Goal: Task Accomplishment & Management: Manage account settings

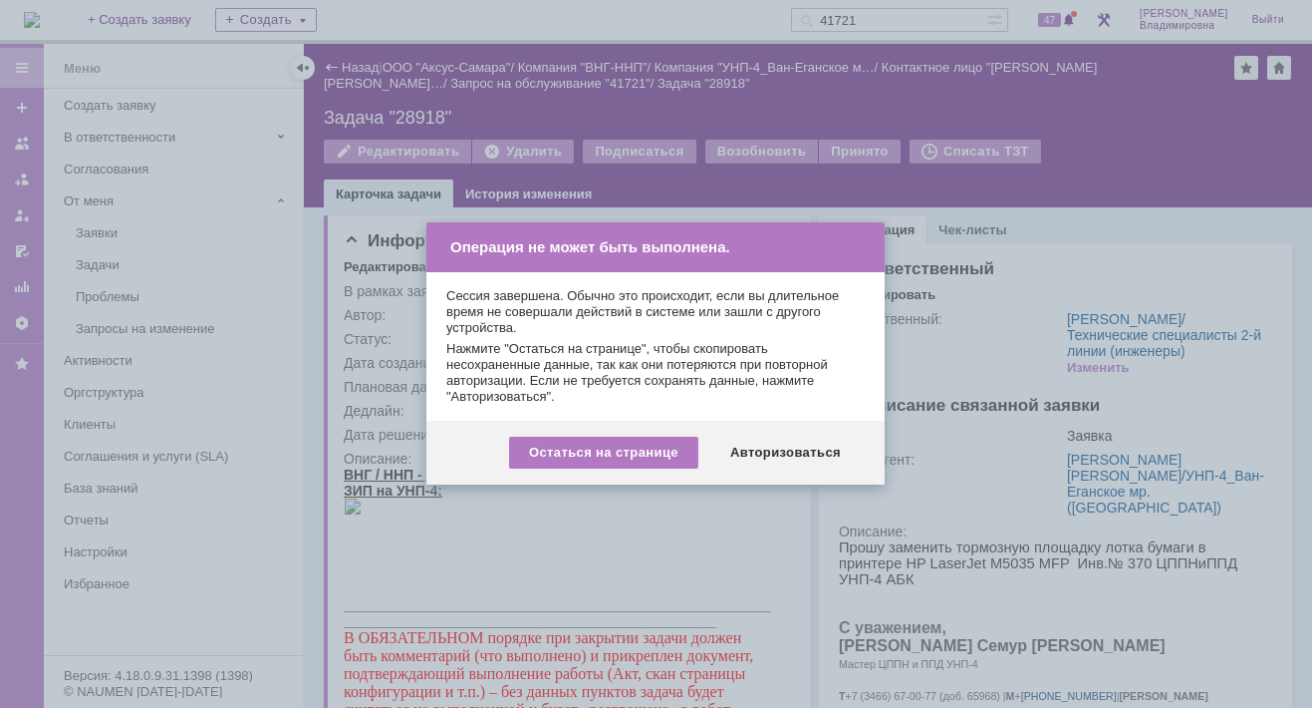
click at [1181, 145] on div at bounding box center [656, 354] width 1312 height 708
click at [791, 453] on div "Авторизоваться" at bounding box center [786, 452] width 150 height 32
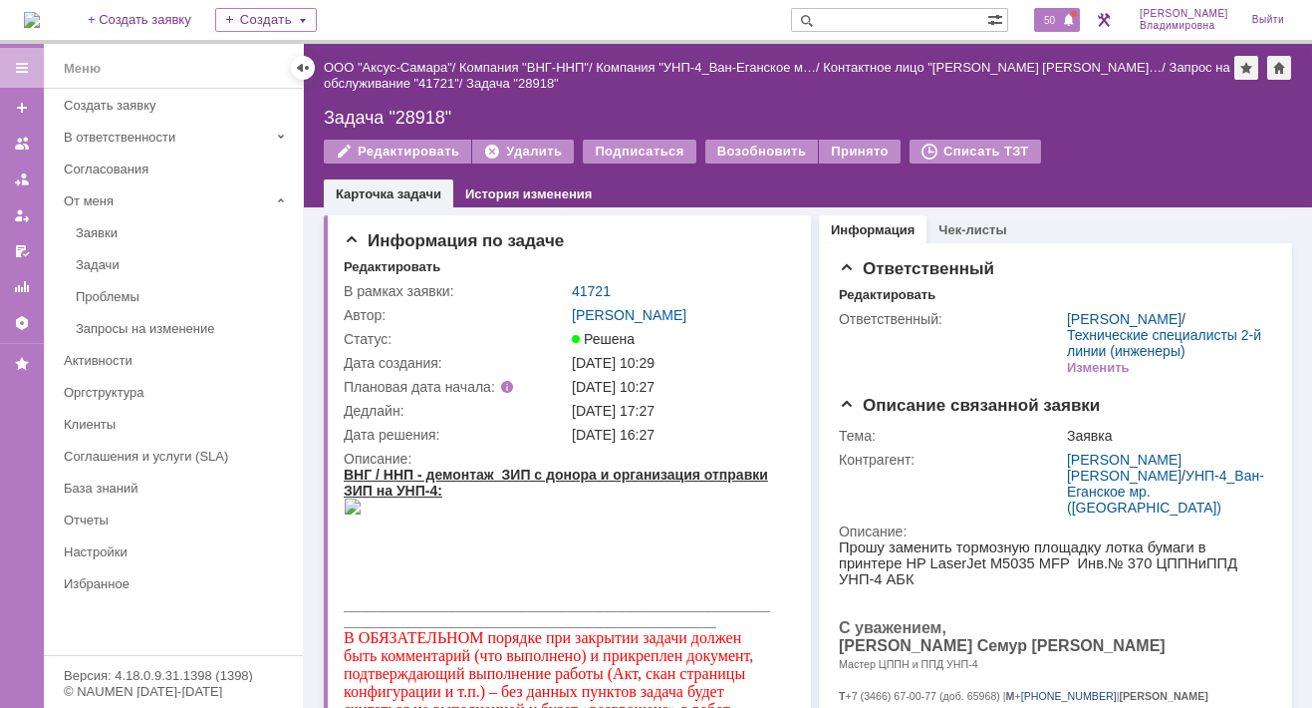
click at [1061, 19] on span "50" at bounding box center [1049, 20] width 23 height 14
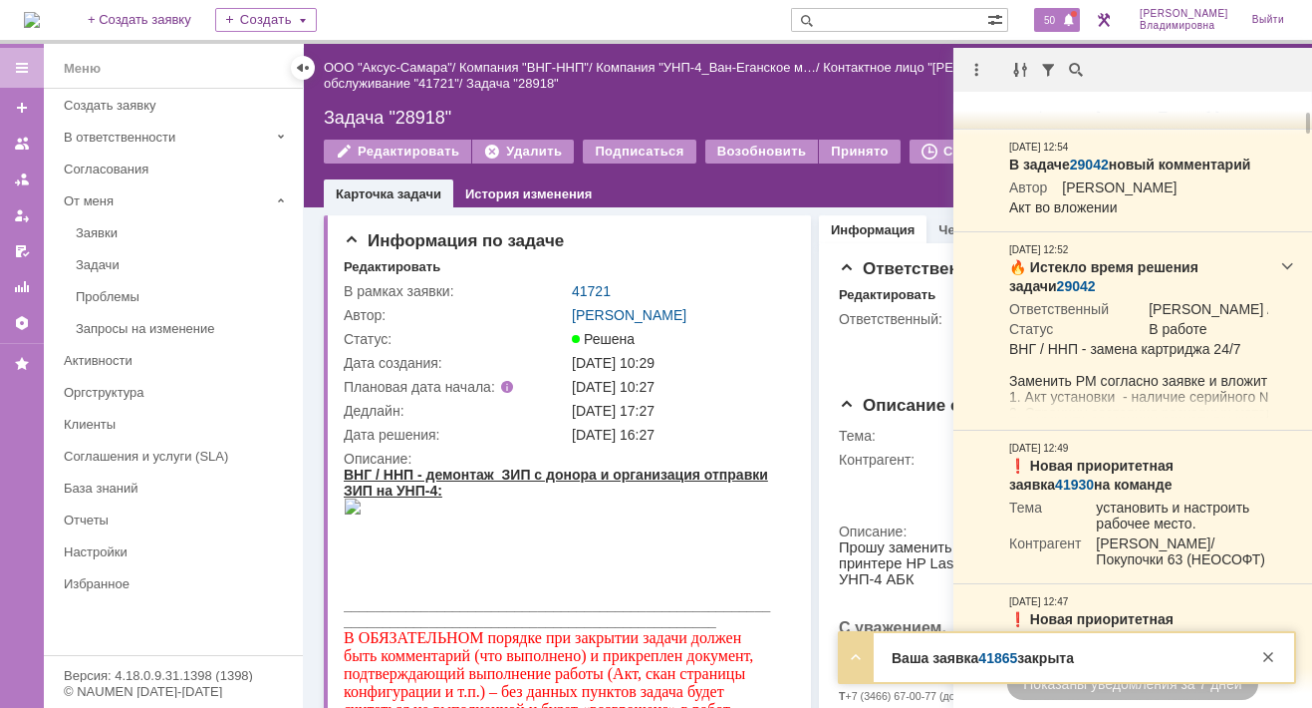
scroll to position [199, 0]
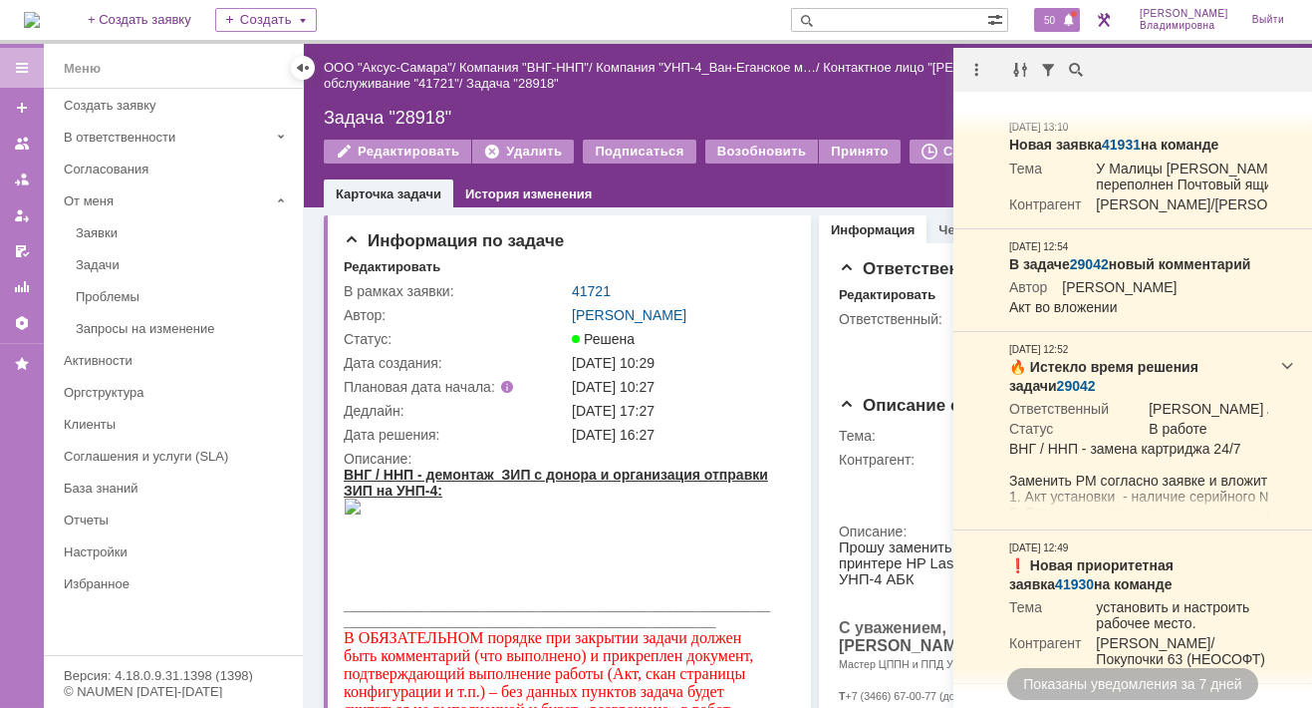
click at [1061, 13] on span "50" at bounding box center [1049, 20] width 23 height 14
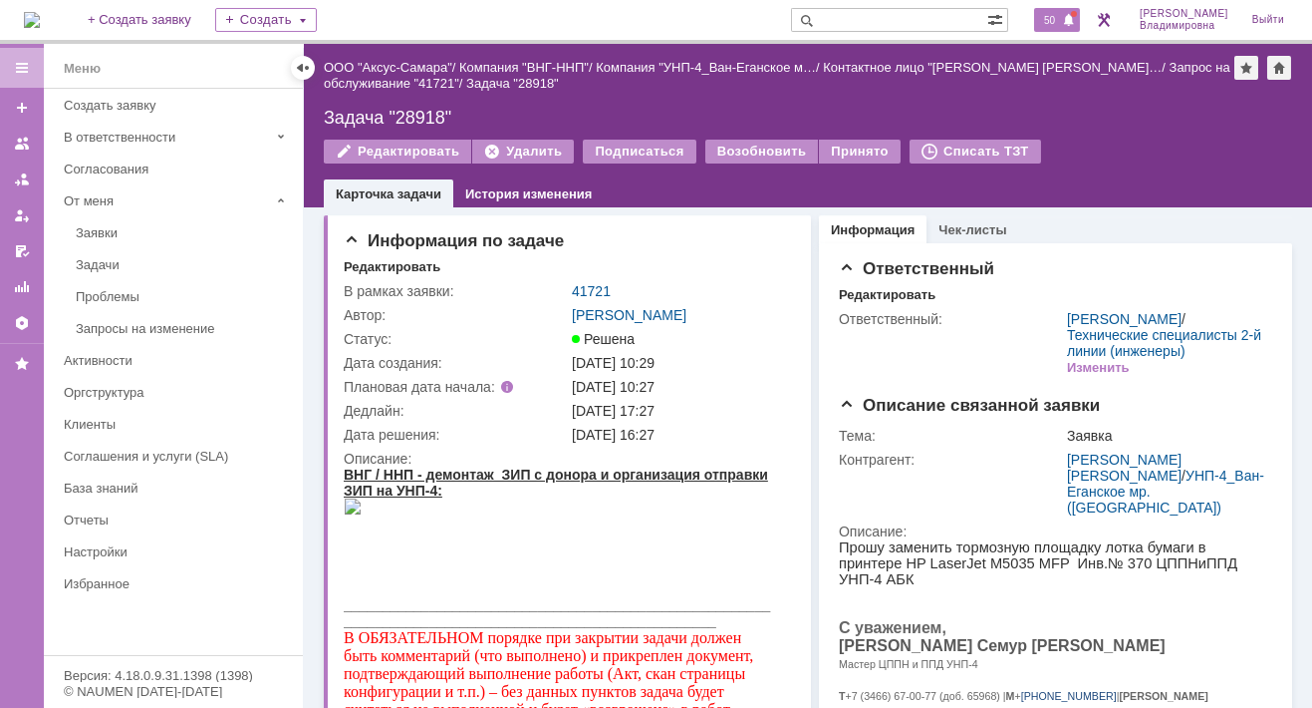
click at [1054, 22] on span "50" at bounding box center [1049, 20] width 23 height 14
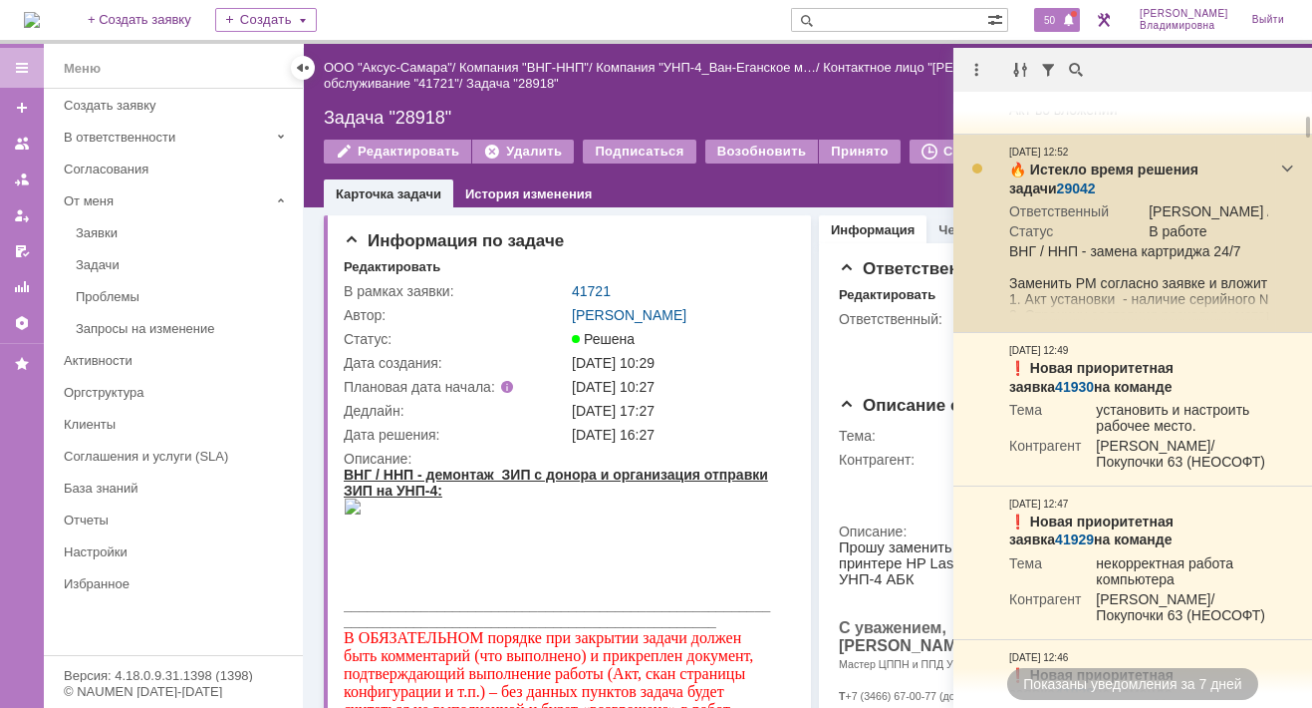
scroll to position [0, 0]
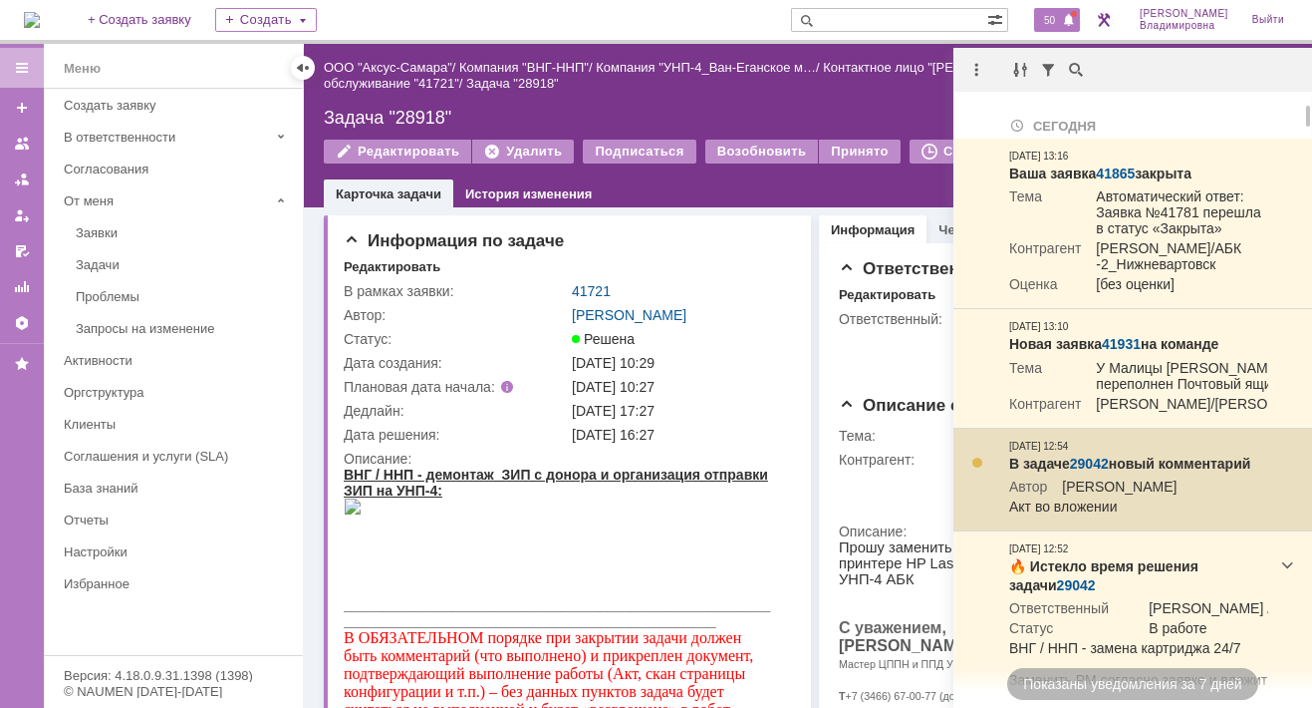
click at [1084, 471] on link "29042" at bounding box center [1089, 463] width 39 height 16
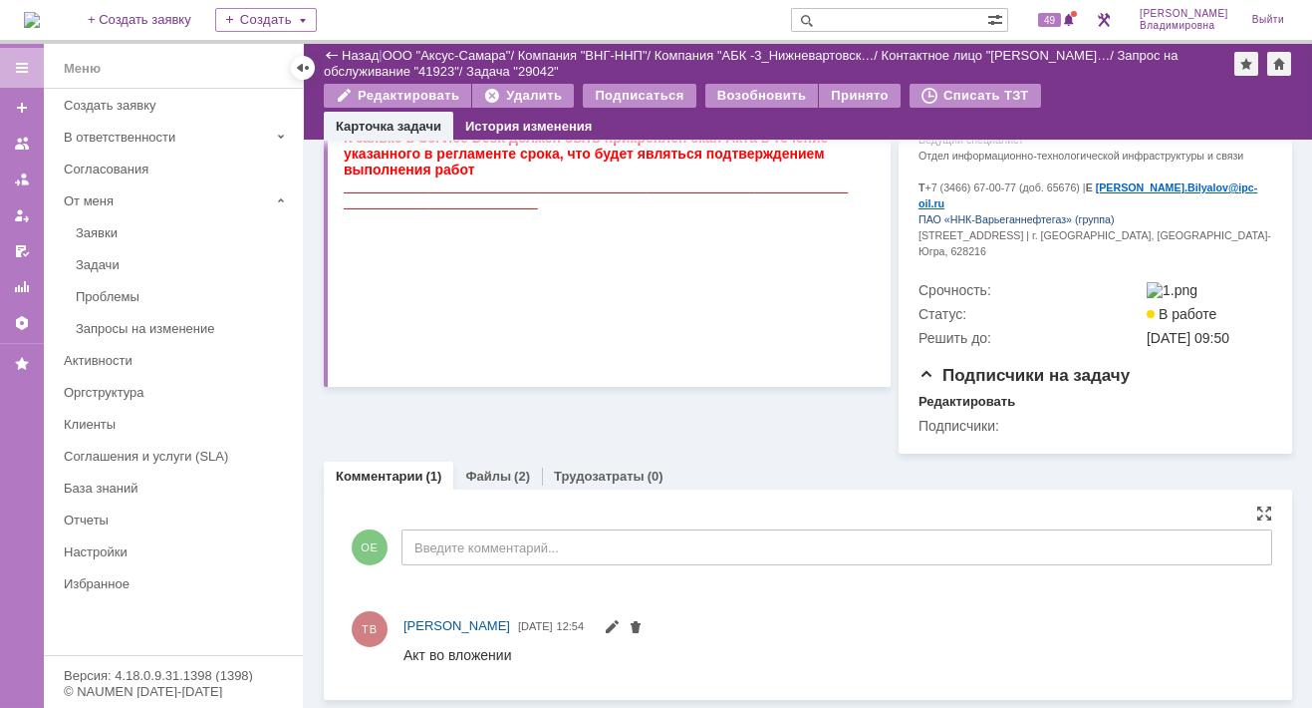
scroll to position [520, 0]
click at [490, 474] on link "Файлы" at bounding box center [488, 475] width 46 height 15
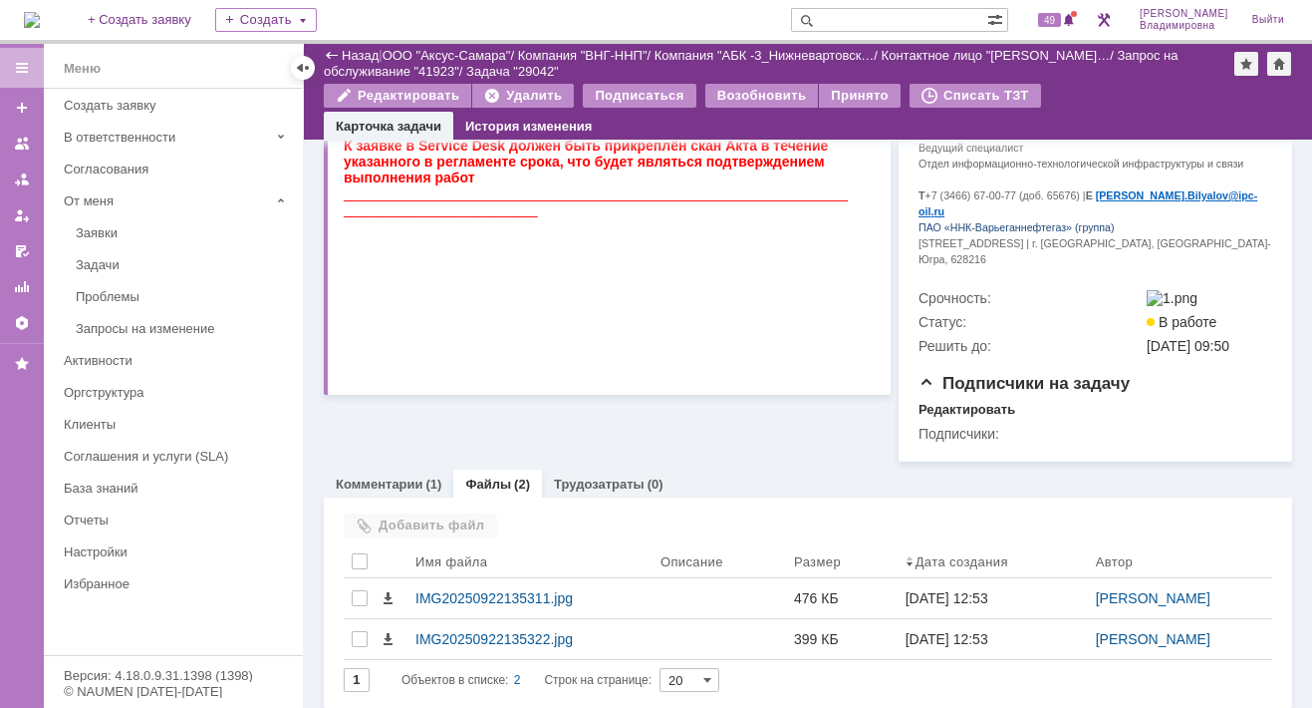
scroll to position [520, 0]
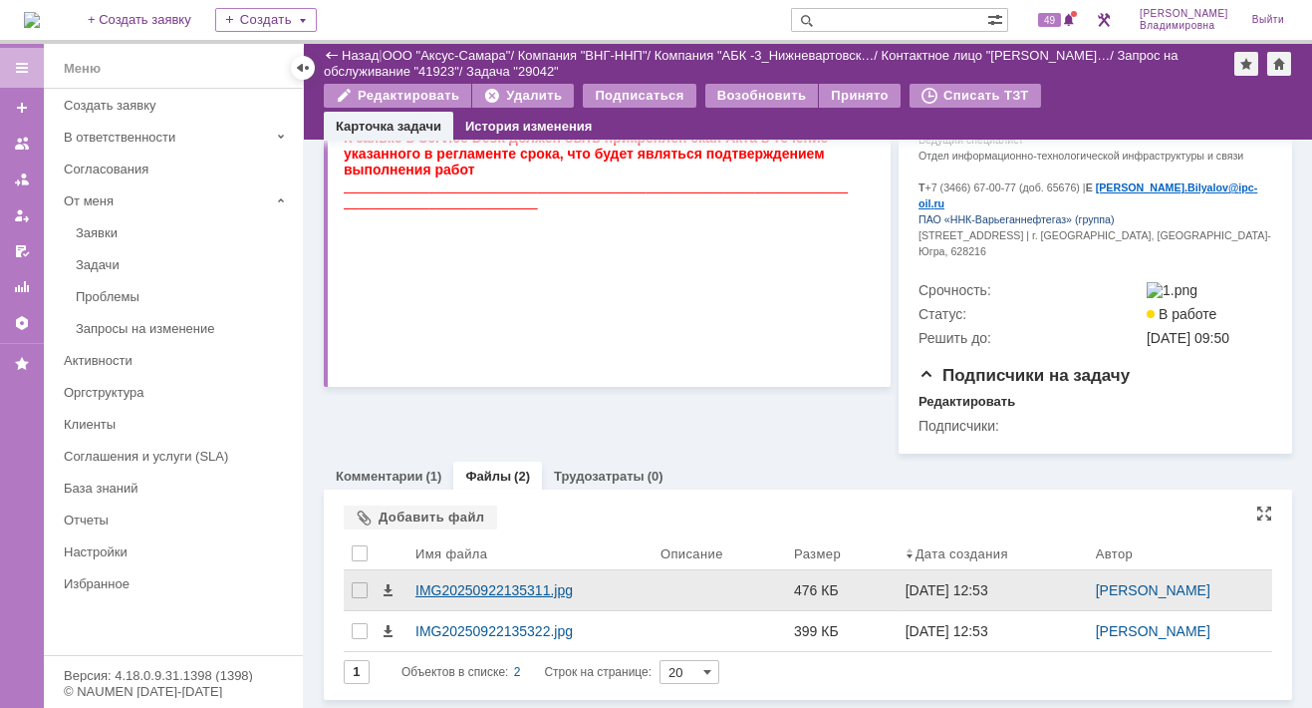
click at [502, 595] on div "IMG20250922135311.jpg" at bounding box center [530, 590] width 229 height 16
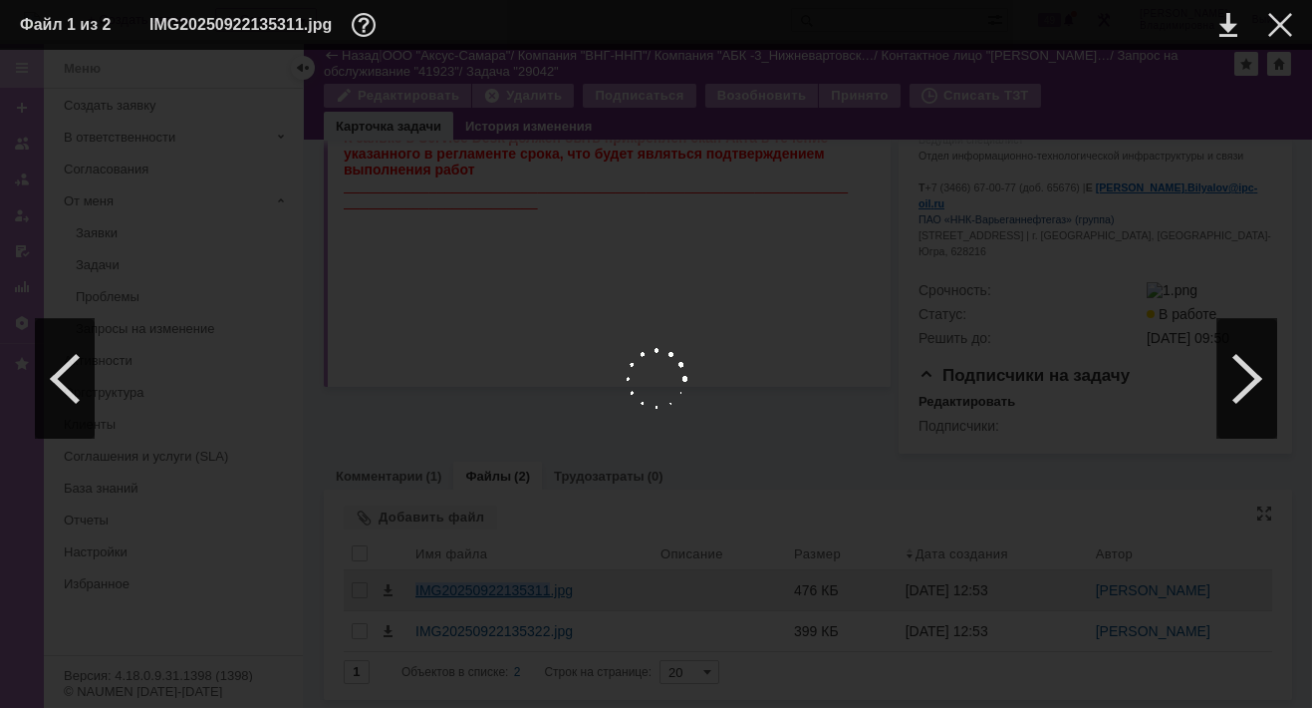
click at [502, 595] on body "Идет загрузка, пожалуйста, подождите. На домашнюю + Создать заявку Создать 49 О…" at bounding box center [656, 354] width 1312 height 708
click at [1056, 387] on div at bounding box center [656, 379] width 1273 height 618
click at [1282, 23] on div at bounding box center [1281, 25] width 24 height 24
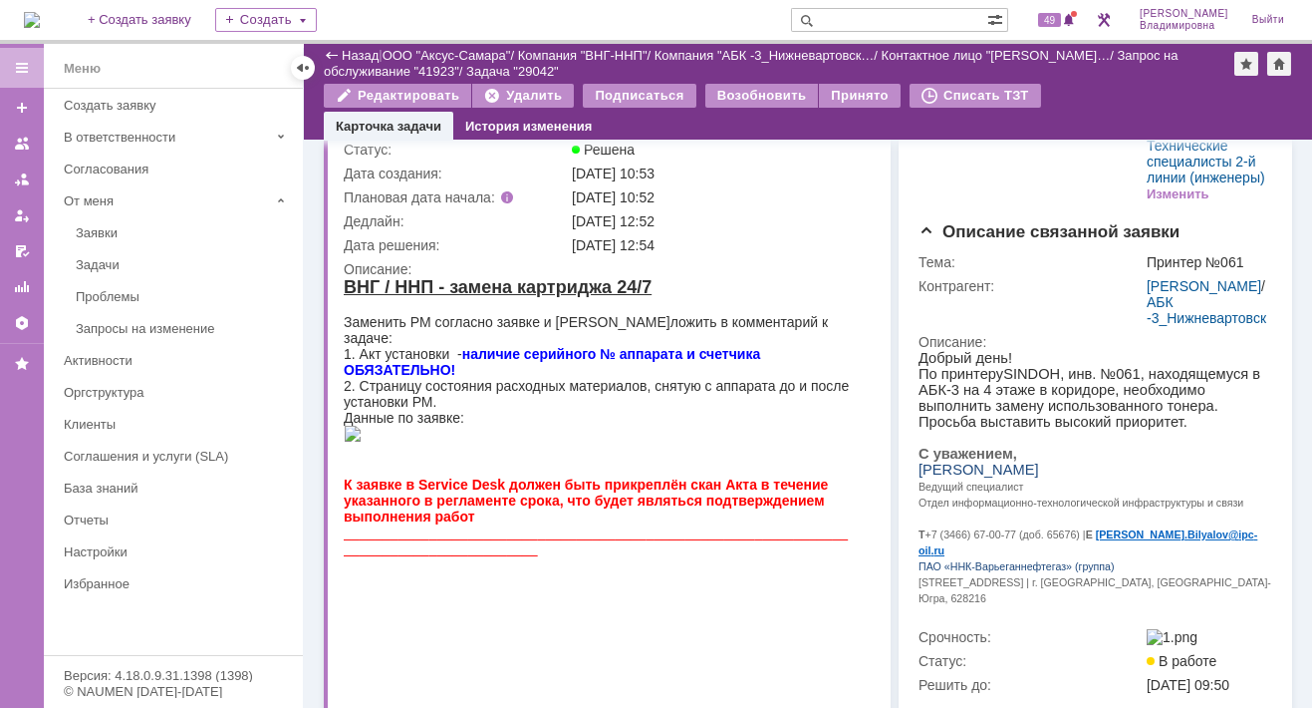
scroll to position [0, 0]
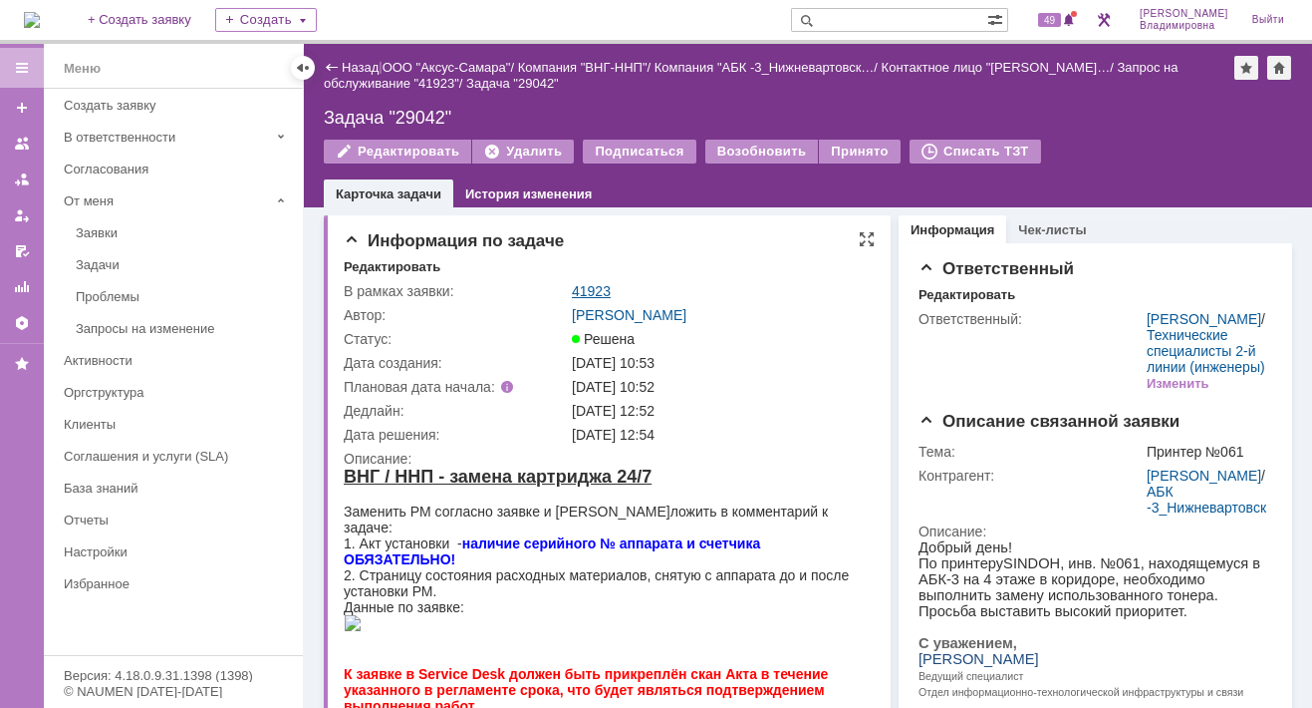
click at [594, 288] on link "41923" at bounding box center [591, 291] width 39 height 16
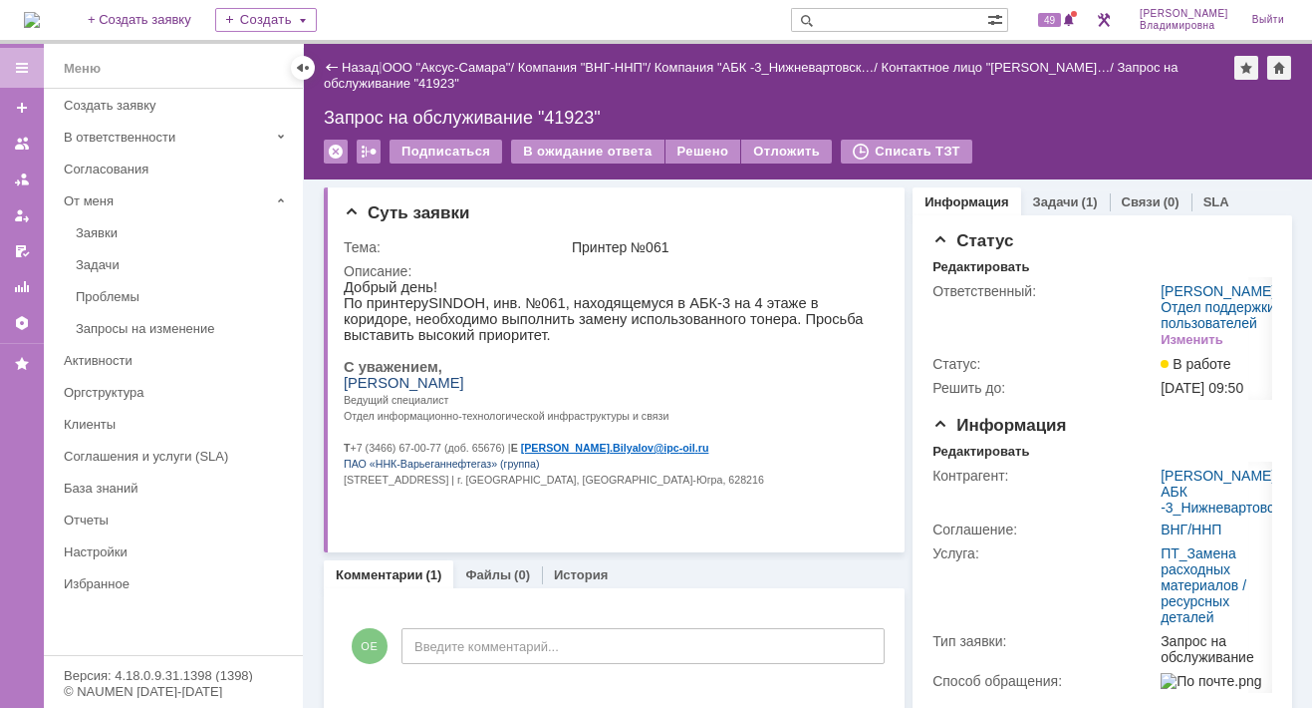
click at [1036, 204] on link "Задачи" at bounding box center [1056, 201] width 46 height 15
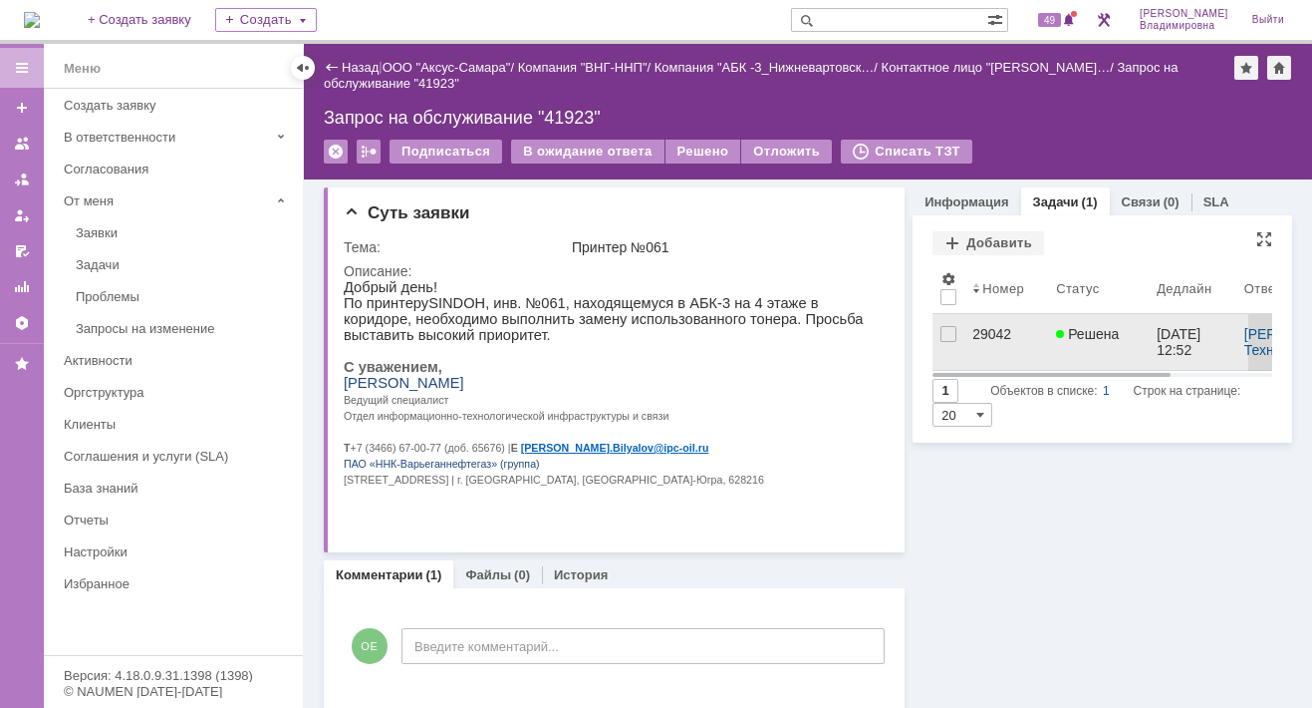
click at [980, 336] on div "29042" at bounding box center [1007, 334] width 68 height 16
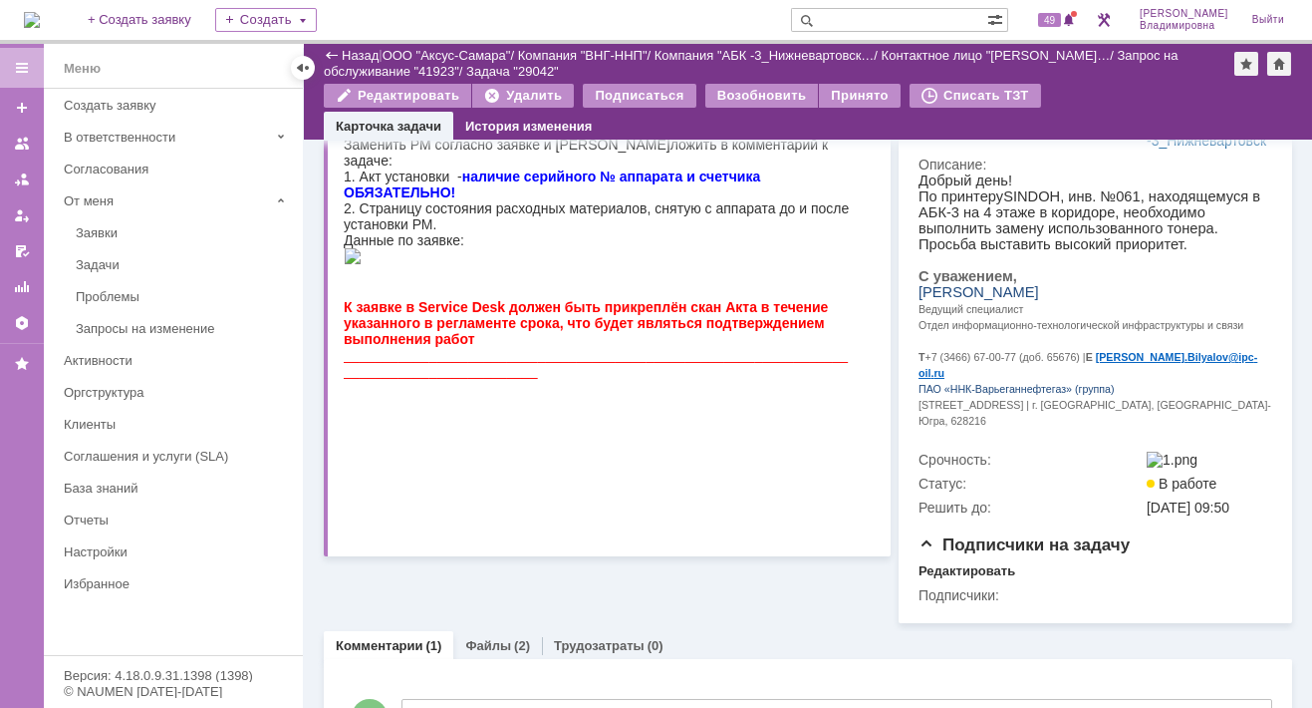
scroll to position [520, 0]
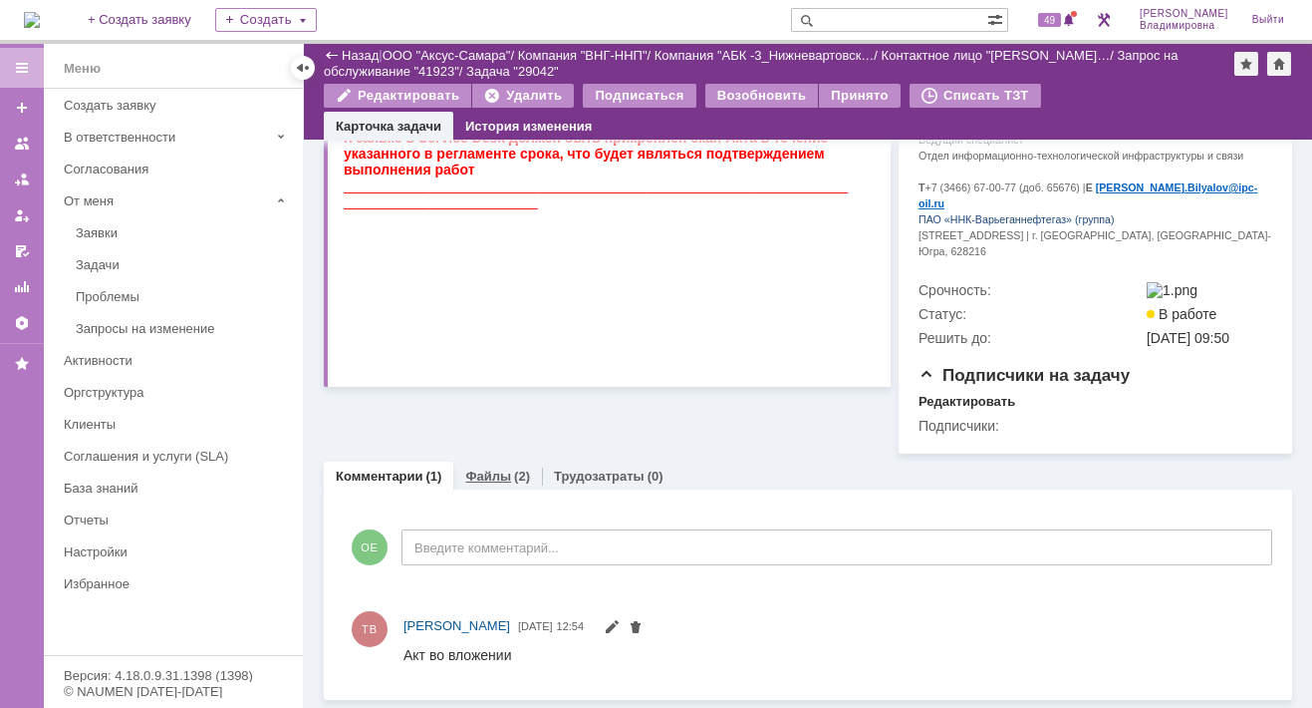
click at [480, 475] on link "Файлы" at bounding box center [488, 475] width 46 height 15
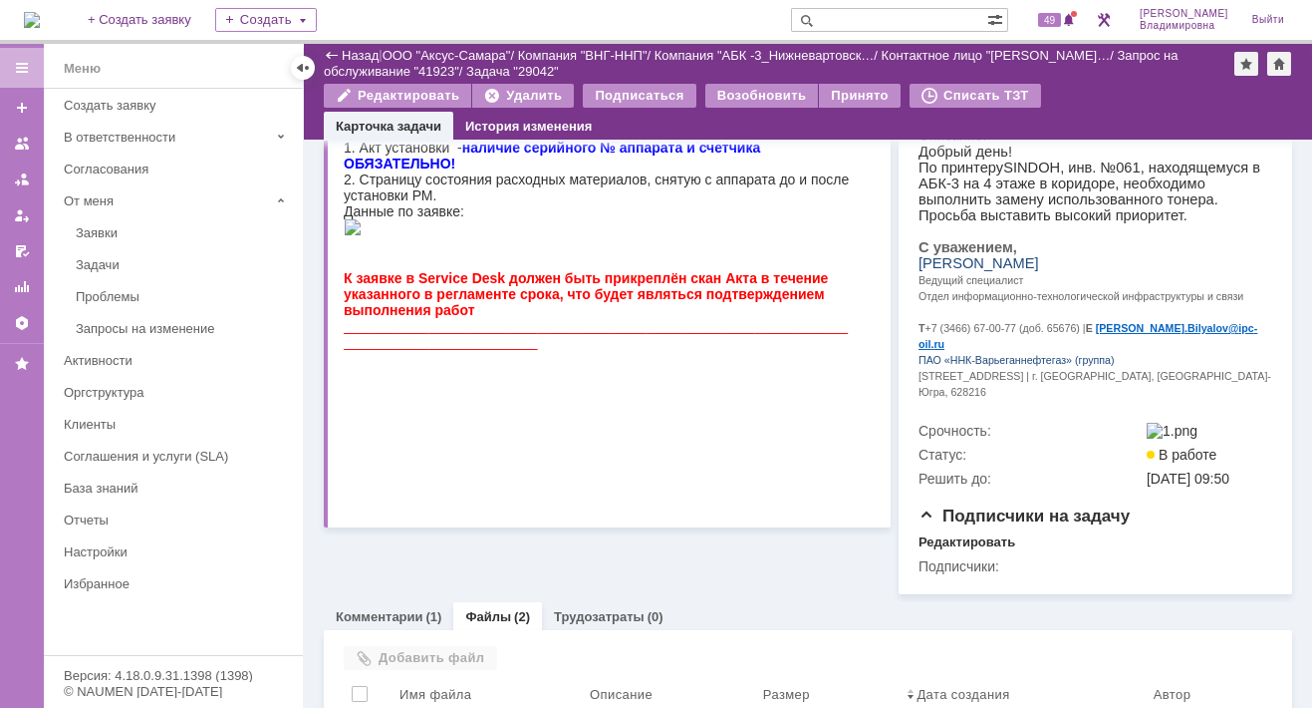
scroll to position [520, 0]
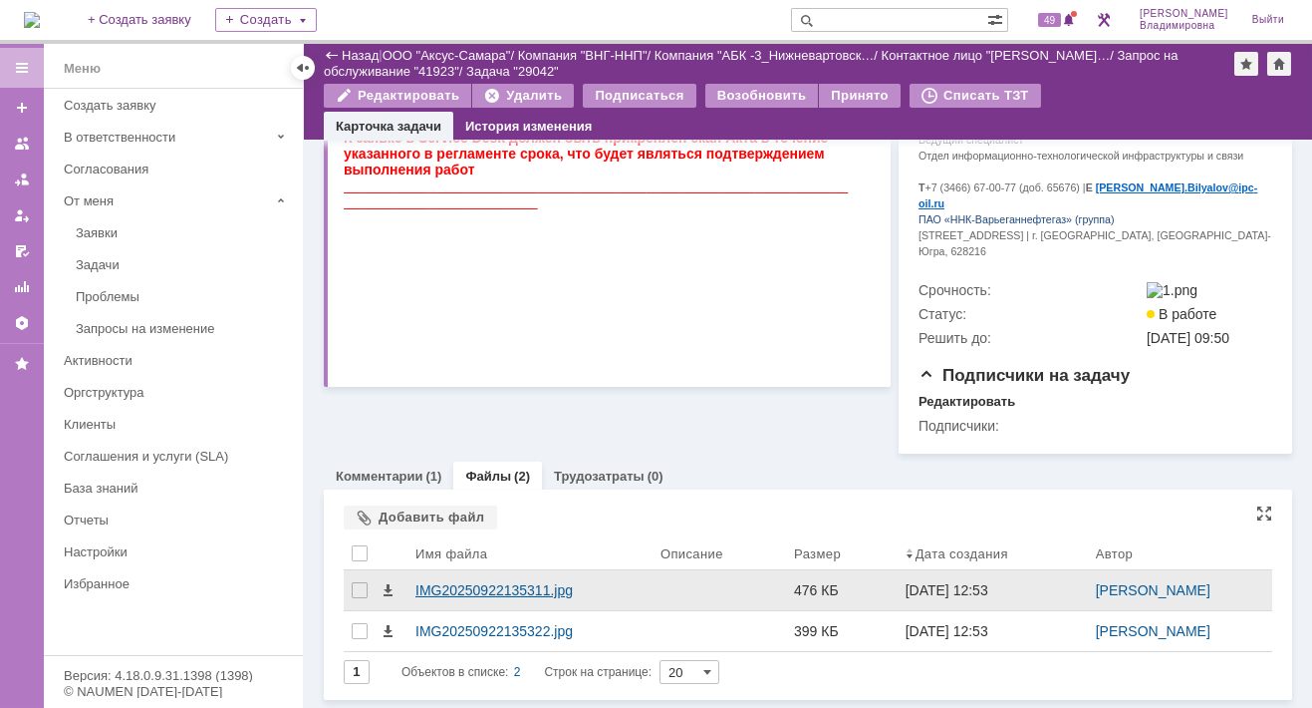
click at [454, 589] on div "IMG20250922135311.jpg" at bounding box center [530, 590] width 229 height 16
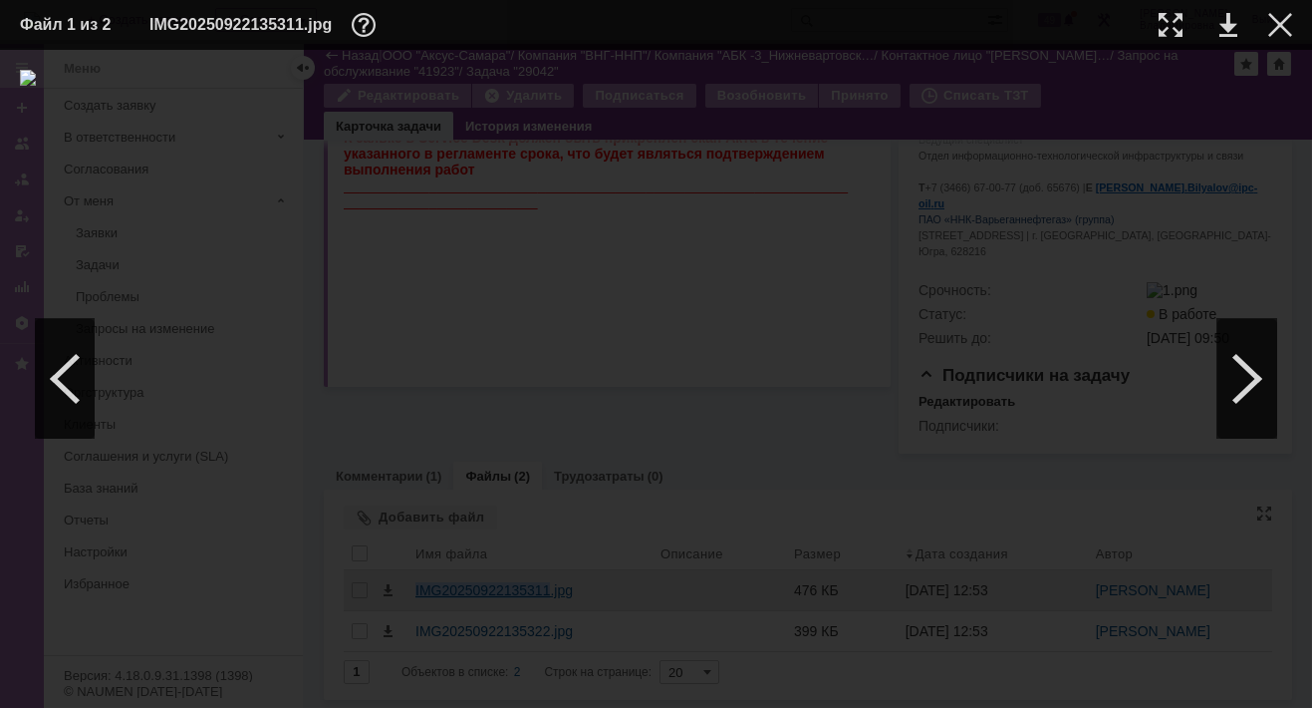
click at [454, 589] on body "Идет загрузка, пожалуйста, подождите. На домашнюю + Создать заявку Создать 49 О…" at bounding box center [656, 354] width 1312 height 708
click at [1222, 26] on link at bounding box center [1229, 25] width 18 height 24
click at [1277, 20] on div at bounding box center [1281, 25] width 24 height 24
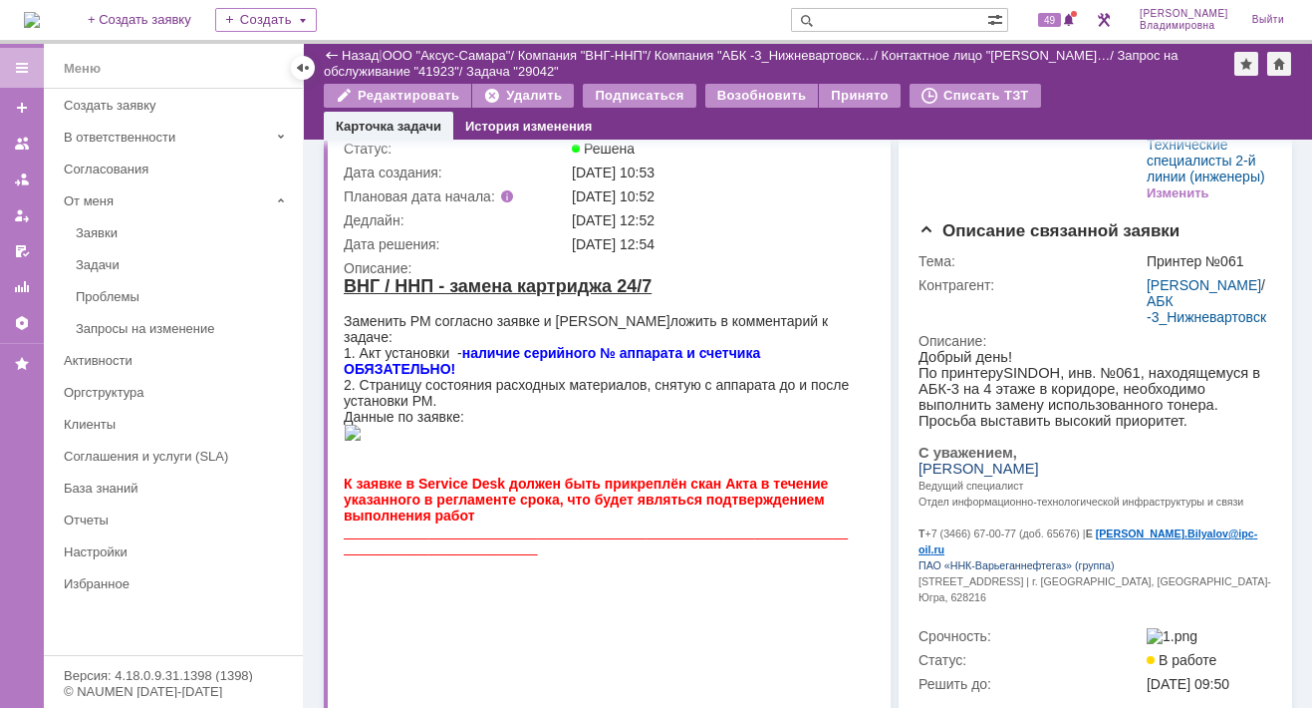
scroll to position [0, 0]
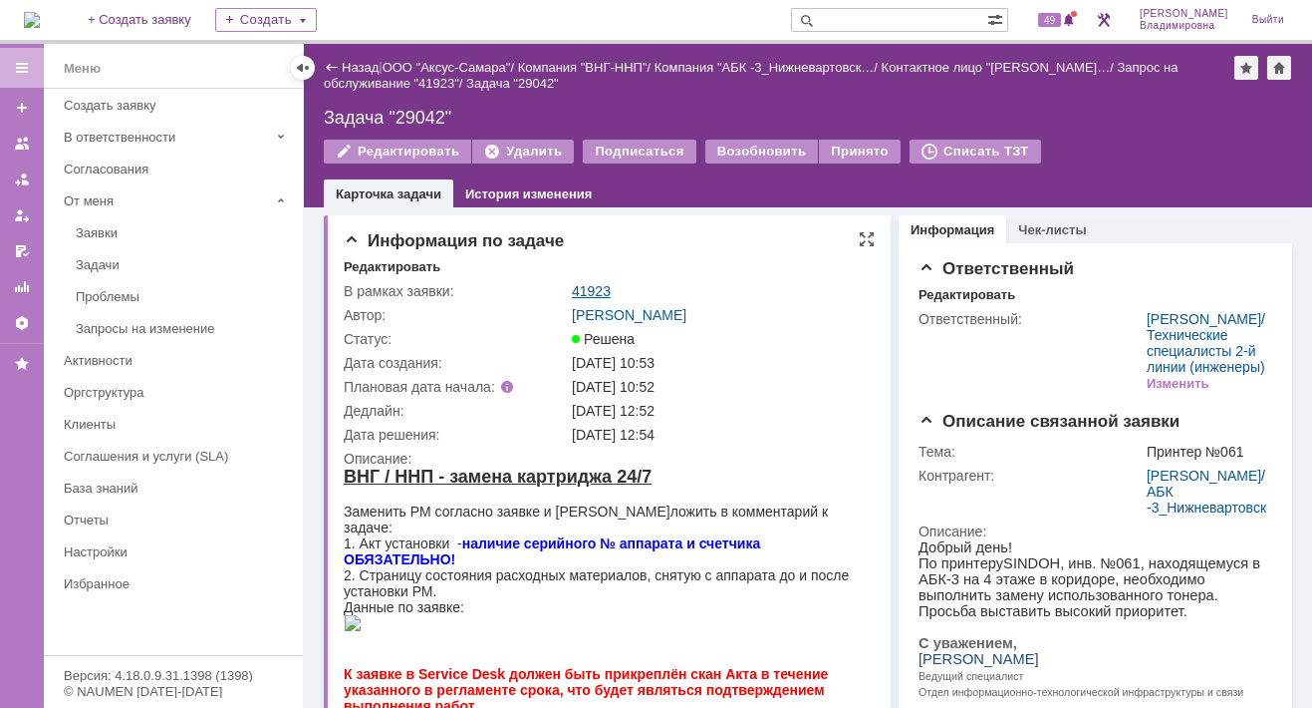
click at [592, 288] on link "41923" at bounding box center [591, 291] width 39 height 16
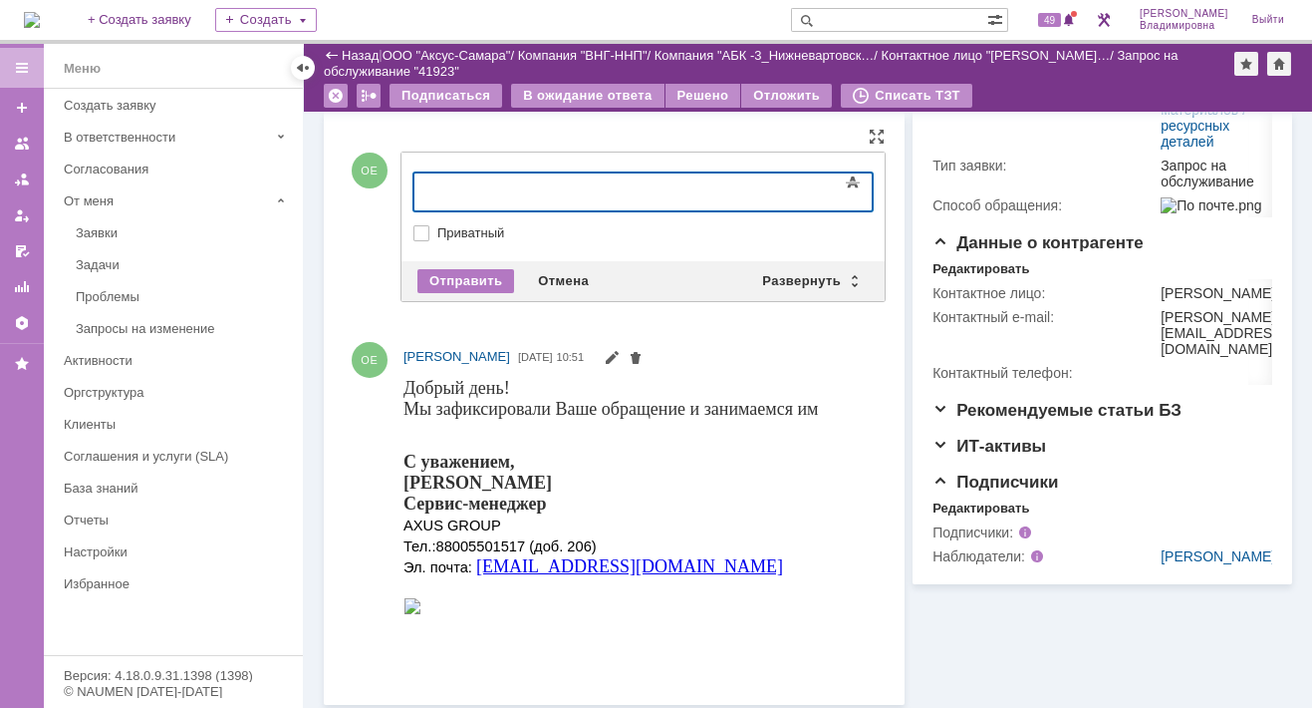
scroll to position [408, 0]
click at [792, 277] on div "Развернуть" at bounding box center [809, 281] width 119 height 24
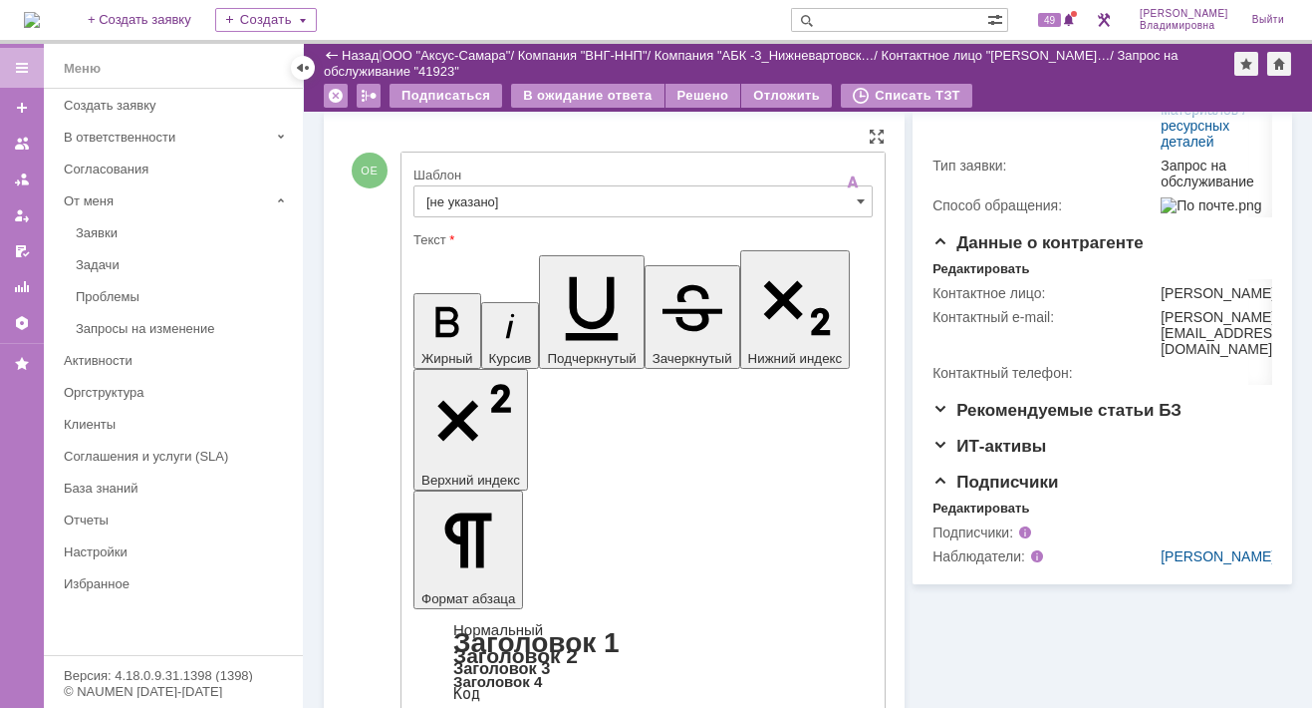
scroll to position [0, 0]
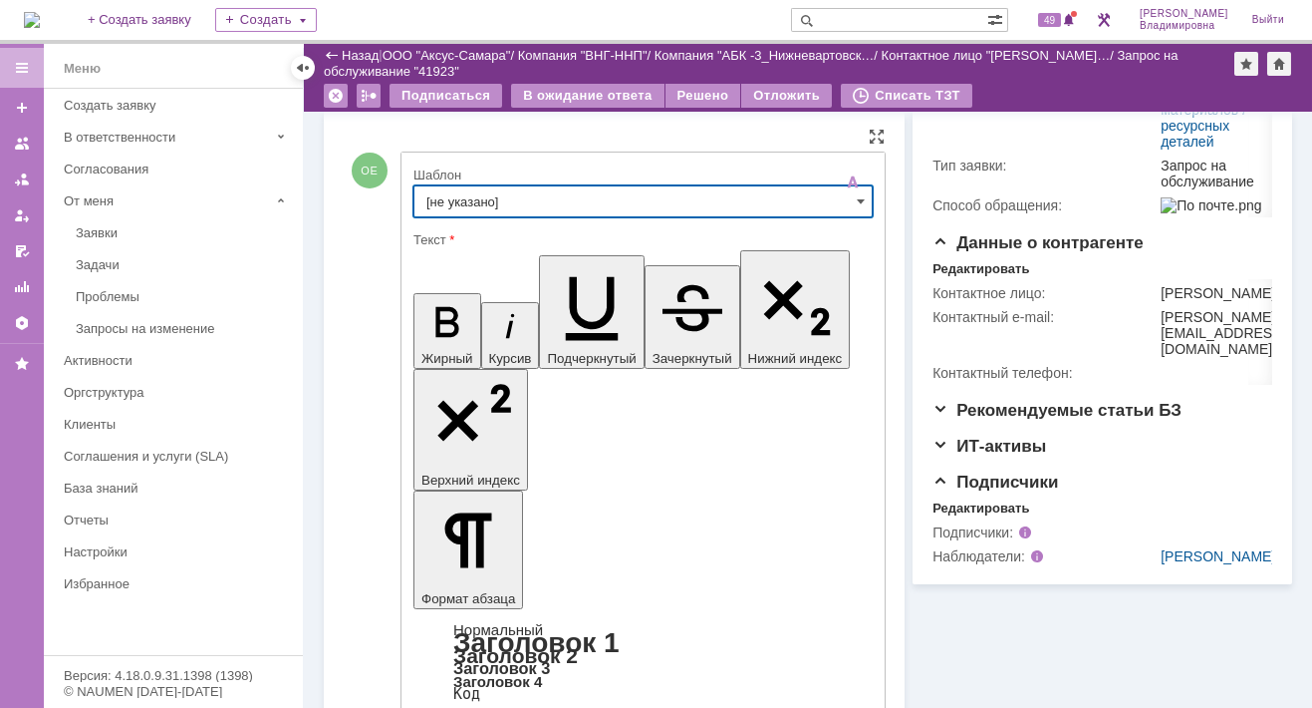
click at [471, 198] on input "[не указано]" at bounding box center [643, 201] width 459 height 32
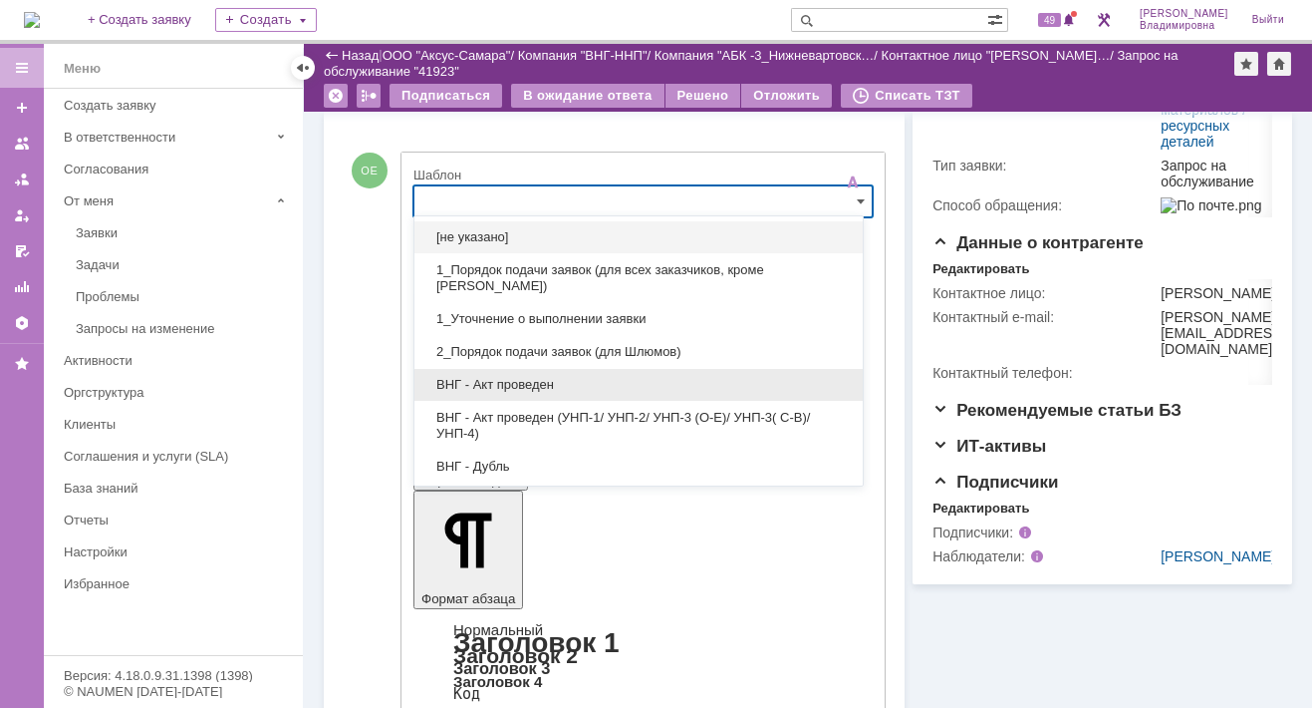
click at [506, 387] on span "ВНГ - Акт проведен" at bounding box center [639, 385] width 425 height 16
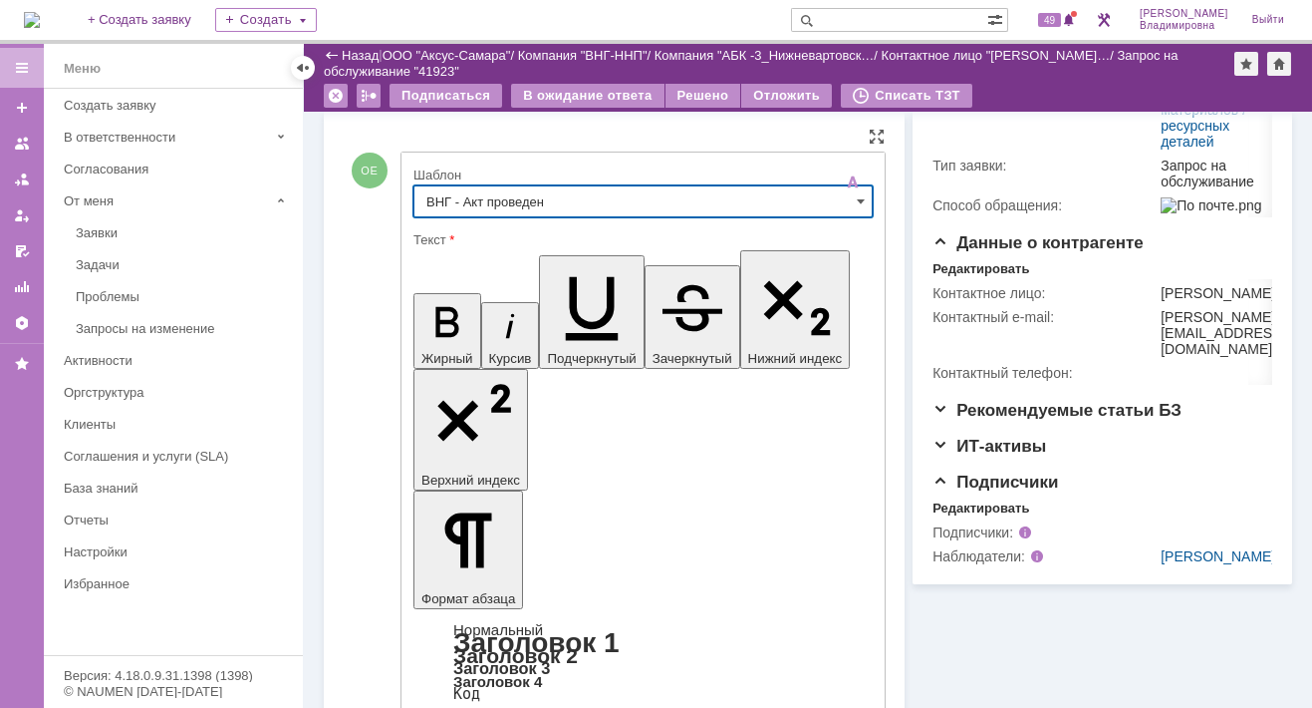
type input "ВНГ - Акт проведен"
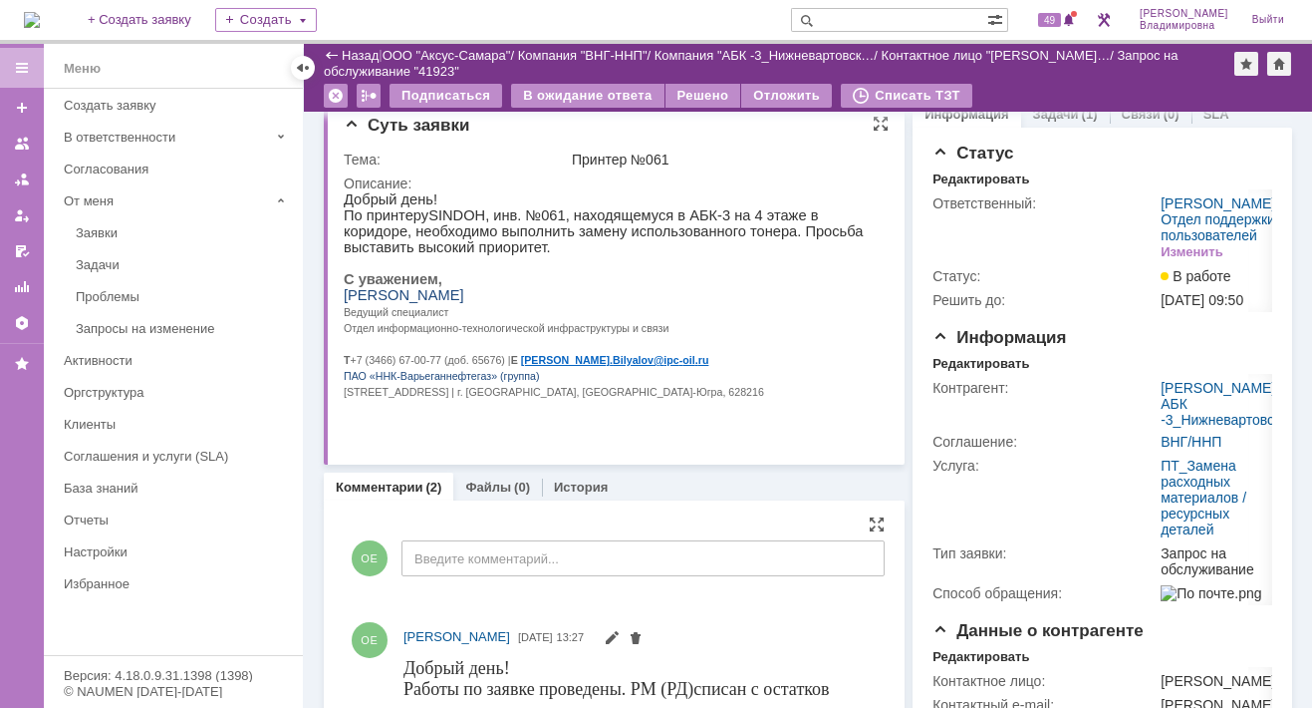
scroll to position [0, 0]
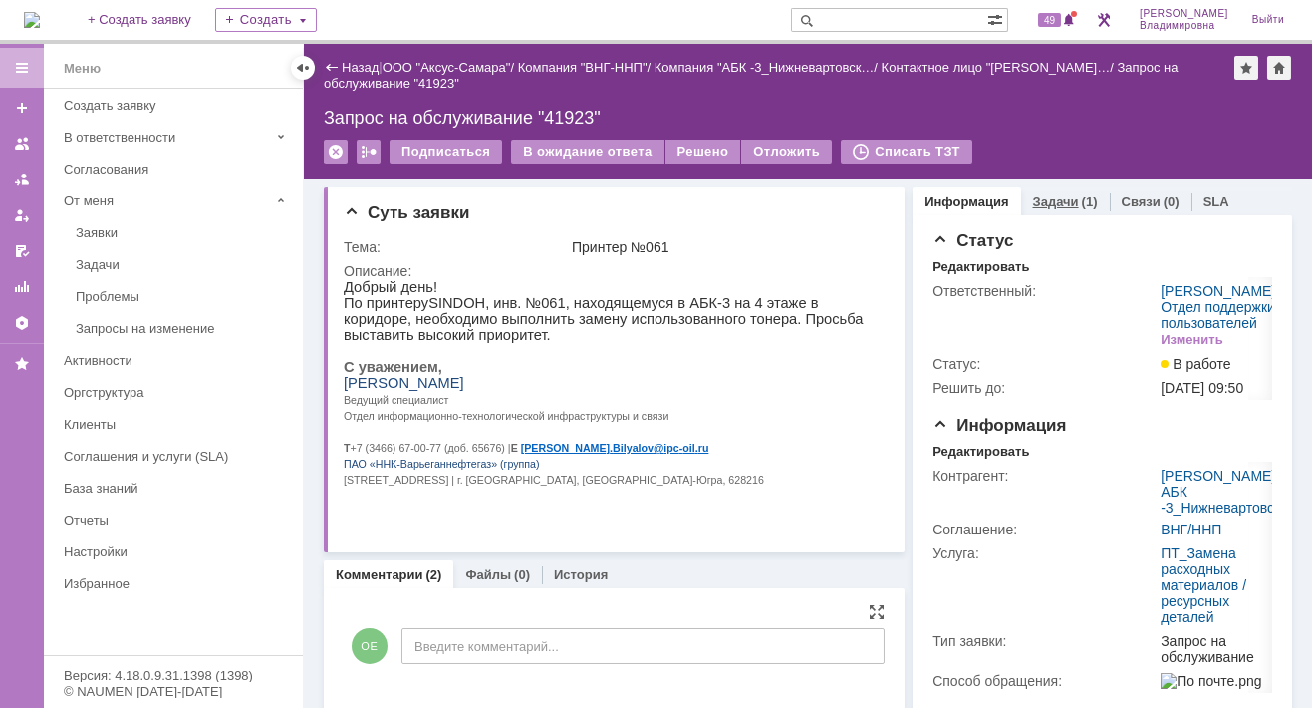
click at [1049, 202] on link "Задачи" at bounding box center [1056, 201] width 46 height 15
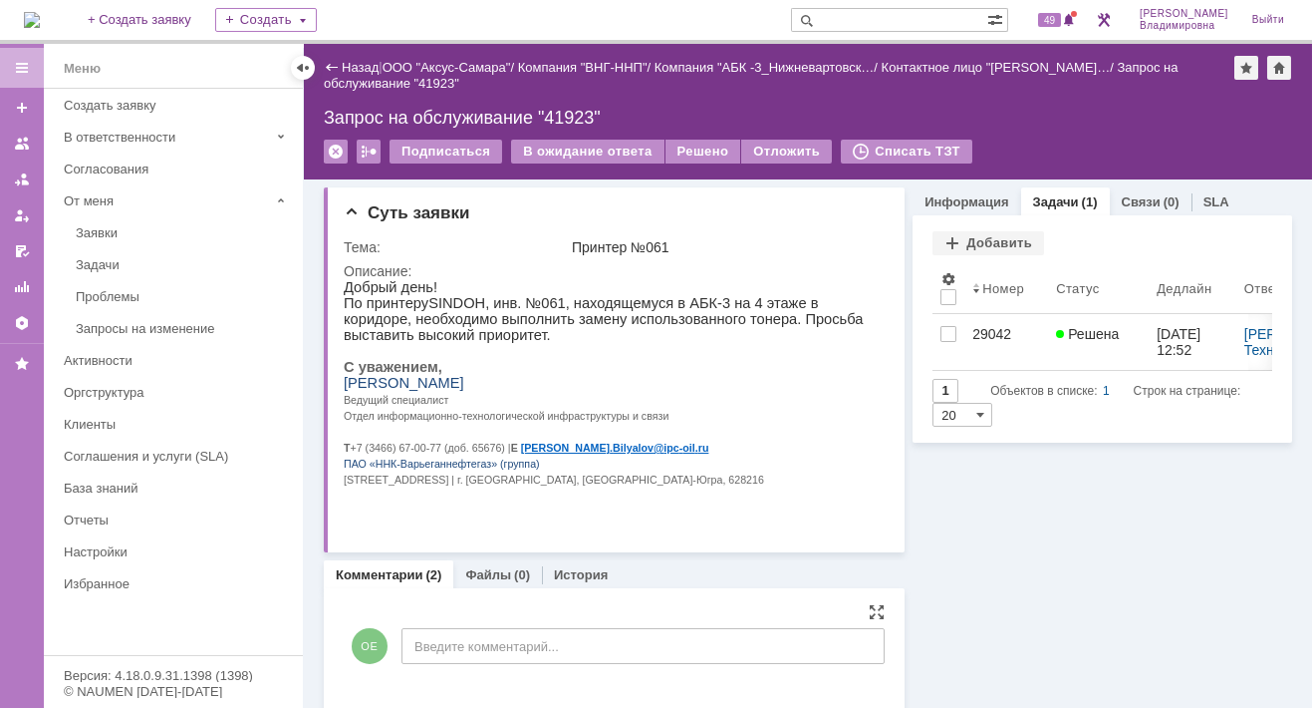
click at [568, 117] on div "Запрос на обслуживание "41923"" at bounding box center [808, 118] width 969 height 20
click at [565, 117] on div "Запрос на обслуживание "41923"" at bounding box center [808, 118] width 969 height 20
click at [694, 147] on div "Решено" at bounding box center [704, 152] width 76 height 24
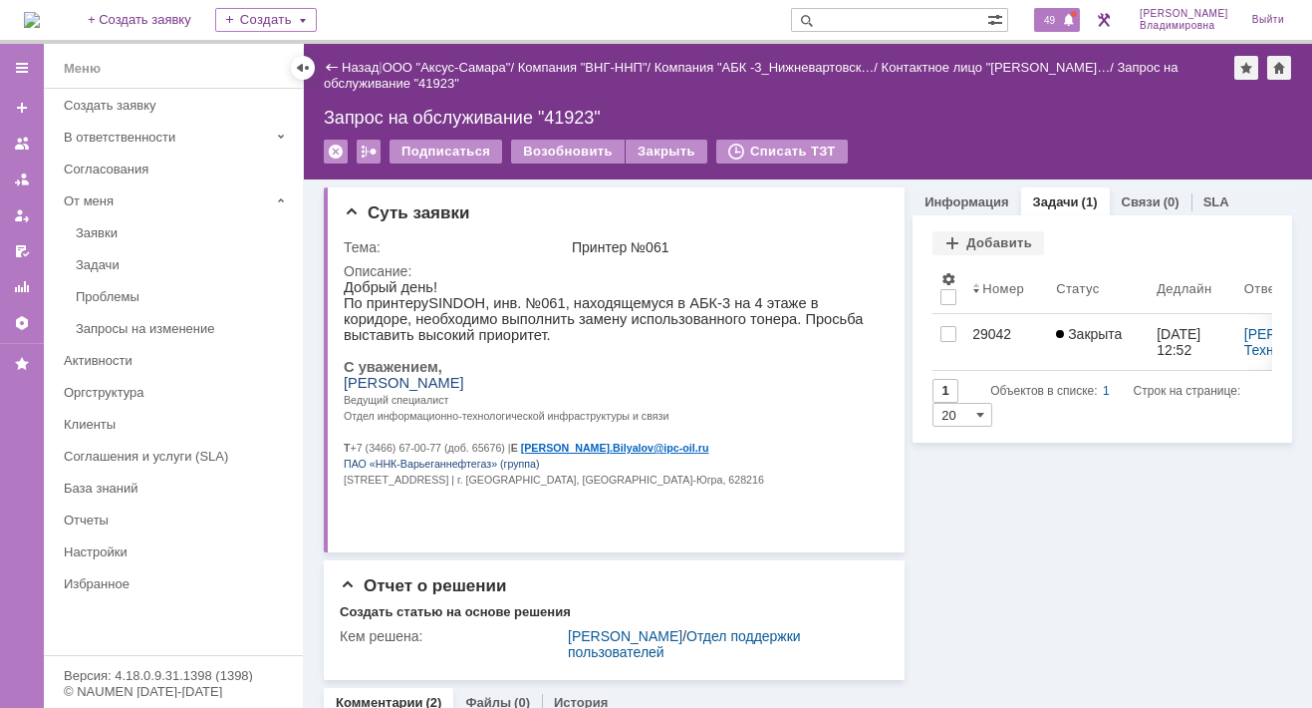
click at [1061, 14] on span "49" at bounding box center [1049, 20] width 23 height 14
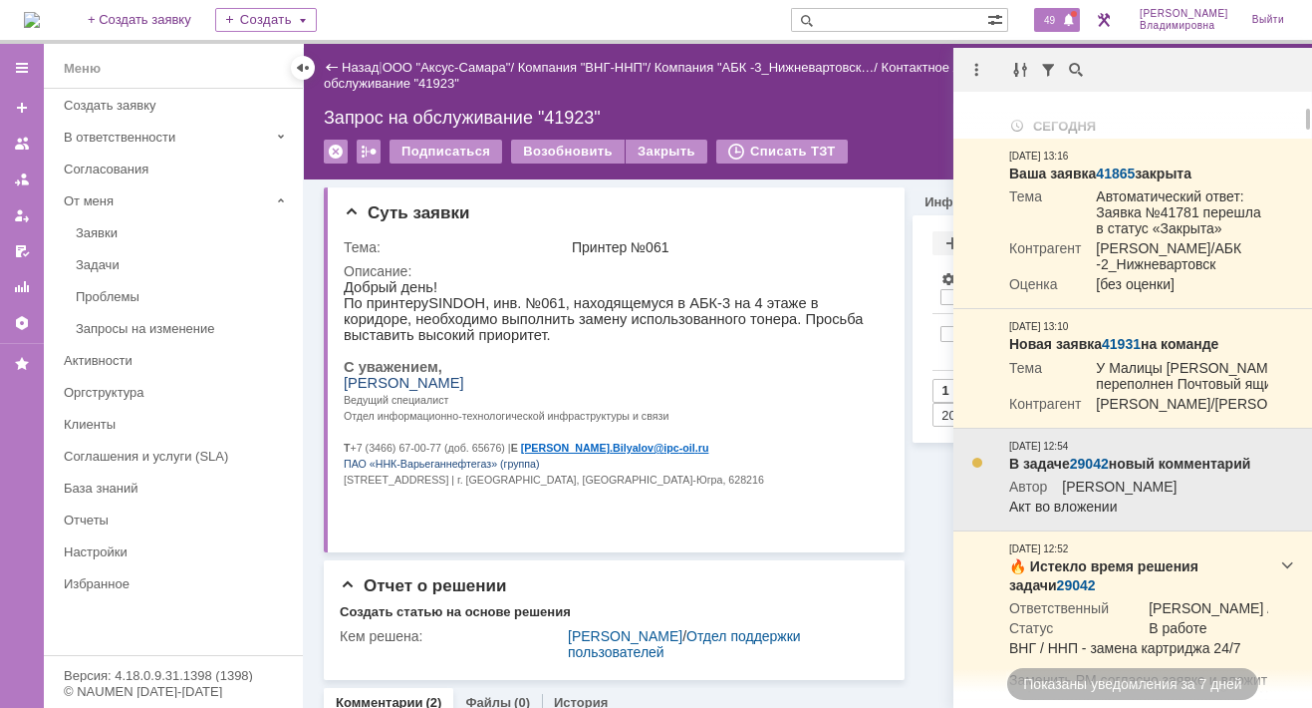
scroll to position [100, 0]
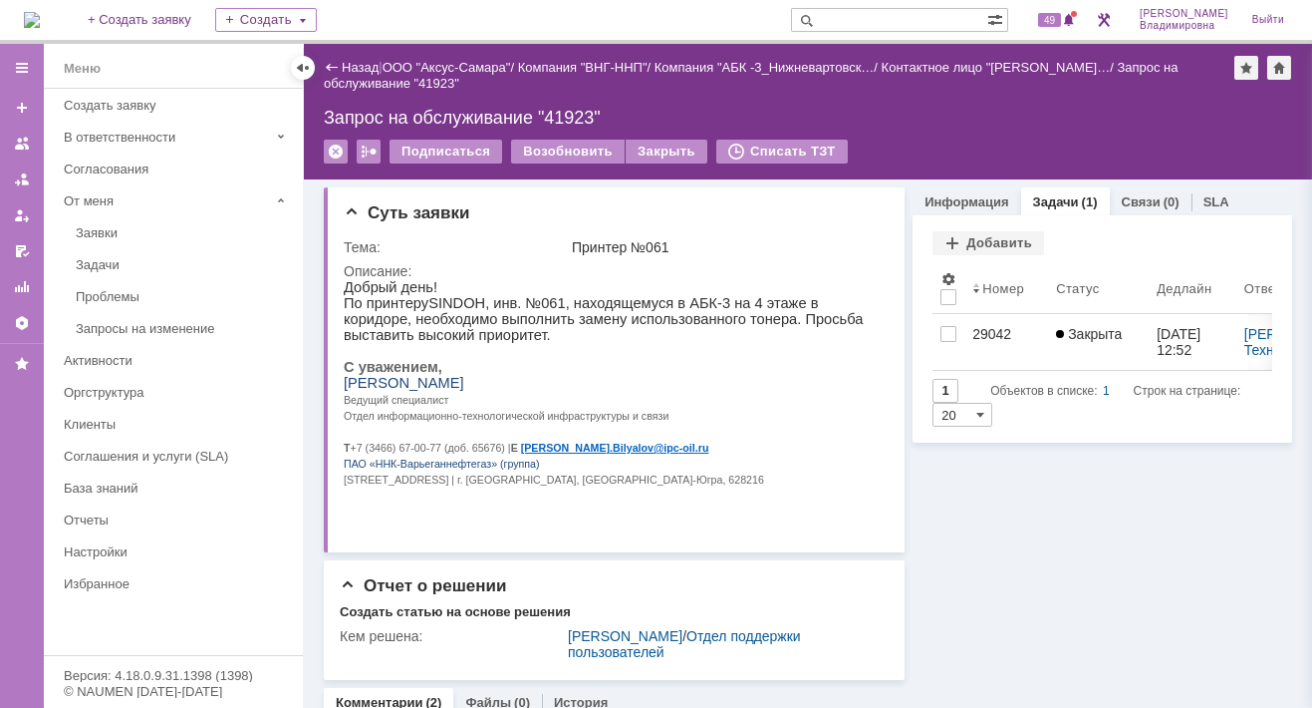
click at [900, 14] on input "text" at bounding box center [889, 20] width 196 height 24
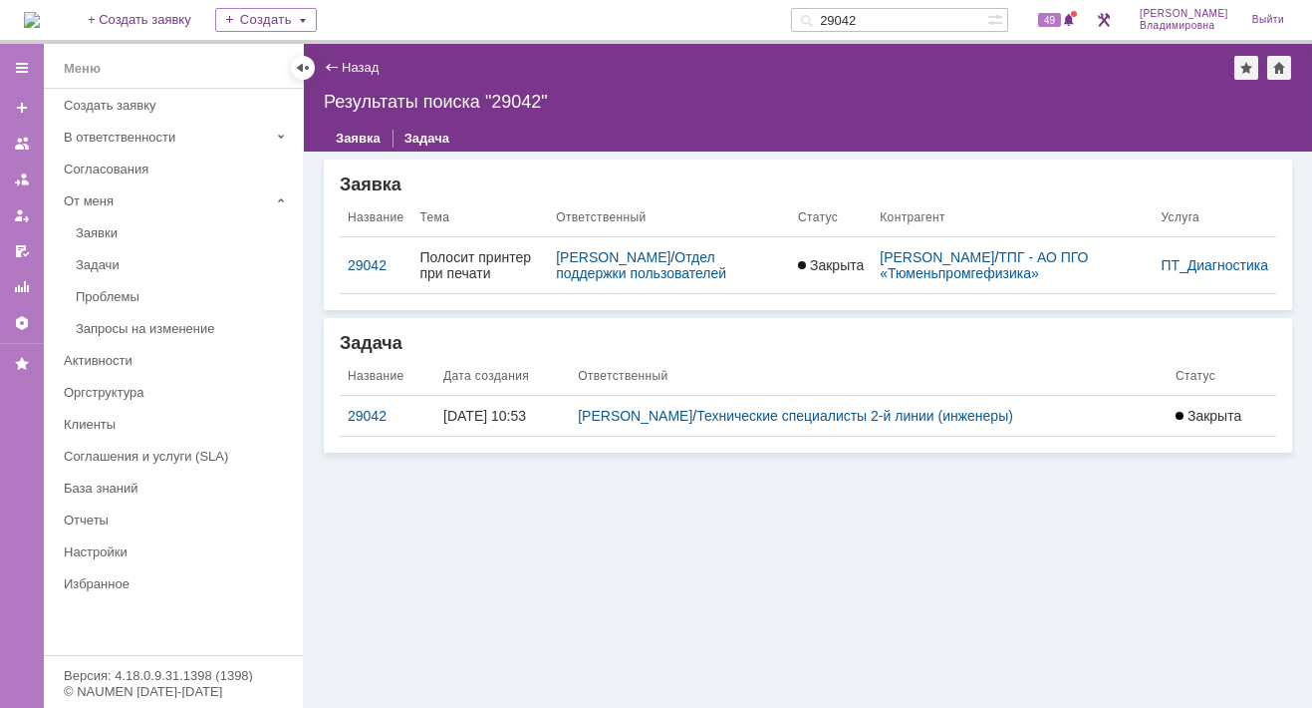
click at [488, 522] on div "Заявка Название Тема Ответственный Статус Контрагент Услуга 29042 Полосит принт…" at bounding box center [808, 429] width 1009 height 556
drag, startPoint x: 895, startPoint y: 20, endPoint x: 827, endPoint y: 21, distance: 67.8
click at [827, 21] on div "29042" at bounding box center [889, 20] width 196 height 24
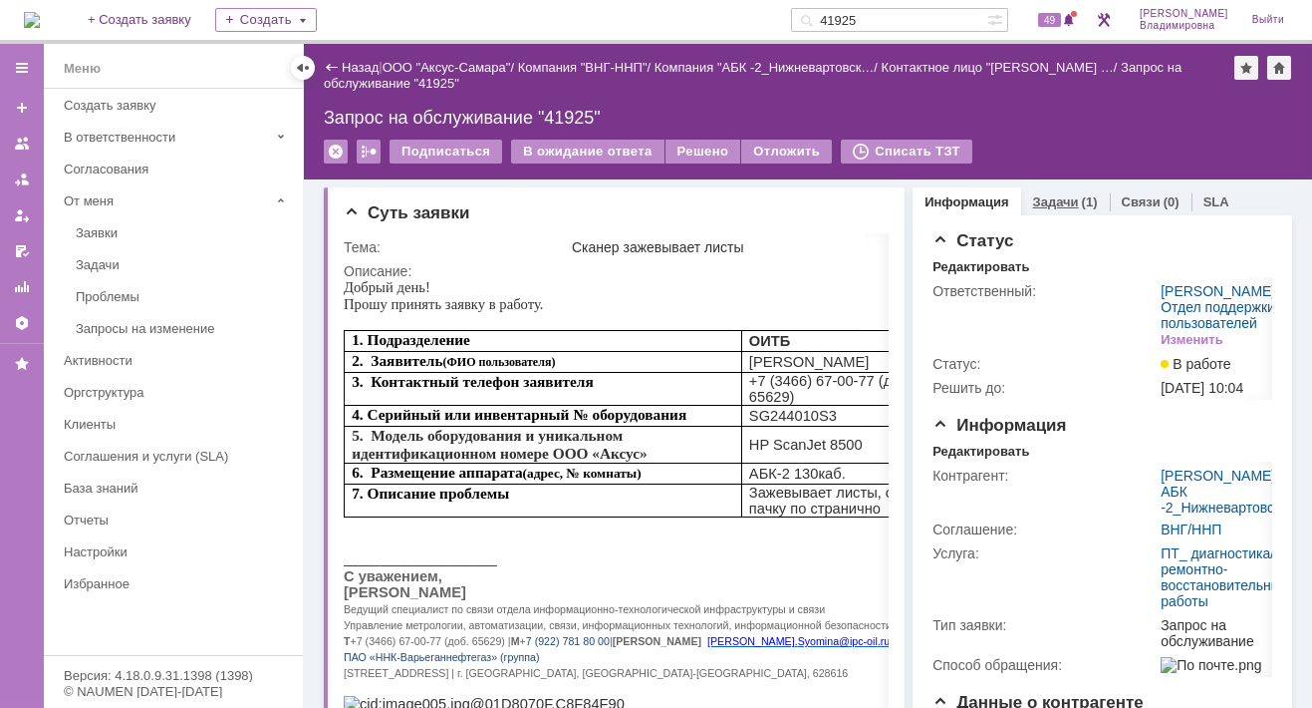
click at [1053, 196] on link "Задачи" at bounding box center [1056, 201] width 46 height 15
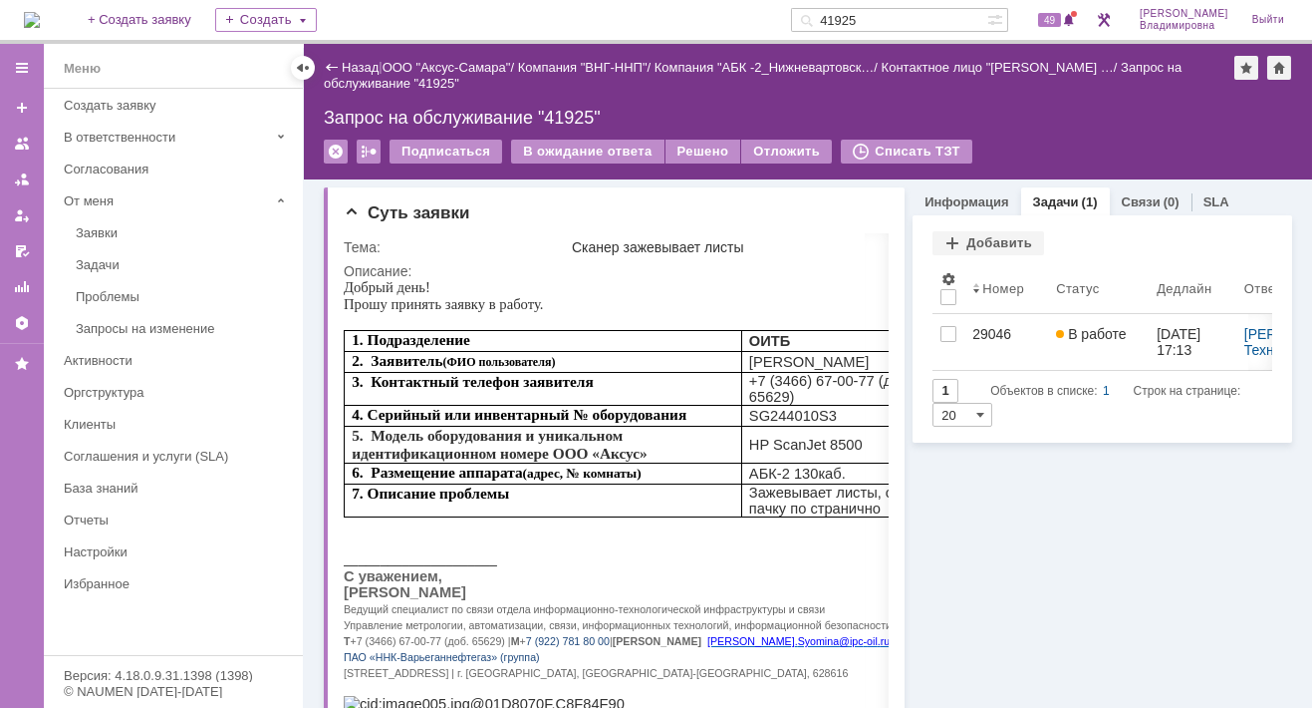
drag, startPoint x: 874, startPoint y: 16, endPoint x: 819, endPoint y: 10, distance: 55.1
click at [819, 10] on div "На домашнюю + Создать заявку Создать 41925 49 Орлова Елена Владимировна Выйти" at bounding box center [656, 22] width 1312 height 44
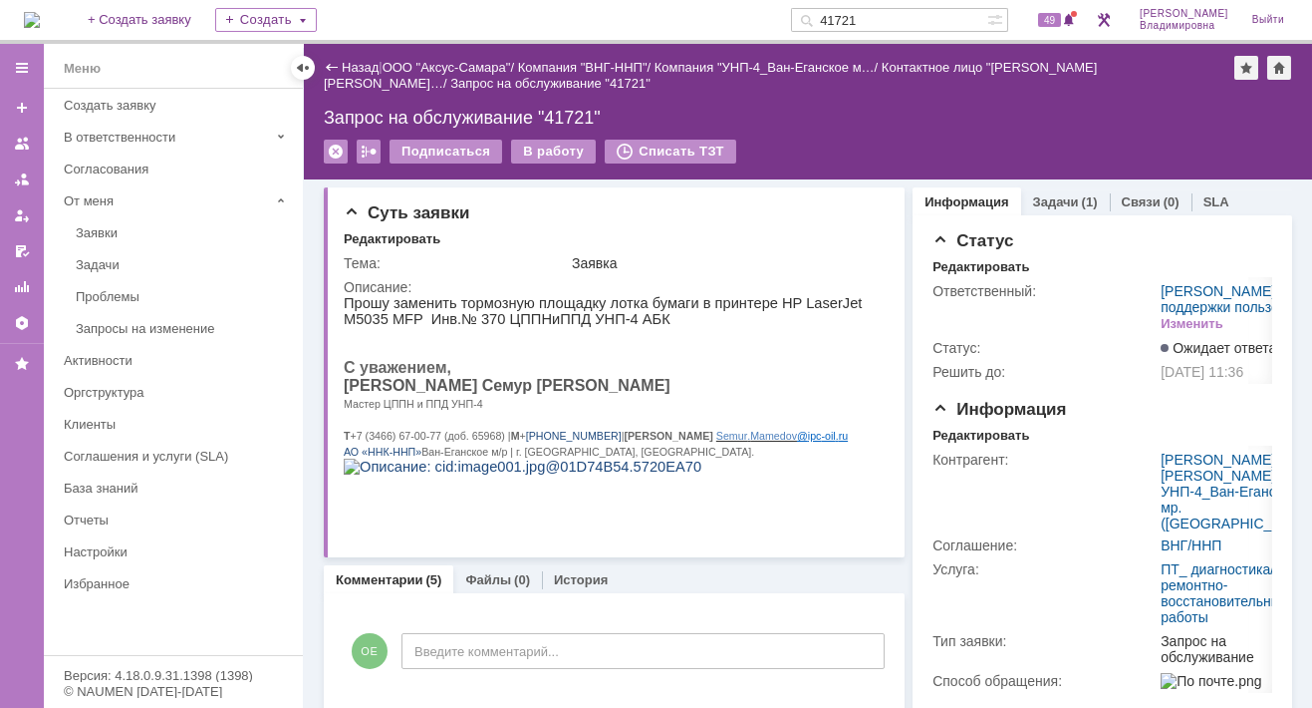
drag, startPoint x: 899, startPoint y: 18, endPoint x: 822, endPoint y: 17, distance: 76.7
click at [822, 17] on div "41721" at bounding box center [889, 20] width 196 height 24
type input "41824"
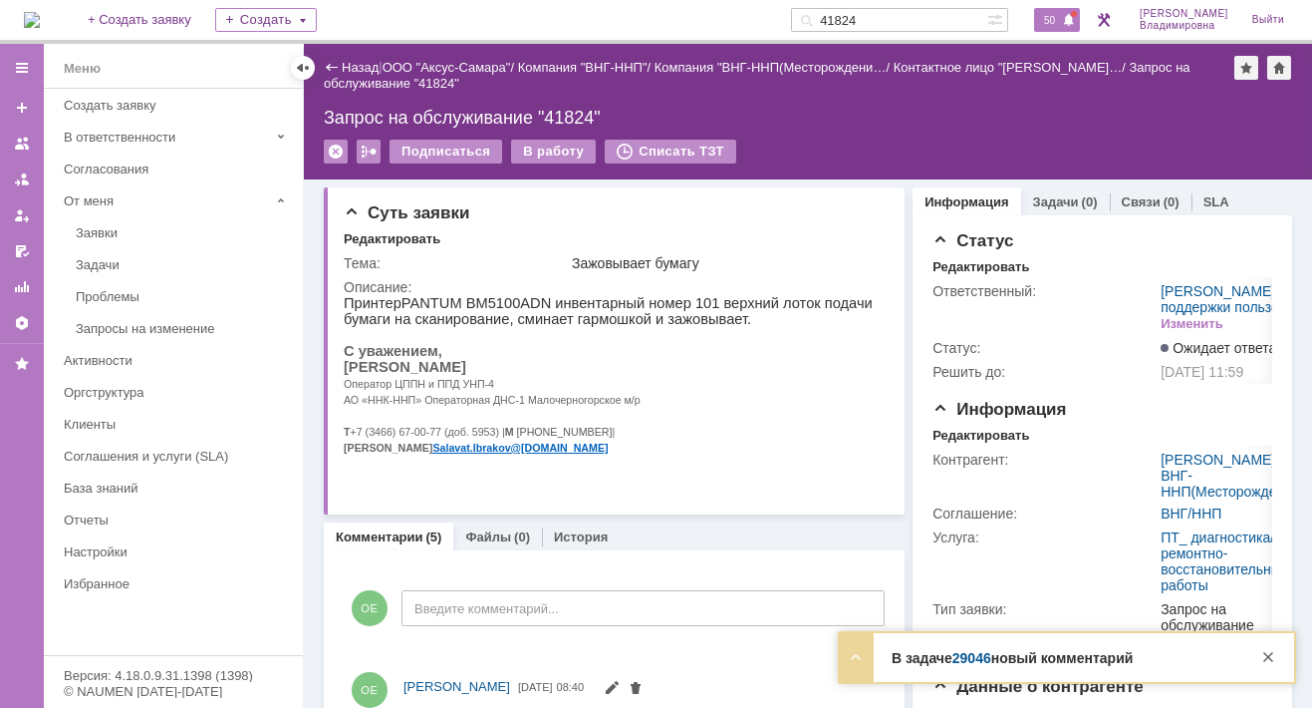
click at [1061, 17] on span "50" at bounding box center [1049, 20] width 23 height 14
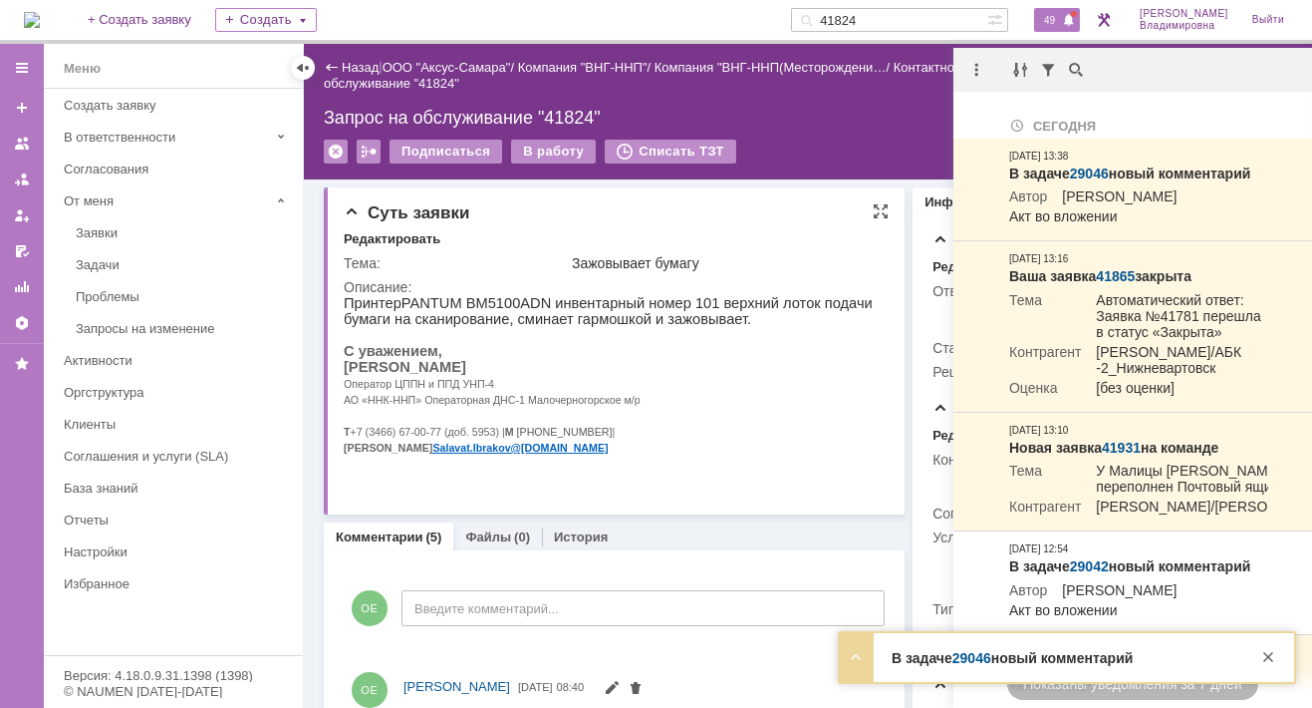
click at [691, 211] on div "Суть заявки" at bounding box center [616, 213] width 545 height 20
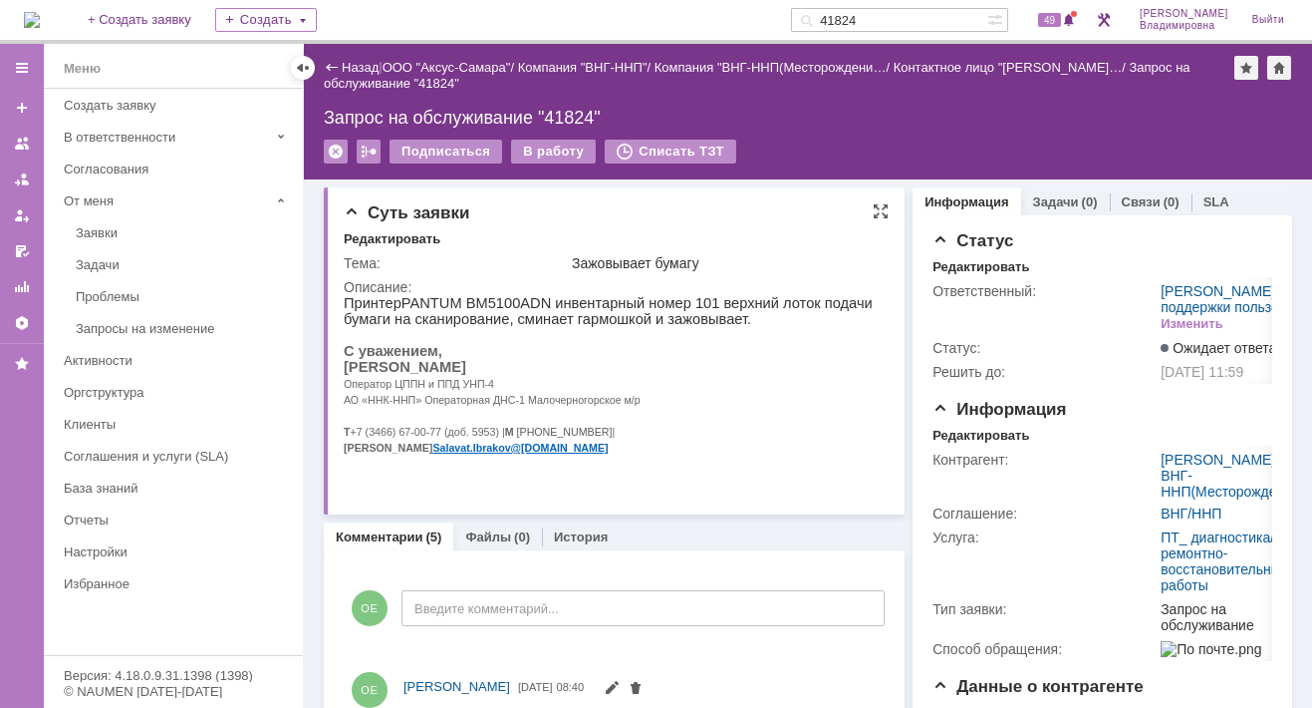
click at [513, 232] on div "Редактировать" at bounding box center [616, 240] width 545 height 18
click at [1062, 10] on div "49" at bounding box center [1057, 20] width 46 height 24
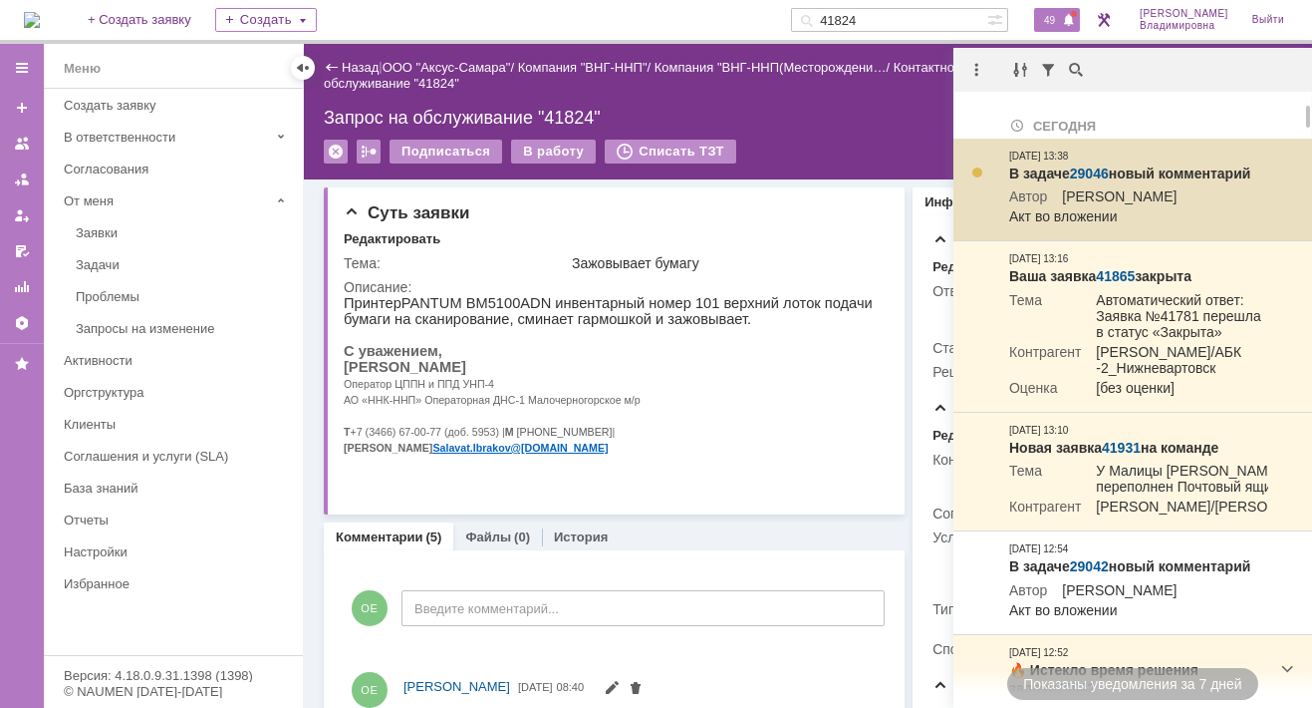
click at [1076, 170] on link "29046" at bounding box center [1089, 173] width 39 height 16
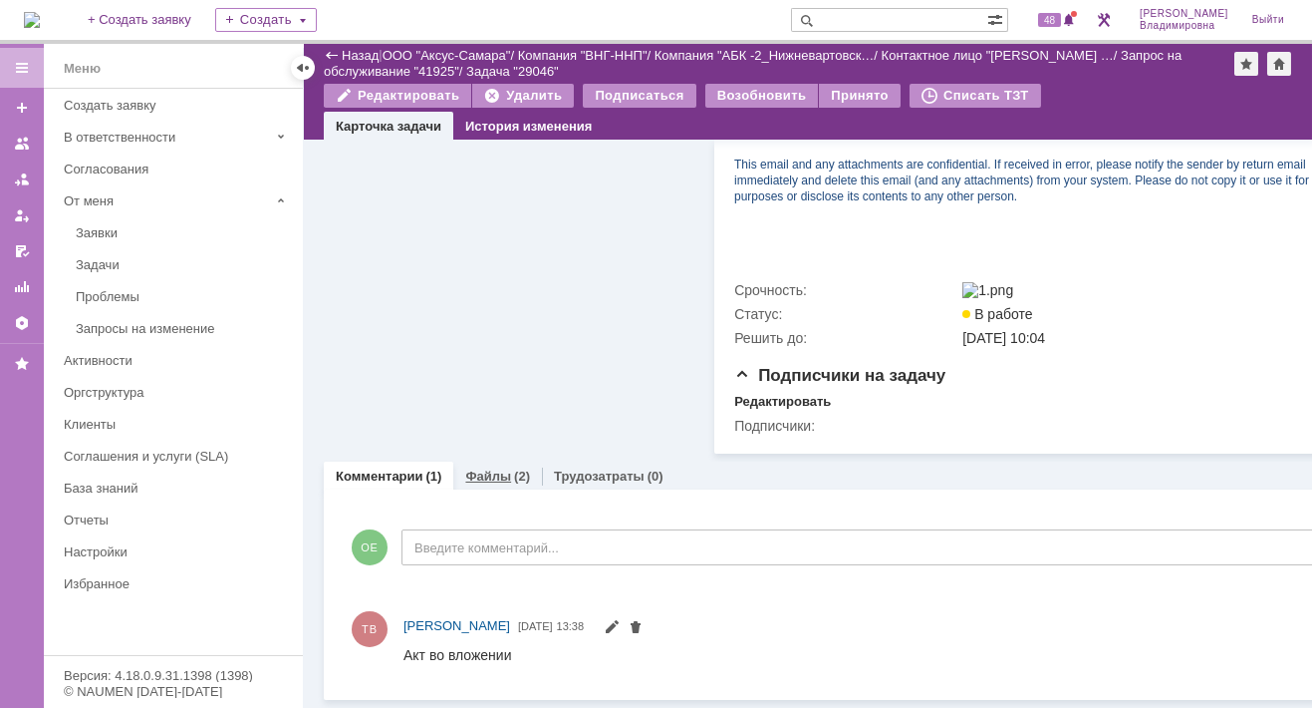
click at [468, 468] on link "Файлы" at bounding box center [488, 475] width 46 height 15
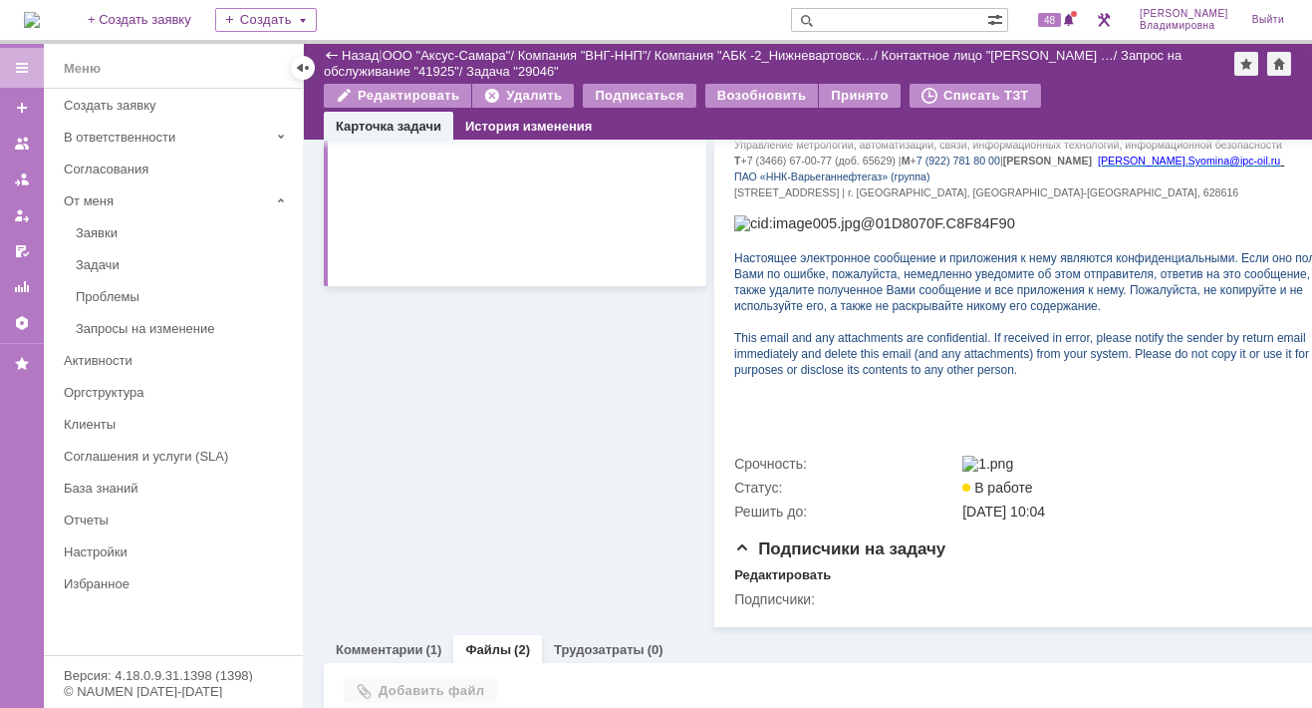
scroll to position [802, 0]
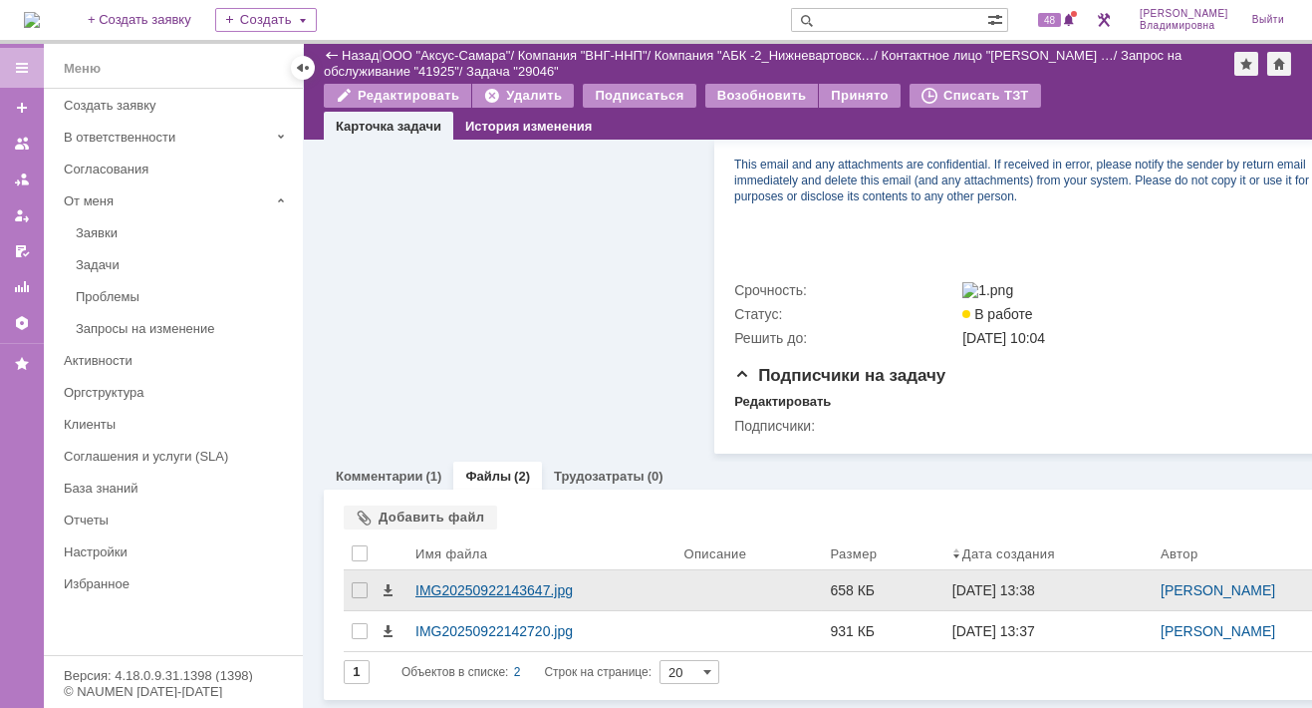
click at [424, 582] on div "IMG20250922143647.jpg" at bounding box center [542, 590] width 252 height 16
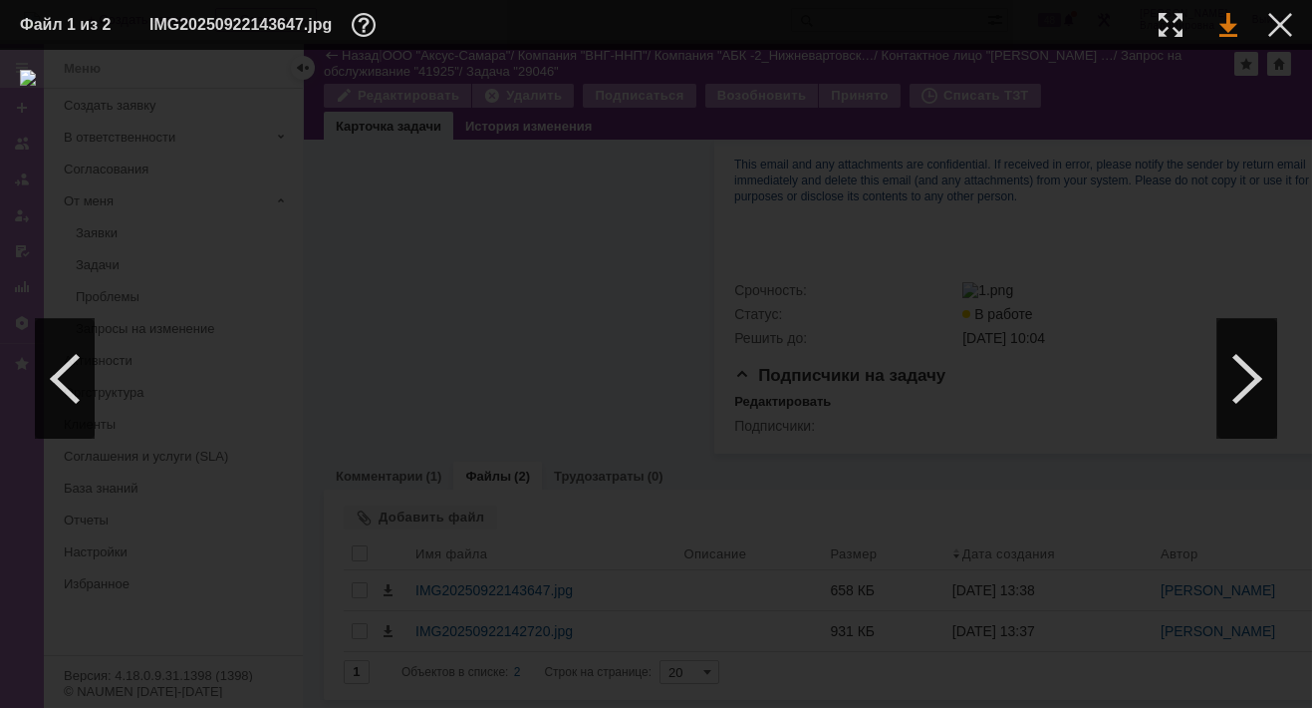
click at [1232, 26] on link at bounding box center [1229, 25] width 18 height 24
click at [1286, 17] on div at bounding box center [1281, 25] width 24 height 24
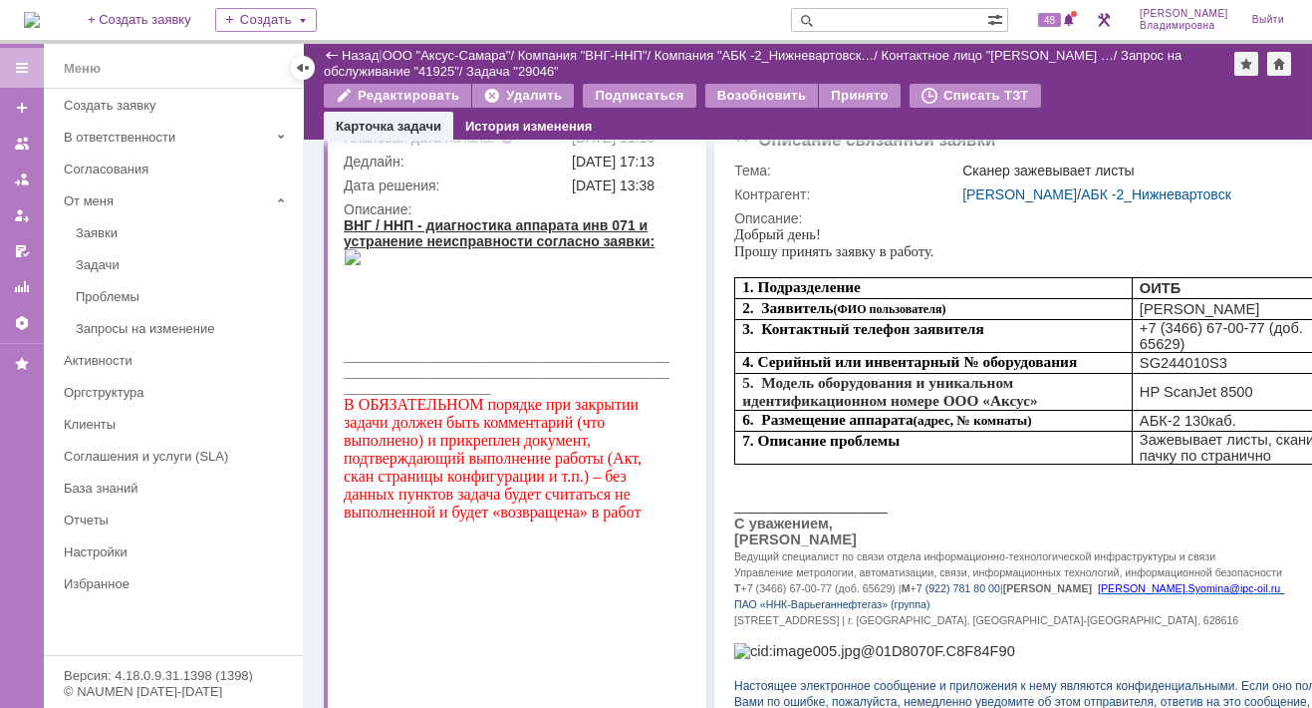
scroll to position [4, 0]
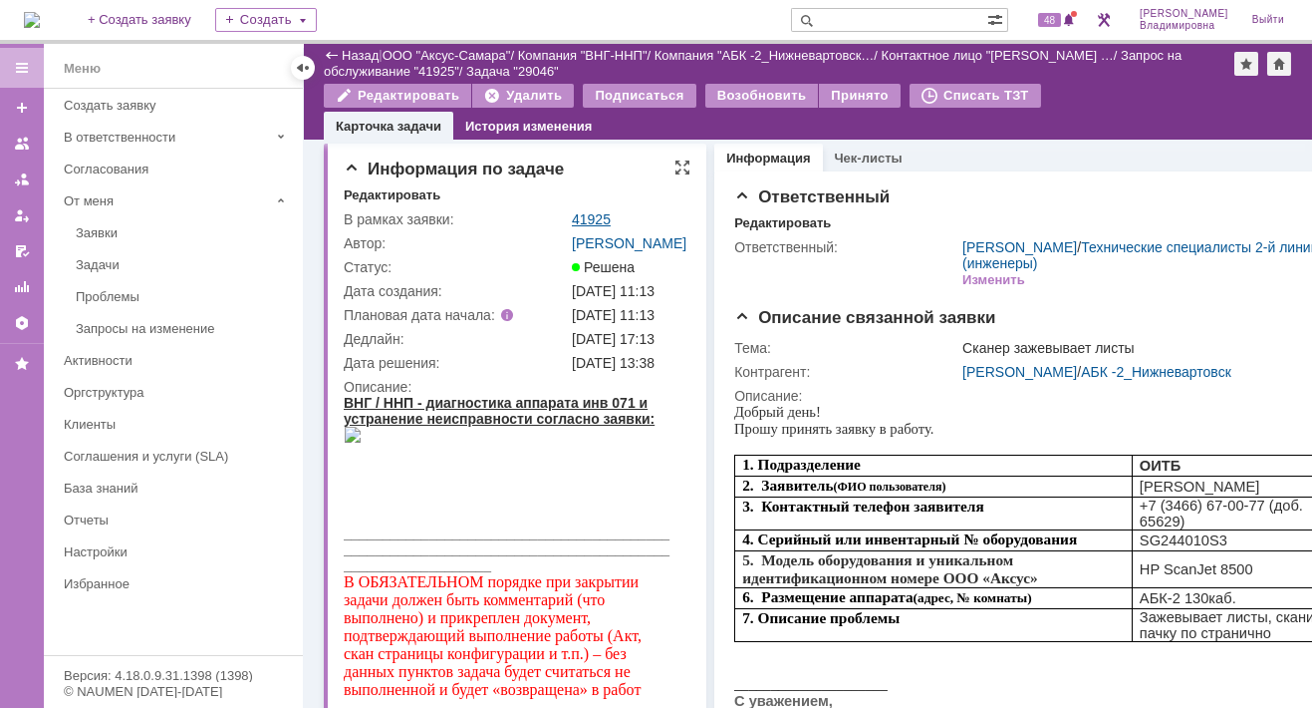
click at [596, 211] on link "41925" at bounding box center [591, 219] width 39 height 16
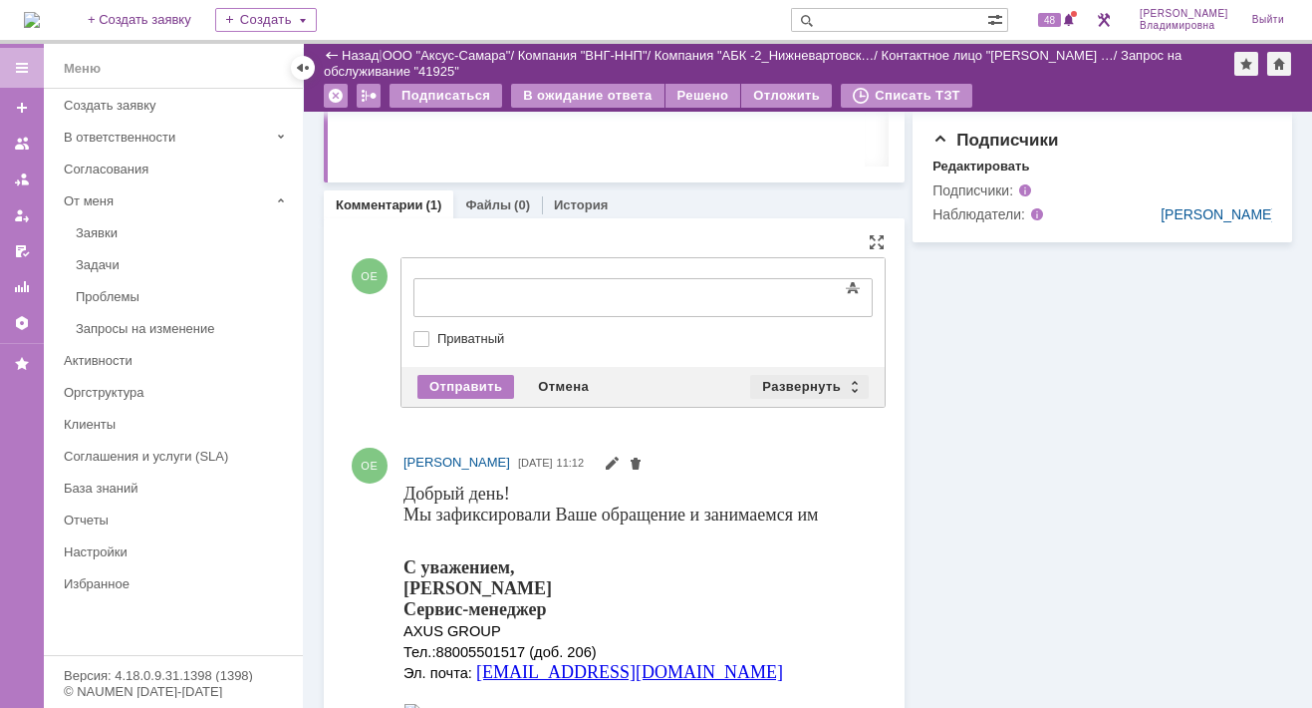
click at [787, 375] on div "Развернуть" at bounding box center [809, 387] width 119 height 24
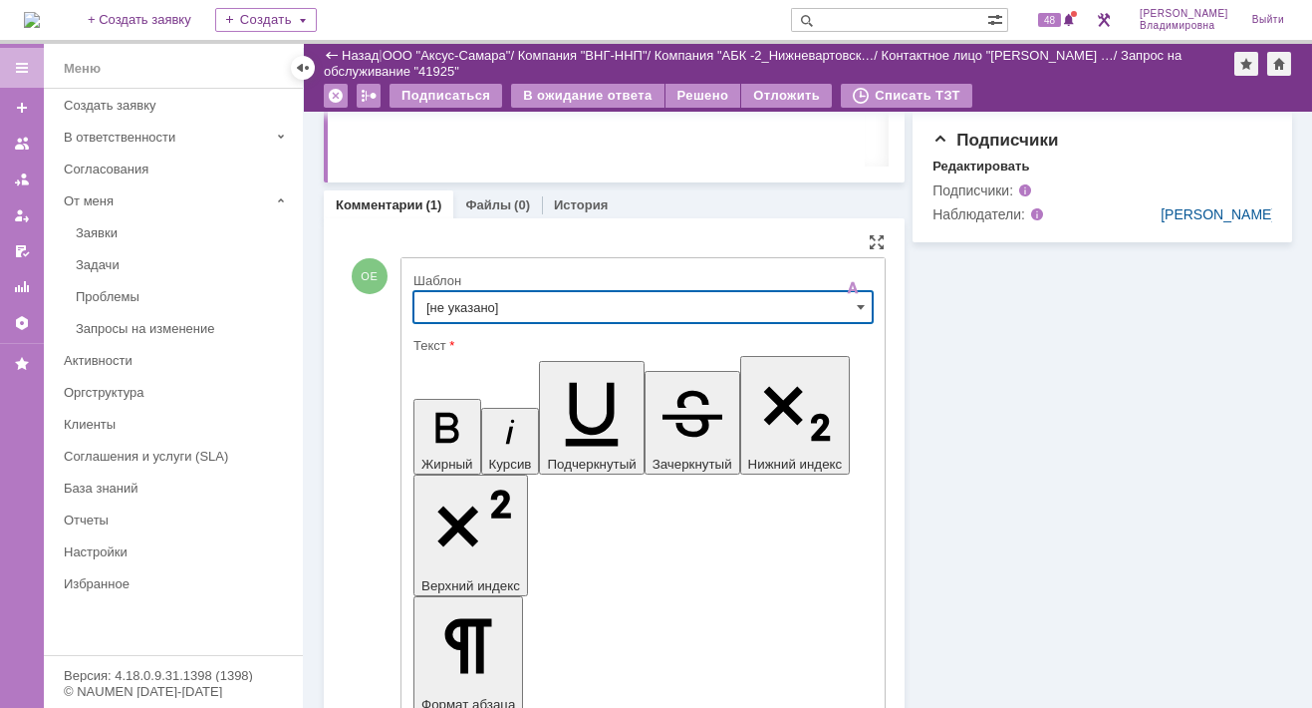
click at [468, 300] on input "[не указано]" at bounding box center [643, 307] width 459 height 32
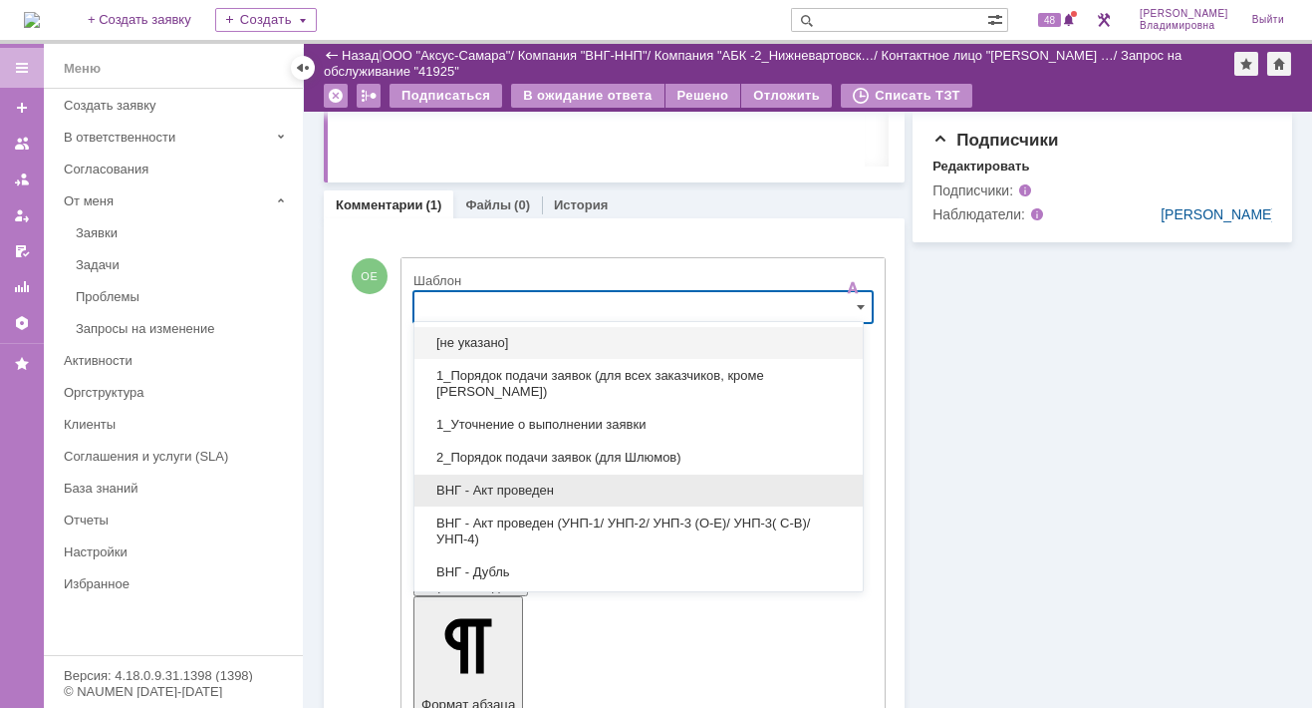
click at [501, 482] on span "ВНГ - Акт проведен" at bounding box center [639, 490] width 425 height 16
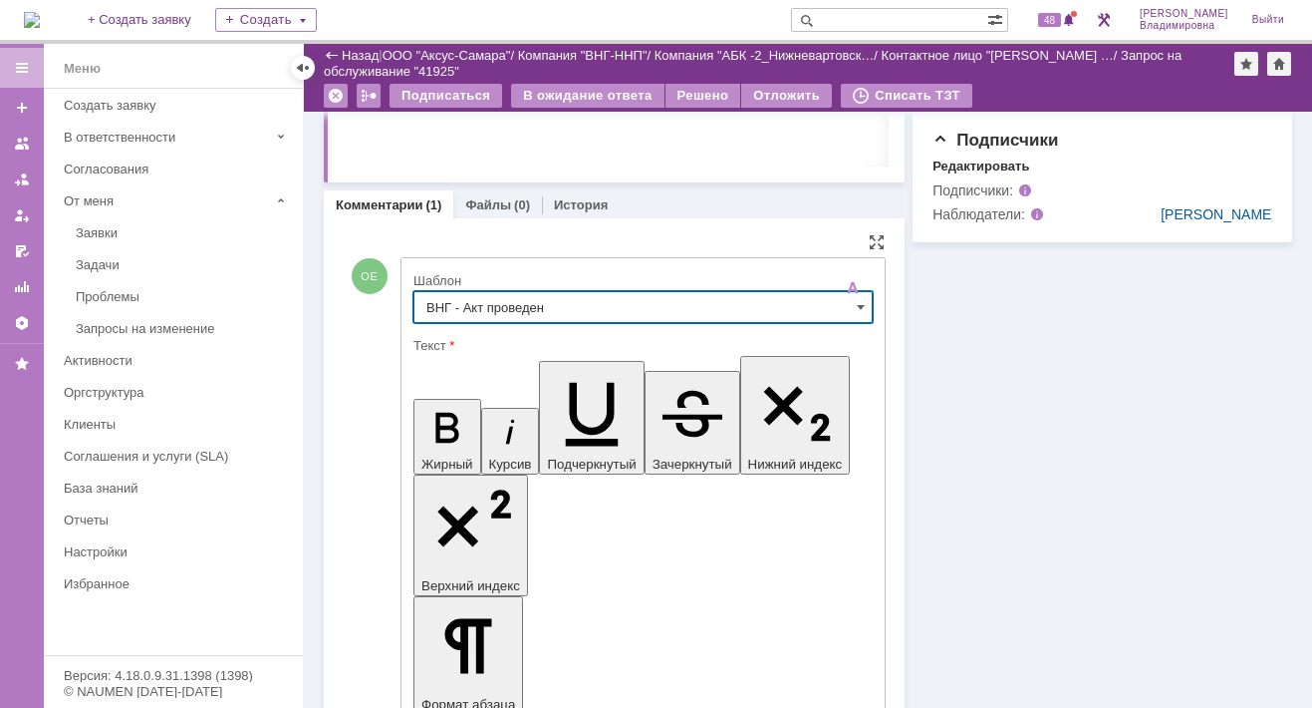
type input "ВНГ - Акт проведен"
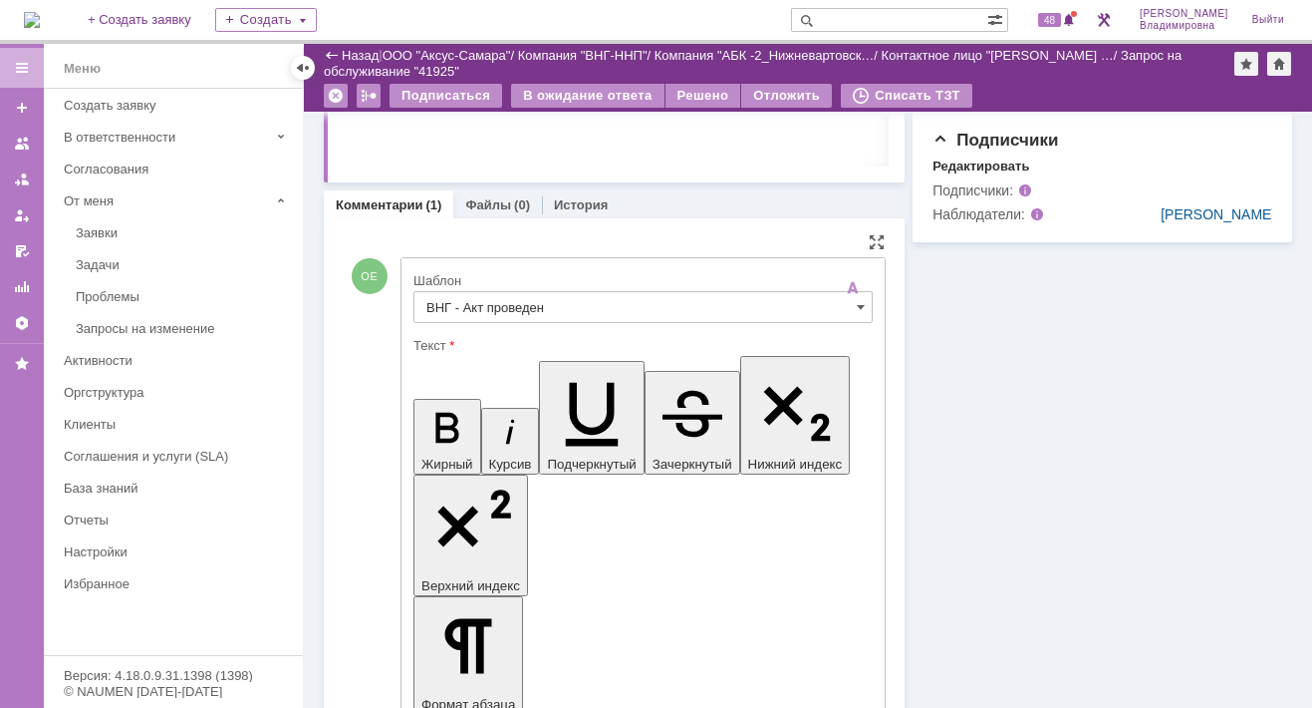
drag, startPoint x: 662, startPoint y: 4466, endPoint x: 709, endPoint y: 4511, distance: 65.5
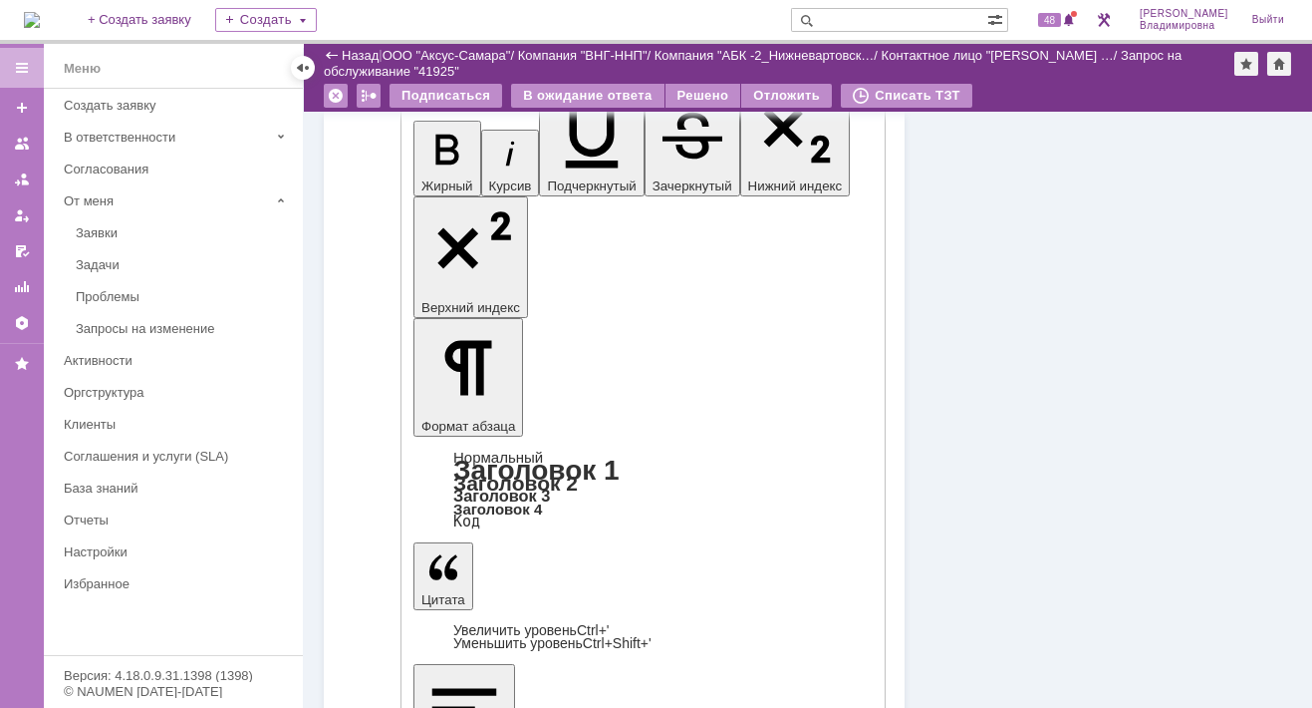
scroll to position [996, 0]
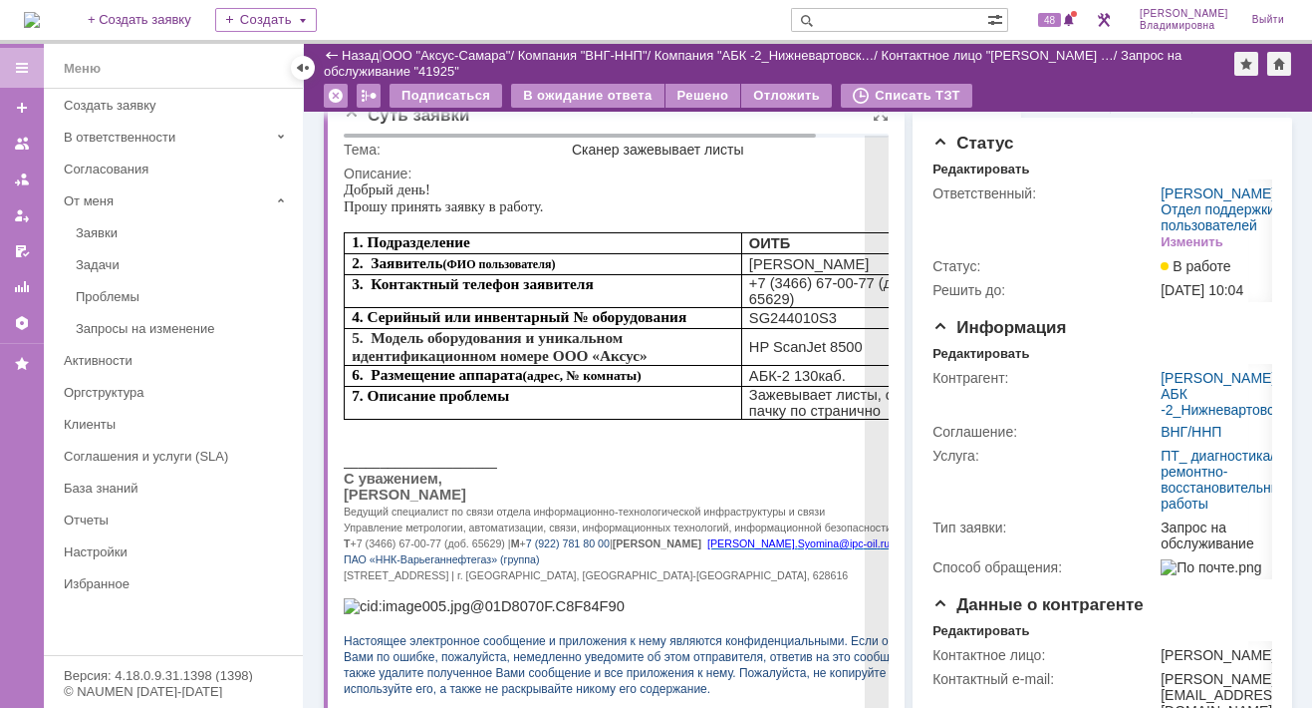
scroll to position [0, 0]
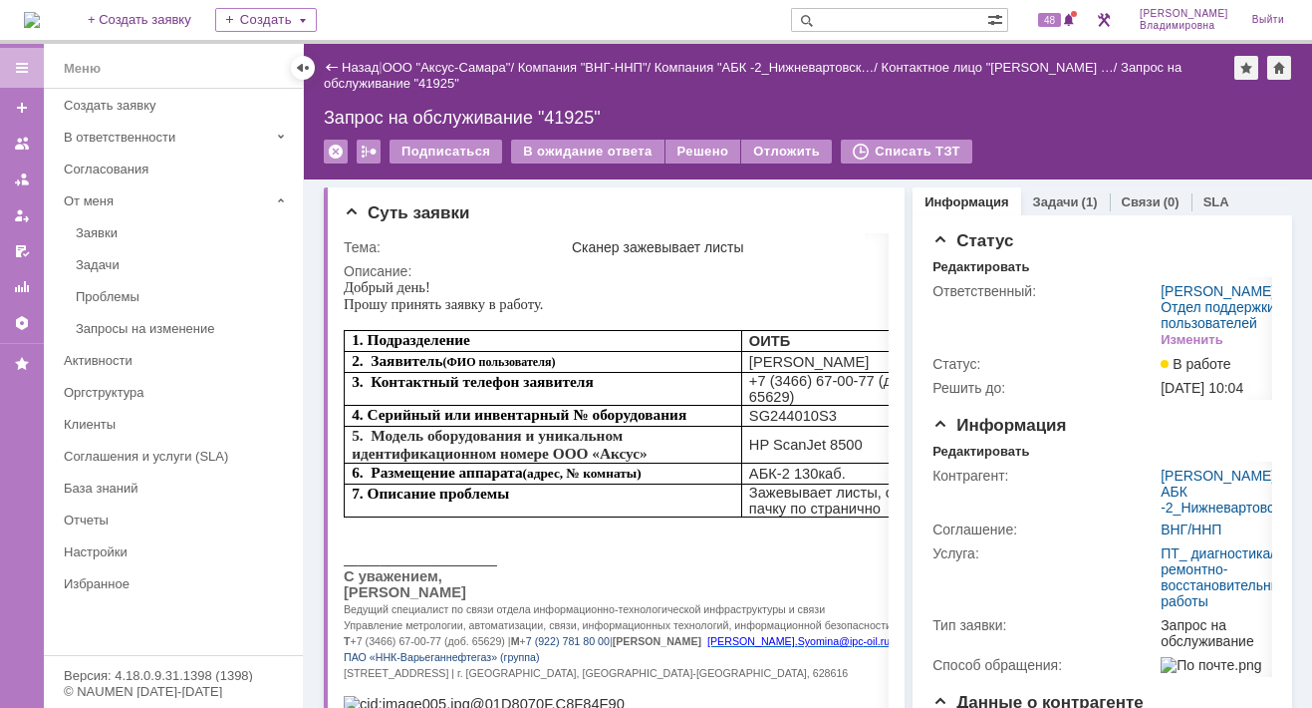
click at [759, 93] on div "Назад | ООО "Аксус-Самара" / Компания "ВНГ-ННП" / Компания "АБК -2_Нижневартовс…" at bounding box center [808, 76] width 969 height 40
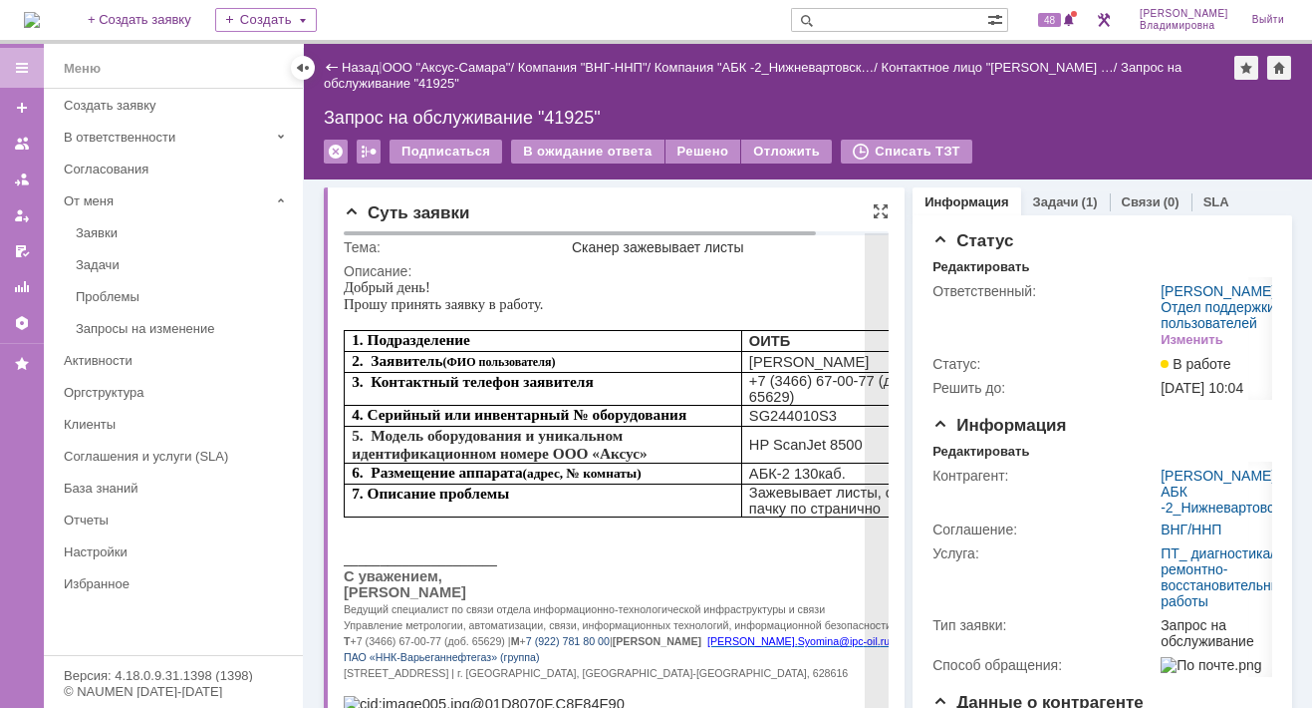
click at [737, 537] on p at bounding box center [654, 542] width 621 height 17
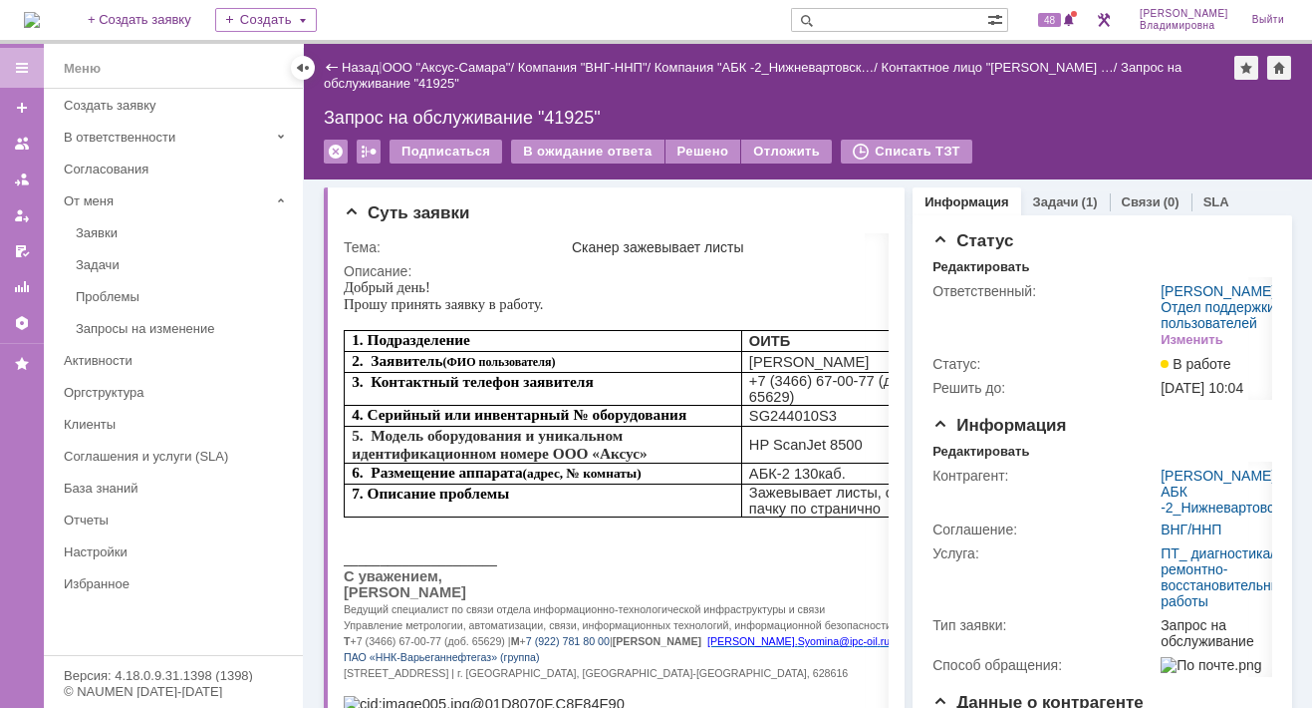
click at [856, 11] on input "text" at bounding box center [889, 20] width 196 height 24
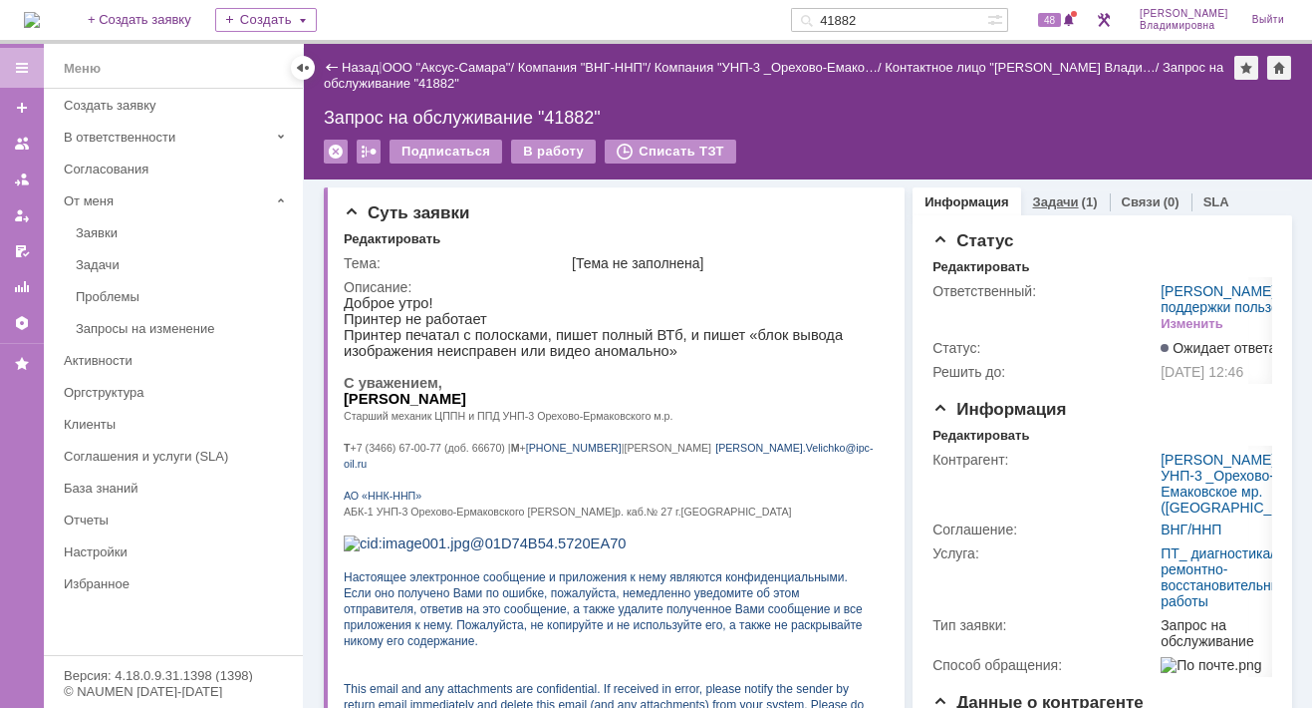
click at [1039, 198] on link "Задачи" at bounding box center [1056, 201] width 46 height 15
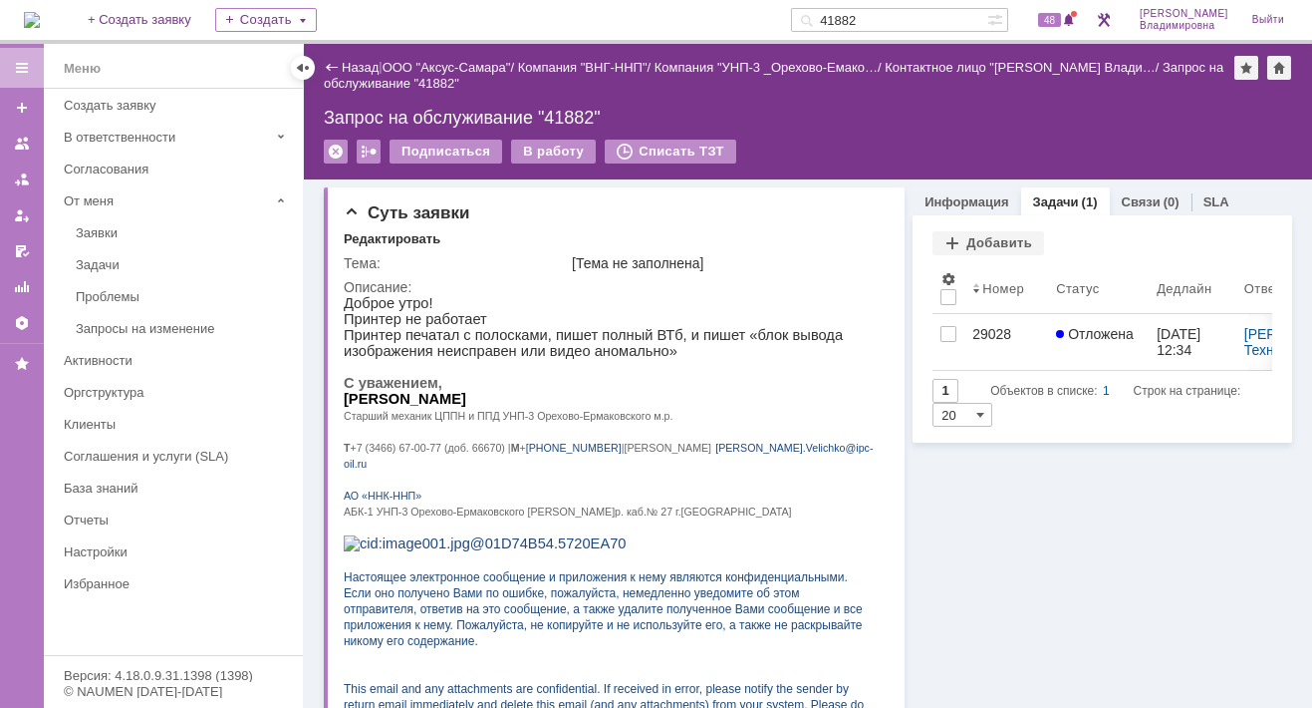
click at [749, 110] on div "Запрос на обслуживание "41882"" at bounding box center [808, 118] width 969 height 20
click at [1055, 13] on span "48" at bounding box center [1049, 20] width 23 height 14
drag, startPoint x: 895, startPoint y: 13, endPoint x: 813, endPoint y: 10, distance: 81.8
click at [813, 10] on div "На домашнюю + Создать заявку Создать 41882 48 Орлова Елена Владимировна Выйти" at bounding box center [656, 22] width 1312 height 44
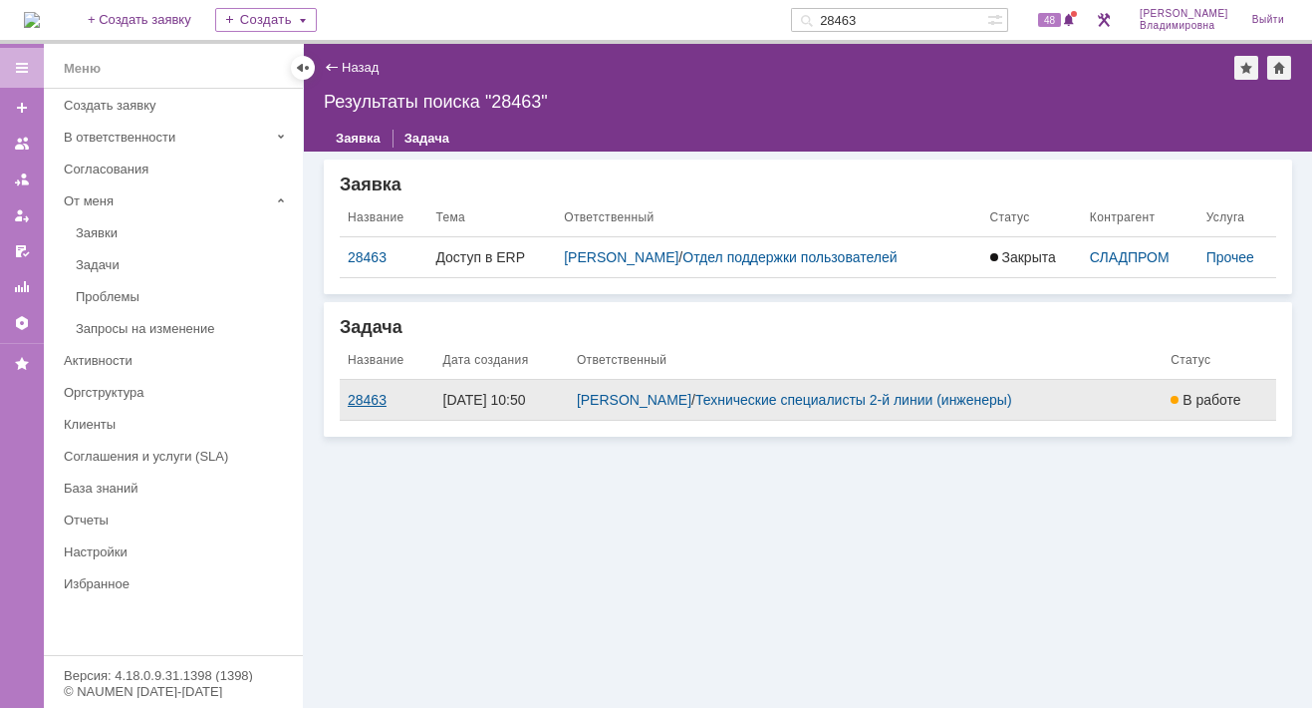
click at [357, 399] on div "28463" at bounding box center [388, 400] width 80 height 16
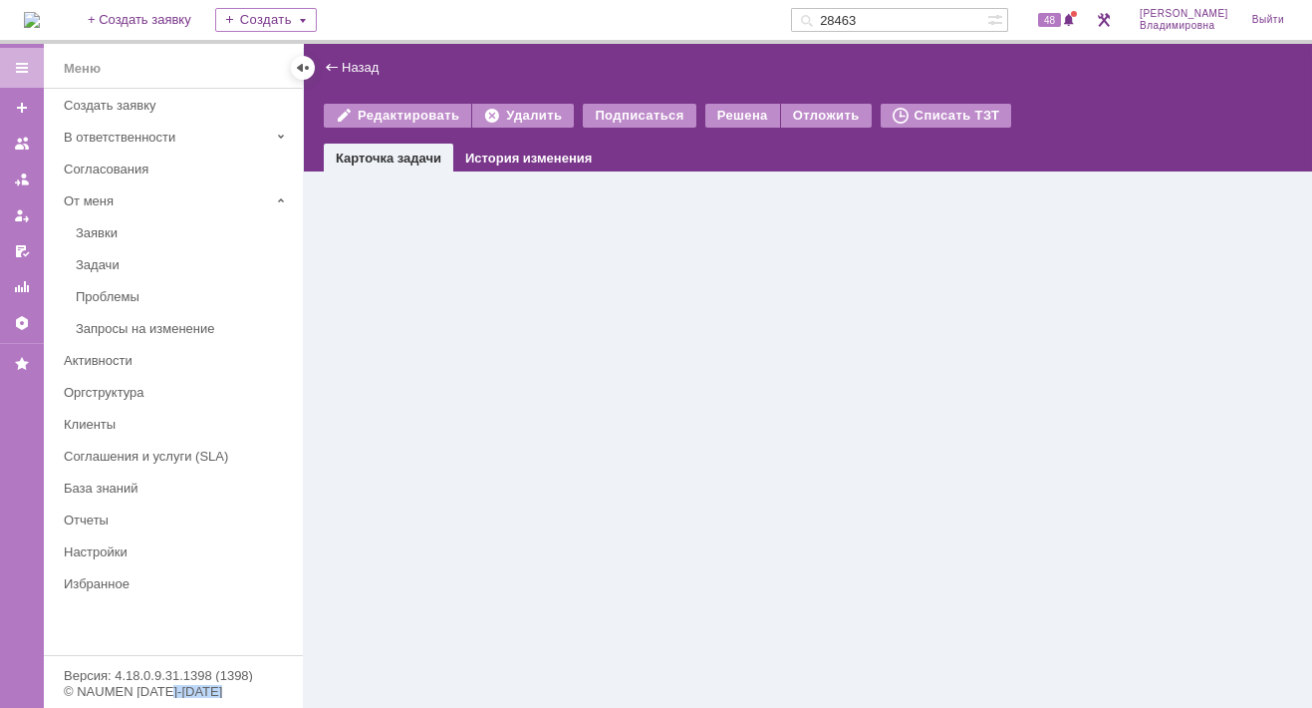
click at [357, 399] on div "Назад | Редактировать Удалить Подписаться Решена Отложить Списать ТЗТ task$4588…" at bounding box center [808, 376] width 1009 height 664
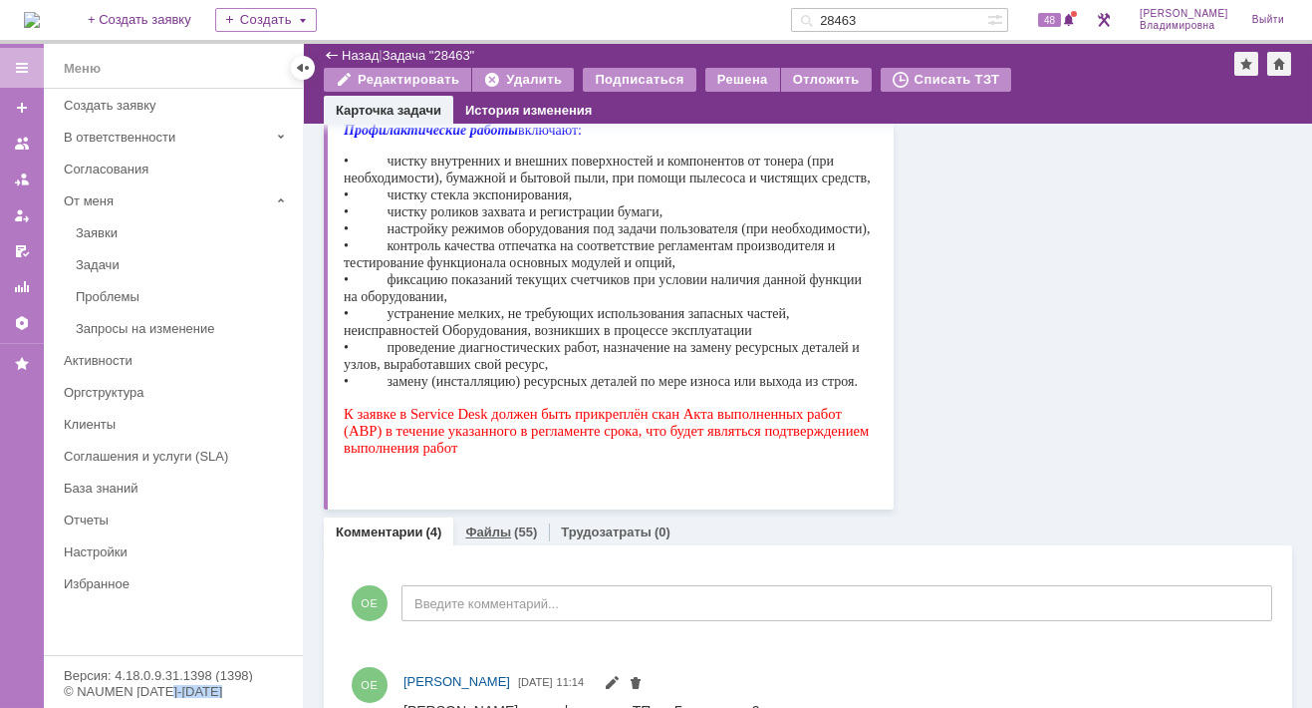
scroll to position [498, 0]
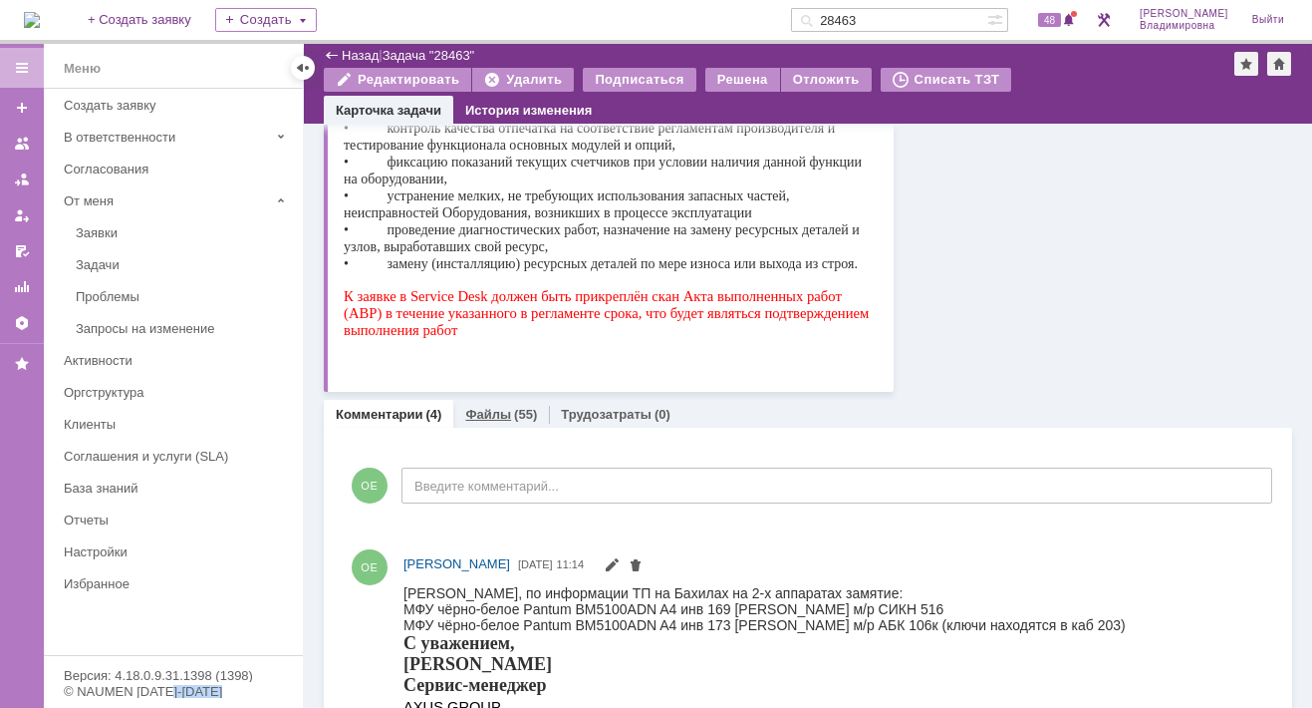
click at [469, 409] on link "Файлы" at bounding box center [488, 414] width 46 height 15
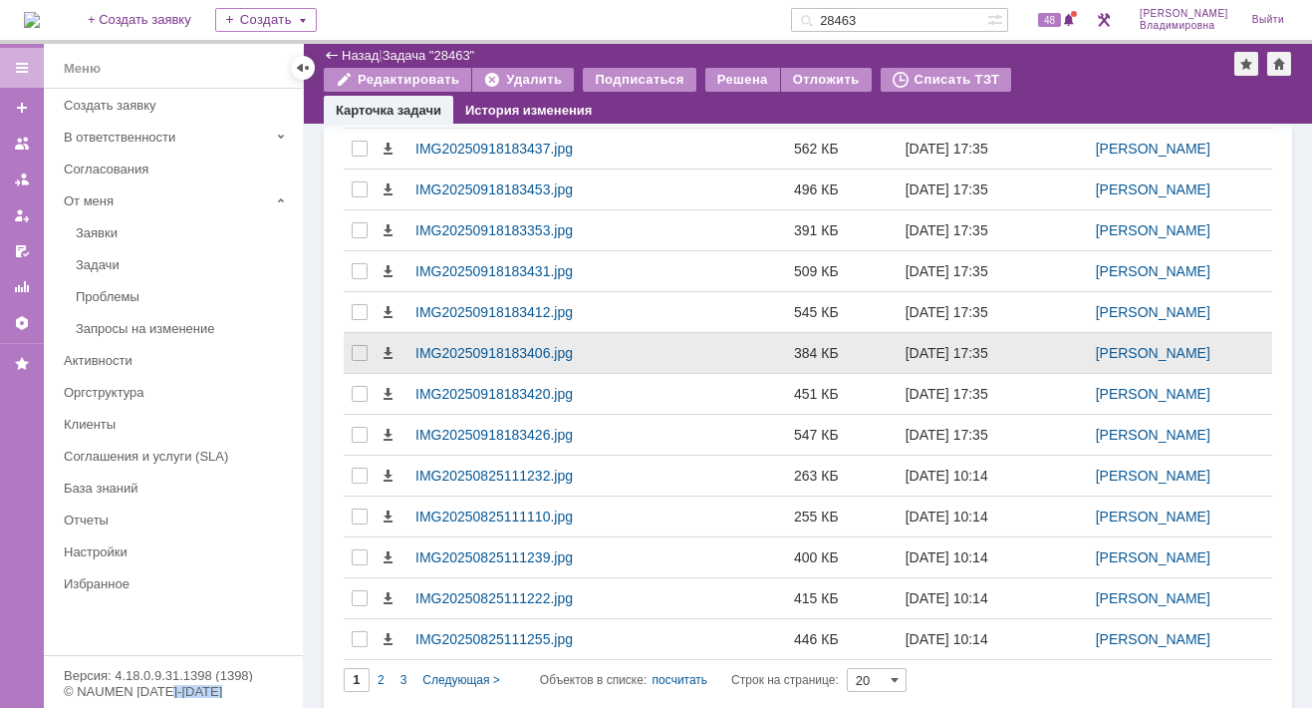
scroll to position [765, 0]
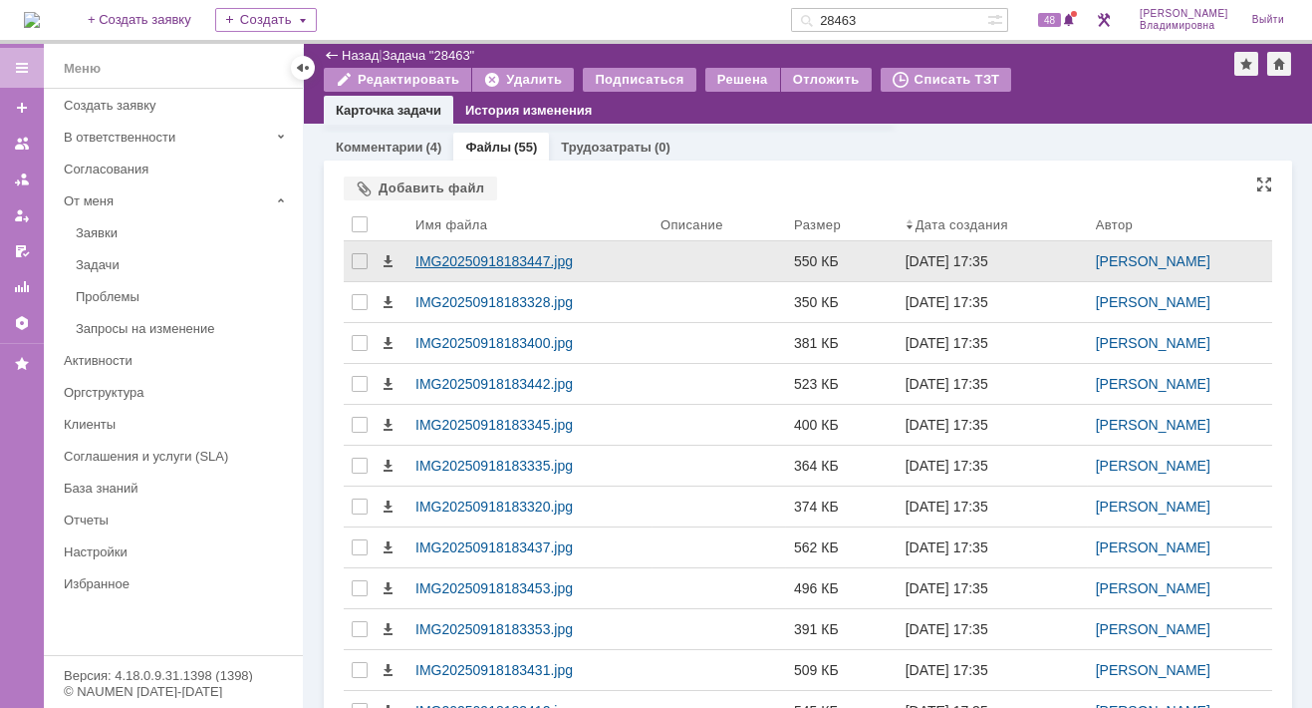
click at [493, 256] on div "IMG20250918183447.jpg" at bounding box center [530, 261] width 229 height 16
click at [493, 256] on body "Идет загрузка, пожалуйста, подождите. На домашнюю + Создать заявку Создать 2846…" at bounding box center [656, 354] width 1312 height 708
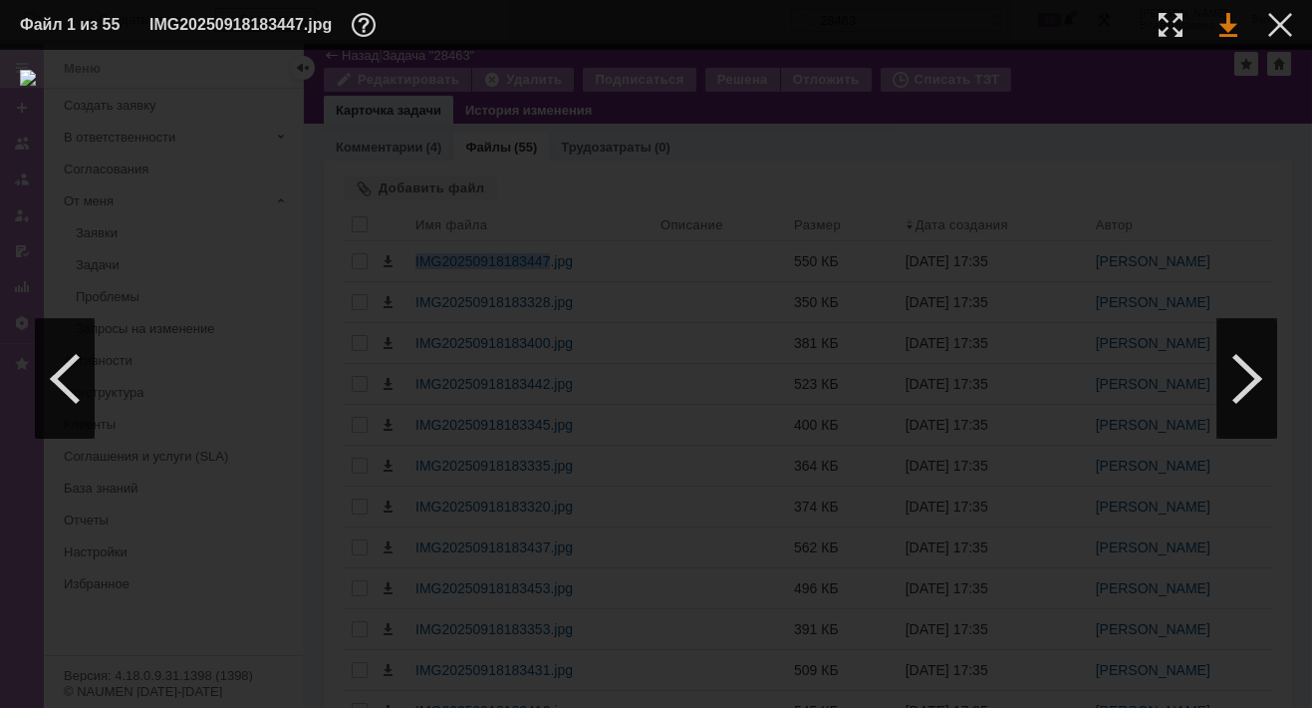
click at [1226, 26] on link at bounding box center [1229, 25] width 18 height 24
click at [1254, 374] on div at bounding box center [1248, 379] width 60 height 120
drag, startPoint x: 1252, startPoint y: 374, endPoint x: 519, endPoint y: 429, distance: 734.5
click at [519, 429] on div "ИНФОРМАЦИЯ О ФАЙЛЕ Имя файла: IMG20250918183328.jpg Размер: 350.61КБ Дата созда…" at bounding box center [656, 379] width 1312 height 658
drag, startPoint x: 519, startPoint y: 429, endPoint x: 615, endPoint y: 409, distance: 97.7
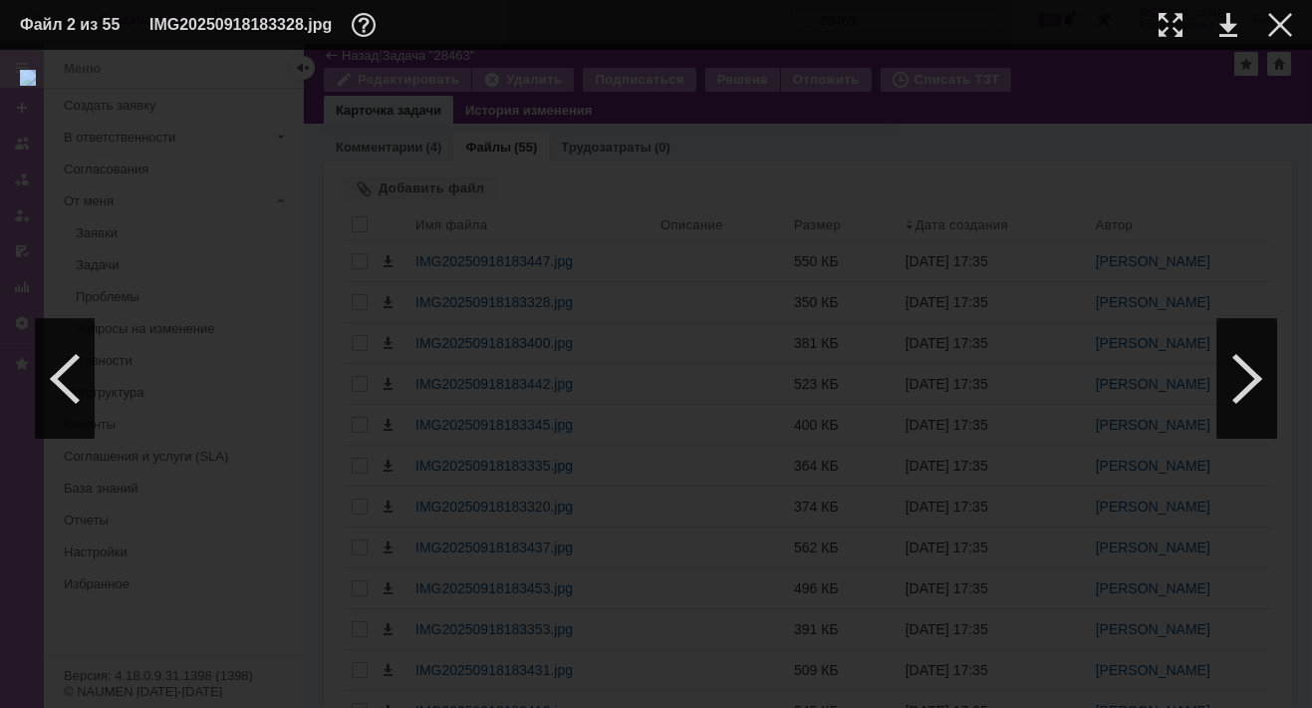
click at [615, 409] on img at bounding box center [656, 379] width 1273 height 618
click at [56, 380] on div at bounding box center [65, 379] width 60 height 120
click at [1258, 373] on div at bounding box center [1248, 379] width 60 height 120
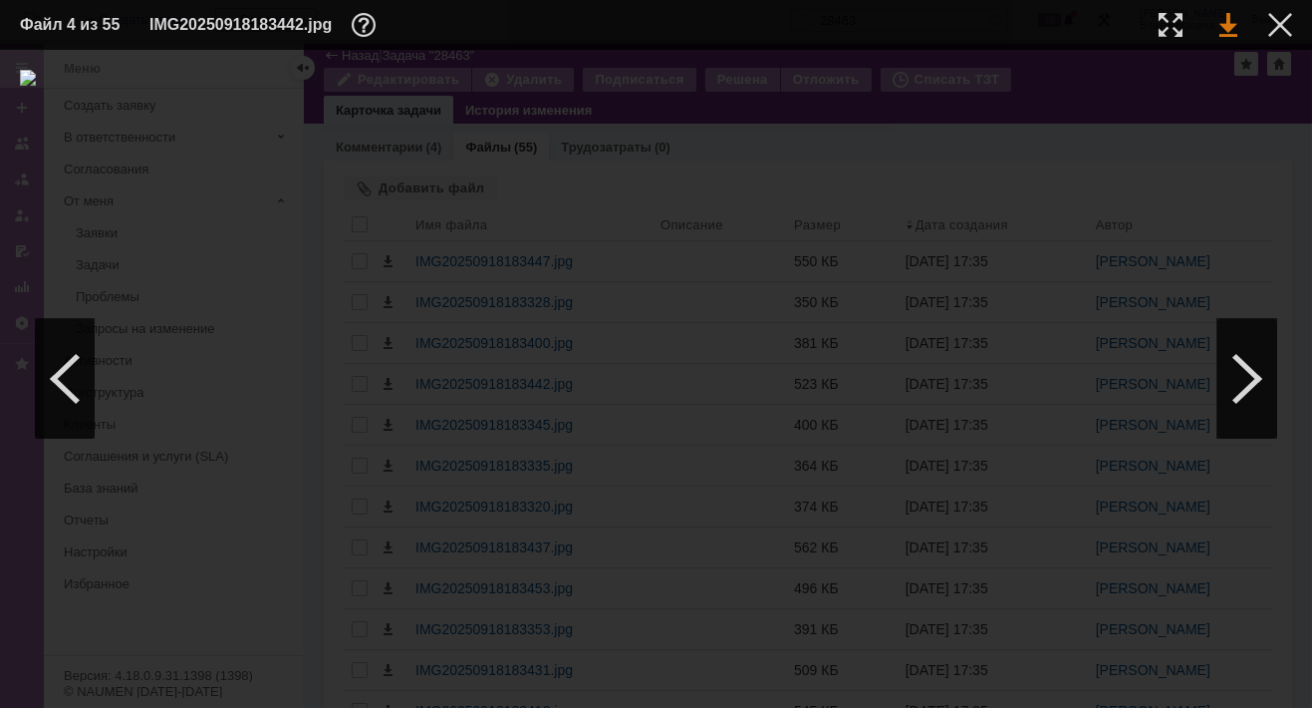
click at [1229, 23] on link at bounding box center [1229, 25] width 18 height 24
click at [1240, 372] on div at bounding box center [1248, 379] width 60 height 120
click at [1254, 374] on div at bounding box center [1248, 379] width 60 height 120
click at [1247, 374] on div at bounding box center [1248, 379] width 60 height 120
click at [1266, 393] on div at bounding box center [1248, 379] width 60 height 120
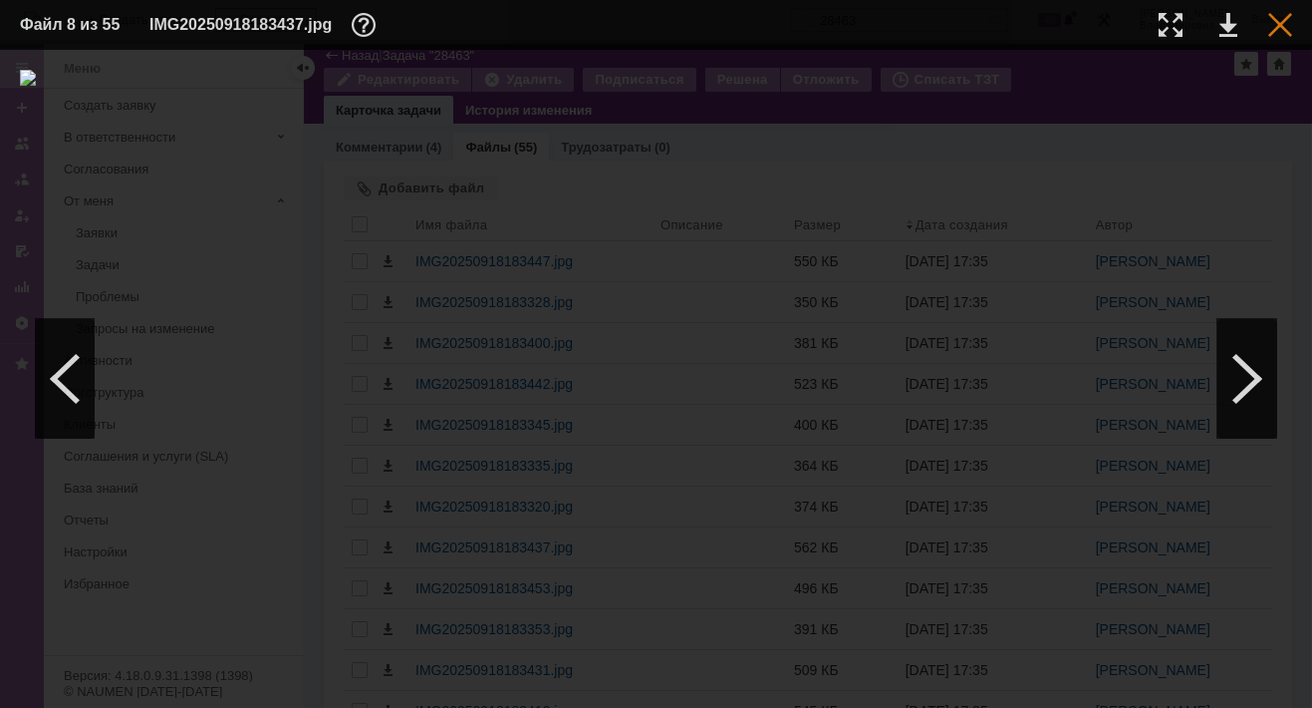
click at [1284, 20] on div at bounding box center [1281, 25] width 24 height 24
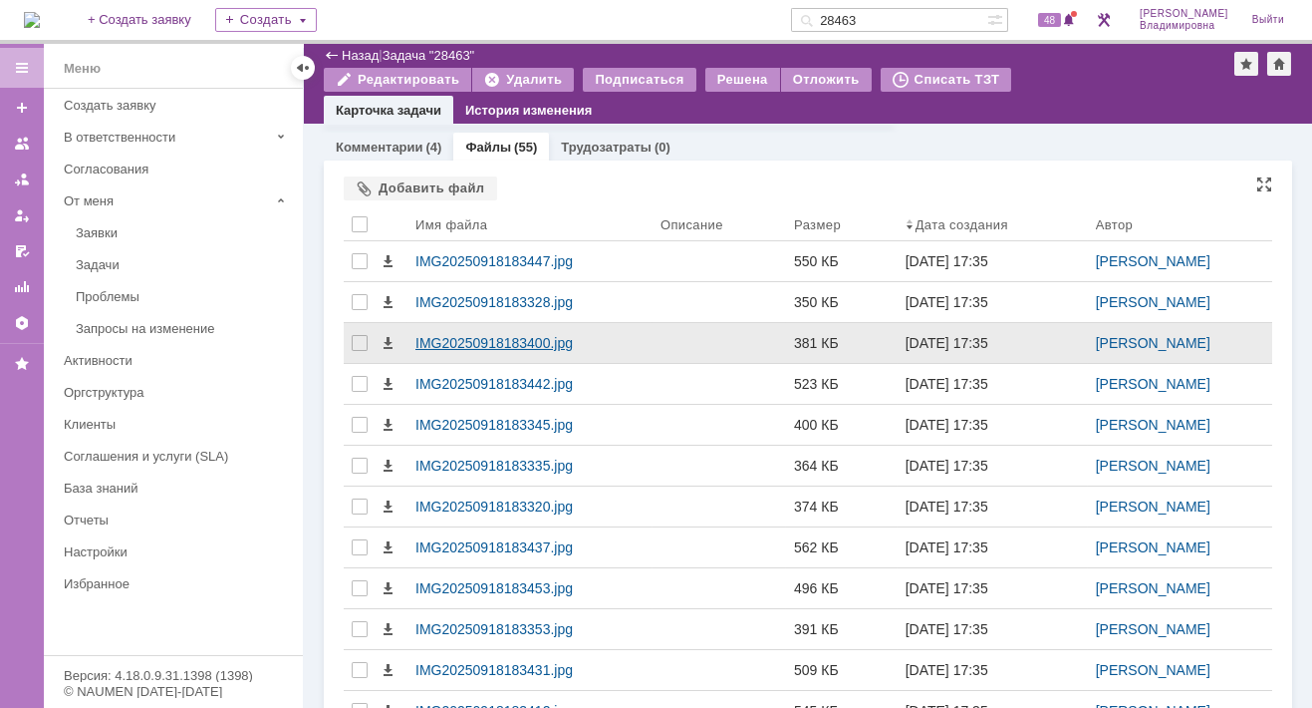
scroll to position [666, 0]
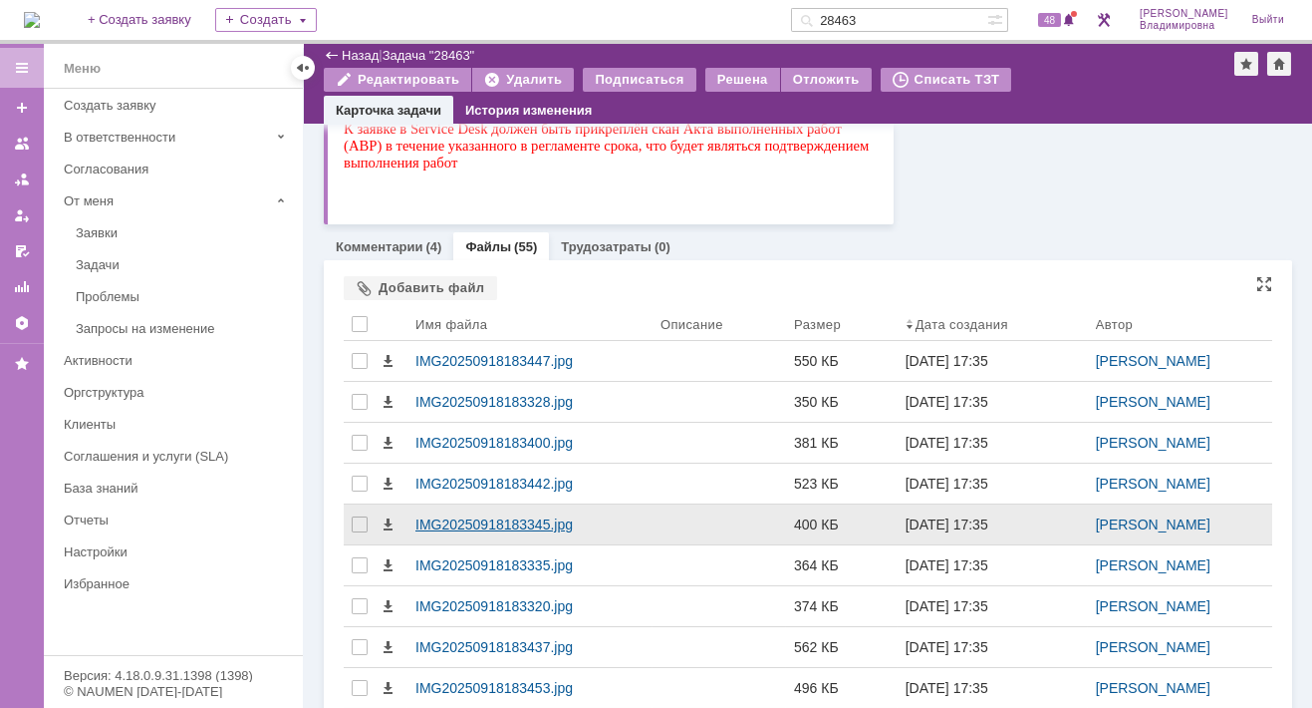
click at [508, 512] on div "IMG20250918183345.jpg" at bounding box center [530, 524] width 245 height 40
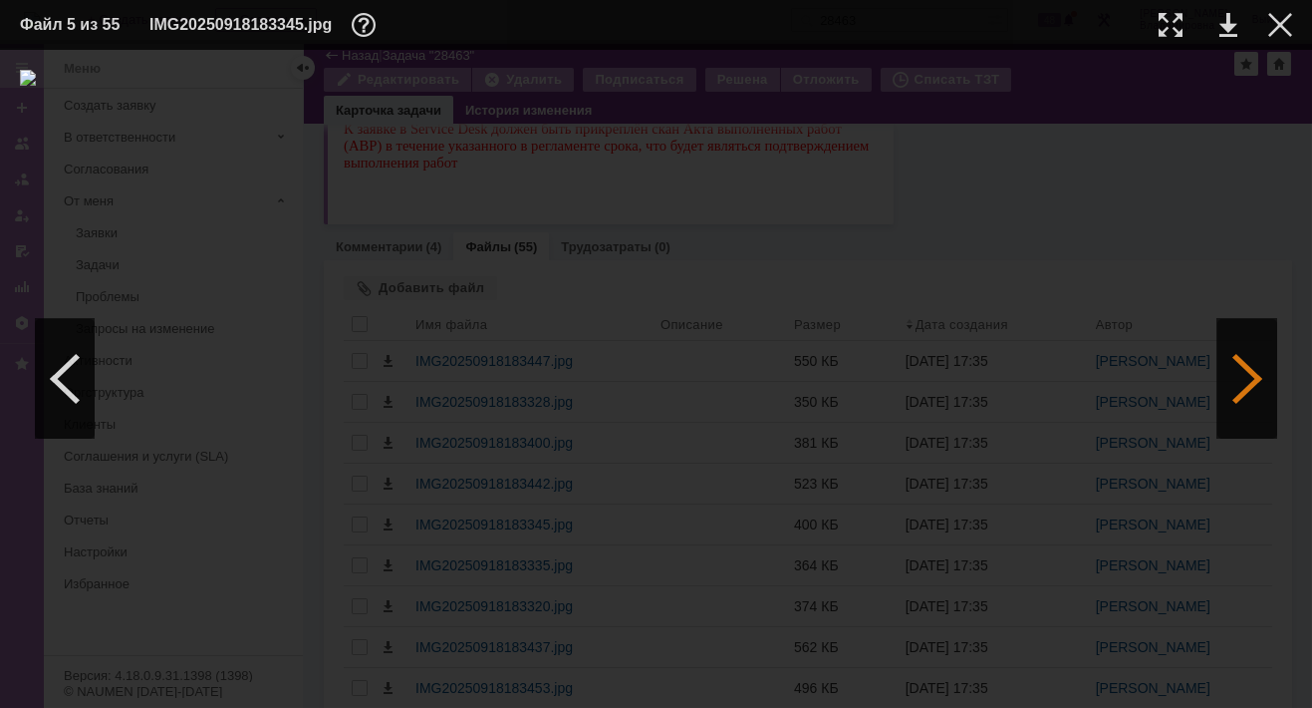
click at [1255, 369] on div at bounding box center [1248, 379] width 60 height 120
click at [1251, 376] on div at bounding box center [1248, 379] width 60 height 120
click at [1263, 376] on div at bounding box center [1248, 379] width 60 height 120
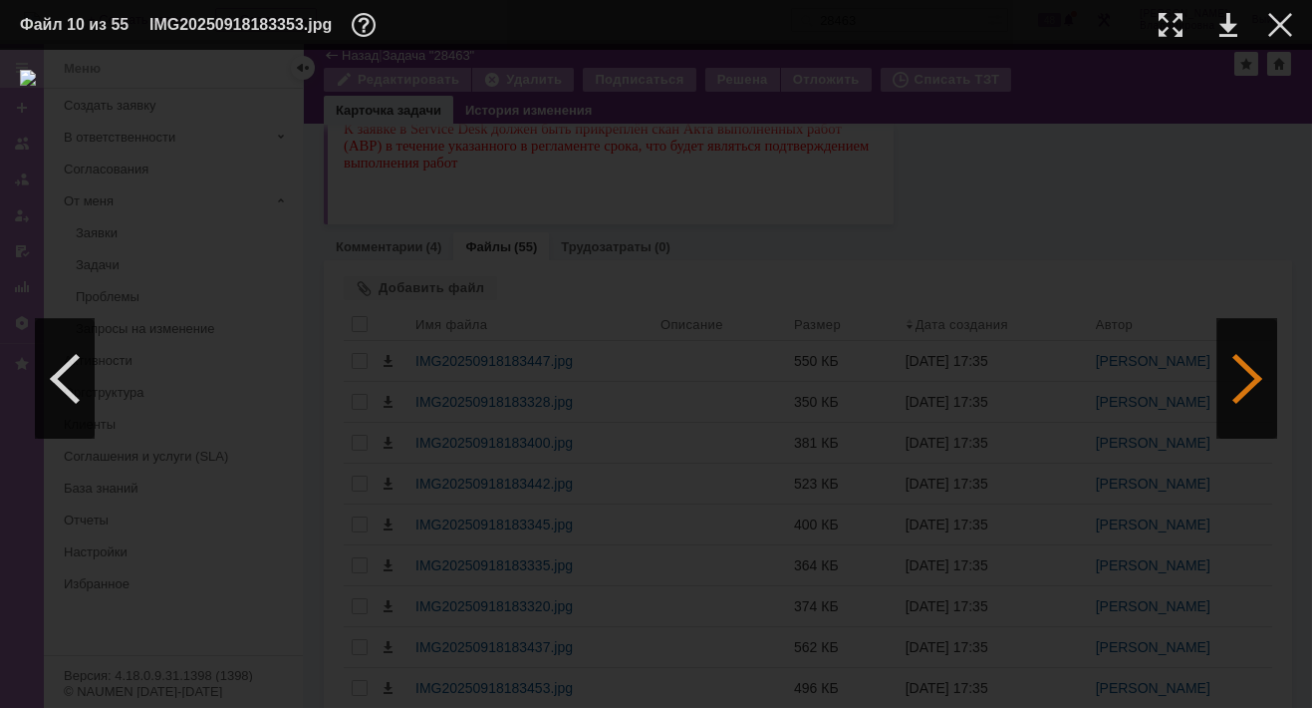
click at [1263, 376] on div at bounding box center [1248, 379] width 60 height 120
click at [1243, 371] on div at bounding box center [1248, 379] width 60 height 120
click at [1257, 374] on div at bounding box center [1248, 379] width 60 height 120
click at [71, 387] on div at bounding box center [65, 379] width 60 height 120
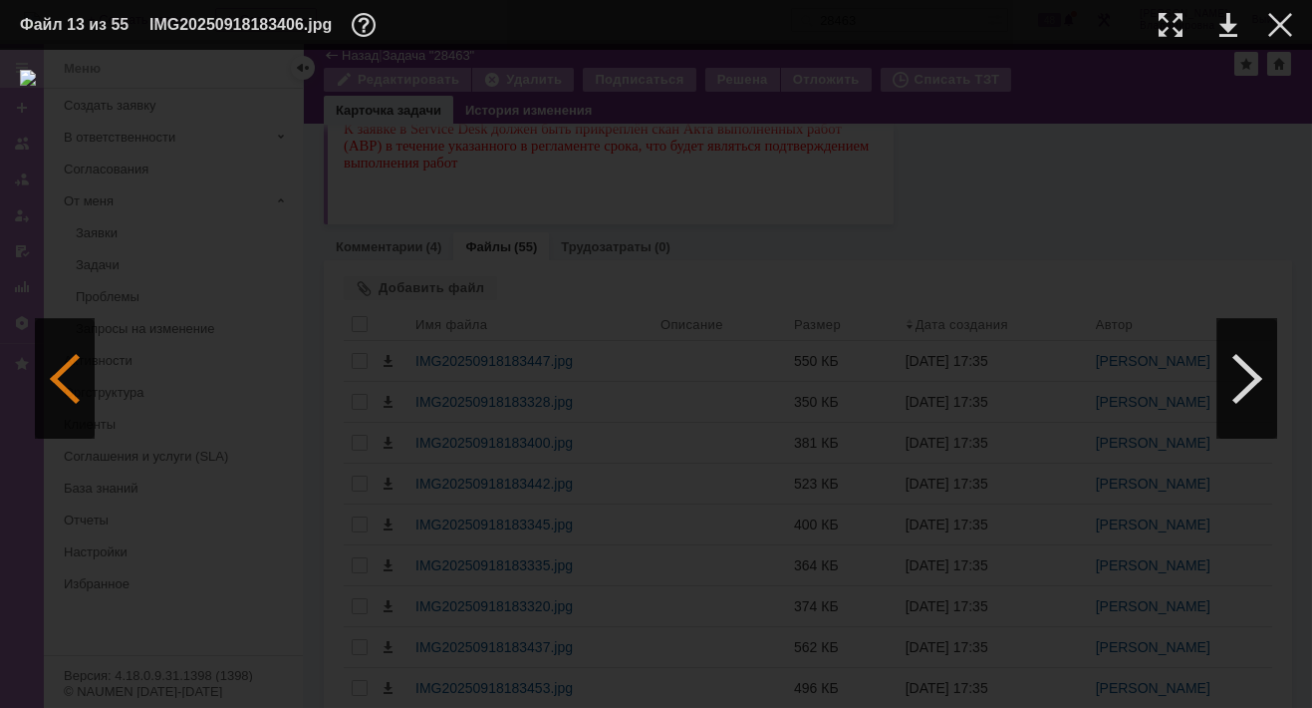
click at [71, 387] on div at bounding box center [65, 379] width 60 height 120
click at [1246, 364] on div at bounding box center [1248, 379] width 60 height 120
click at [1253, 377] on div at bounding box center [1248, 379] width 60 height 120
click at [1263, 386] on div at bounding box center [1248, 379] width 60 height 120
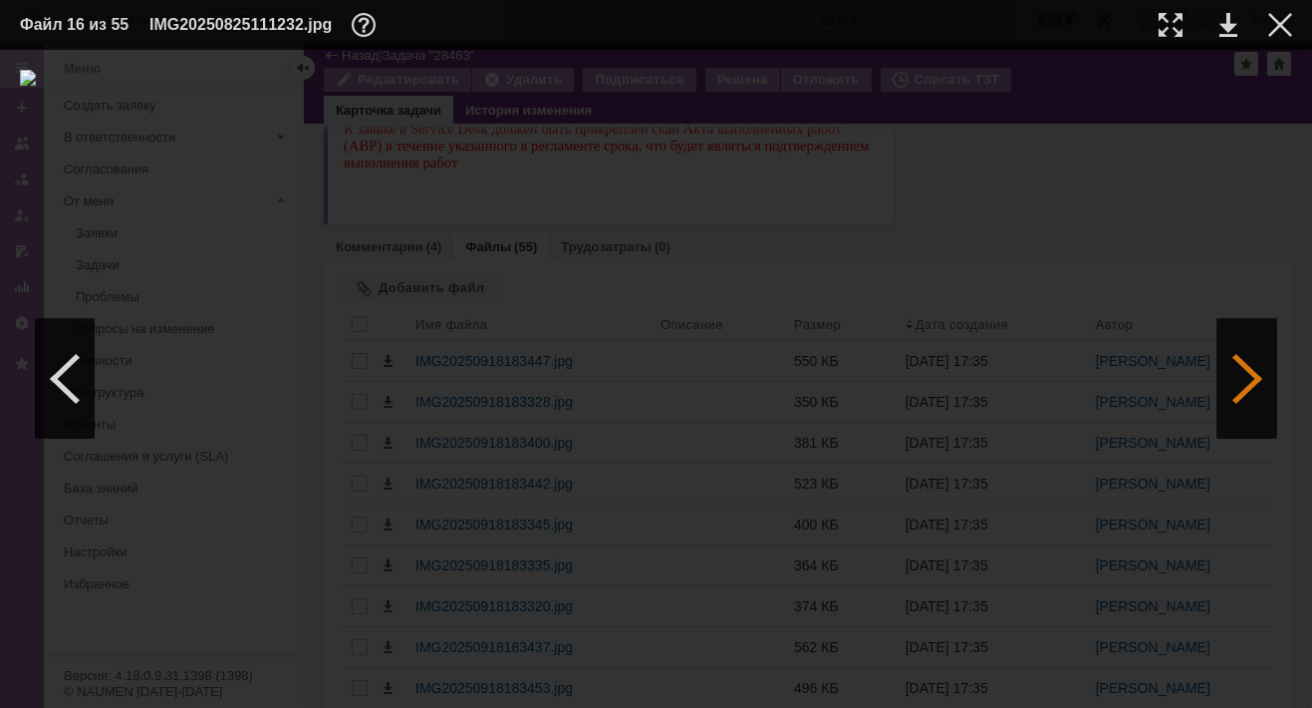
click at [1263, 386] on div at bounding box center [1248, 379] width 60 height 120
click at [1227, 17] on link at bounding box center [1229, 25] width 18 height 24
click at [57, 369] on div at bounding box center [65, 379] width 60 height 120
click at [53, 382] on div at bounding box center [65, 379] width 60 height 120
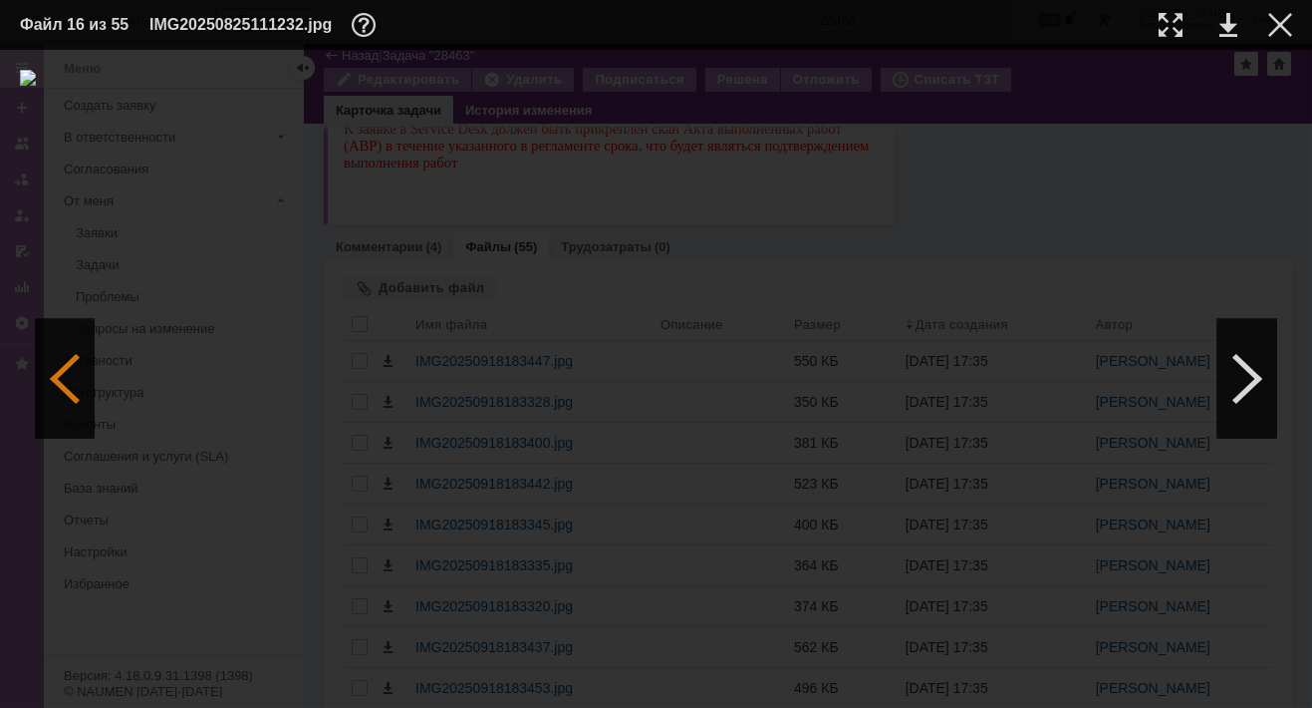
click at [53, 382] on div at bounding box center [65, 379] width 60 height 120
click at [1282, 22] on div at bounding box center [1281, 25] width 24 height 24
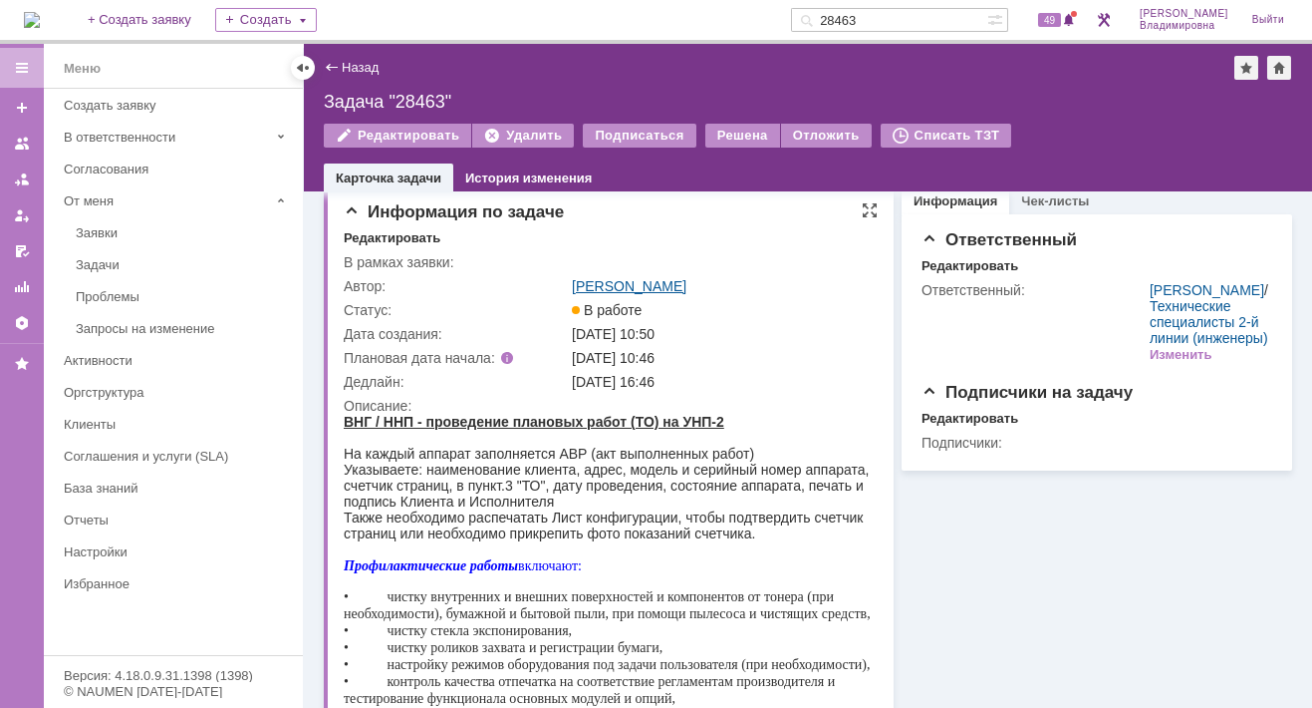
scroll to position [0, 0]
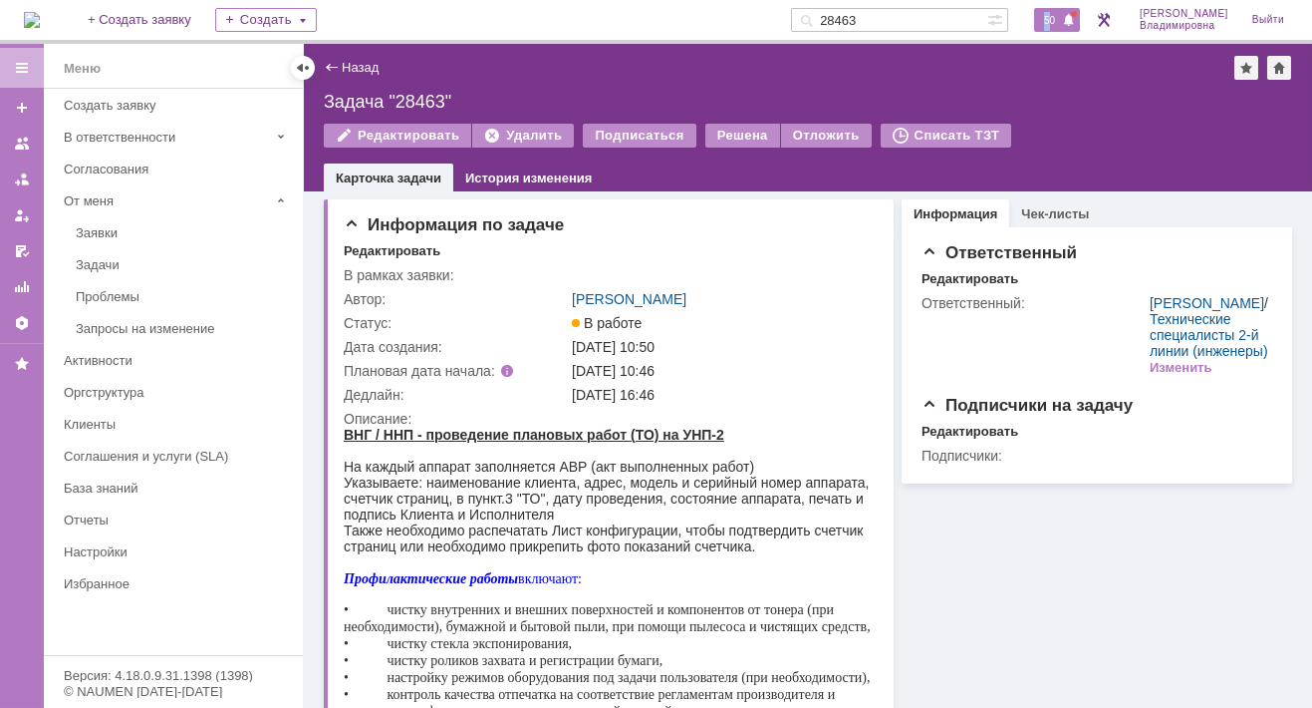
click at [1058, 19] on span "50" at bounding box center [1049, 20] width 23 height 14
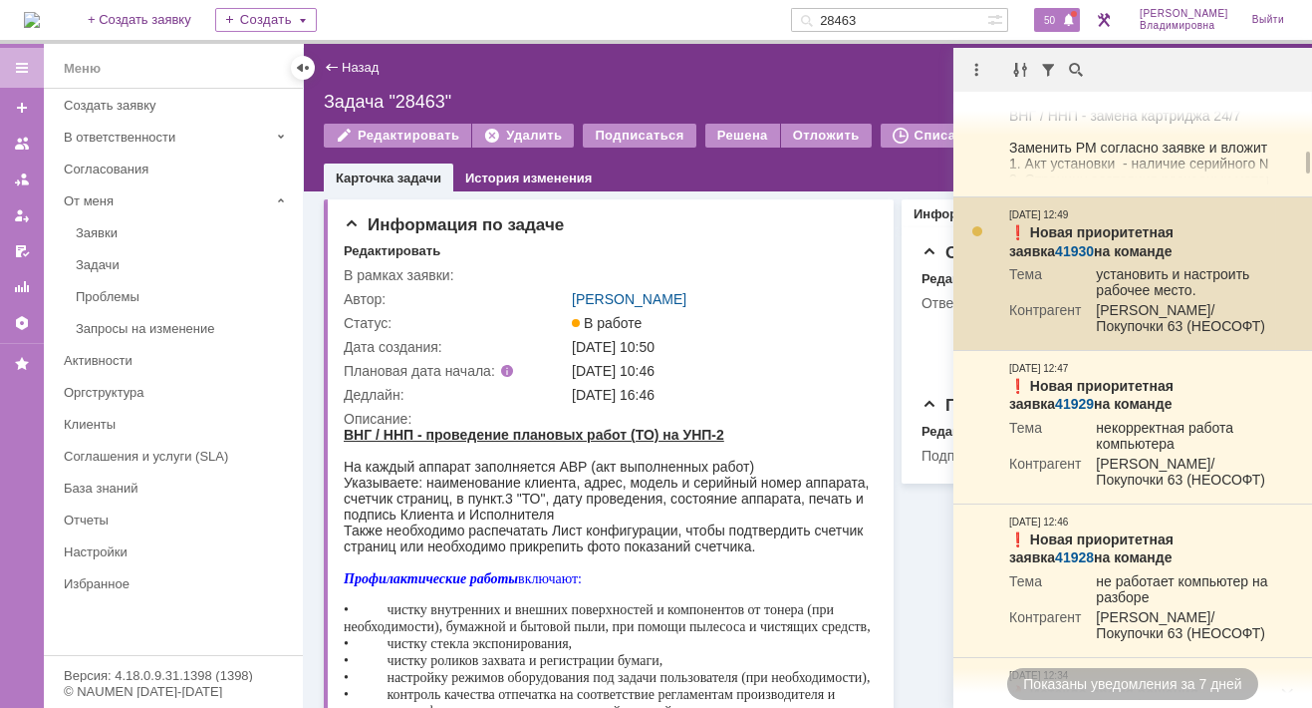
scroll to position [1195, 0]
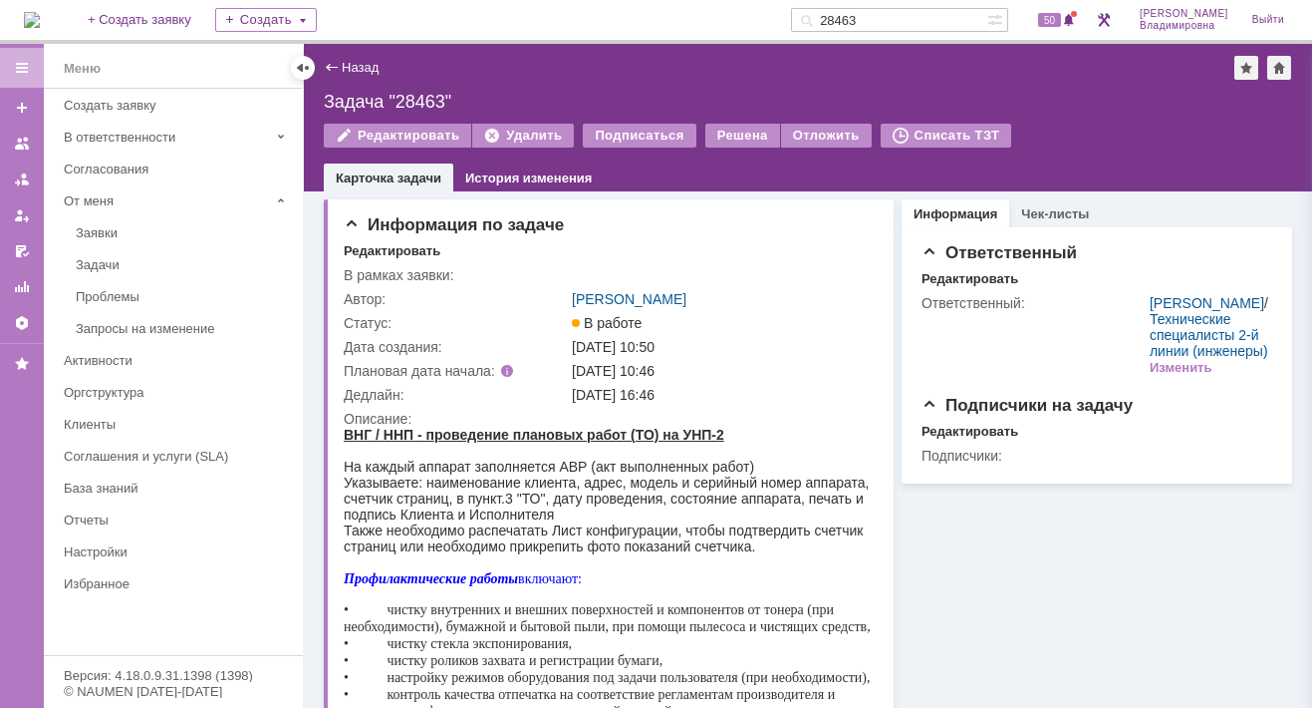
drag, startPoint x: 892, startPoint y: 17, endPoint x: 813, endPoint y: 26, distance: 79.2
click at [813, 26] on div "На домашнюю + Создать заявку Создать 28463 50 Орлова Елена Владимировна Выйти" at bounding box center [656, 22] width 1312 height 44
type input "41919"
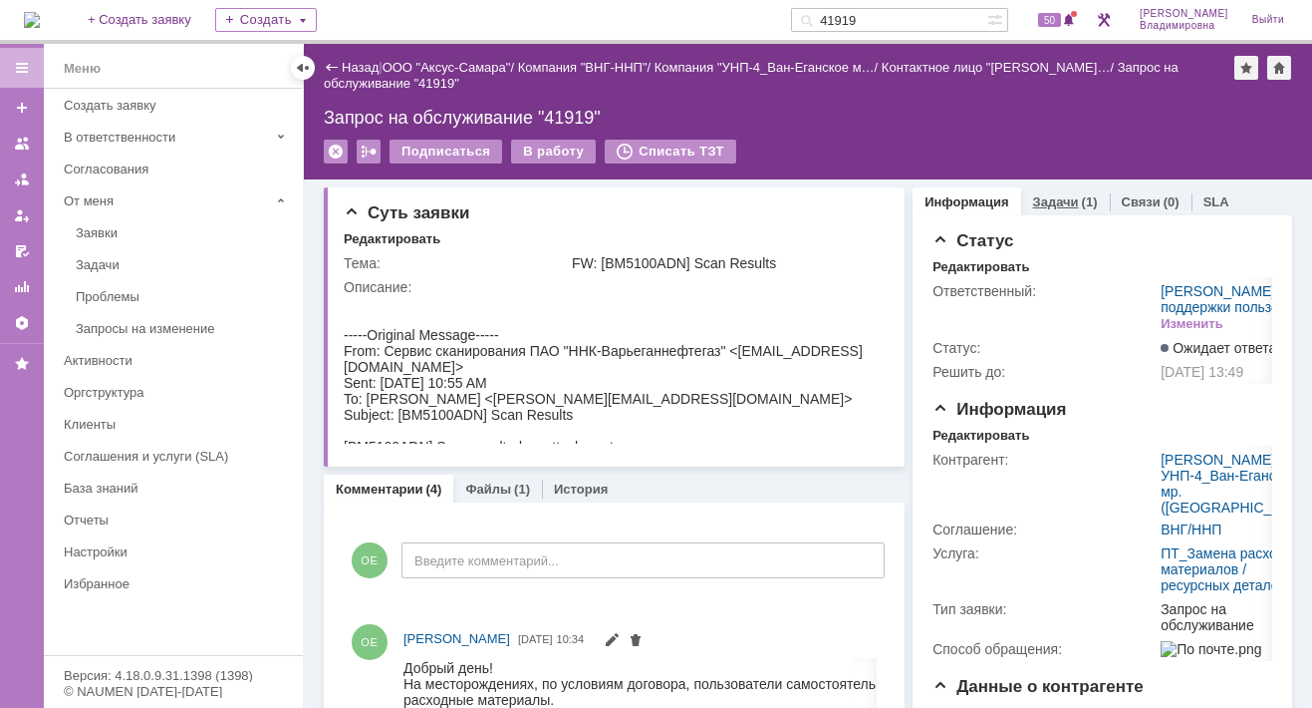
click at [1043, 194] on link "Задачи" at bounding box center [1056, 201] width 46 height 15
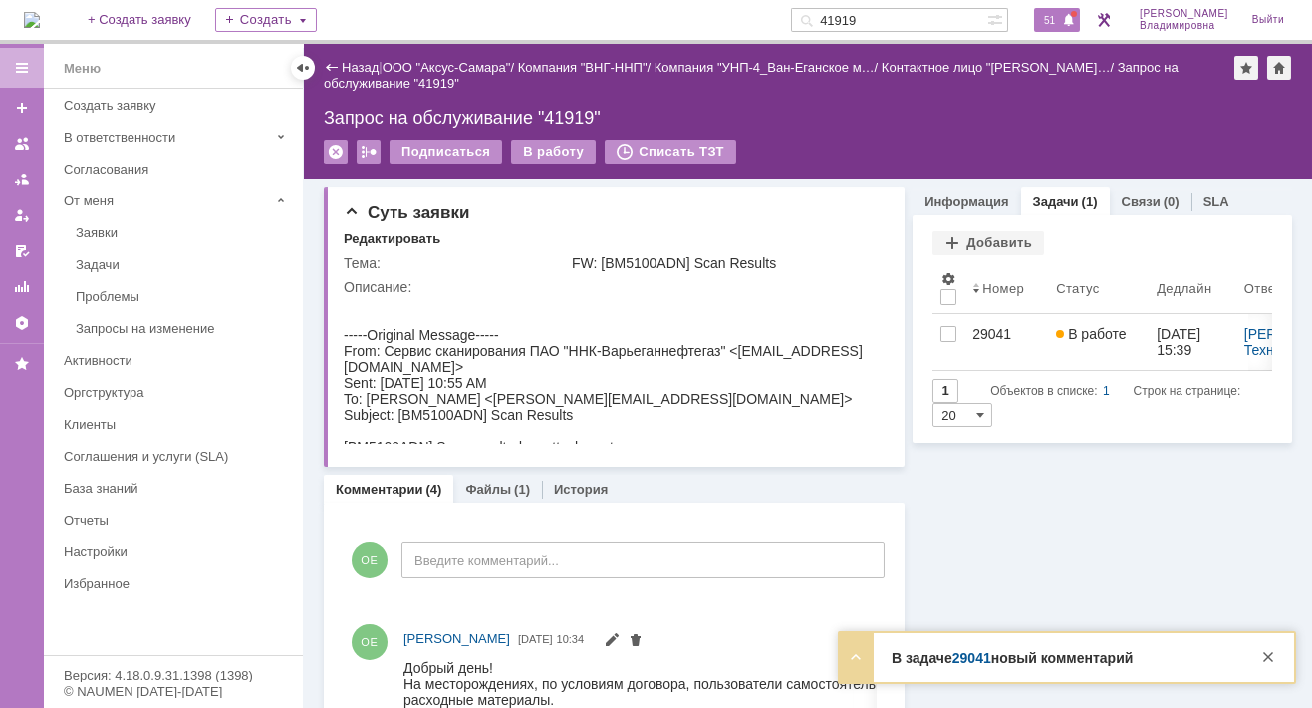
click at [1061, 17] on span "51" at bounding box center [1049, 20] width 23 height 14
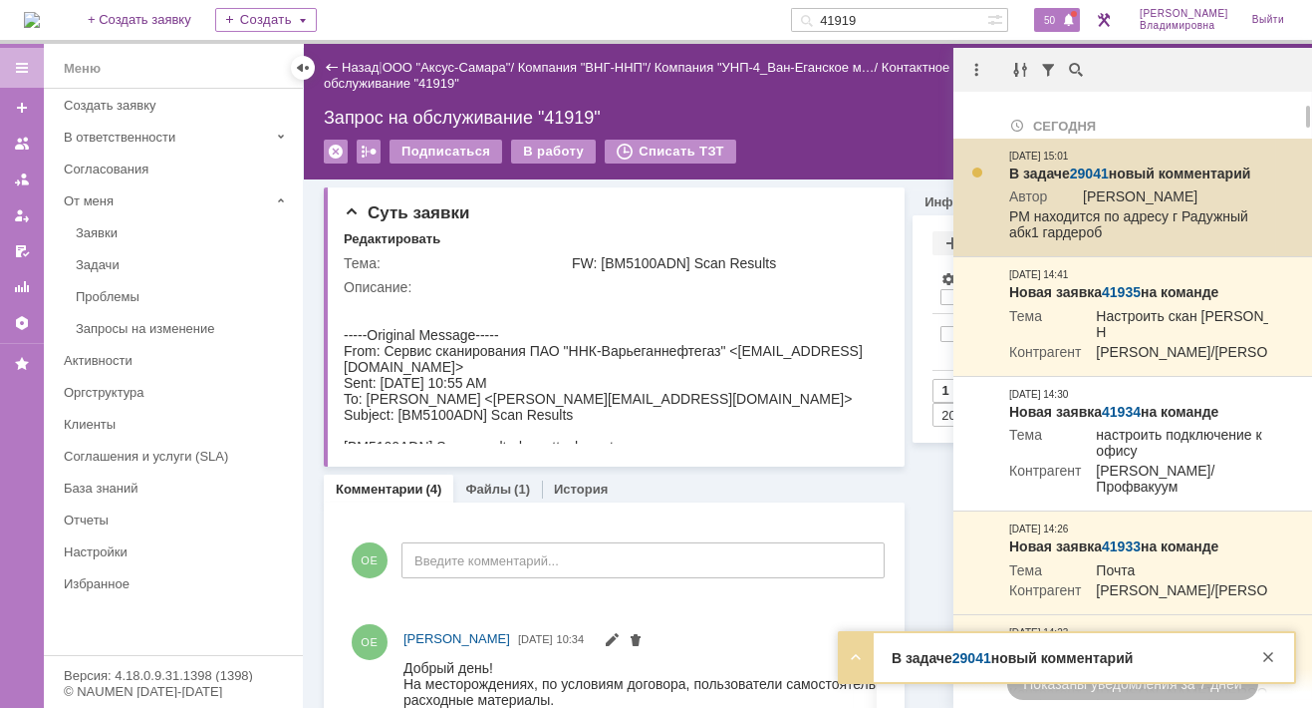
click at [1094, 167] on link "29041" at bounding box center [1089, 173] width 39 height 16
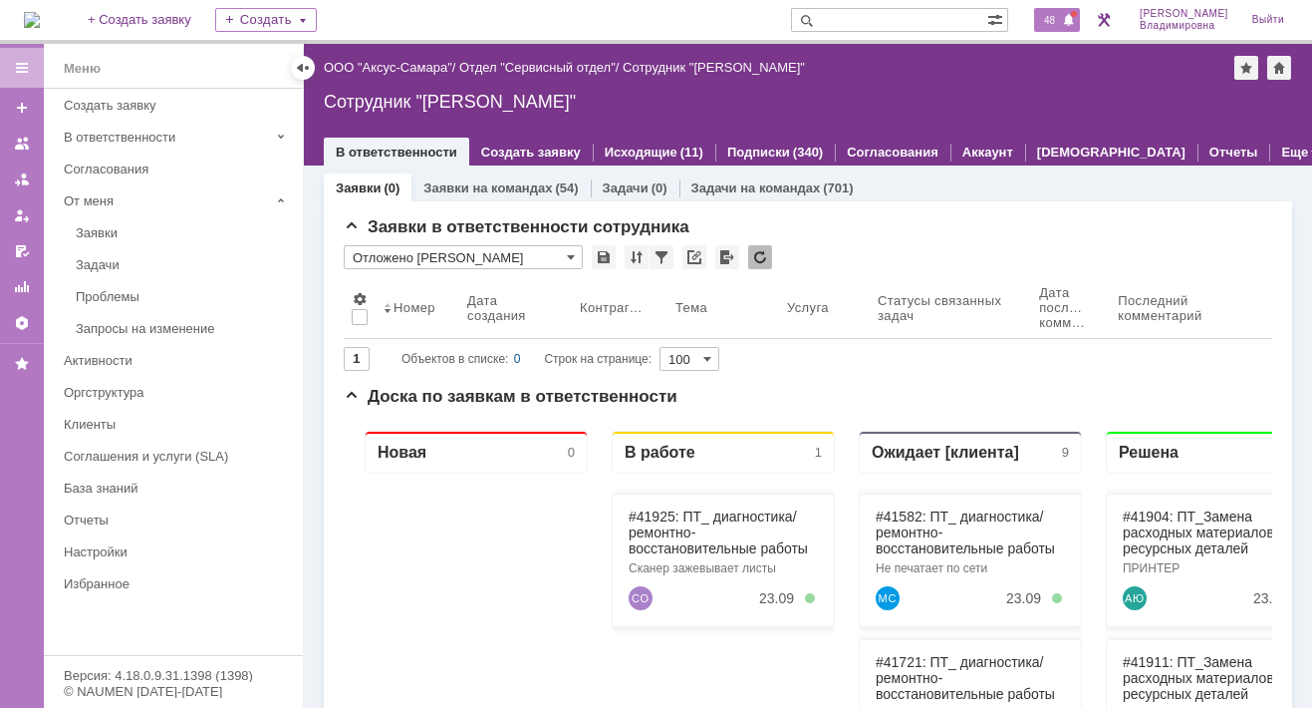
click at [1059, 21] on span "48" at bounding box center [1049, 20] width 23 height 14
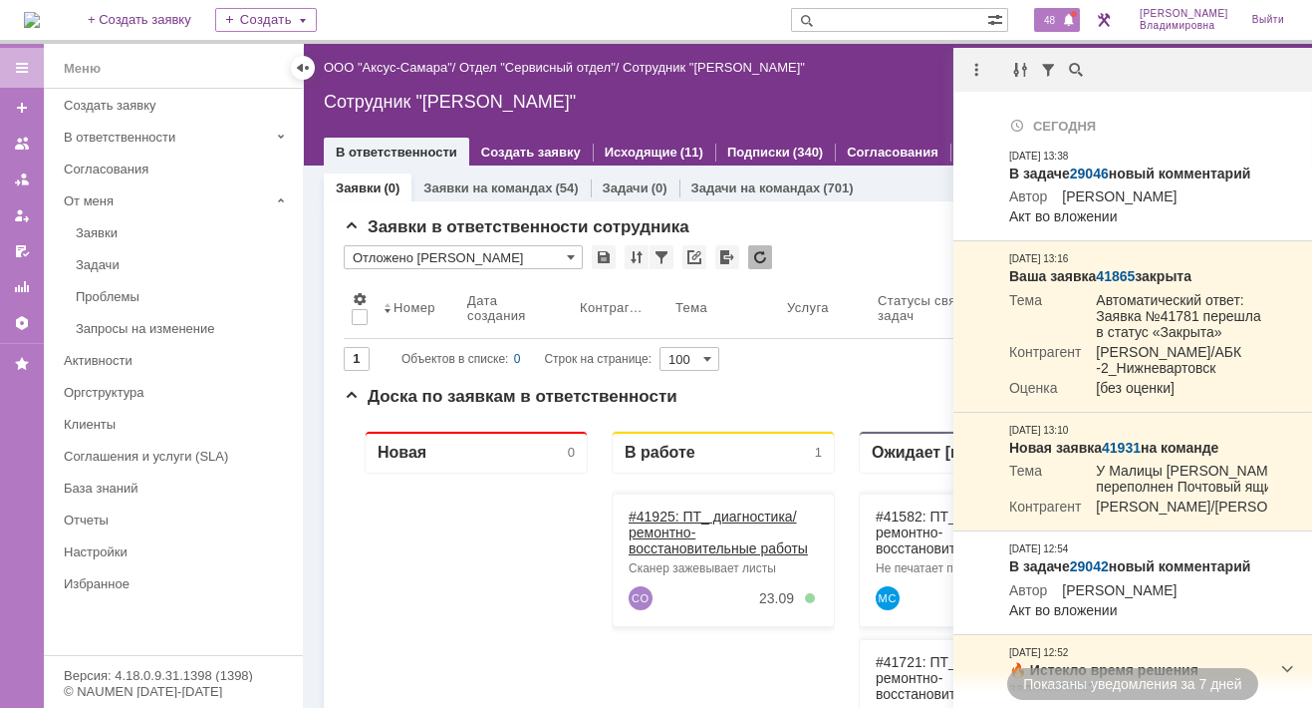
click at [661, 511] on link "#41925: ПТ_ диагностика/ ремонтно-восстановительные работы" at bounding box center [718, 531] width 179 height 48
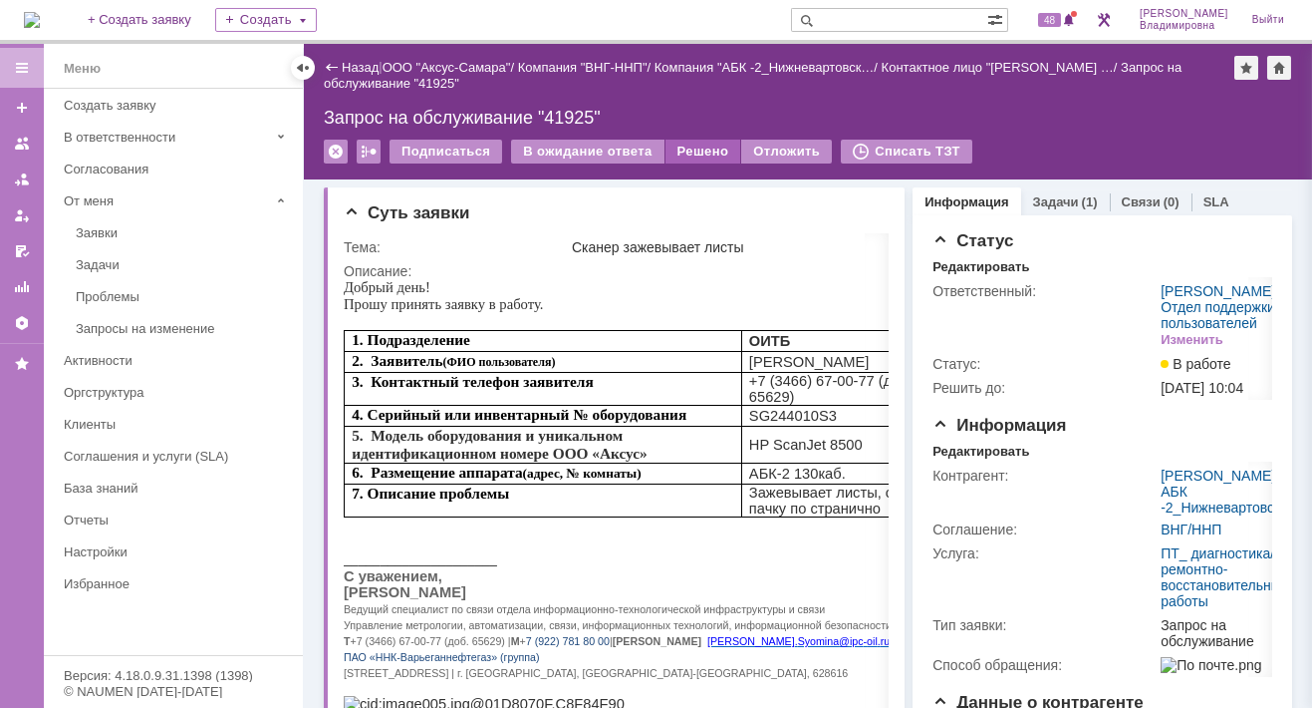
click at [692, 145] on div "Решено" at bounding box center [704, 152] width 76 height 24
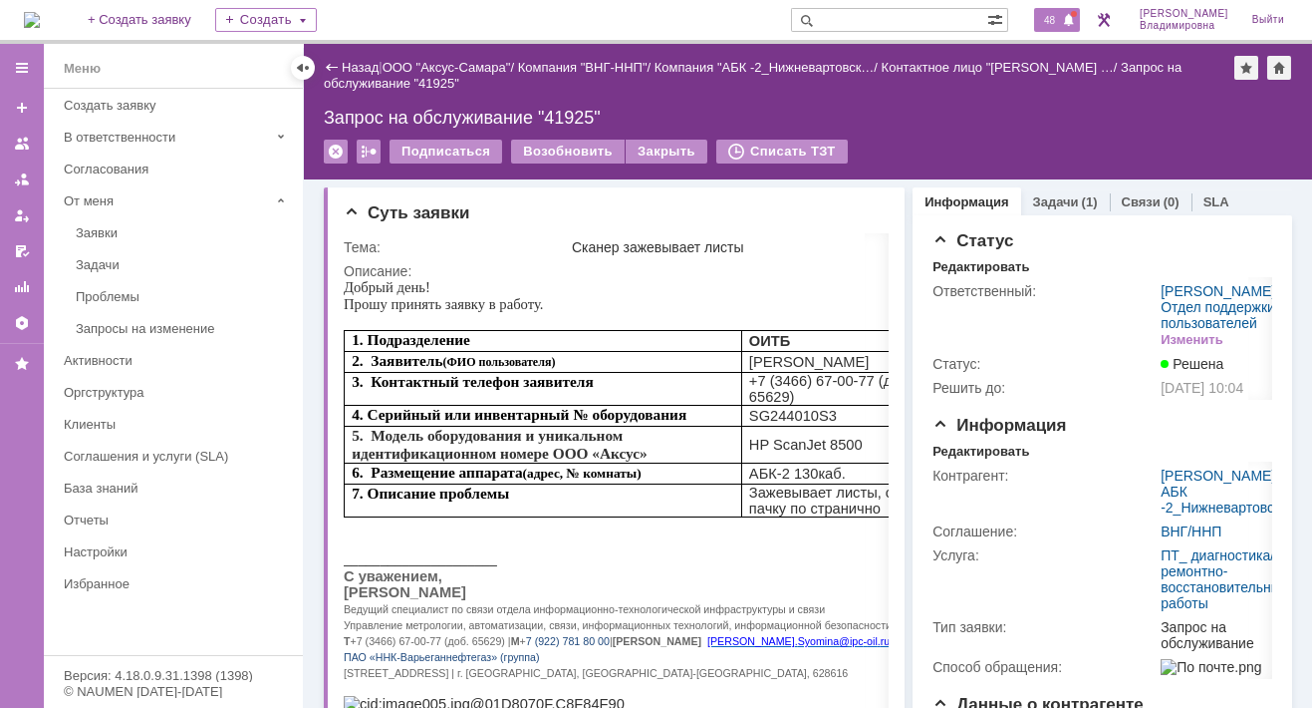
click at [1055, 19] on span "48" at bounding box center [1049, 20] width 23 height 14
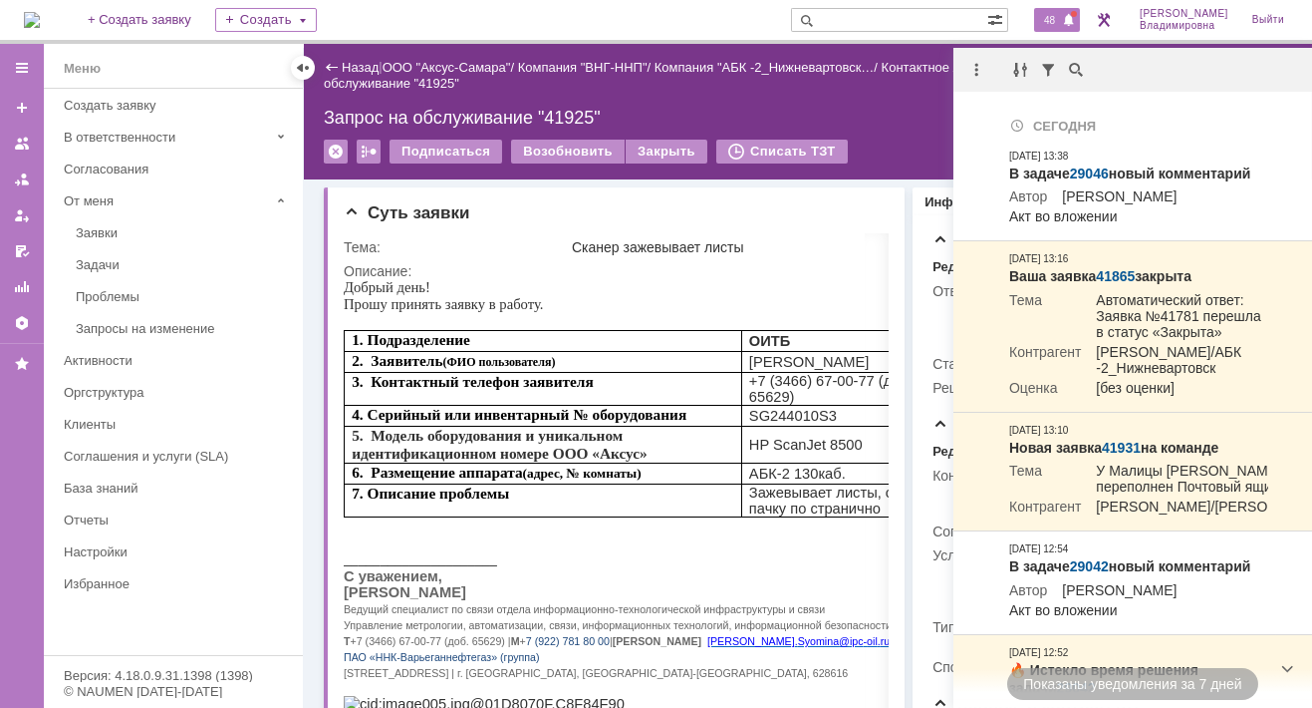
click at [40, 21] on img at bounding box center [32, 20] width 16 height 16
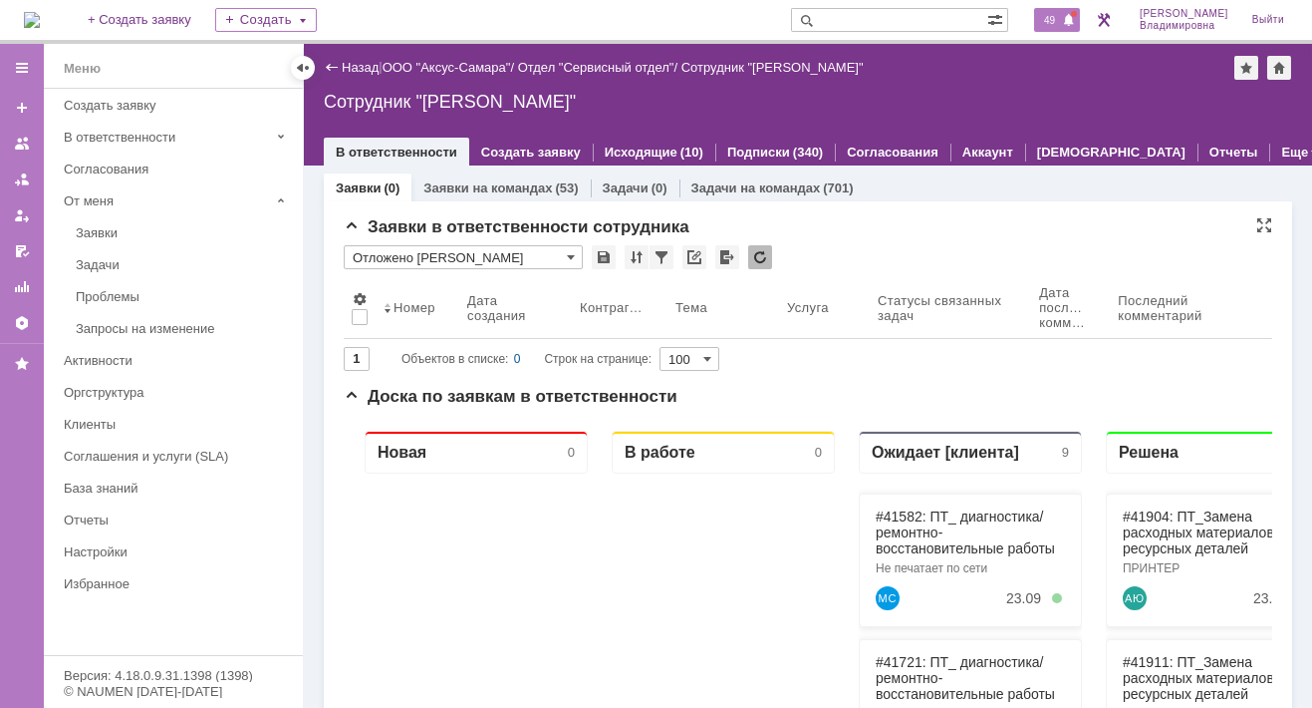
click at [1048, 26] on div "49" at bounding box center [1057, 20] width 46 height 24
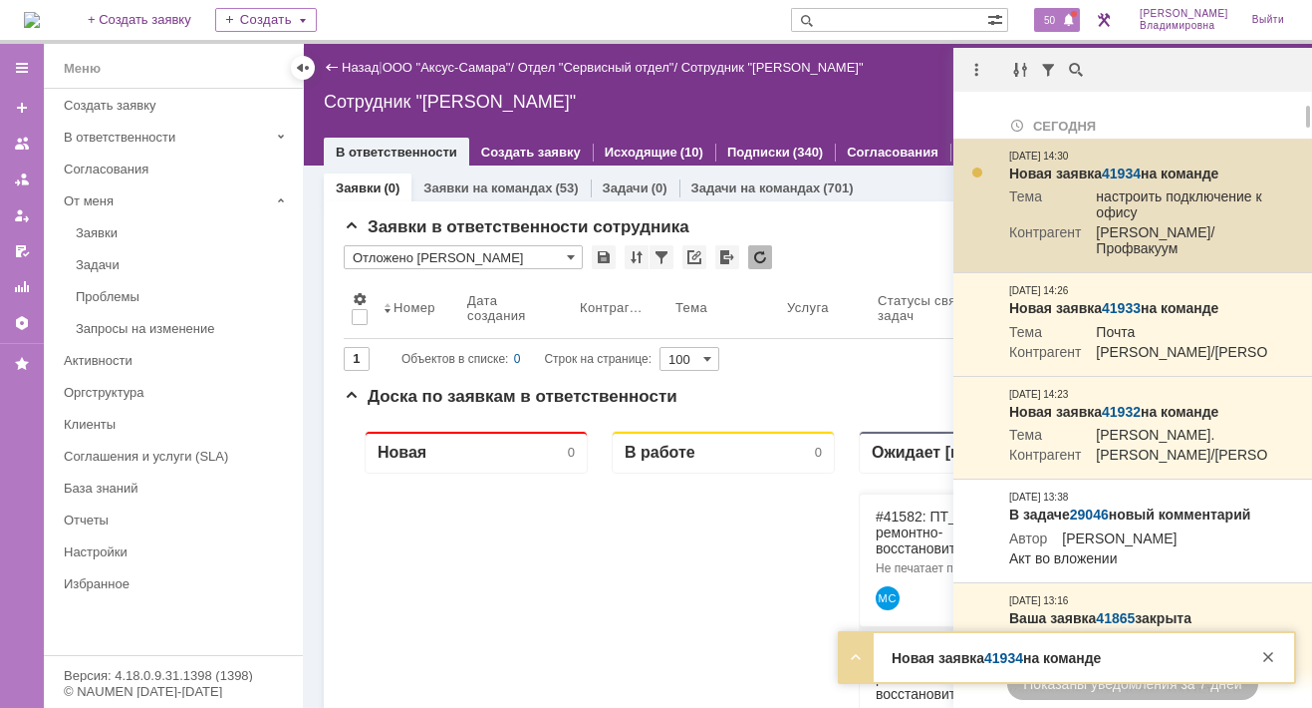
click at [1125, 174] on link "41934" at bounding box center [1121, 173] width 39 height 16
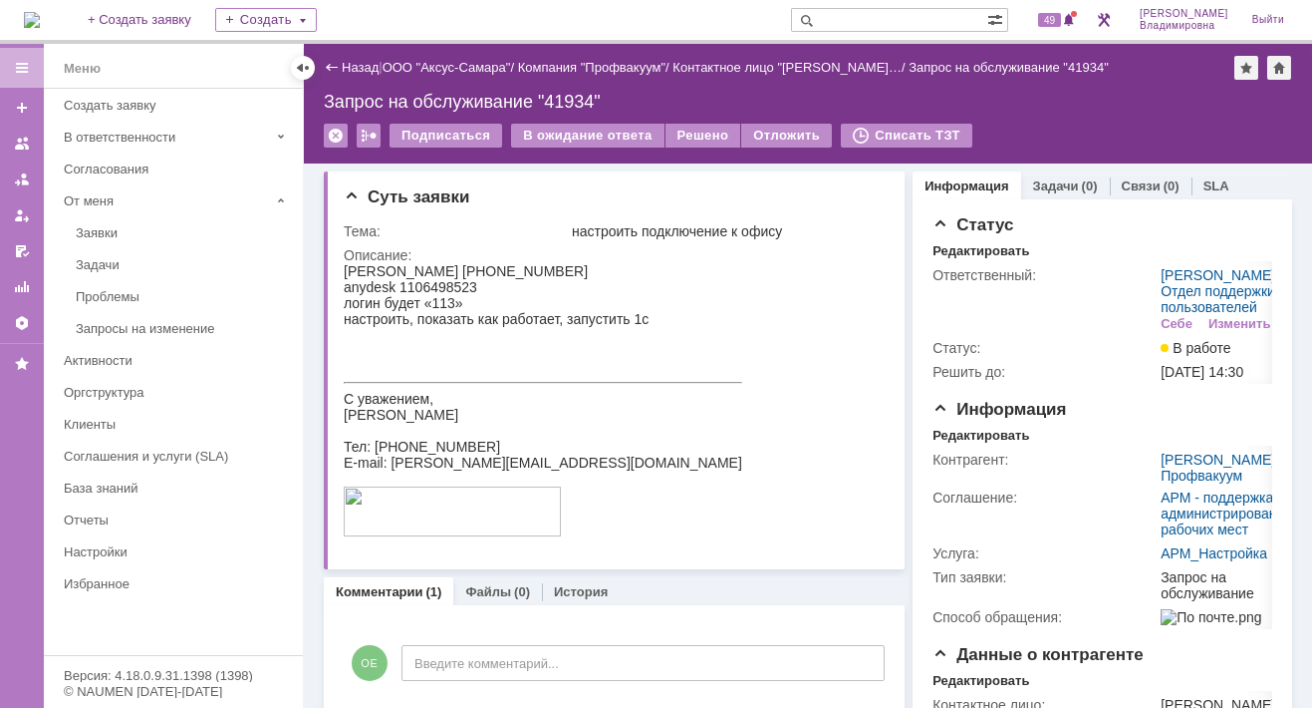
click at [40, 12] on img at bounding box center [32, 20] width 16 height 16
click at [713, 480] on html "[PERSON_NAME] [PHONE_NUMBER] anydesk 1106498523 логин будет «113» настроить, по…" at bounding box center [609, 401] width 530 height 276
click at [721, 511] on html "[PERSON_NAME] [PHONE_NUMBER] anydesk 1106498523 логин будет «113» настроить, по…" at bounding box center [609, 401] width 530 height 276
click at [858, 14] on input "text" at bounding box center [889, 20] width 196 height 24
type input "27927"
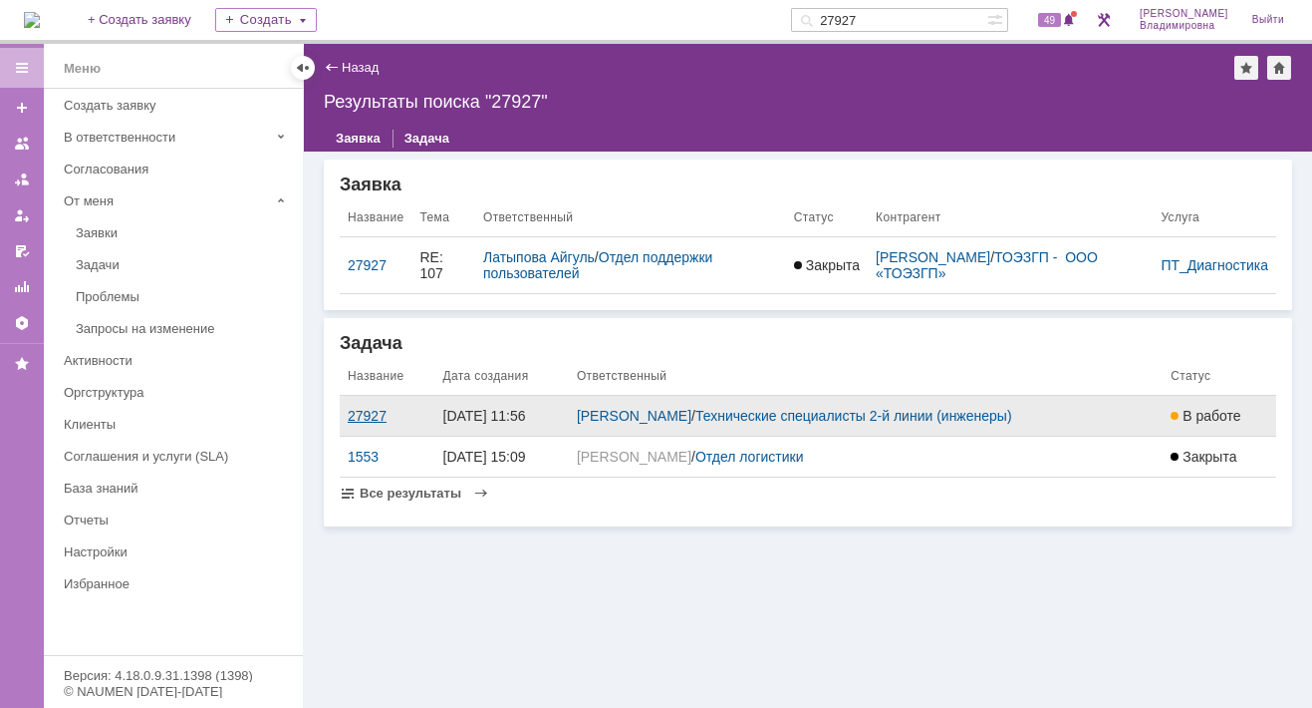
click at [367, 414] on div "27927" at bounding box center [388, 416] width 80 height 16
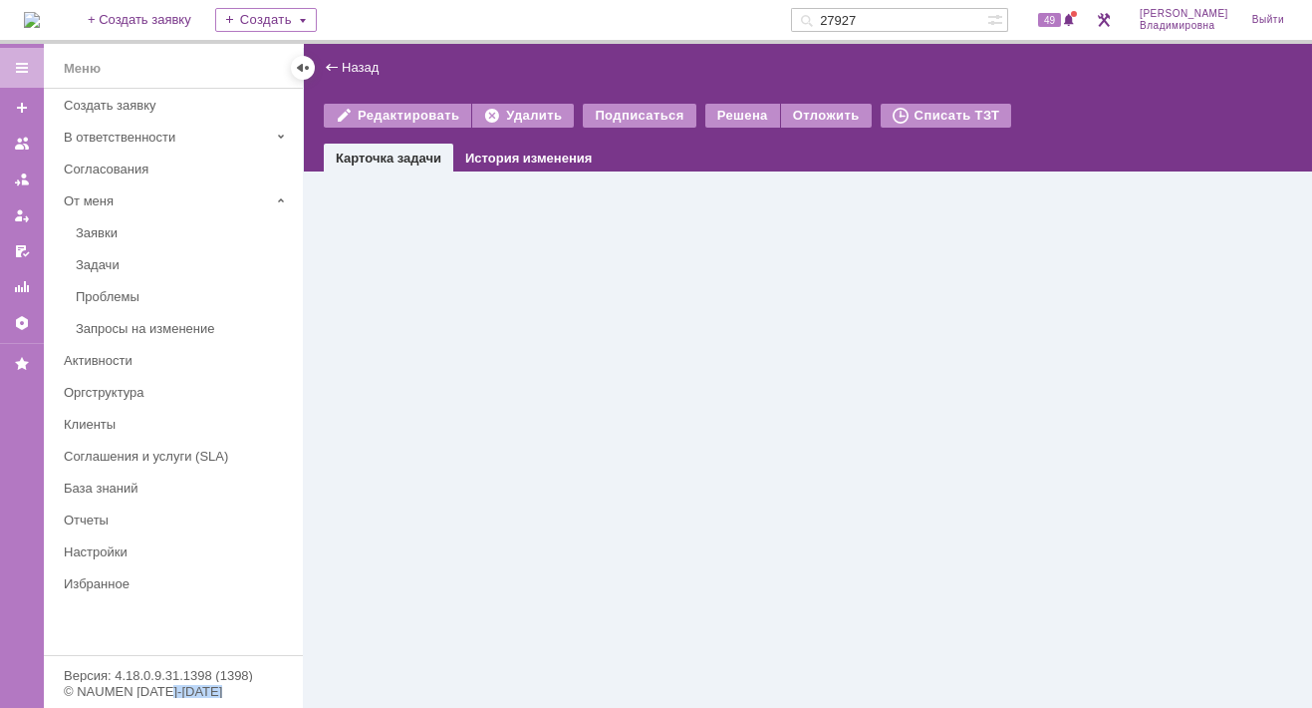
click at [367, 414] on div "Назад | Редактировать Удалить Подписаться Решена Отложить Списать ТЗТ task$4515…" at bounding box center [808, 376] width 1009 height 664
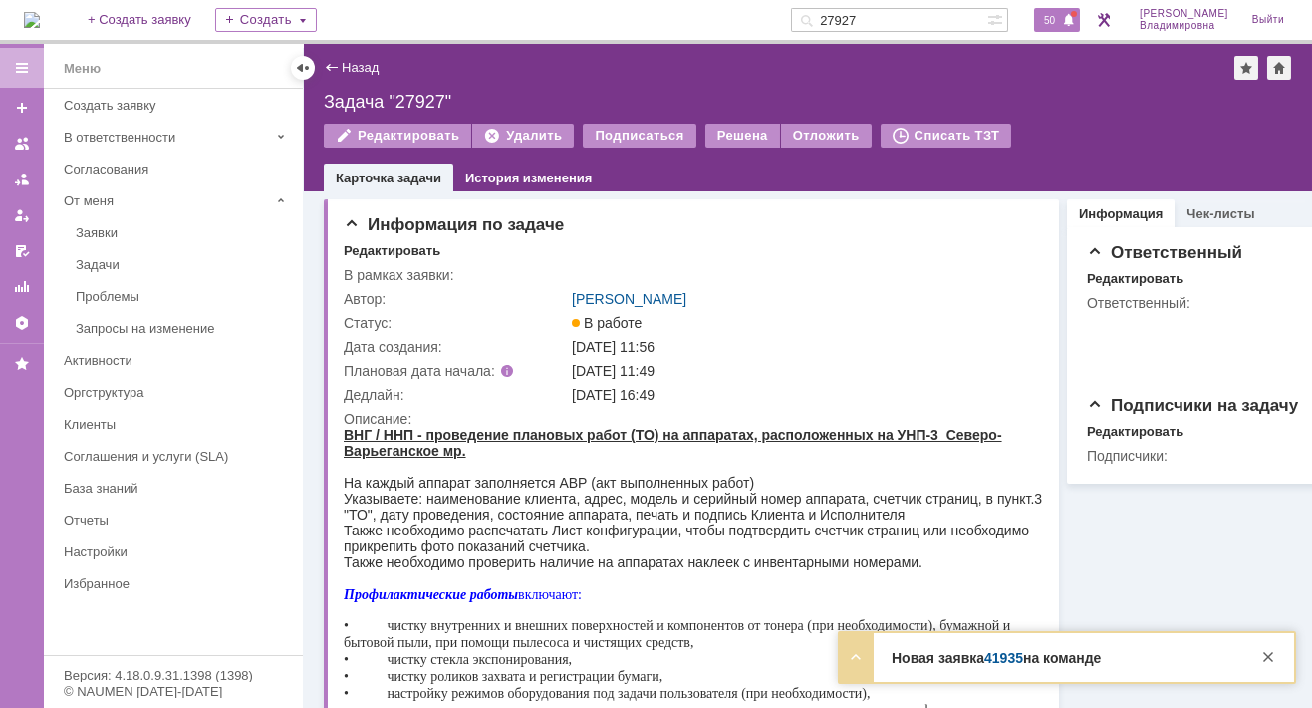
click at [1061, 16] on span "50" at bounding box center [1049, 20] width 23 height 14
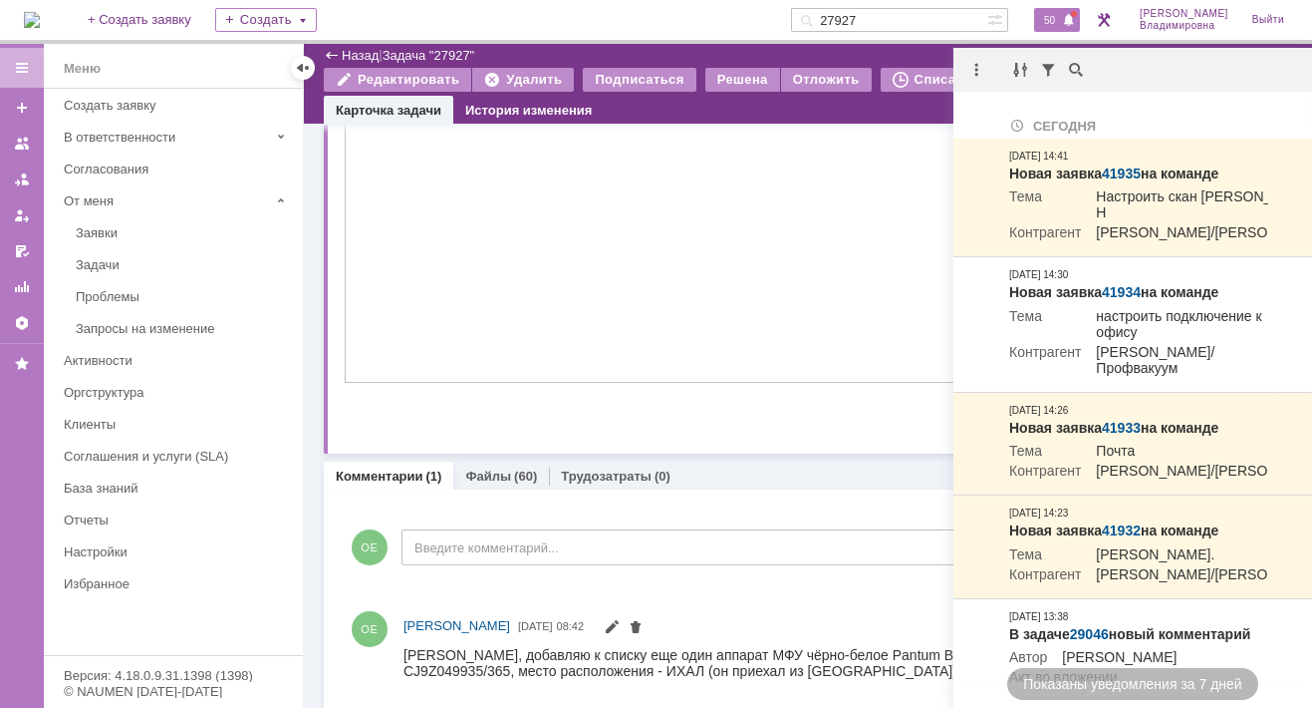
scroll to position [926, 0]
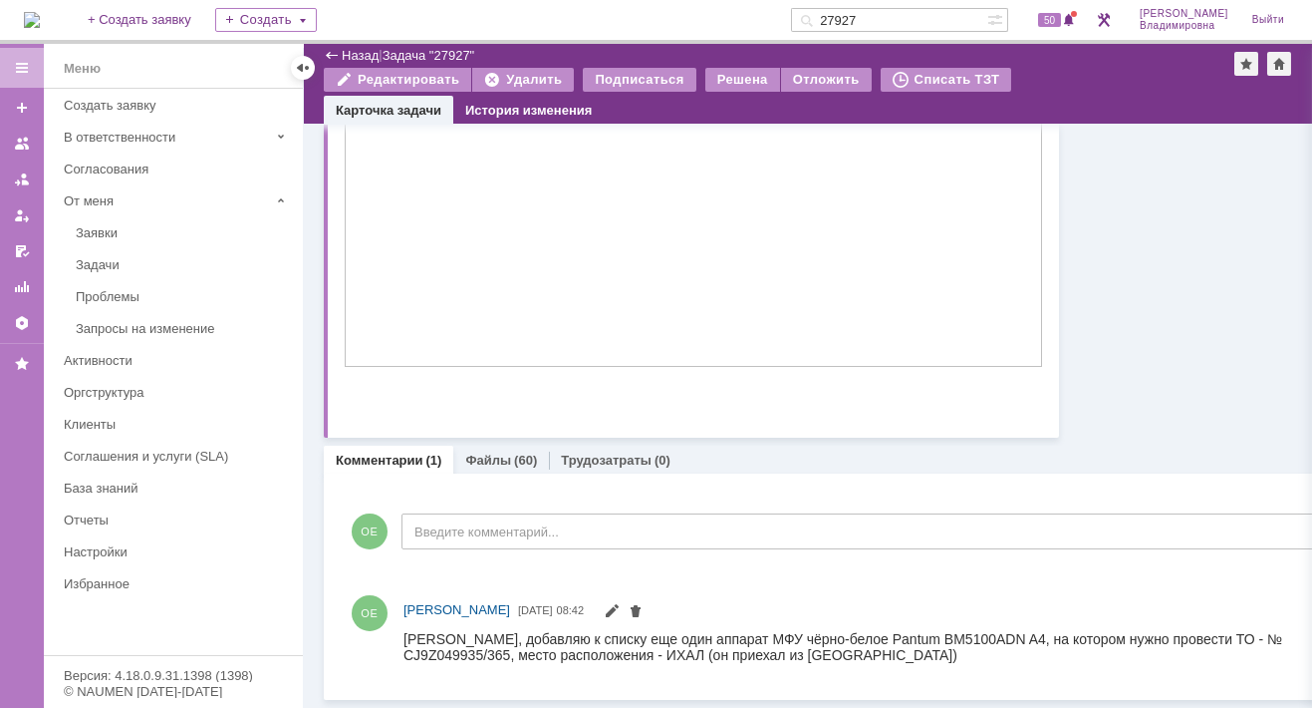
click at [804, 660] on div "[PERSON_NAME] [DATE] 08:42" at bounding box center [891, 632] width 1094 height 88
click at [792, 445] on div "Комментарии (1) Файлы (60) Трудозатраты (0)" at bounding box center [891, 459] width 1134 height 28
click at [761, 445] on div "Комментарии (1) Файлы (60) Трудозатраты (0)" at bounding box center [891, 459] width 1134 height 28
click at [887, 445] on div "Комментарии (1) Файлы (60) Трудозатраты (0)" at bounding box center [891, 459] width 1134 height 28
drag, startPoint x: 529, startPoint y: 398, endPoint x: 514, endPoint y: 398, distance: 14.9
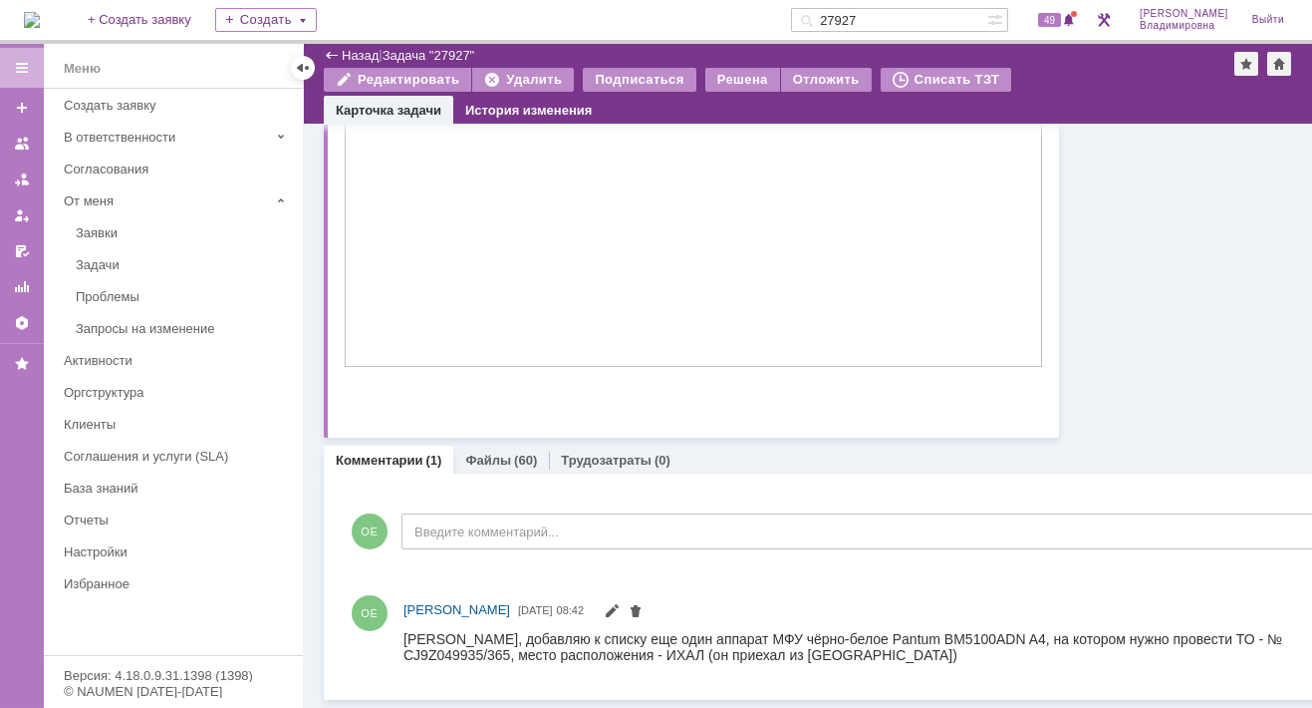
click at [528, 398] on p at bounding box center [694, 393] width 700 height 16
click at [157, 13] on link "+ Создать заявку" at bounding box center [140, 20] width 128 height 40
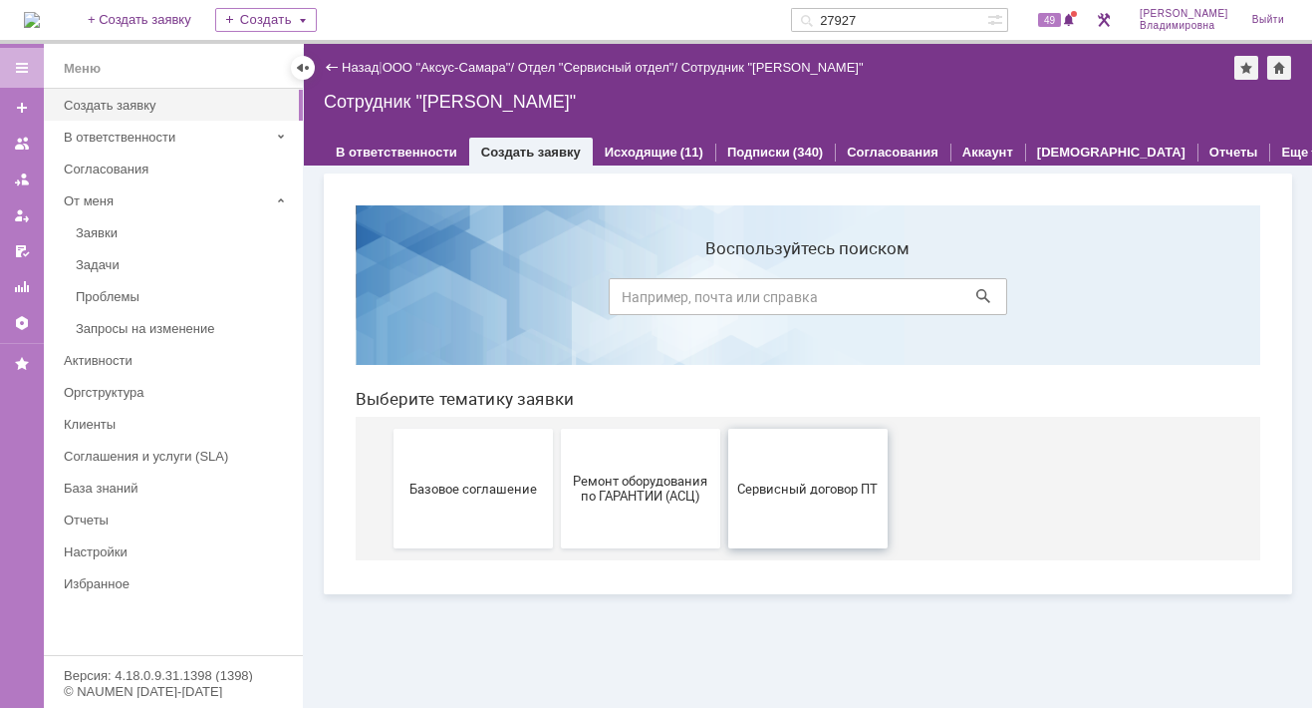
click at [805, 480] on span "Сервисный договор ПТ" at bounding box center [807, 487] width 147 height 15
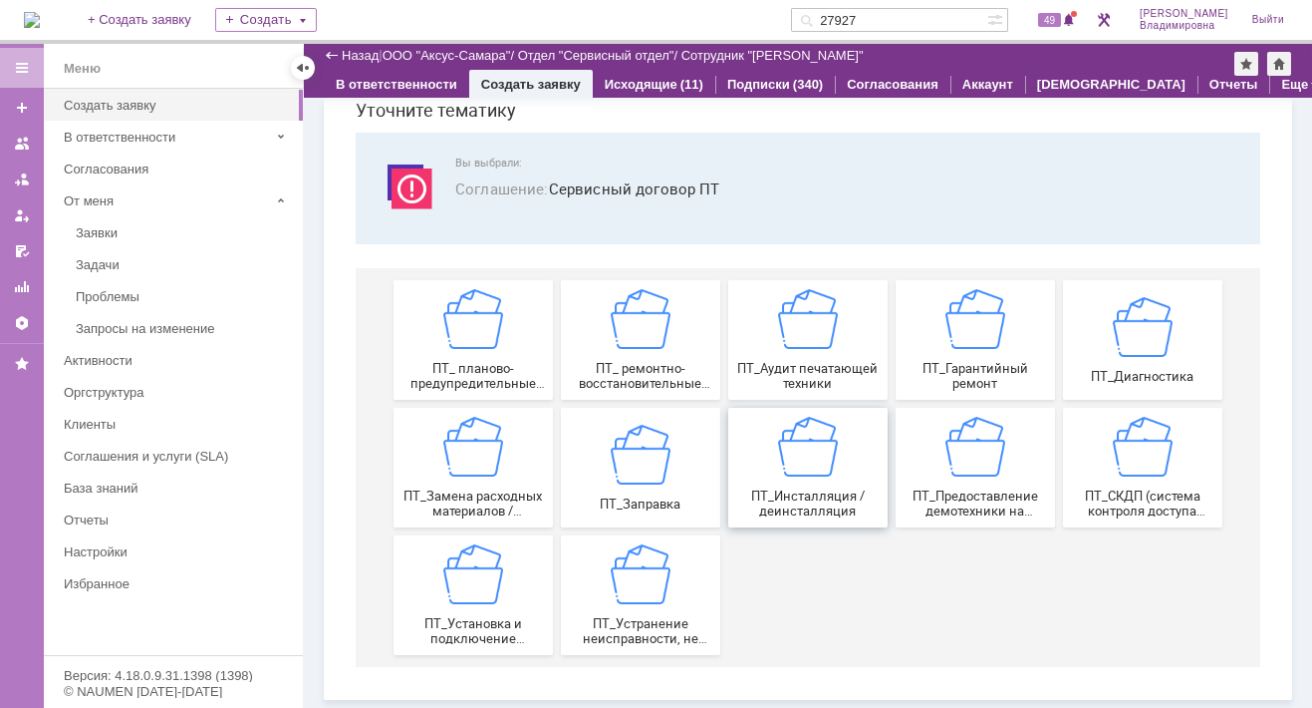
scroll to position [82, 0]
click at [443, 441] on img at bounding box center [473, 449] width 60 height 60
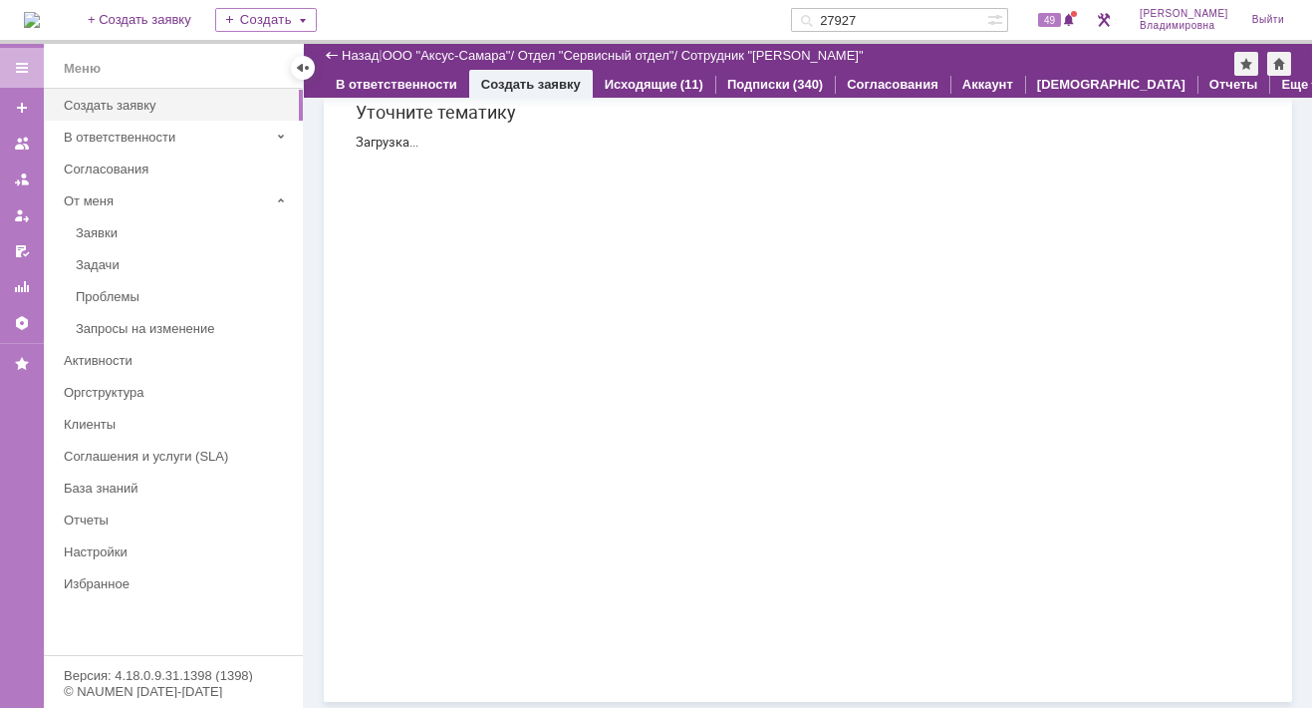
scroll to position [0, 0]
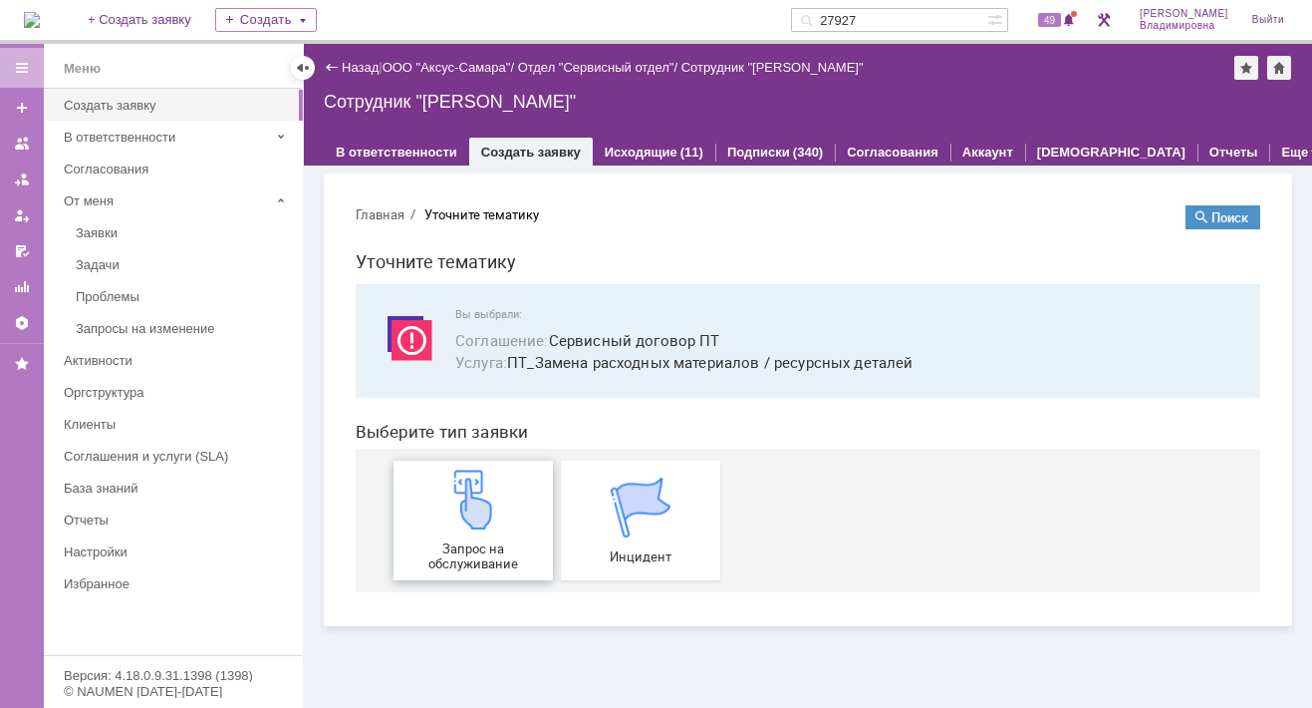
click at [483, 504] on img at bounding box center [473, 499] width 60 height 60
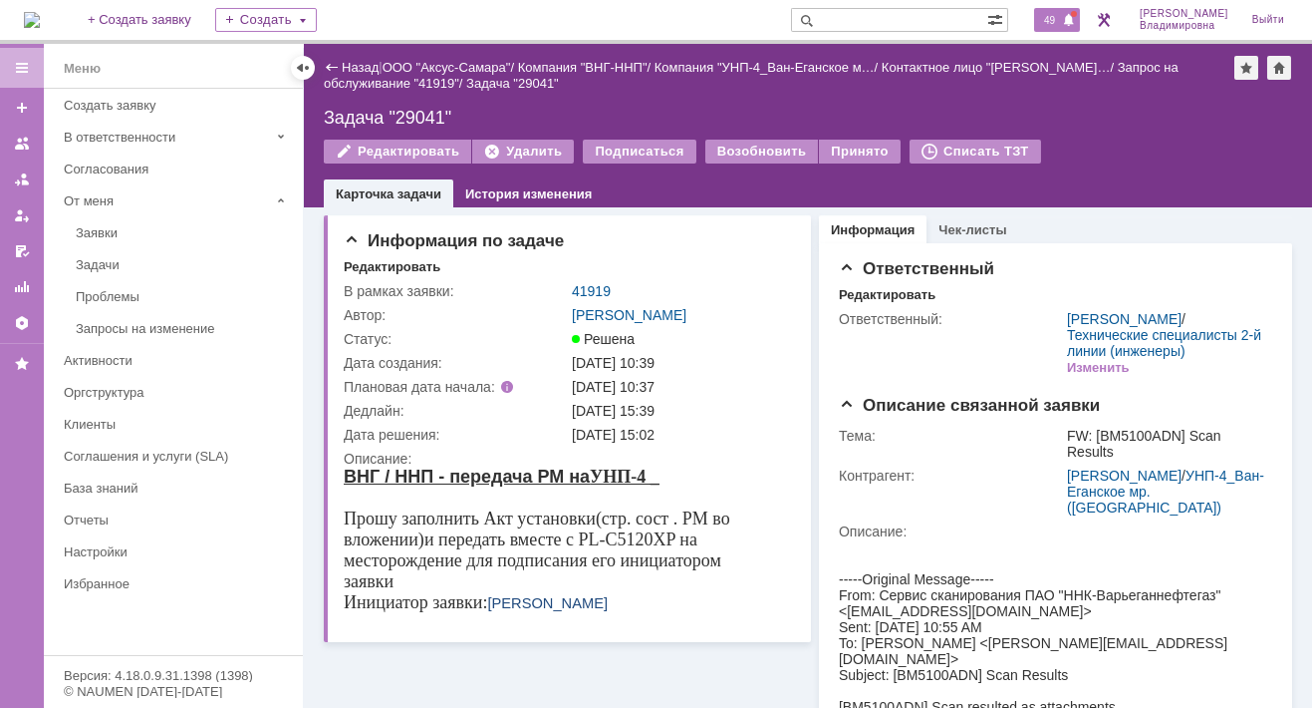
click at [1053, 18] on span "49" at bounding box center [1049, 20] width 23 height 14
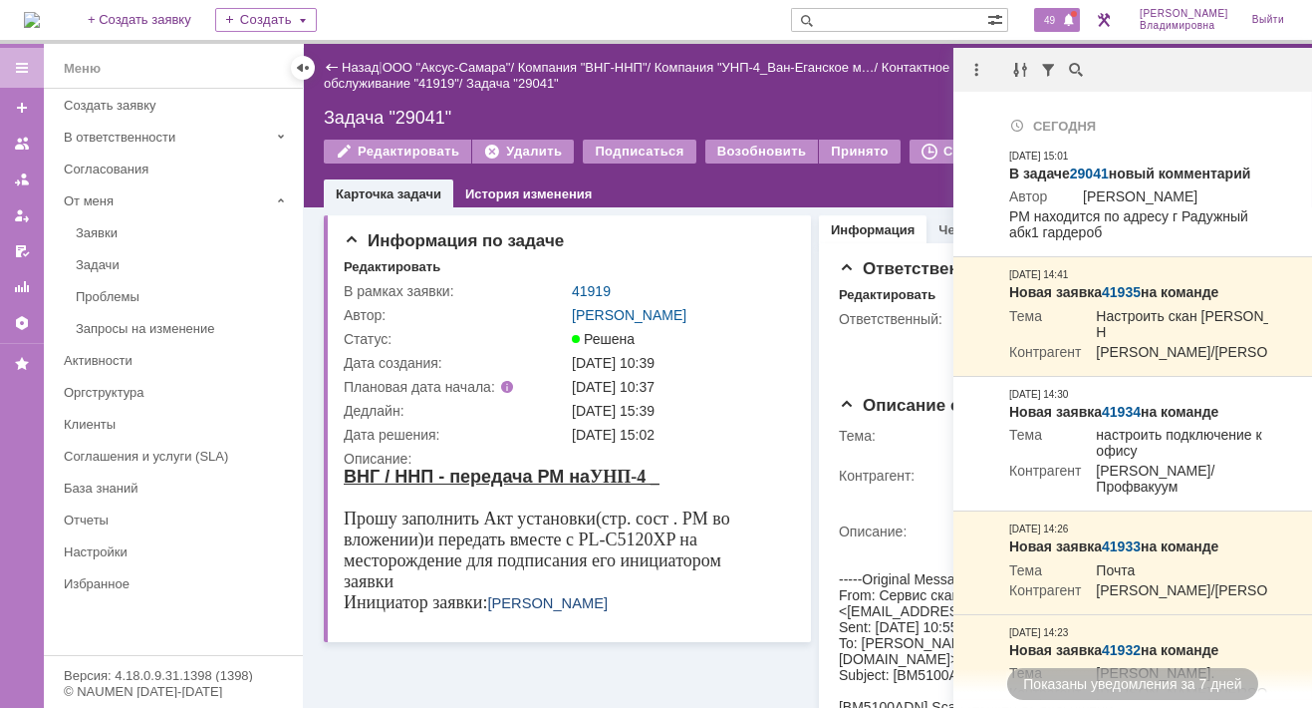
click at [475, 11] on div "На домашнюю + Создать заявку Создать 49 [PERSON_NAME]" at bounding box center [656, 22] width 1312 height 44
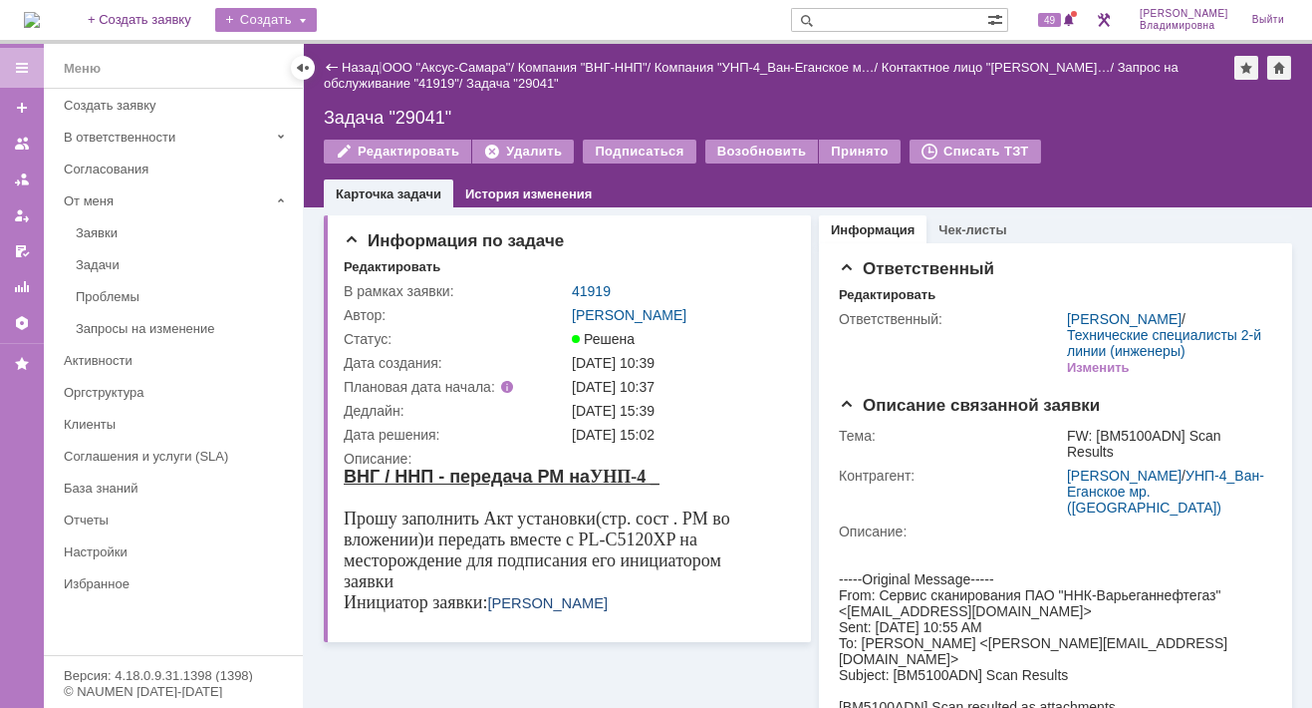
click at [308, 17] on div "Создать" at bounding box center [266, 20] width 102 height 24
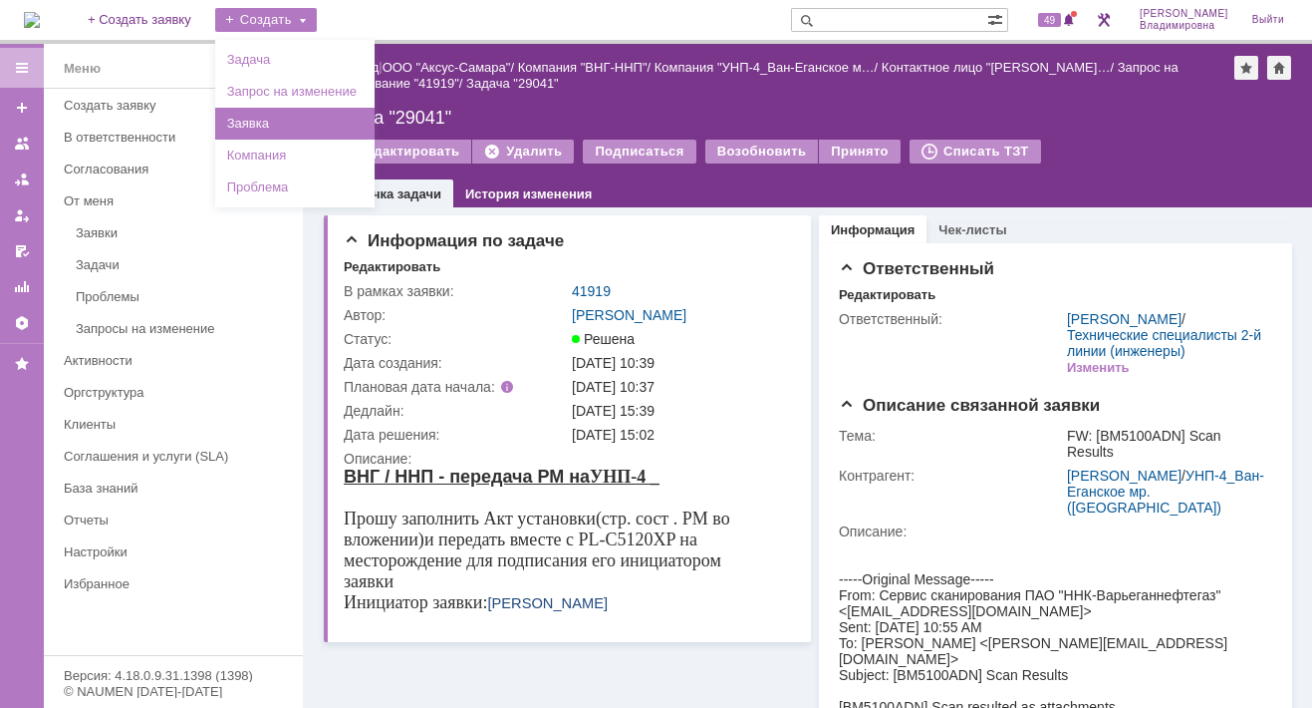
click at [304, 125] on link "Заявка" at bounding box center [294, 124] width 151 height 24
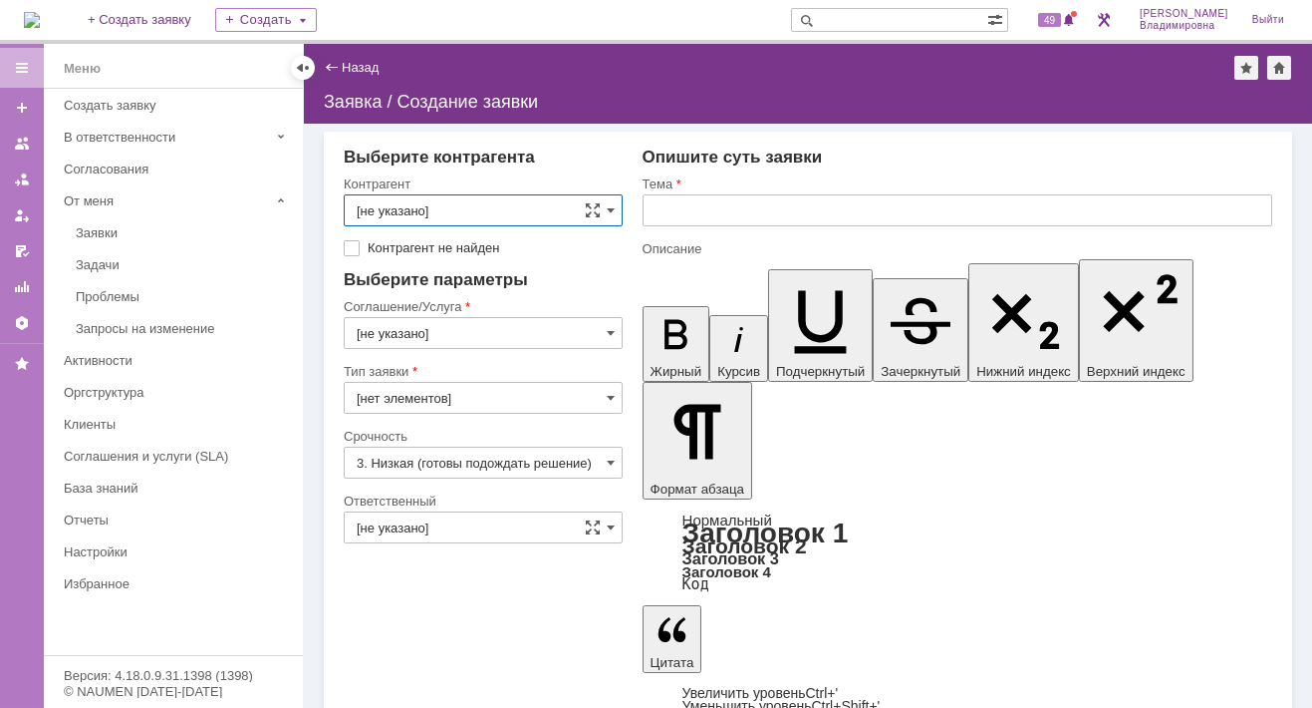
click at [654, 211] on input "text" at bounding box center [958, 210] width 630 height 32
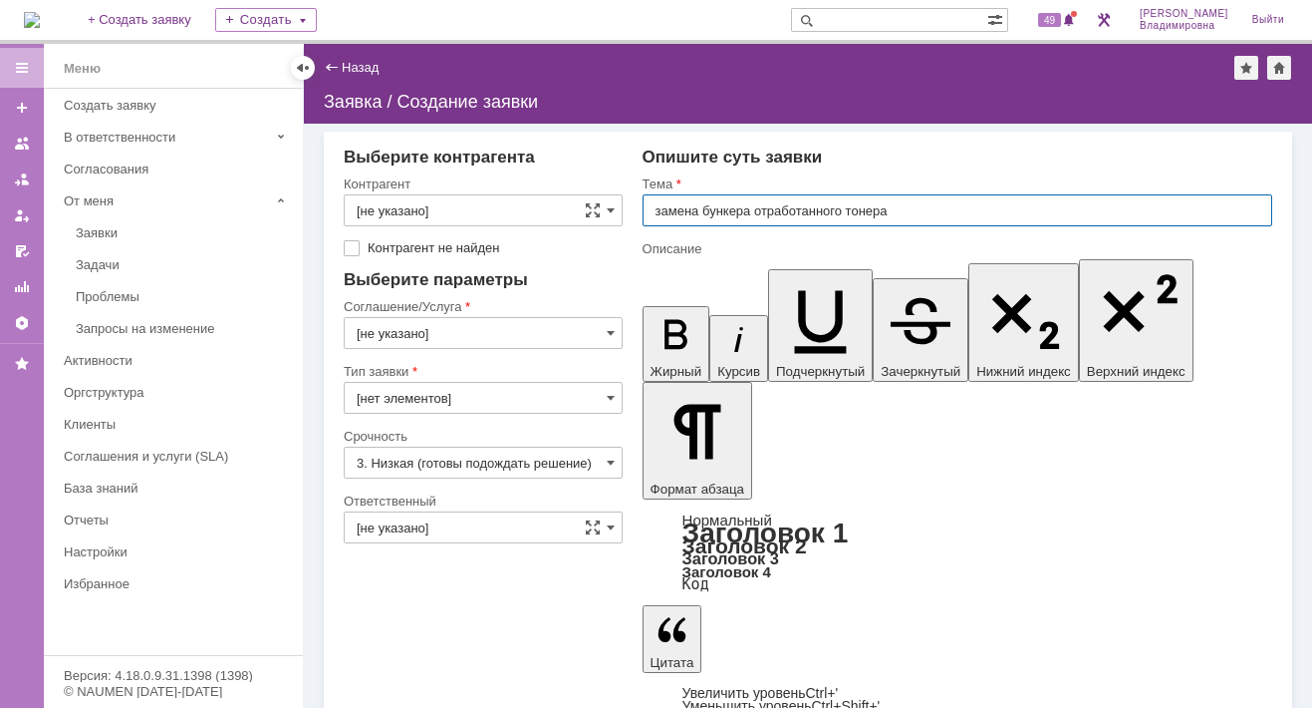
type input "замена бункера отработанного тонера"
click at [796, 206] on input "замена бункера отработанного тонера" at bounding box center [958, 210] width 630 height 32
drag, startPoint x: 704, startPoint y: 209, endPoint x: 893, endPoint y: 207, distance: 189.4
click at [893, 207] on input "замена бункера отработанного тонера" at bounding box center [958, 210] width 630 height 32
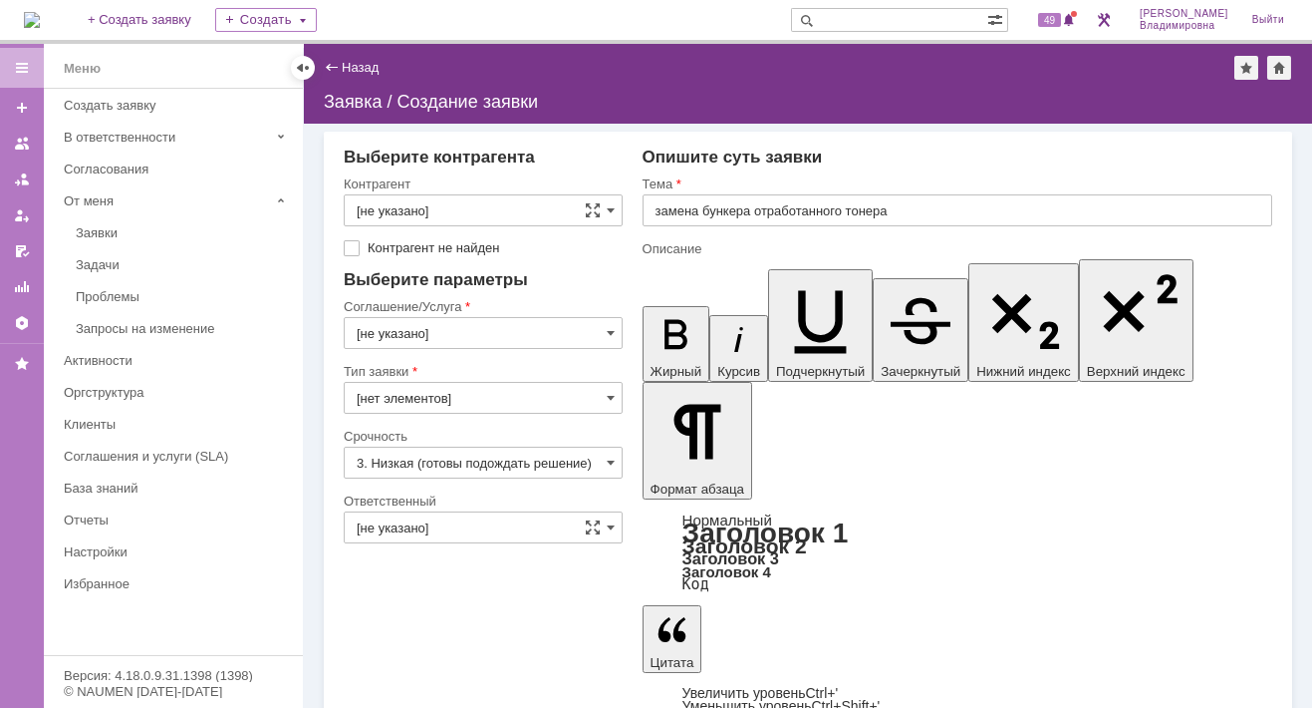
scroll to position [432, 4]
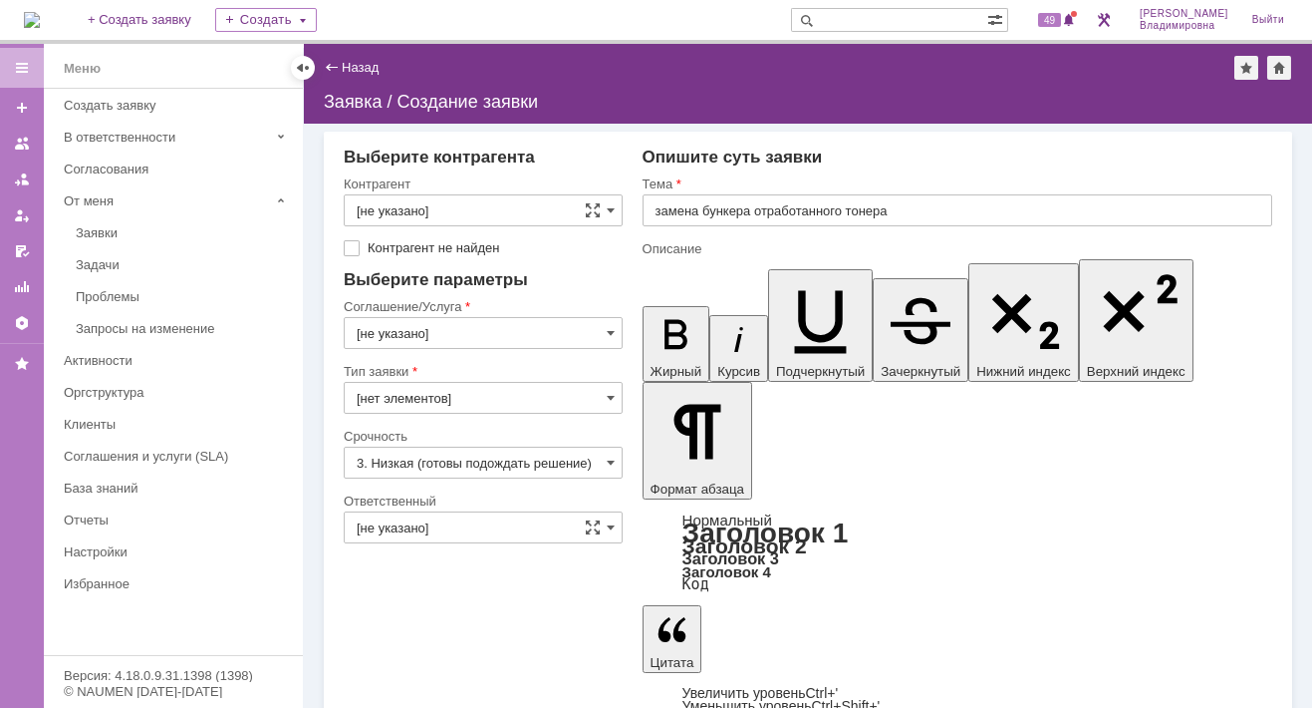
scroll to position [454, 6]
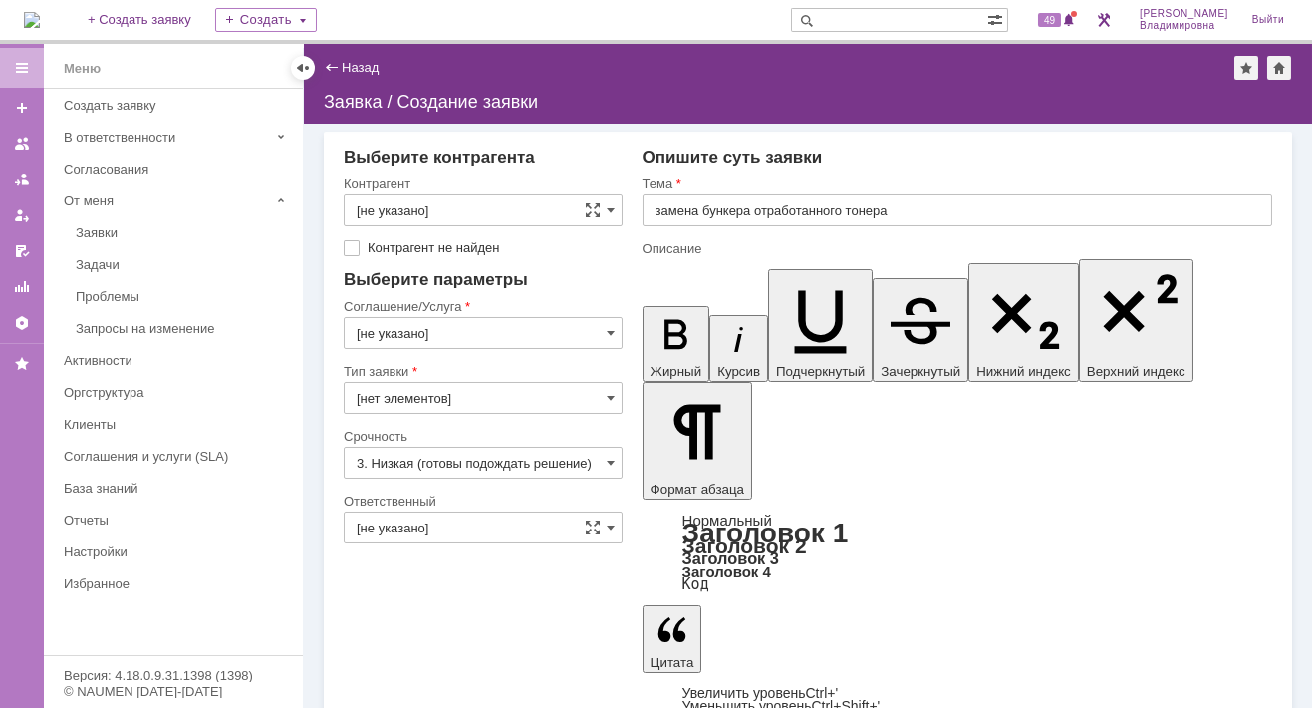
scroll to position [209, 6]
click at [610, 327] on span at bounding box center [611, 333] width 8 height 16
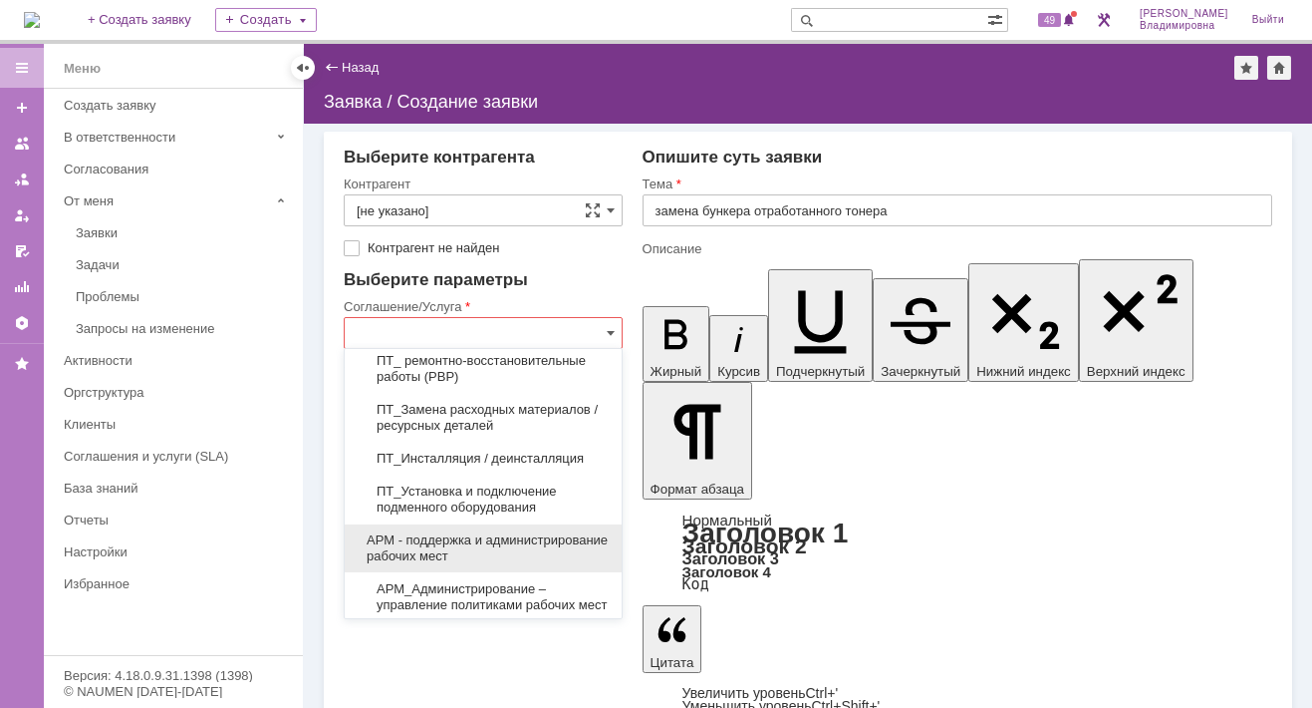
scroll to position [598, 0]
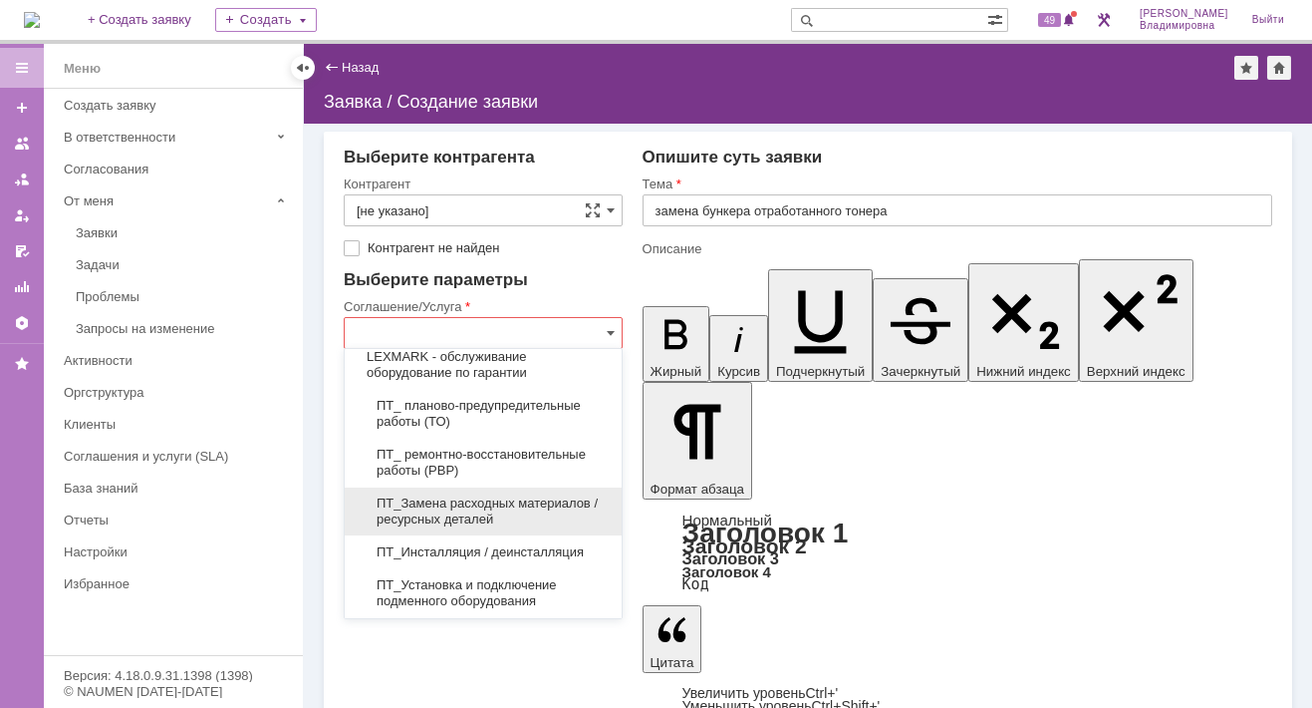
click at [429, 527] on span "ПТ_Замена расходных материалов / ресурсных деталей" at bounding box center [483, 511] width 253 height 32
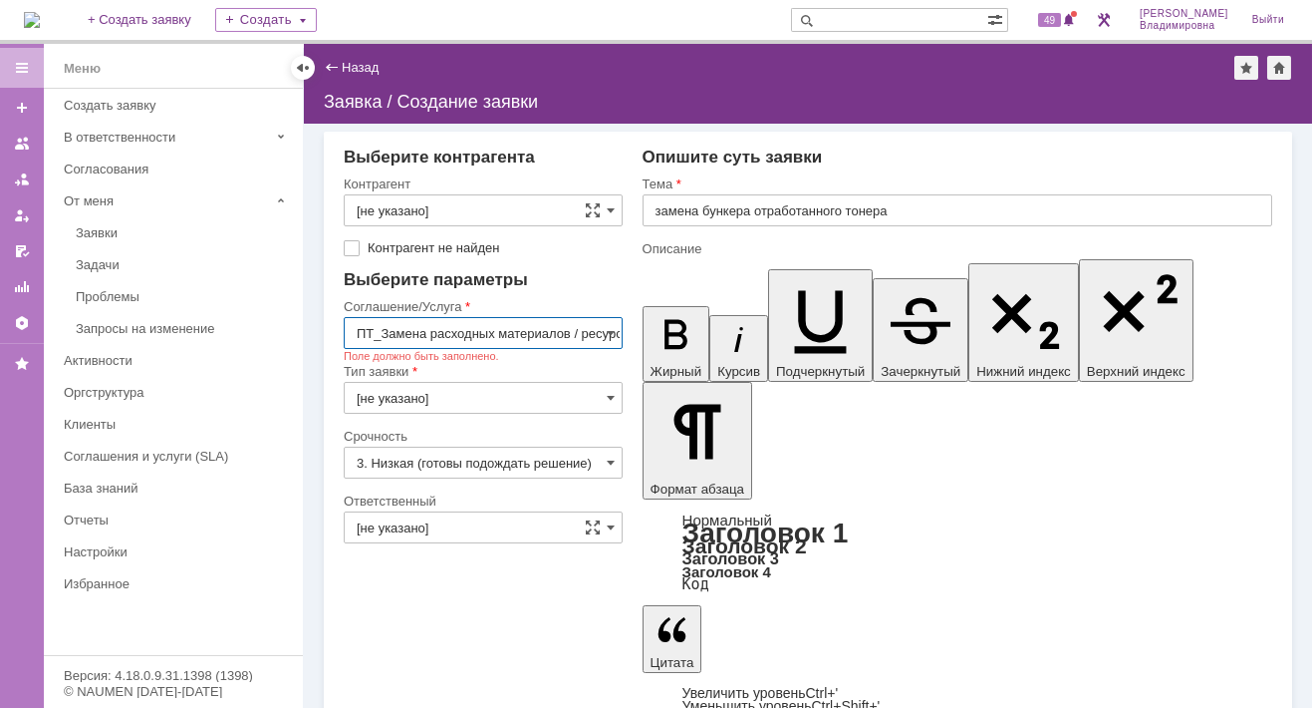
type input "ПТ_Замена расходных материалов / ресурсных деталей"
click at [610, 396] on span at bounding box center [611, 398] width 8 height 16
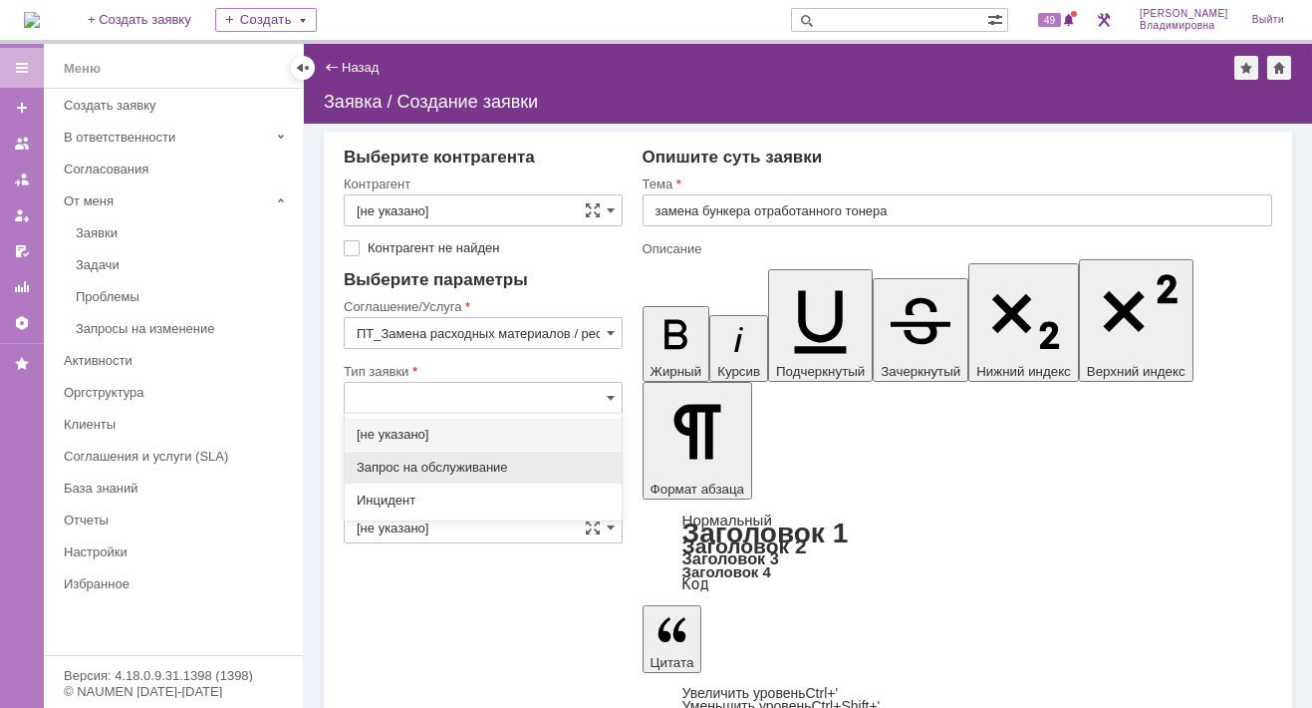
click at [396, 464] on span "Запрос на обслуживание" at bounding box center [483, 467] width 253 height 16
type input "Запрос на обслуживание"
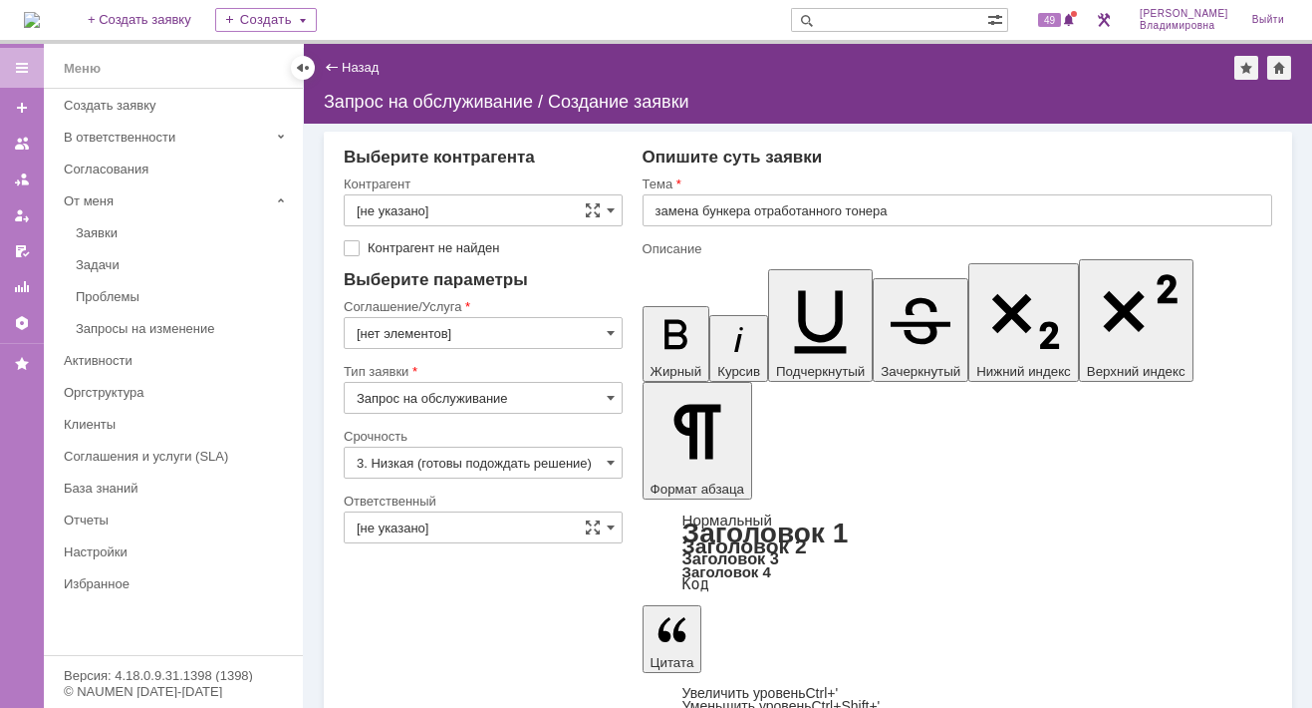
type input "[нет элементов]"
type input "ПТ_Замена расходных материалов / ресурсных деталей"
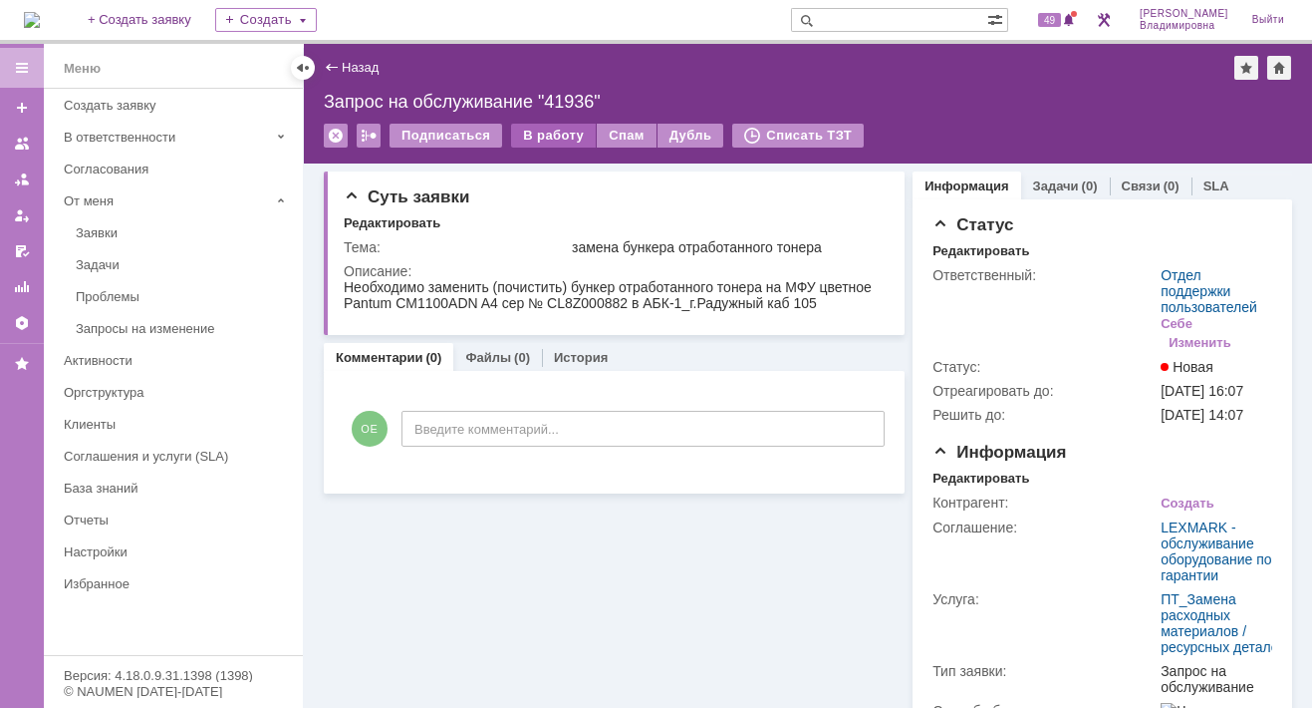
click at [554, 130] on div "В работу" at bounding box center [553, 136] width 85 height 24
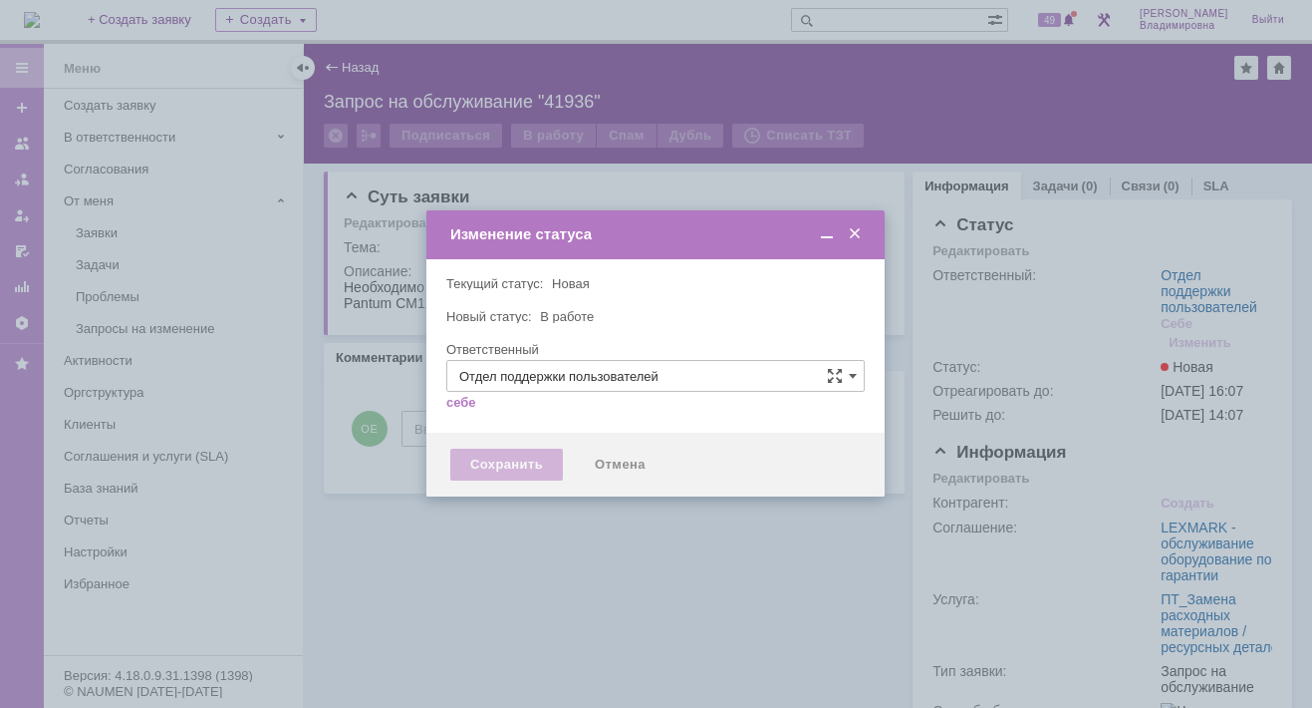
type input "[PERSON_NAME]"
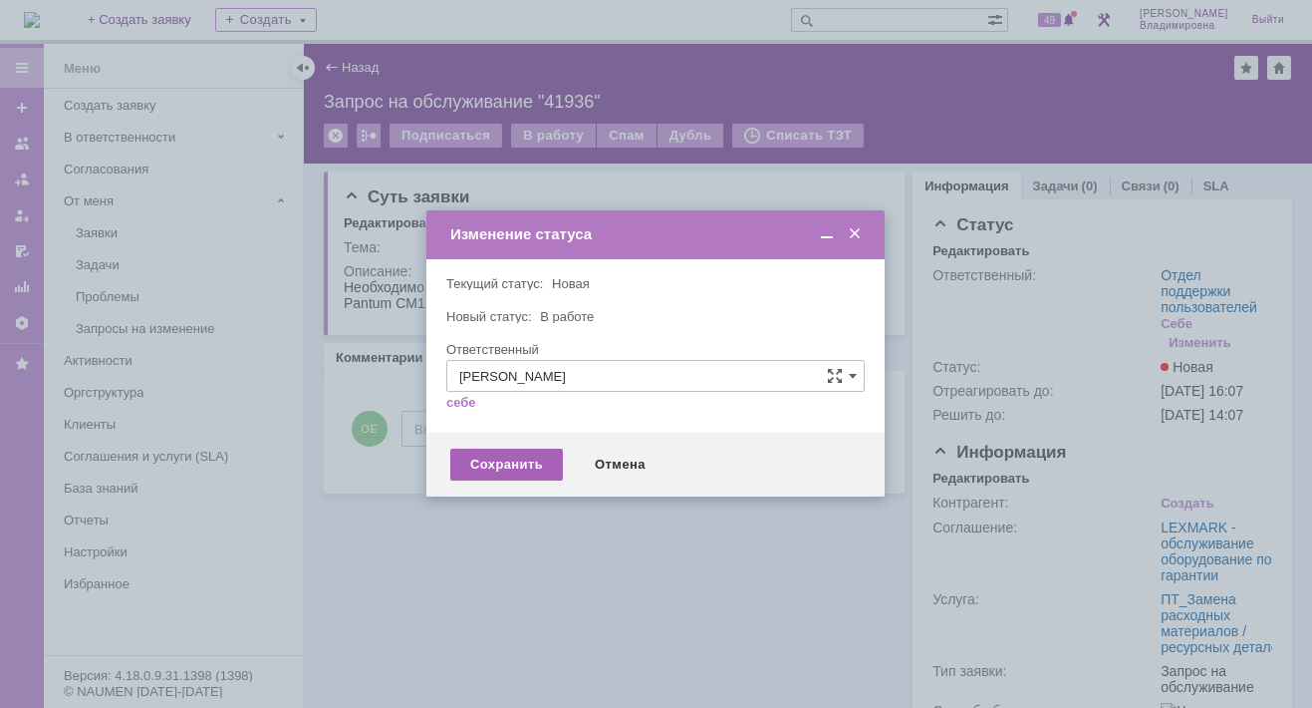
click at [510, 457] on div "Сохранить" at bounding box center [506, 464] width 113 height 32
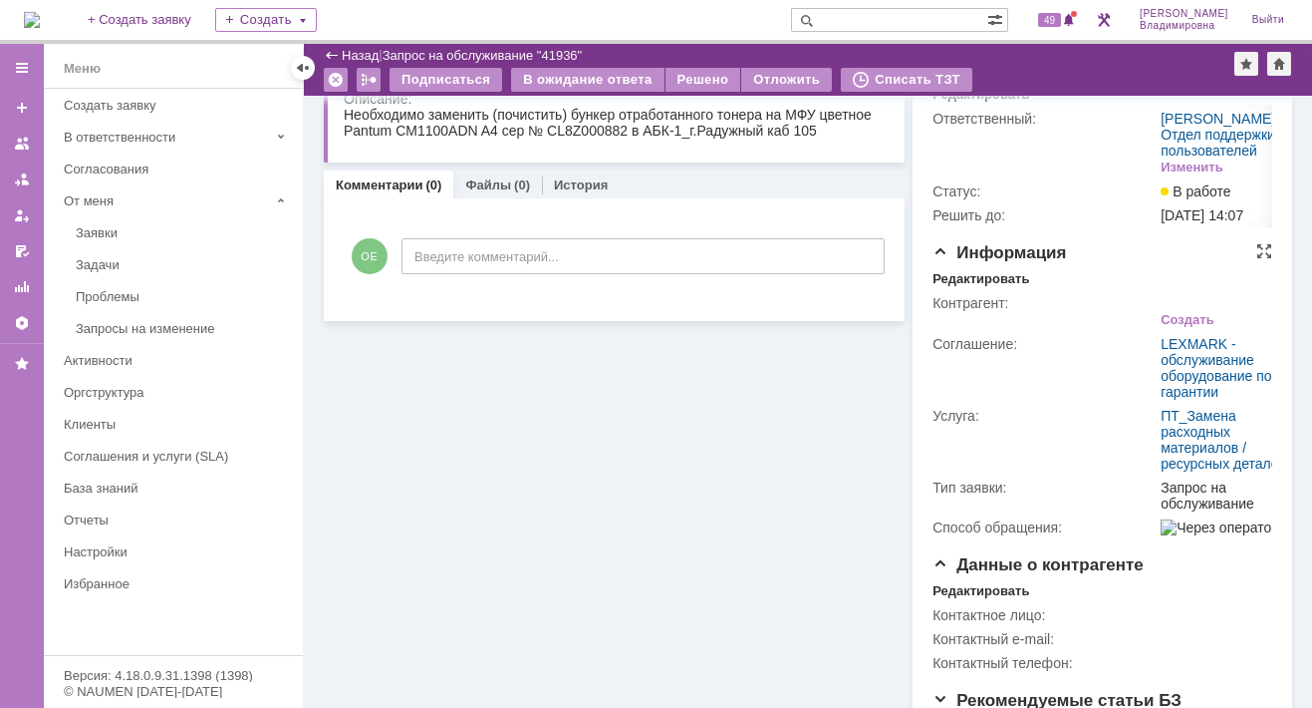
scroll to position [199, 0]
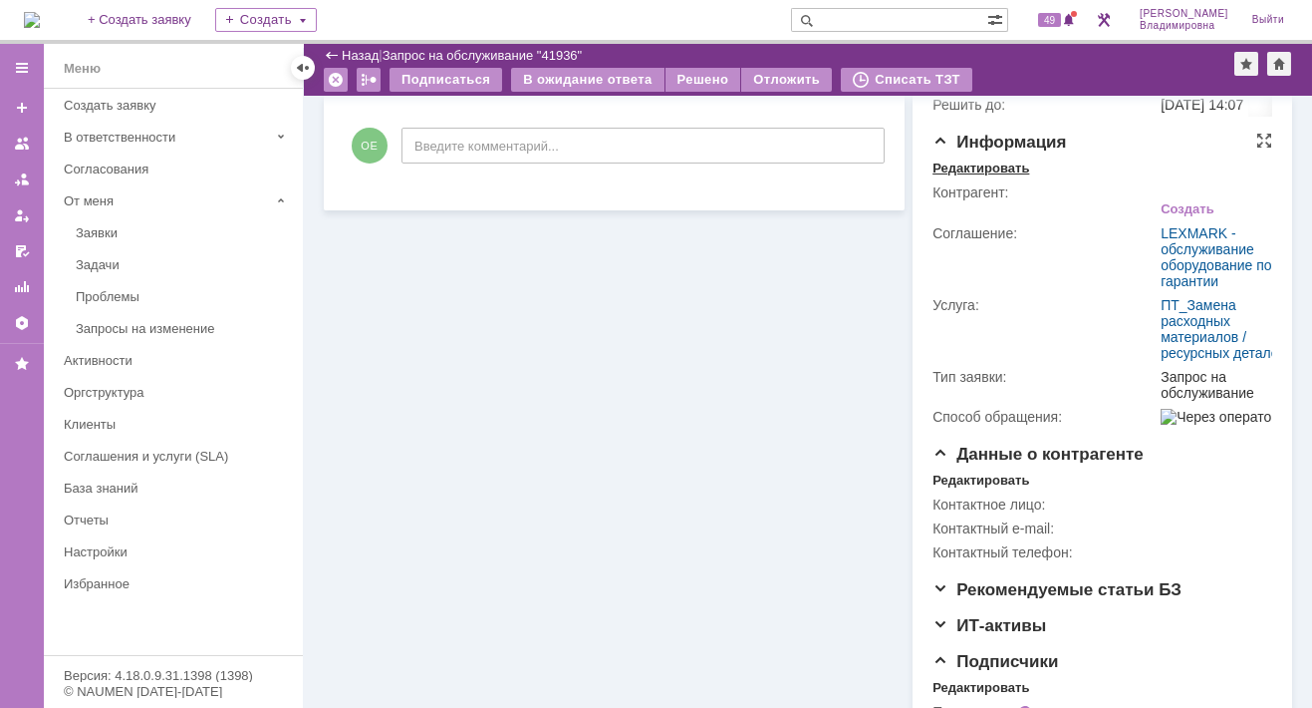
click at [983, 176] on div "Редактировать" at bounding box center [981, 168] width 97 height 16
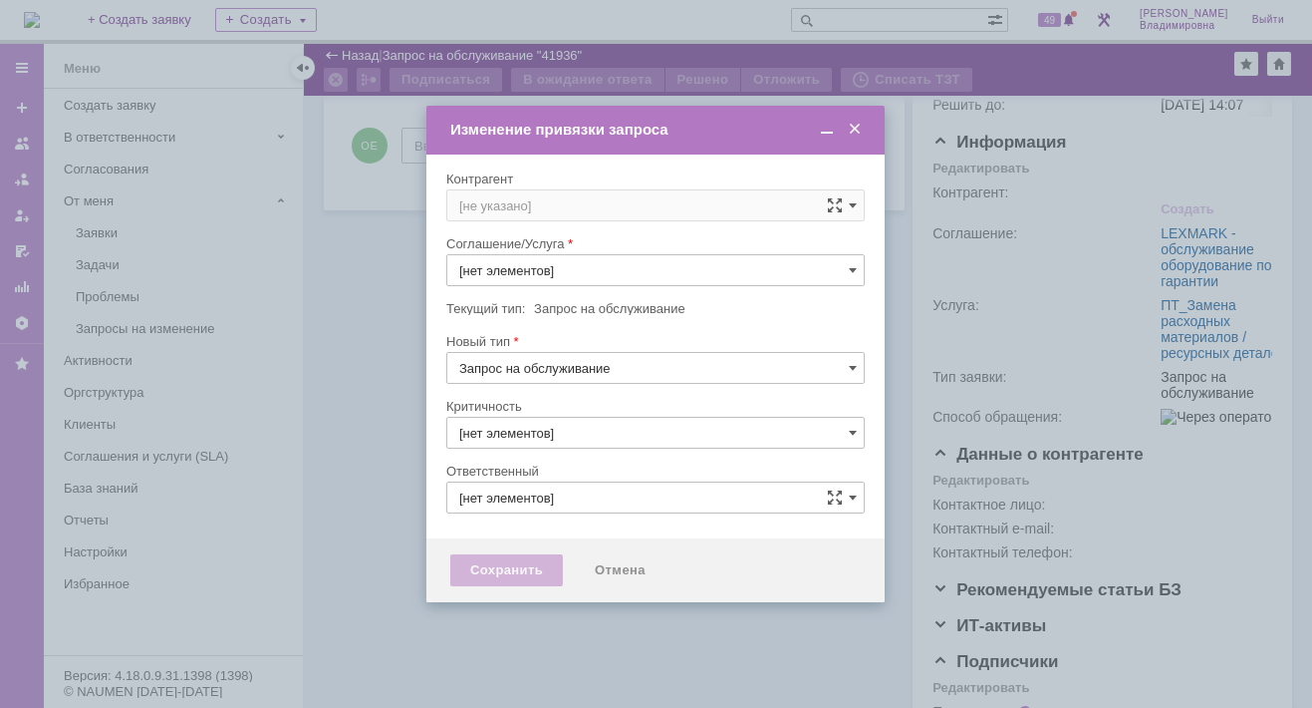
type input "ПТ_Замена расходных материалов / ресурсных деталей"
type input "3. Низкая"
type input "[PERSON_NAME]"
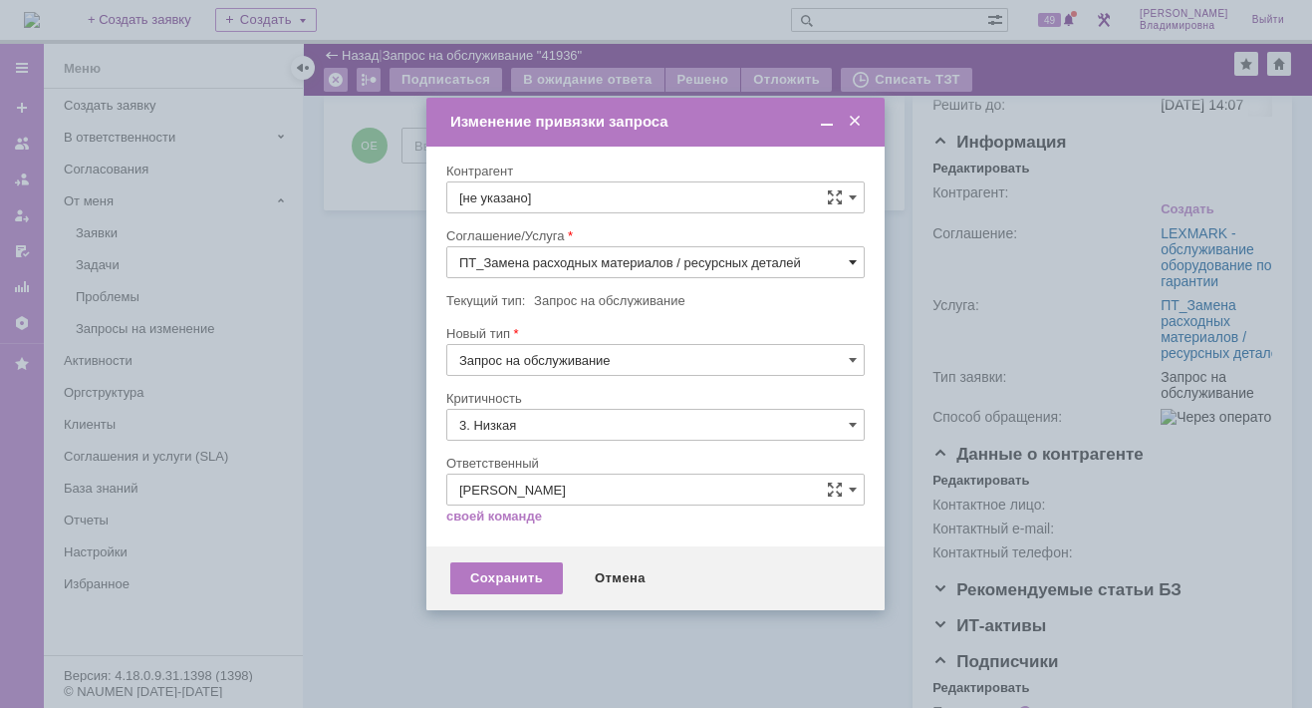
click at [855, 256] on span at bounding box center [853, 262] width 8 height 16
click at [551, 276] on span "ПТ_Замена расходных материалов / ресурсных деталей" at bounding box center [655, 268] width 393 height 16
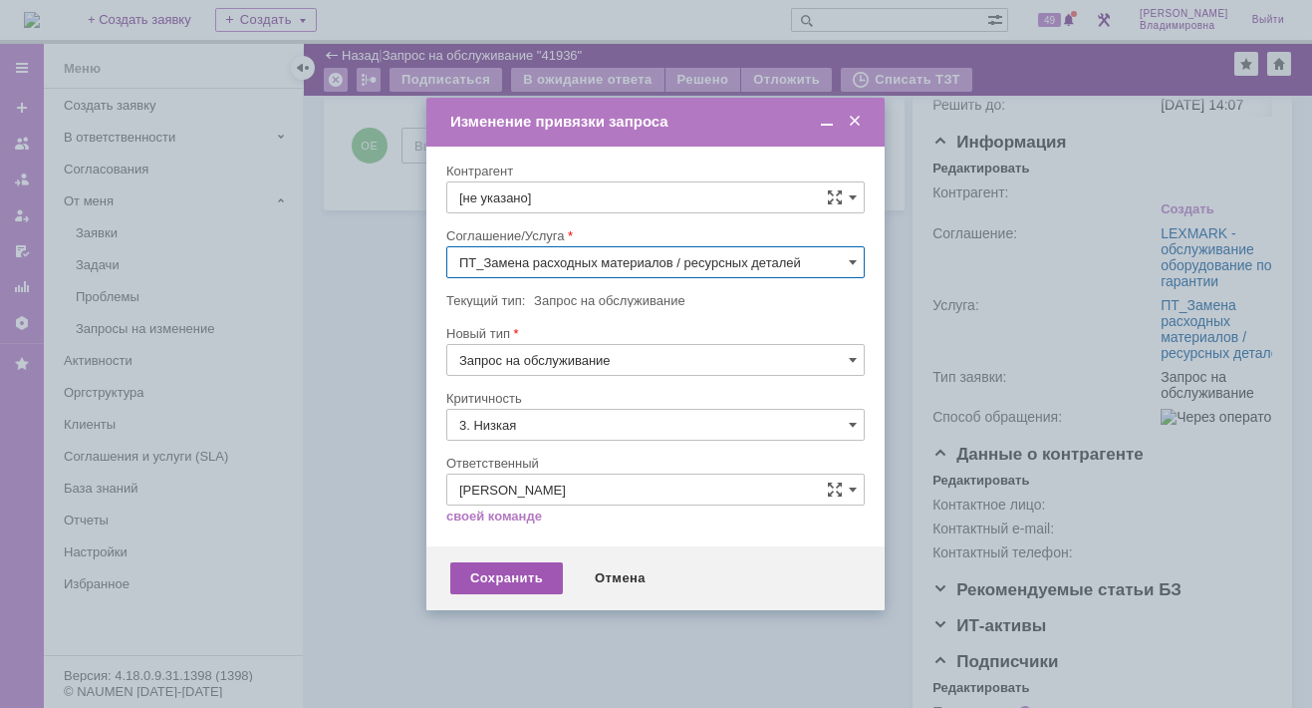
type input "ПТ_Замена расходных материалов / ресурсных деталей"
click at [523, 570] on div "Сохранить" at bounding box center [506, 578] width 113 height 32
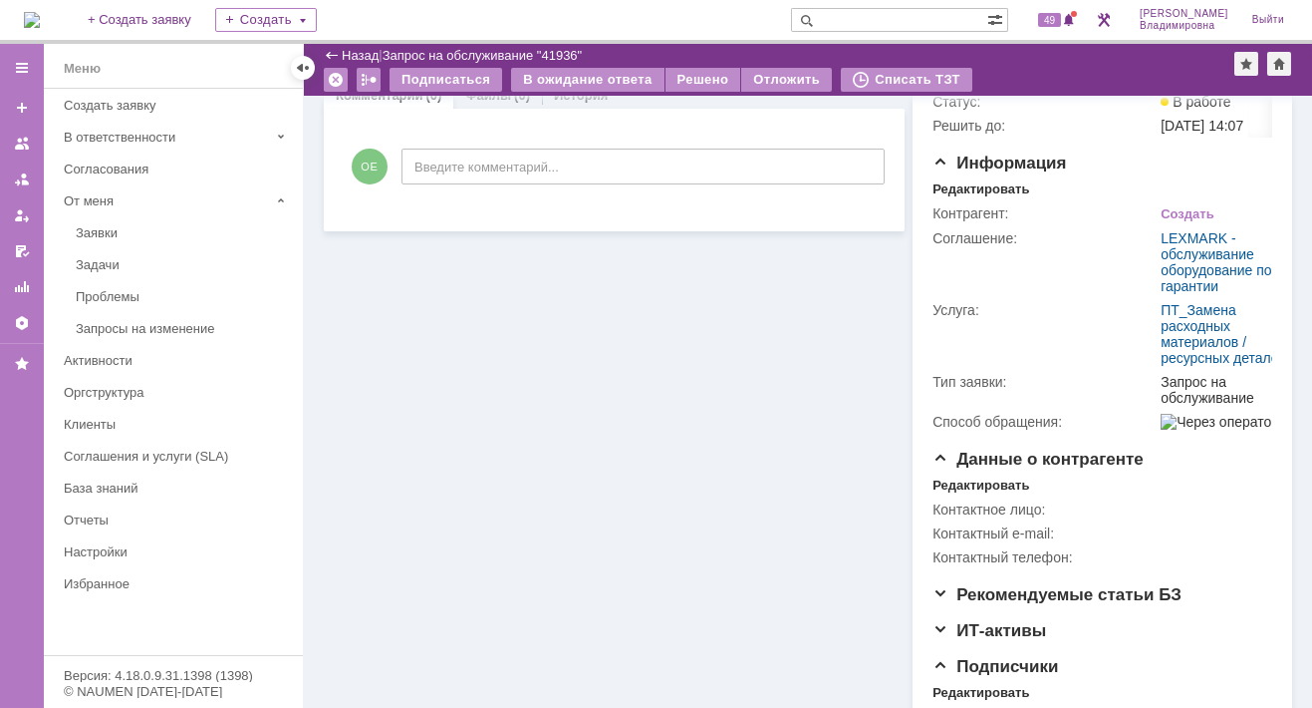
scroll to position [199, 0]
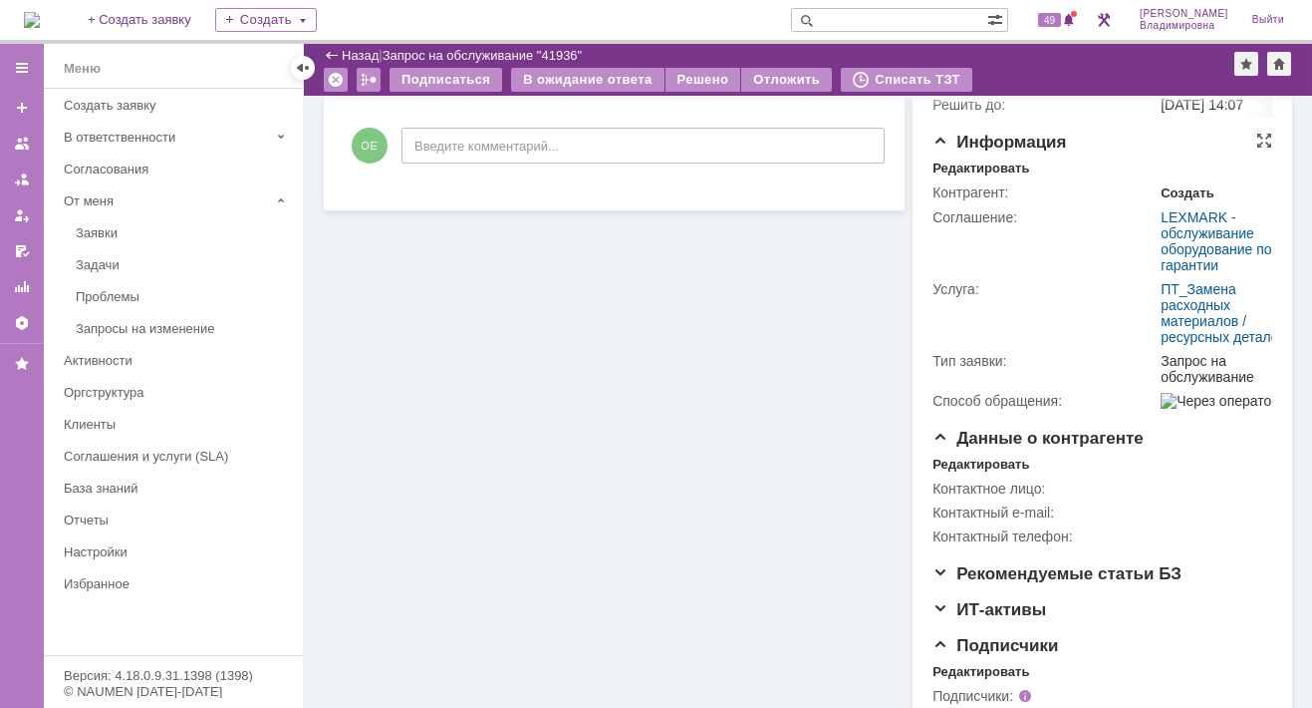
click at [1174, 201] on div "Создать" at bounding box center [1187, 193] width 53 height 16
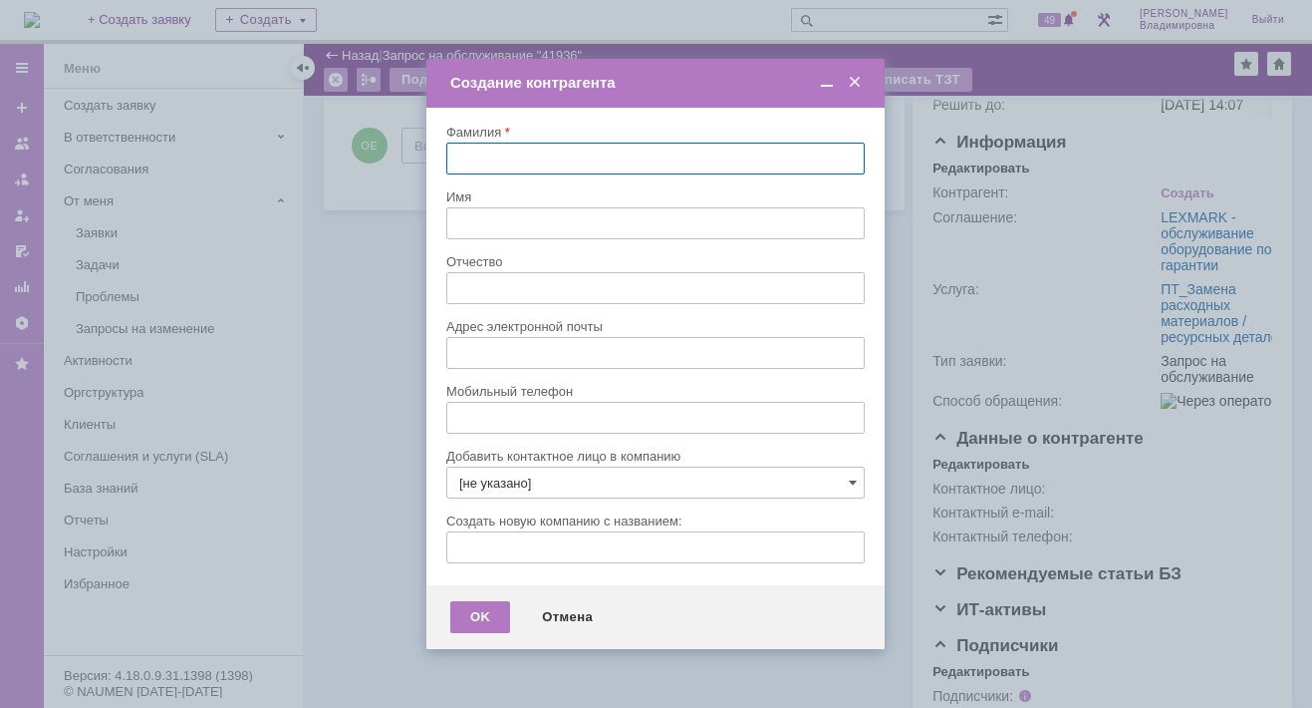
click at [855, 79] on span at bounding box center [855, 83] width 20 height 18
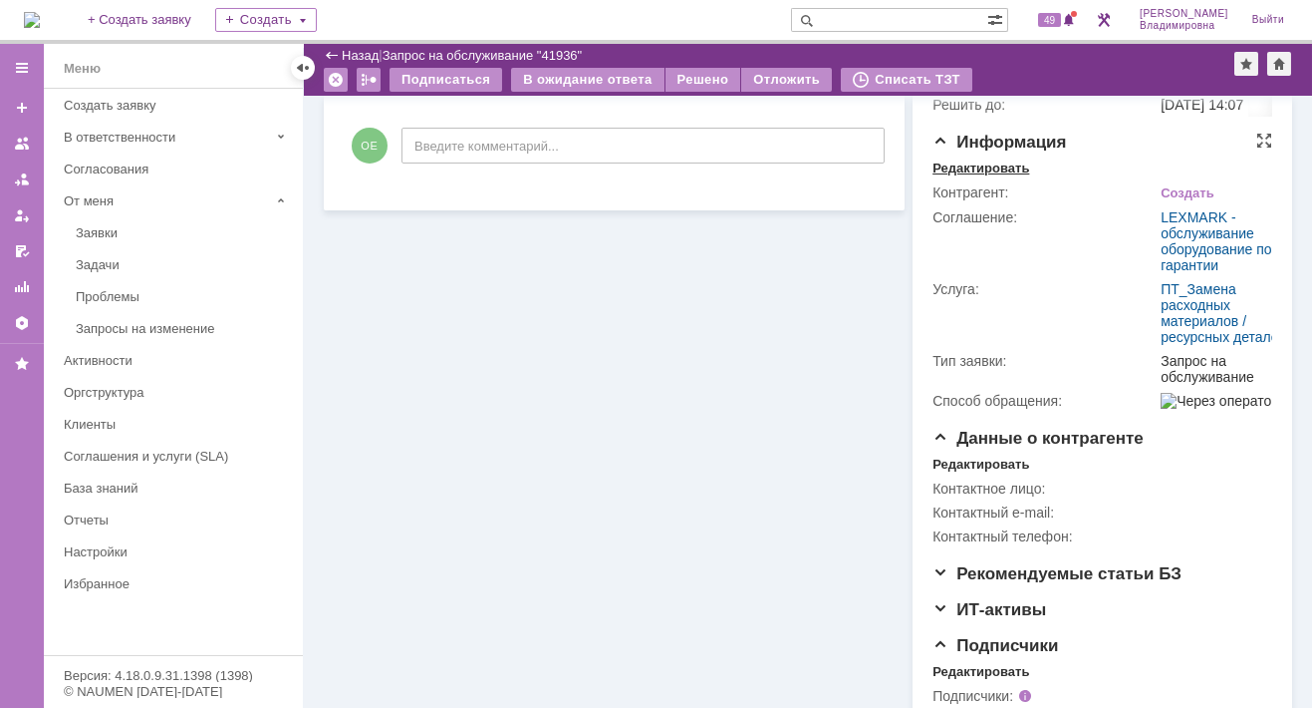
click at [964, 176] on div "Редактировать" at bounding box center [981, 168] width 97 height 16
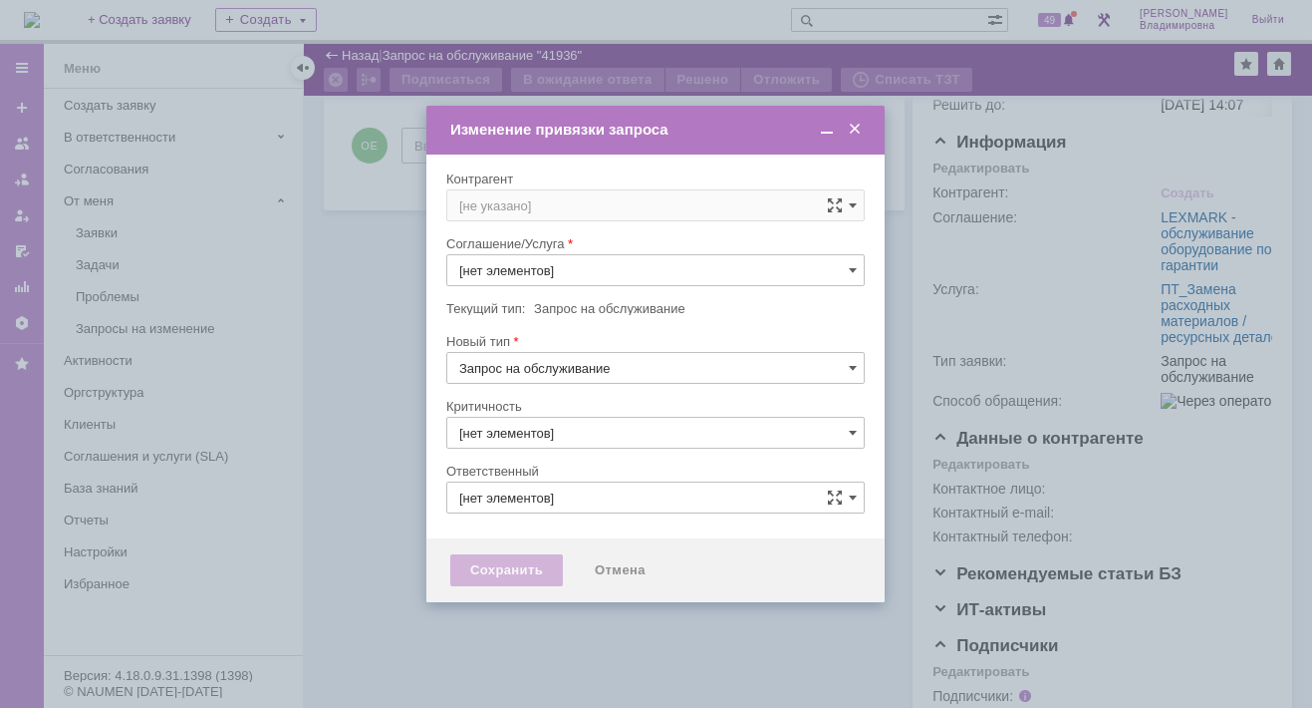
type input "ПТ_Замена расходных материалов / ресурсных деталей"
type input "3. Низкая"
type input "[PERSON_NAME]"
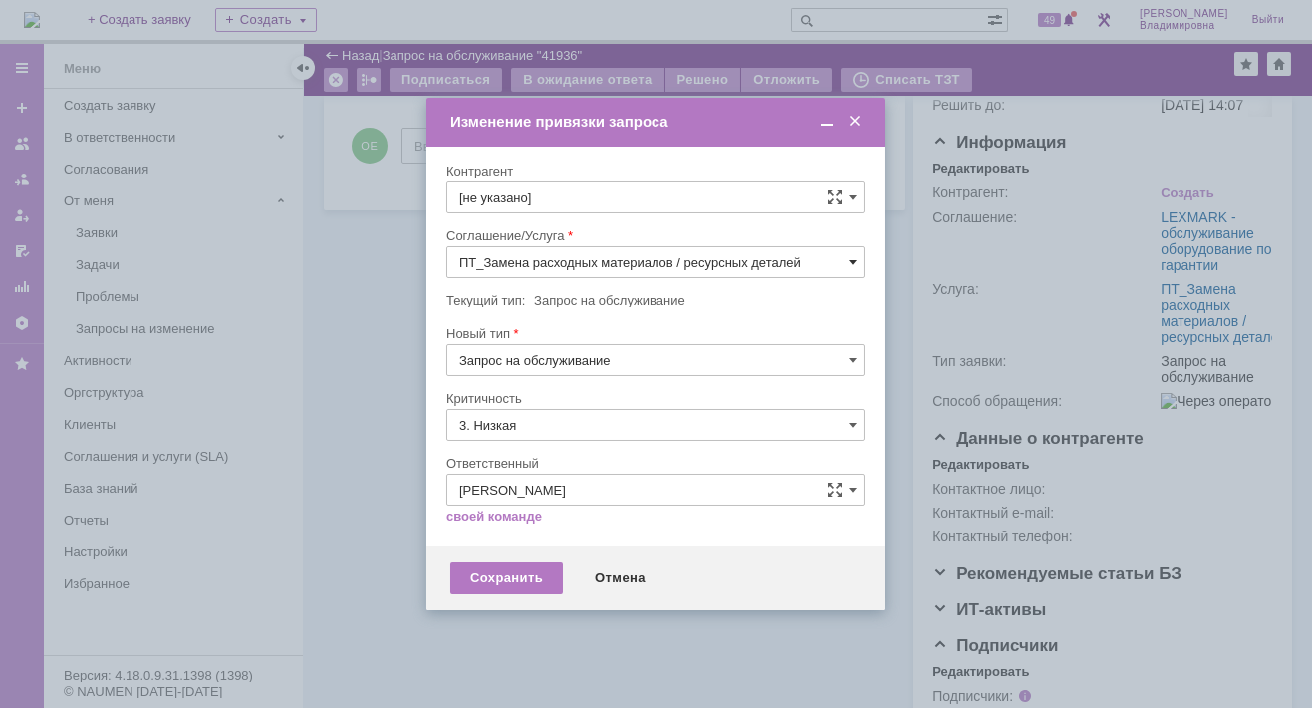
click at [853, 259] on span at bounding box center [853, 262] width 8 height 16
click at [503, 454] on span "Прочее" at bounding box center [655, 446] width 393 height 16
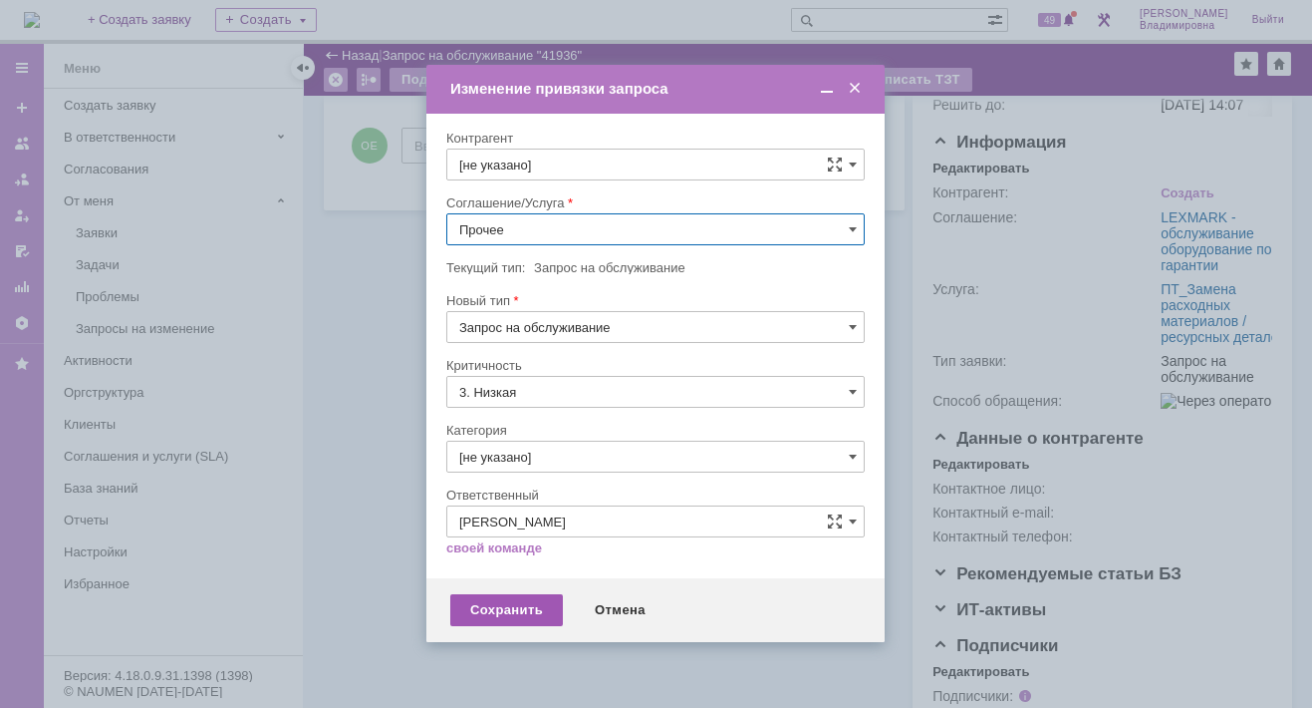
type input "Прочее"
click at [482, 613] on div "Сохранить" at bounding box center [506, 610] width 113 height 32
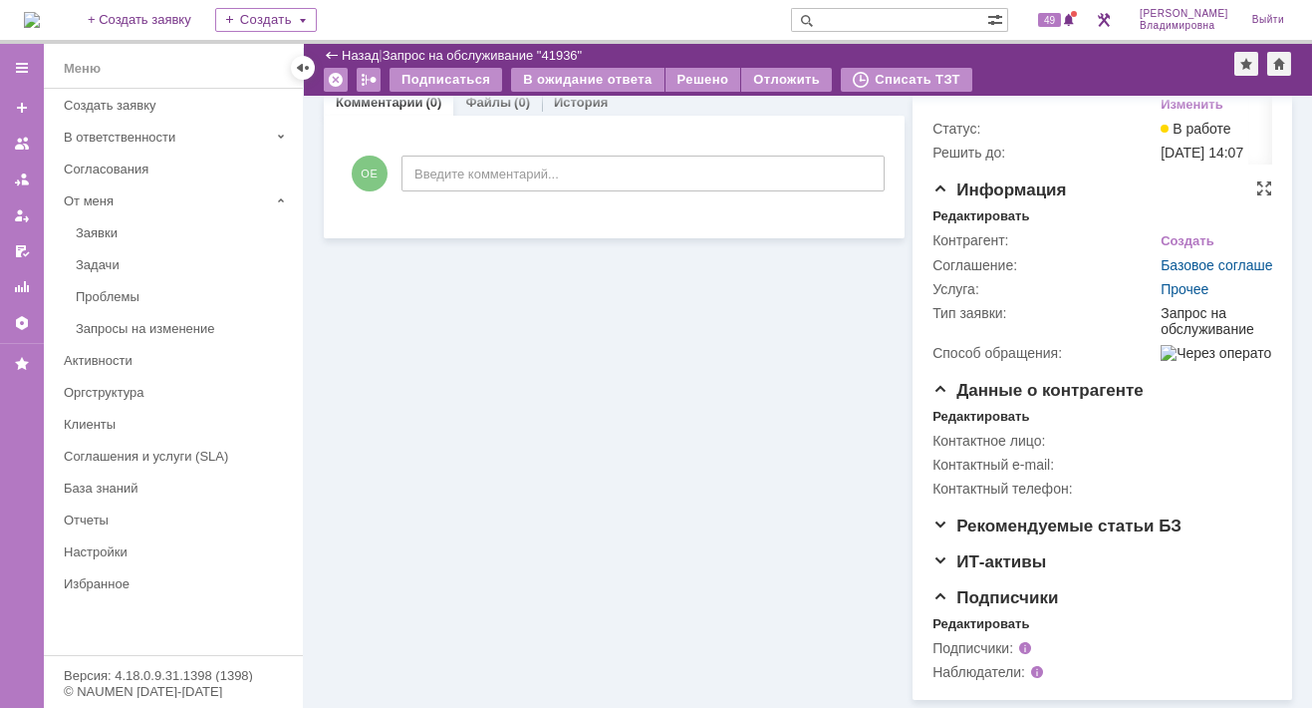
scroll to position [199, 0]
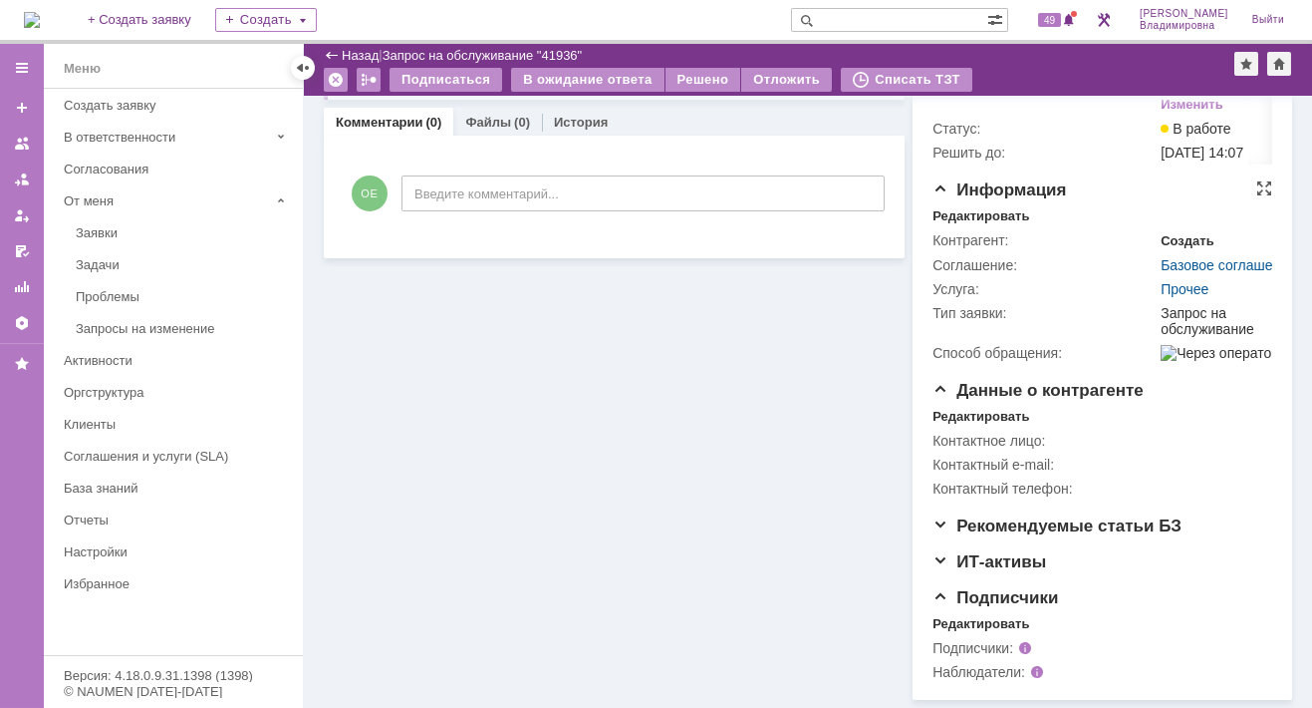
click at [1168, 236] on div "Создать" at bounding box center [1187, 241] width 53 height 16
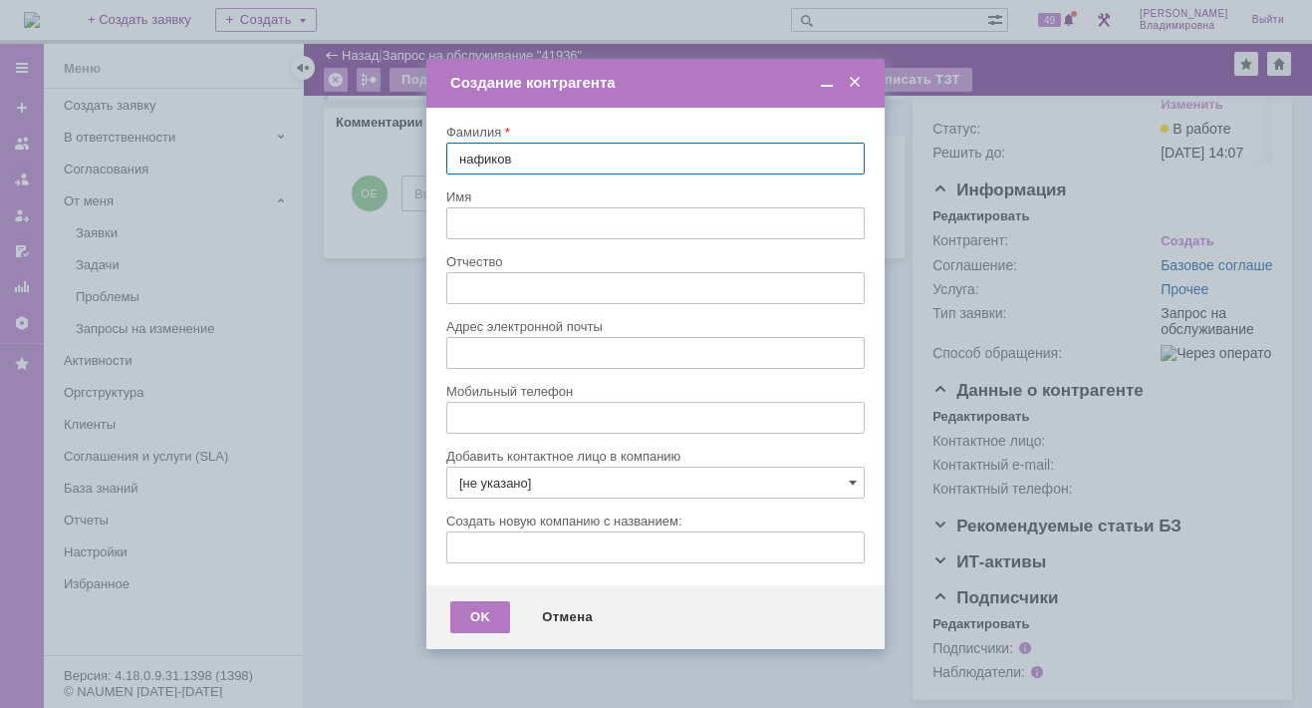
type input "нафикова"
type input "евгения"
type input "[EMAIL_ADDRESS][DOMAIN_NAME]"
type input "нафикова"
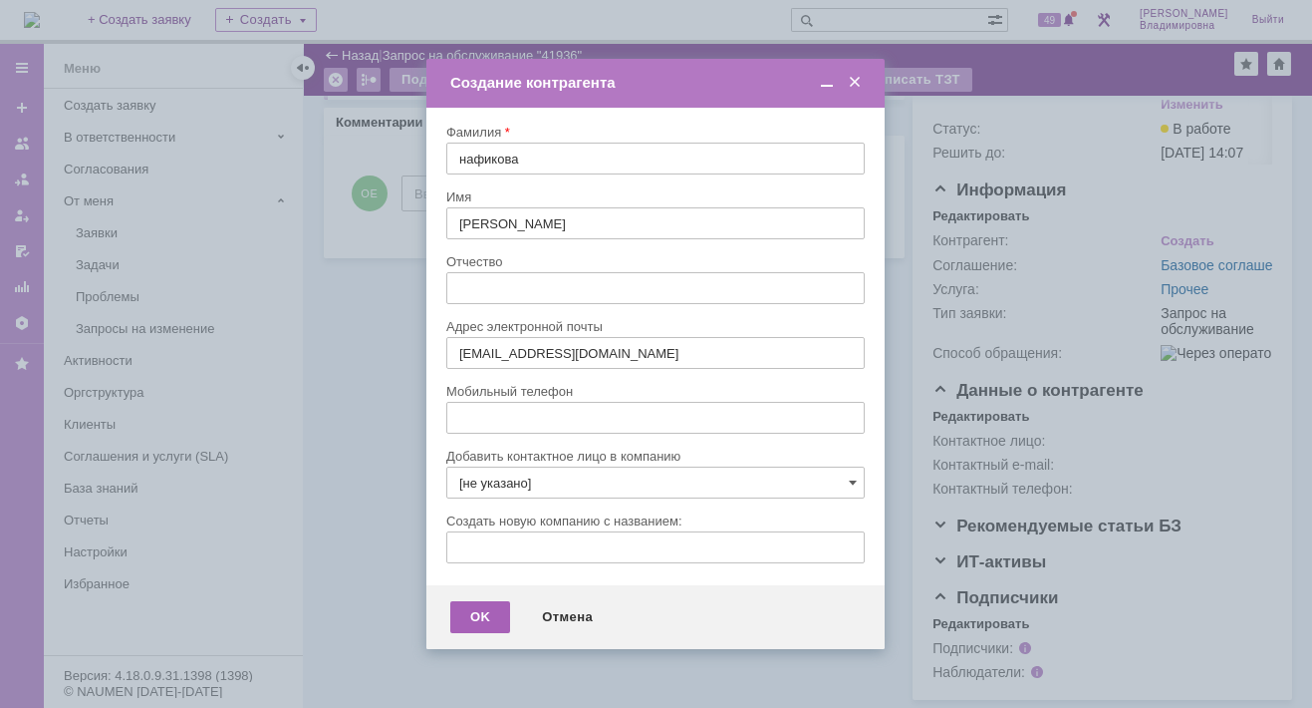
click at [485, 618] on div "OK" at bounding box center [480, 617] width 60 height 32
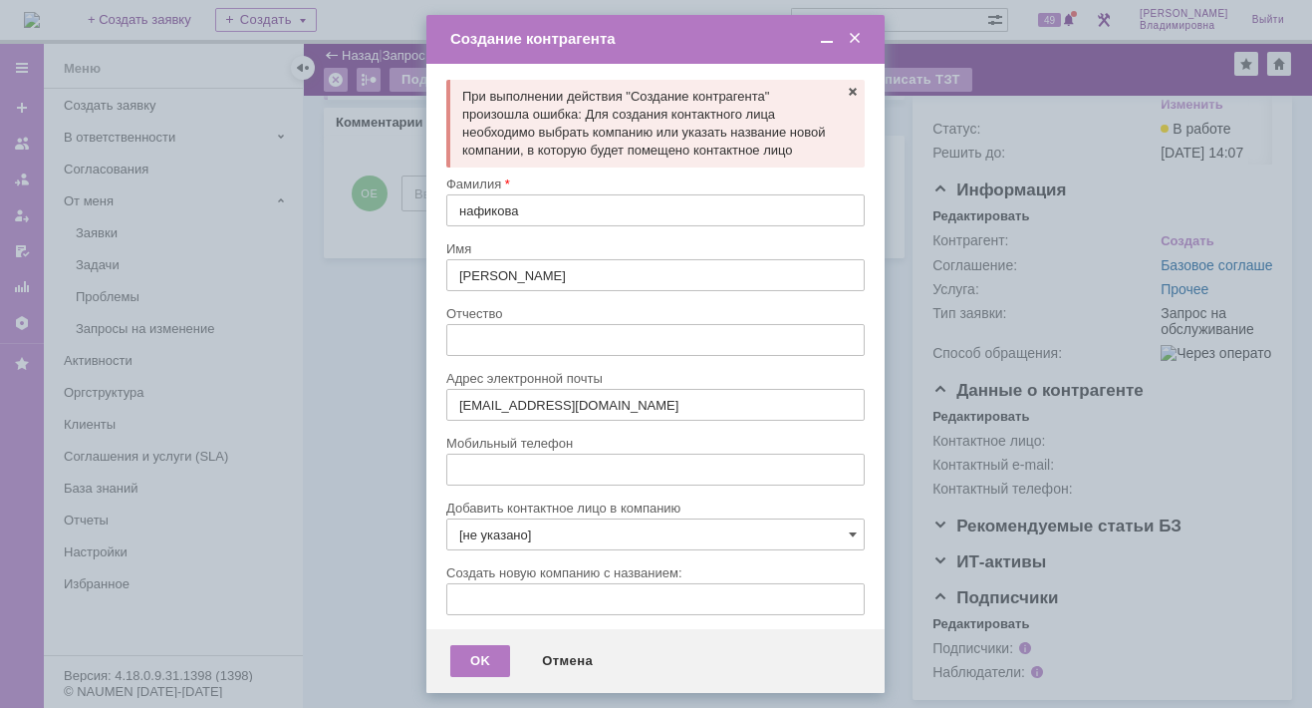
click at [350, 245] on div at bounding box center [656, 354] width 1312 height 708
click at [364, 212] on div at bounding box center [656, 354] width 1312 height 708
click at [353, 461] on div at bounding box center [656, 354] width 1312 height 708
click at [849, 542] on span at bounding box center [853, 534] width 8 height 16
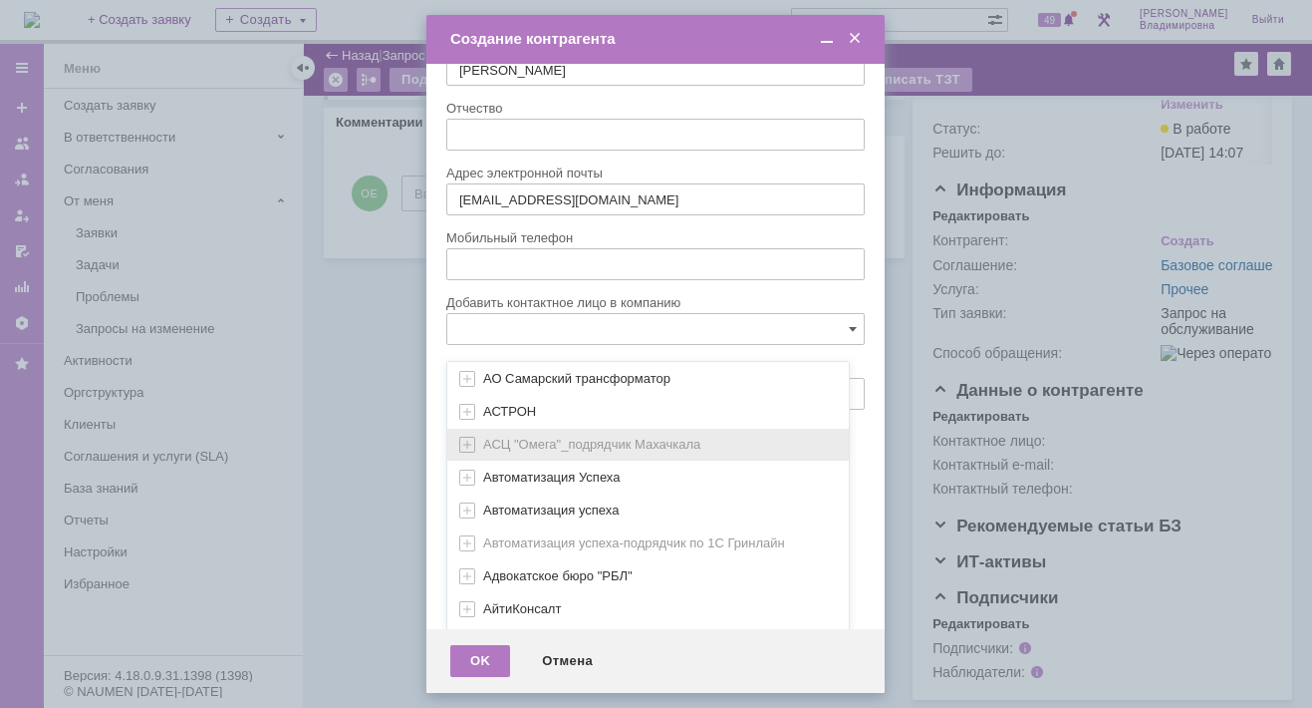
scroll to position [592, 0]
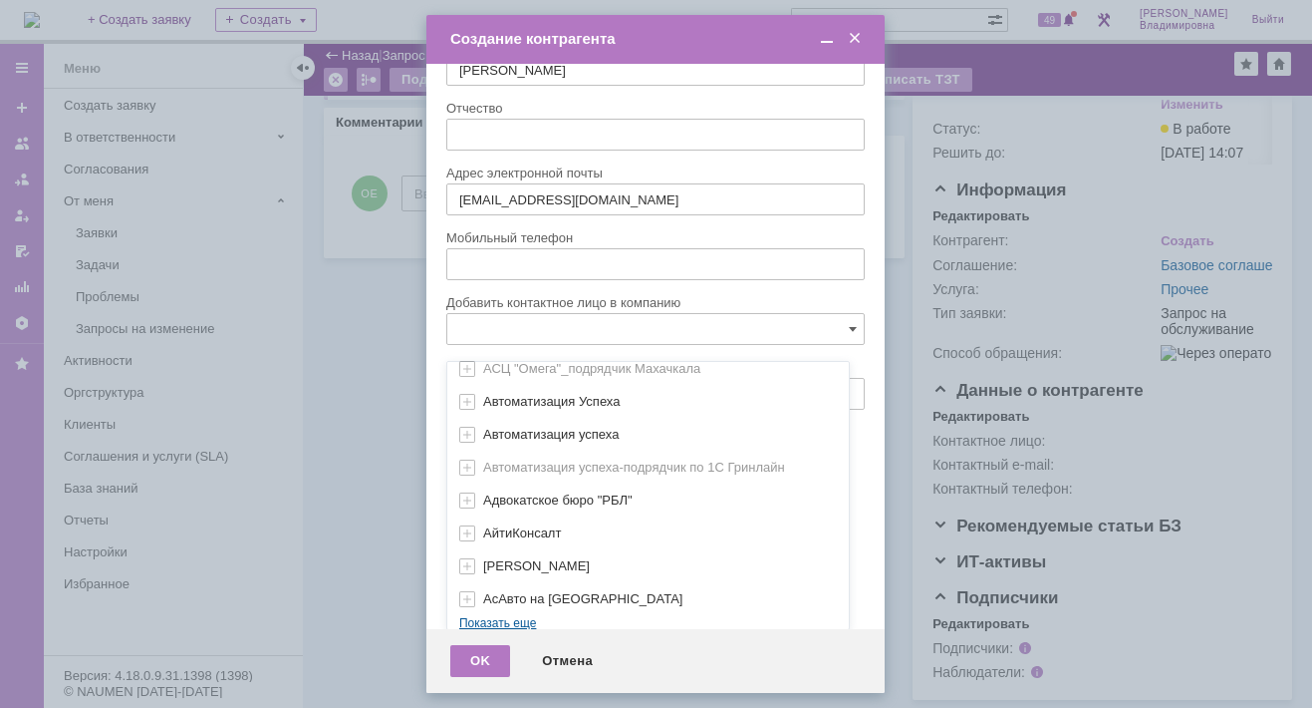
click at [485, 607] on div "[не указано] AVON AXUS Axus Computers DELPHI Xcom _подрядчик Михайловка «ММЦ Пр…" at bounding box center [648, 203] width 402 height 851
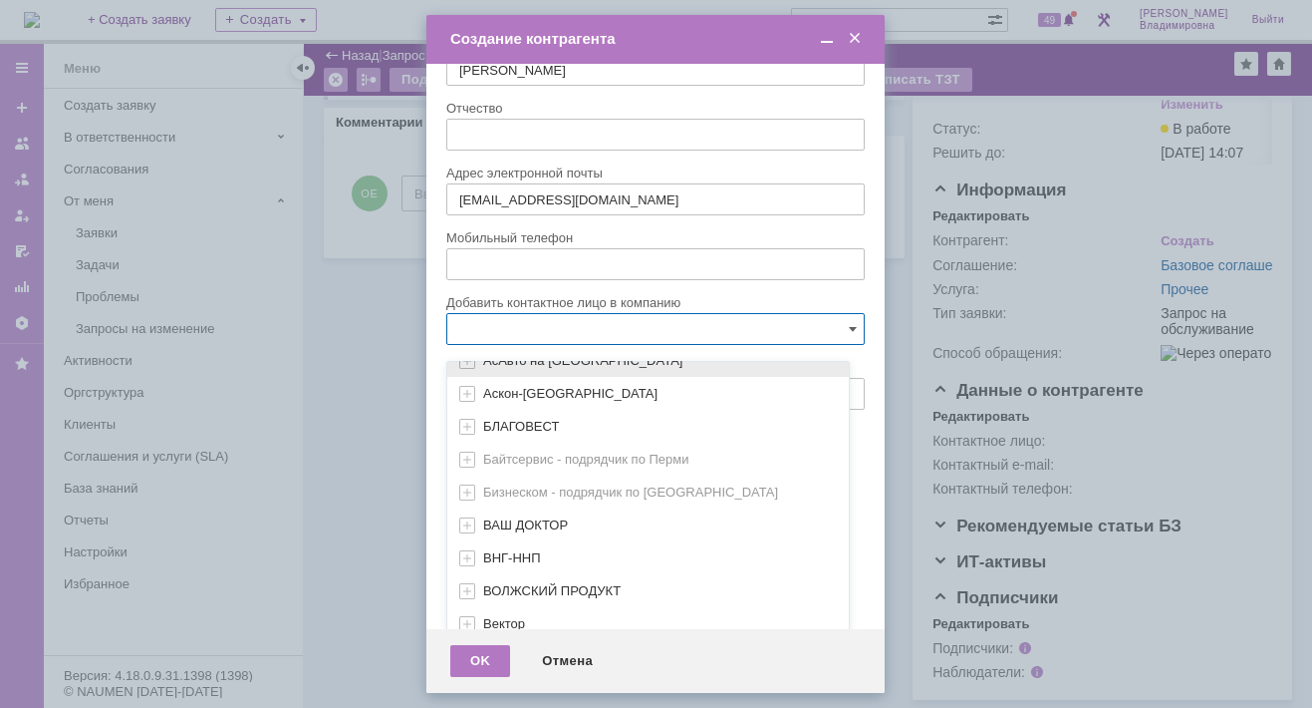
scroll to position [991, 0]
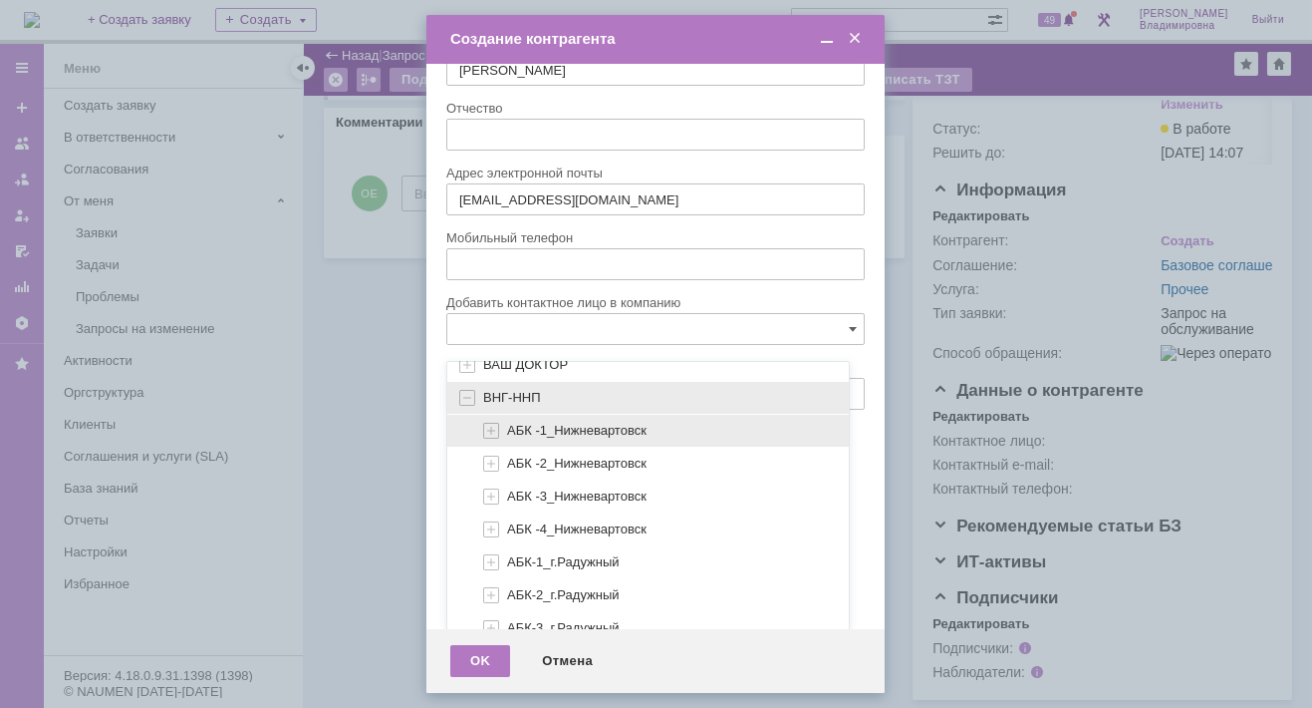
click at [528, 423] on span "АБК -1_Нижневартовск" at bounding box center [577, 430] width 140 height 15
type input "АБК -1_Нижневартовск"
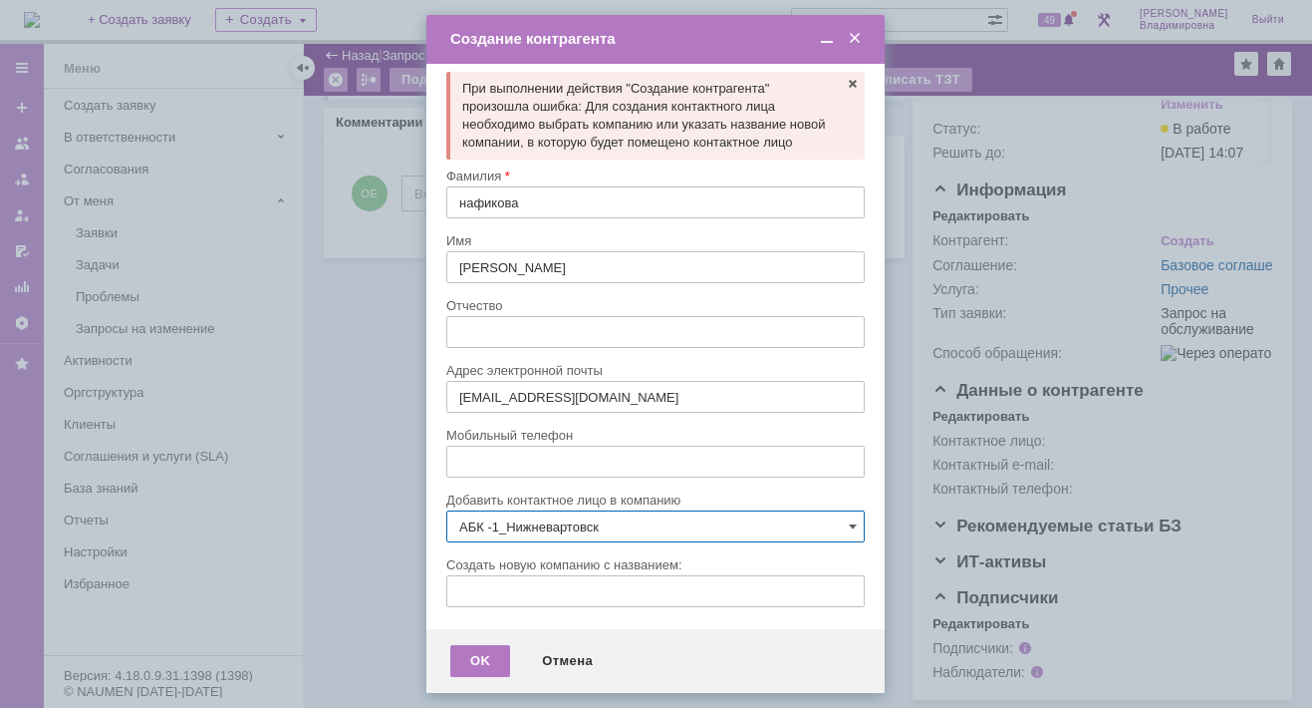
scroll to position [25, 0]
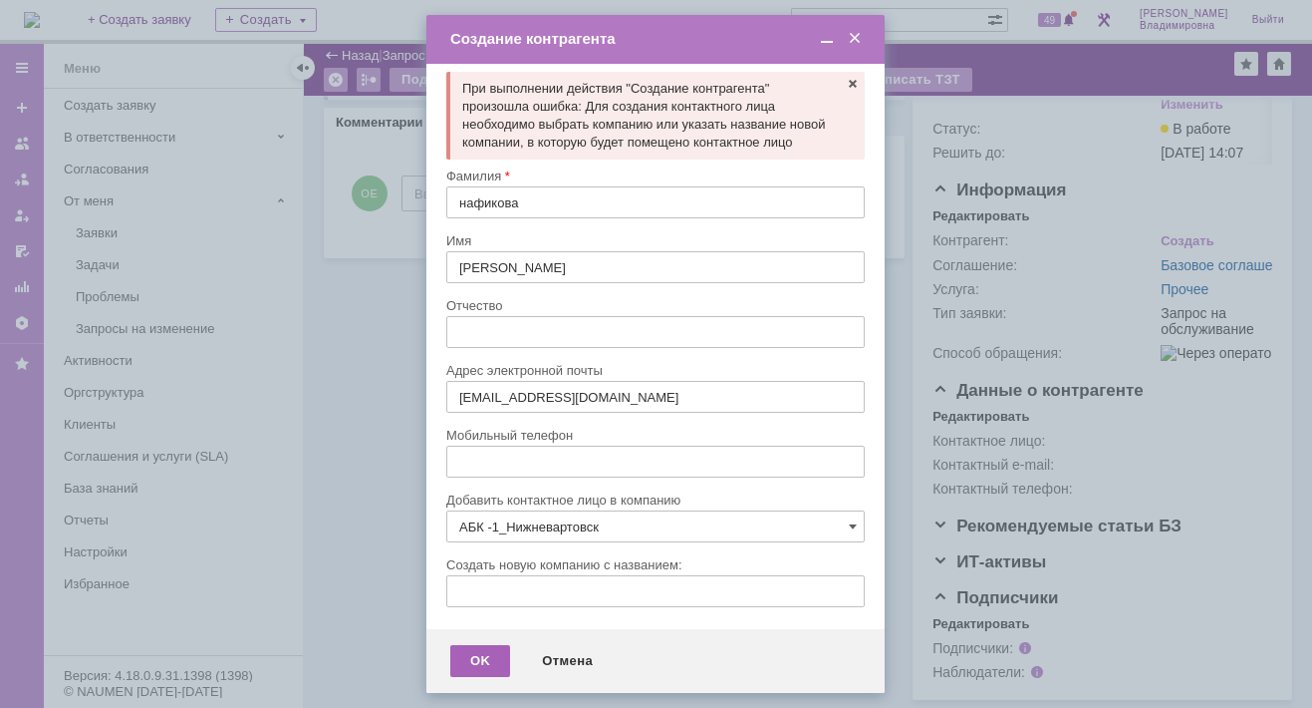
click at [468, 659] on div "OK" at bounding box center [480, 661] width 60 height 32
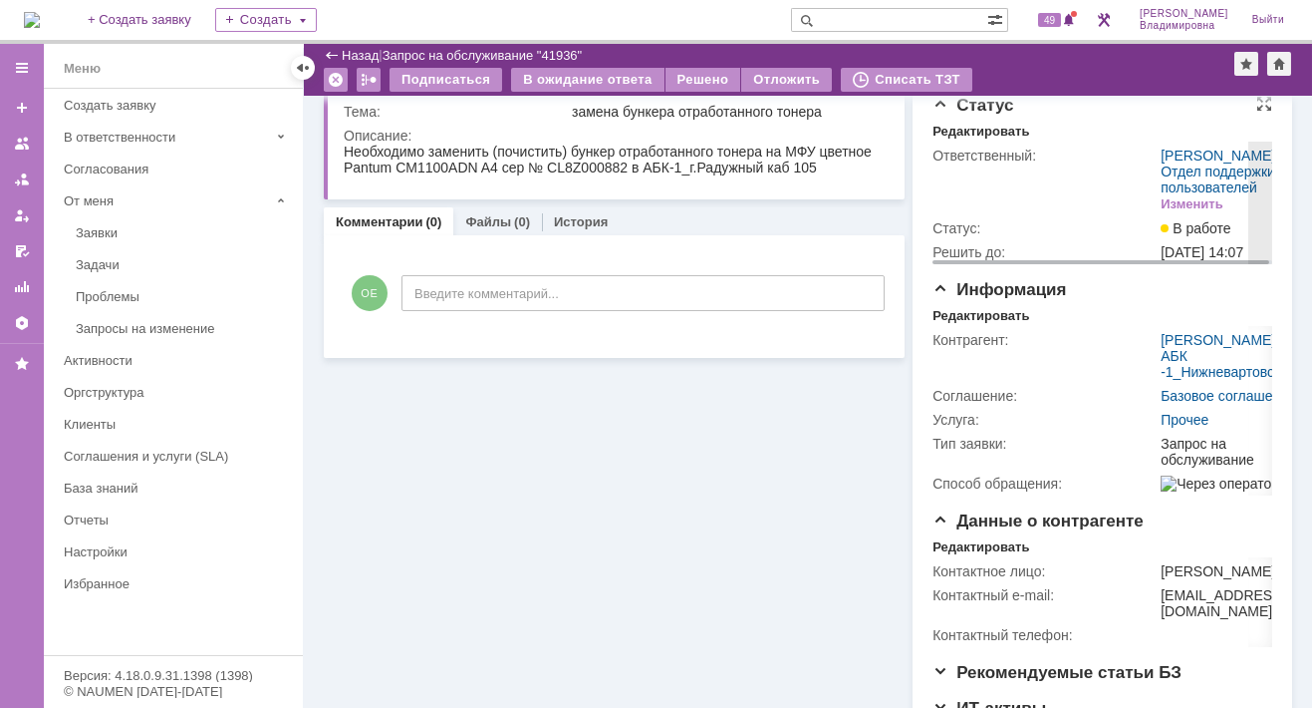
scroll to position [0, 0]
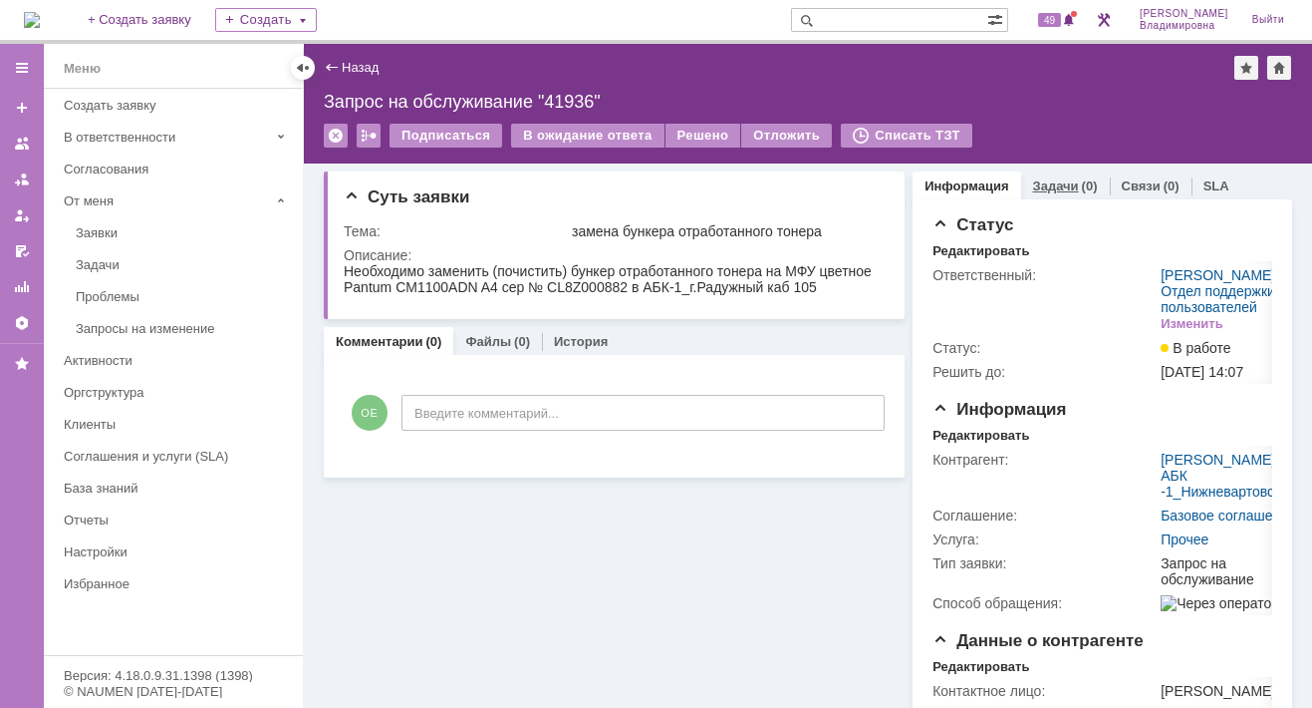
click at [1050, 179] on link "Задачи" at bounding box center [1056, 185] width 46 height 15
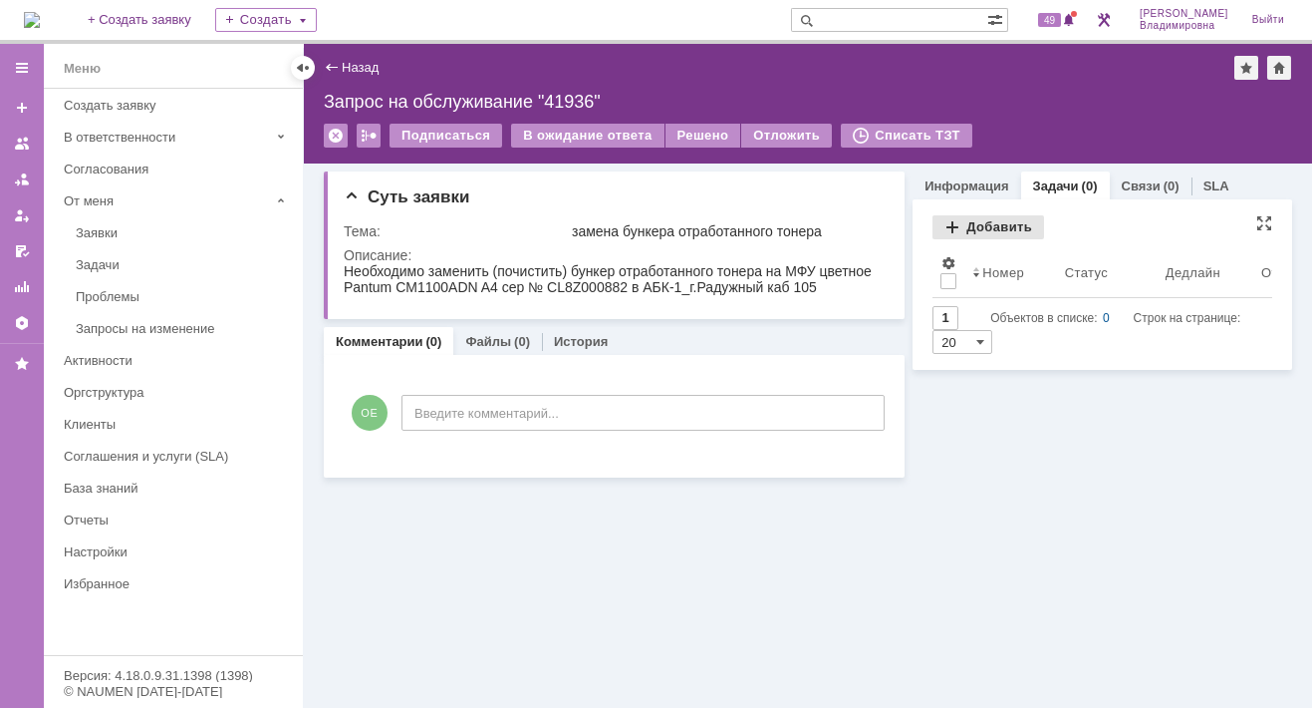
click at [983, 227] on div "Добавить" at bounding box center [989, 227] width 112 height 24
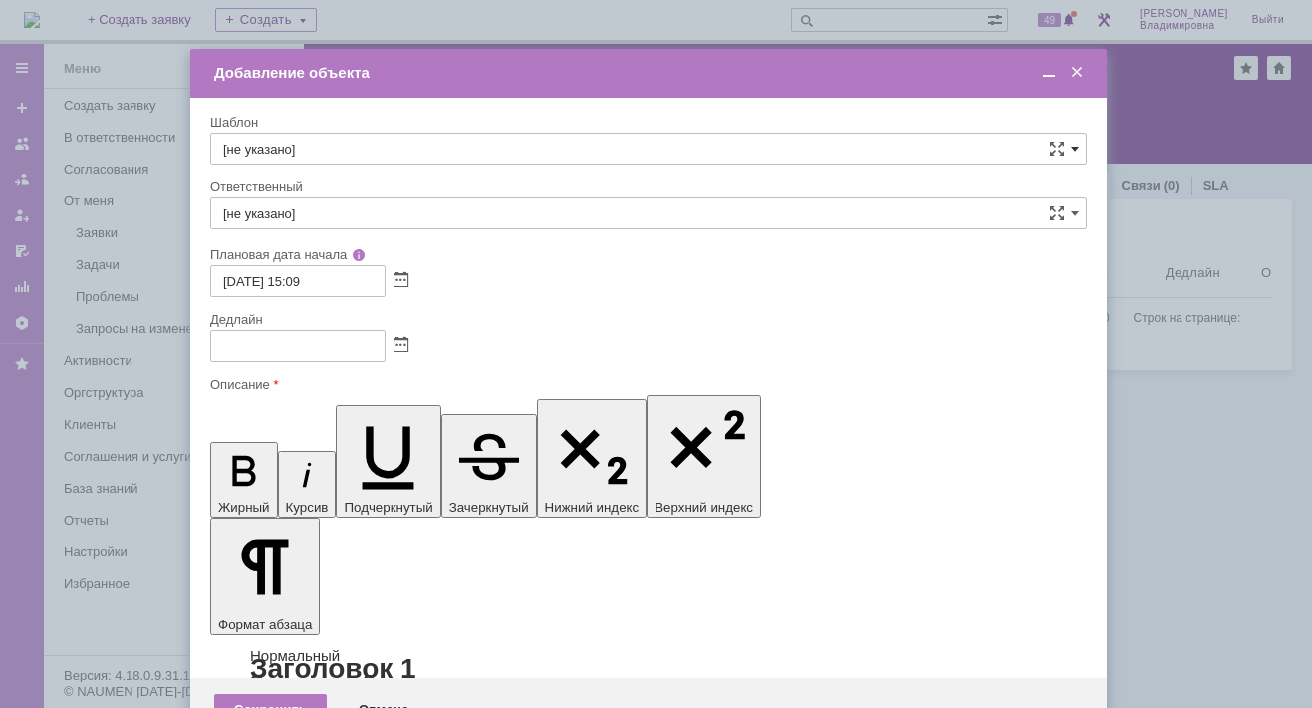
click at [1075, 144] on span at bounding box center [1075, 149] width 8 height 16
click at [327, 357] on span "ВНГ / ННП - замена РМ (Запрос на обслуживание)" at bounding box center [648, 365] width 851 height 16
type input "ВНГ / ННП - замена РМ (Запрос на обслуживание)"
type input "Сидоров Евгений"
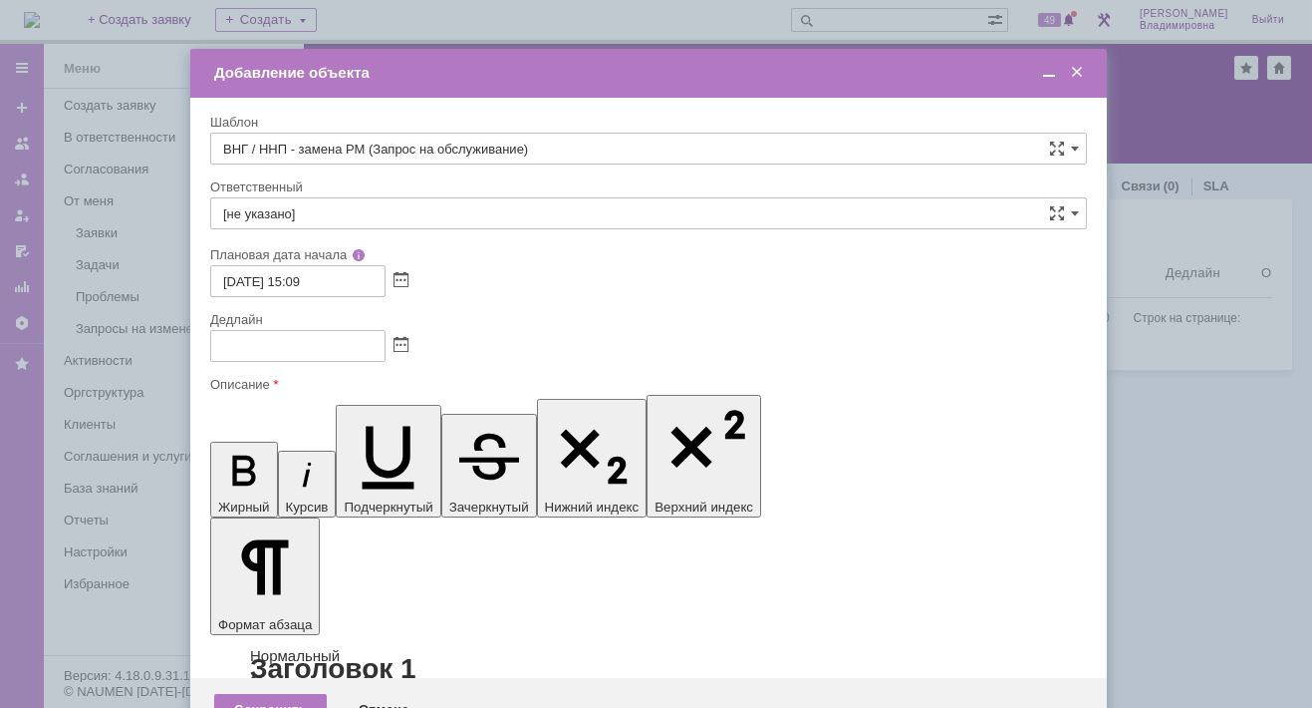
type input "22.09.2025 23:09"
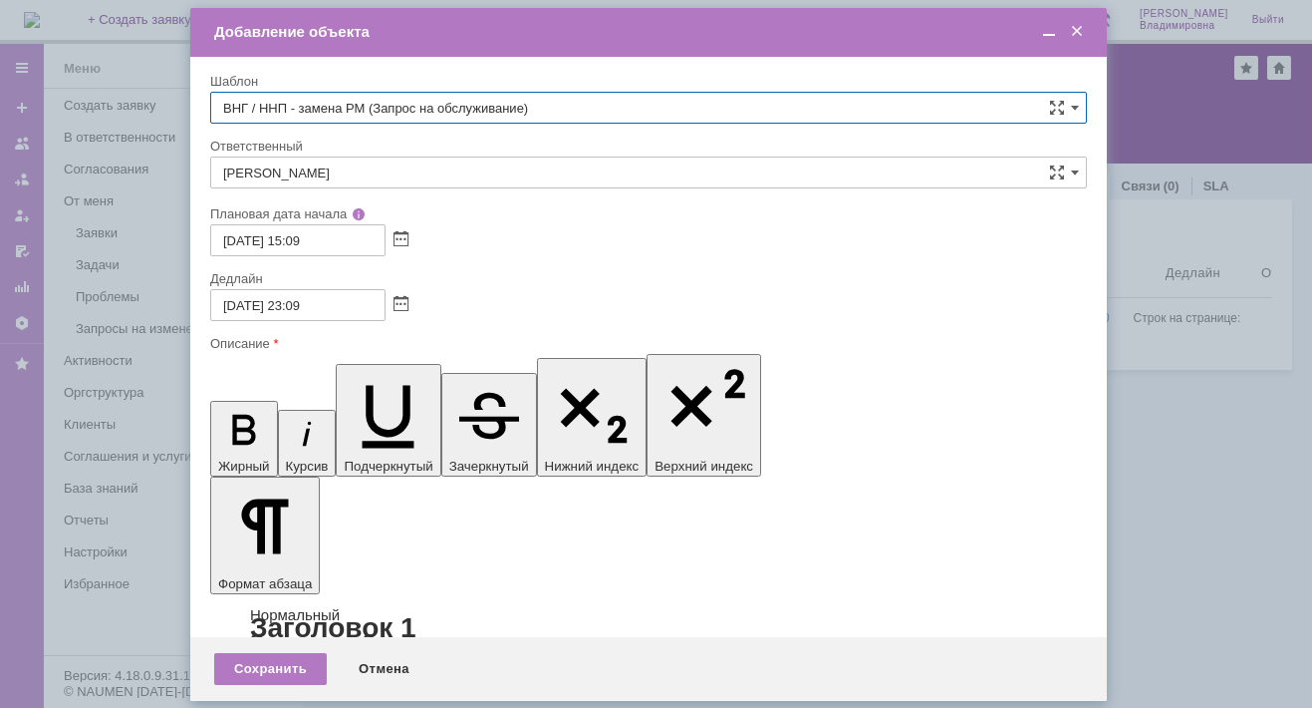
type input "ВНГ / ННП - замена РМ (Запрос на обслуживание)"
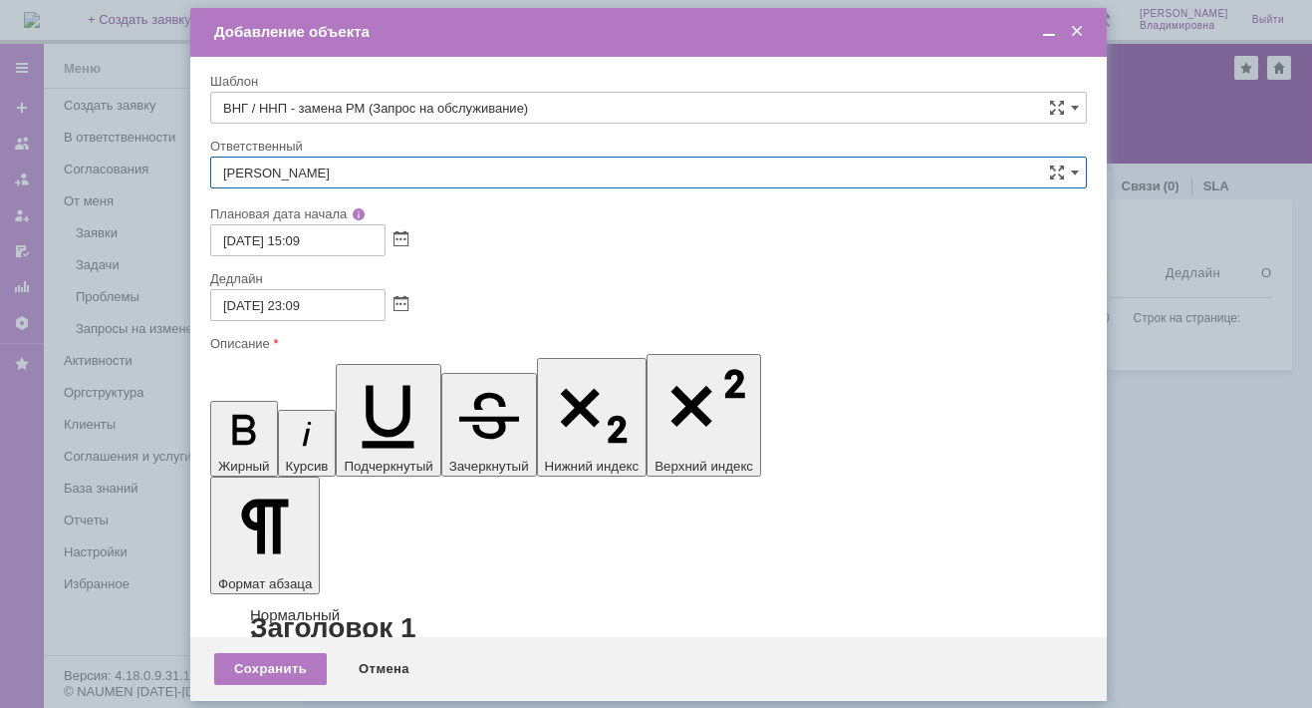
click at [338, 167] on input "Сидоров Евгений" at bounding box center [648, 172] width 877 height 32
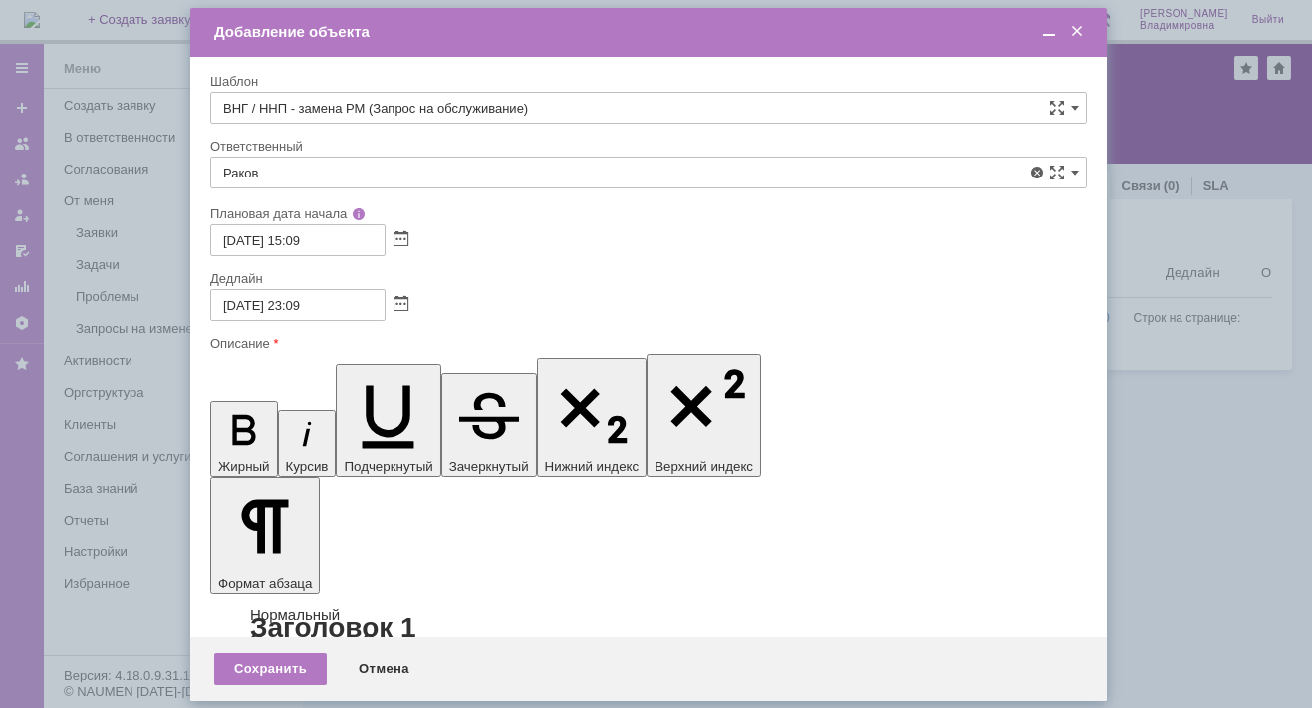
click at [293, 318] on span "[PERSON_NAME]" at bounding box center [648, 318] width 851 height 16
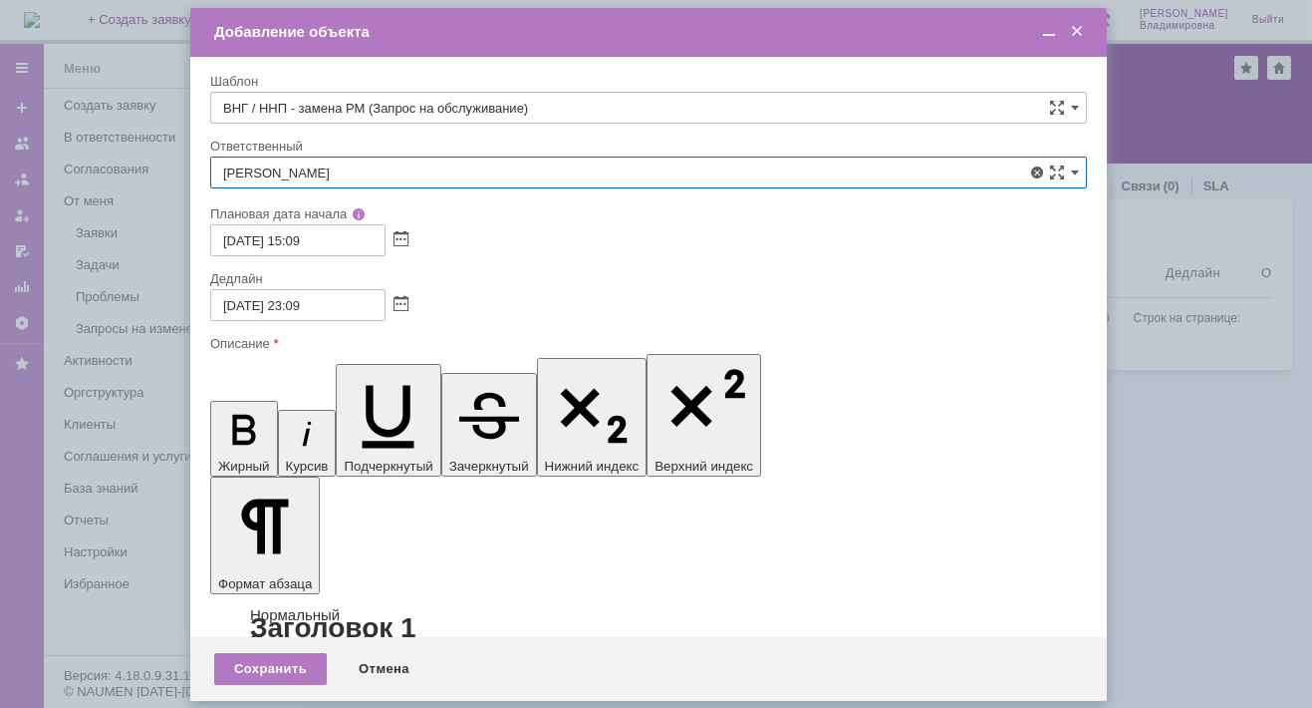
type input "[PERSON_NAME]"
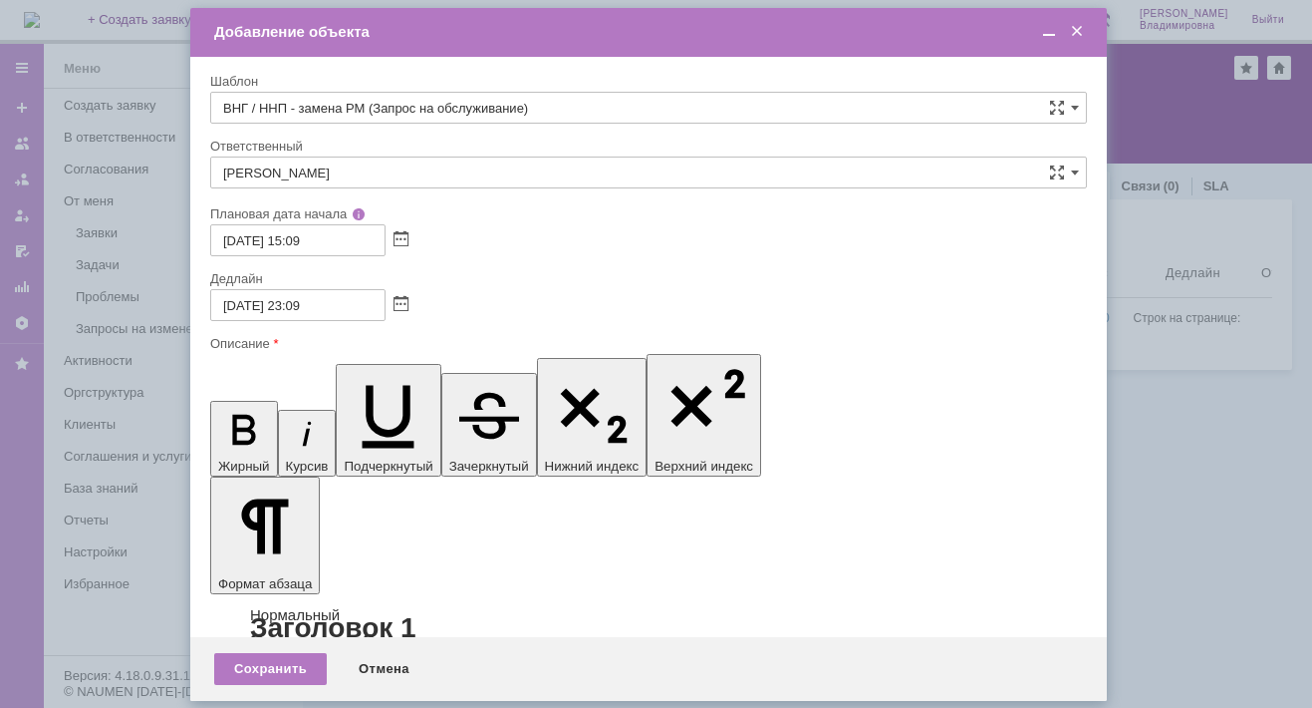
drag, startPoint x: 293, startPoint y: 303, endPoint x: 304, endPoint y: 302, distance: 11.0
click at [304, 302] on input "22.09.2025 23:09" at bounding box center [297, 304] width 175 height 32
type input "[DATE] 18:09"
click at [281, 669] on div "Сохранить" at bounding box center [270, 668] width 113 height 32
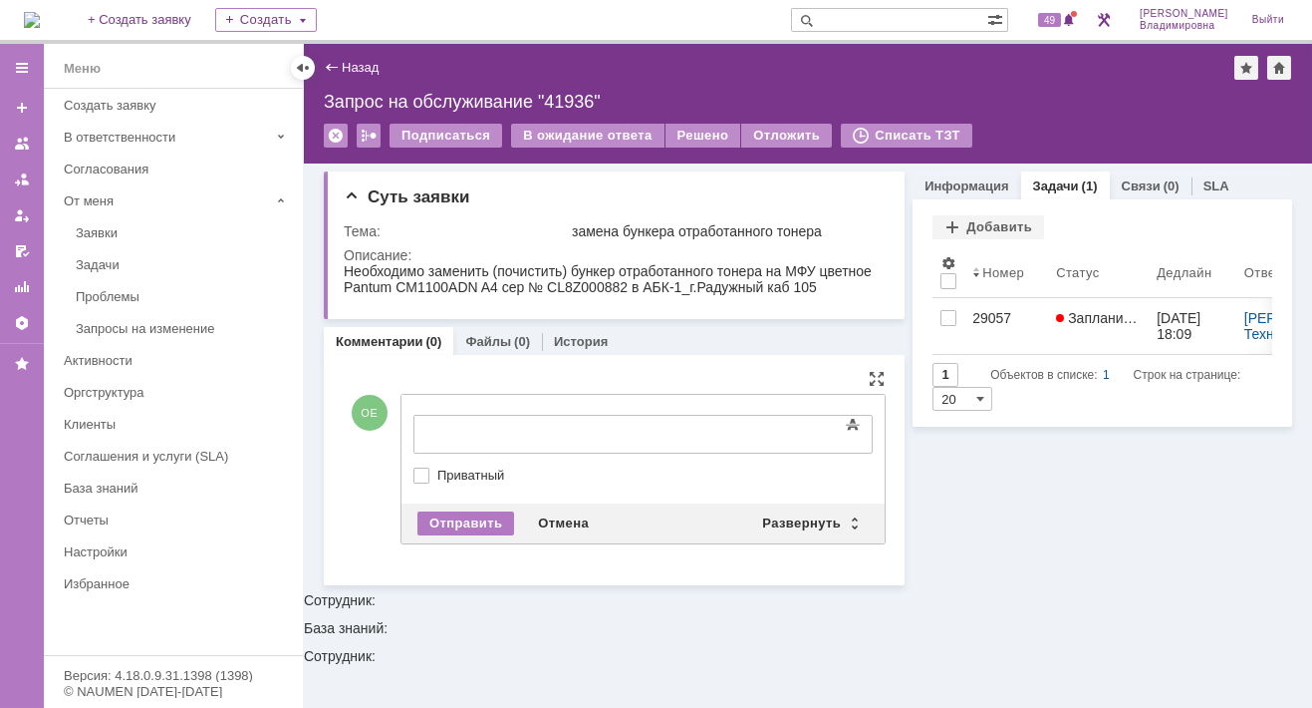
scroll to position [0, 0]
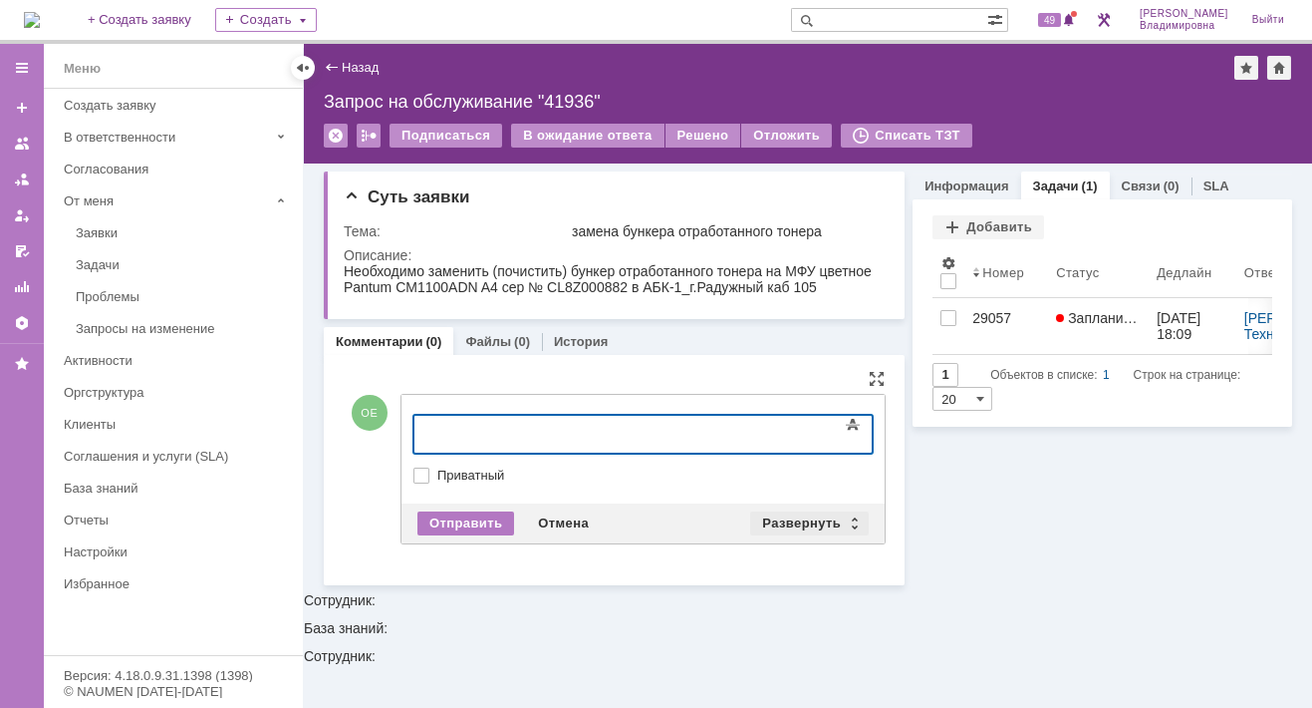
click at [788, 511] on div "Развернуть" at bounding box center [809, 523] width 119 height 24
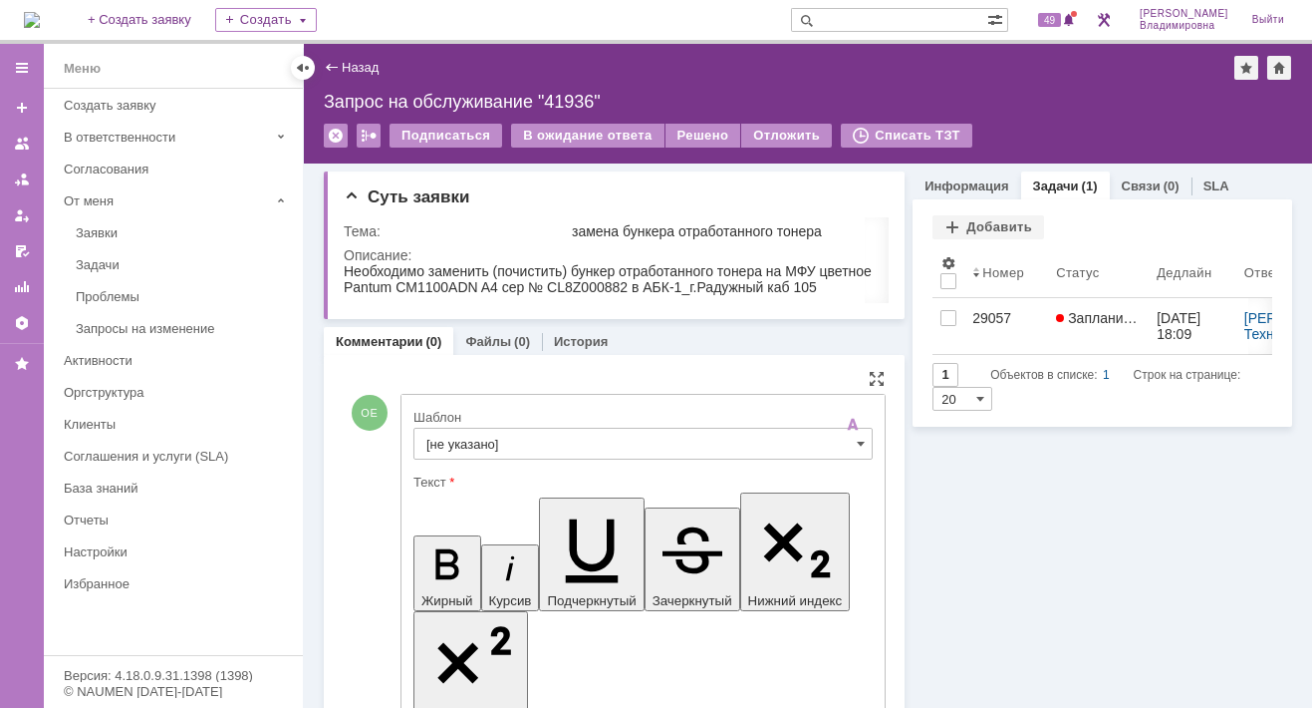
click at [433, 435] on input "[не указано]" at bounding box center [643, 444] width 459 height 32
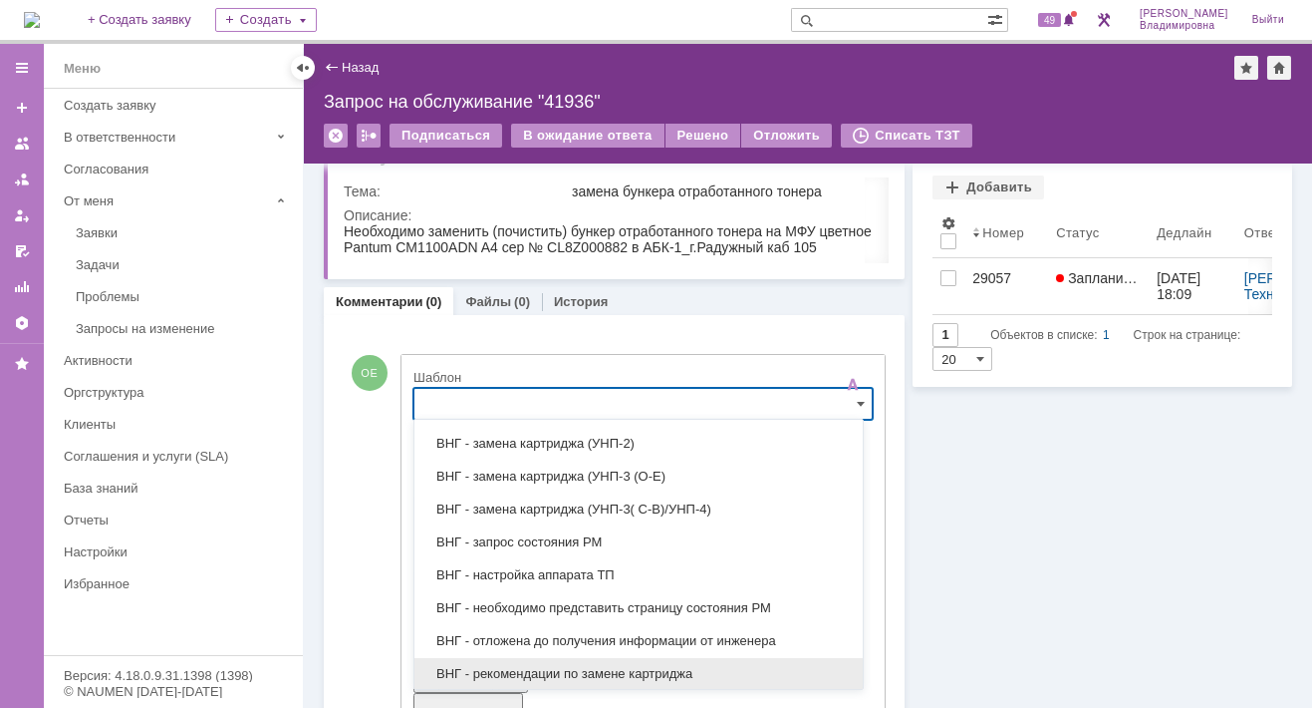
scroll to position [498, 0]
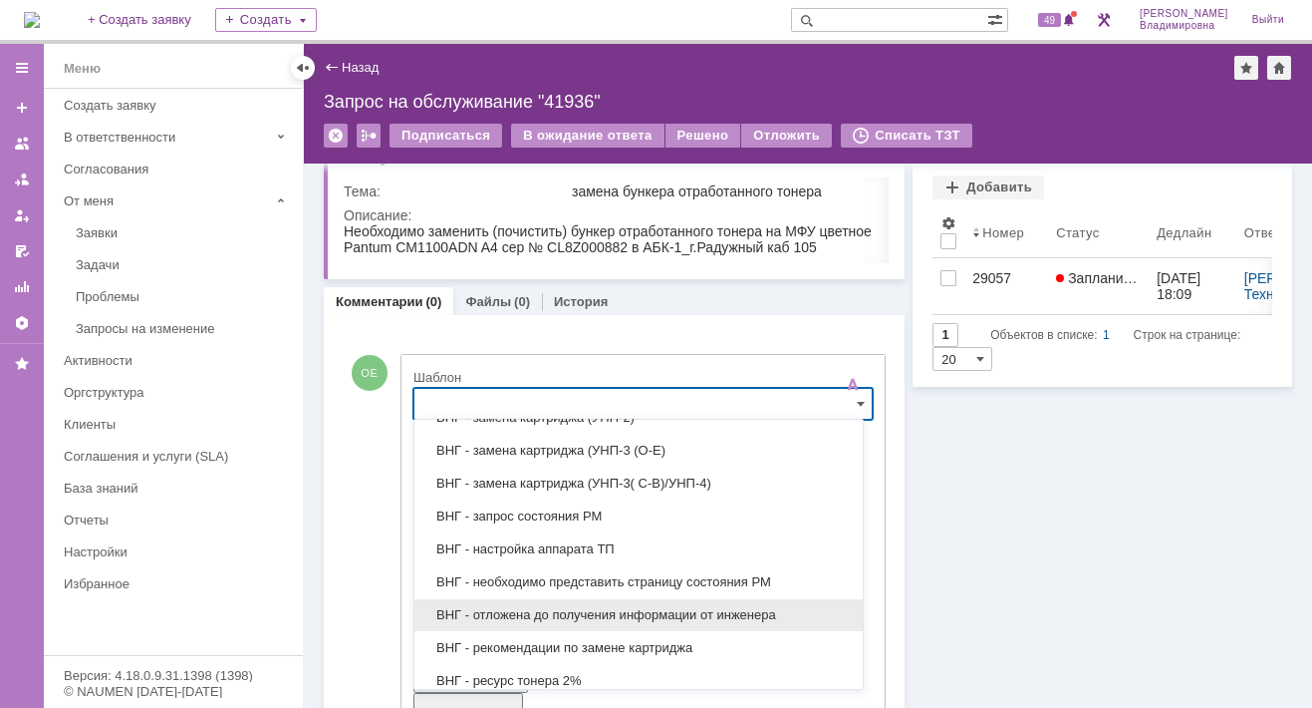
click at [539, 608] on span "ВНГ - отложена до получения информации от инженера" at bounding box center [639, 615] width 425 height 16
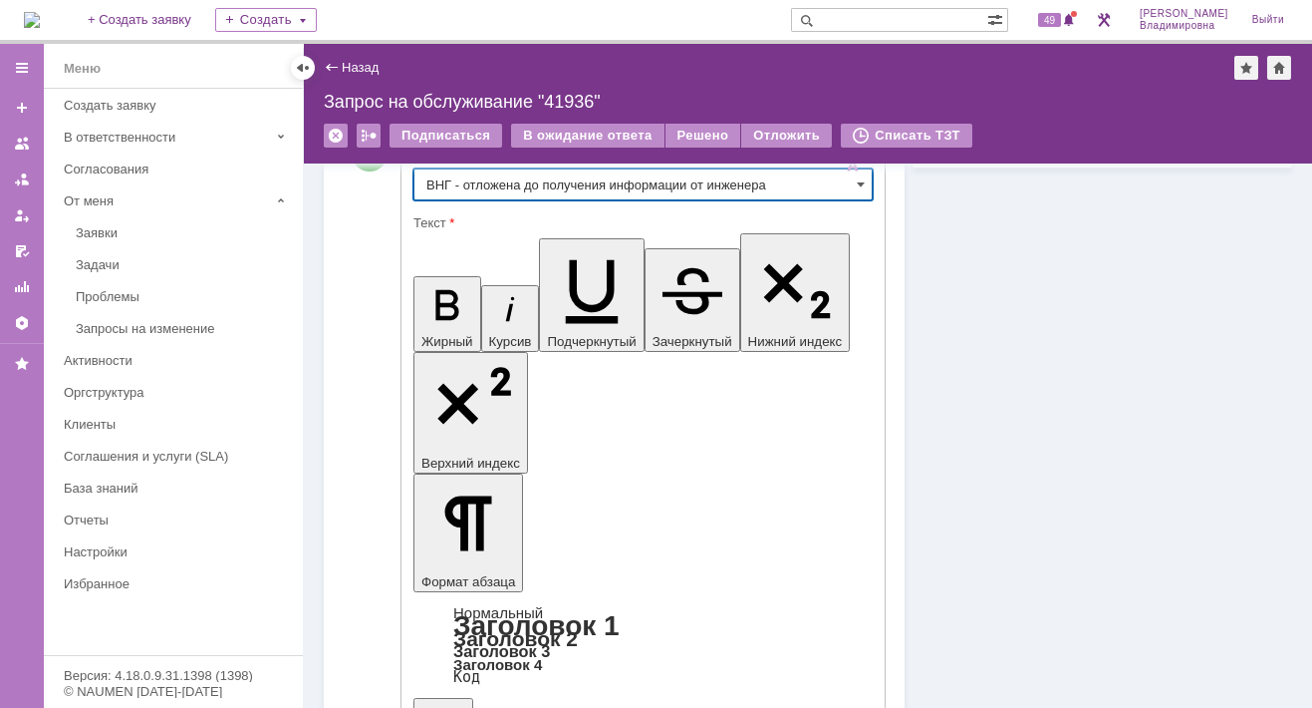
type input "ВНГ - отложена до получения информации от инженера"
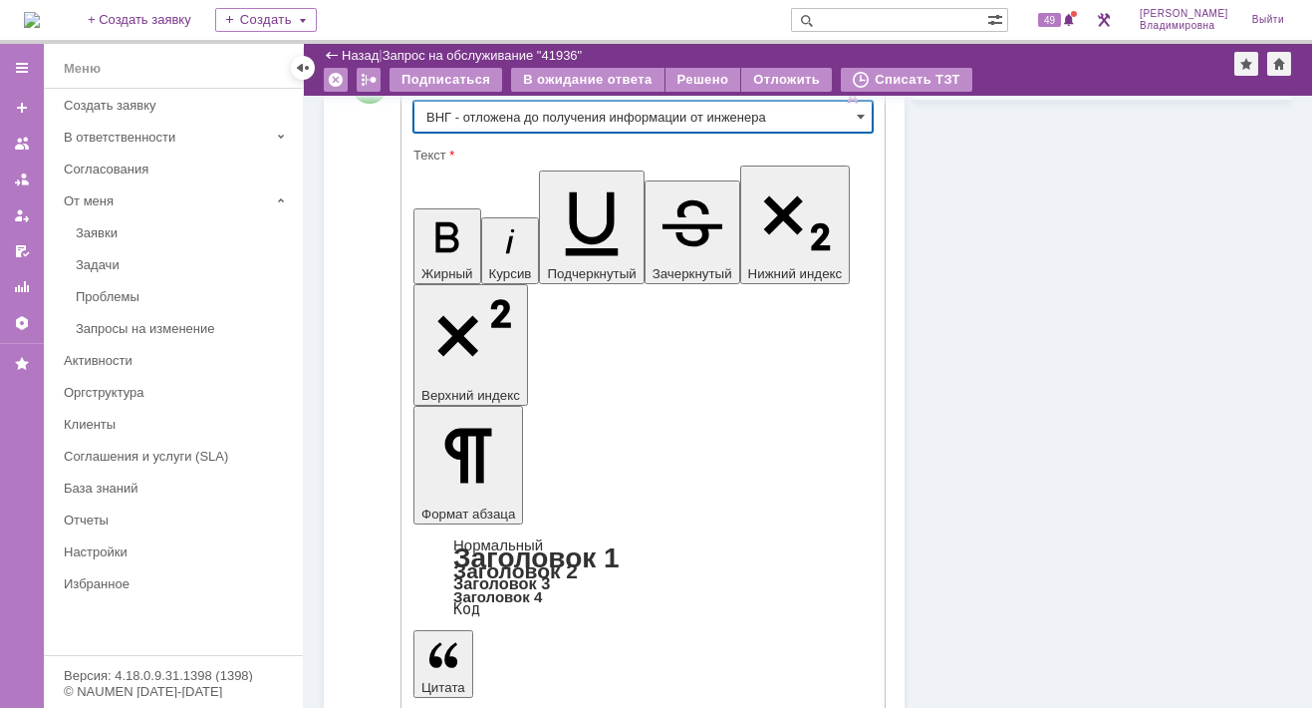
scroll to position [284, 0]
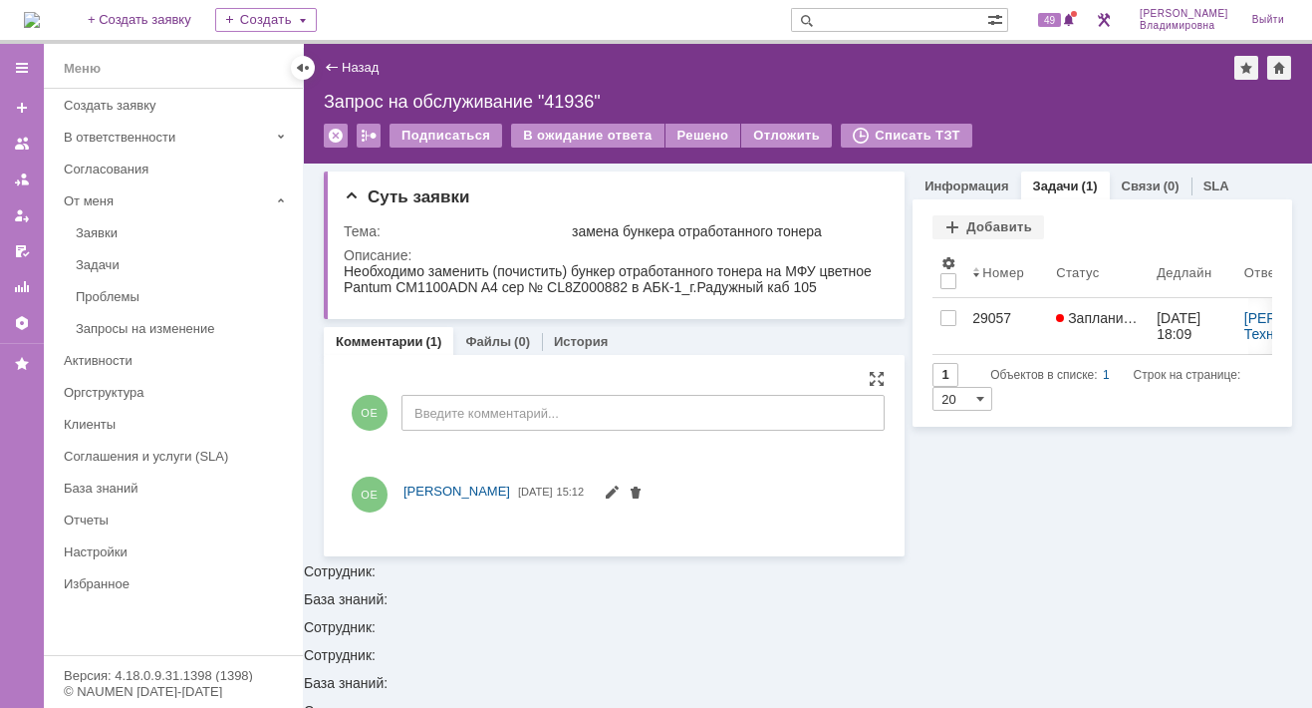
scroll to position [0, 0]
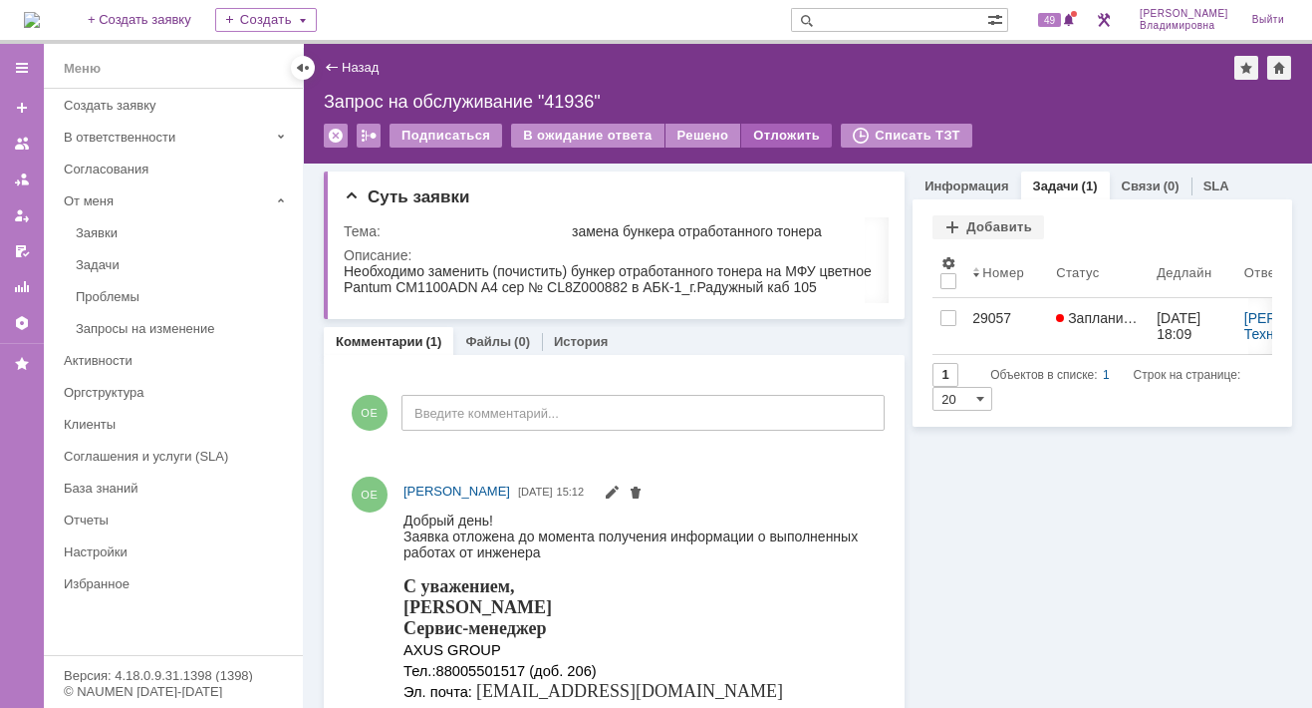
click at [763, 127] on div "Отложить" at bounding box center [786, 136] width 91 height 24
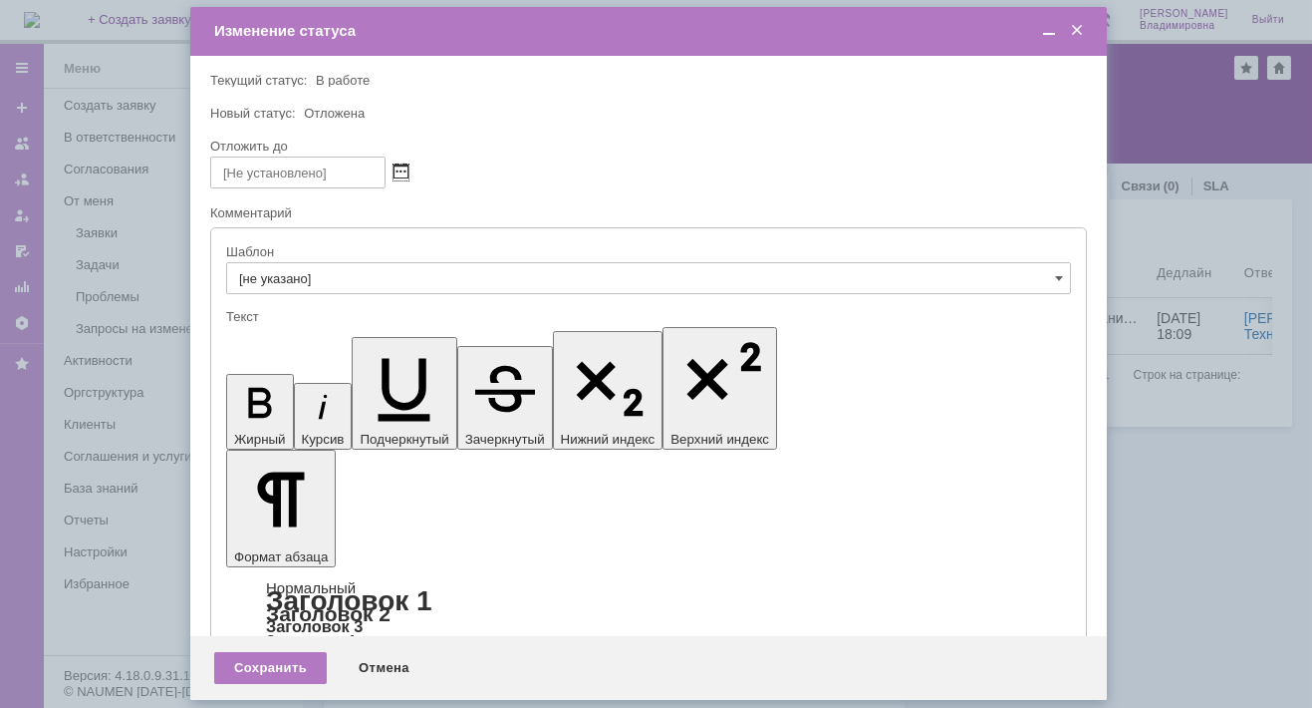
click at [399, 174] on span at bounding box center [401, 172] width 15 height 16
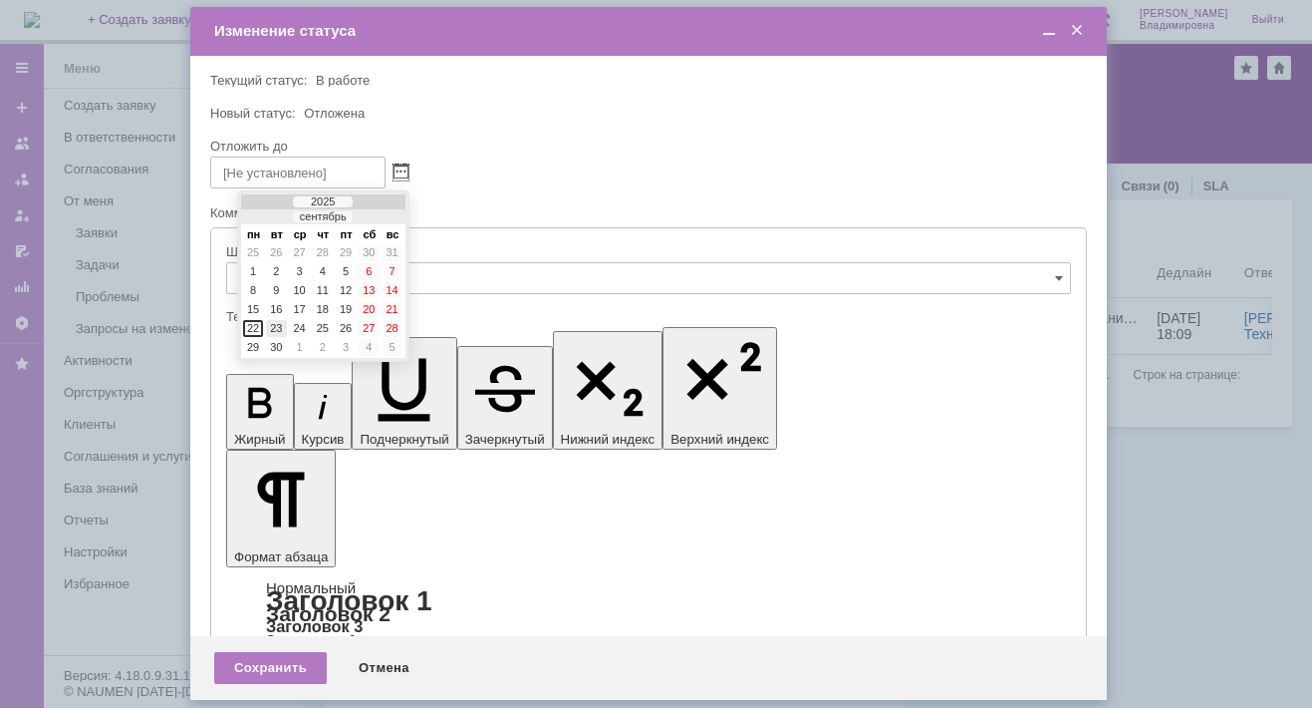
click at [276, 320] on div "23" at bounding box center [276, 328] width 20 height 17
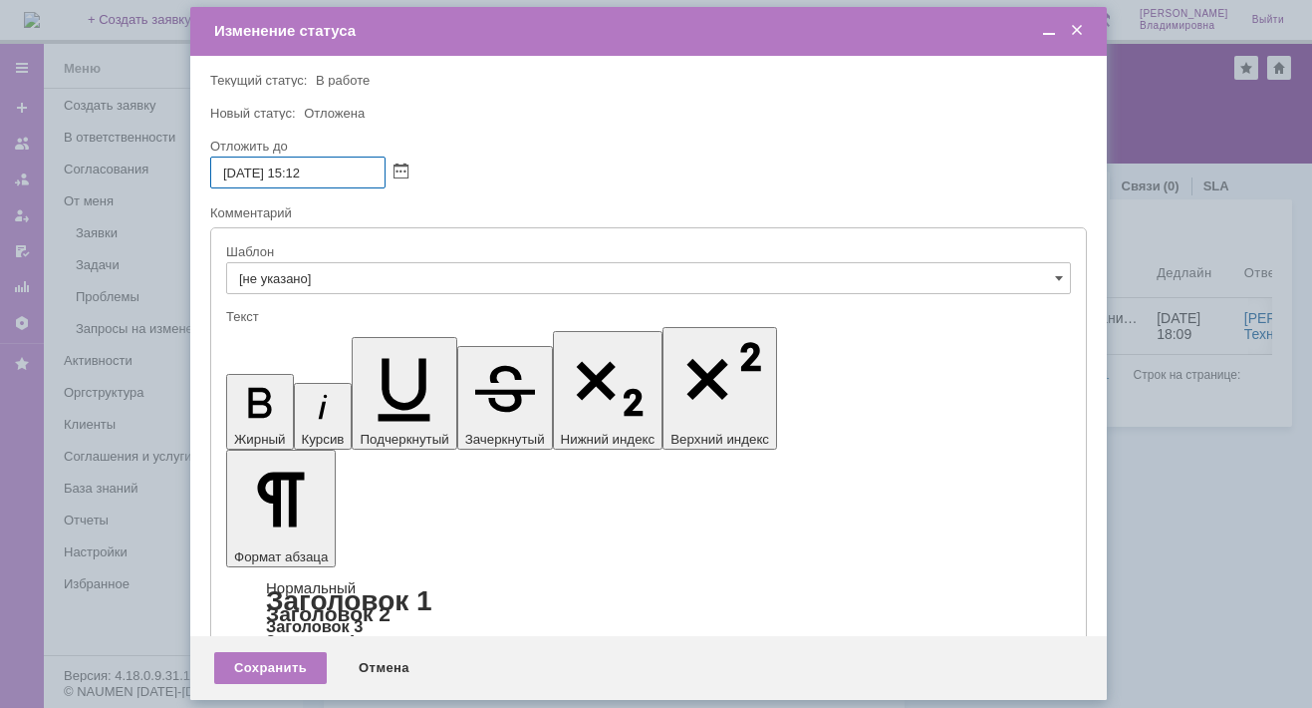
click at [304, 171] on input "[DATE] 15:12" at bounding box center [297, 172] width 175 height 32
drag, startPoint x: 313, startPoint y: 169, endPoint x: 324, endPoint y: 169, distance: 11.0
click at [324, 169] on input "23.09.2025 16:12" at bounding box center [297, 172] width 175 height 32
type input "[DATE] 16:00"
click at [269, 669] on div "Сохранить" at bounding box center [270, 668] width 113 height 32
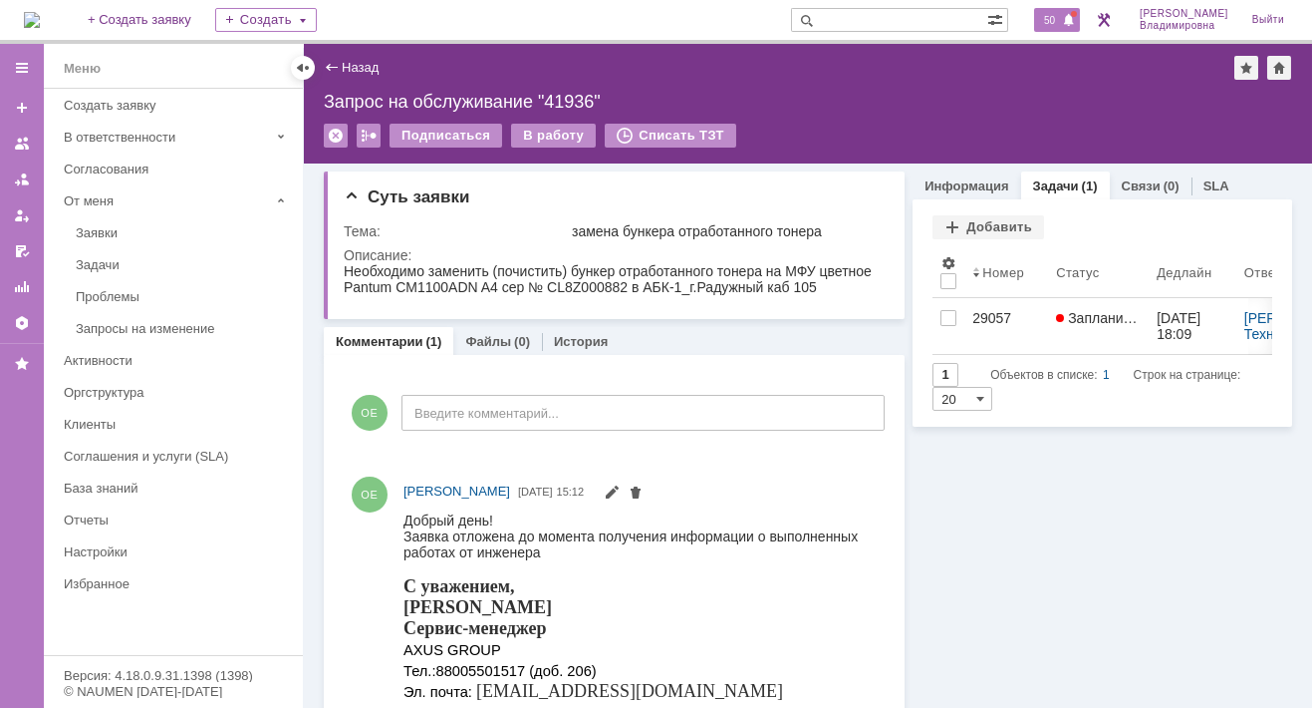
click at [1061, 18] on span "50" at bounding box center [1049, 20] width 23 height 14
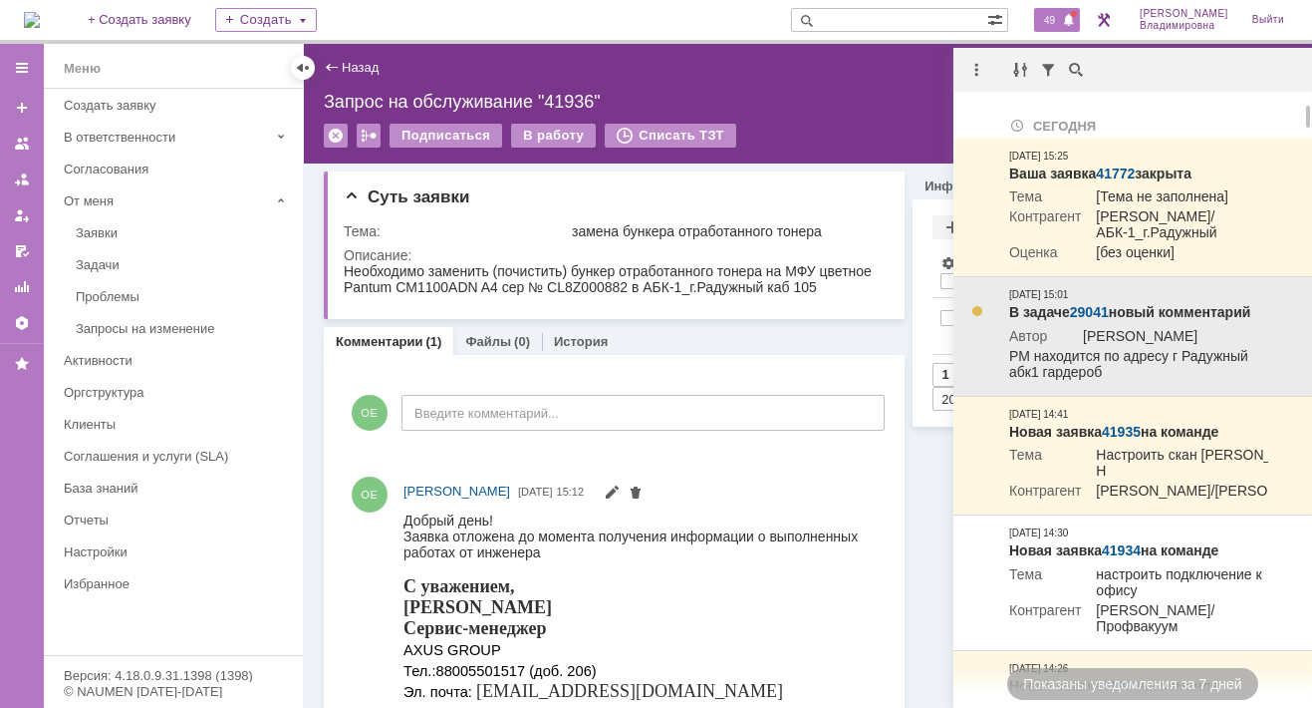
click at [1086, 320] on link "29041" at bounding box center [1089, 312] width 39 height 16
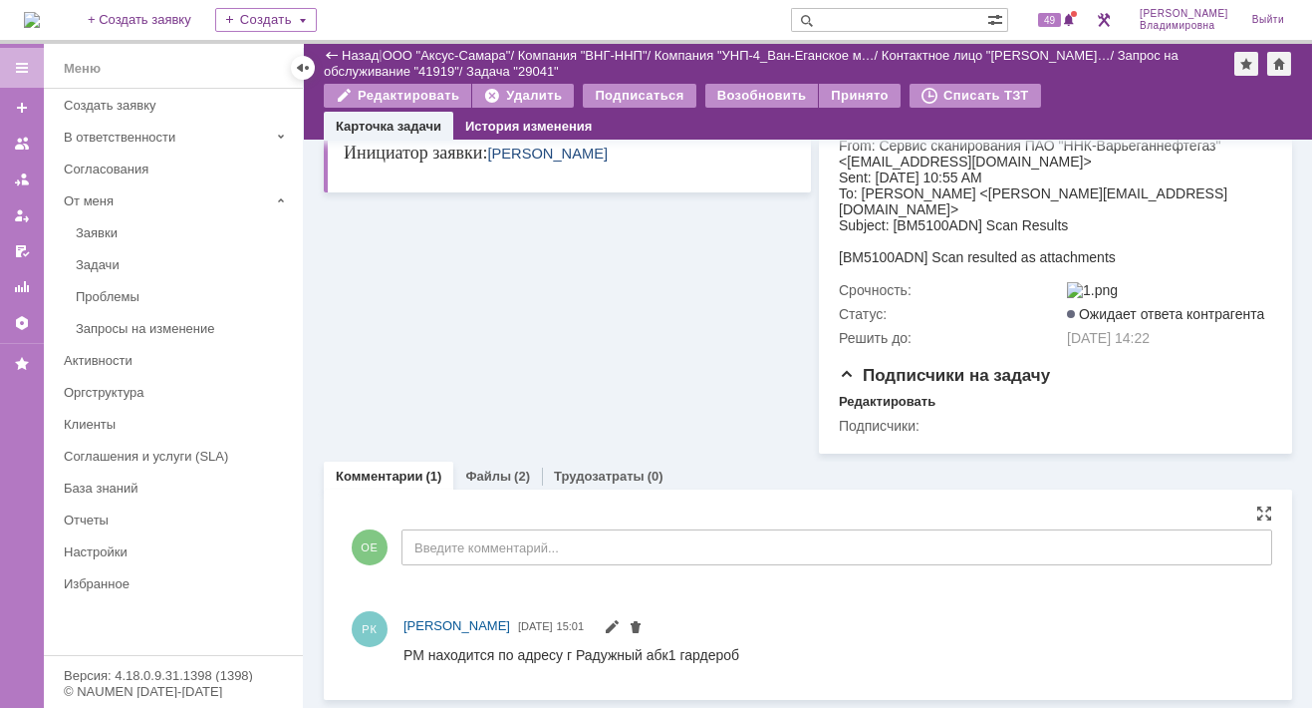
scroll to position [387, 0]
drag, startPoint x: 406, startPoint y: 656, endPoint x: 754, endPoint y: 649, distance: 348.9
click at [754, 649] on html "РМ находится по адресу г Радужный абк1 гардероб" at bounding box center [826, 655] width 845 height 18
copy div "РМ находится по адресу г Радужный абк1 гардероб"
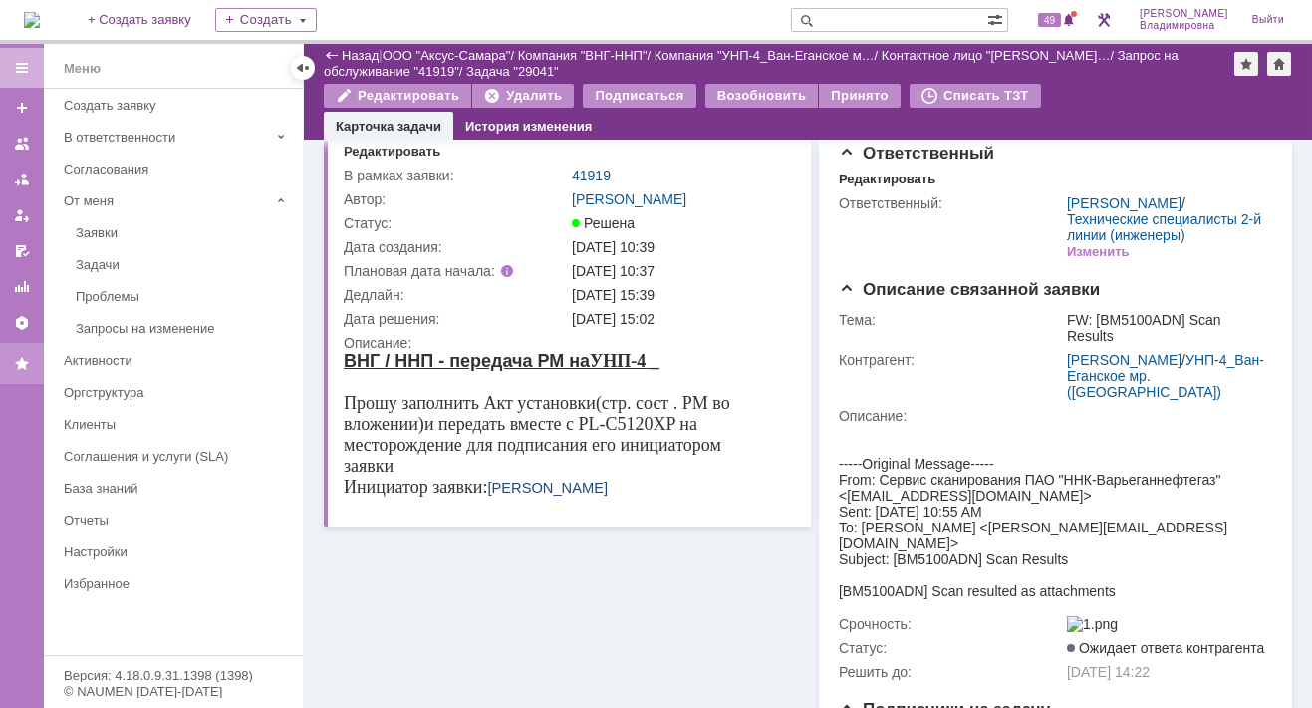
scroll to position [0, 0]
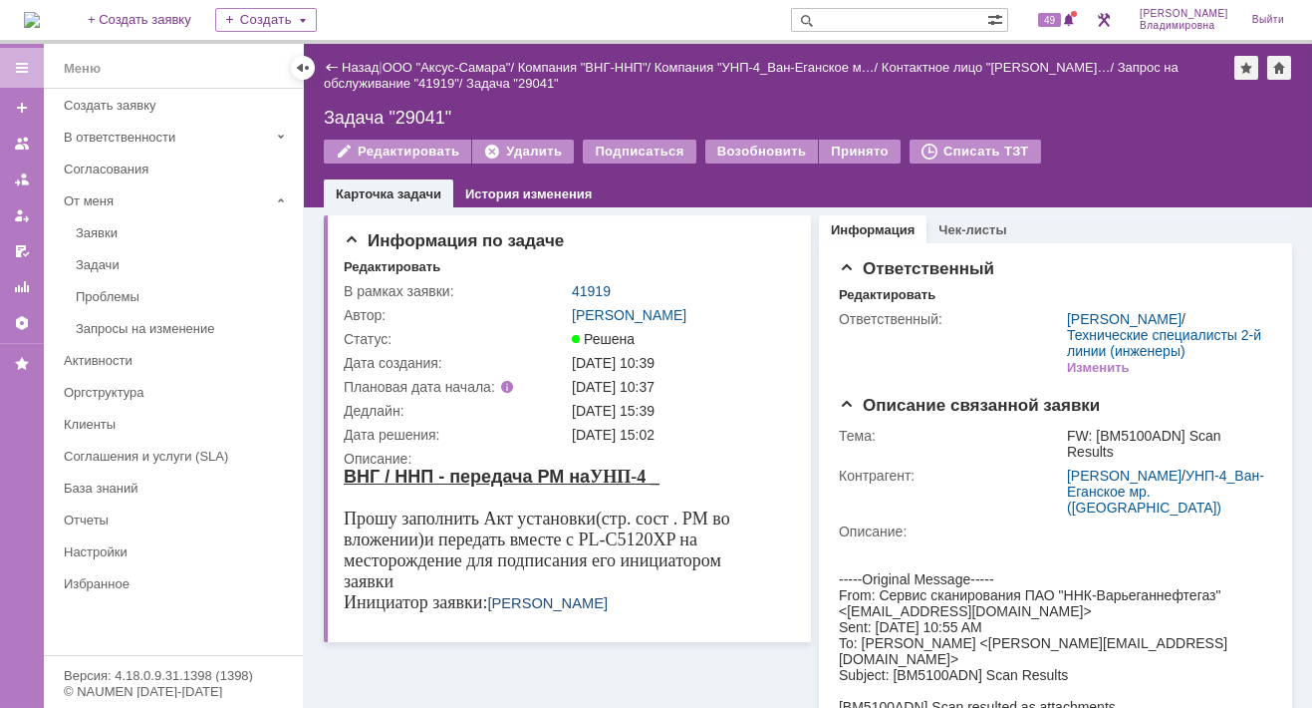
click at [1068, 94] on div "Назад | ООО "Аксус-Самара" / Компания "ВНГ-ННП" / Компания "УНП-4_Ван-Еганское …" at bounding box center [808, 76] width 969 height 40
click at [727, 90] on div "Назад | ООО "Аксус-Самара" / Компания "ВНГ-ННП" / Компания "УНП-4_Ван-Еганское …" at bounding box center [808, 76] width 969 height 40
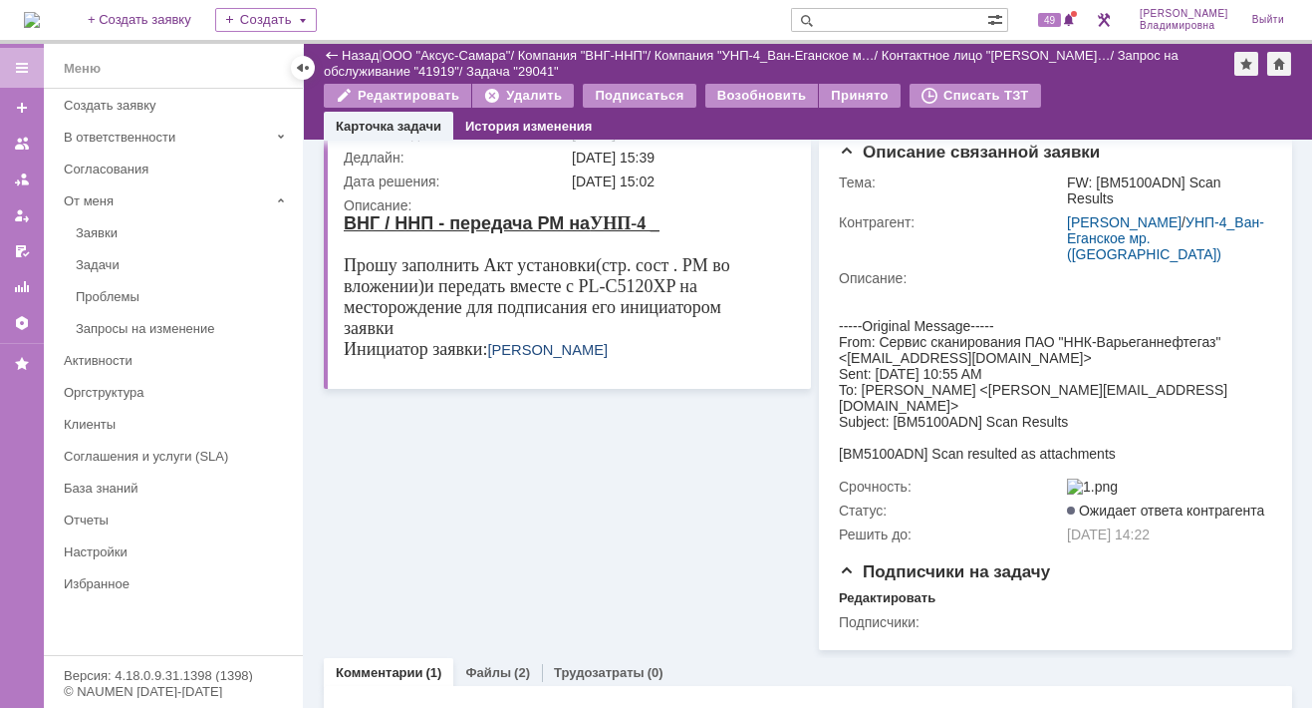
scroll to position [387, 0]
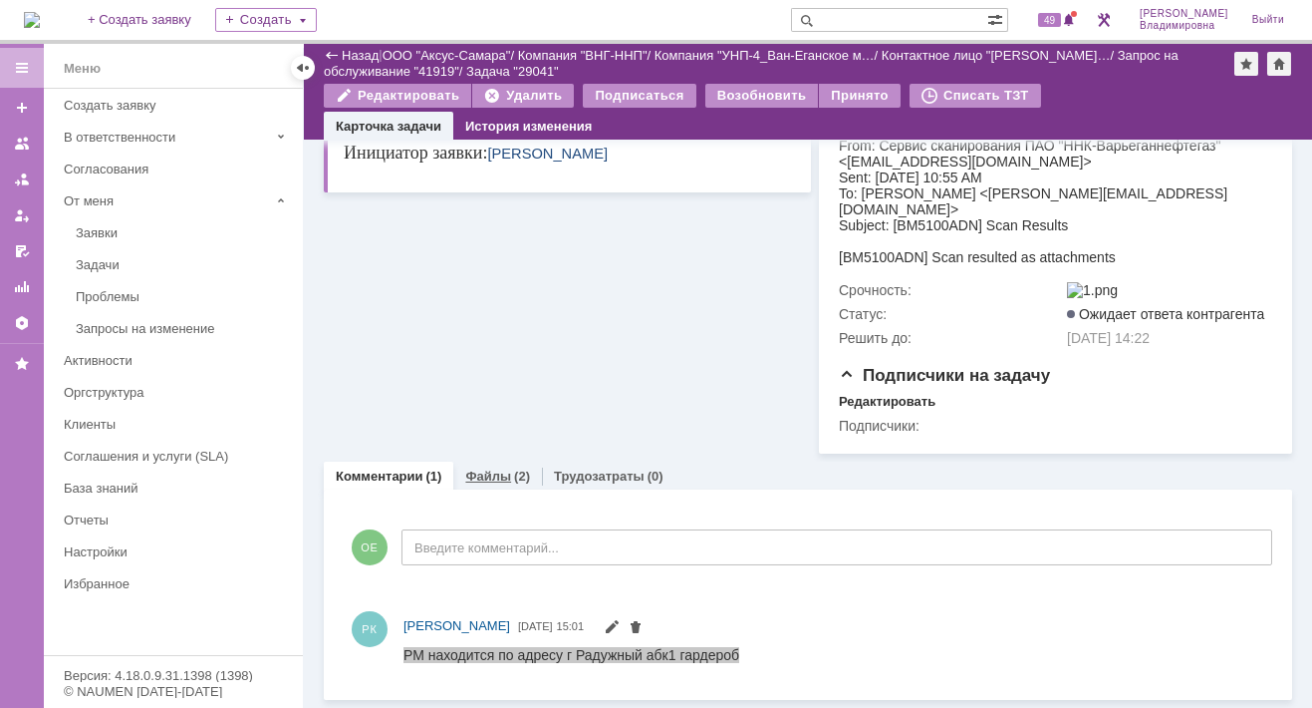
click at [487, 475] on link "Файлы" at bounding box center [488, 475] width 46 height 15
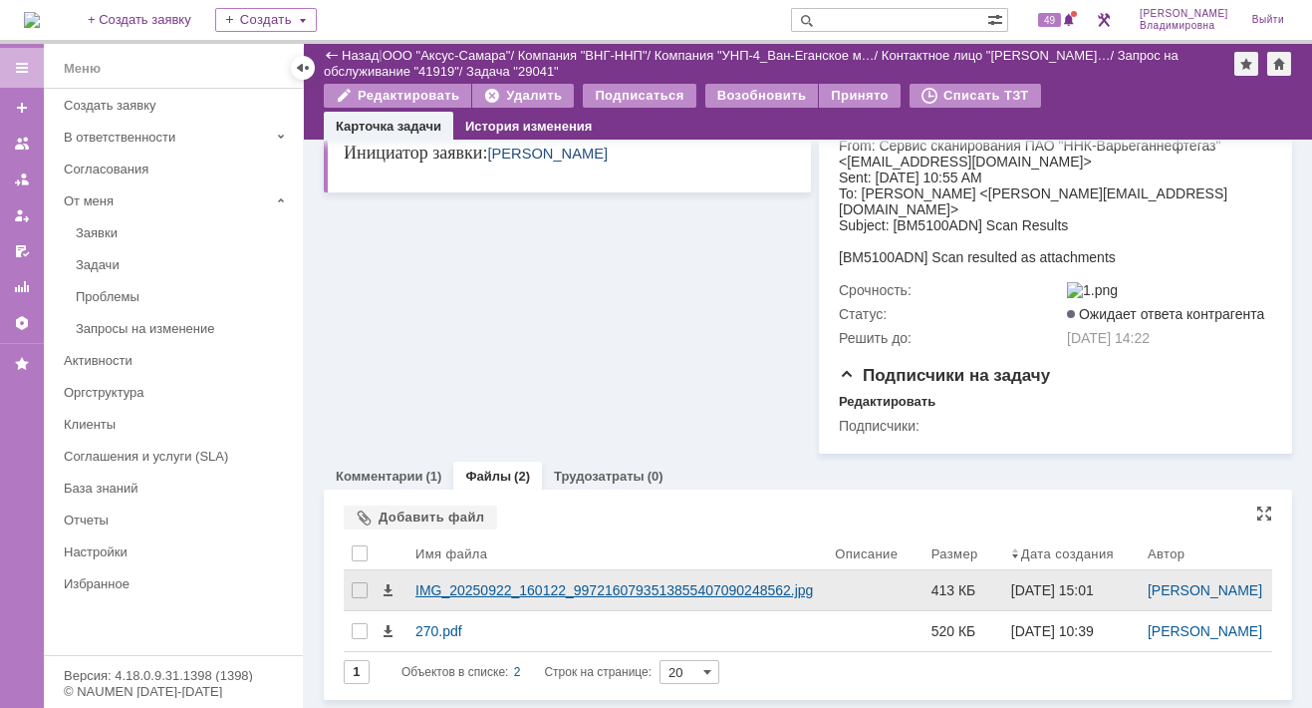
scroll to position [432, 0]
click at [441, 582] on div "IMG_20250922_160122_9972160793513855407090248562.jpg" at bounding box center [618, 590] width 404 height 16
click at [441, 555] on body "Идет загрузка, пожалуйста, подождите. На домашнюю + Создать заявку Создать 49 О…" at bounding box center [656, 354] width 1312 height 708
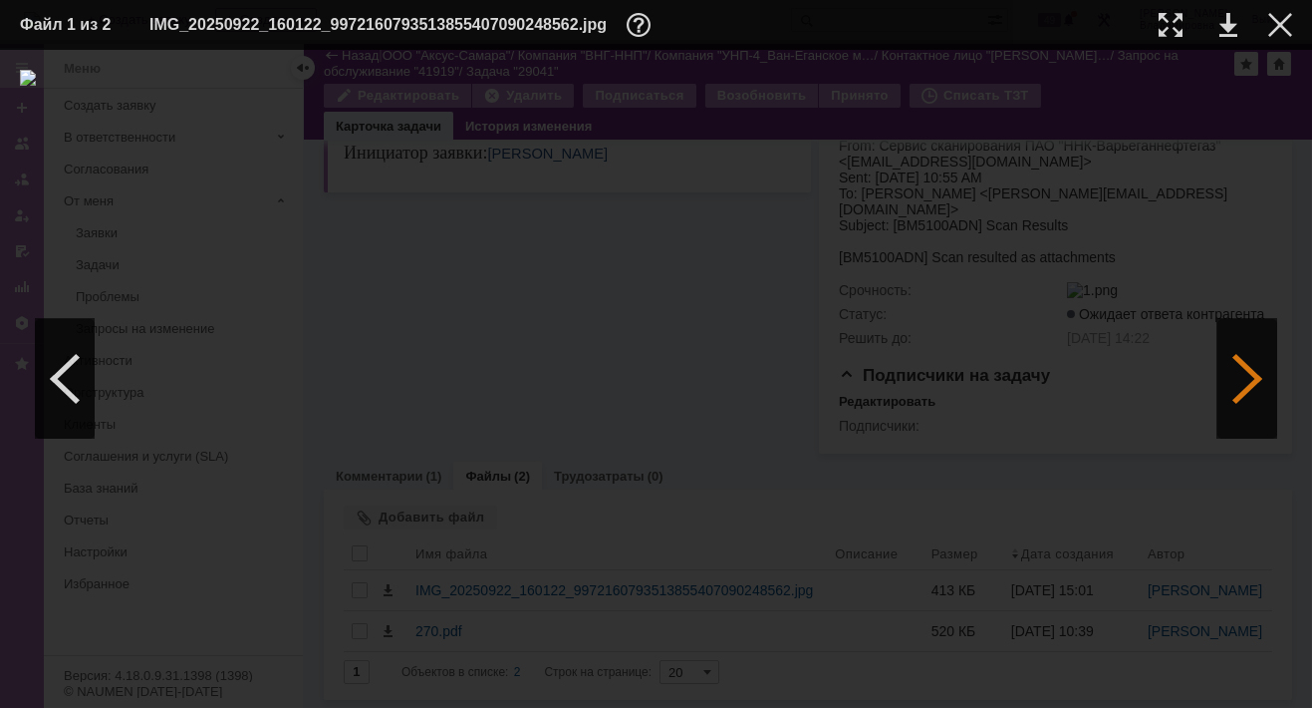
click at [1229, 383] on div at bounding box center [1248, 379] width 60 height 120
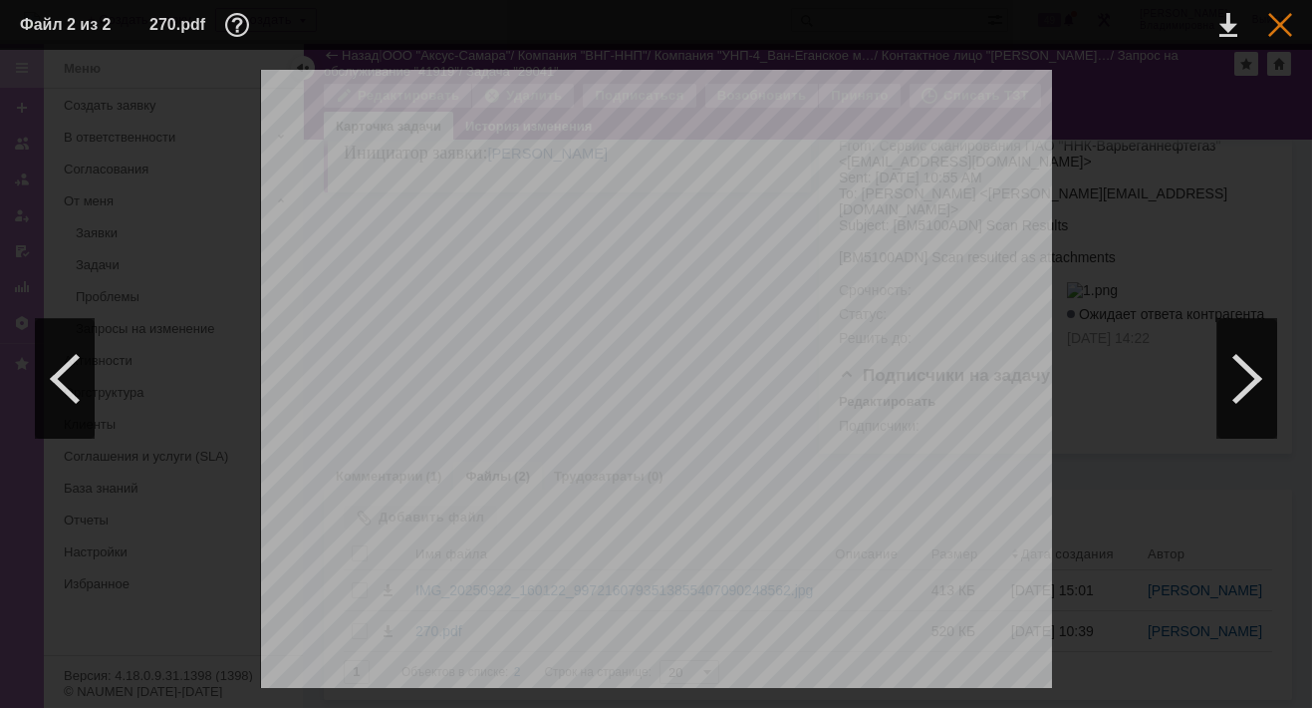
click at [1286, 23] on div at bounding box center [1281, 25] width 24 height 24
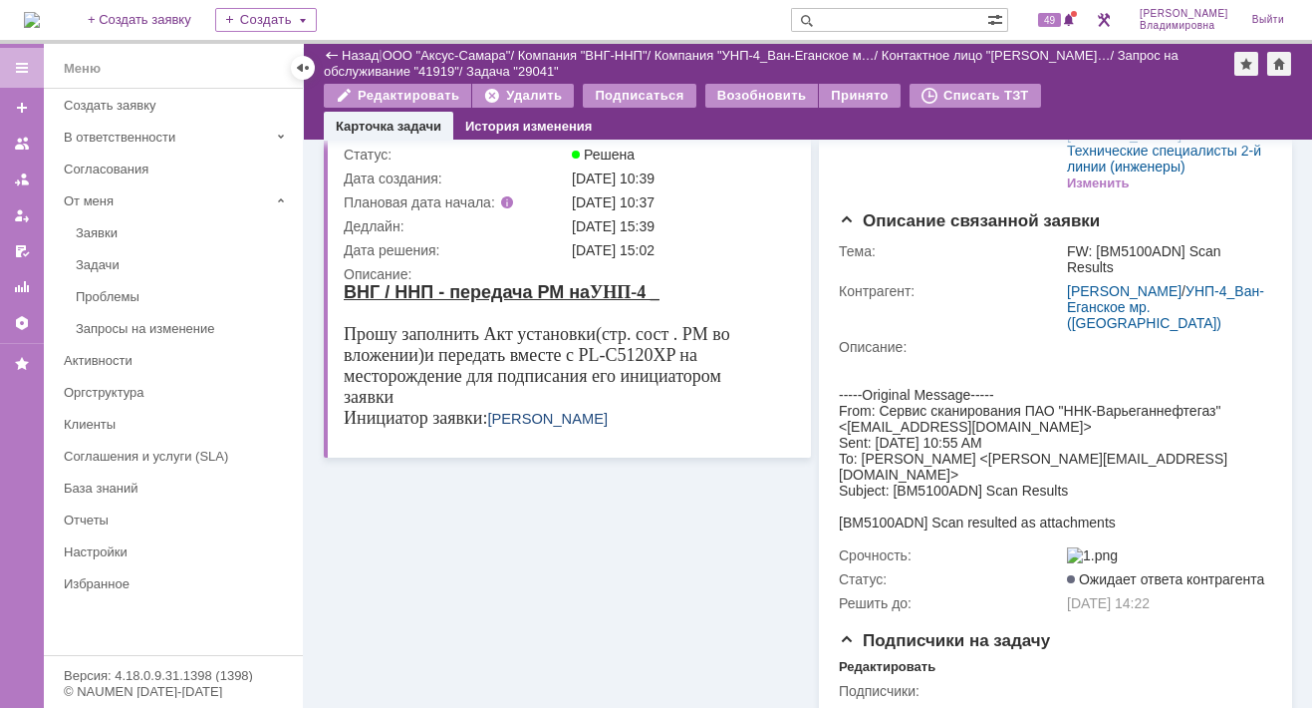
scroll to position [0, 0]
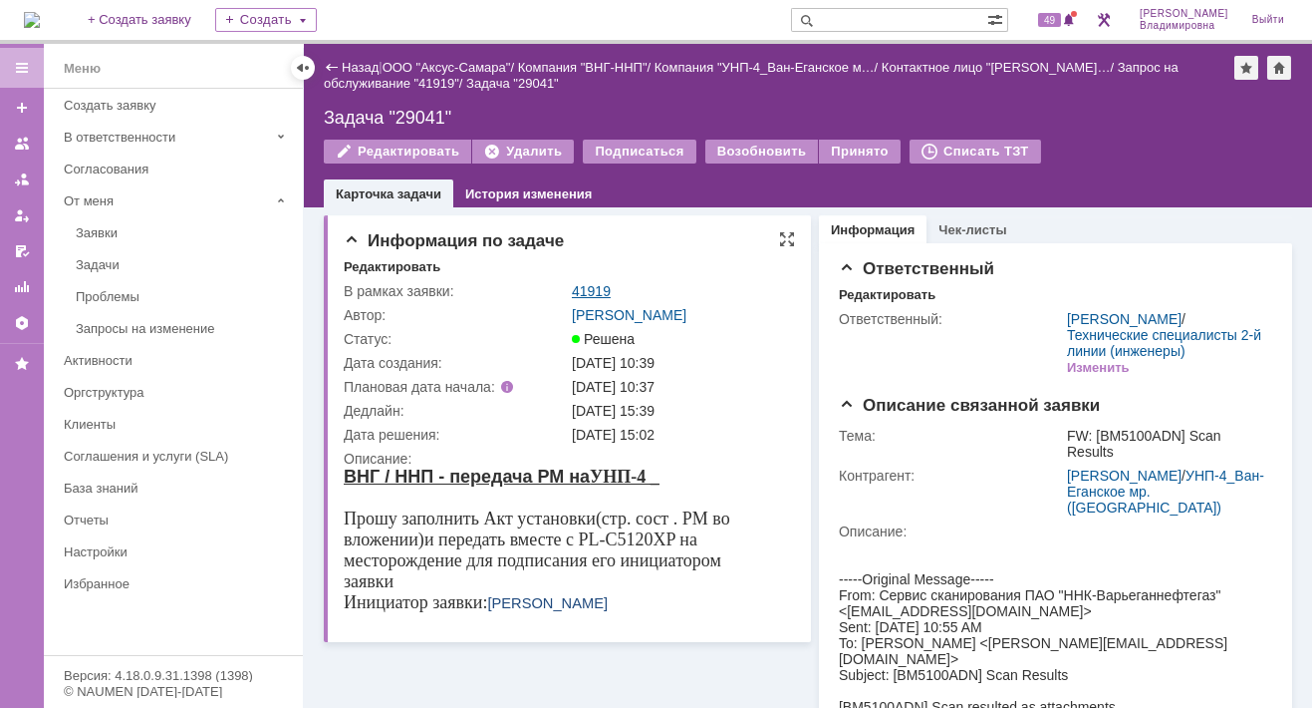
click at [590, 289] on link "41919" at bounding box center [591, 291] width 39 height 16
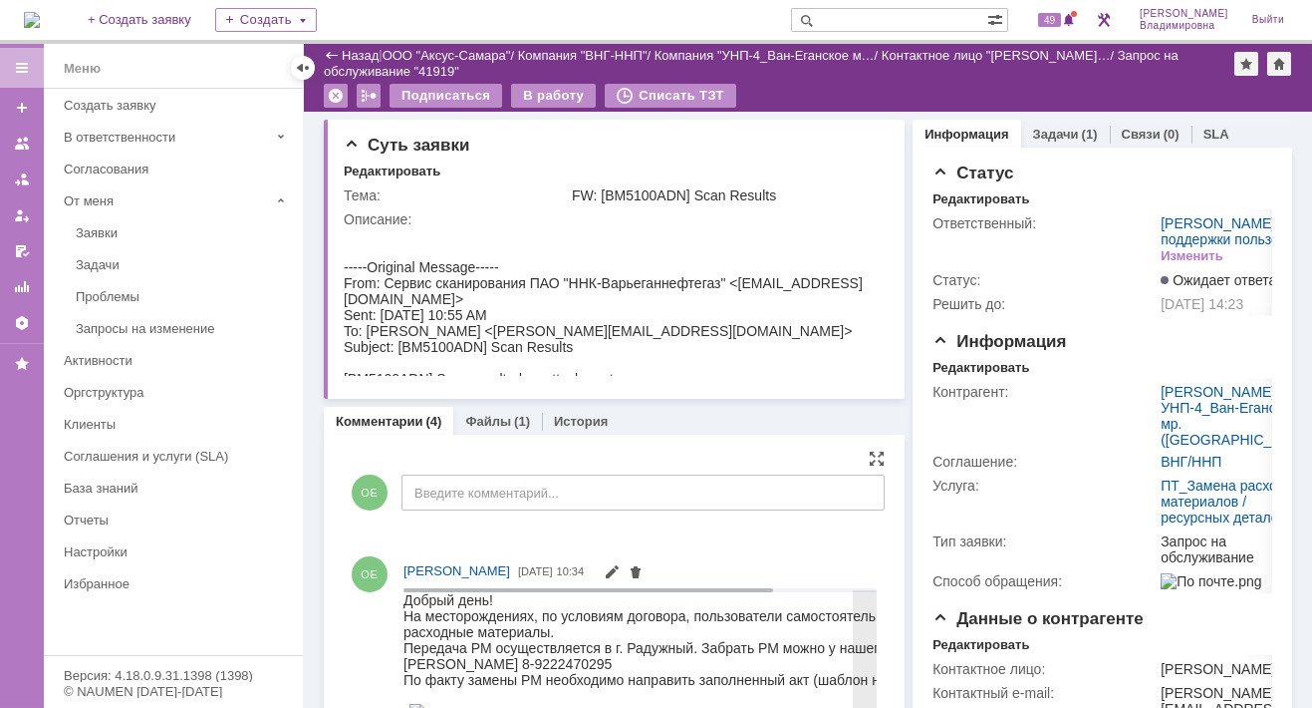
scroll to position [399, 0]
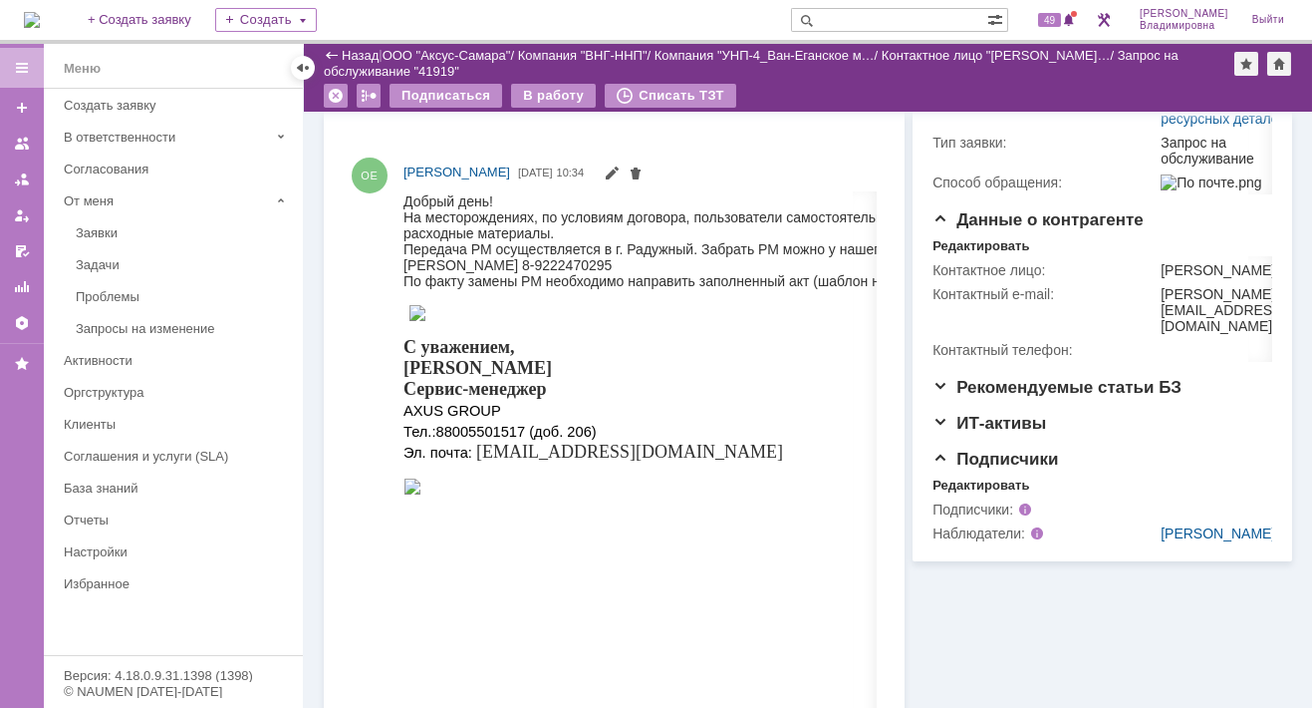
click at [761, 133] on div "ОЕ Введите комментарий..." at bounding box center [614, 96] width 541 height 93
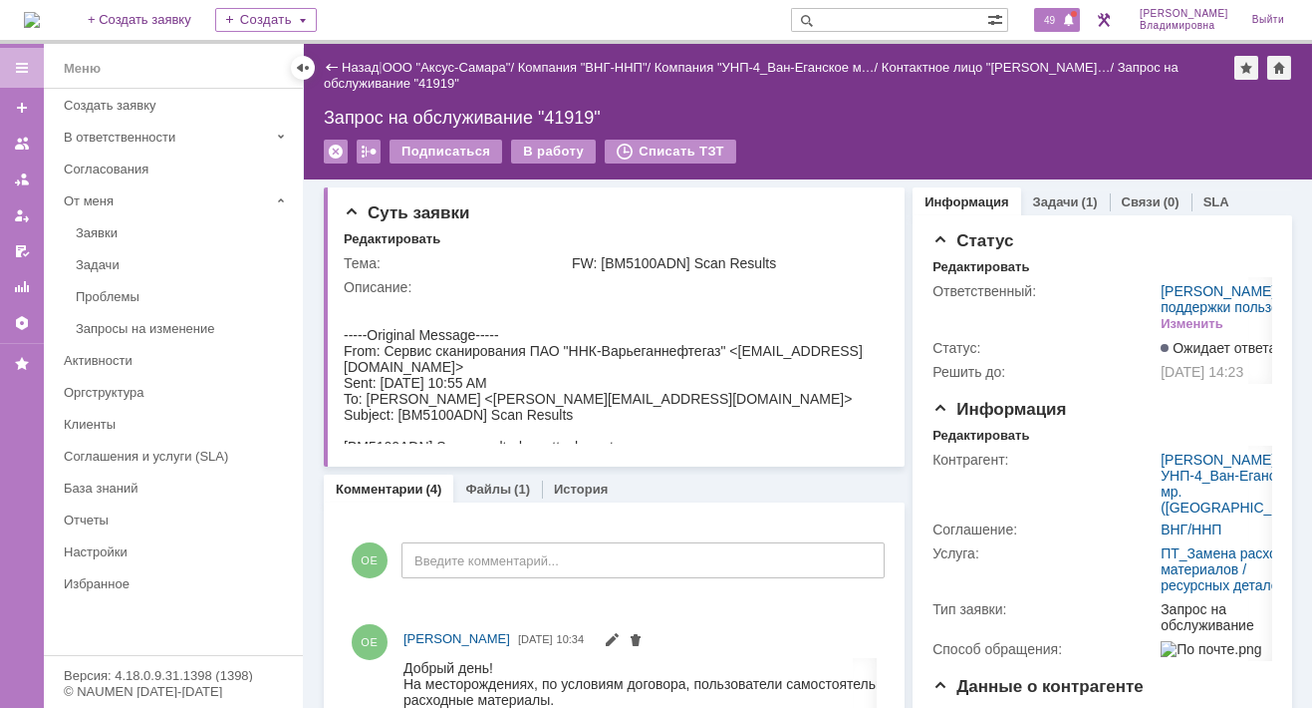
click at [1061, 18] on span "49" at bounding box center [1049, 20] width 23 height 14
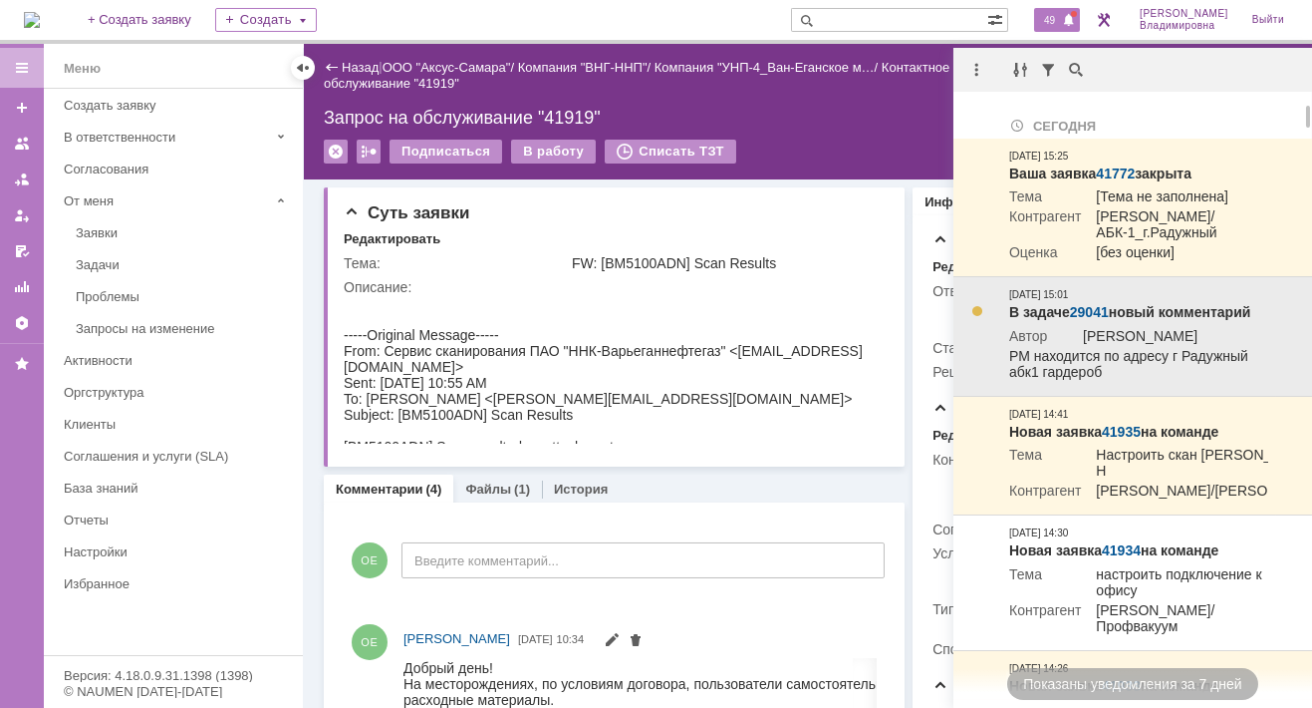
click at [1088, 320] on link "29041" at bounding box center [1089, 312] width 39 height 16
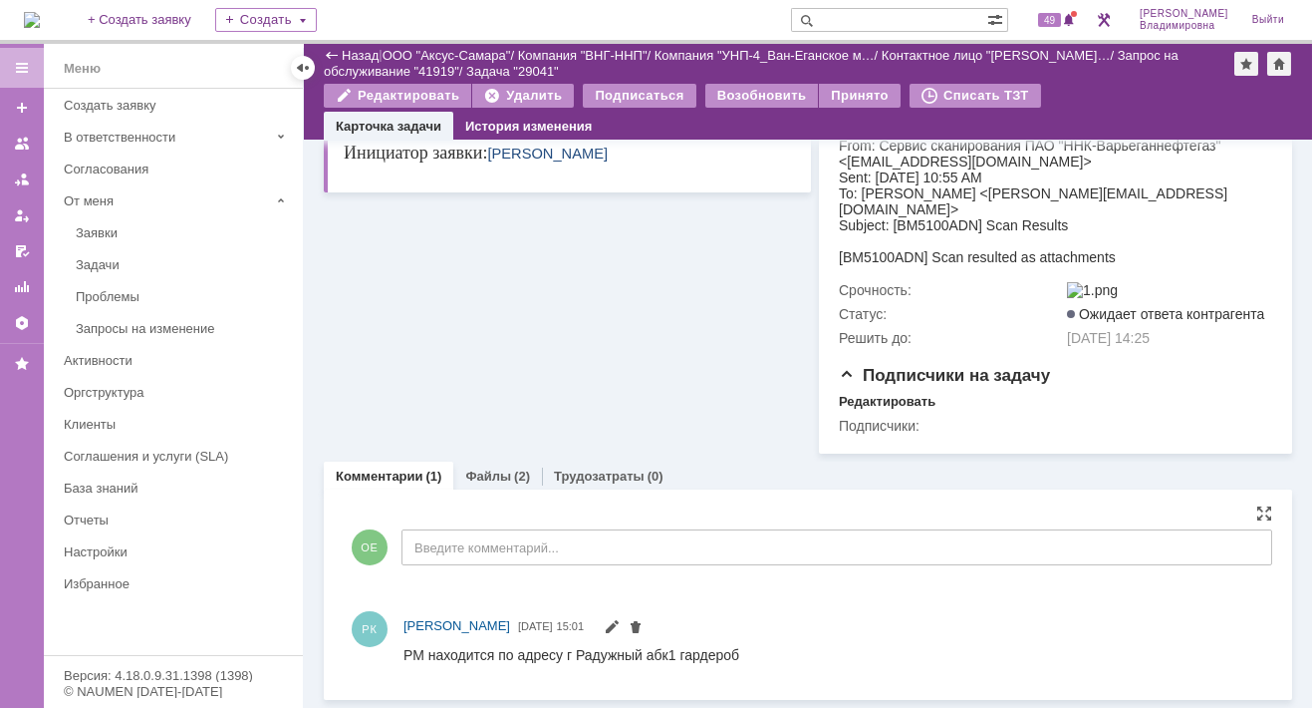
scroll to position [387, 0]
drag, startPoint x: 806, startPoint y: 1298, endPoint x: 739, endPoint y: 662, distance: 639.3
drag, startPoint x: 737, startPoint y: 655, endPoint x: 407, endPoint y: 653, distance: 330.9
click at [407, 653] on html "РМ находится по адресу г Радужный абк1 гардероб" at bounding box center [826, 655] width 845 height 18
copy div "РМ находится по адресу г Радужный абк1 гардероб"
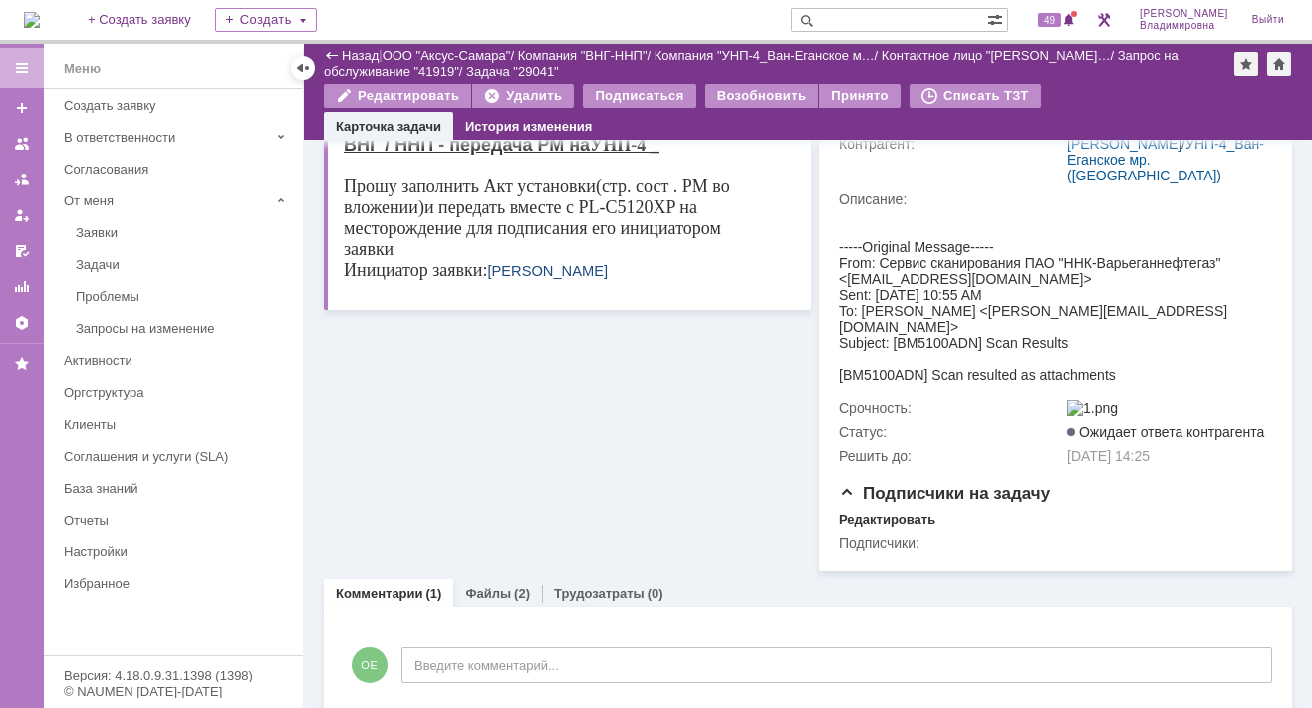
scroll to position [0, 0]
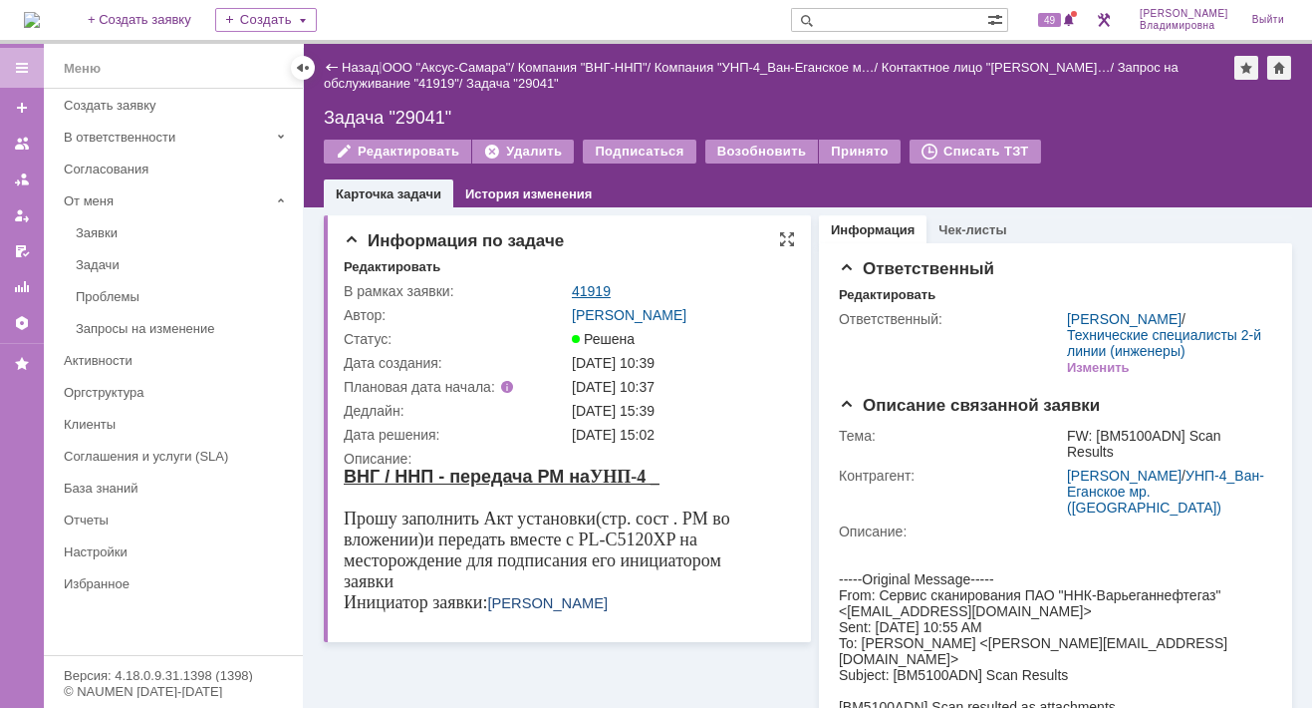
click at [596, 285] on link "41919" at bounding box center [591, 291] width 39 height 16
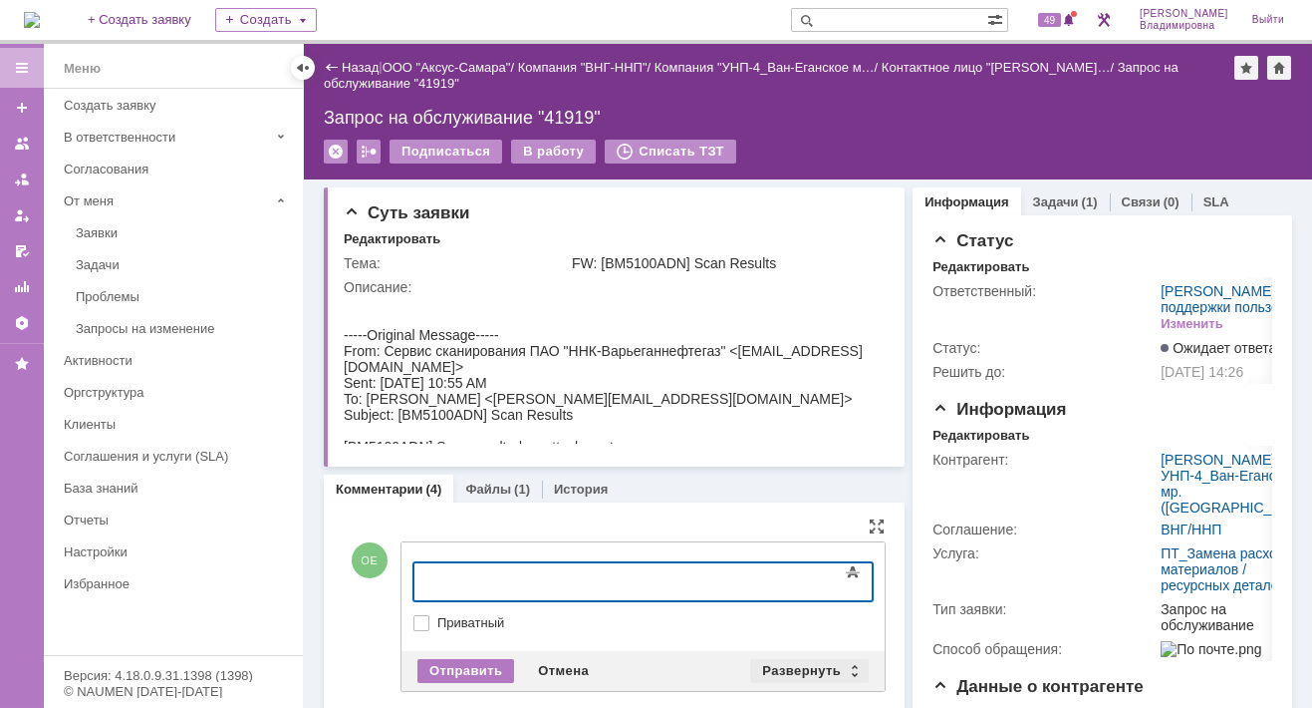
click at [795, 667] on div "Развернуть" at bounding box center [809, 671] width 119 height 24
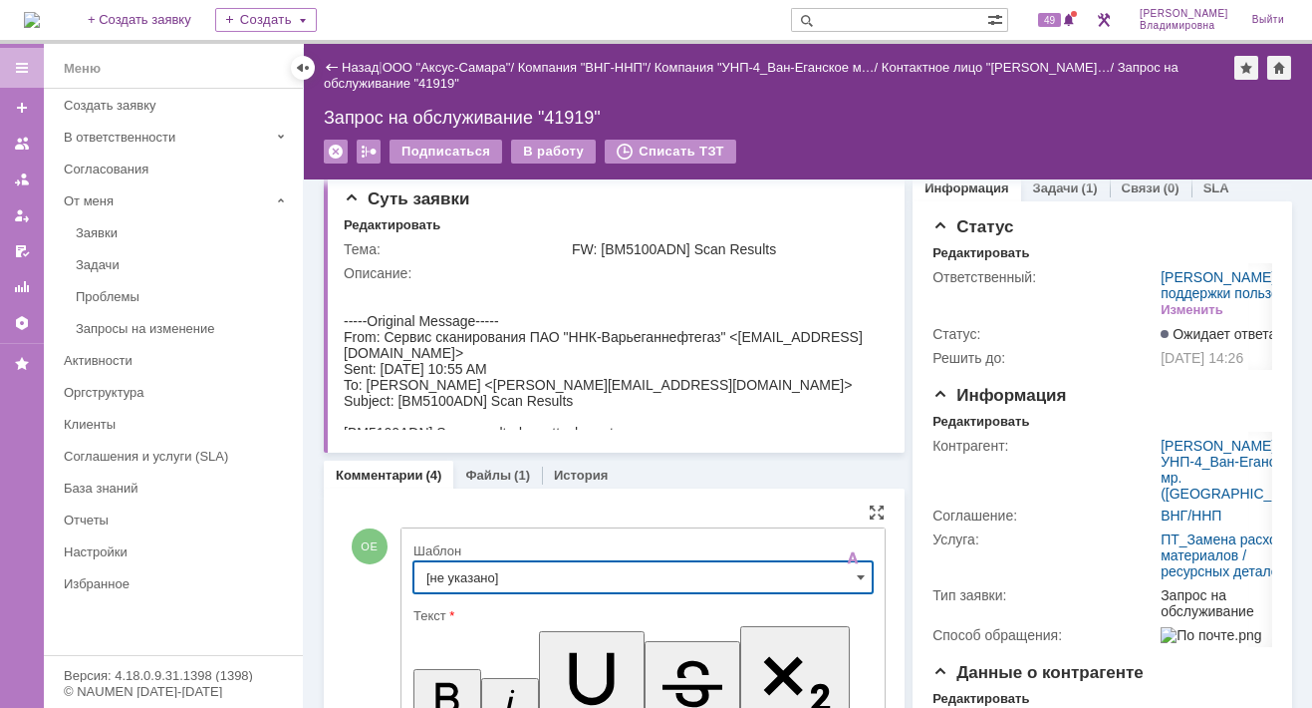
click at [462, 584] on input "[не указано]" at bounding box center [643, 577] width 459 height 32
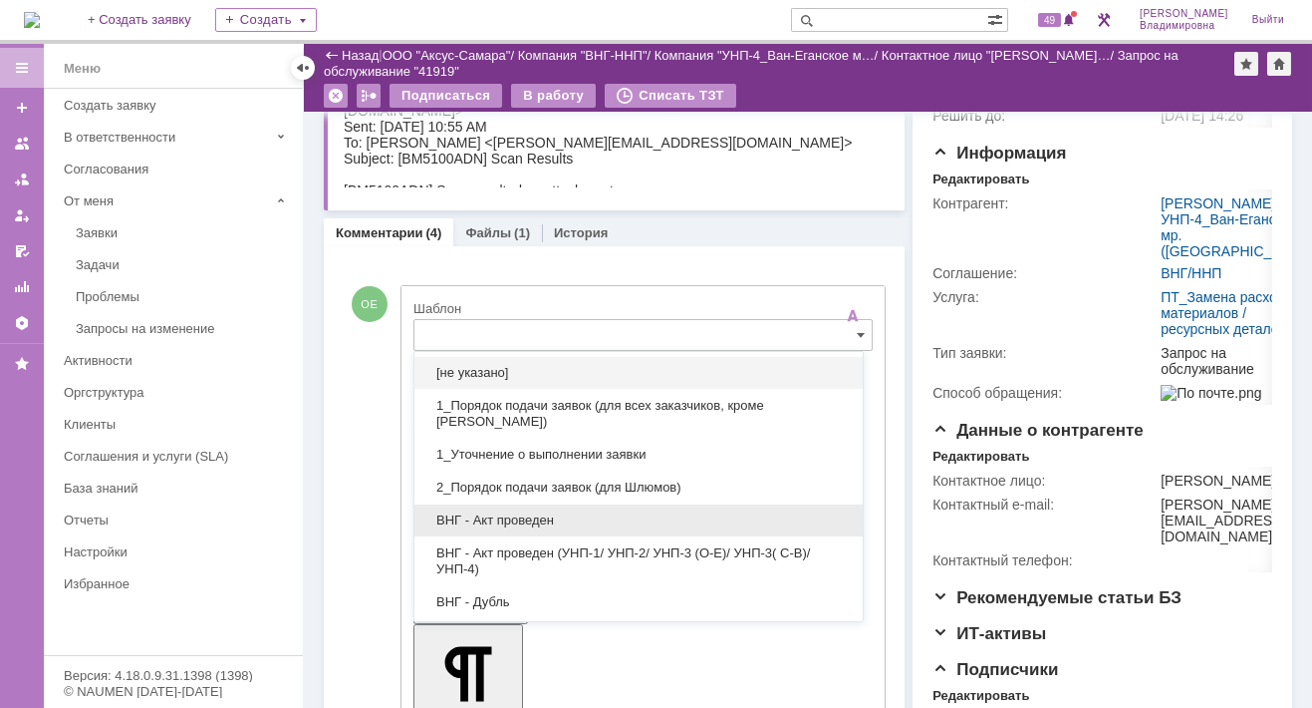
click at [526, 515] on span "ВНГ - Акт проведен" at bounding box center [639, 520] width 425 height 16
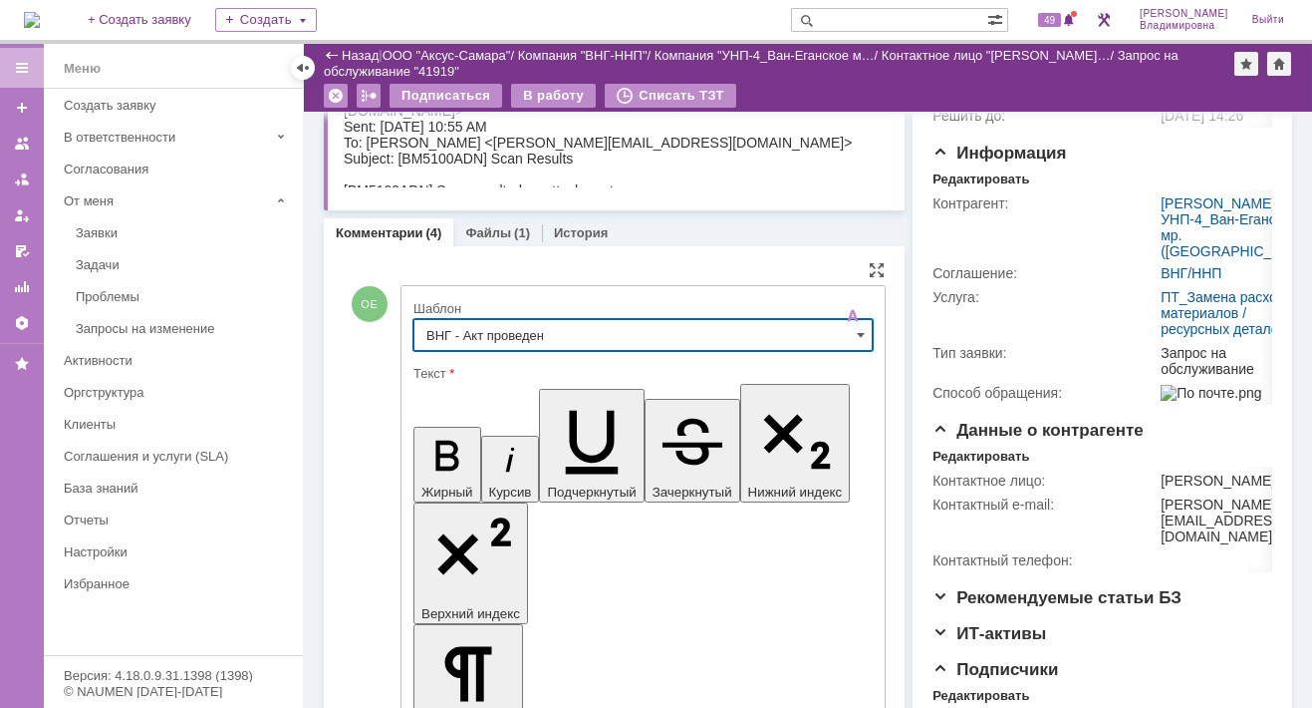
type input "ВНГ - Акт проведен"
drag, startPoint x: 433, startPoint y: 4488, endPoint x: 524, endPoint y: 4517, distance: 95.2
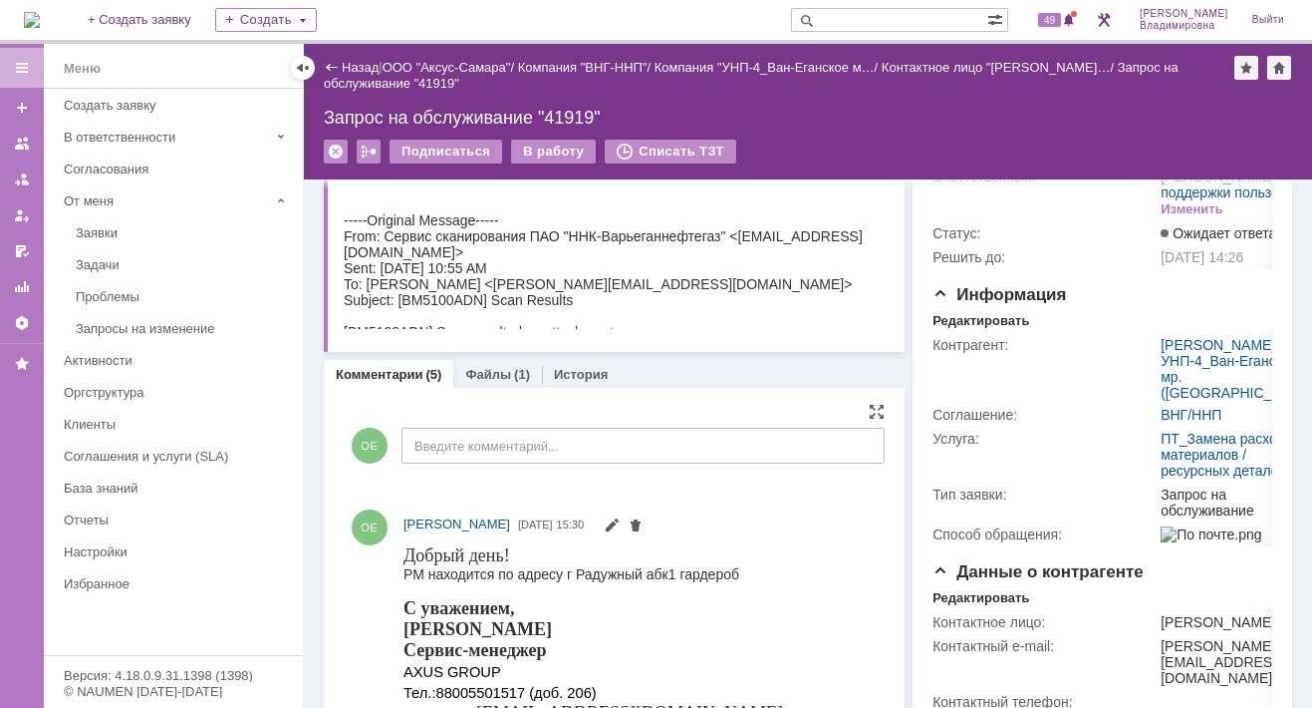
scroll to position [0, 0]
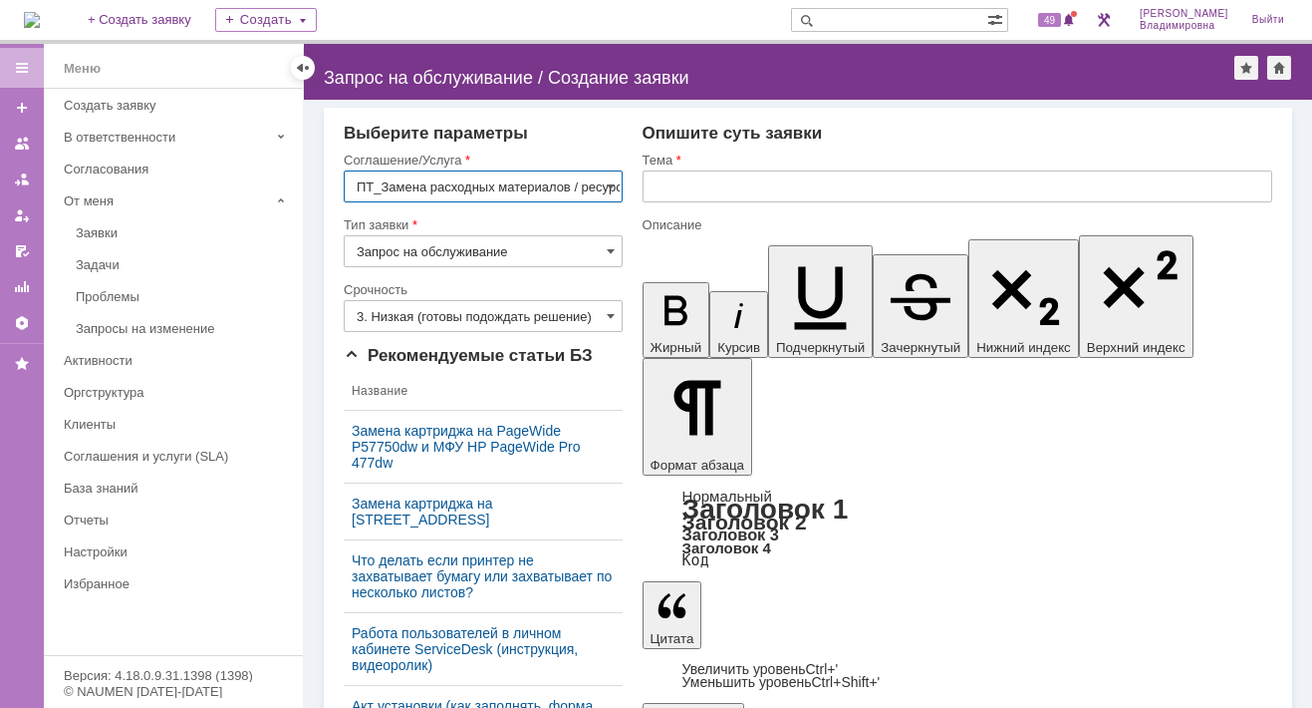
click at [662, 182] on input "text" at bounding box center [958, 186] width 630 height 32
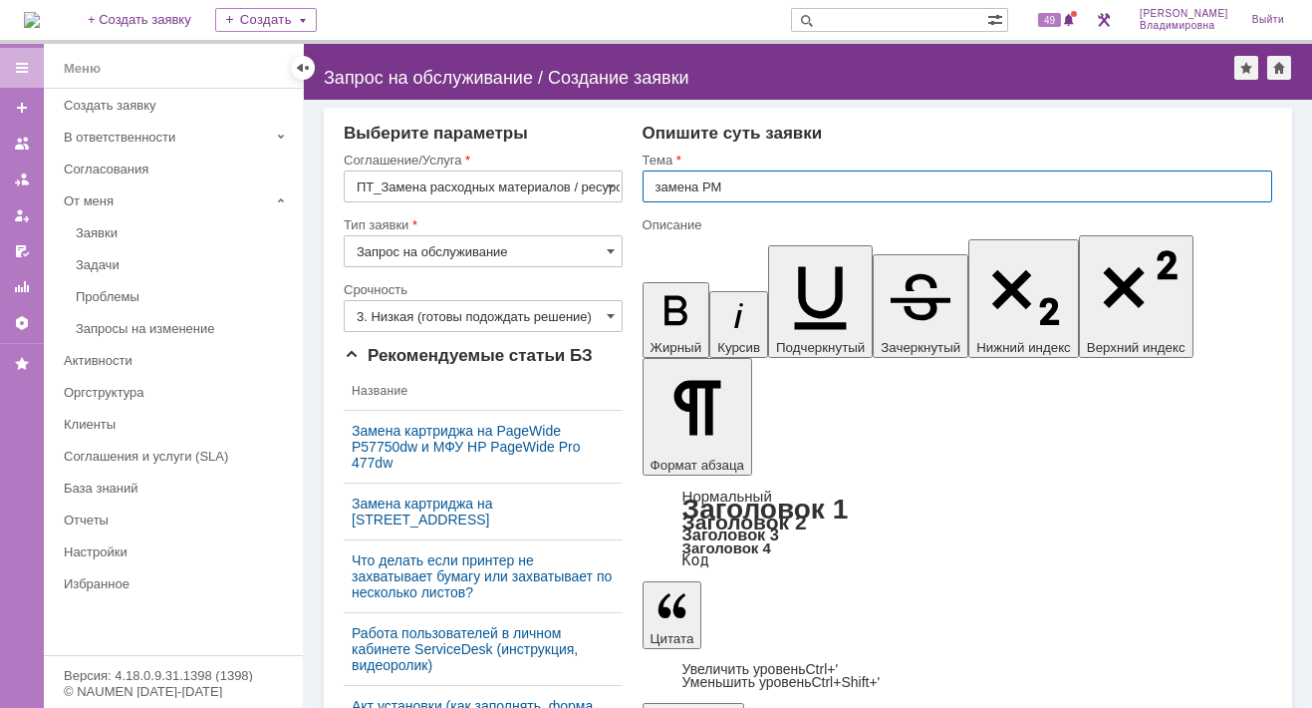
type input "замена РМ"
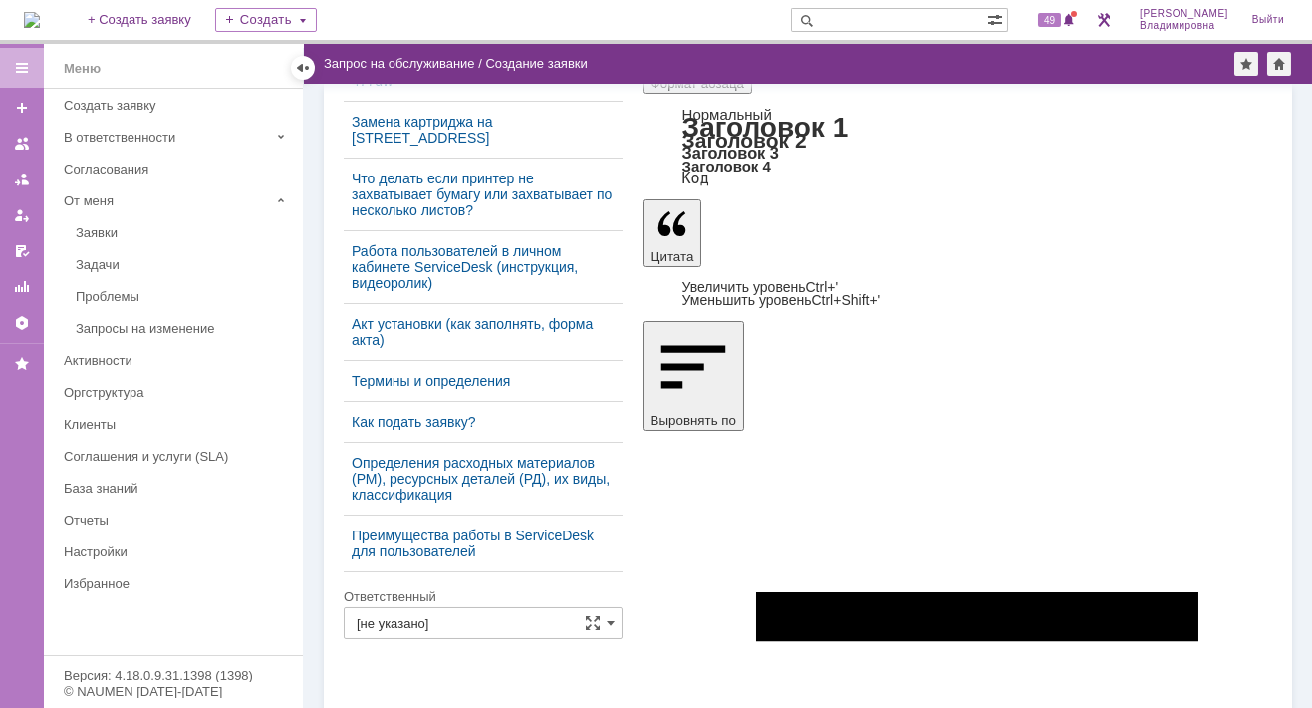
scroll to position [365, 0]
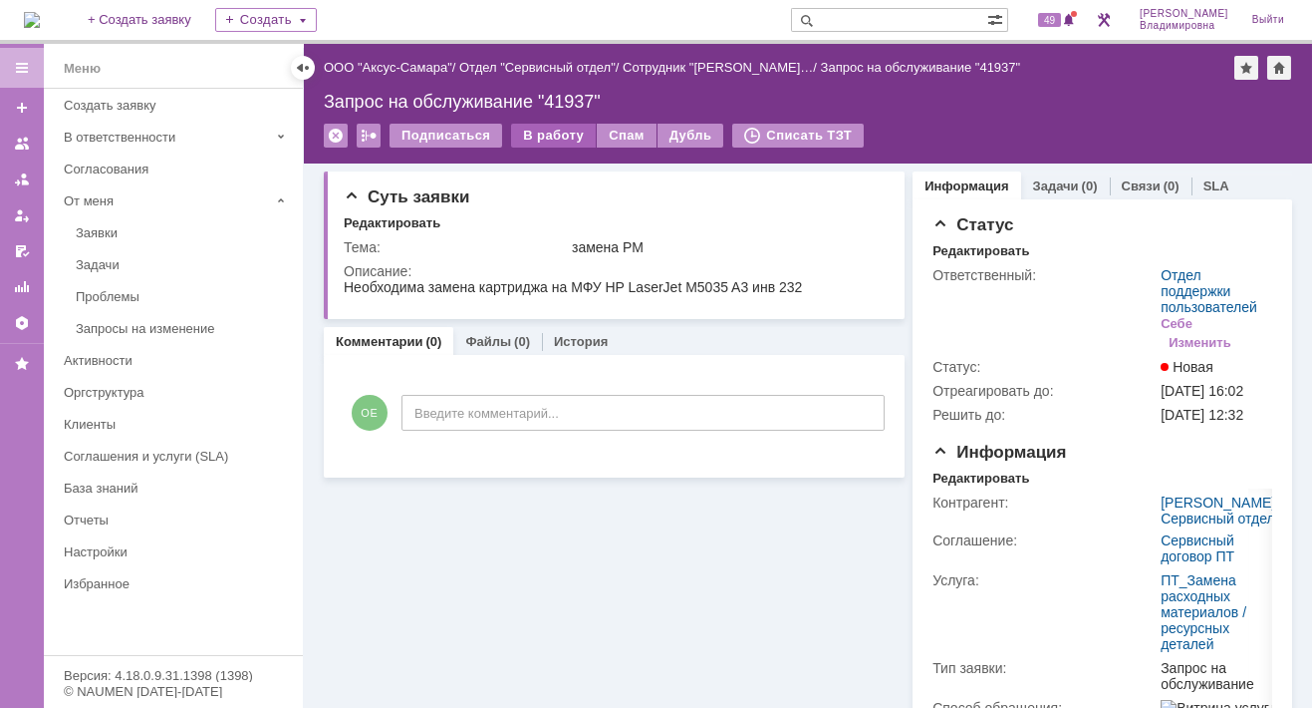
click at [544, 132] on div "В работу" at bounding box center [553, 136] width 85 height 24
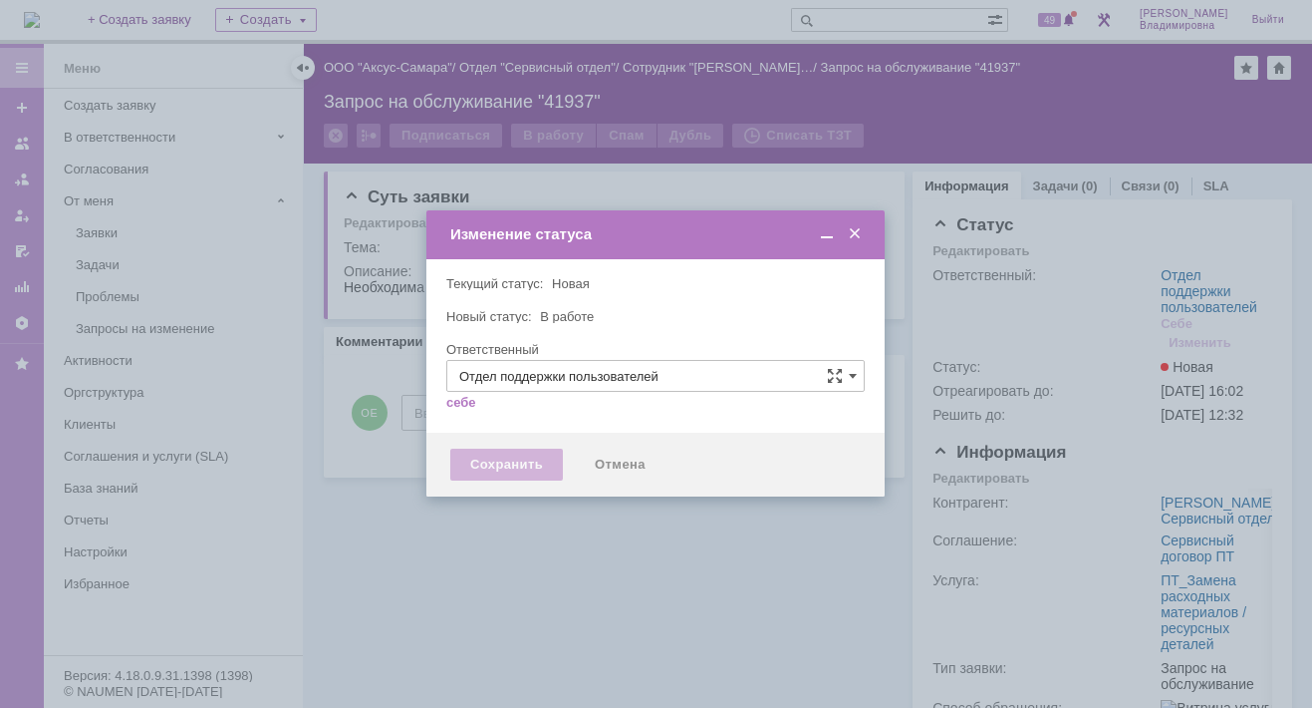
type input "[PERSON_NAME]"
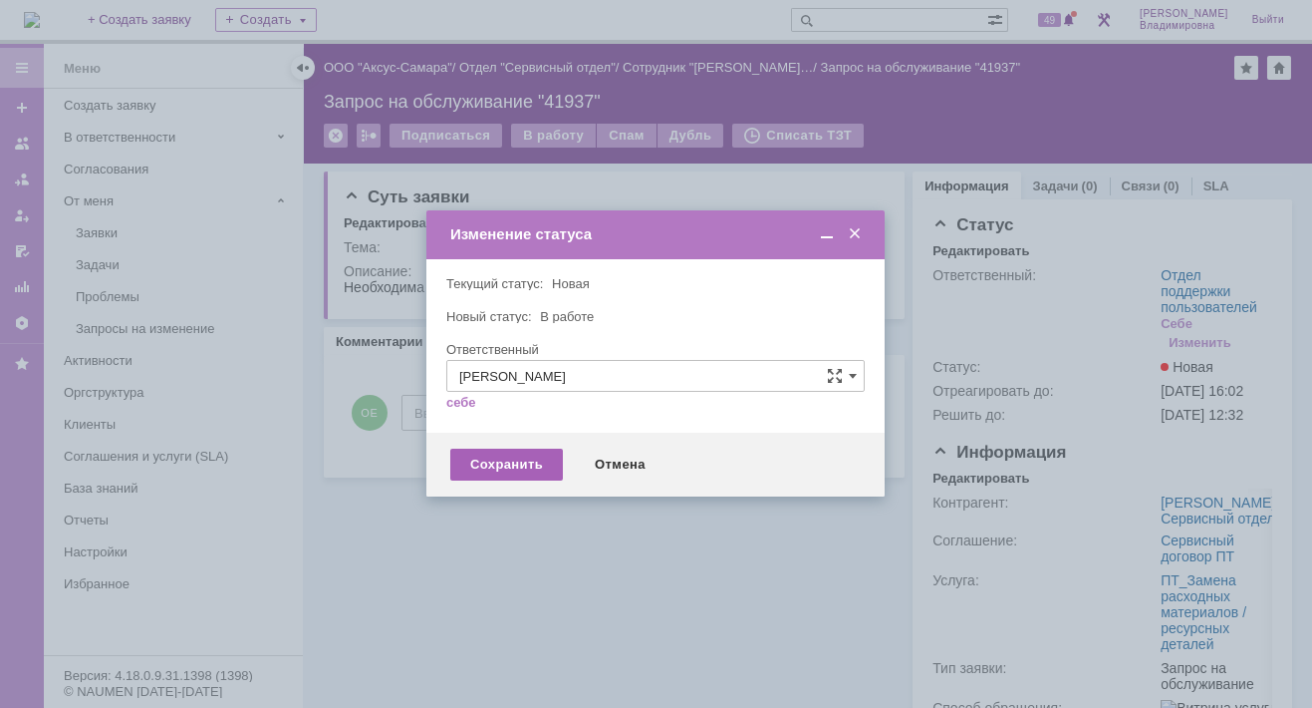
click at [525, 471] on div "Сохранить" at bounding box center [506, 464] width 113 height 32
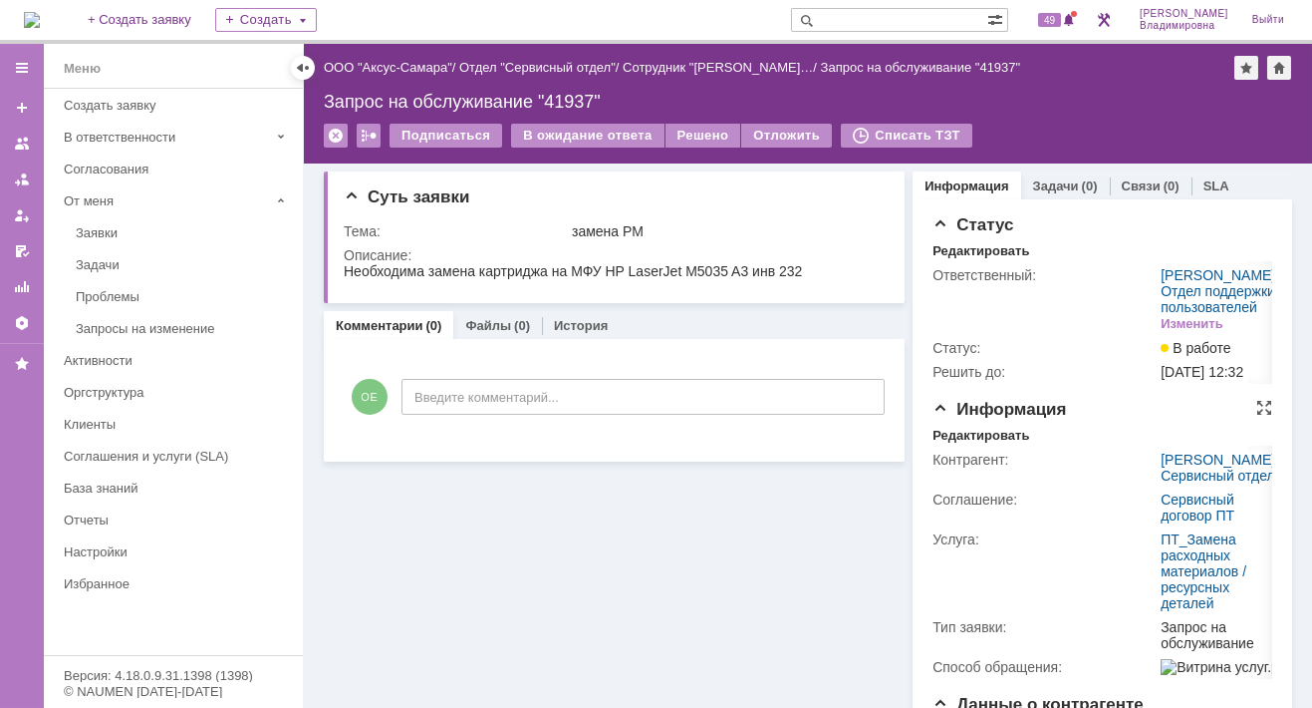
click at [971, 472] on div "Информация Редактировать Контрагент: [PERSON_NAME] / Сервисный отдел Соглашение…" at bounding box center [1103, 547] width 340 height 295
click at [960, 443] on div "Редактировать" at bounding box center [981, 436] width 97 height 16
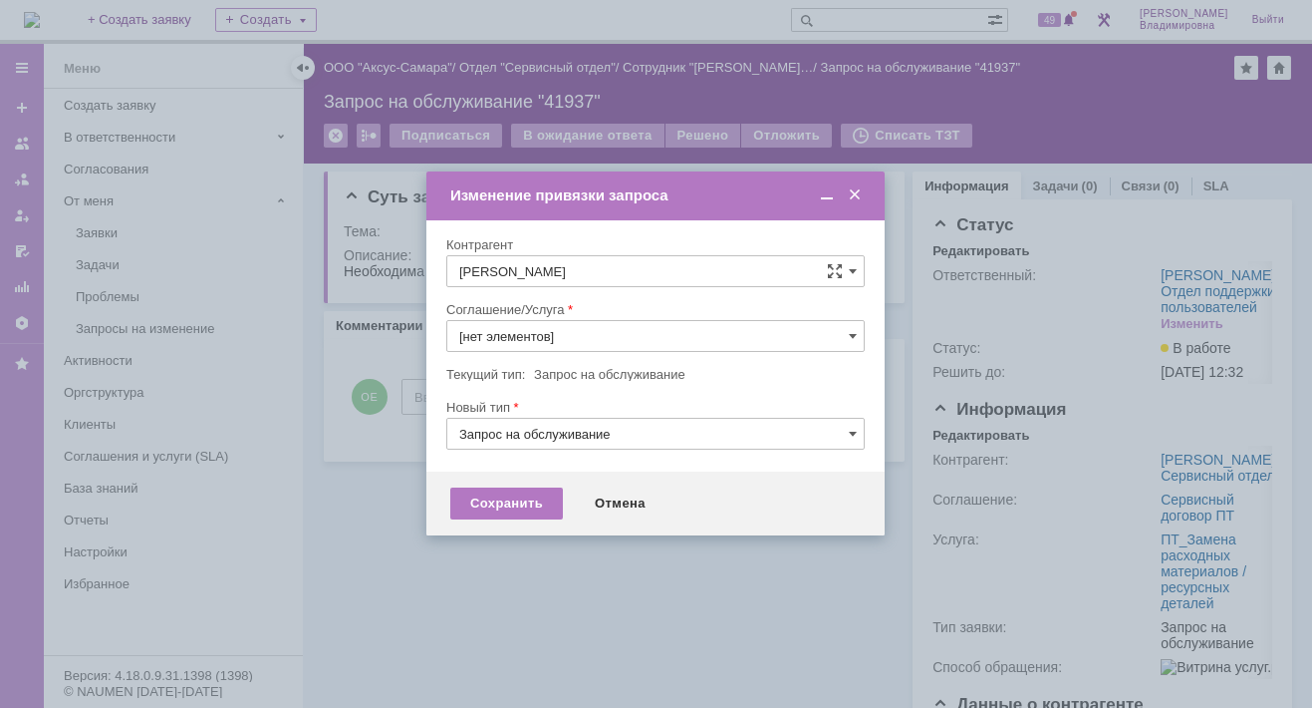
type input "ПТ_Замена расходных материалов / ресурсных деталей"
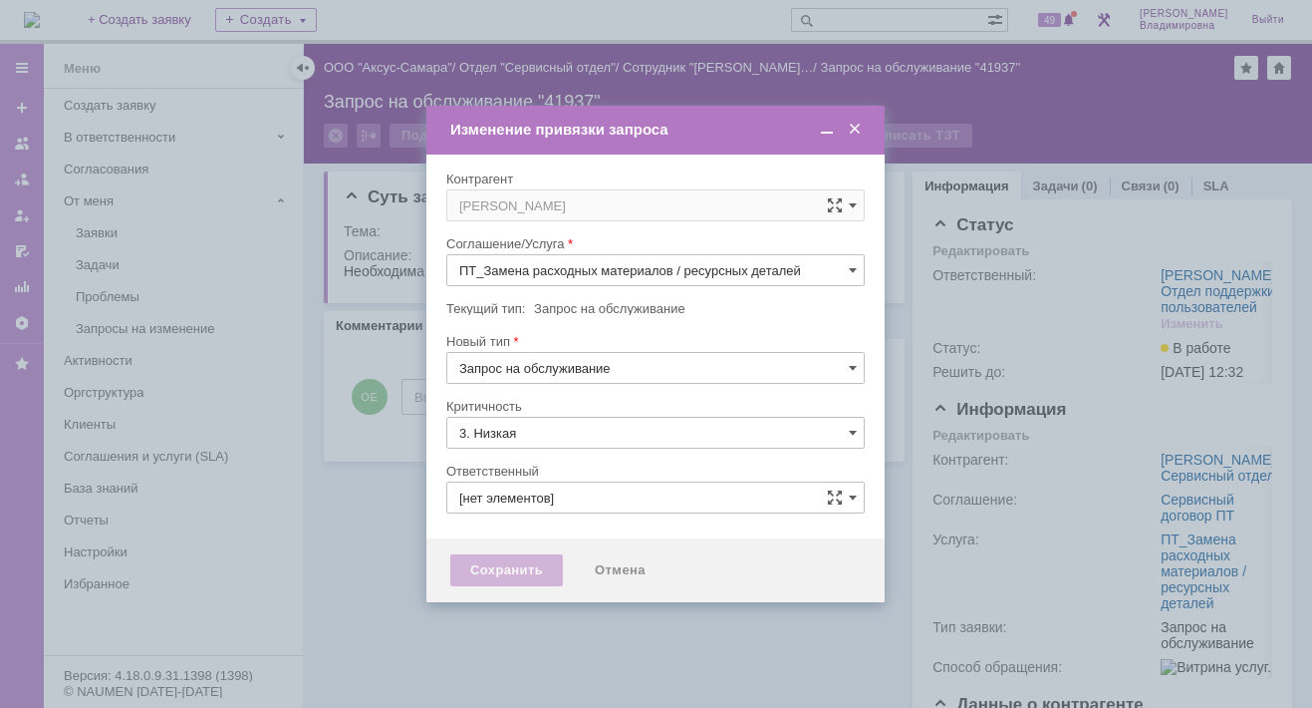
type input "[PERSON_NAME]"
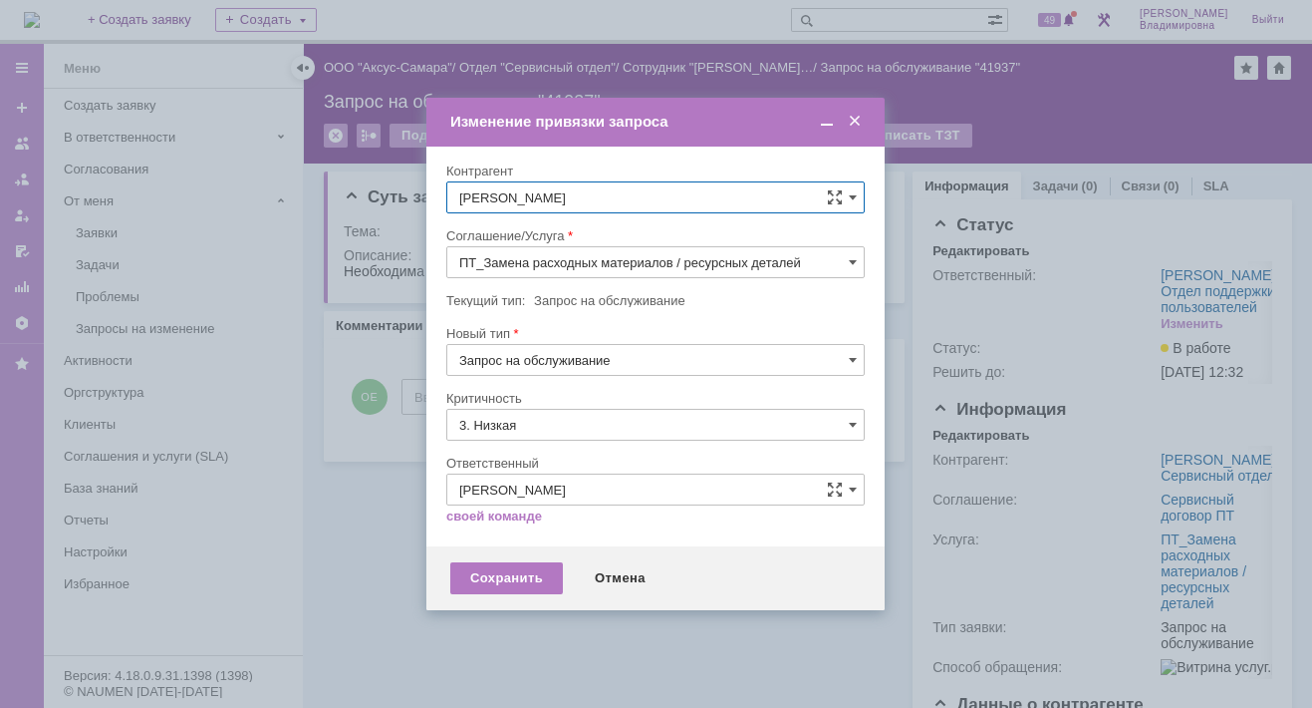
click at [656, 194] on input "[PERSON_NAME]" at bounding box center [655, 197] width 419 height 32
type input "нафикова"
click at [503, 570] on div "Сохранить" at bounding box center [506, 578] width 113 height 32
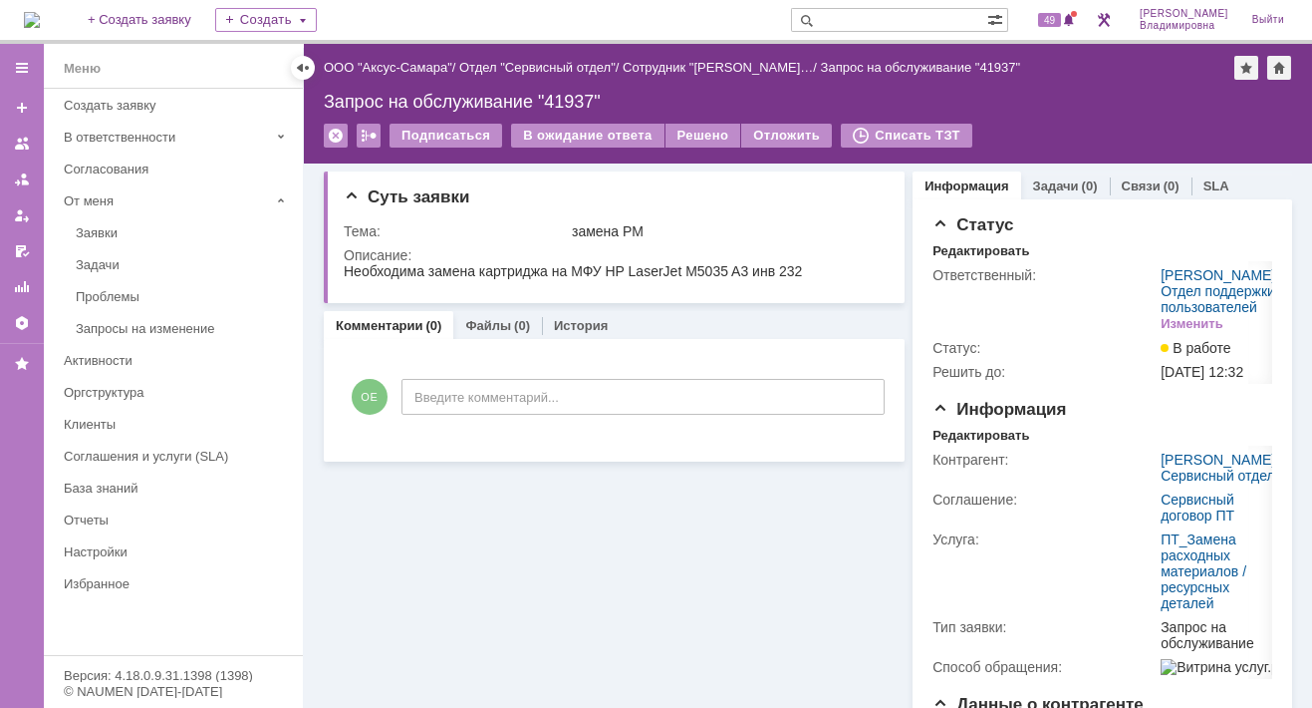
click at [671, 349] on div "Комментарии Добавить комментарий ОЕ Введите комментарий... 1 Всего комментариев…" at bounding box center [614, 400] width 581 height 123
click at [1059, 33] on div "49" at bounding box center [1050, 20] width 60 height 40
click at [1061, 16] on span "49" at bounding box center [1049, 20] width 23 height 14
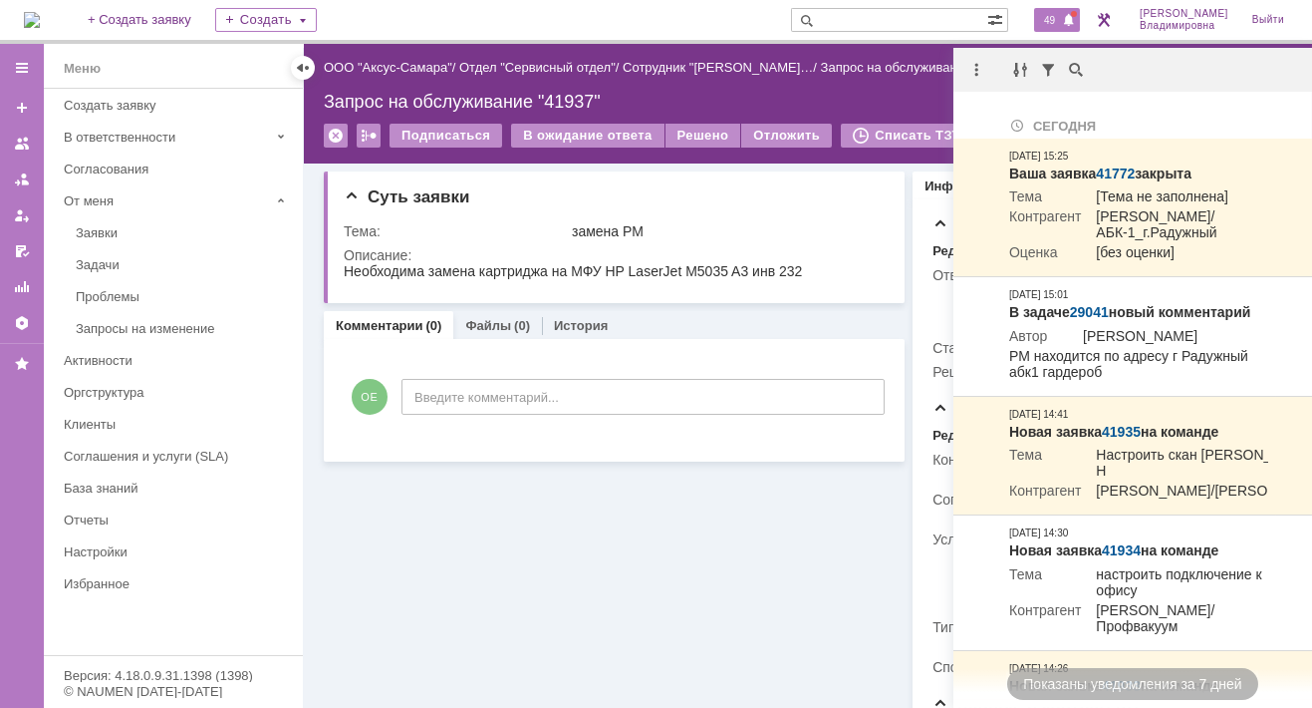
click at [530, 504] on div "Суть заявки Тема: замена РМ Описание: Комментарии (0) Файлы (0) История Коммент…" at bounding box center [614, 596] width 581 height 866
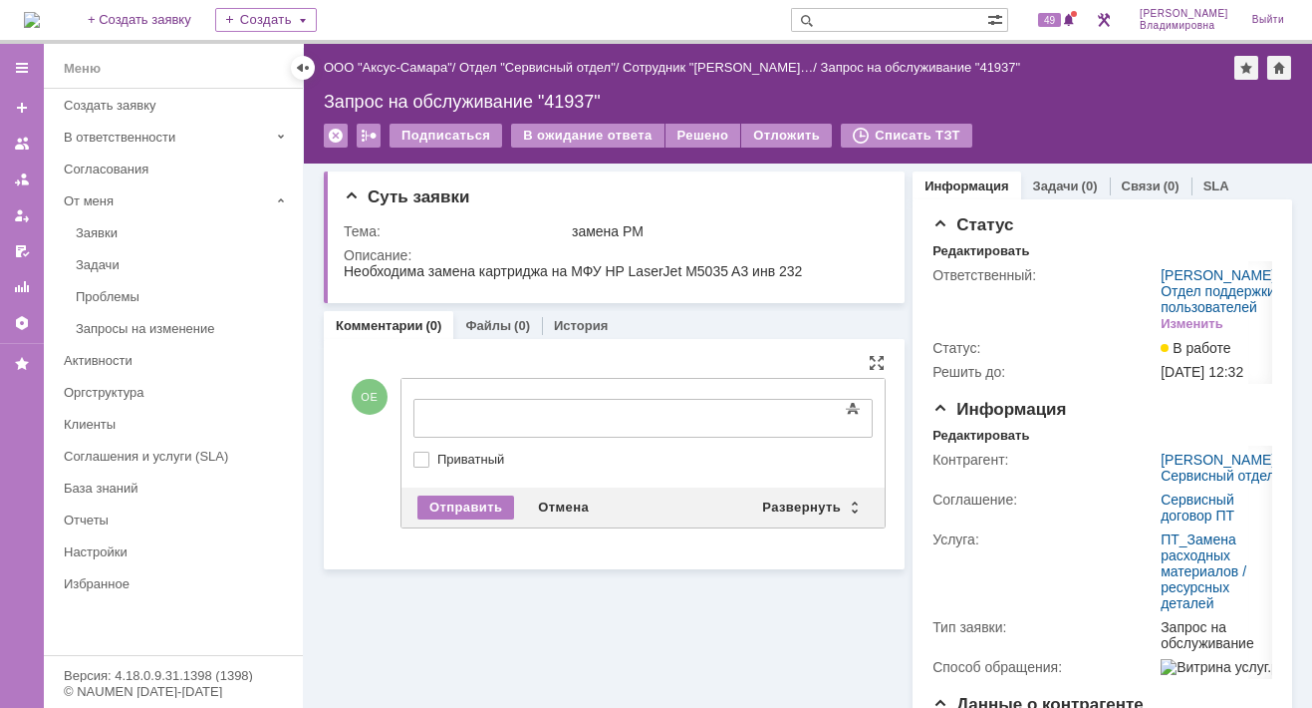
drag, startPoint x: 430, startPoint y: 396, endPoint x: 64, endPoint y: 31, distance: 516.5
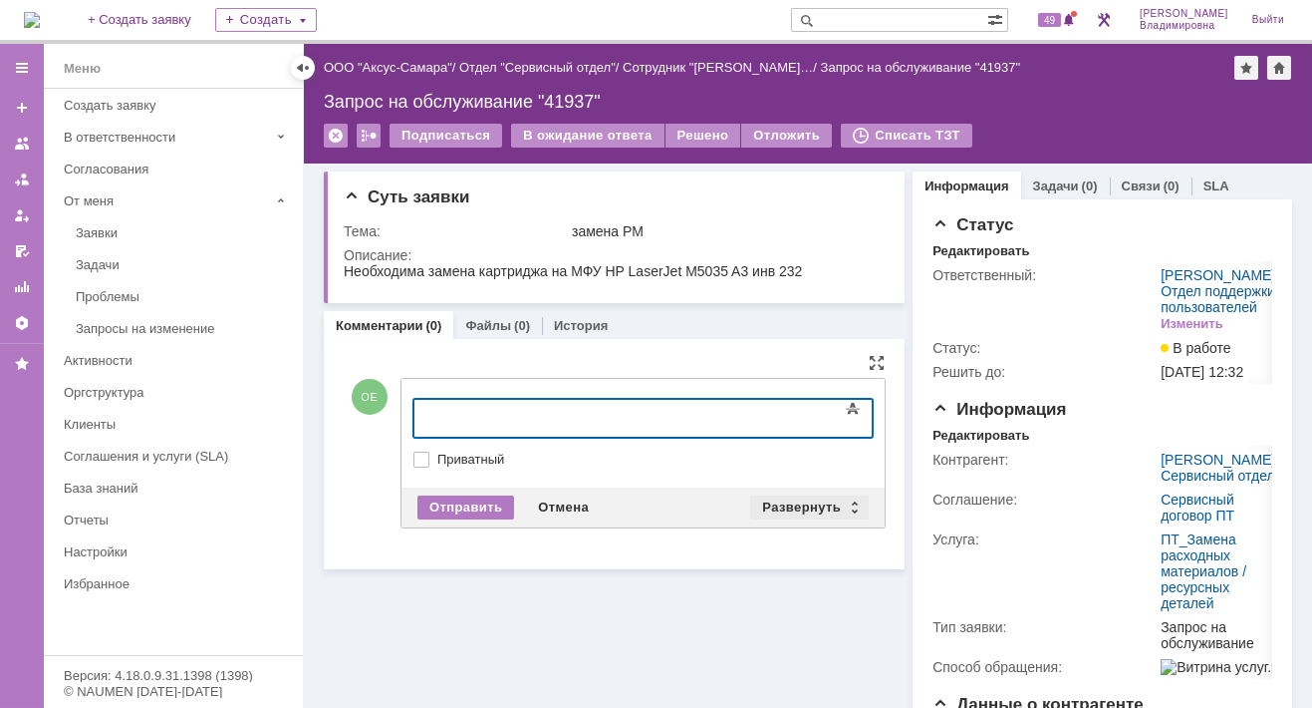
click at [789, 495] on div "Развернуть" at bounding box center [809, 507] width 119 height 24
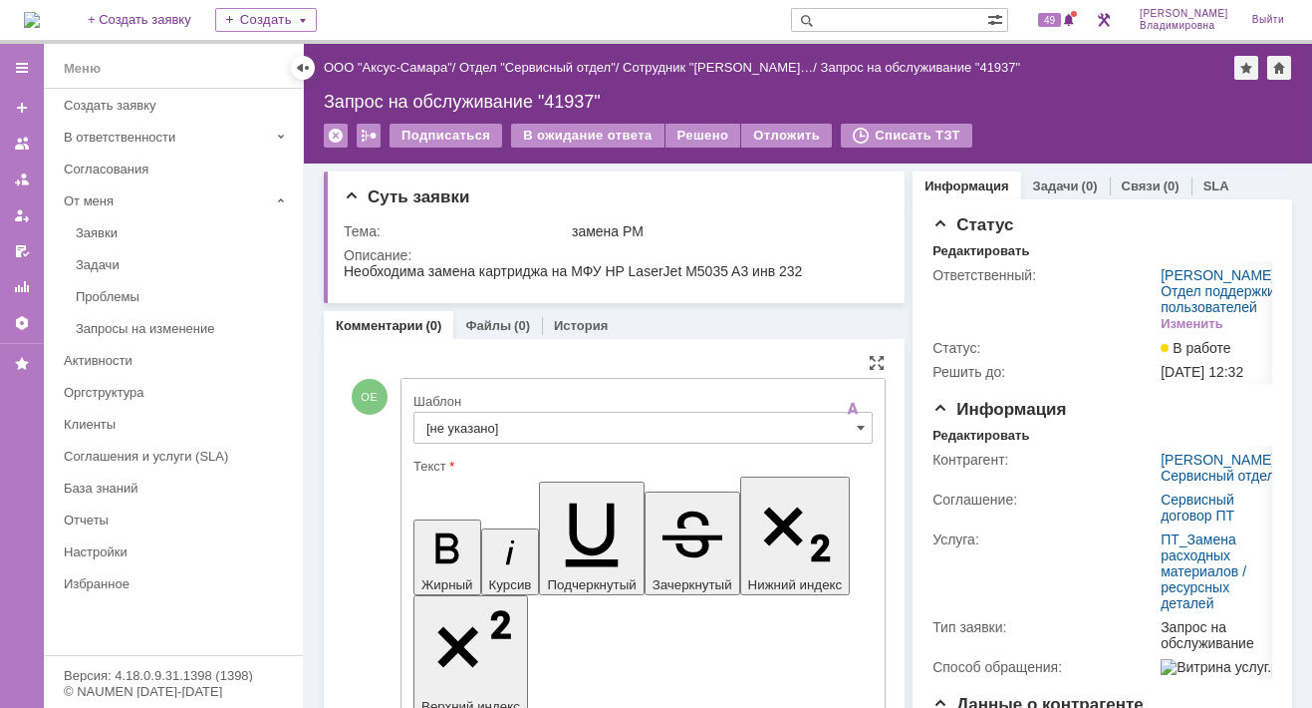
scroll to position [199, 0]
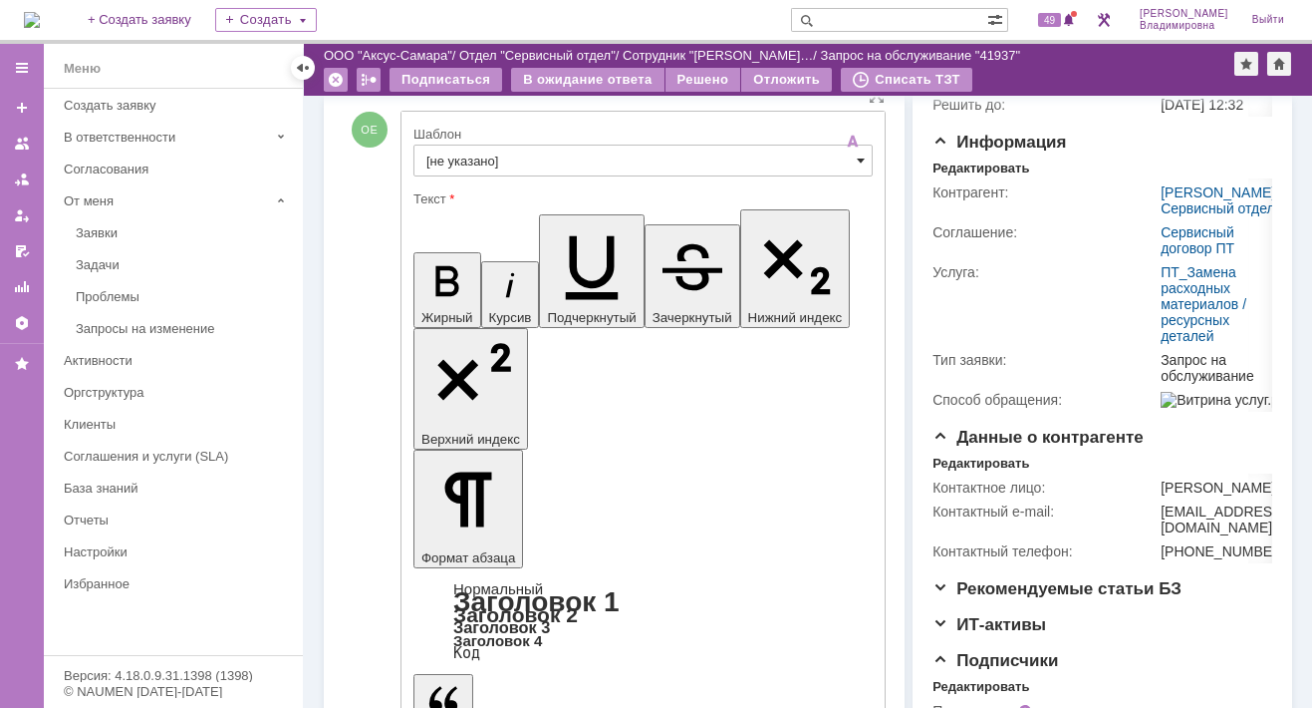
click at [857, 157] on span at bounding box center [861, 160] width 8 height 16
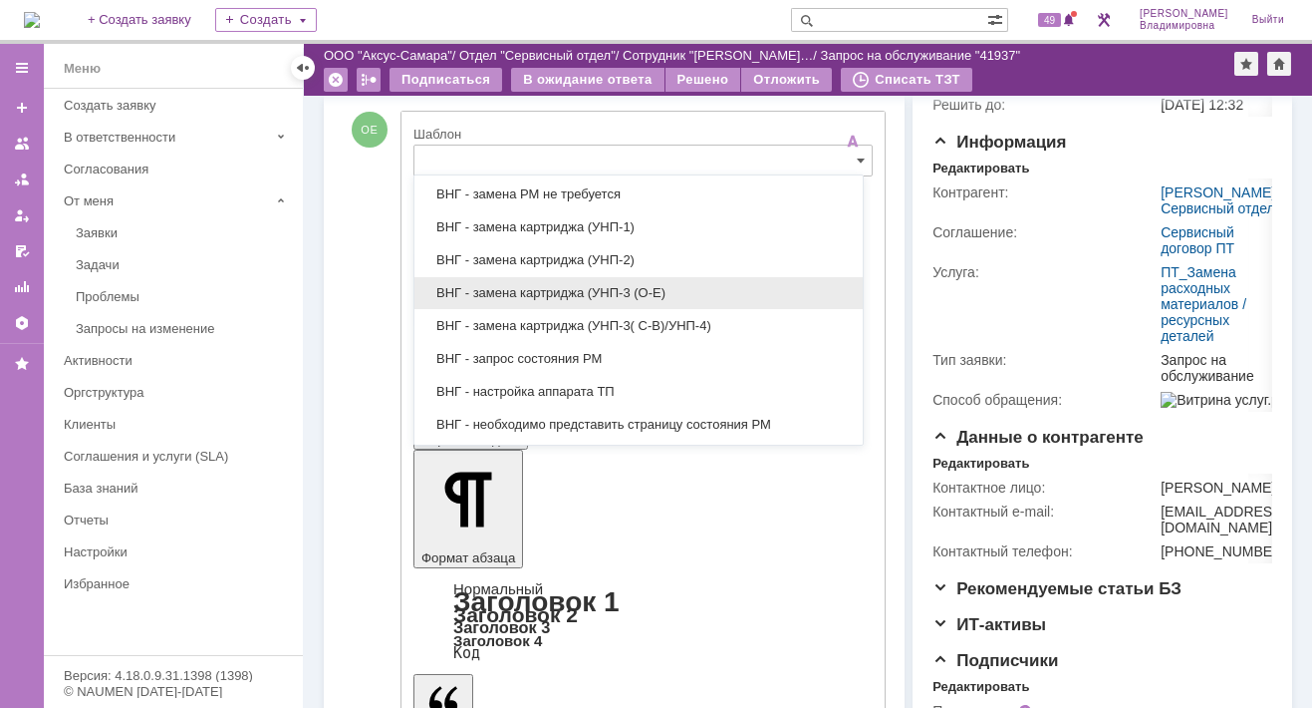
scroll to position [440, 0]
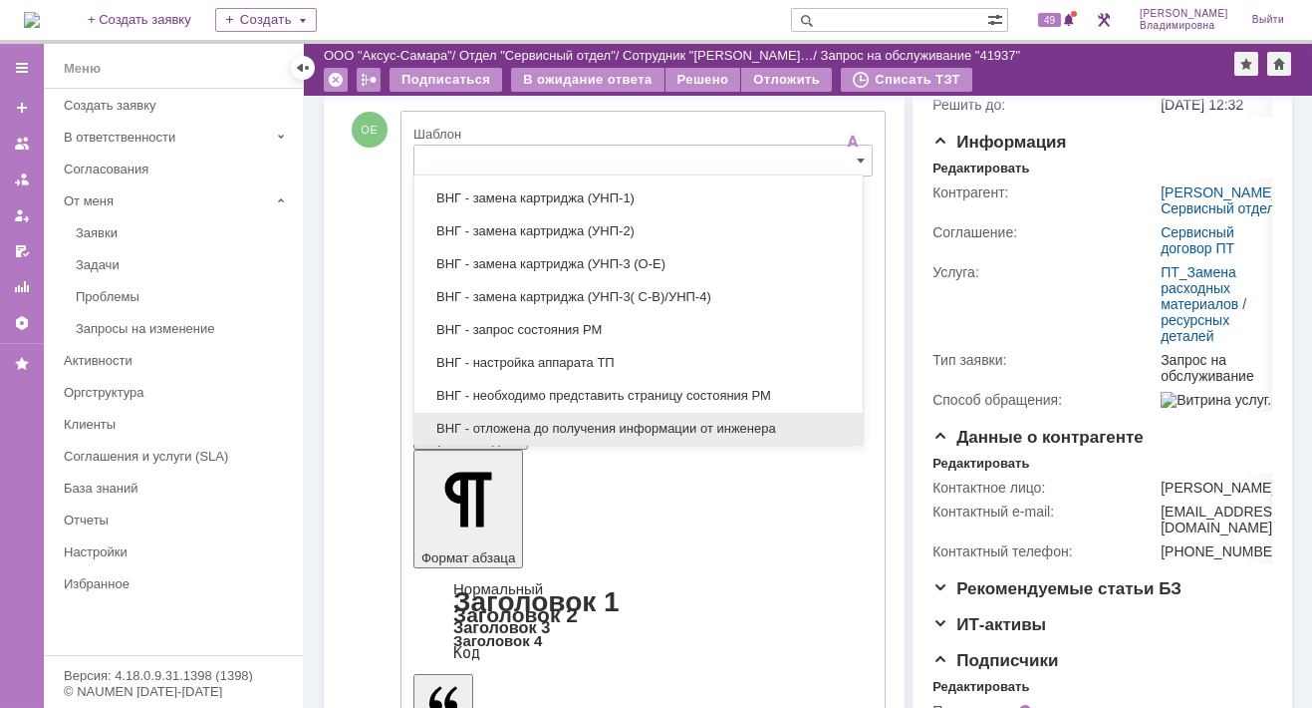
click at [520, 413] on div "ВНГ - отложена до получения информации от инженера" at bounding box center [639, 429] width 448 height 32
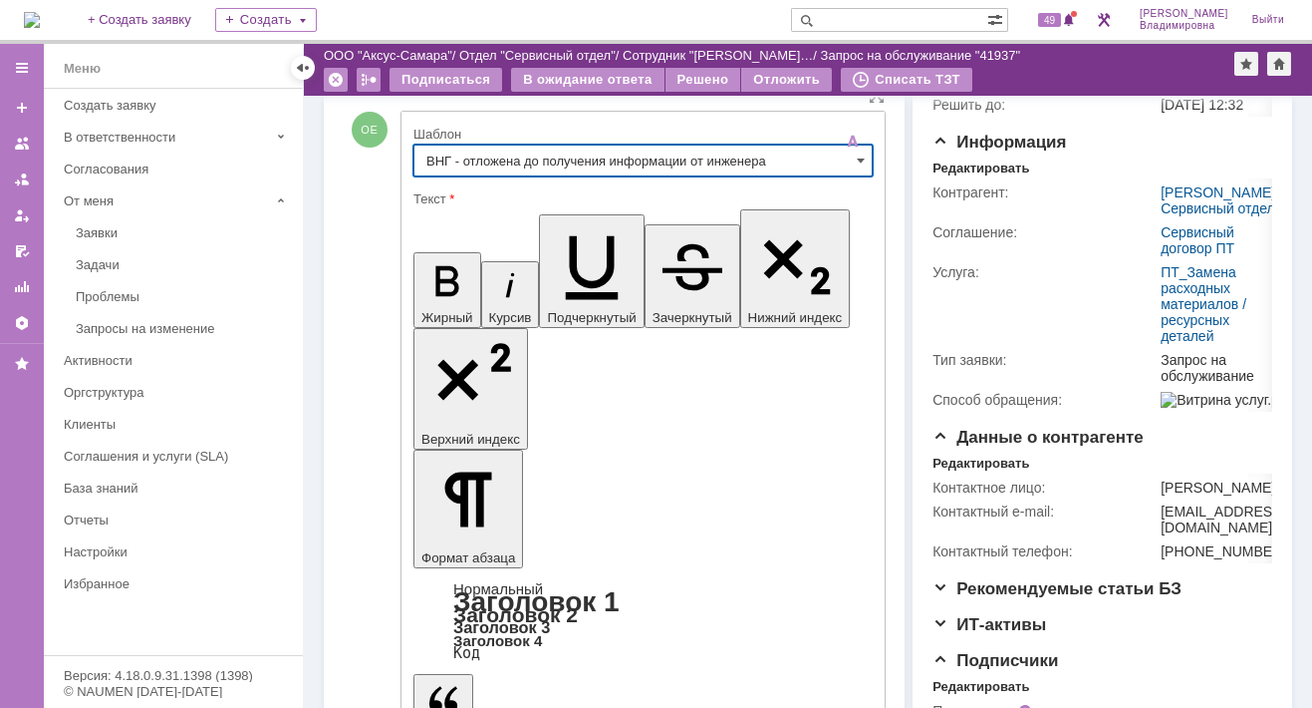
type input "ВНГ - отложена до получения информации от инженера"
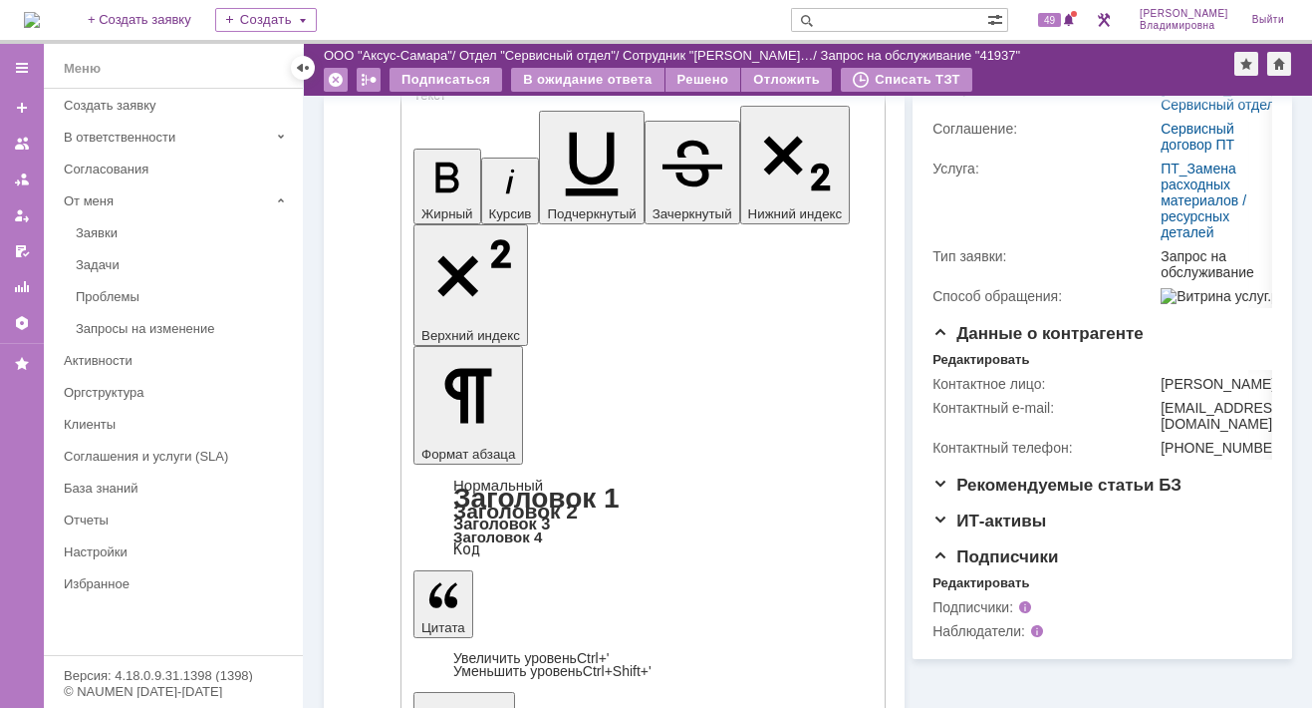
scroll to position [353, 0]
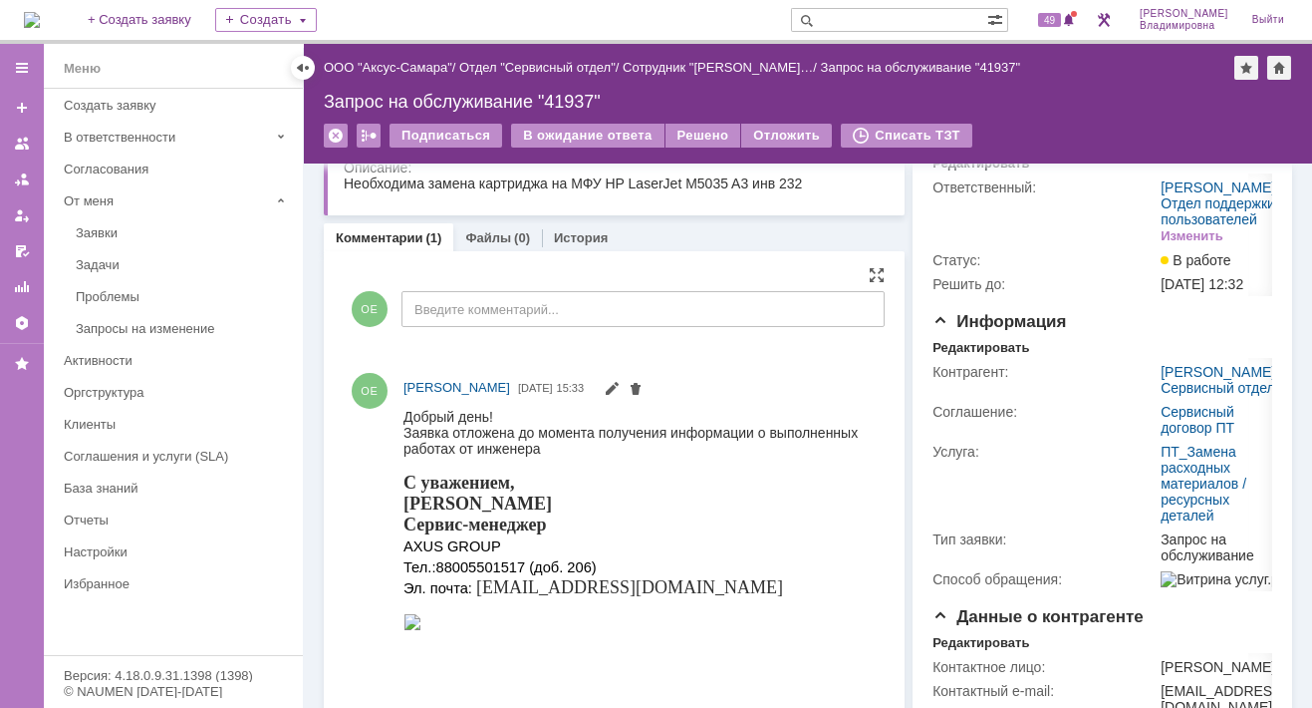
scroll to position [0, 0]
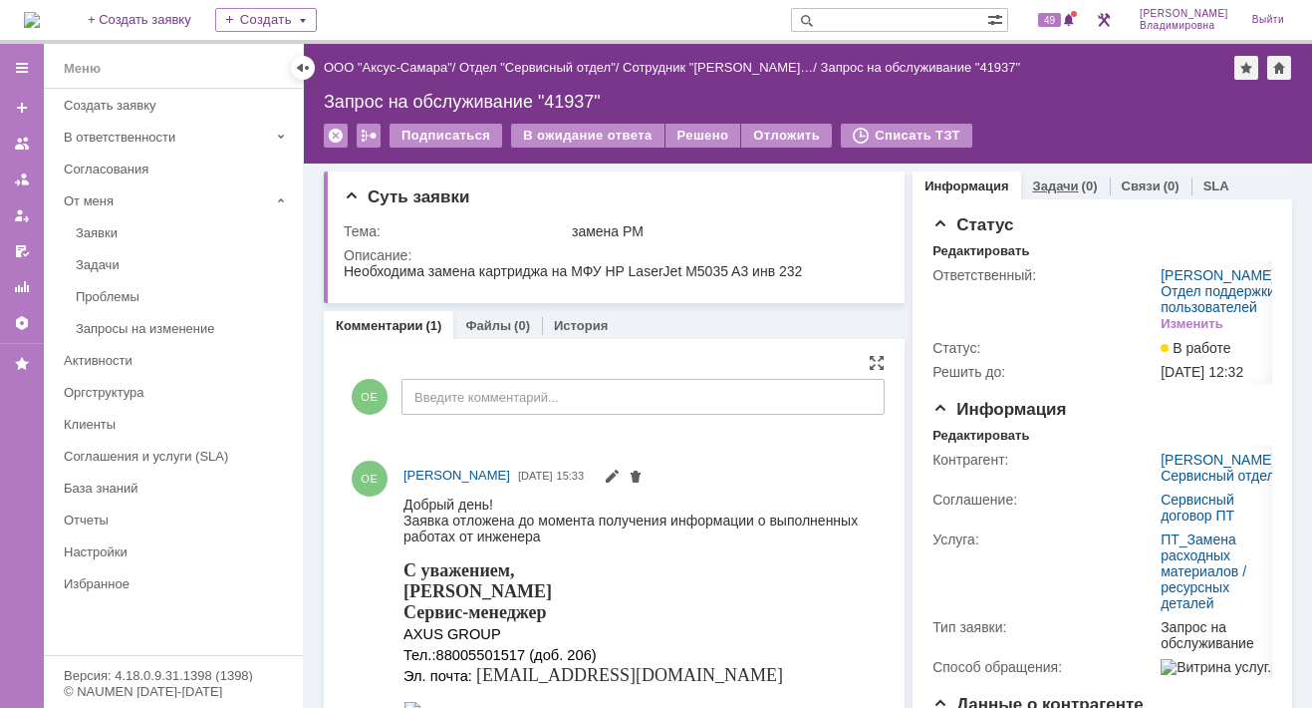
click at [1041, 183] on link "Задачи" at bounding box center [1056, 185] width 46 height 15
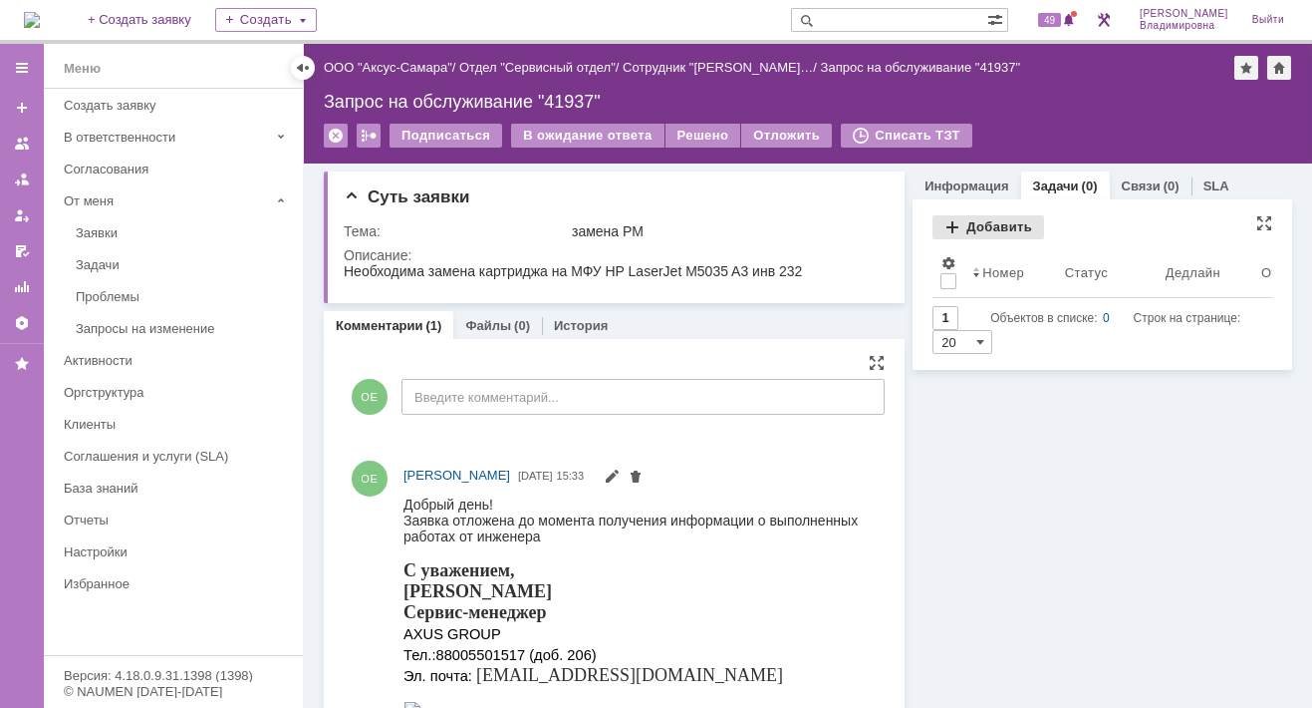
click at [979, 220] on div "Добавить" at bounding box center [989, 227] width 112 height 24
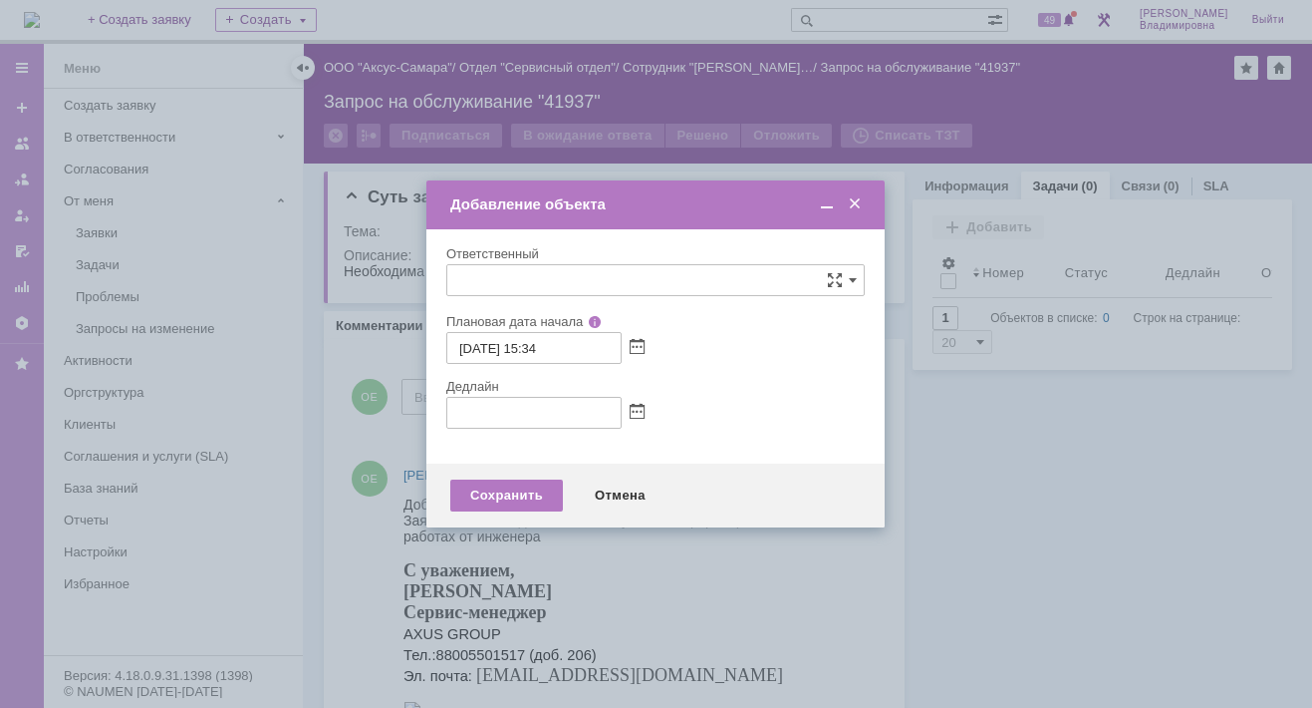
type input "[не указано]"
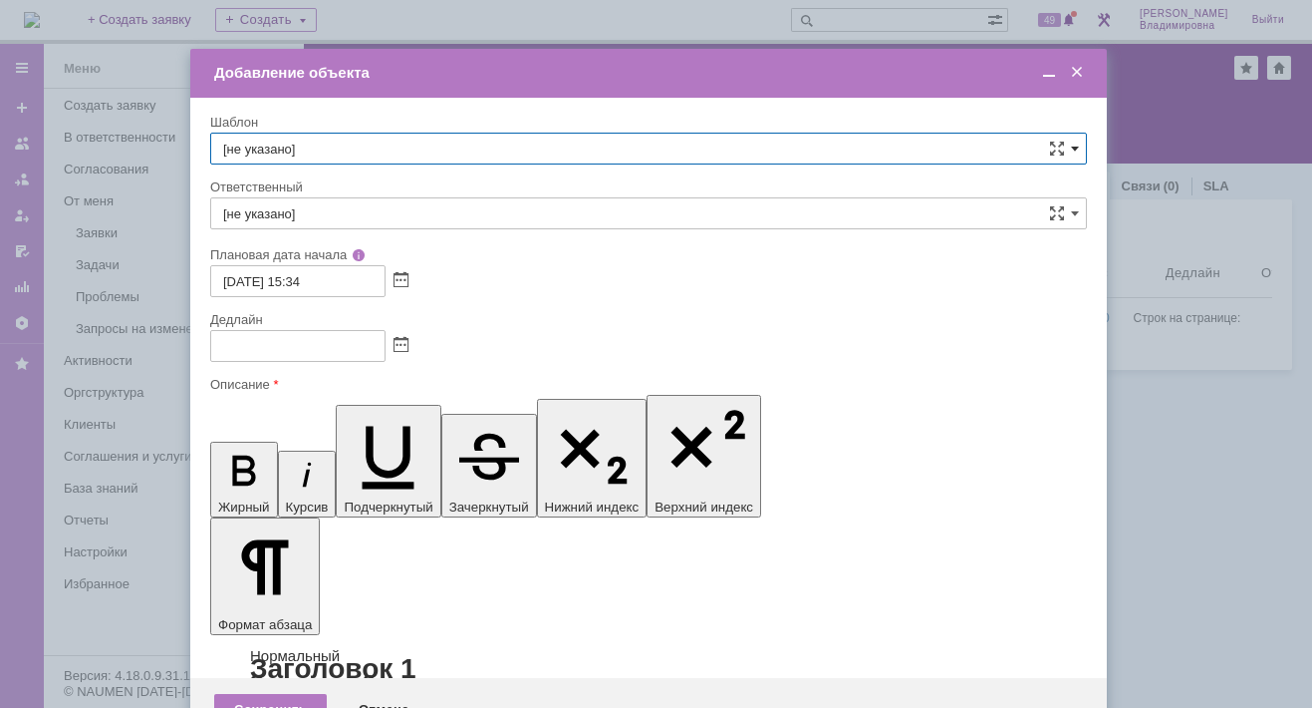
click at [1075, 144] on span at bounding box center [1075, 149] width 8 height 16
click at [337, 257] on span "ВНГ / ННП - замена РМ (Запрос на обслуживание)" at bounding box center [648, 265] width 851 height 16
type input "ВНГ / ННП - замена РМ (Запрос на обслуживание)"
type input "Сидоров Евгений"
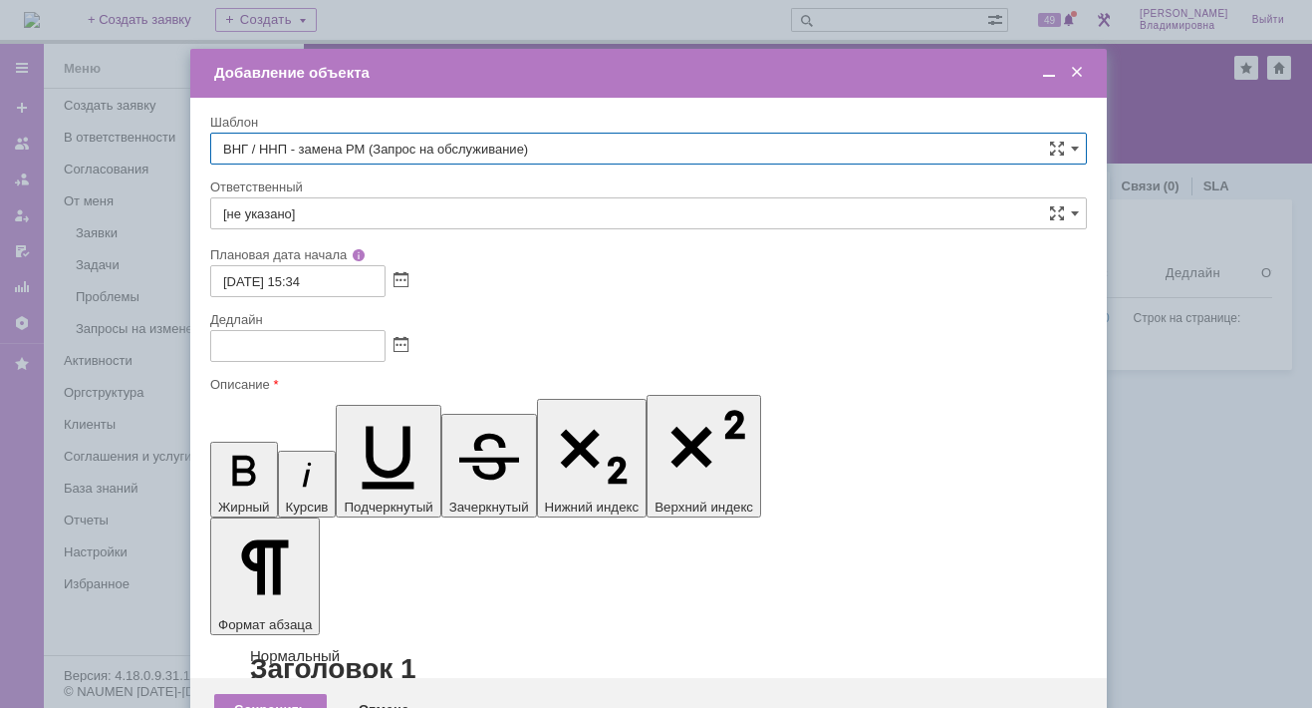
type input "22.09.2025 23:34"
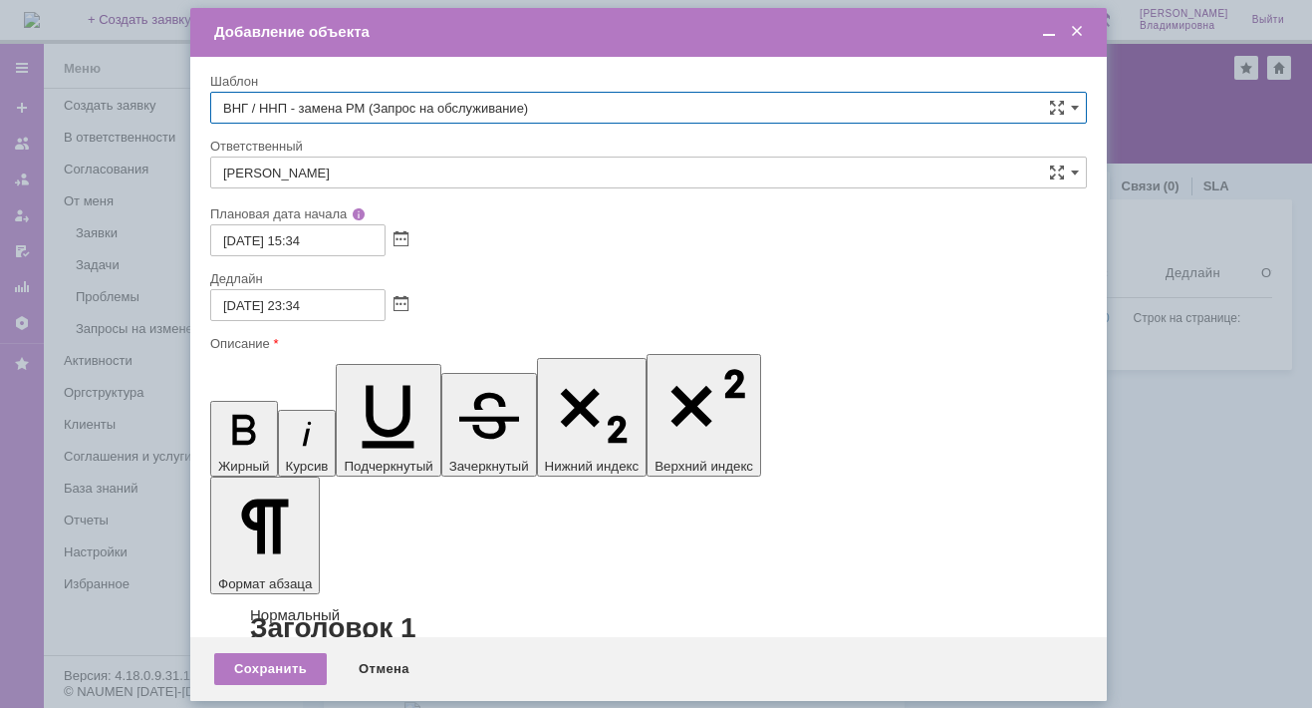
type input "ВНГ / ННП - замена РМ (Запрос на обслуживание)"
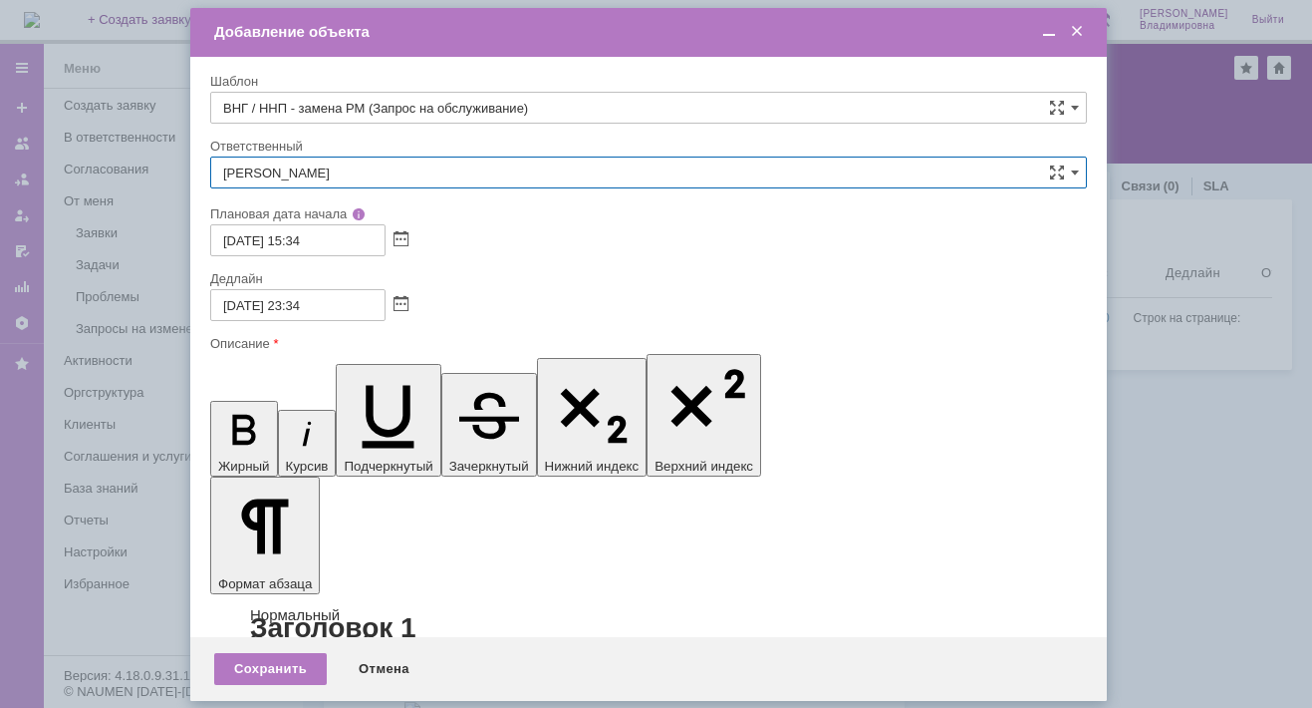
click at [333, 173] on input "Сидоров Евгений" at bounding box center [648, 172] width 877 height 32
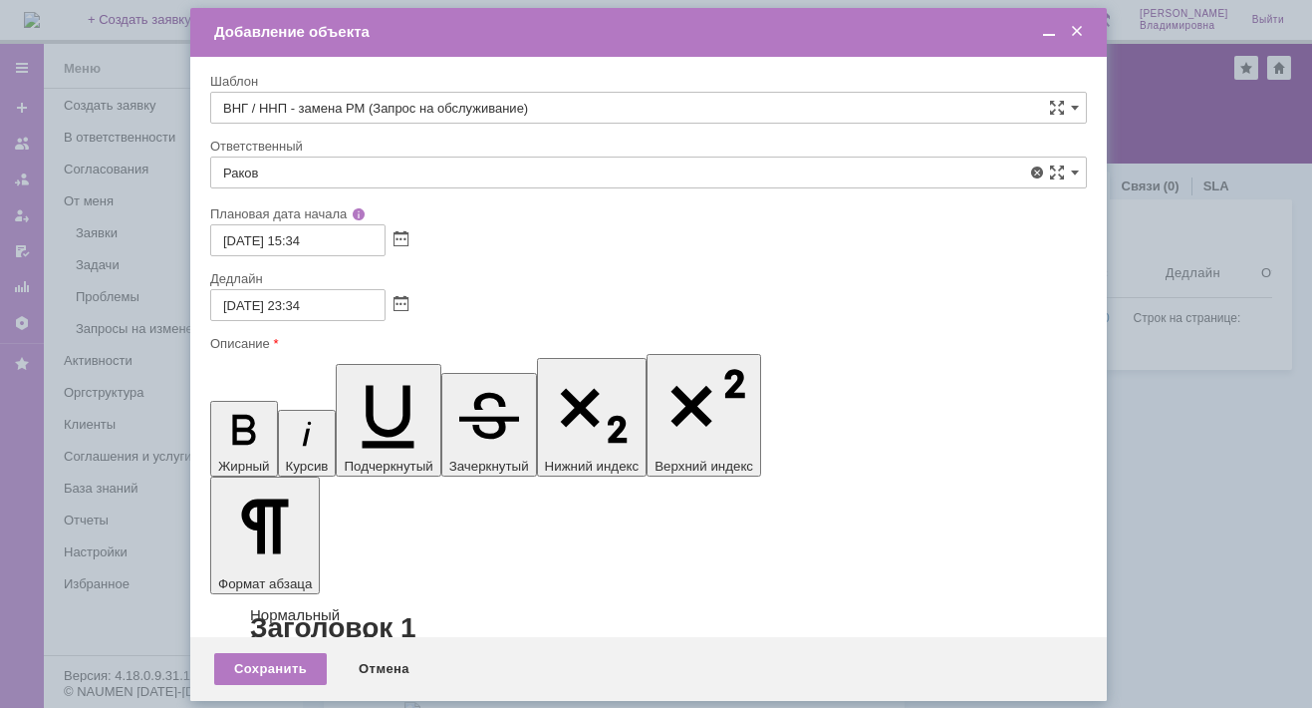
click at [306, 313] on span "[PERSON_NAME]" at bounding box center [648, 318] width 851 height 16
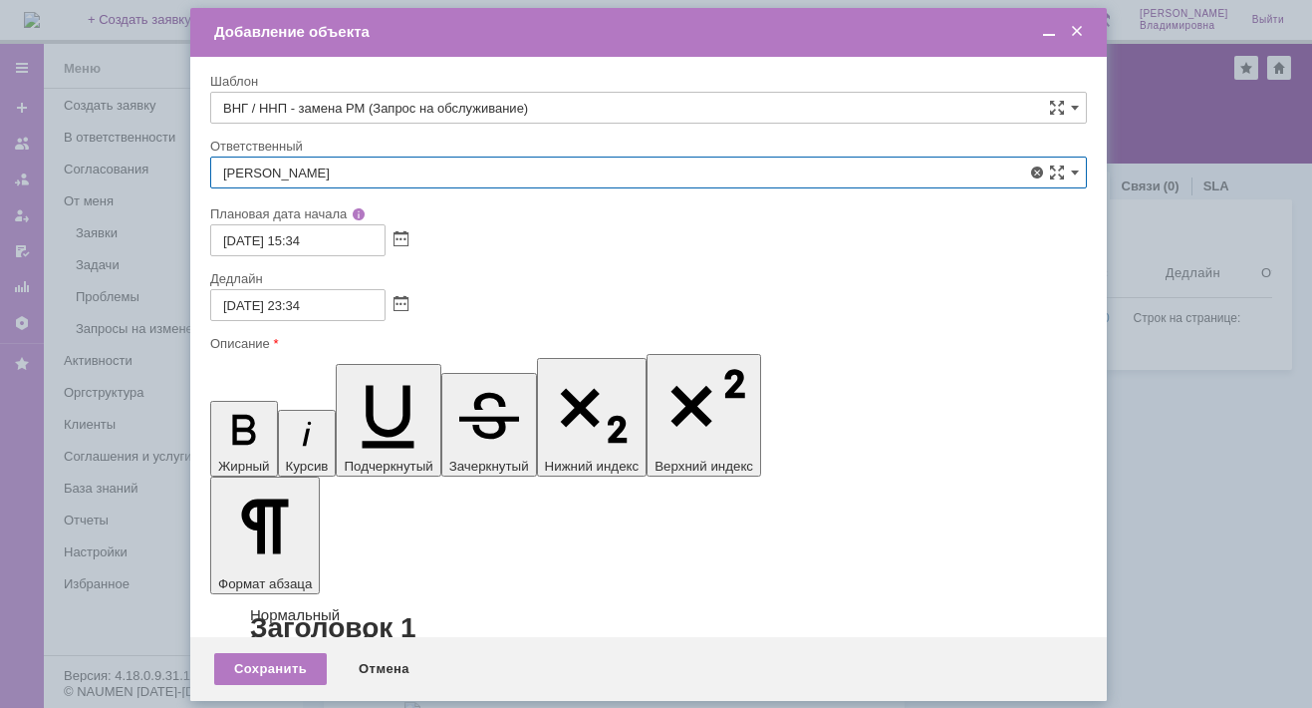
type input "[PERSON_NAME]"
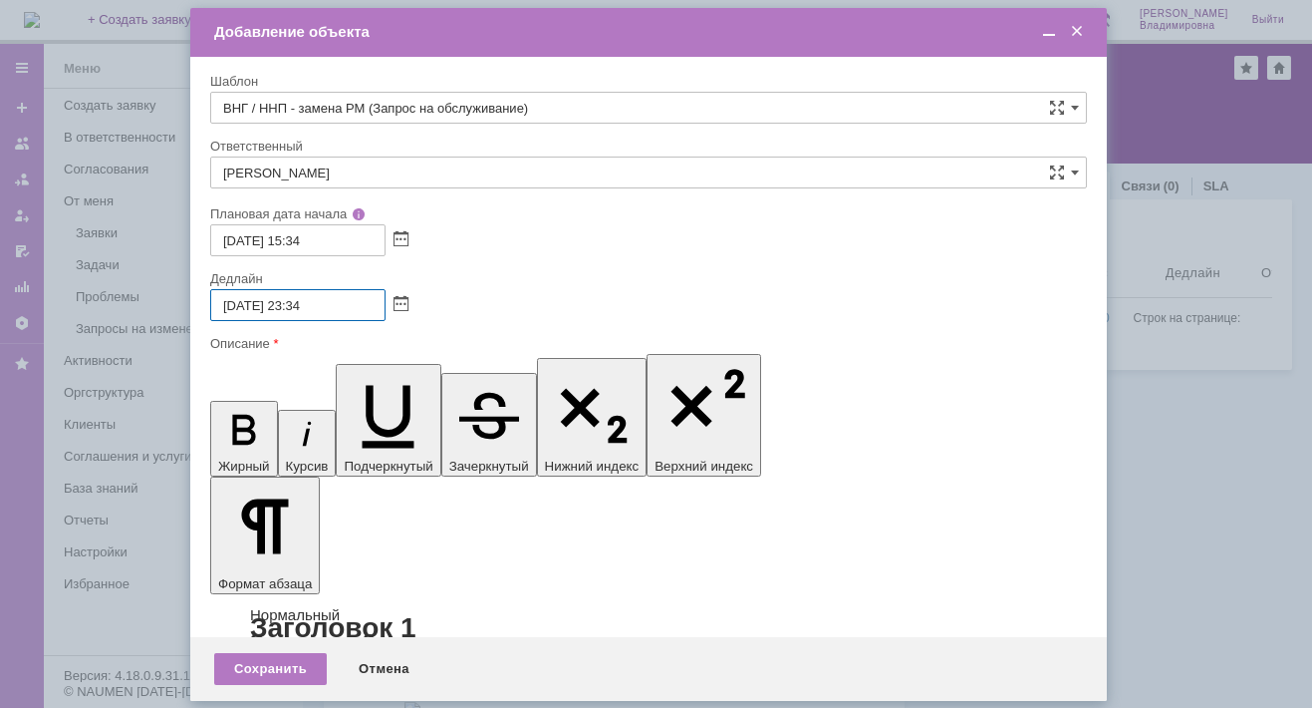
drag, startPoint x: 292, startPoint y: 302, endPoint x: 304, endPoint y: 300, distance: 12.1
click at [304, 300] on input "22.09.2025 23:34" at bounding box center [297, 305] width 175 height 32
type input "[DATE] 18:34"
click at [253, 661] on div "Сохранить" at bounding box center [270, 668] width 113 height 32
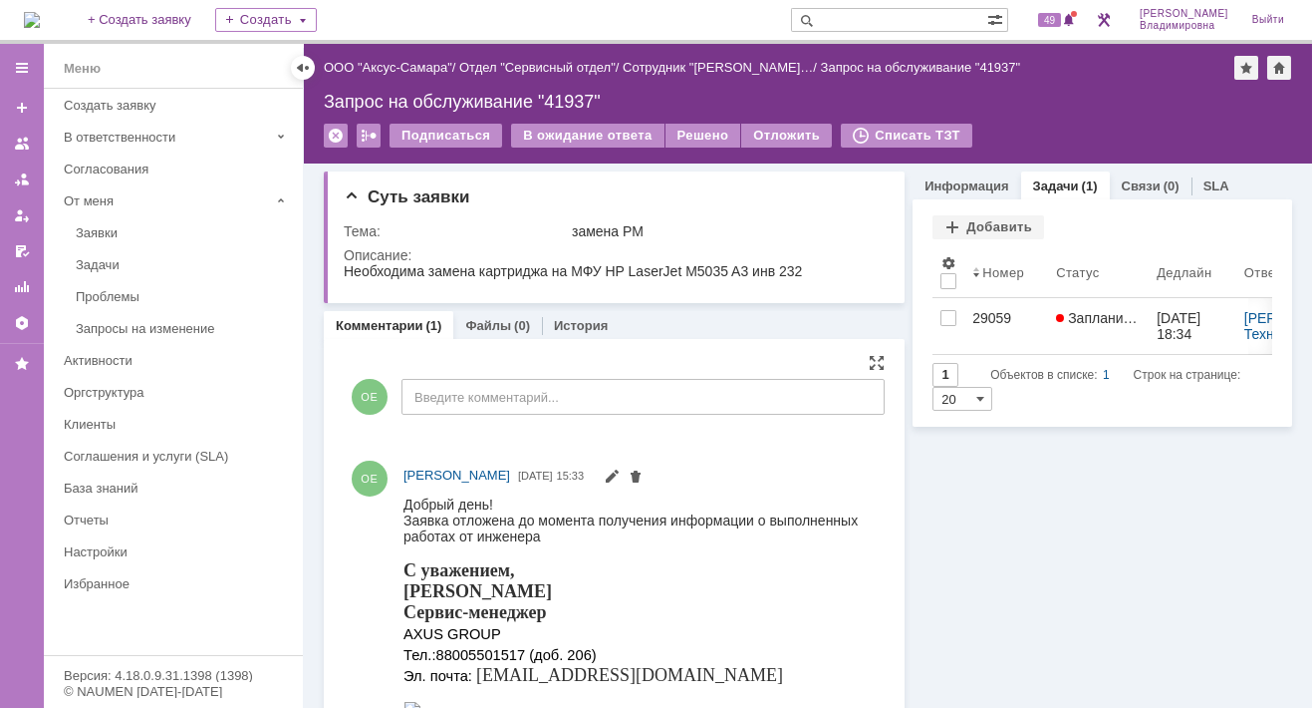
drag, startPoint x: 673, startPoint y: 177, endPoint x: 749, endPoint y: 148, distance: 82.0
click at [673, 176] on div "Суть заявки Тема: замена РМ Описание:" at bounding box center [614, 237] width 581 height 132
click at [1061, 17] on span "49" at bounding box center [1049, 20] width 23 height 14
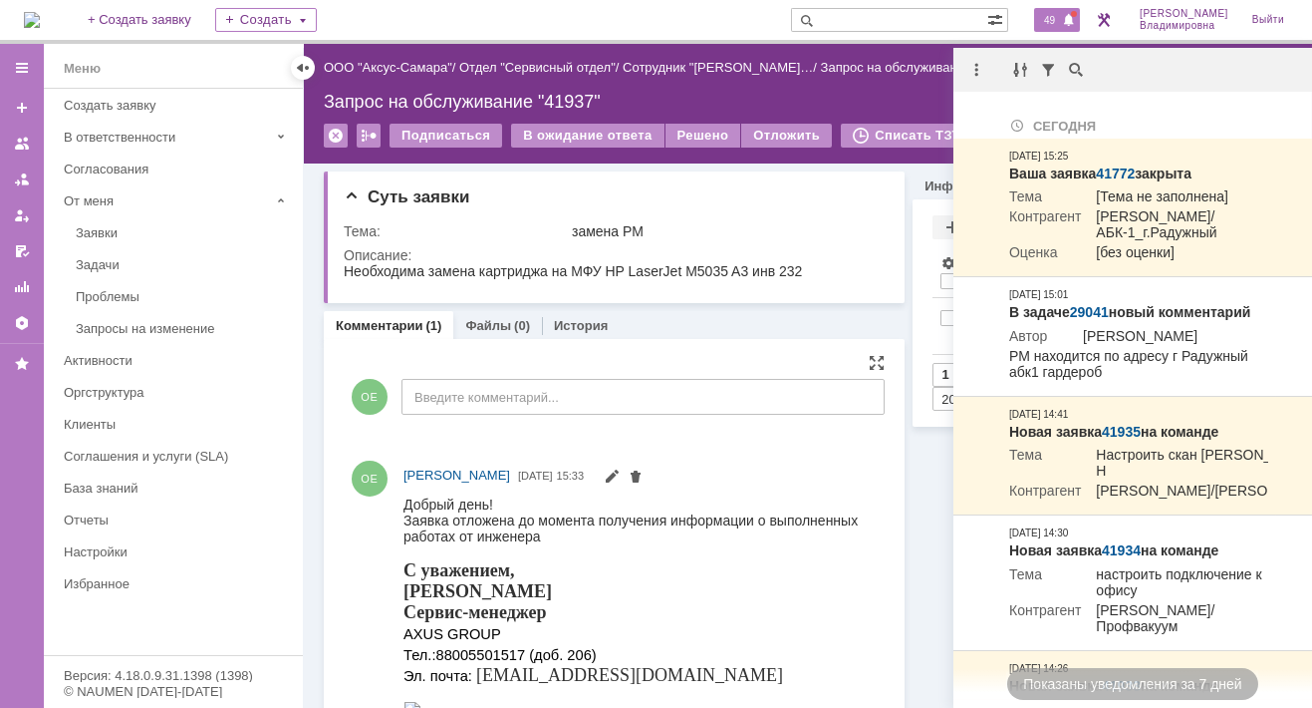
click at [40, 23] on img at bounding box center [32, 20] width 16 height 16
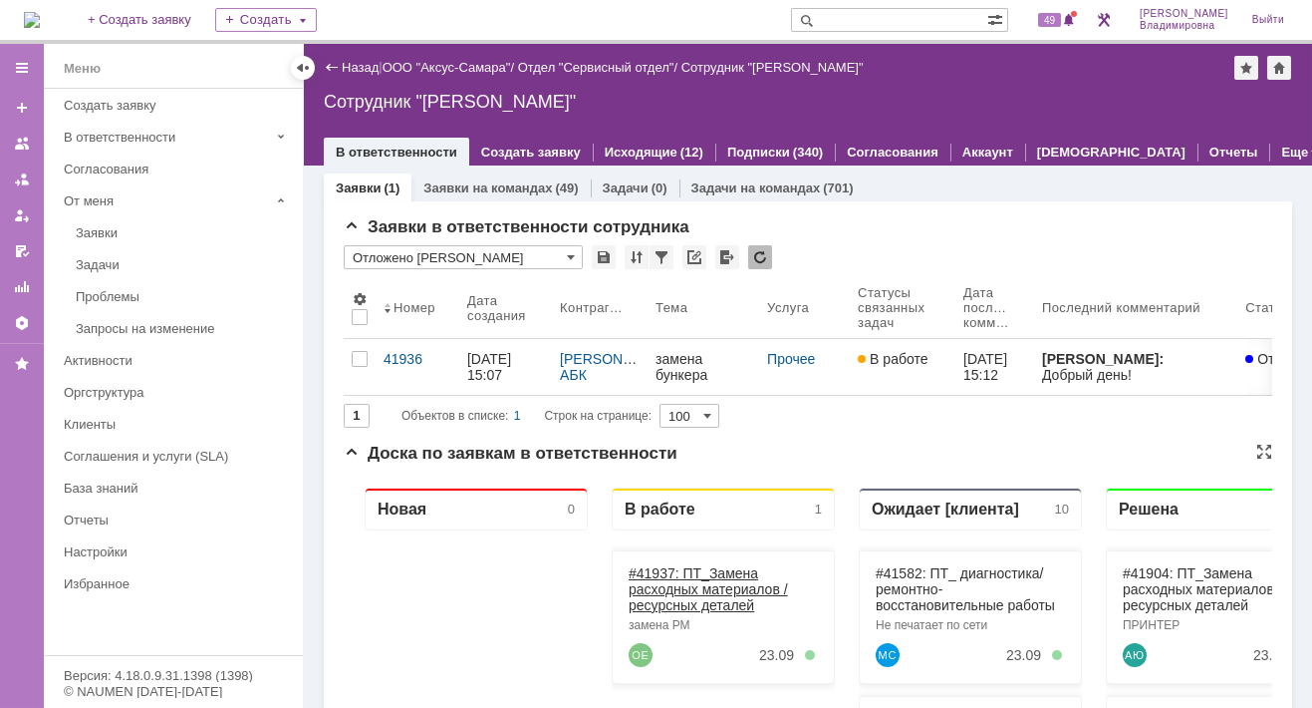
click at [663, 572] on link "#41937: ПТ_Замена расходных материалов / ресурсных деталей" at bounding box center [708, 588] width 159 height 48
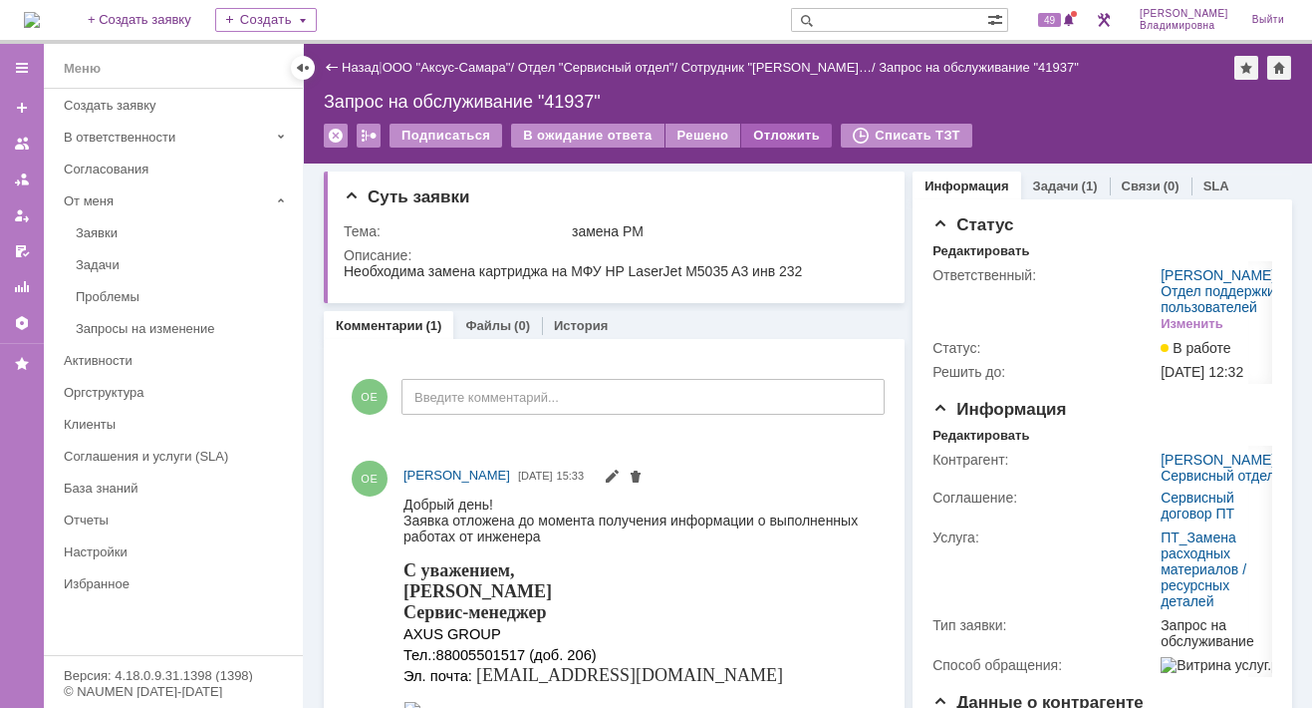
click at [767, 134] on div "Отложить" at bounding box center [786, 136] width 91 height 24
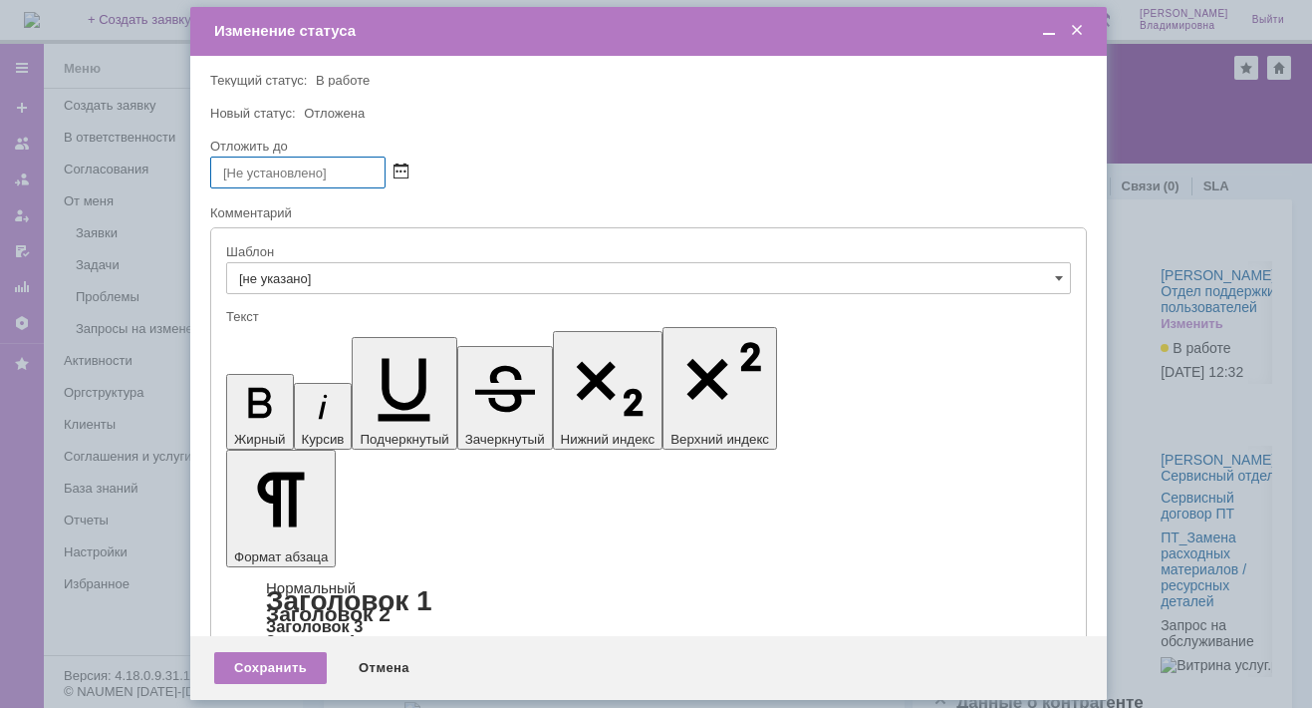
click at [401, 166] on span at bounding box center [401, 172] width 15 height 16
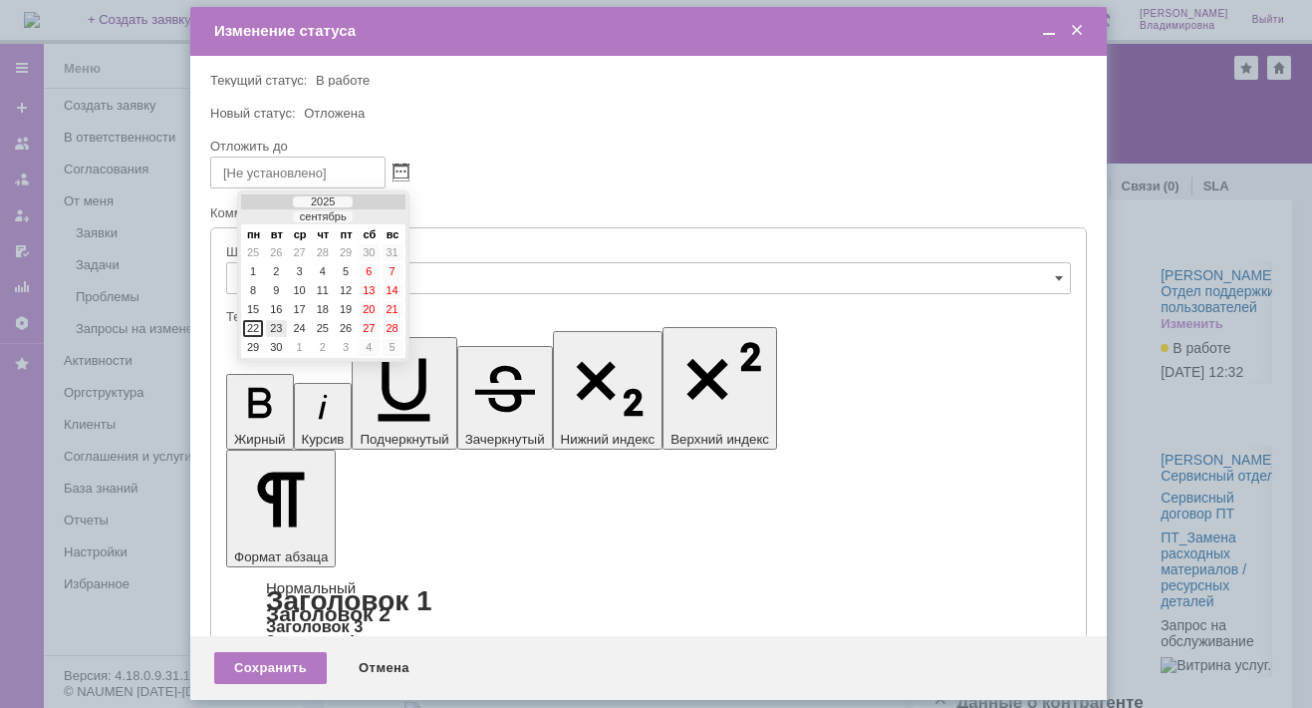
click at [279, 322] on div "23" at bounding box center [276, 328] width 20 height 17
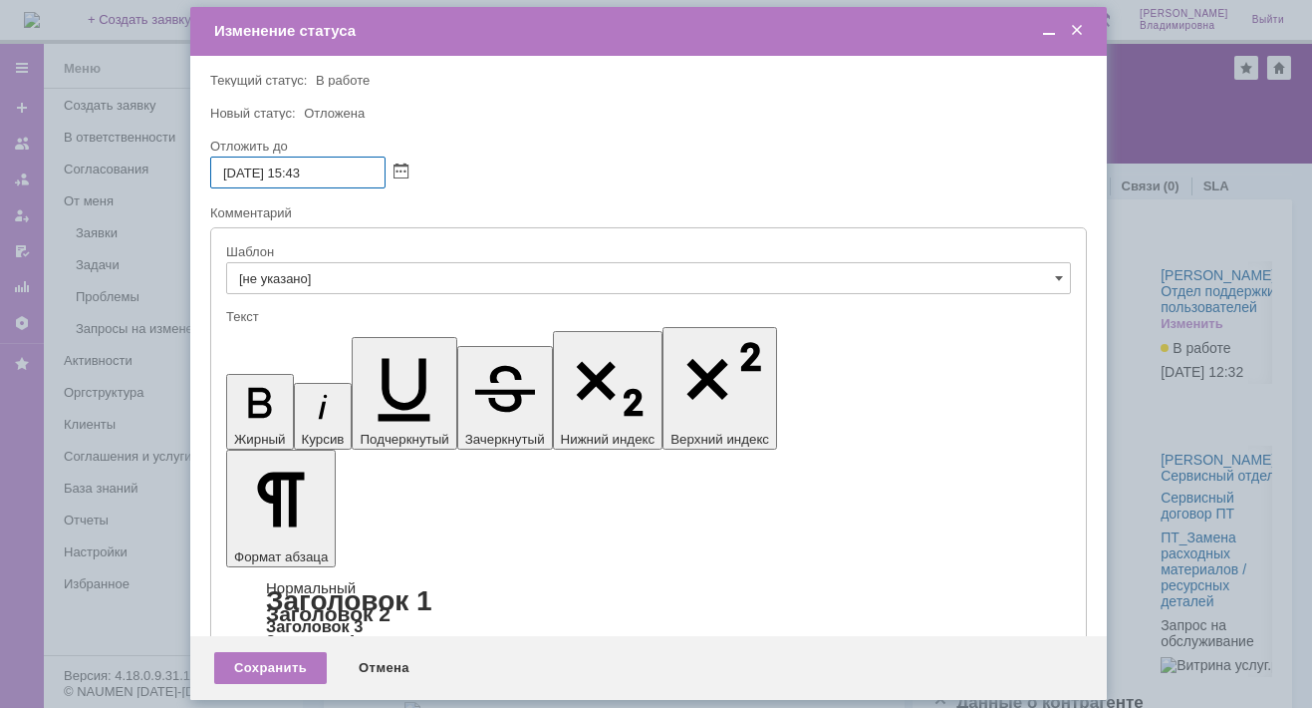
click at [304, 170] on input "23.09.2025 15:43" at bounding box center [297, 172] width 175 height 32
drag, startPoint x: 310, startPoint y: 170, endPoint x: 321, endPoint y: 170, distance: 11.0
click at [321, 170] on input "23.09.2025 16:43" at bounding box center [297, 172] width 175 height 32
type input "[DATE] 16:00"
click at [259, 662] on div "Сохранить" at bounding box center [270, 668] width 113 height 32
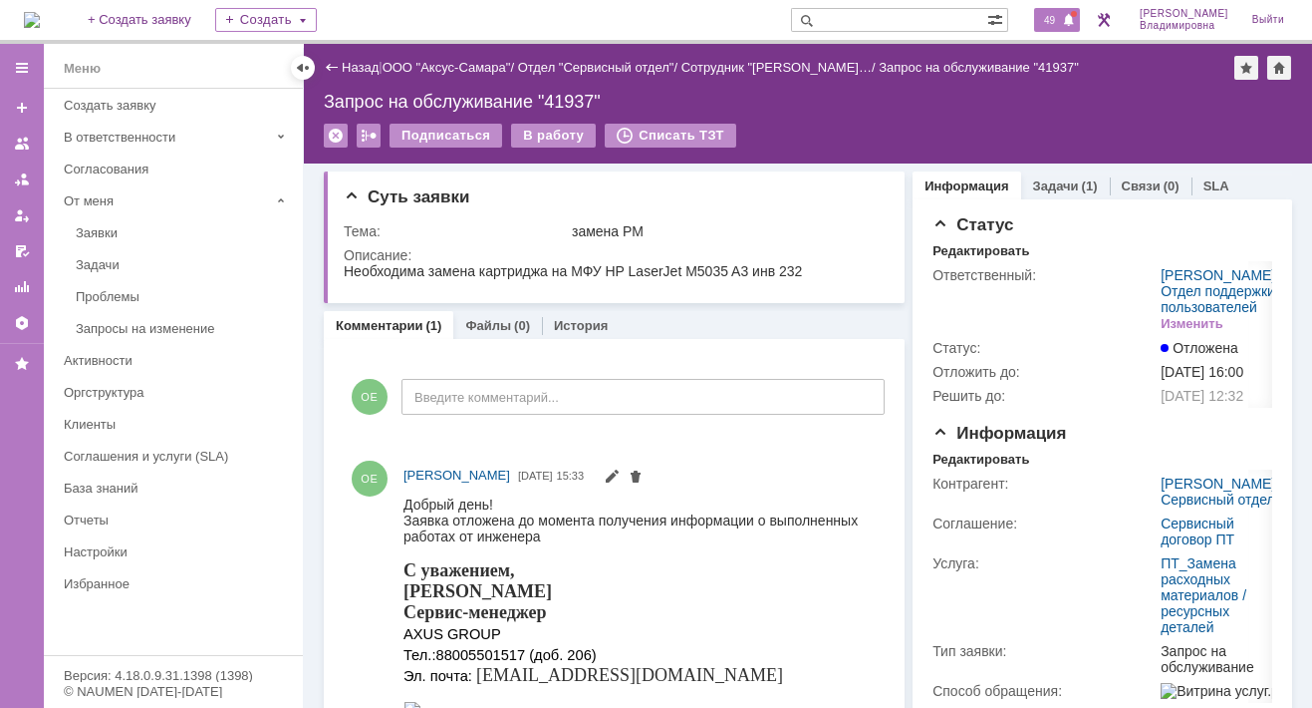
click at [1061, 14] on span "49" at bounding box center [1049, 20] width 23 height 14
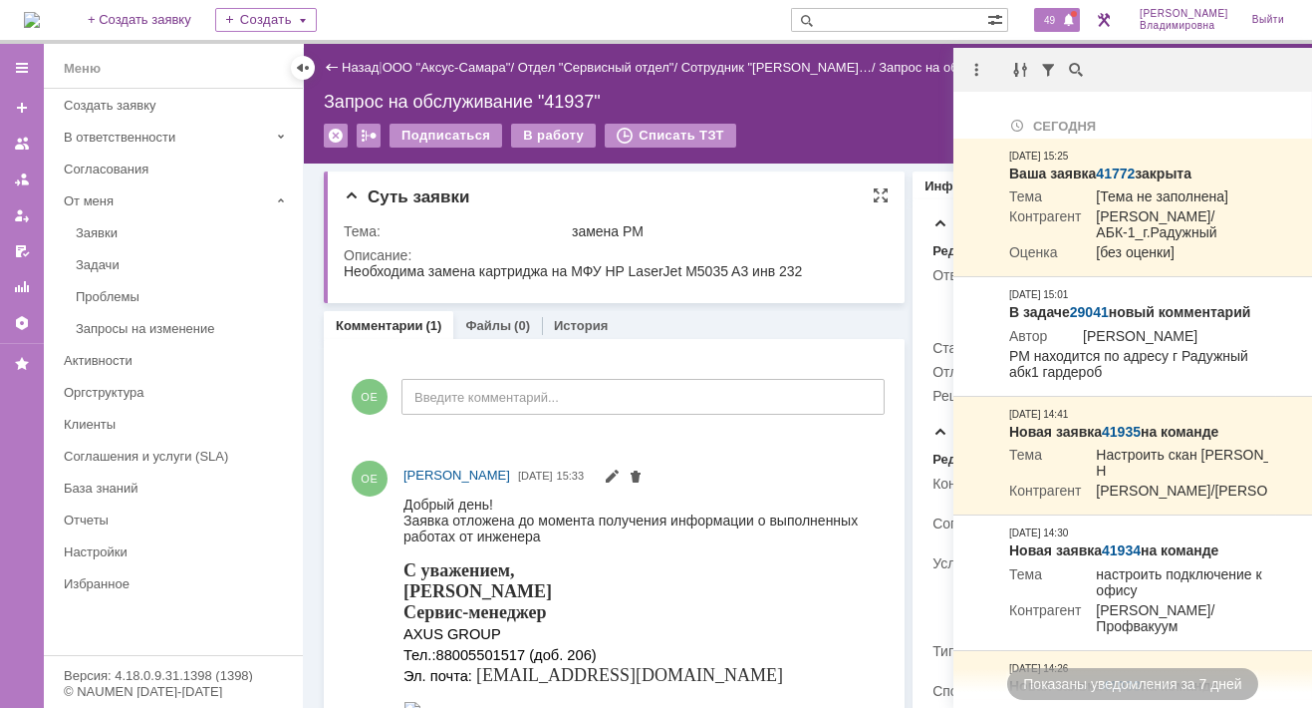
click at [719, 190] on div "Суть заявки" at bounding box center [616, 197] width 545 height 20
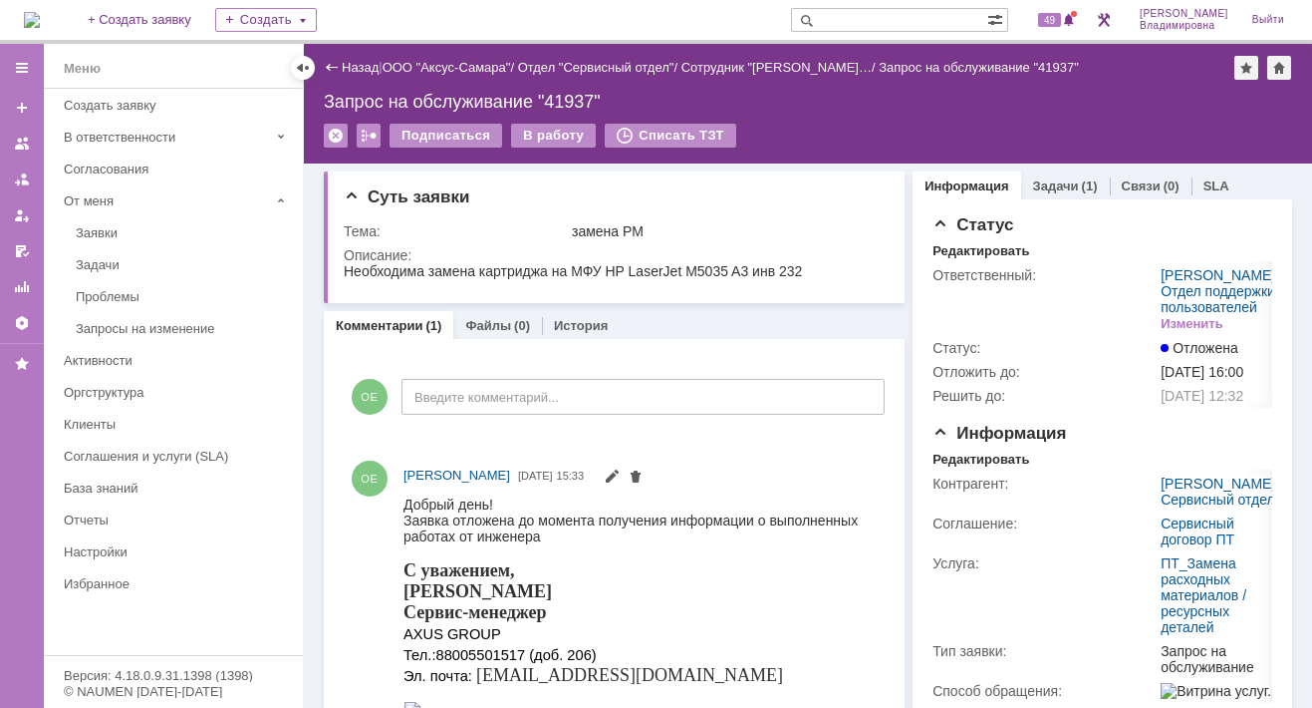
click at [40, 23] on img at bounding box center [32, 20] width 16 height 16
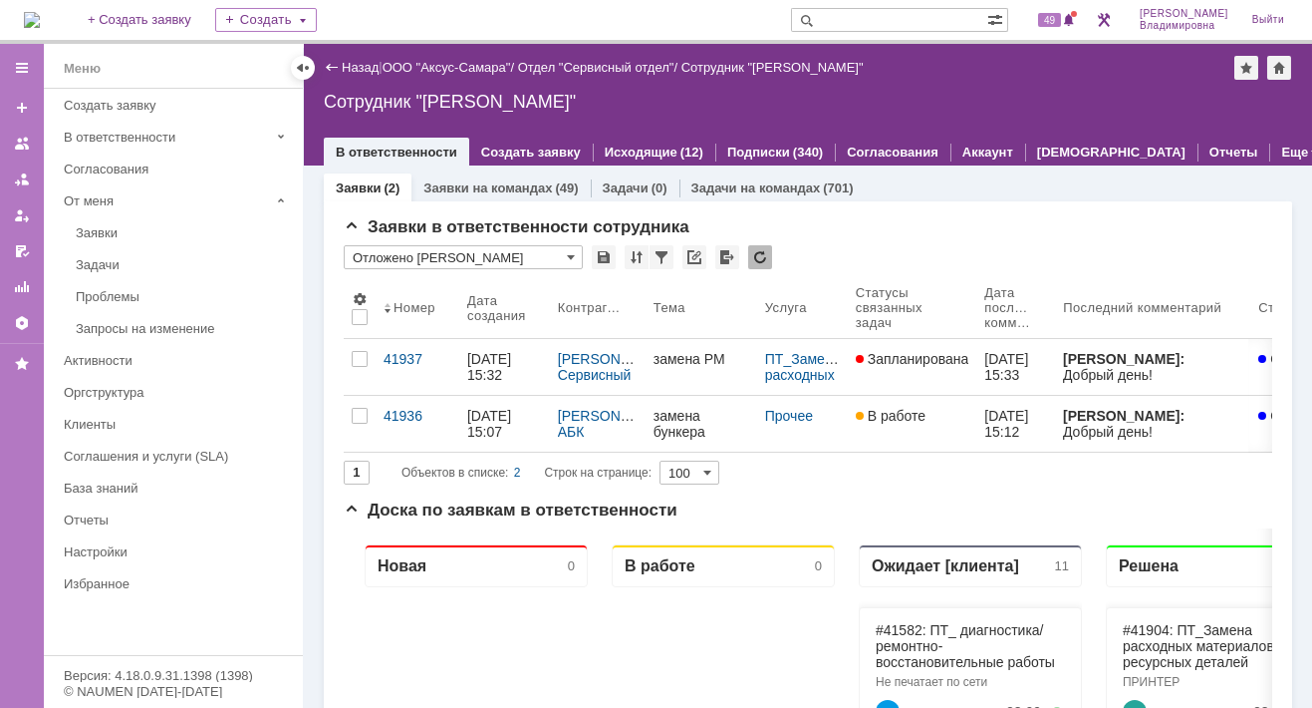
click at [856, 21] on input "text" at bounding box center [889, 20] width 196 height 24
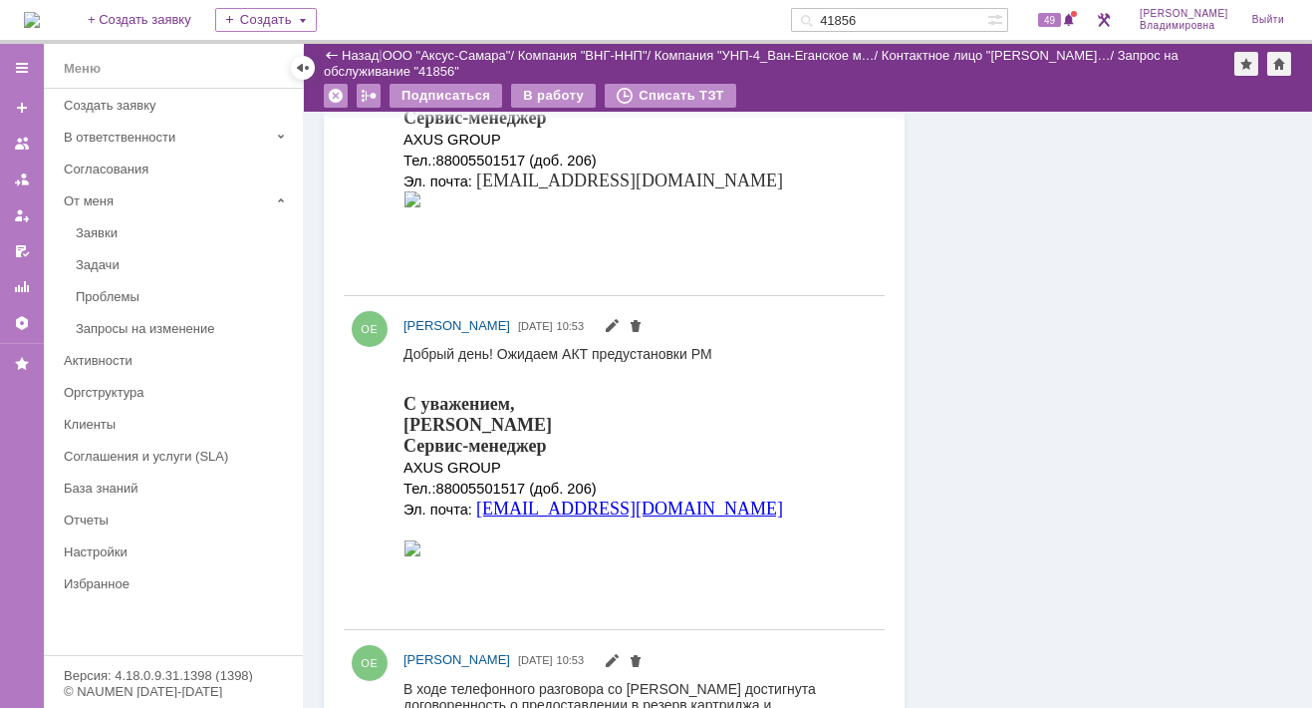
scroll to position [1195, 0]
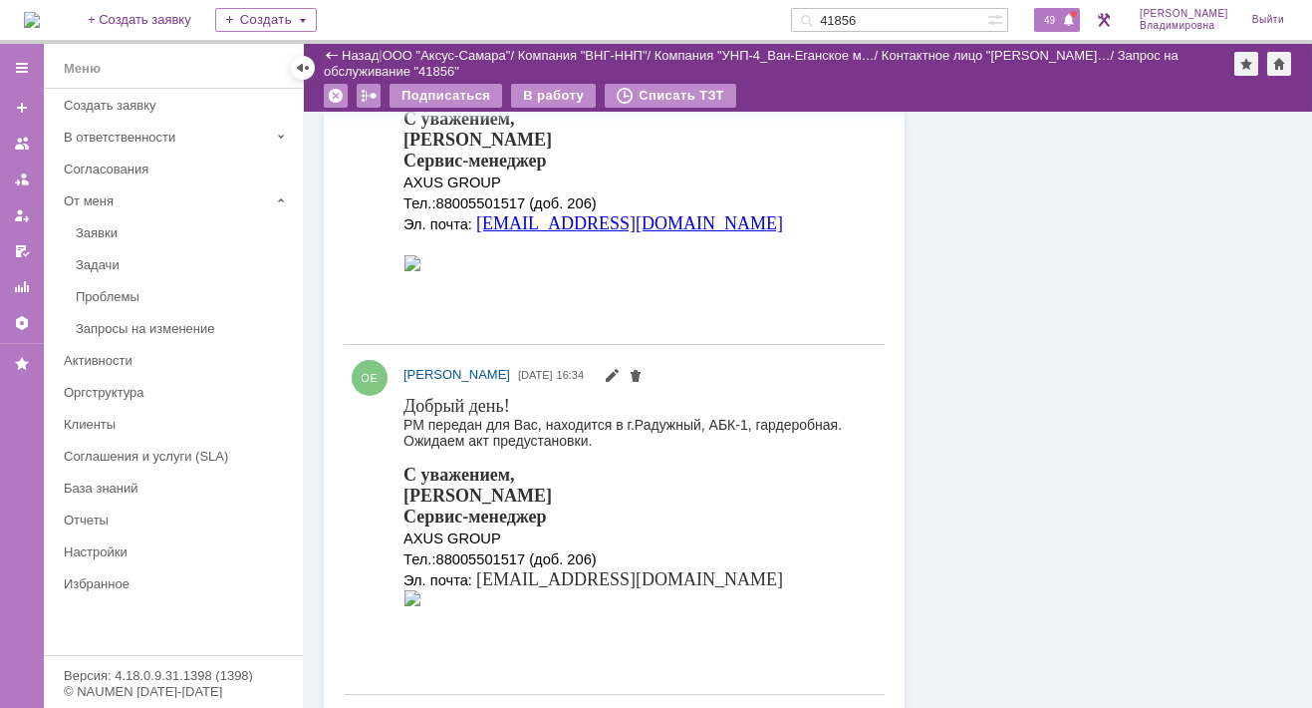
click at [1061, 15] on span "49" at bounding box center [1049, 20] width 23 height 14
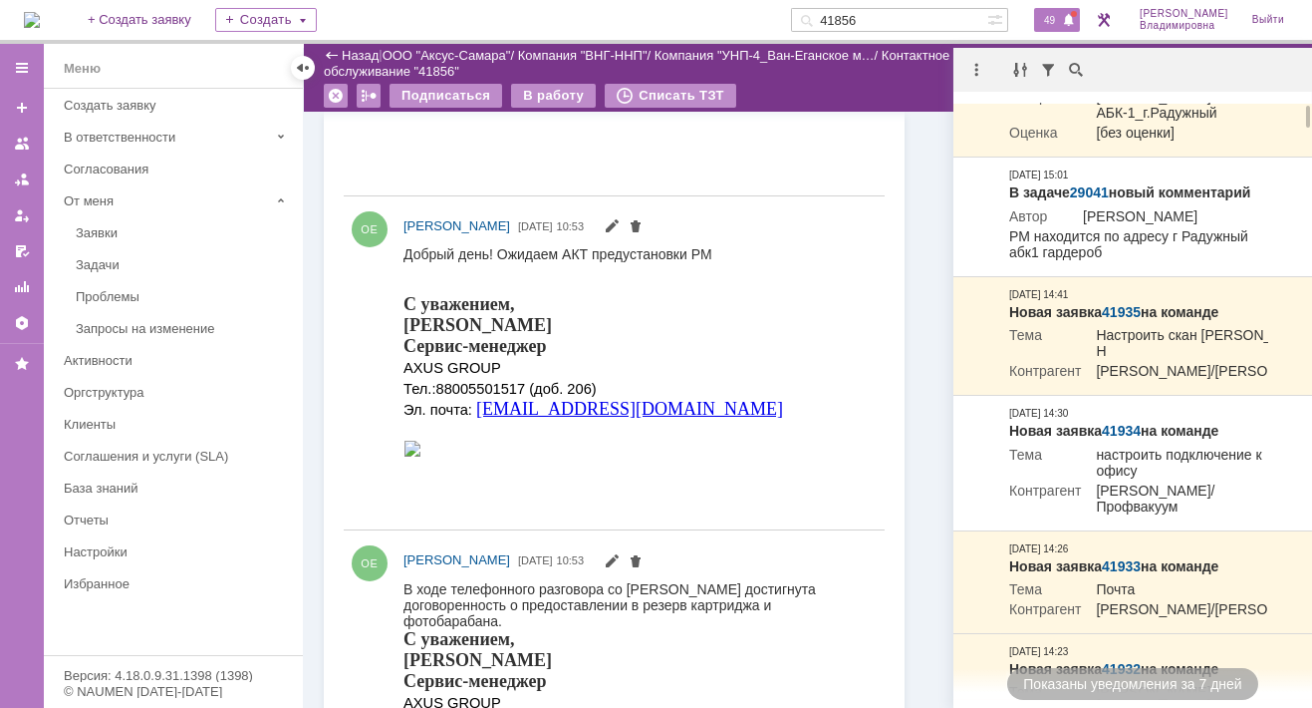
scroll to position [0, 0]
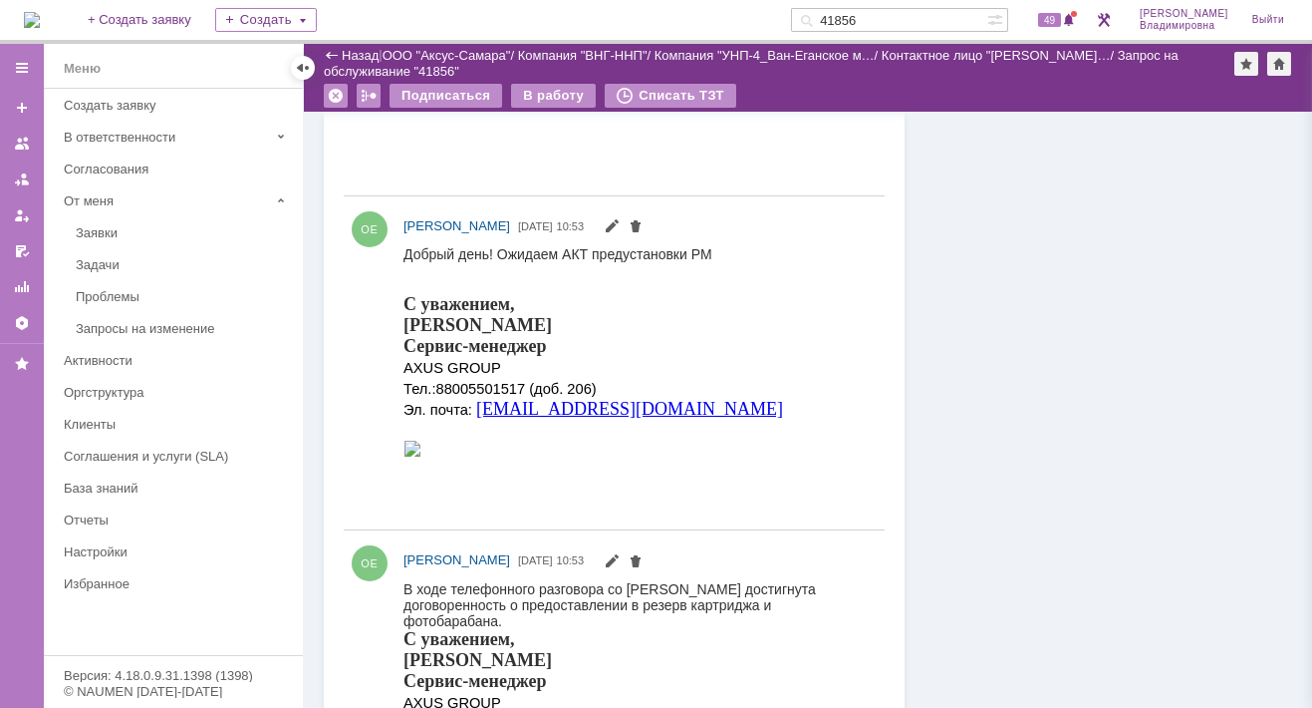
click at [929, 329] on div "Информация Задачи (1) Связи (0) SLA Статус Редактировать Ответственный: Орлова …" at bounding box center [1099, 399] width 388 height 3963
click at [1055, 16] on span "49" at bounding box center [1049, 20] width 23 height 14
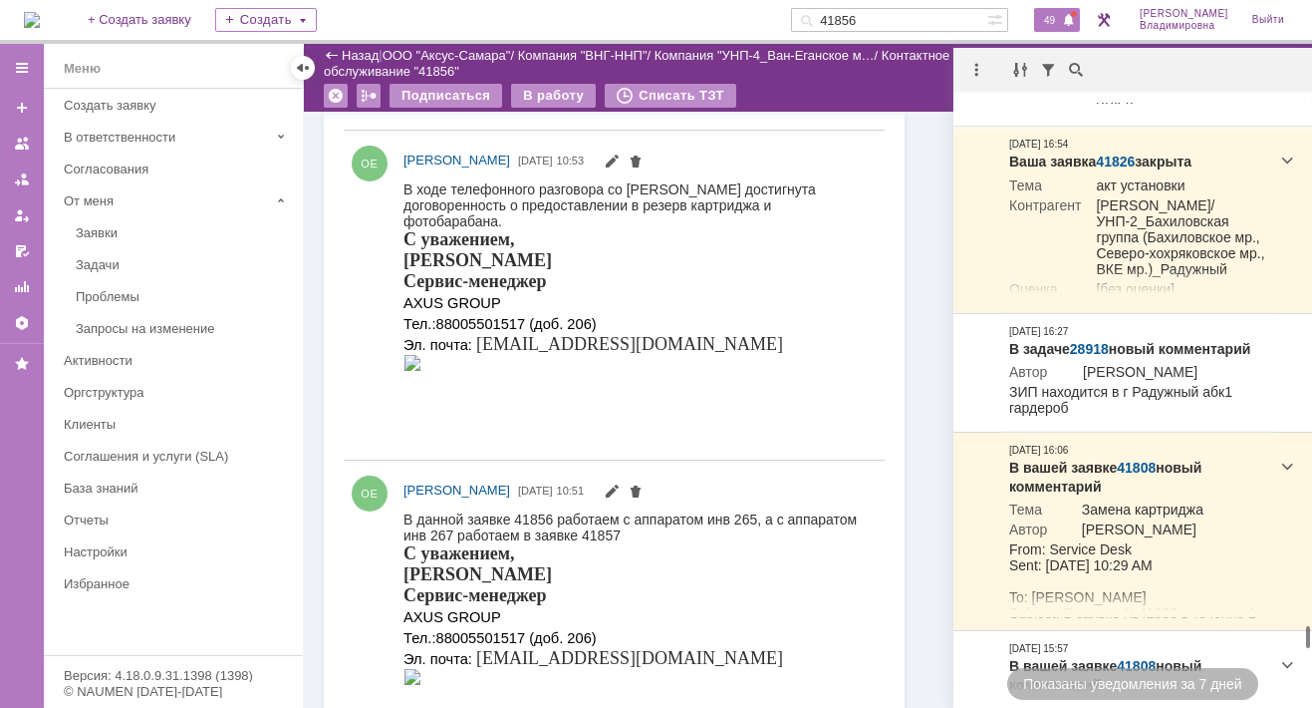
scroll to position [14686, 0]
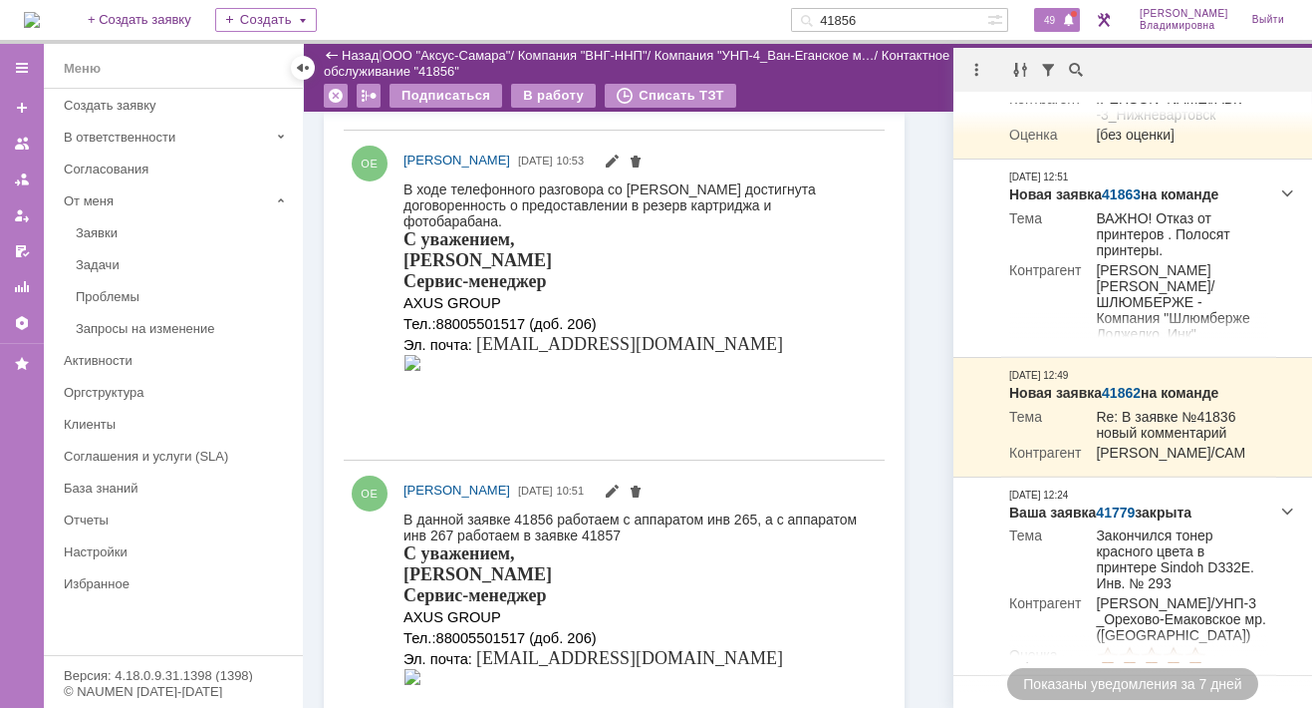
drag, startPoint x: 1308, startPoint y: 138, endPoint x: 1297, endPoint y: 730, distance: 593.1
click at [1297, 707] on html "Идет загрузка, пожалуйста, подождите. На домашнюю + Создать заявку Создать 4185…" at bounding box center [656, 354] width 1312 height 708
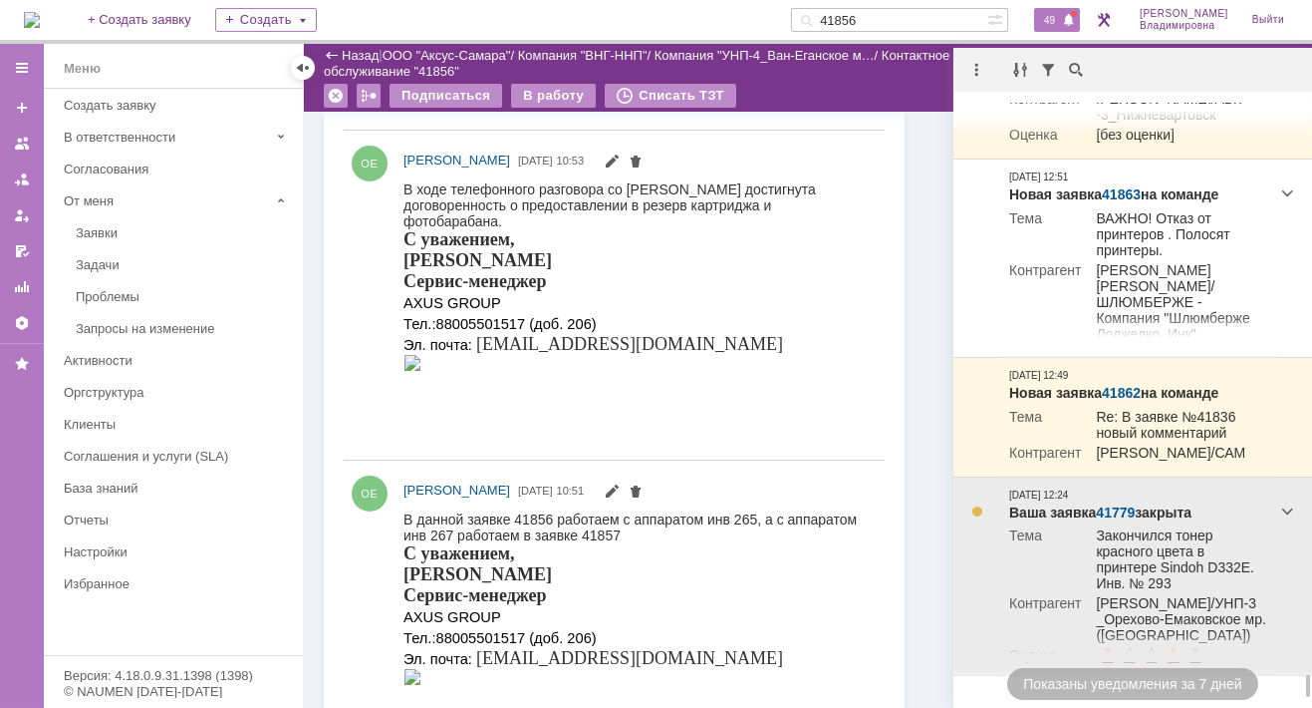
click at [997, 620] on td at bounding box center [978, 576] width 48 height 198
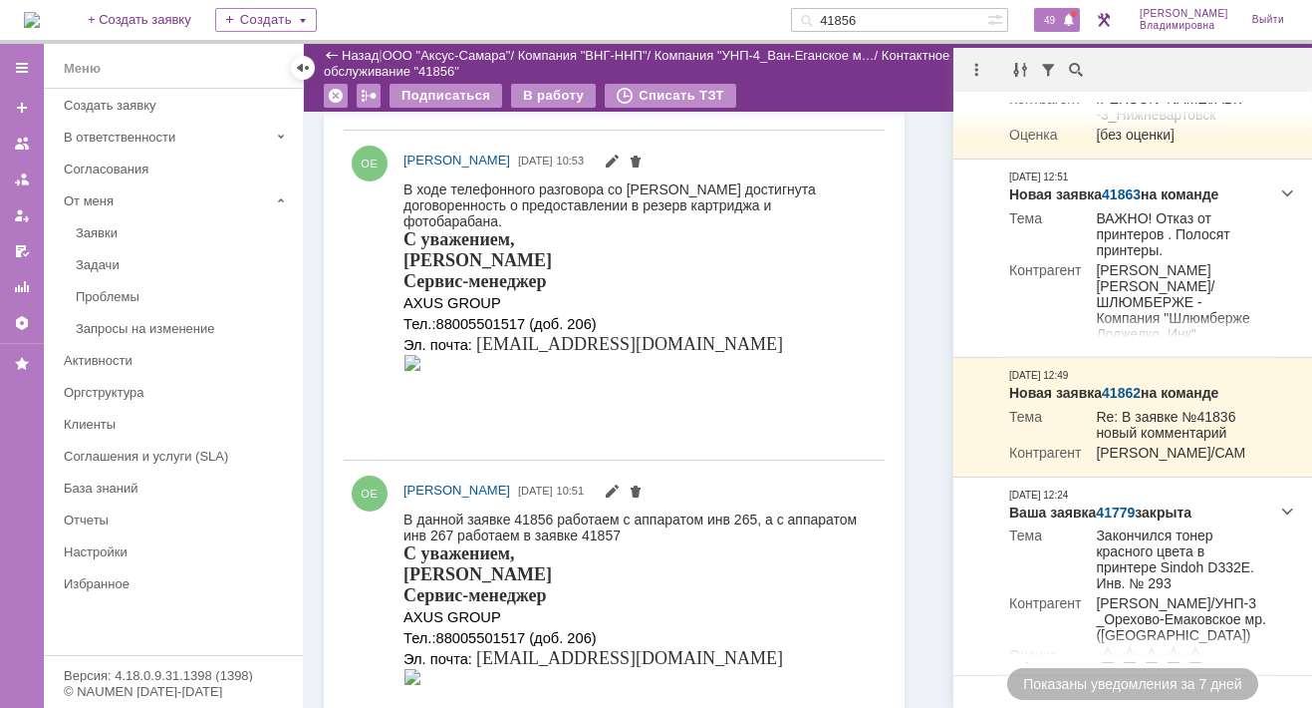
scroll to position [2691, 0]
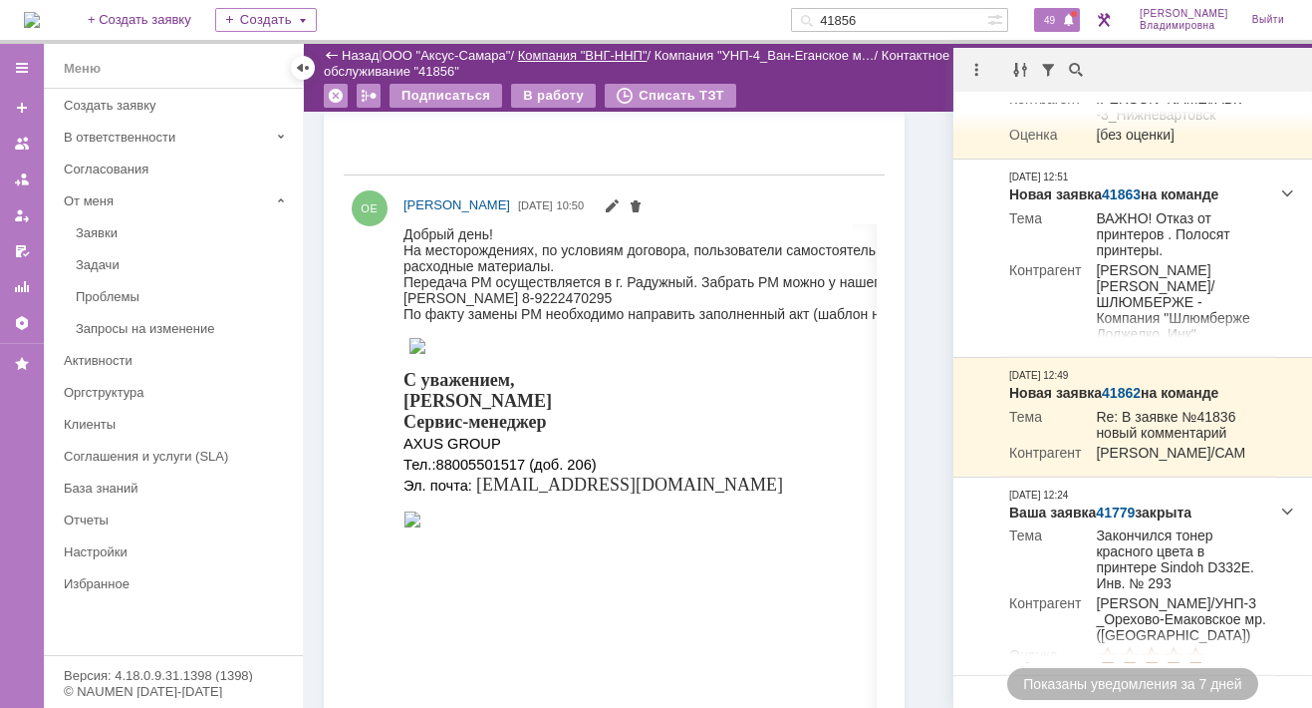
click at [609, 59] on link "Компания "ВНГ-ННП"" at bounding box center [583, 55] width 130 height 15
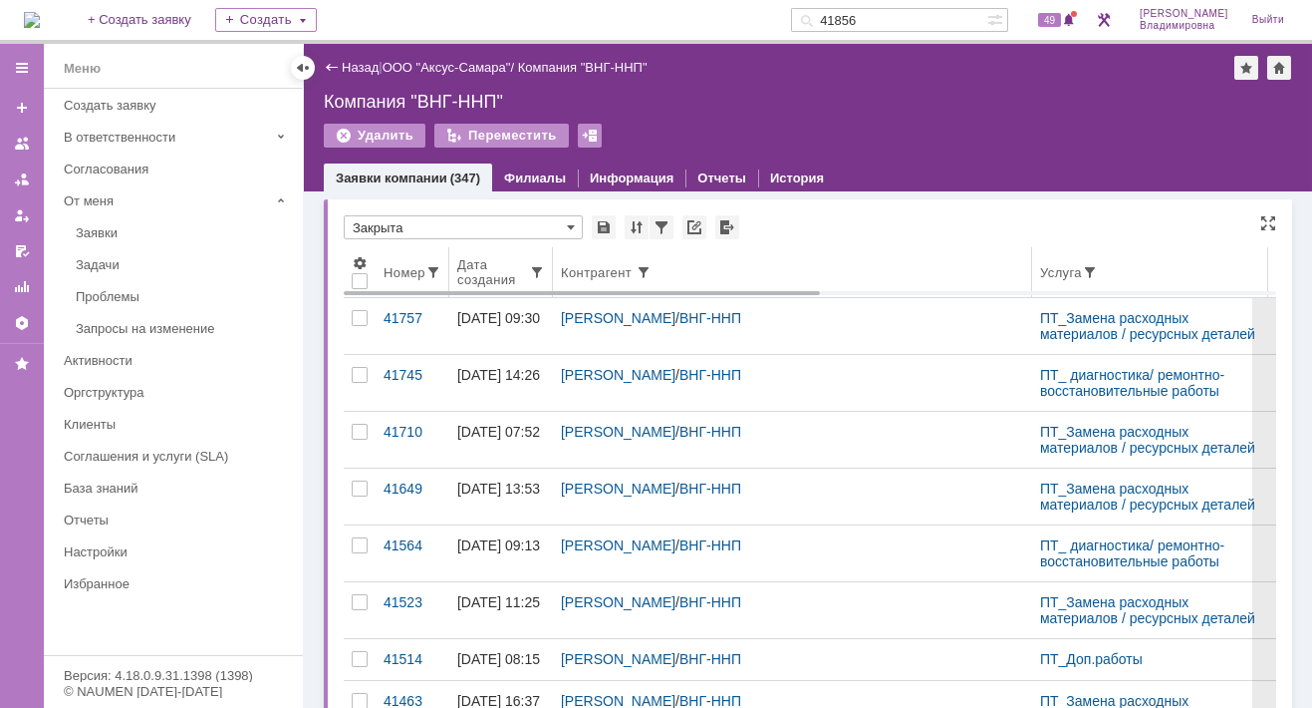
click at [417, 277] on div "Номер" at bounding box center [405, 272] width 42 height 15
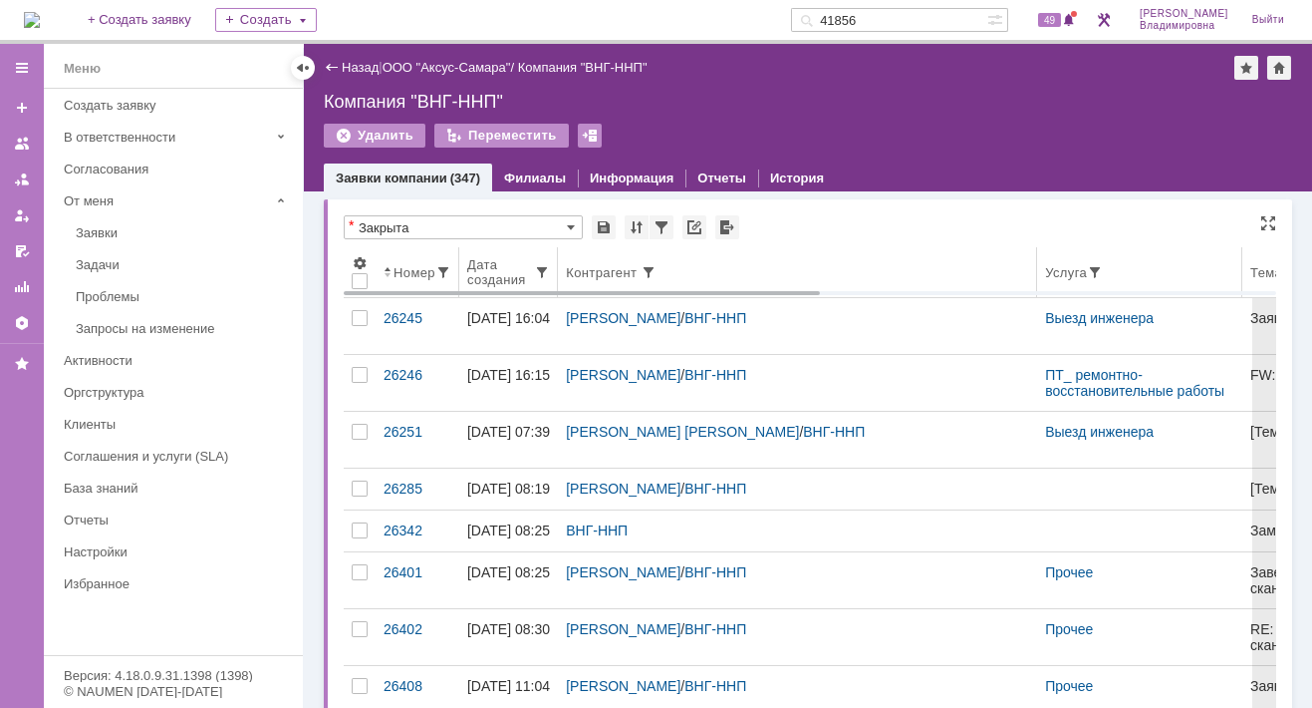
click at [418, 276] on div "Номер" at bounding box center [415, 272] width 42 height 15
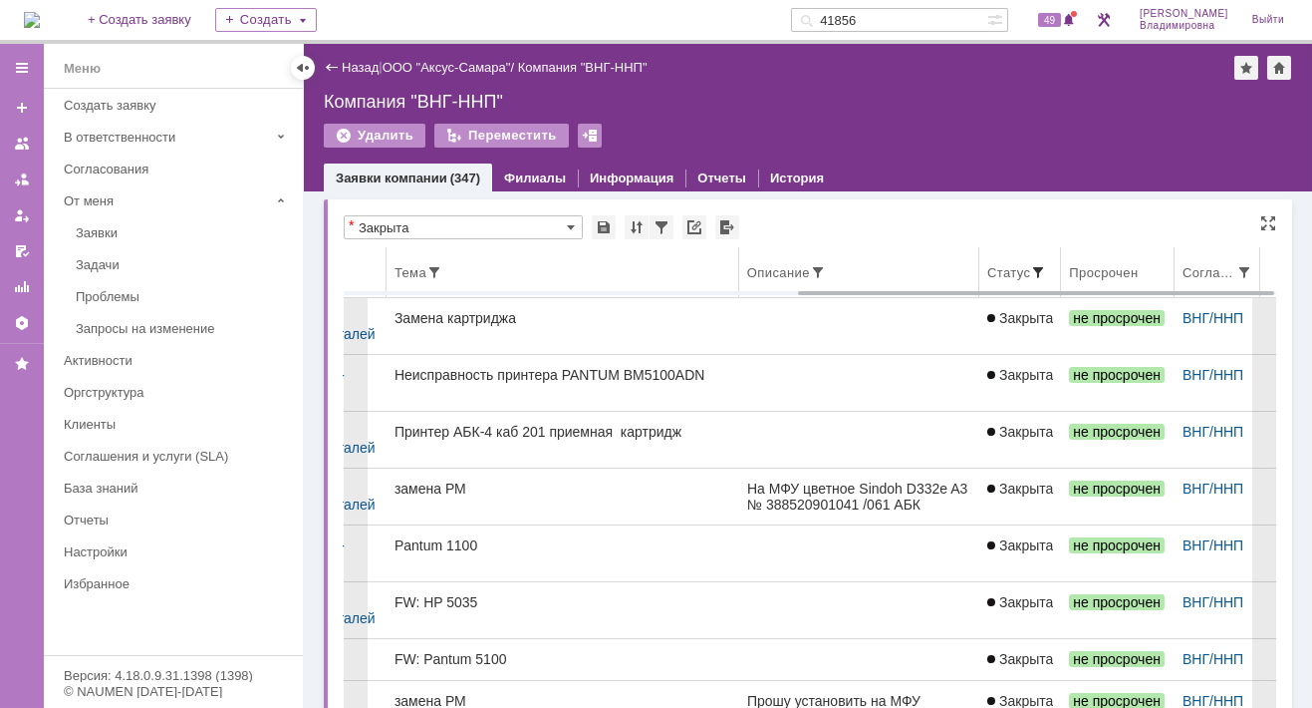
click at [1031, 268] on span at bounding box center [1039, 272] width 16 height 16
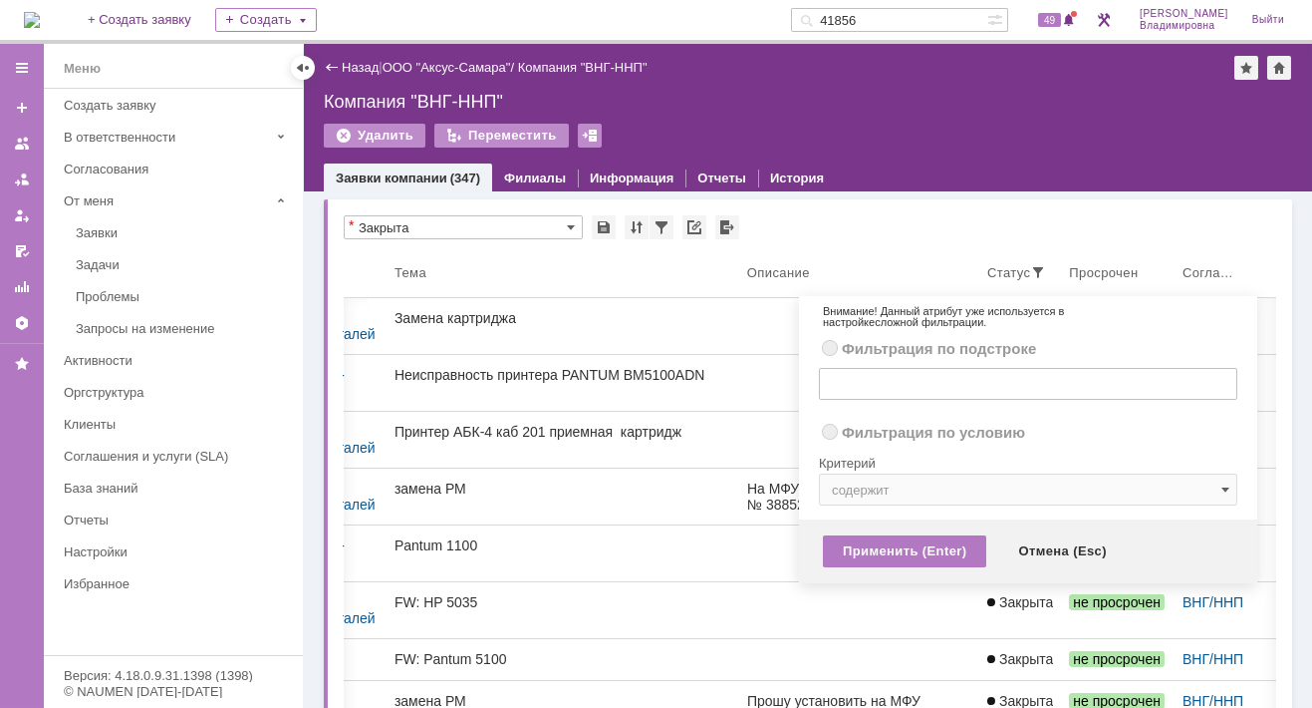
click at [862, 120] on div "Назад | ООО "Аксус-Самара" / Компания "ВНГ-ННП" Компания "ВНГ-ННП" Удалить Пере…" at bounding box center [808, 117] width 1009 height 147
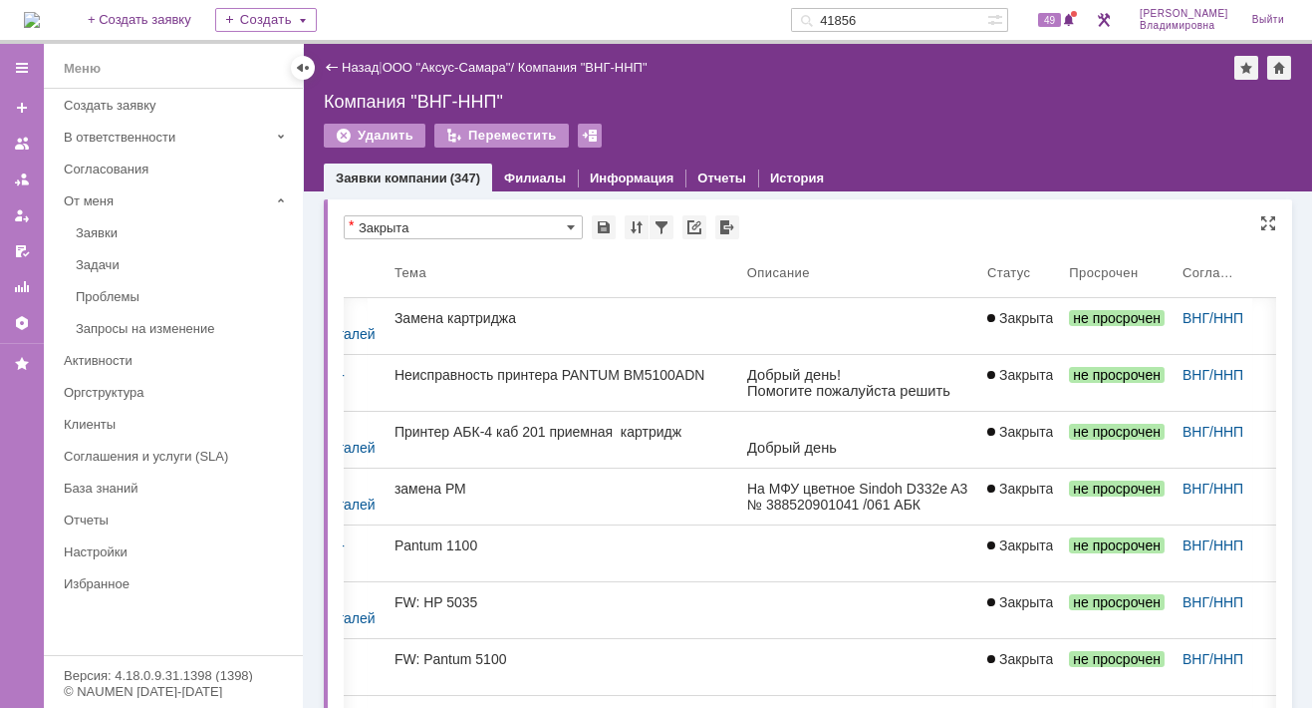
click at [363, 183] on link "Заявки компании" at bounding box center [392, 177] width 112 height 15
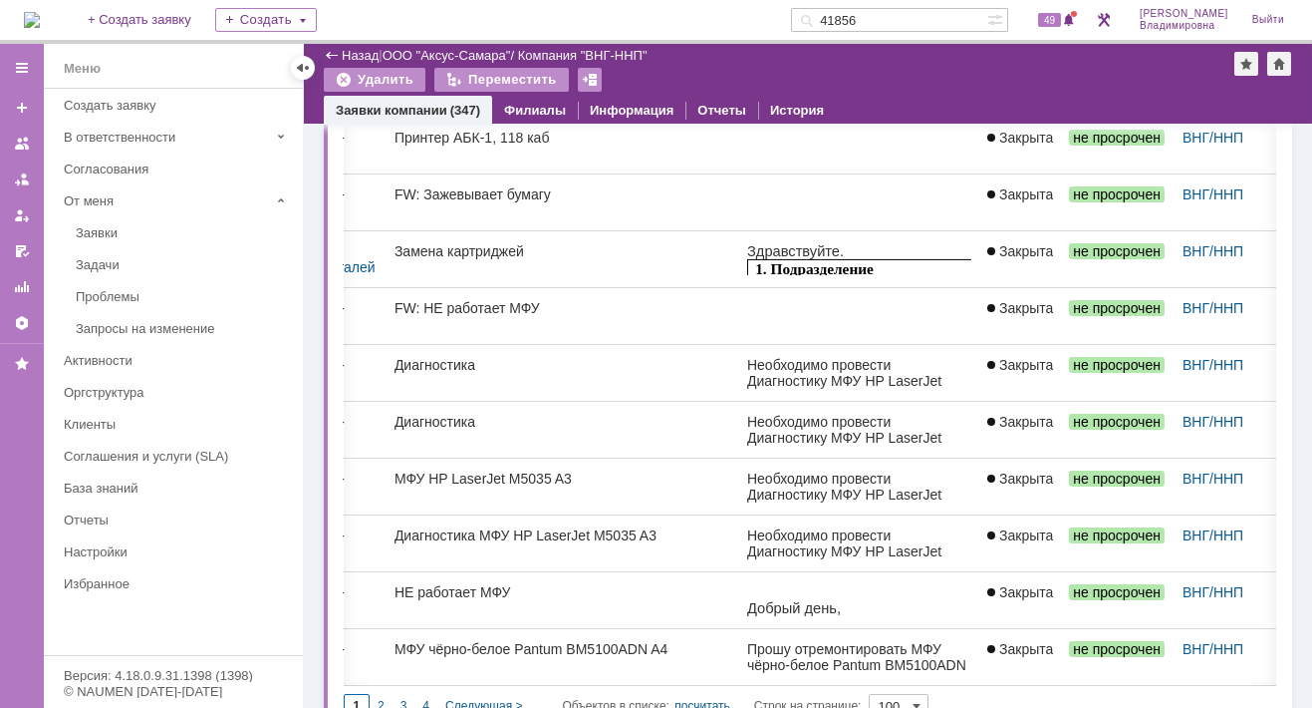
click at [357, 694] on input "1" at bounding box center [357, 706] width 26 height 24
drag, startPoint x: 872, startPoint y: 701, endPoint x: 710, endPoint y: 693, distance: 162.6
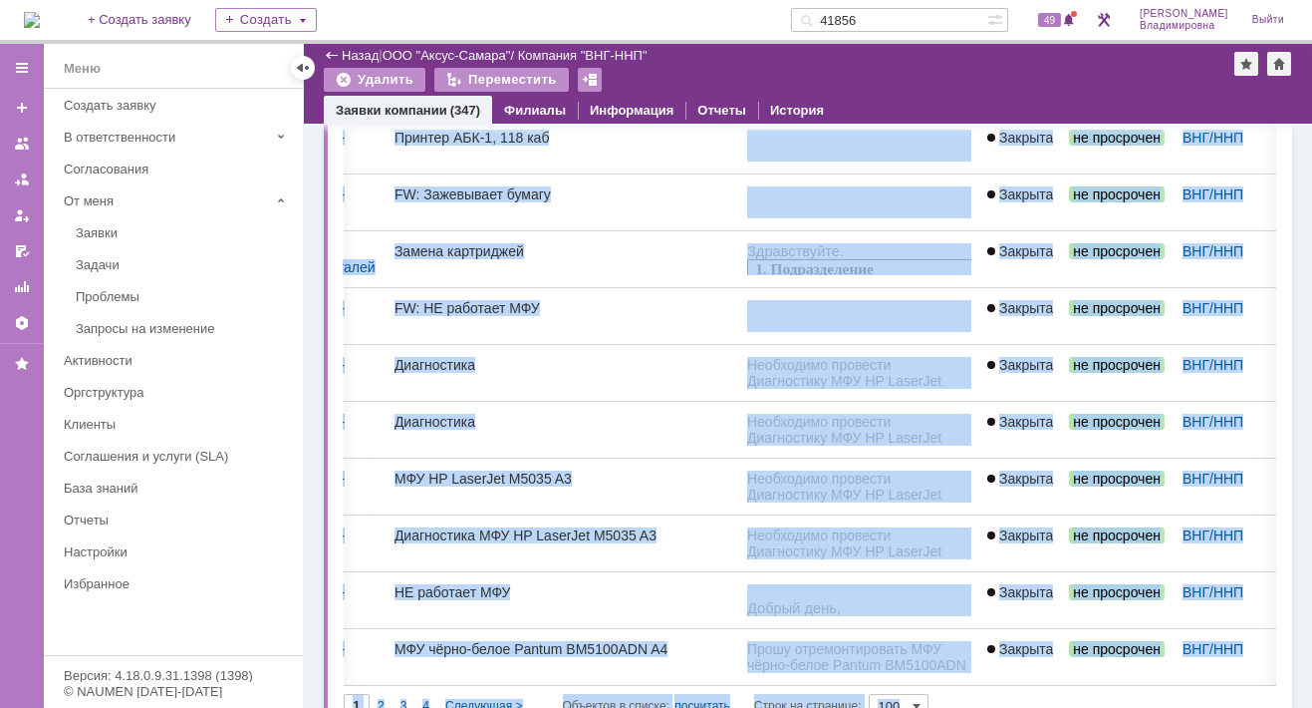
drag, startPoint x: 712, startPoint y: 702, endPoint x: 722, endPoint y: 698, distance: 11.7
drag, startPoint x: 722, startPoint y: 698, endPoint x: 643, endPoint y: 446, distance: 263.5
click at [643, 470] on div "МФУ HP LaserJet M5035 A3" at bounding box center [563, 478] width 337 height 16
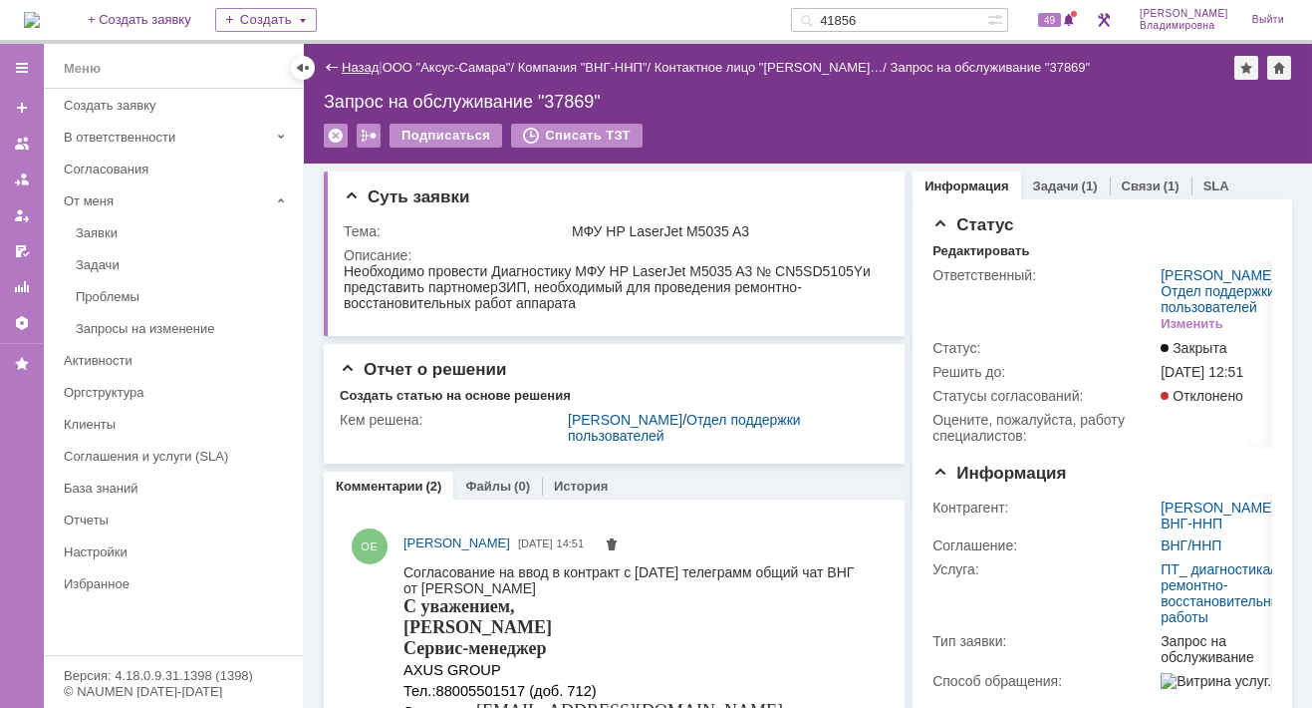
click at [350, 66] on link "Назад" at bounding box center [360, 67] width 37 height 15
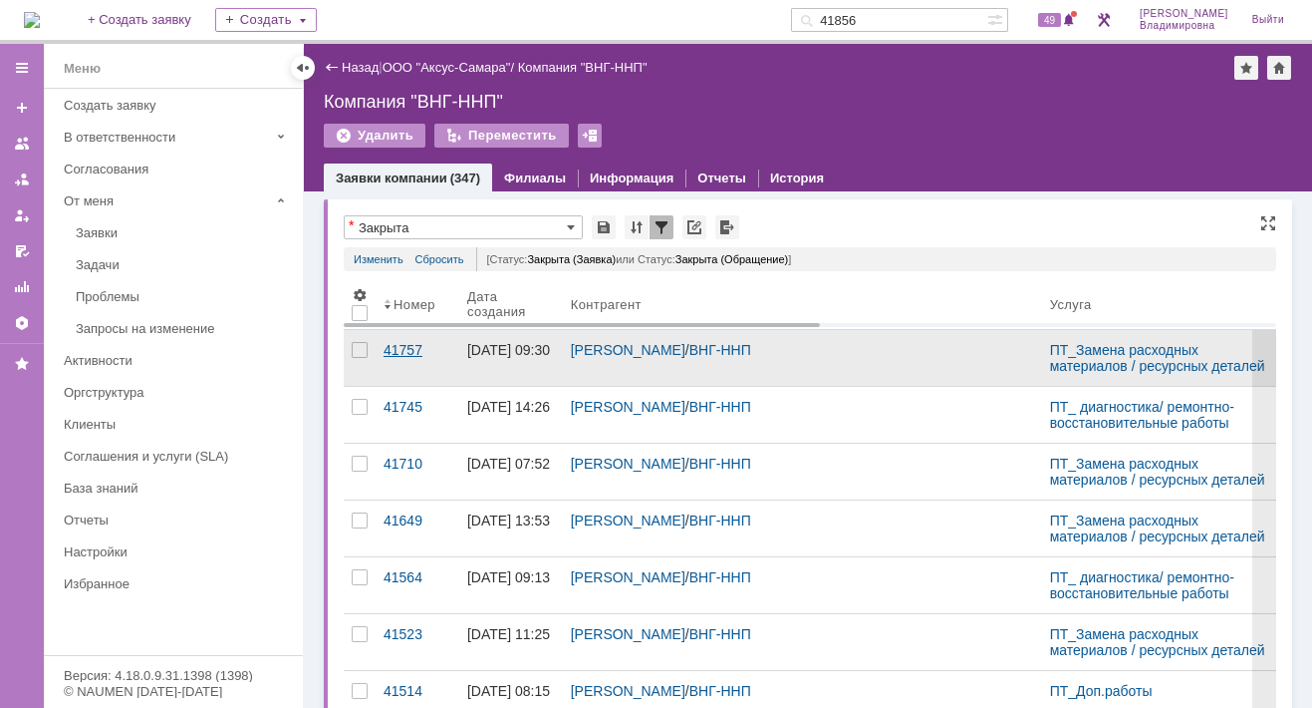
click at [388, 358] on link "41757" at bounding box center [418, 358] width 84 height 56
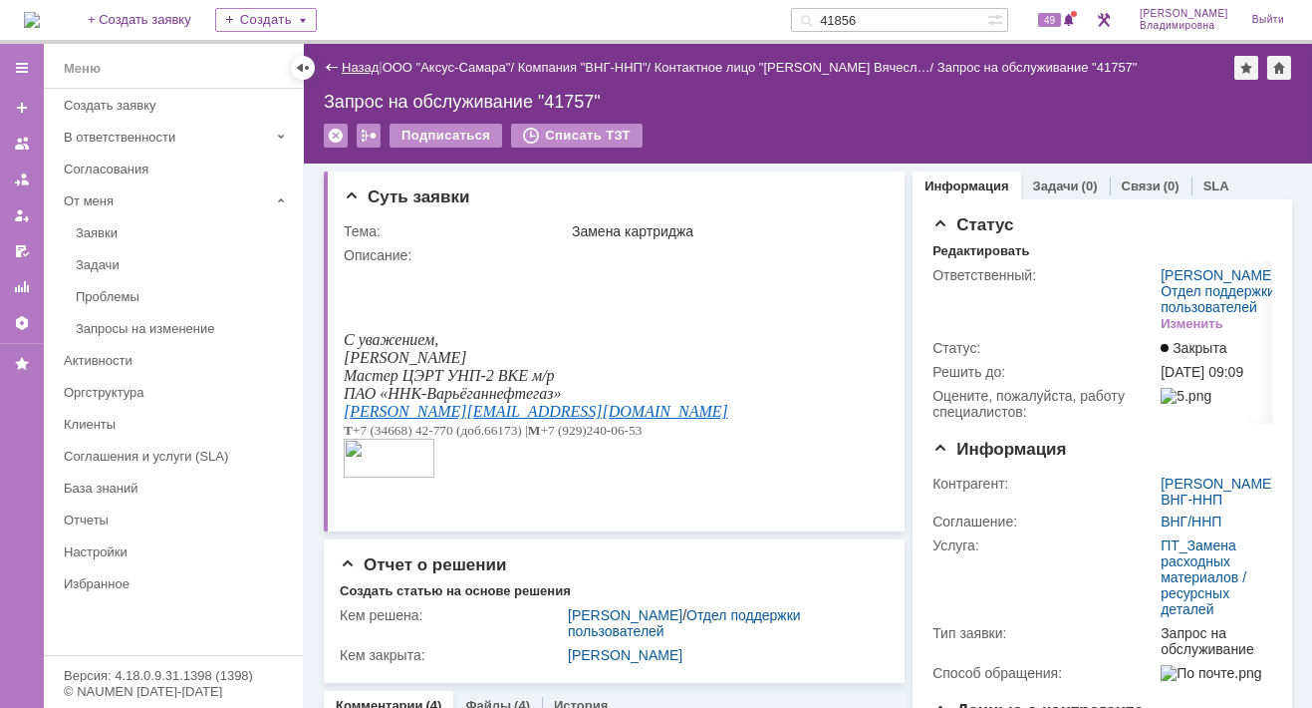
click at [356, 69] on link "Назад" at bounding box center [360, 67] width 37 height 15
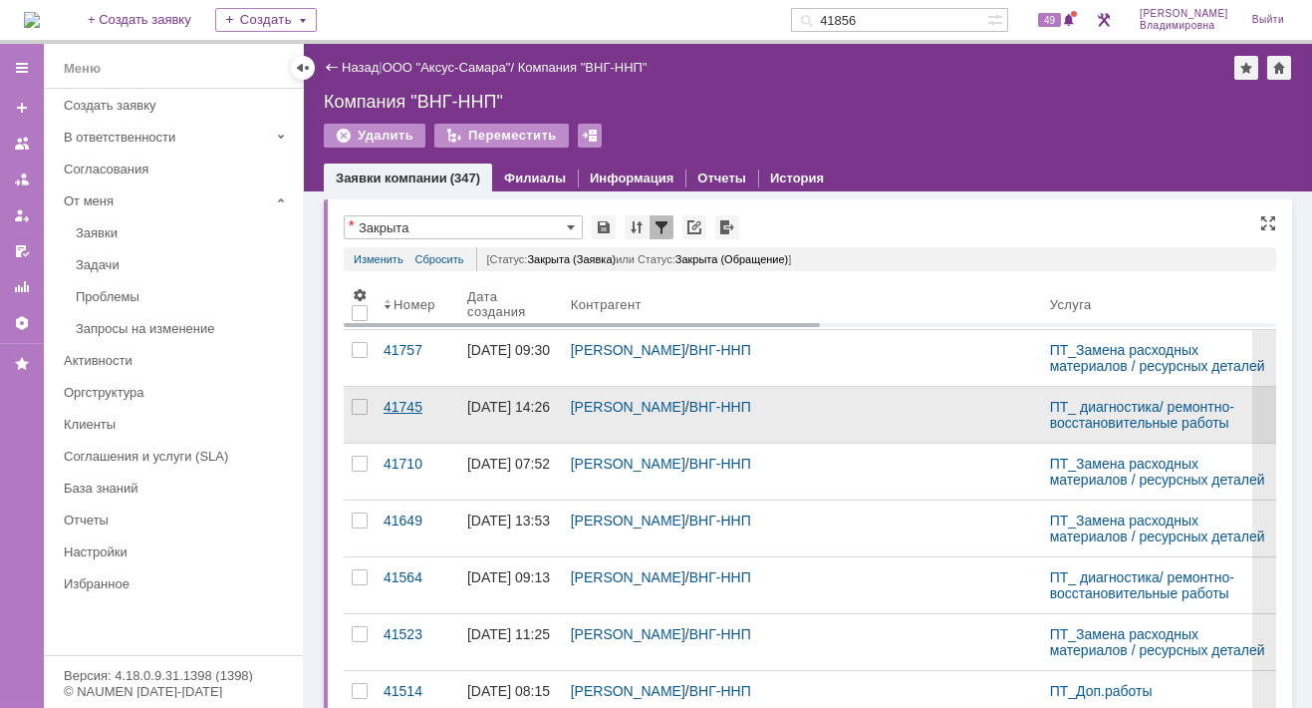
click at [397, 410] on div "41745" at bounding box center [418, 407] width 68 height 16
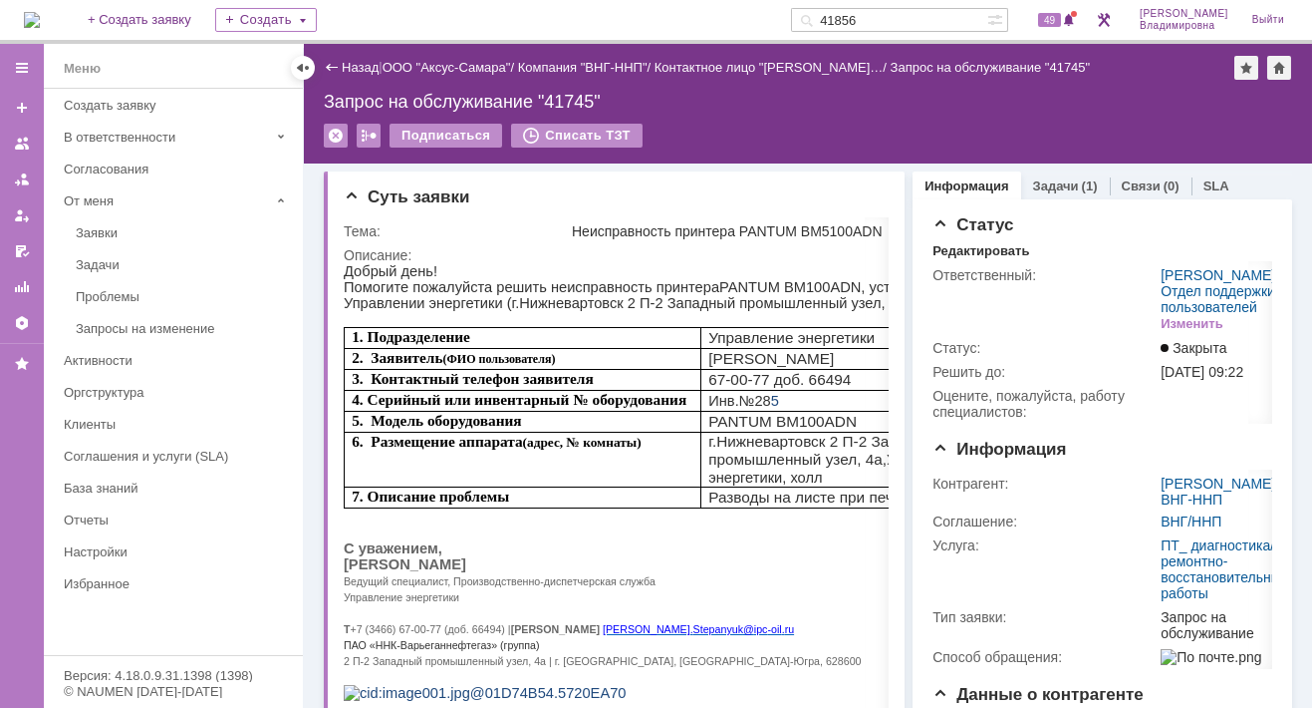
click at [336, 63] on div "Назад" at bounding box center [351, 67] width 55 height 15
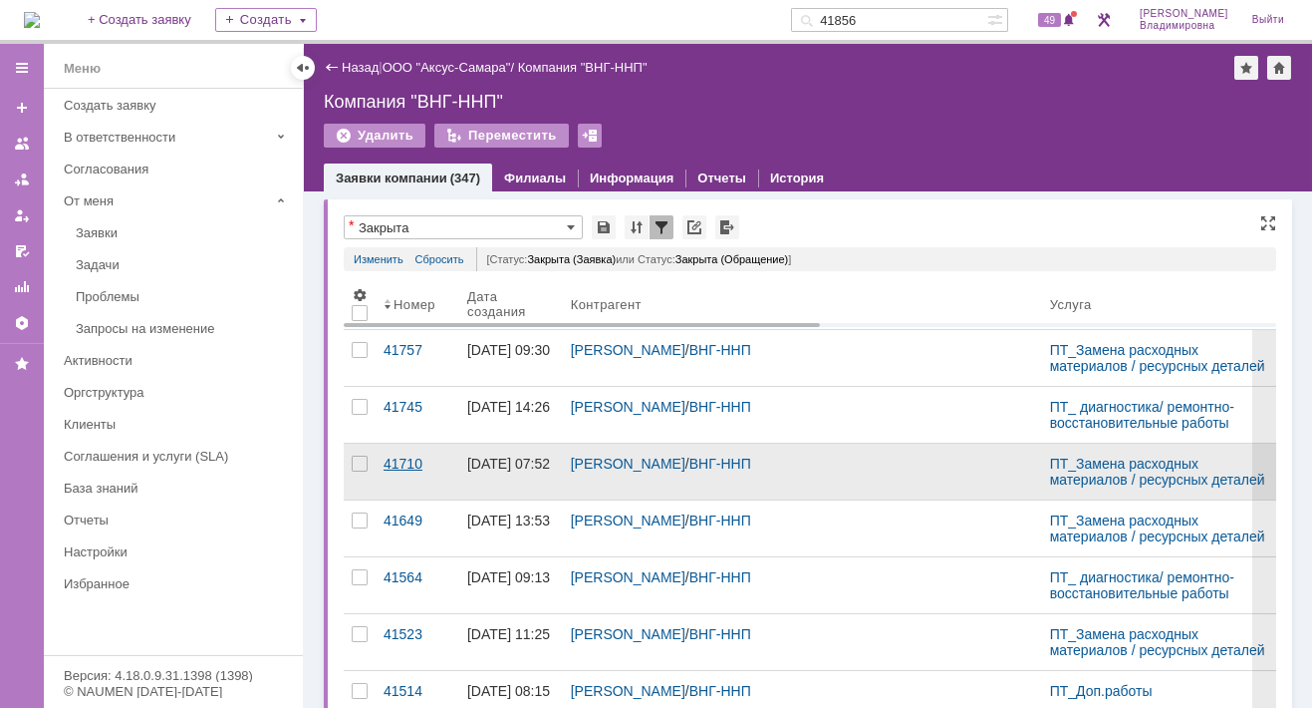
click at [395, 455] on div "41710" at bounding box center [418, 463] width 68 height 16
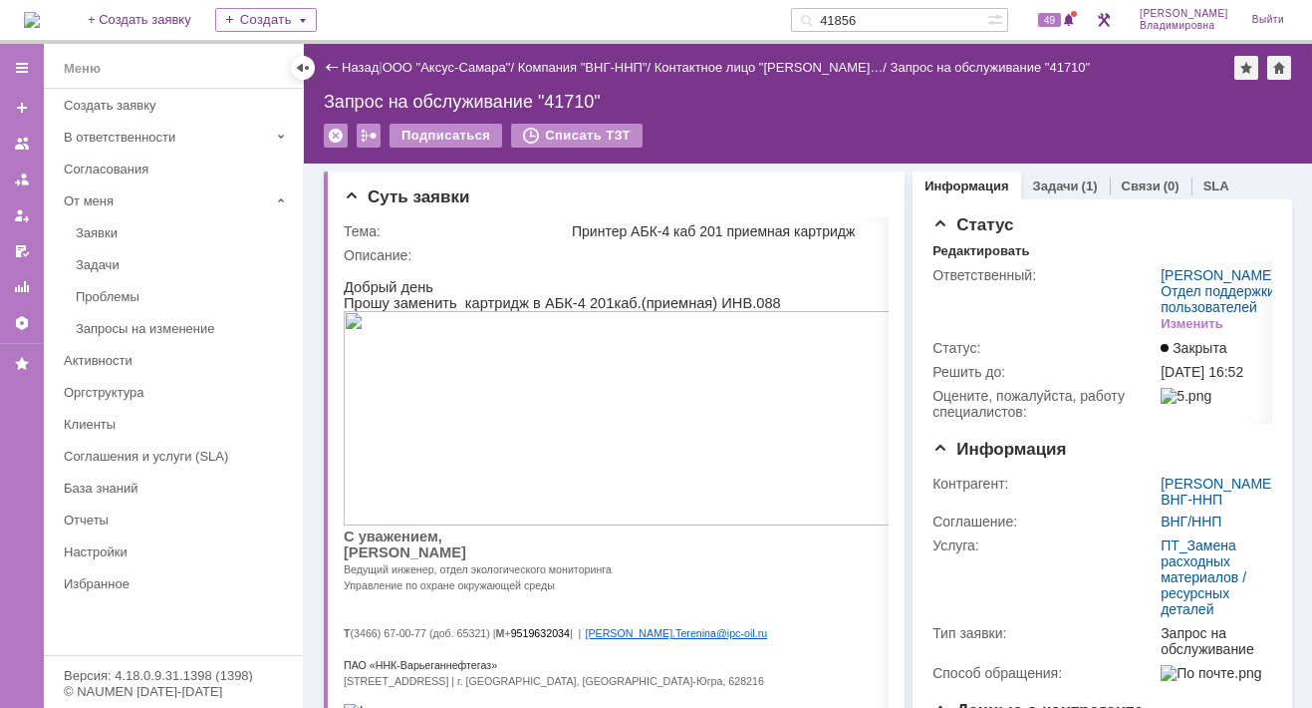
click at [329, 61] on div "Назад" at bounding box center [351, 67] width 55 height 15
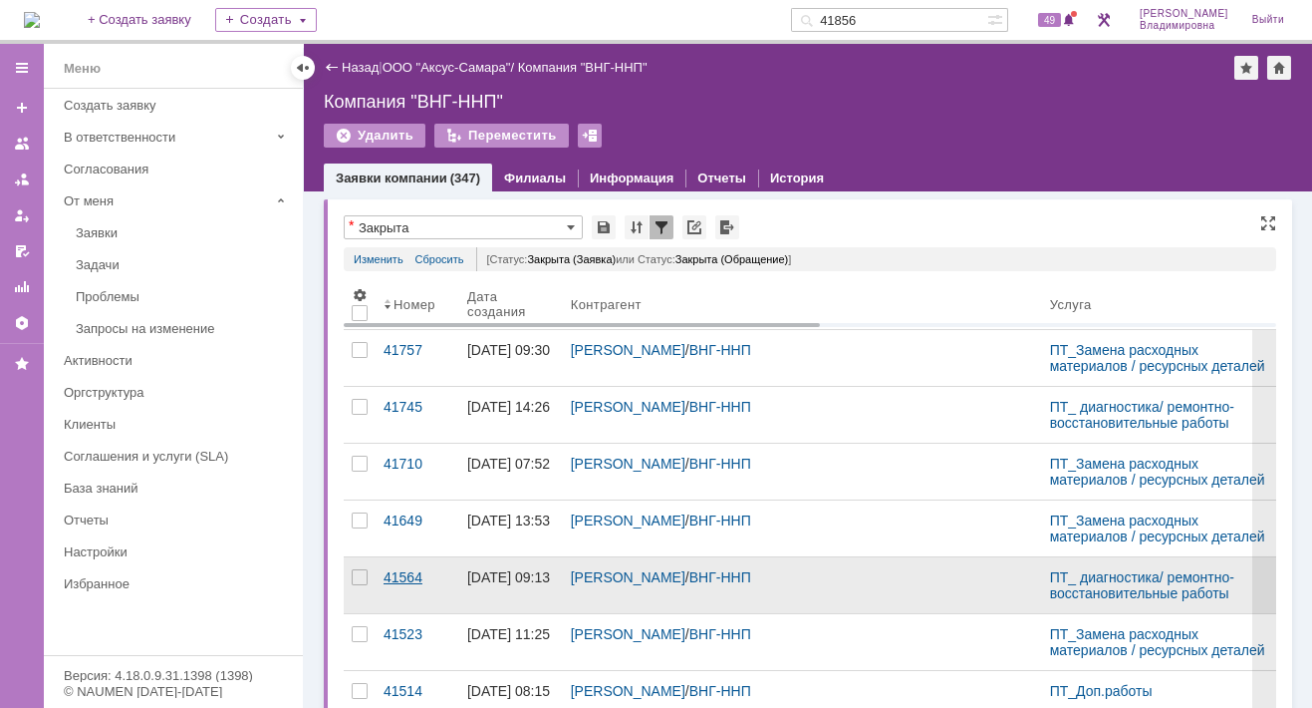
click at [403, 573] on div "41564" at bounding box center [418, 577] width 68 height 16
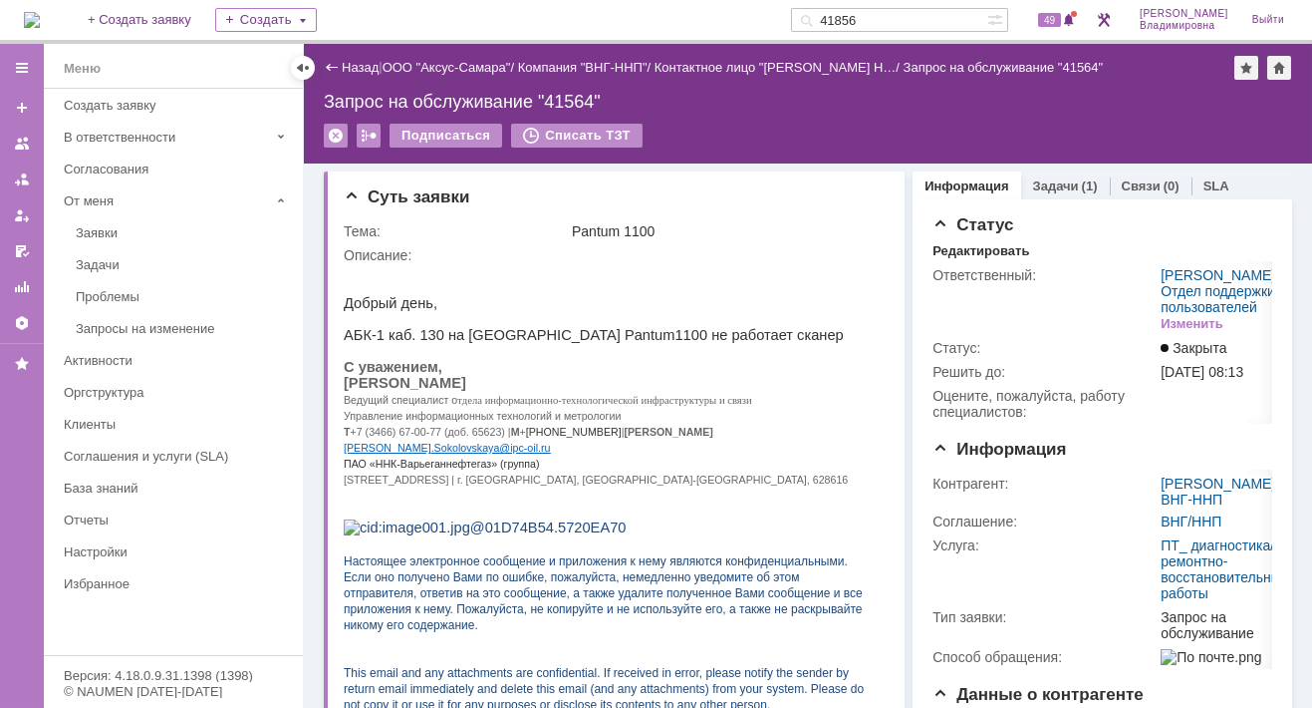
click at [329, 65] on div "Назад" at bounding box center [351, 67] width 55 height 15
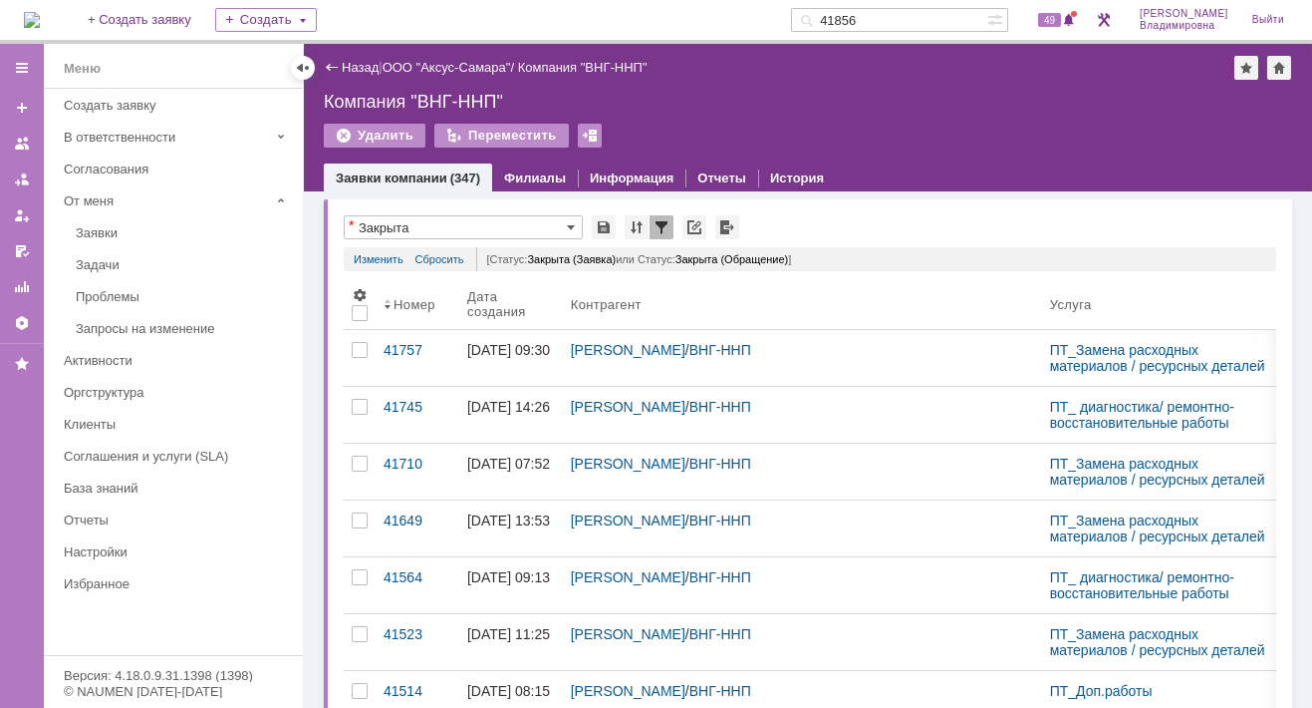
click at [887, 10] on input "41856" at bounding box center [889, 20] width 196 height 24
click at [683, 99] on div "Компания "ВНГ-ННП"" at bounding box center [808, 102] width 969 height 20
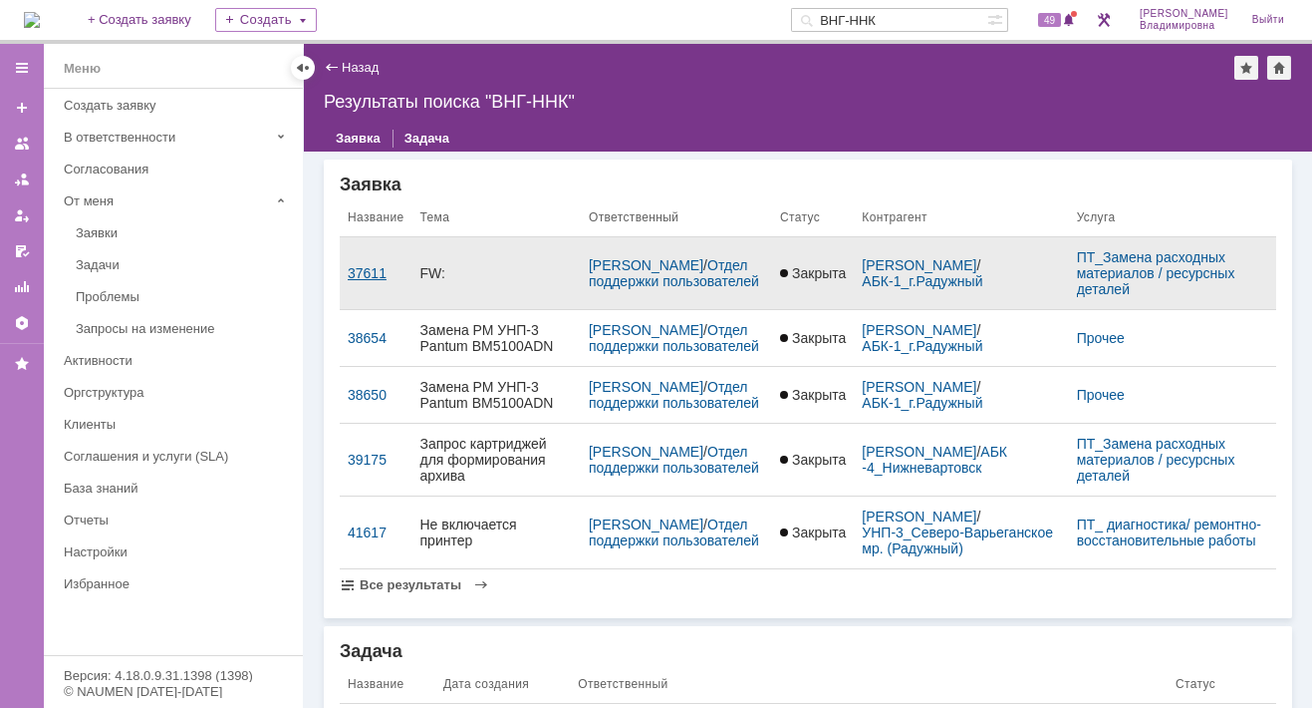
click at [360, 279] on div "37611" at bounding box center [376, 273] width 57 height 16
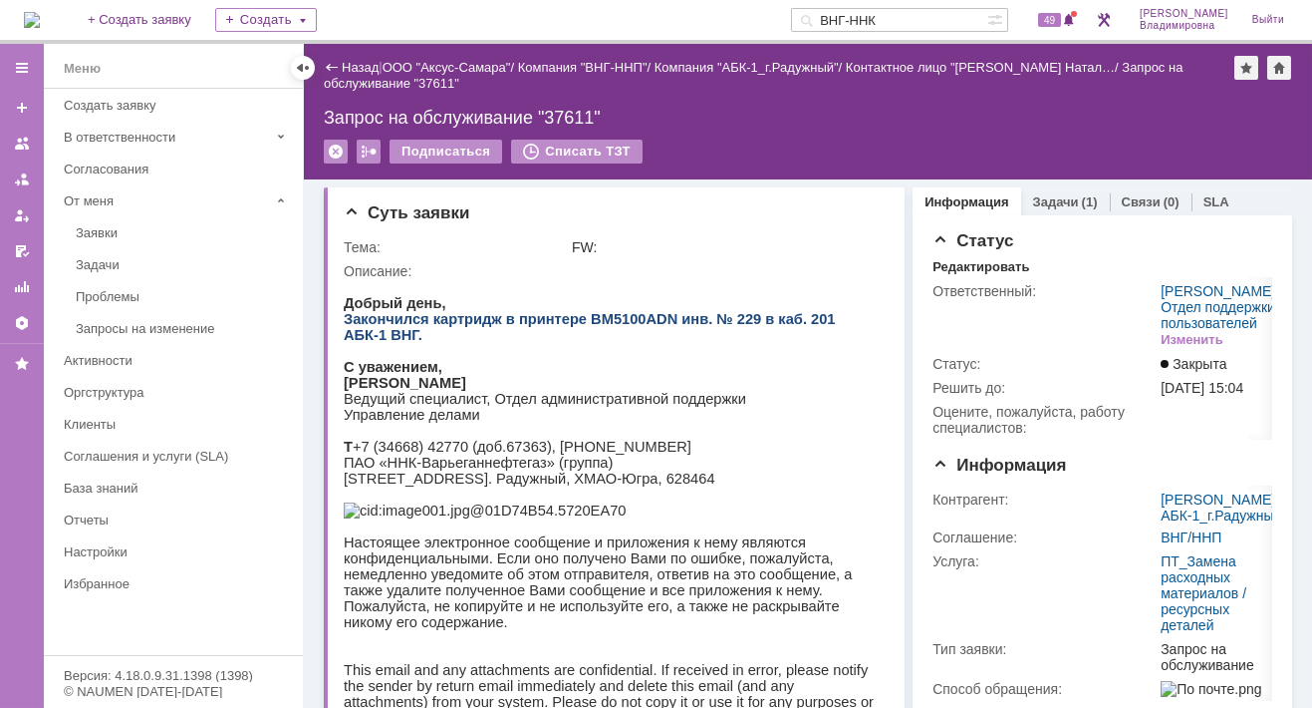
click at [336, 65] on div "Назад" at bounding box center [351, 67] width 55 height 15
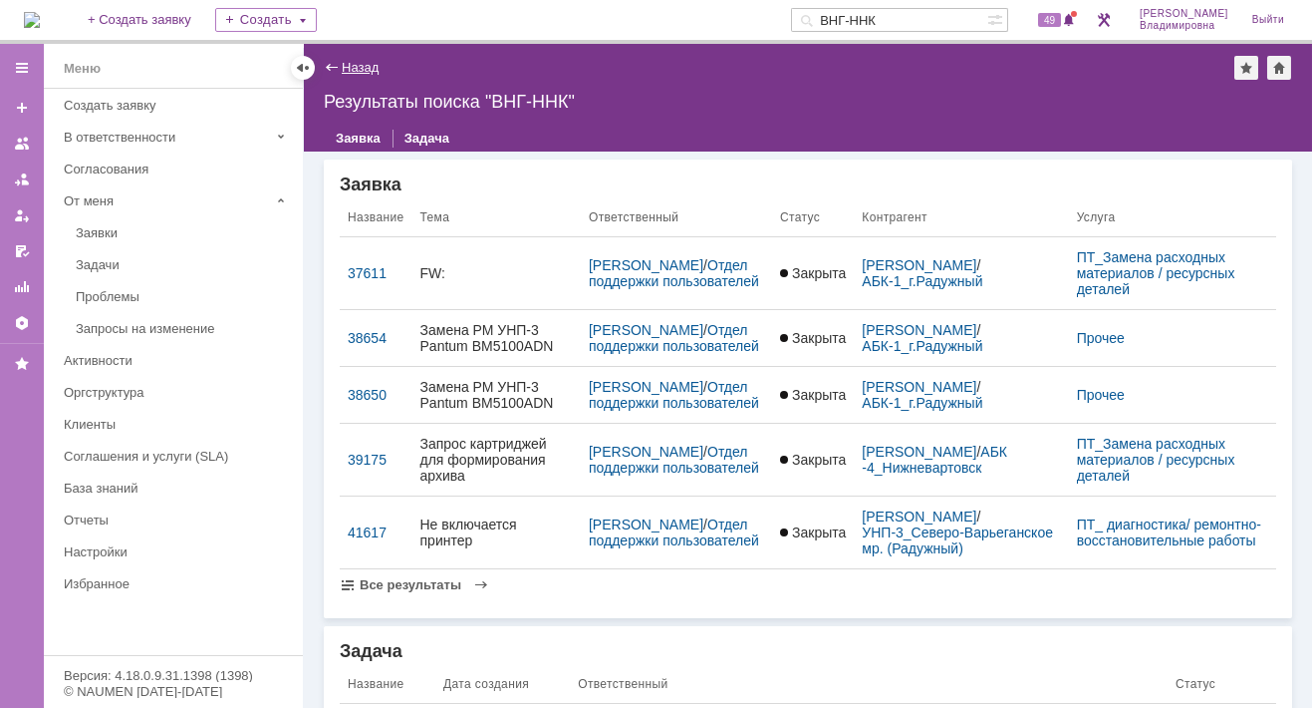
click at [356, 61] on link "Назад" at bounding box center [360, 67] width 37 height 15
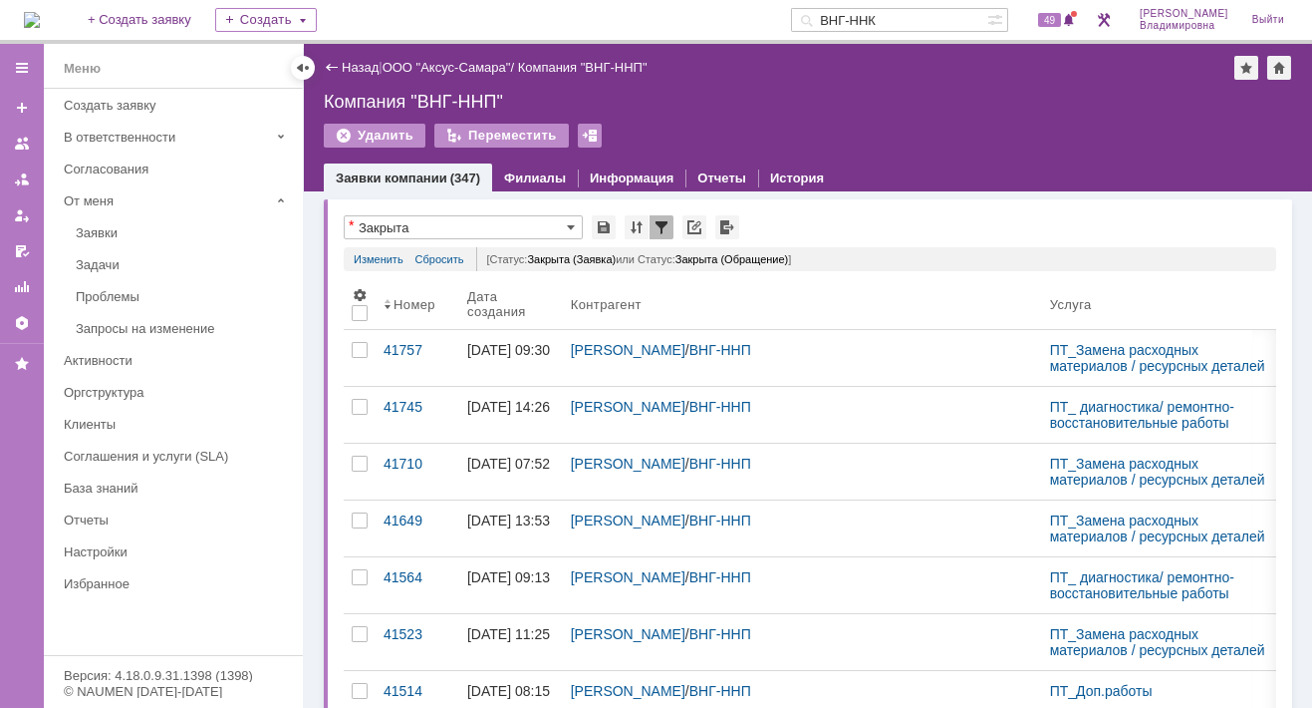
drag, startPoint x: 879, startPoint y: 23, endPoint x: 911, endPoint y: 25, distance: 32.0
click at [911, 25] on input "ВНГ-ННК" at bounding box center [889, 20] width 196 height 24
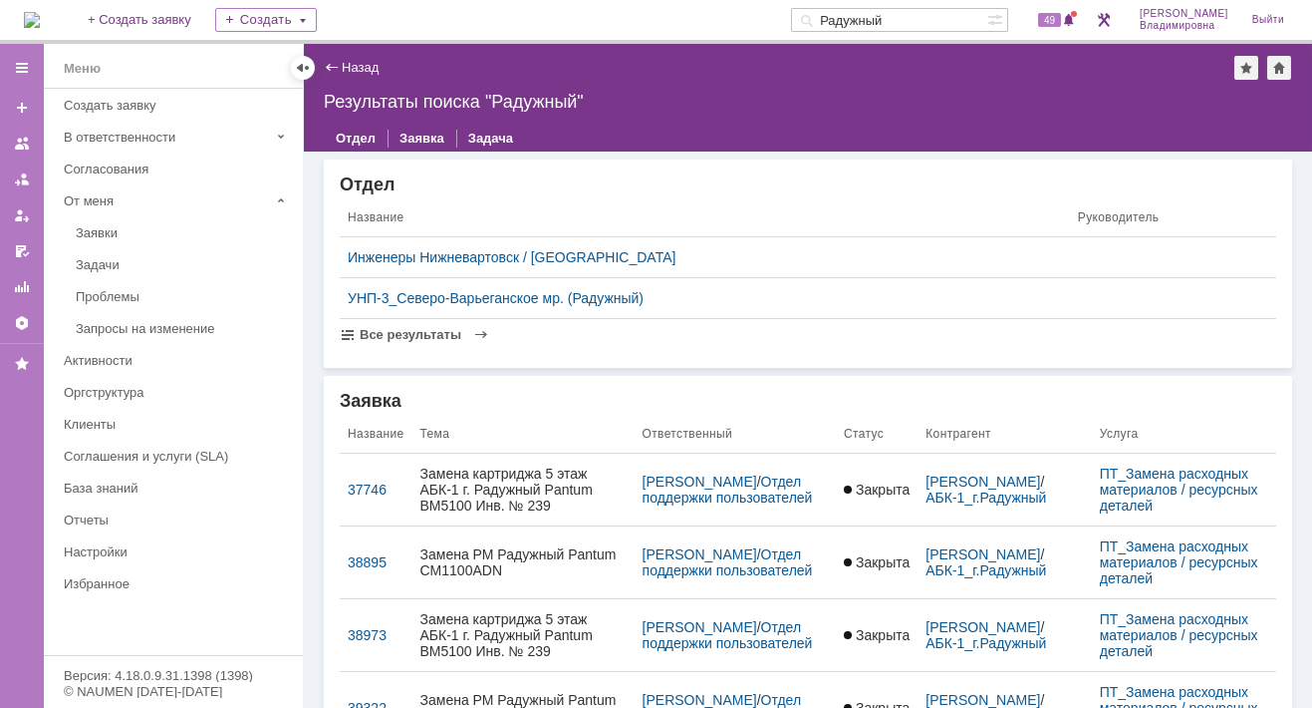
click at [857, 17] on input "Радужный" at bounding box center [889, 20] width 196 height 24
click at [854, 19] on input "Радужный" at bounding box center [889, 20] width 196 height 24
click at [944, 22] on input "ВНГ-Радужный" at bounding box center [889, 20] width 196 height 24
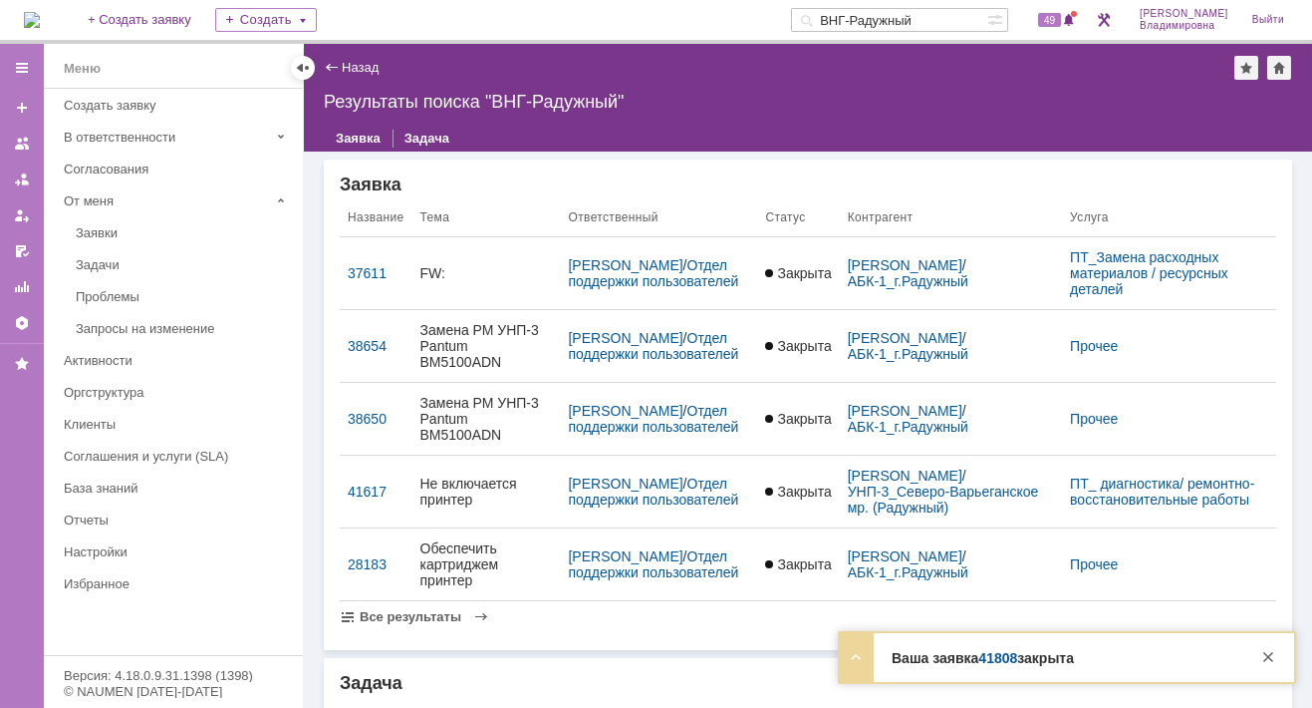
click at [40, 12] on img at bounding box center [32, 20] width 16 height 16
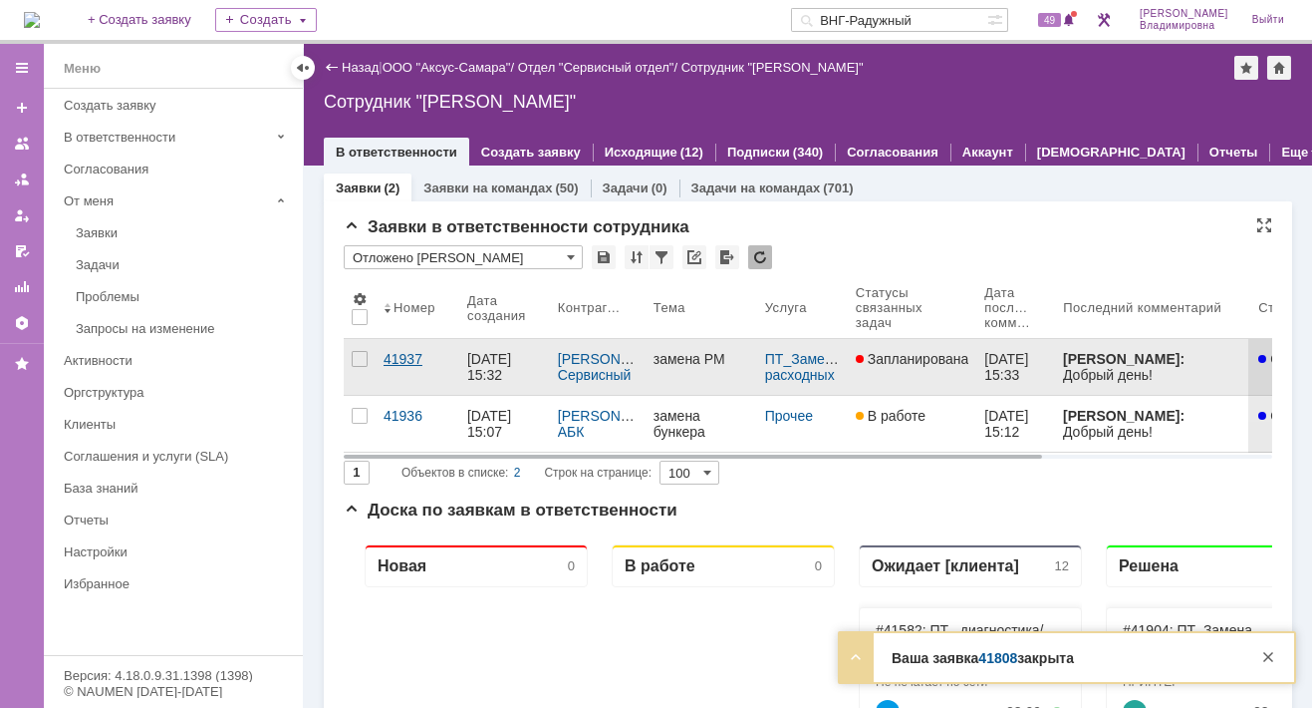
click at [395, 361] on div "41937" at bounding box center [418, 359] width 68 height 16
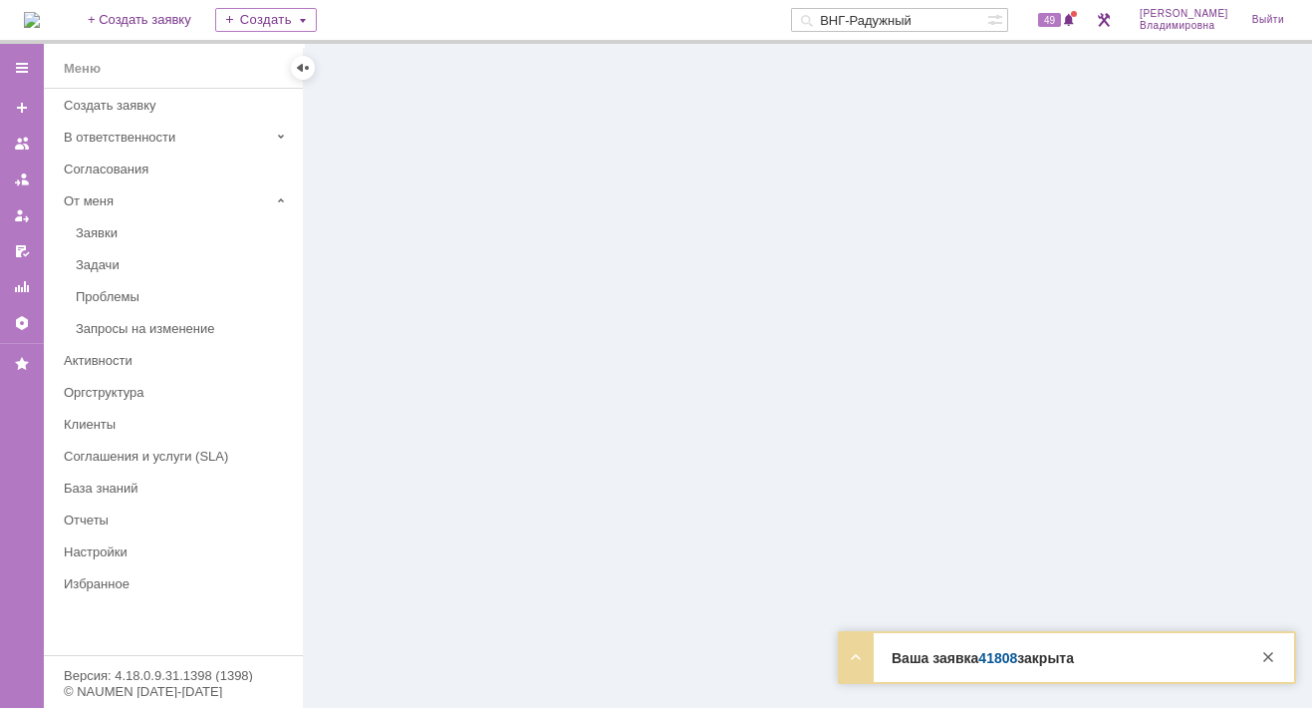
click at [395, 361] on div at bounding box center [808, 376] width 1009 height 664
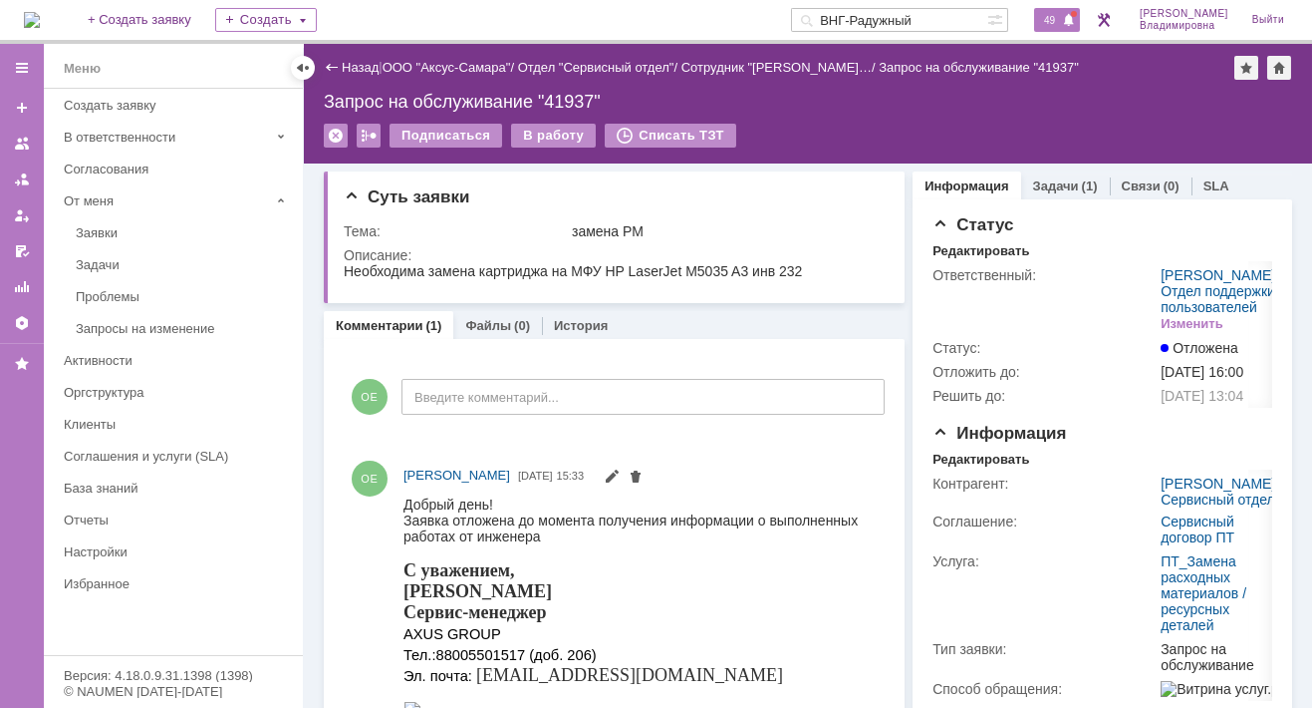
click at [1061, 17] on span "49" at bounding box center [1049, 20] width 23 height 14
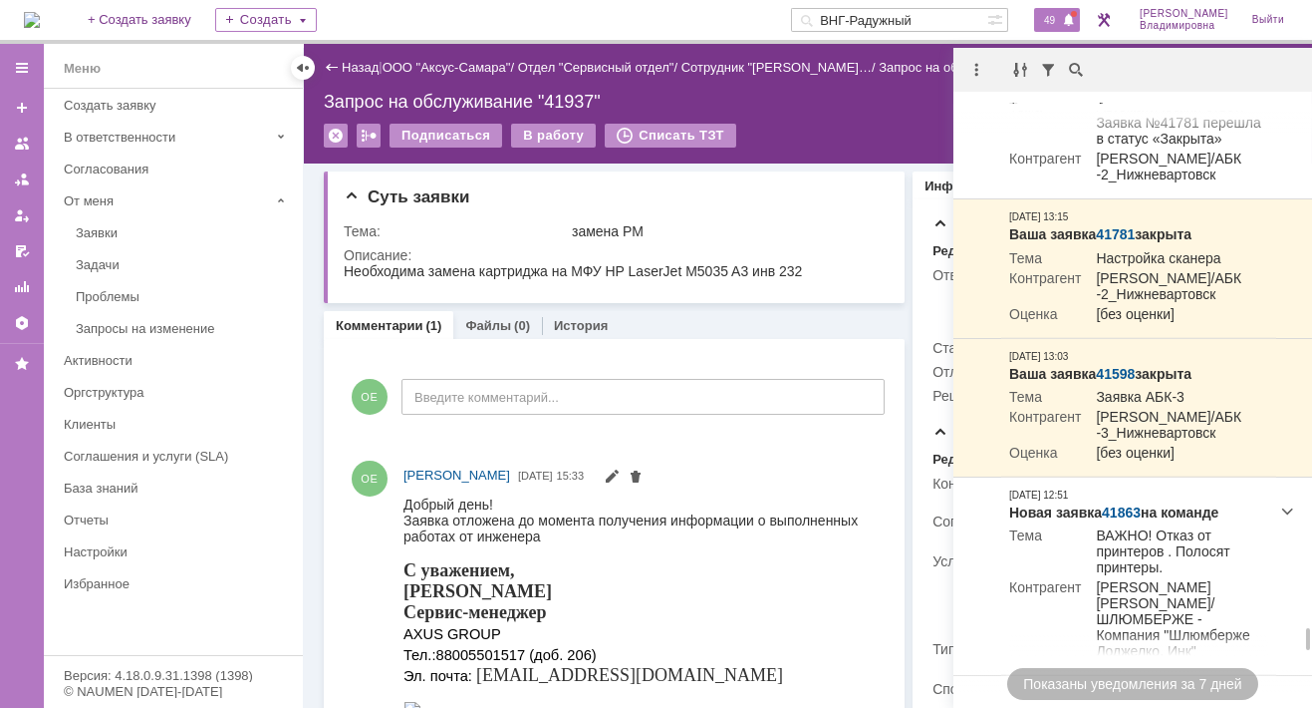
scroll to position [13231, 0]
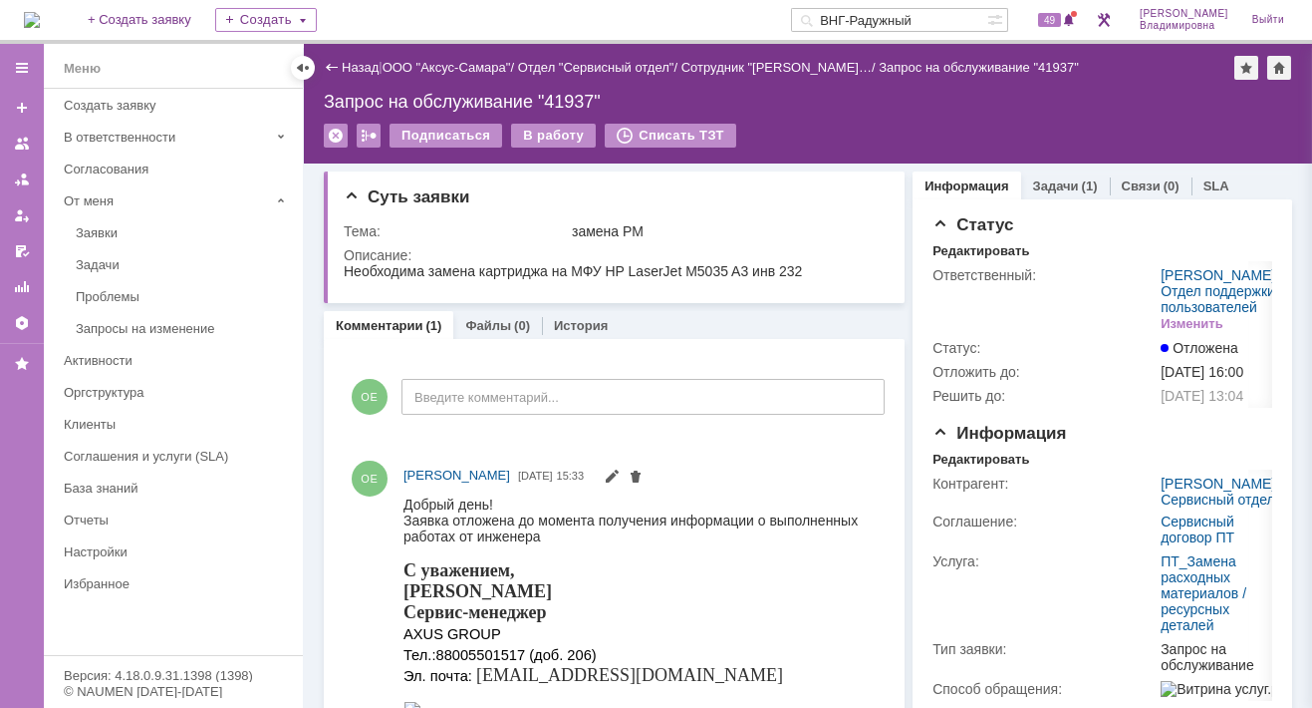
drag, startPoint x: 954, startPoint y: 17, endPoint x: 776, endPoint y: 12, distance: 177.5
click at [776, 12] on div "На домашнюю + Создать заявку Создать ВНГ-Радужный 49 Орлова Елена Владимировна …" at bounding box center [656, 22] width 1312 height 44
type input "41856"
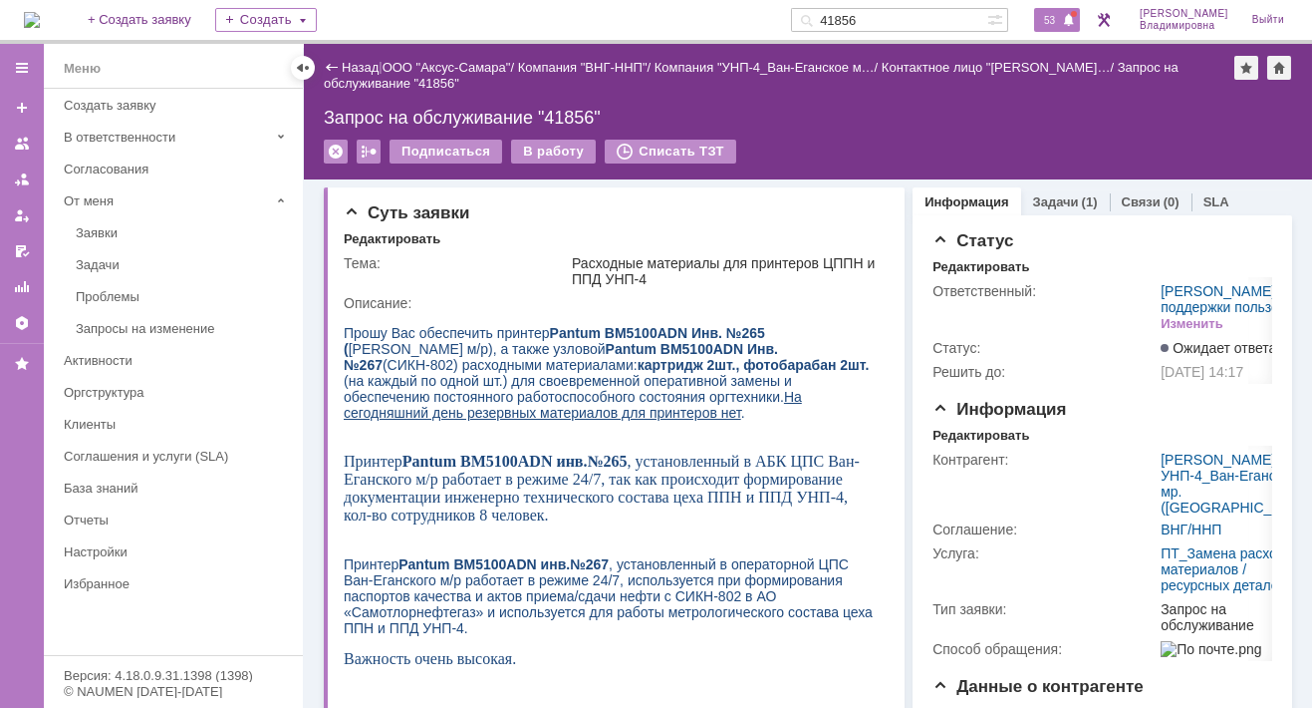
click at [1061, 13] on span "53" at bounding box center [1049, 20] width 23 height 14
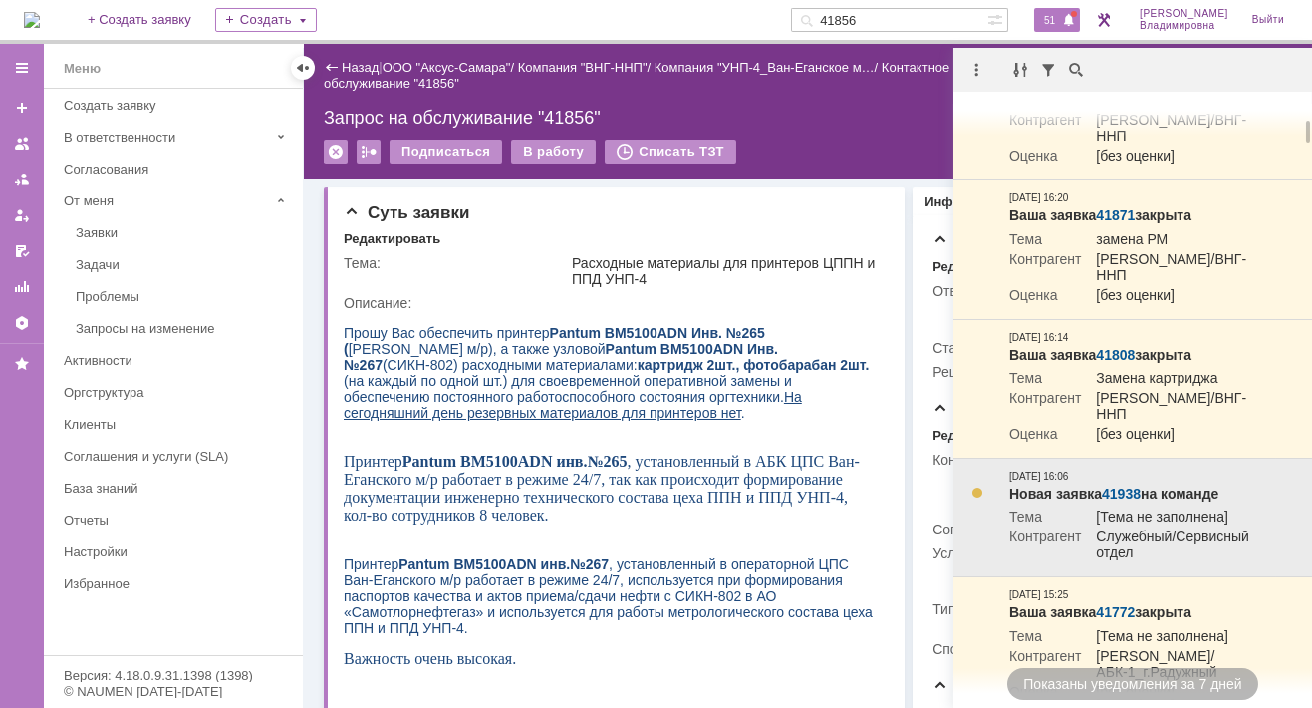
scroll to position [498, 0]
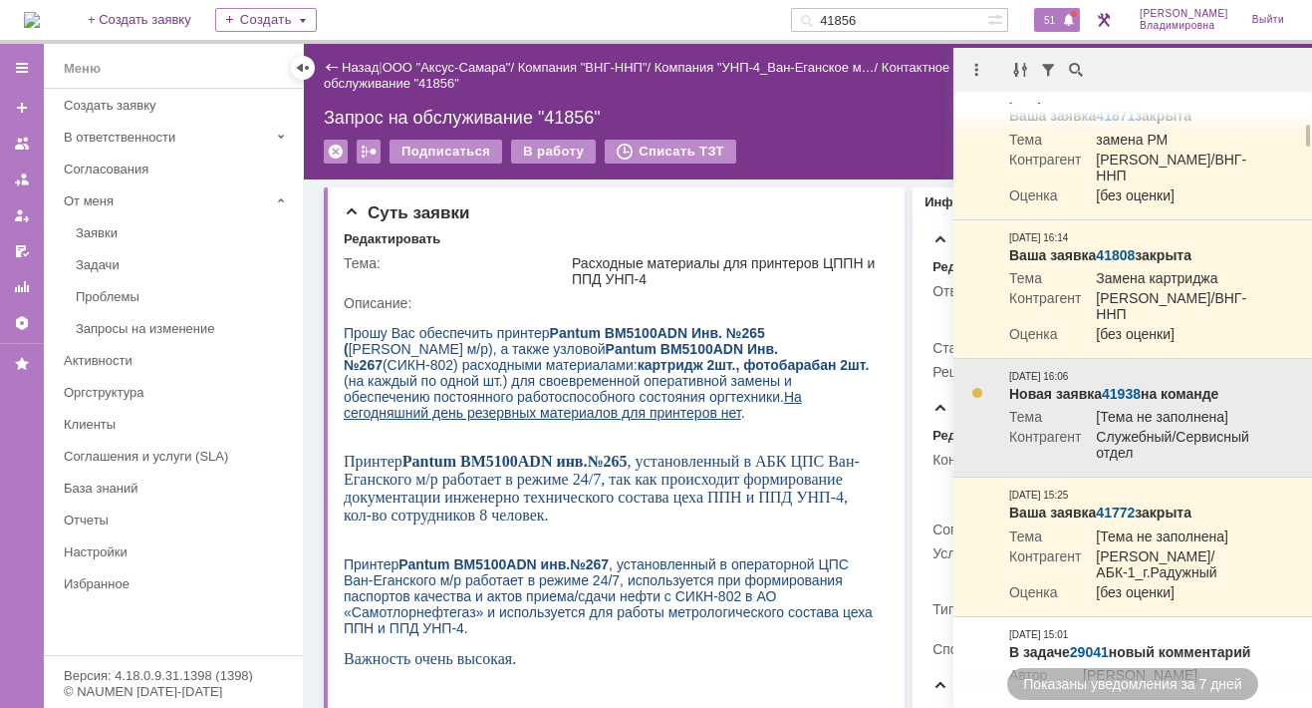
click at [1128, 401] on link "41938" at bounding box center [1121, 394] width 39 height 16
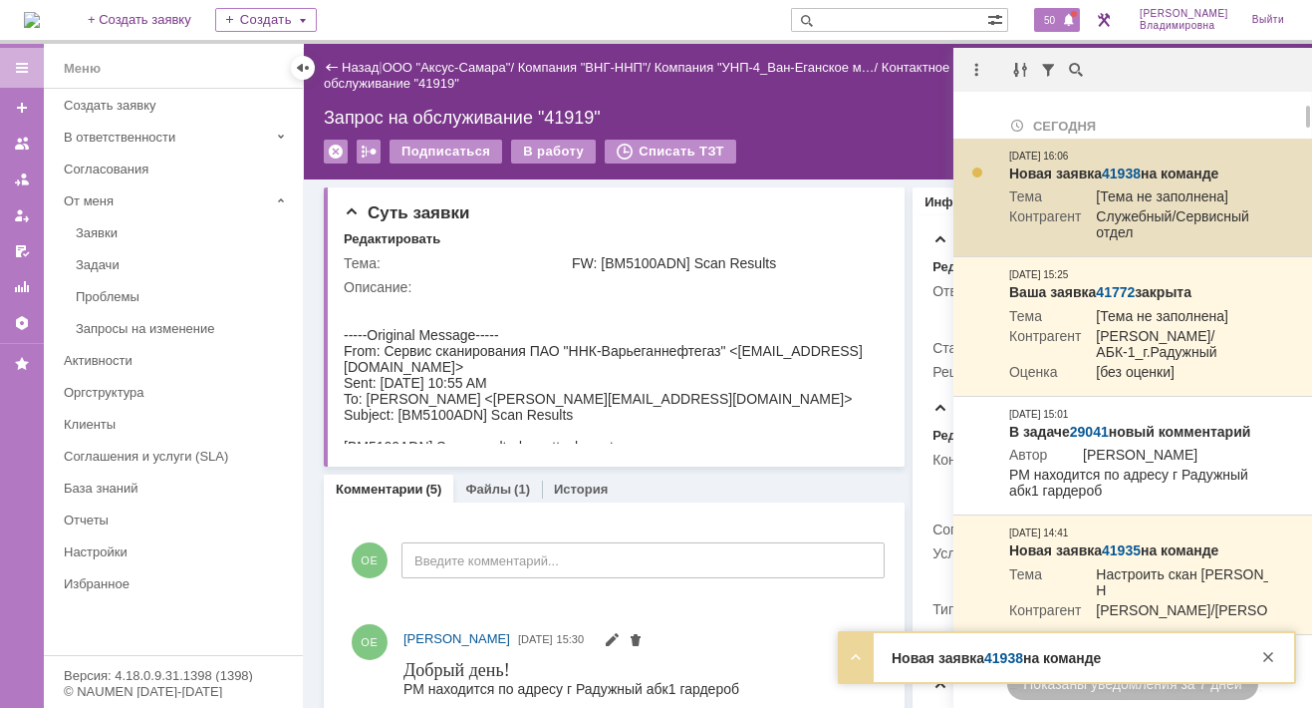
click at [1119, 175] on link "41938" at bounding box center [1121, 173] width 39 height 16
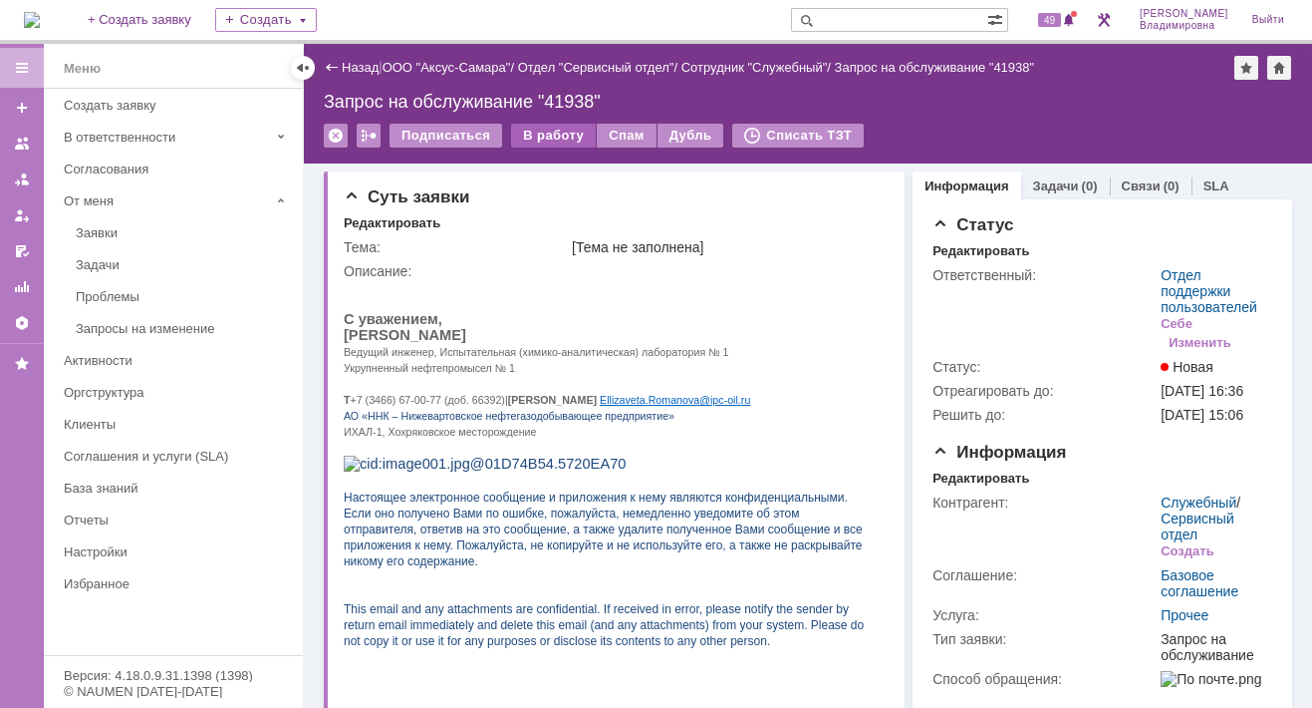
click at [538, 135] on div "В работу" at bounding box center [553, 136] width 85 height 24
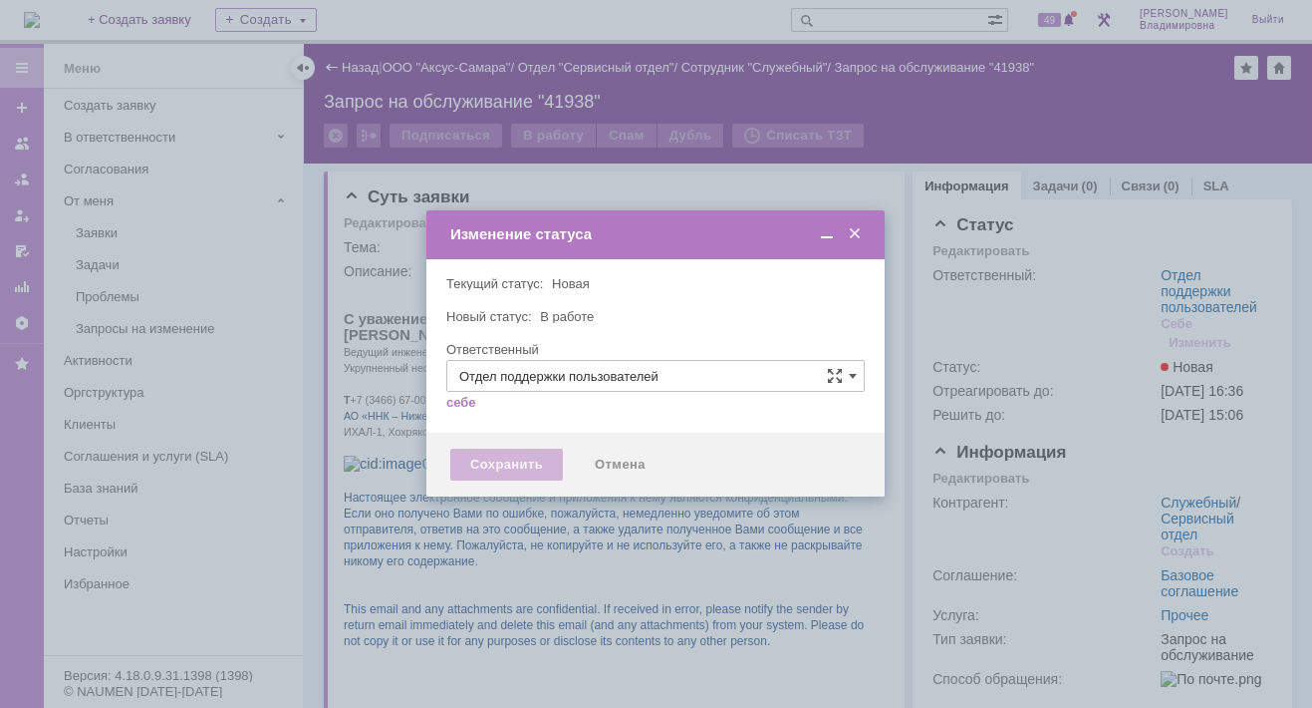
type input "[PERSON_NAME]"
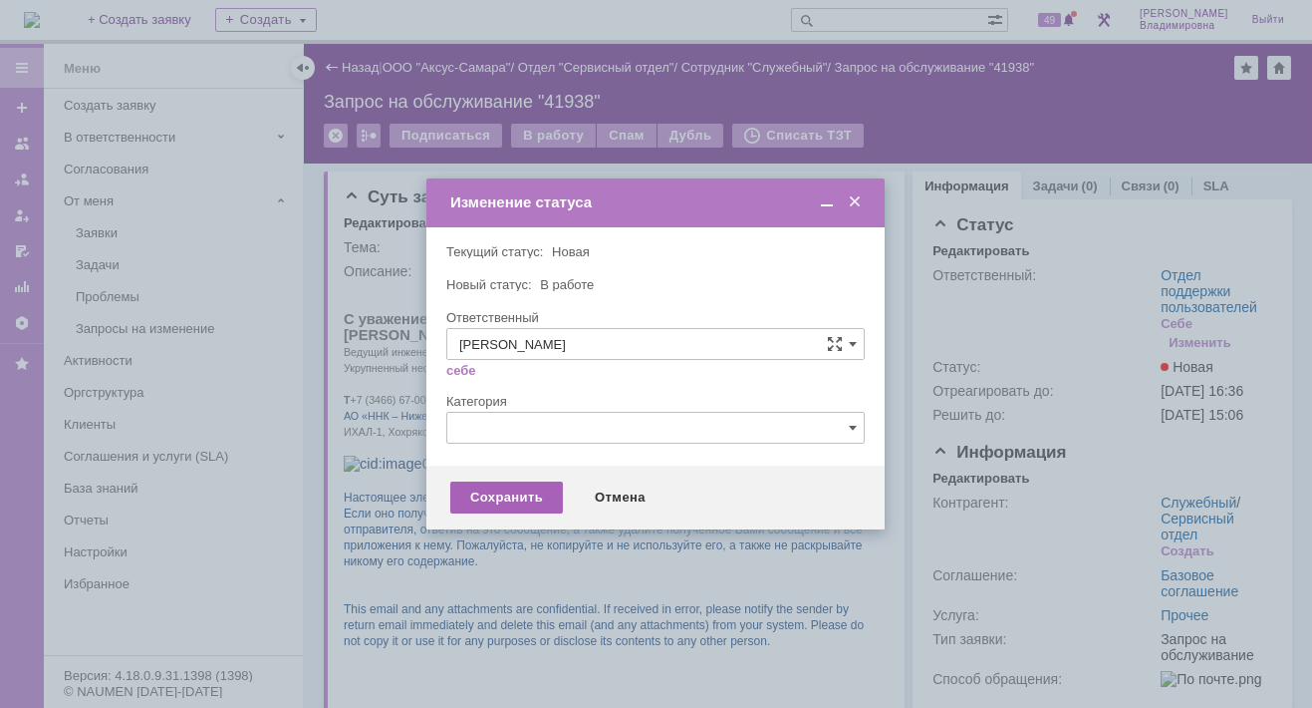
click at [510, 489] on div "Сохранить" at bounding box center [506, 497] width 113 height 32
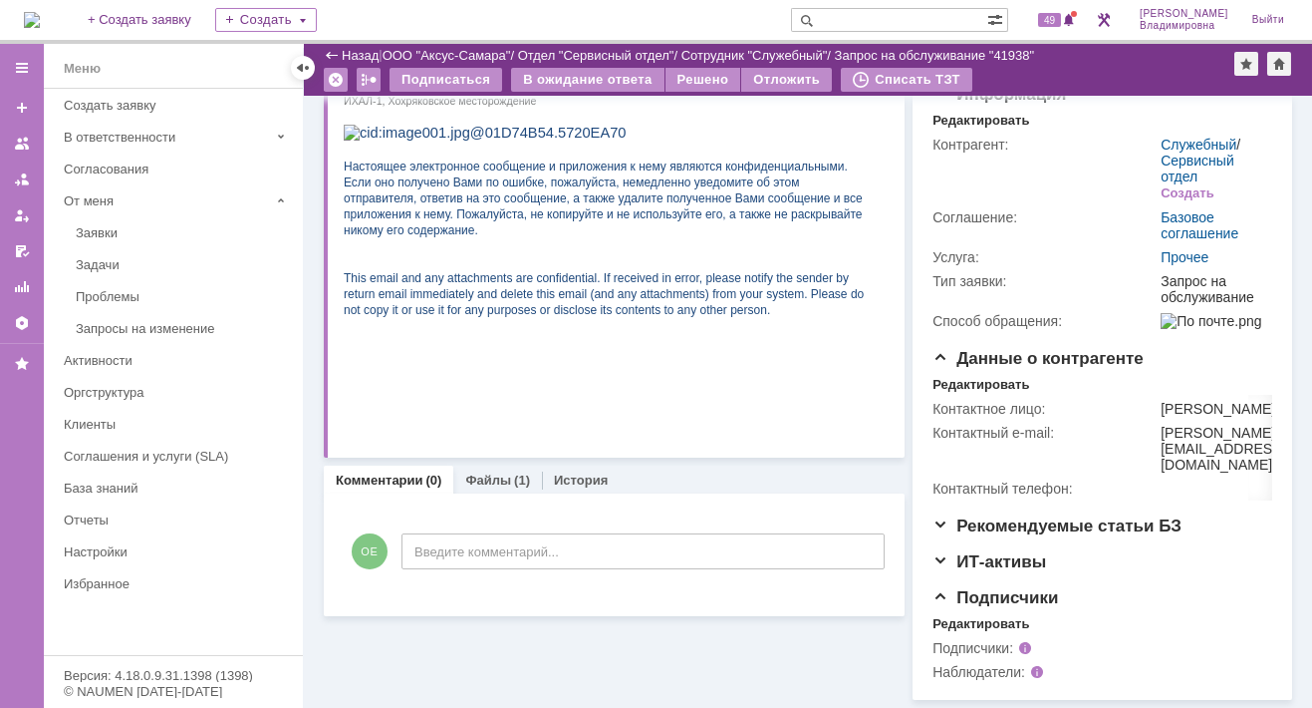
scroll to position [305, 0]
click at [474, 472] on link "Файлы" at bounding box center [488, 479] width 46 height 15
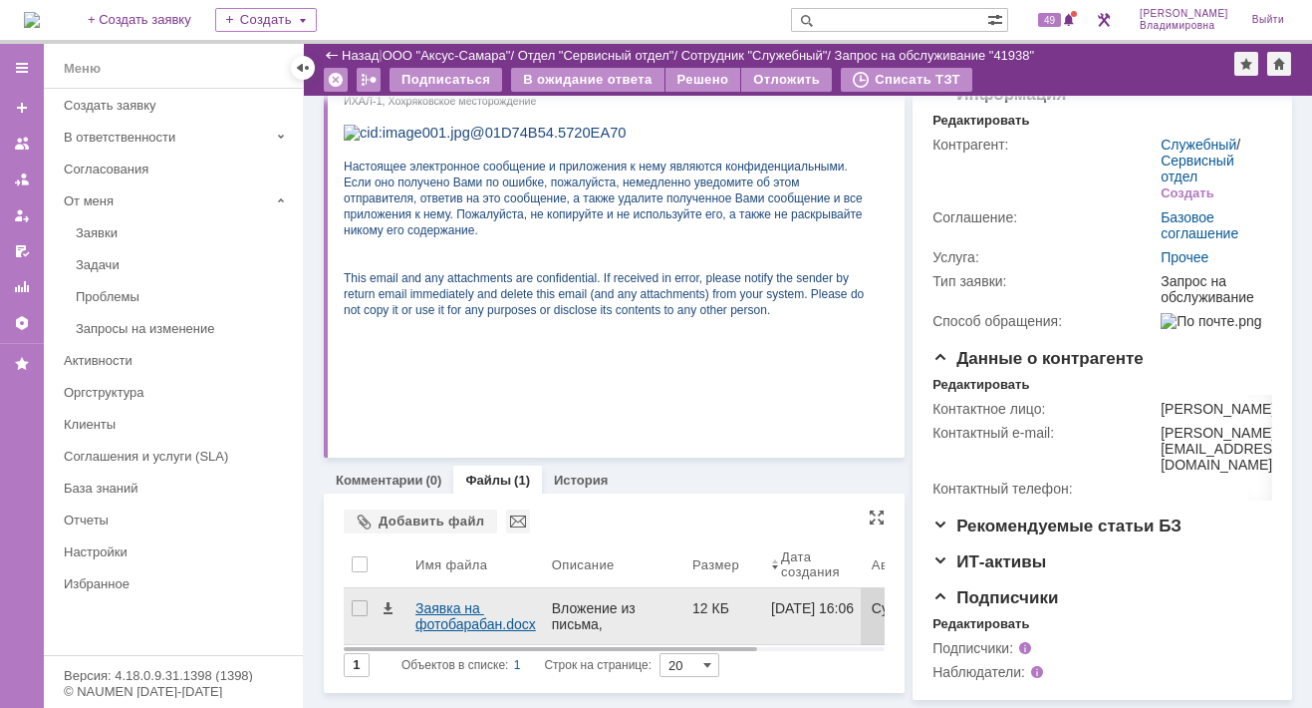
click at [441, 600] on div "Заявка на фотобарабан.docx" at bounding box center [476, 616] width 121 height 32
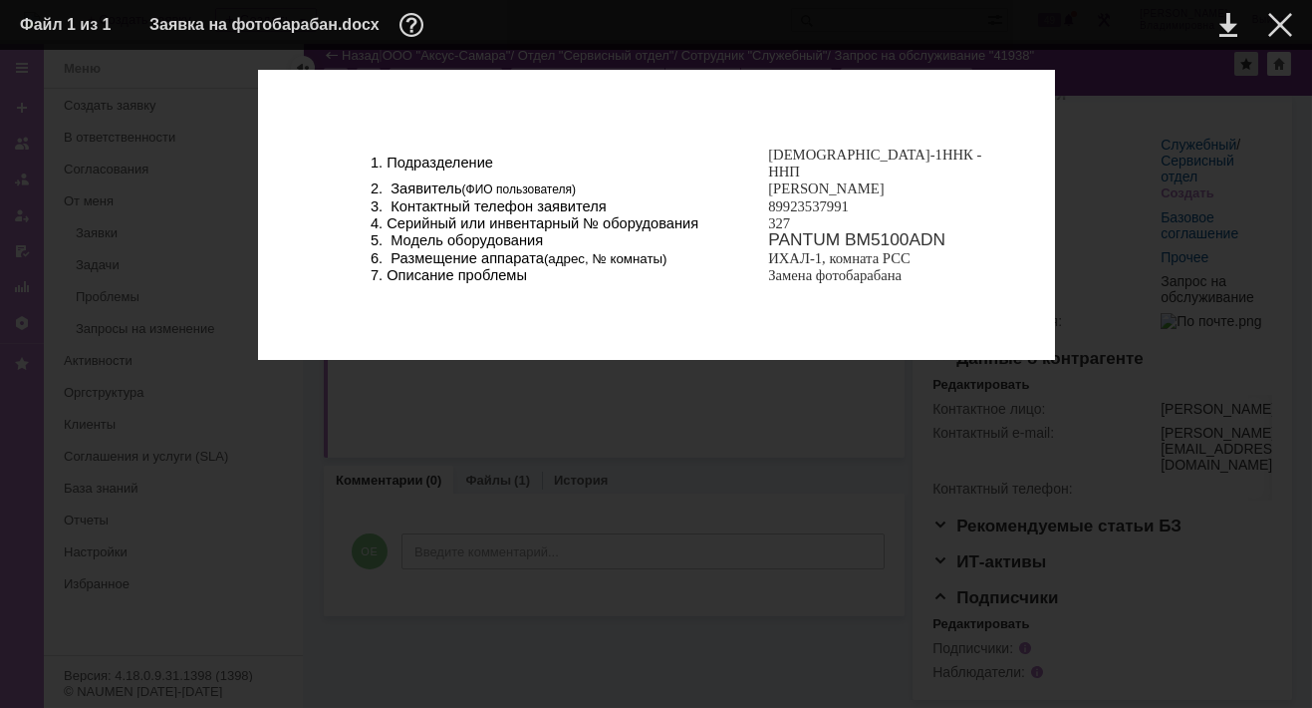
drag, startPoint x: 1282, startPoint y: 17, endPoint x: 1237, endPoint y: 64, distance: 64.8
click at [1282, 17] on div at bounding box center [1281, 25] width 24 height 24
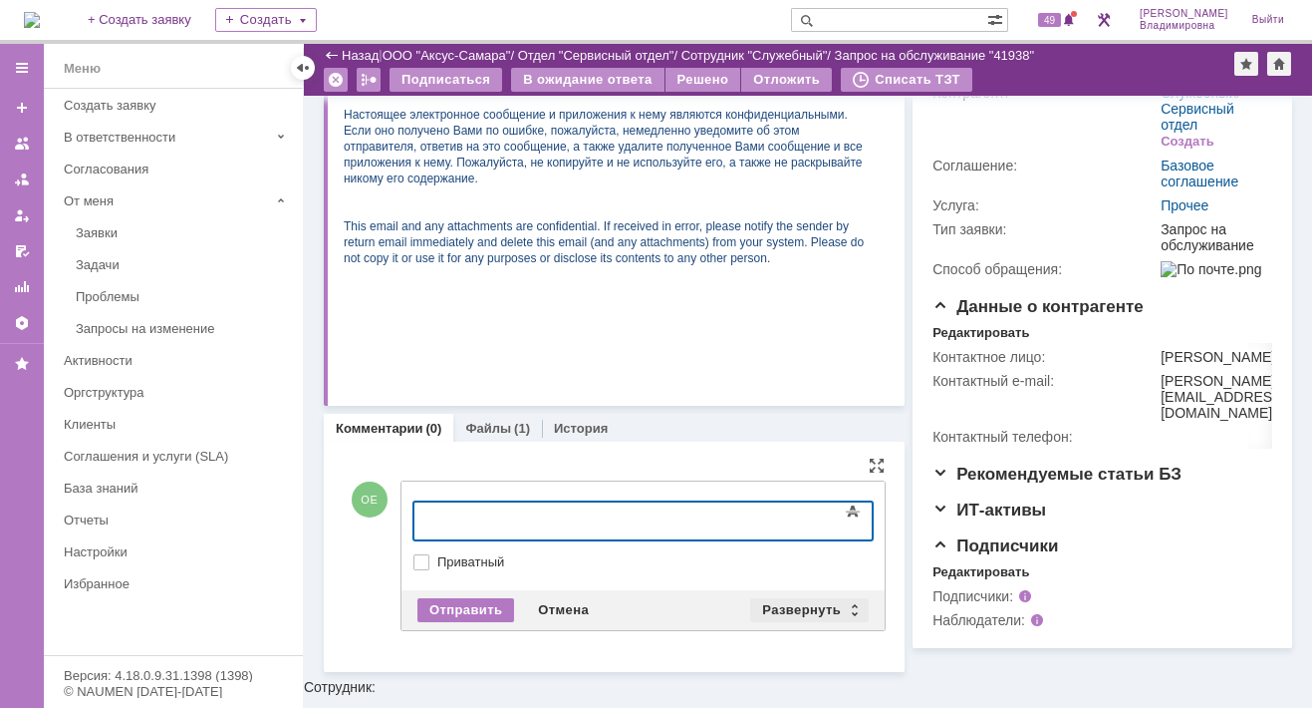
click at [792, 607] on div "Развернуть" at bounding box center [809, 610] width 119 height 24
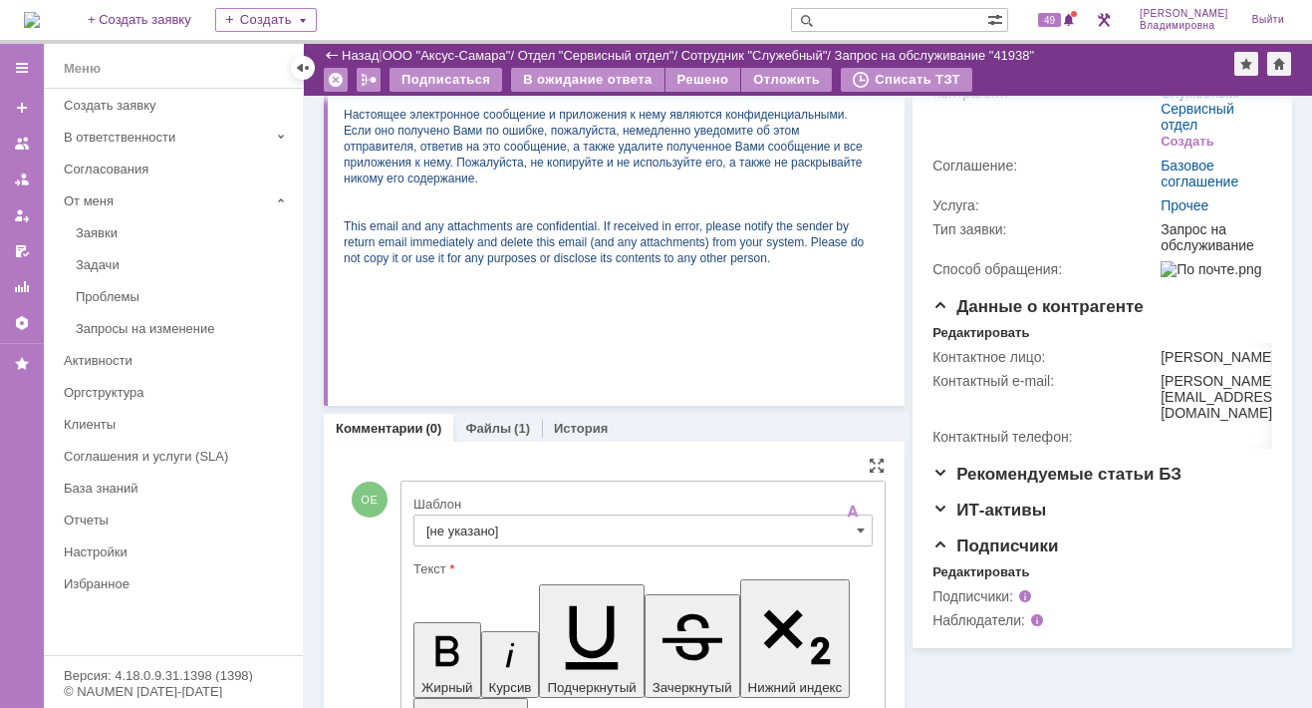
click at [476, 526] on input "[не указано]" at bounding box center [643, 530] width 459 height 32
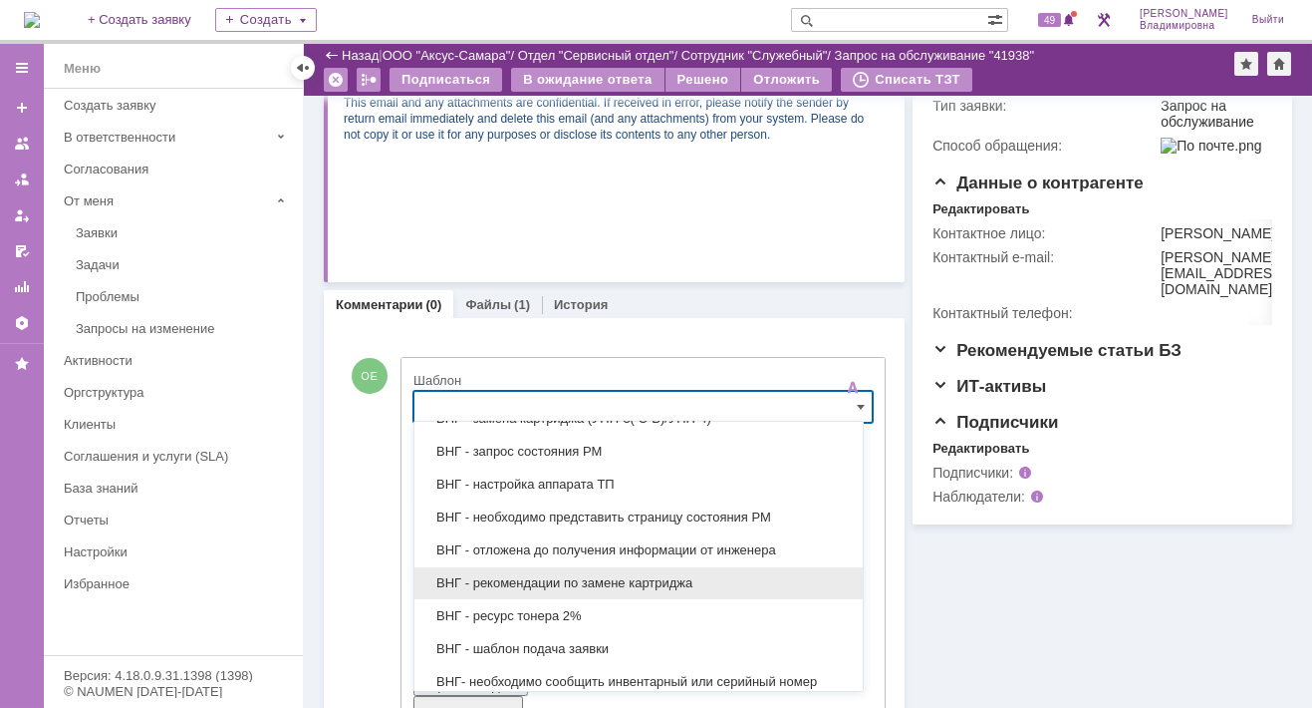
scroll to position [598, 0]
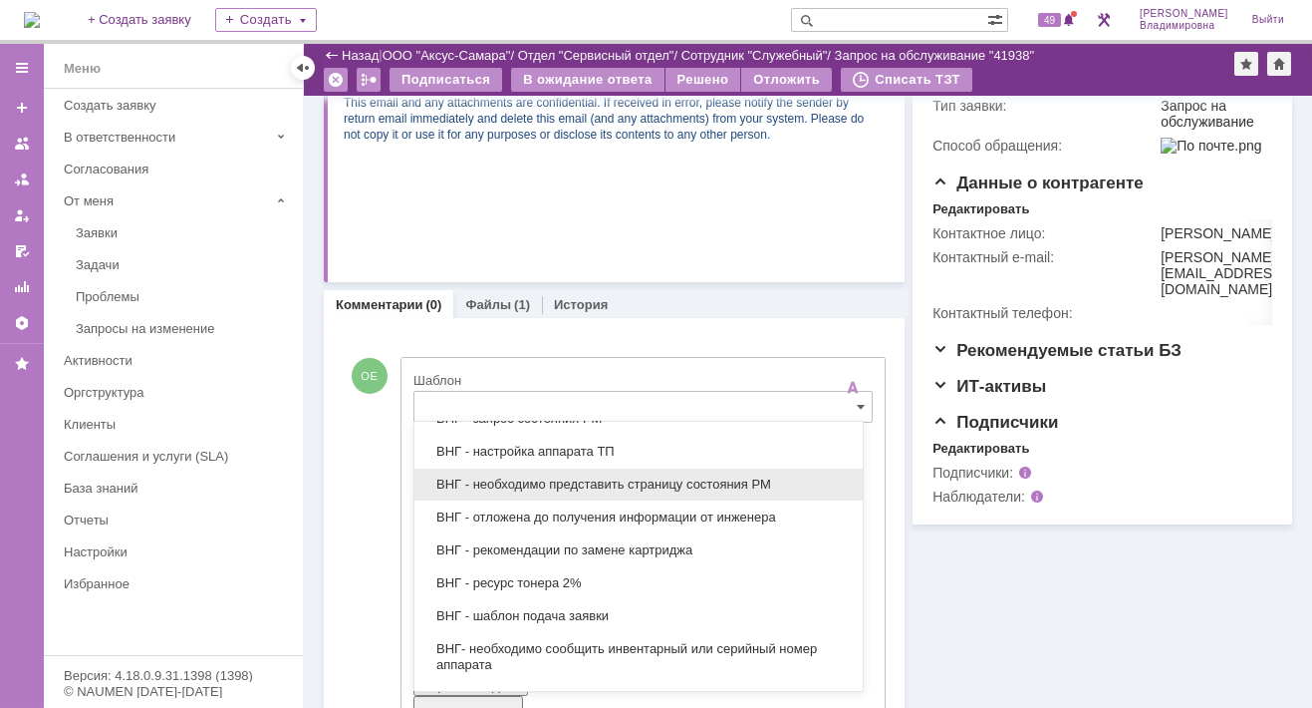
click at [553, 476] on span "ВНГ - необходимо представить страницу состояния РМ" at bounding box center [639, 484] width 425 height 16
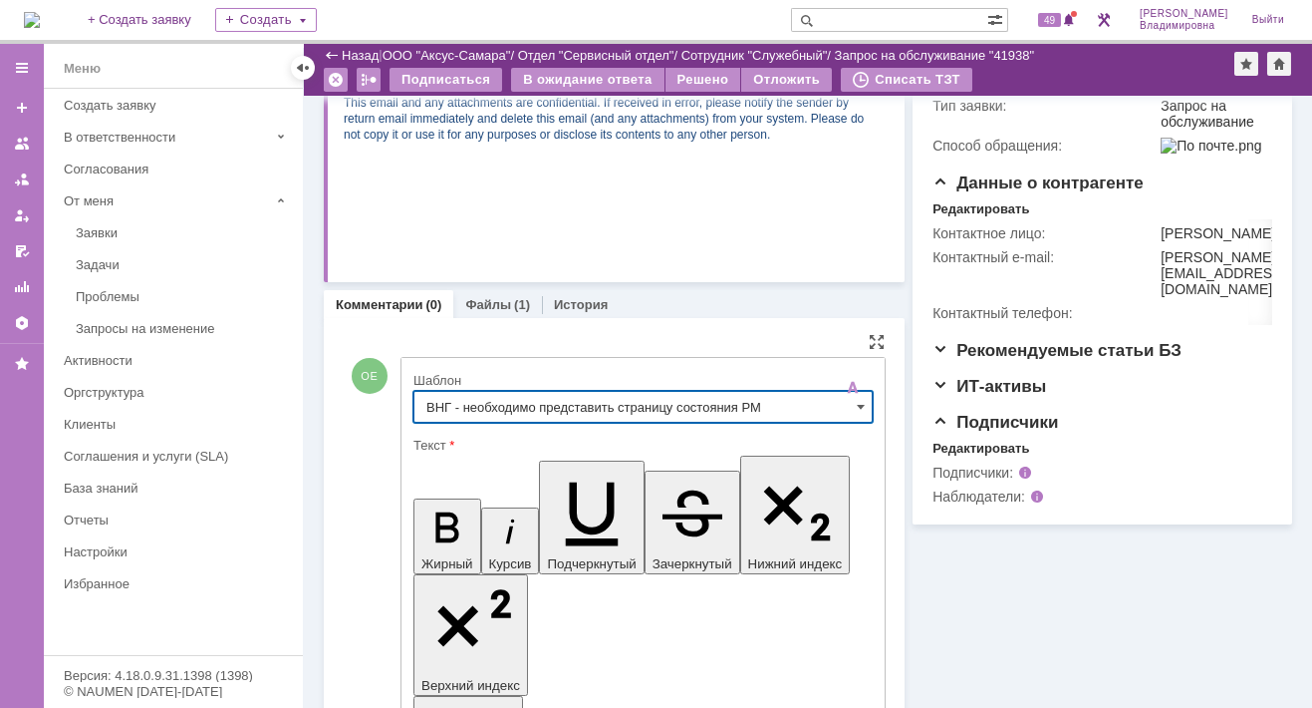
type input "ВНГ - необходимо представить страницу состояния РМ"
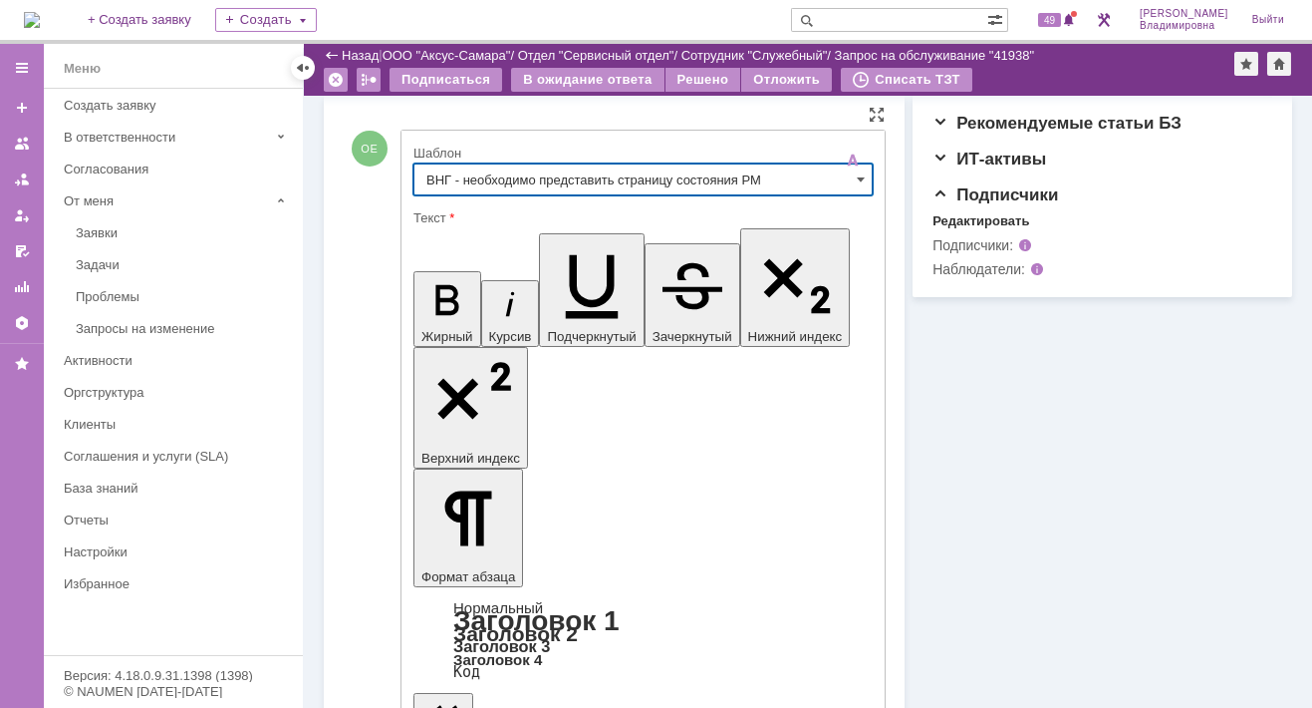
scroll to position [748, 0]
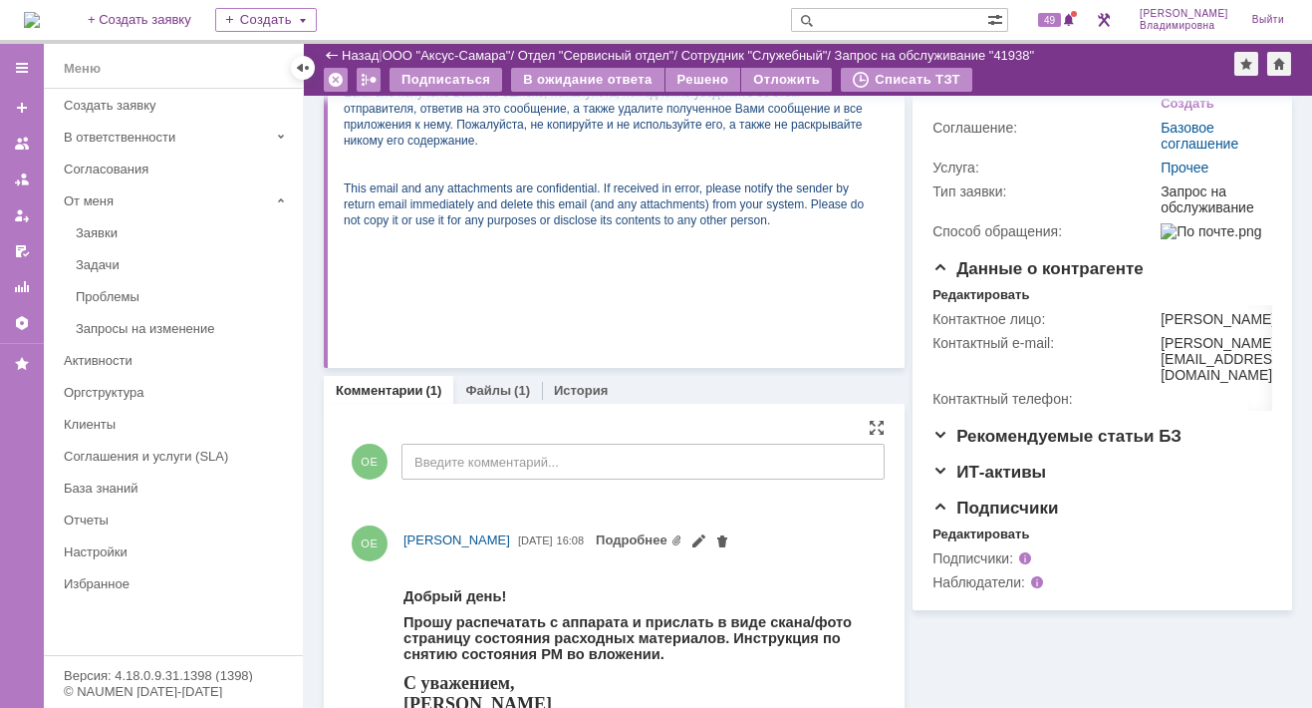
scroll to position [152, 0]
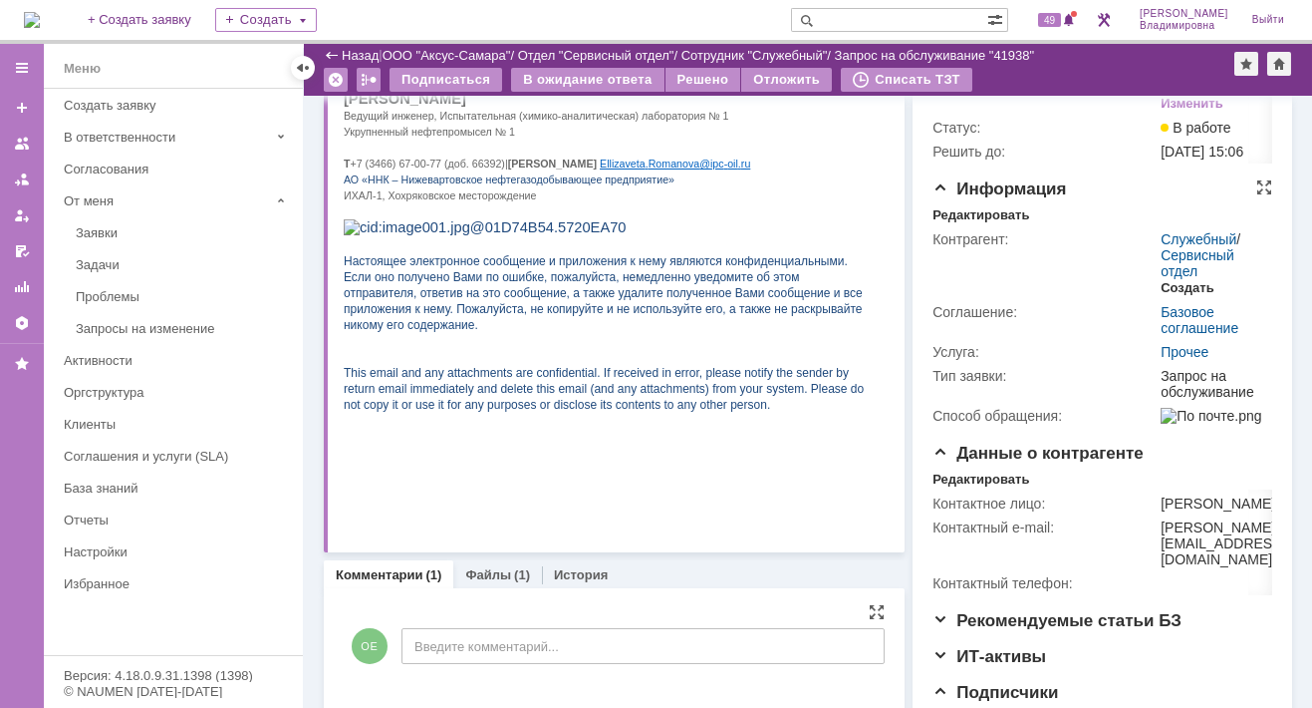
click at [1171, 296] on div "Создать" at bounding box center [1187, 288] width 53 height 16
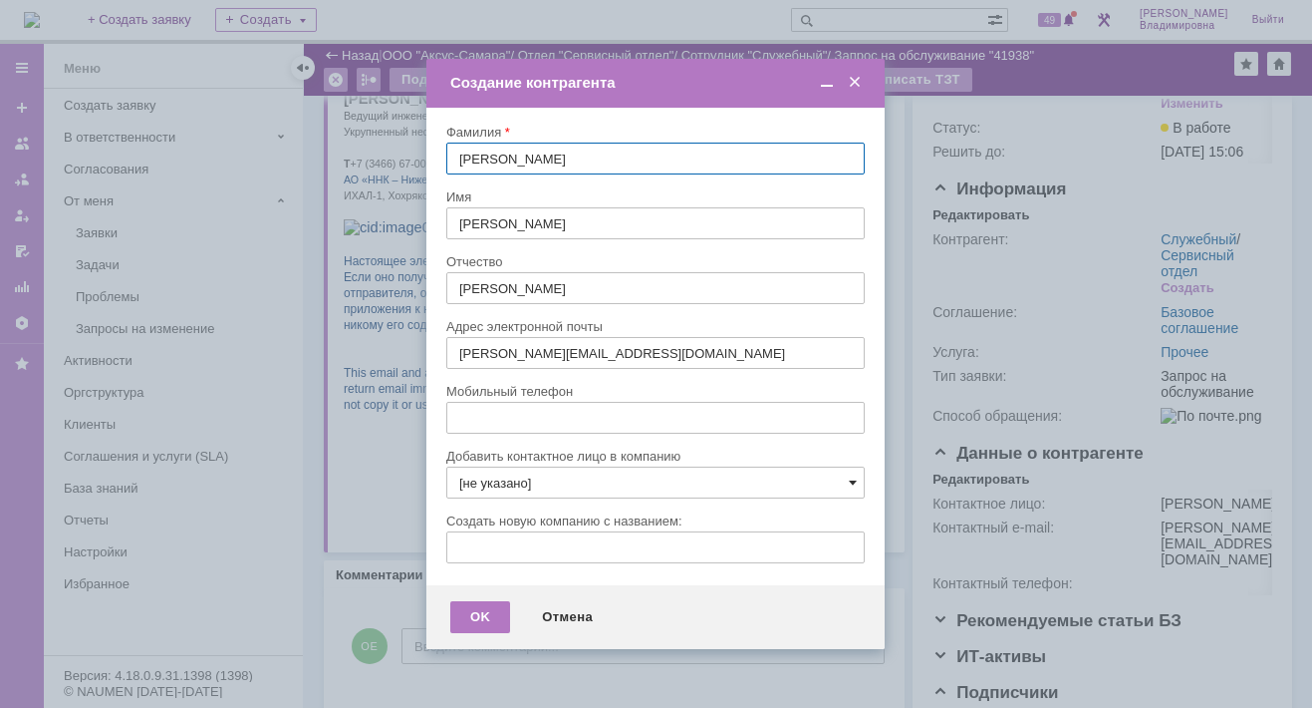
click at [849, 478] on span at bounding box center [853, 482] width 8 height 16
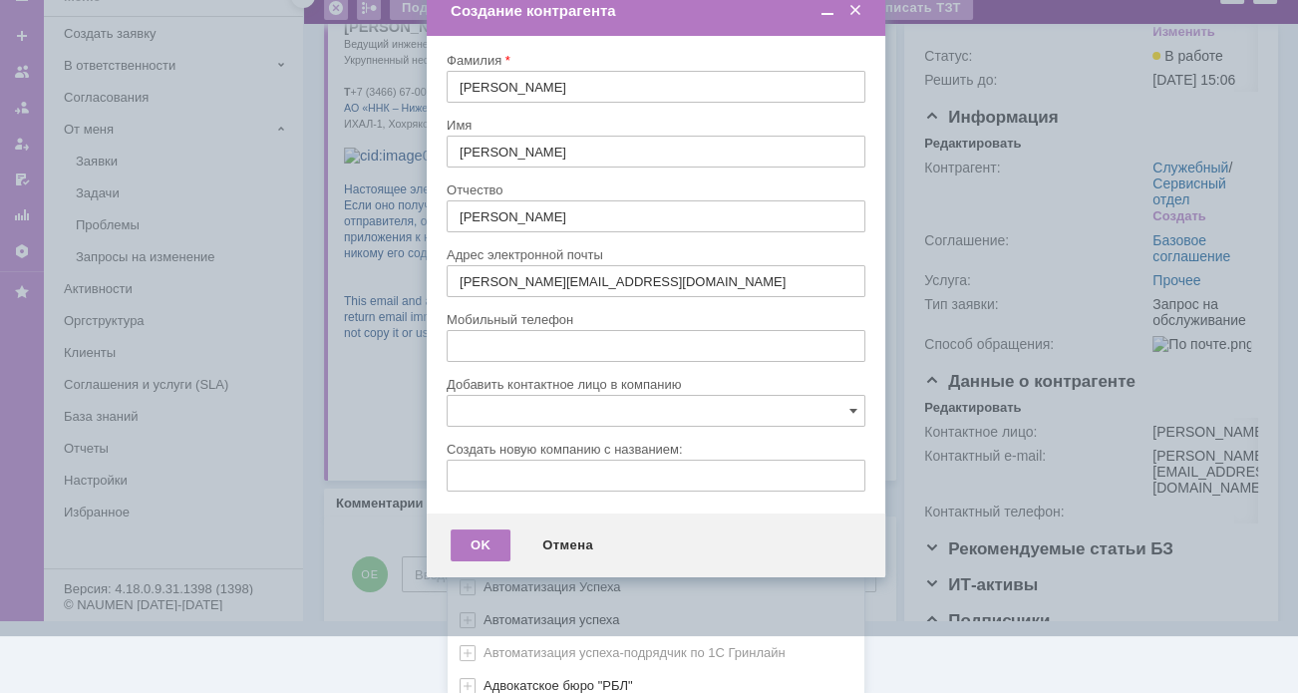
scroll to position [592, 0]
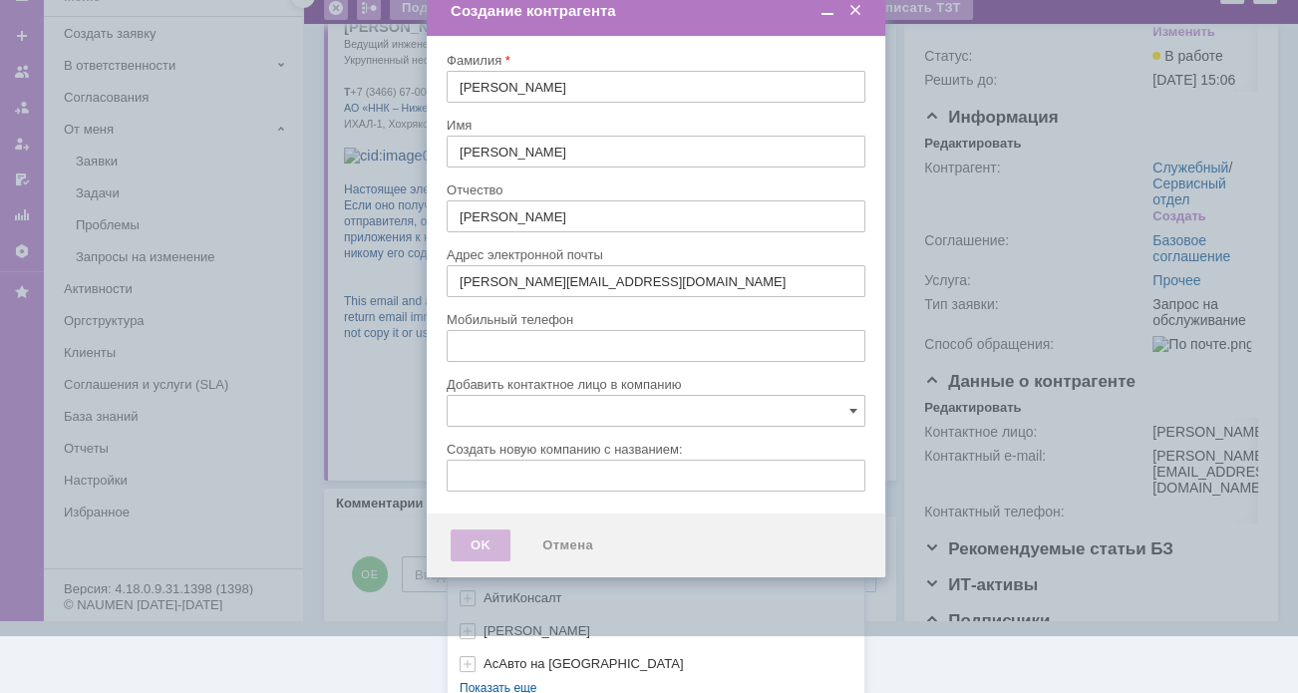
click at [484, 680] on div "[не указано] AVON AXUS Axus Computers DELPHI Xcom _подрядчик Михайловка «ММЦ Пр…" at bounding box center [655, 268] width 417 height 851
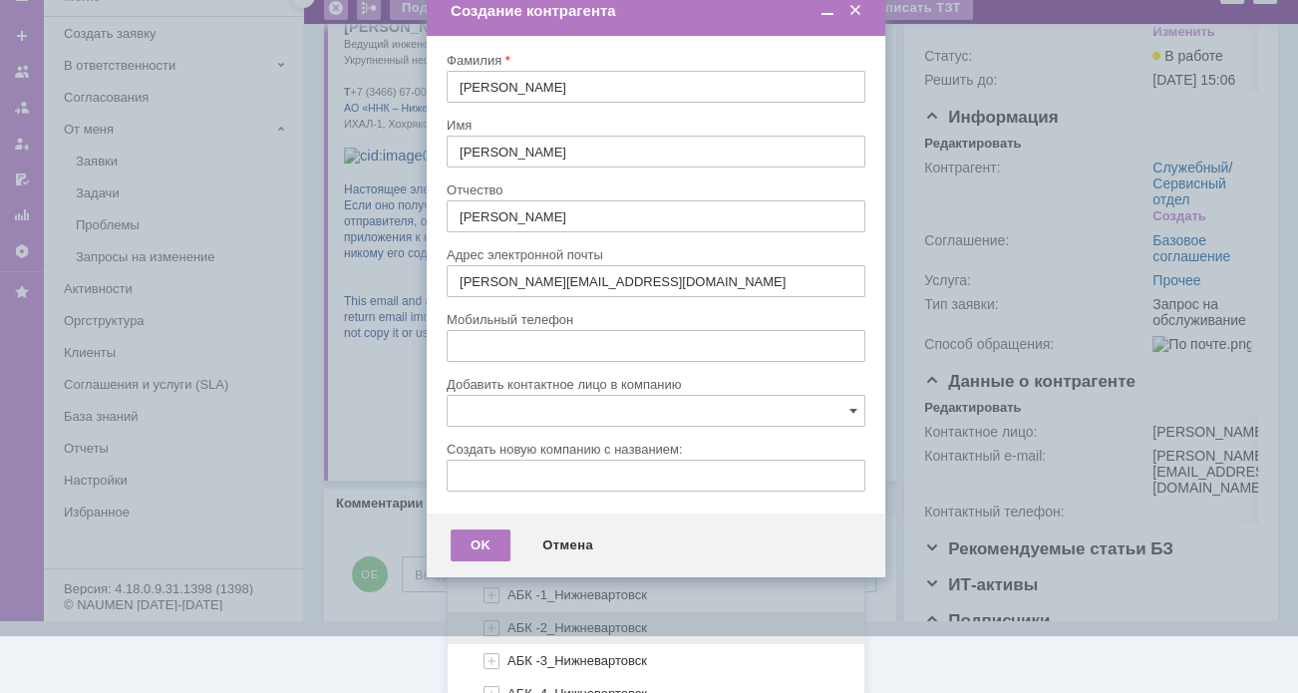
scroll to position [1190, 0]
click at [528, 617] on span "УНП-1_Хохряки Пермяки Кошели (Нижневартовск)" at bounding box center [660, 624] width 306 height 15
type input "УНП-1_Хохряки Пермяки Кошели (Нижневартовск)"
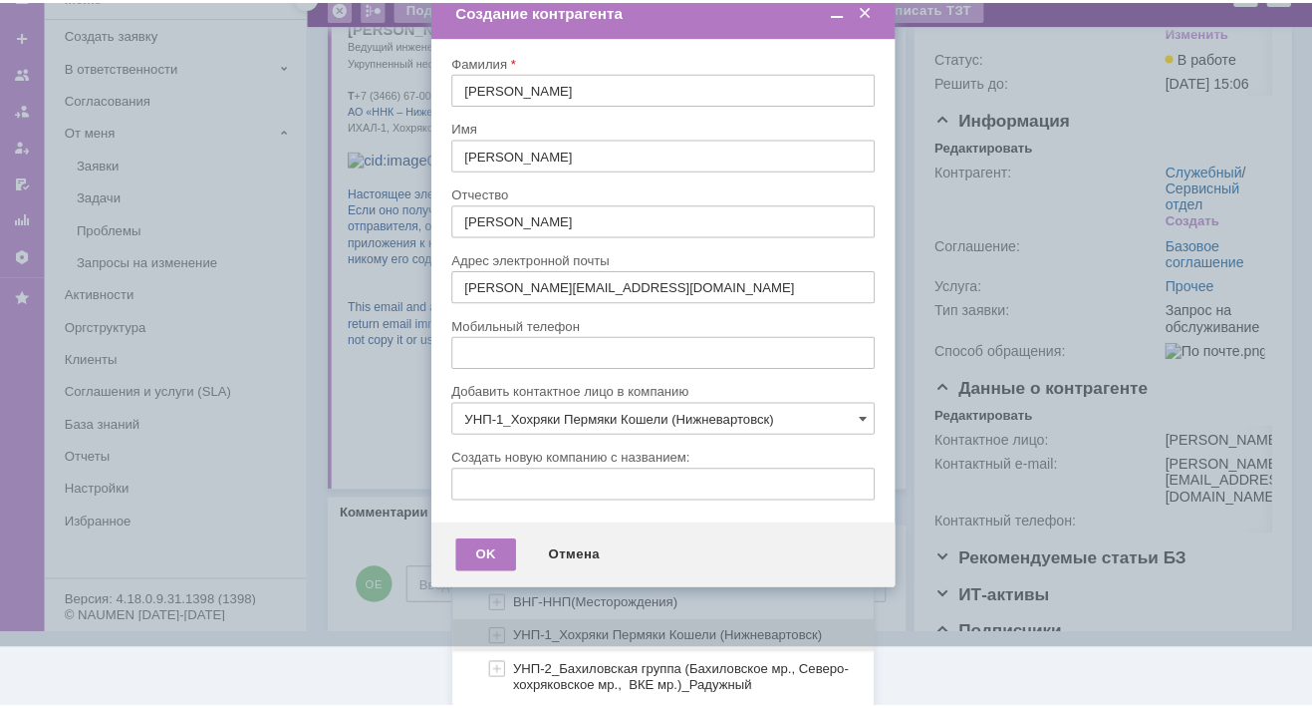
scroll to position [0, 0]
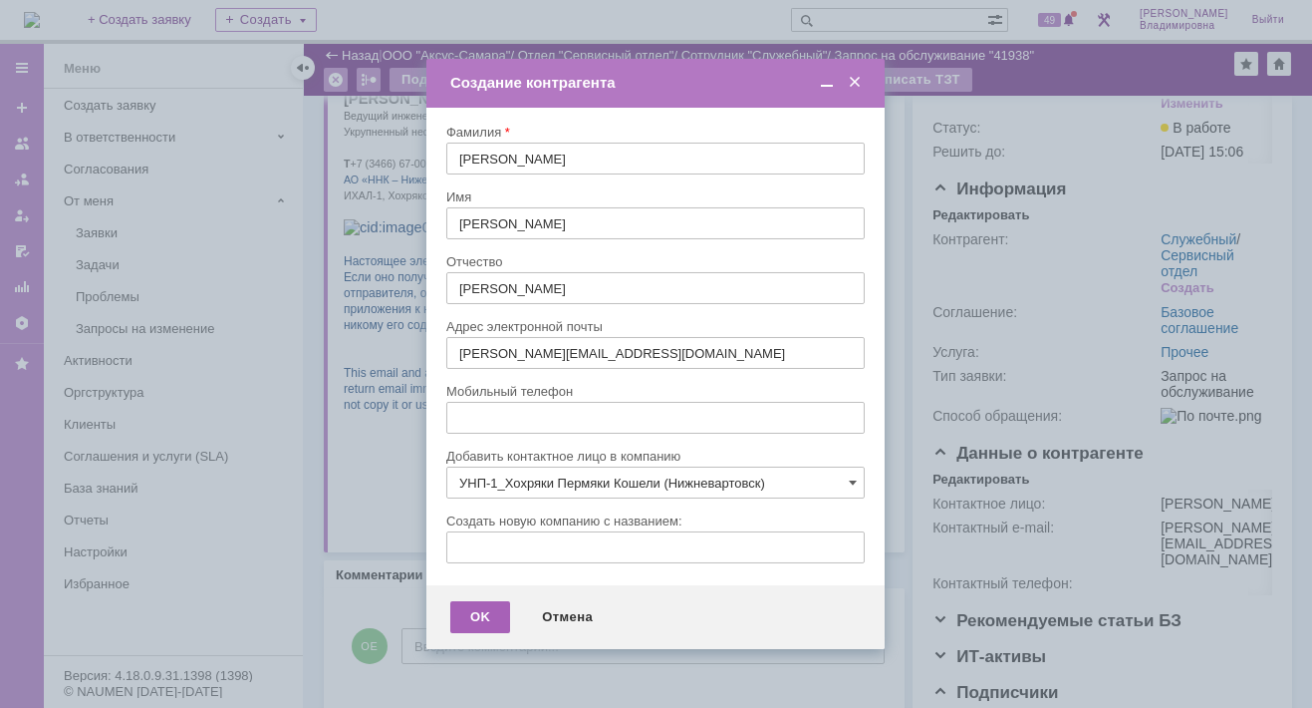
click at [483, 610] on div "OK" at bounding box center [480, 617] width 60 height 32
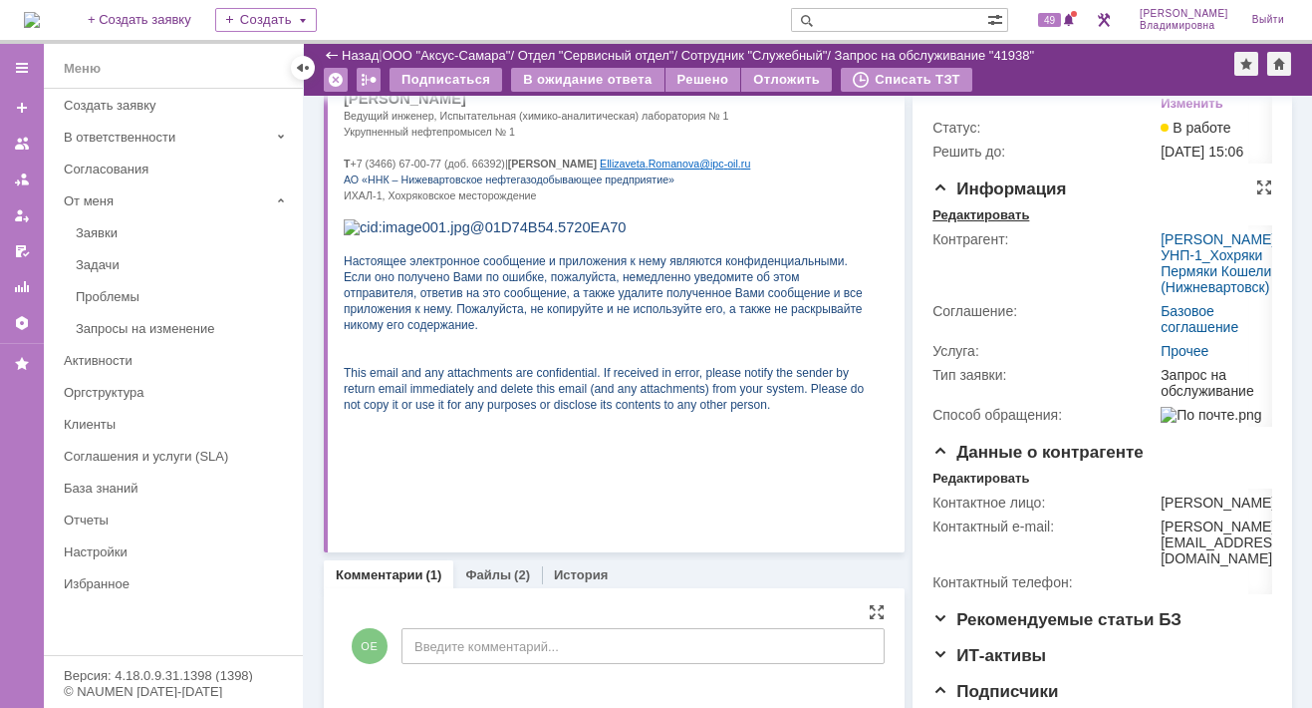
click at [983, 223] on div "Редактировать" at bounding box center [981, 215] width 97 height 16
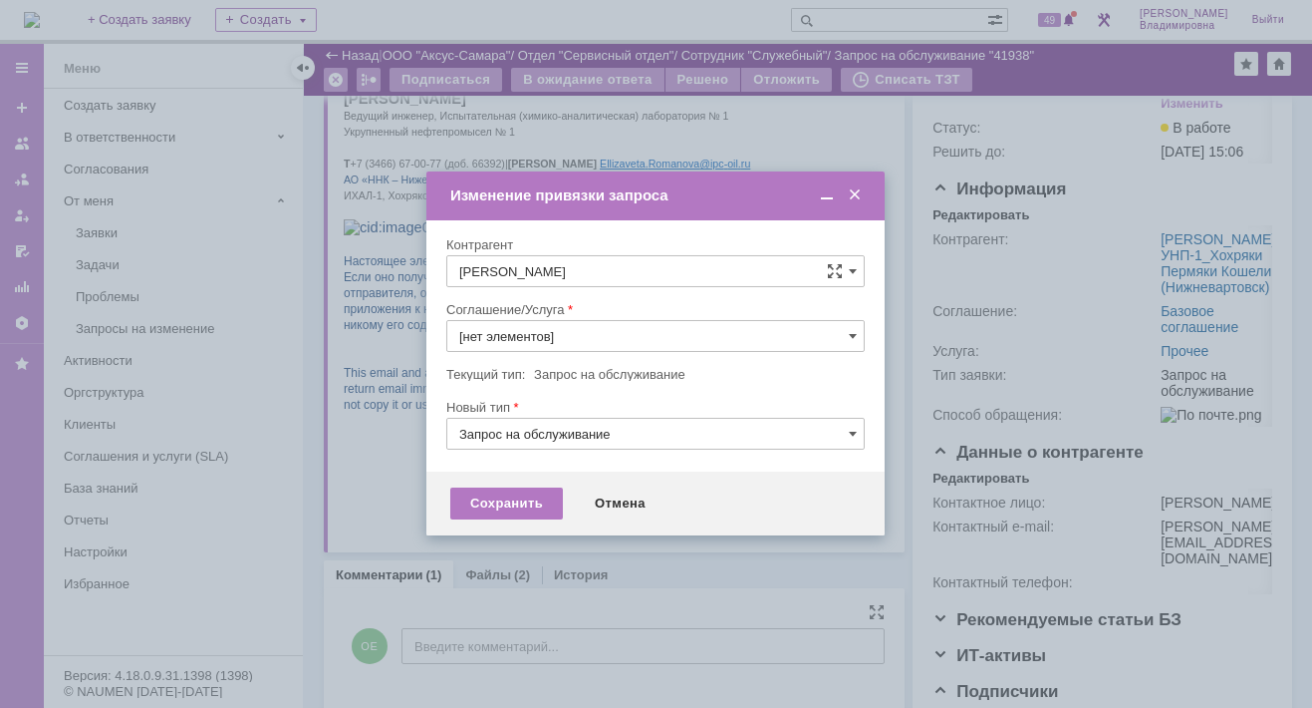
type input "Прочее"
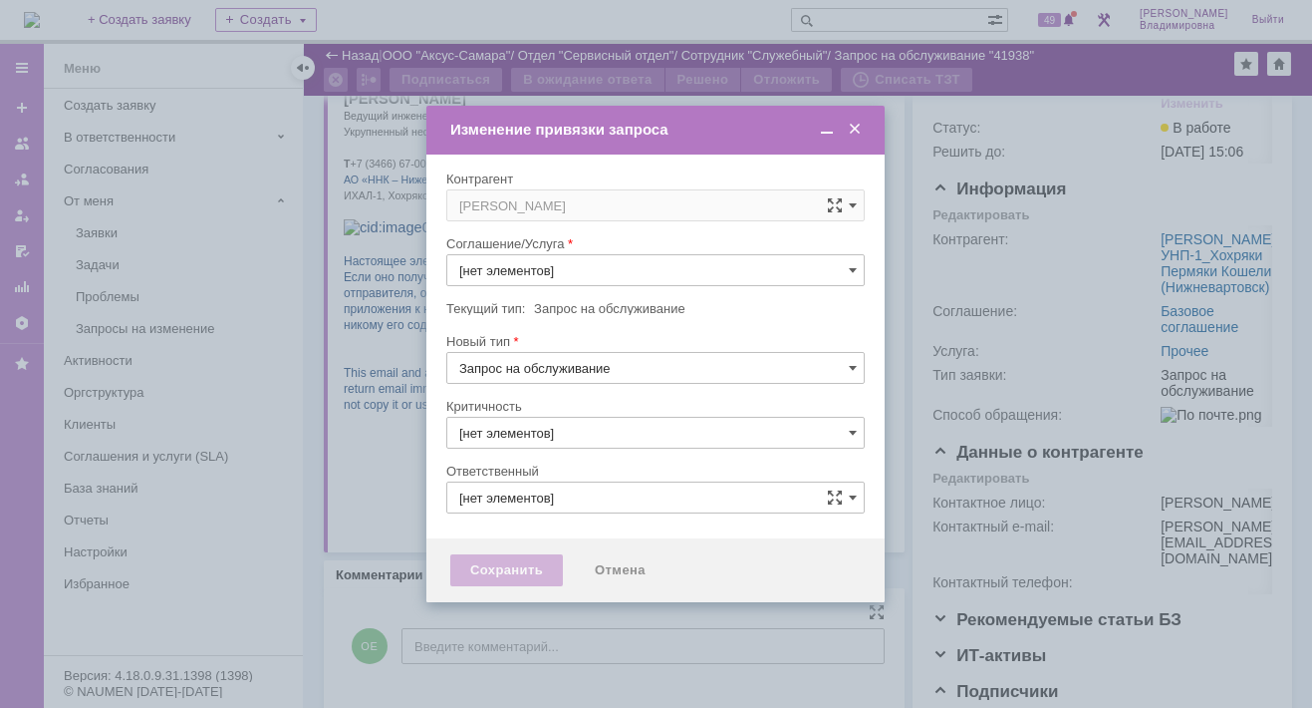
type input "Прочее"
type input "3. Низкая"
type input "[не указано]"
type input "[PERSON_NAME]"
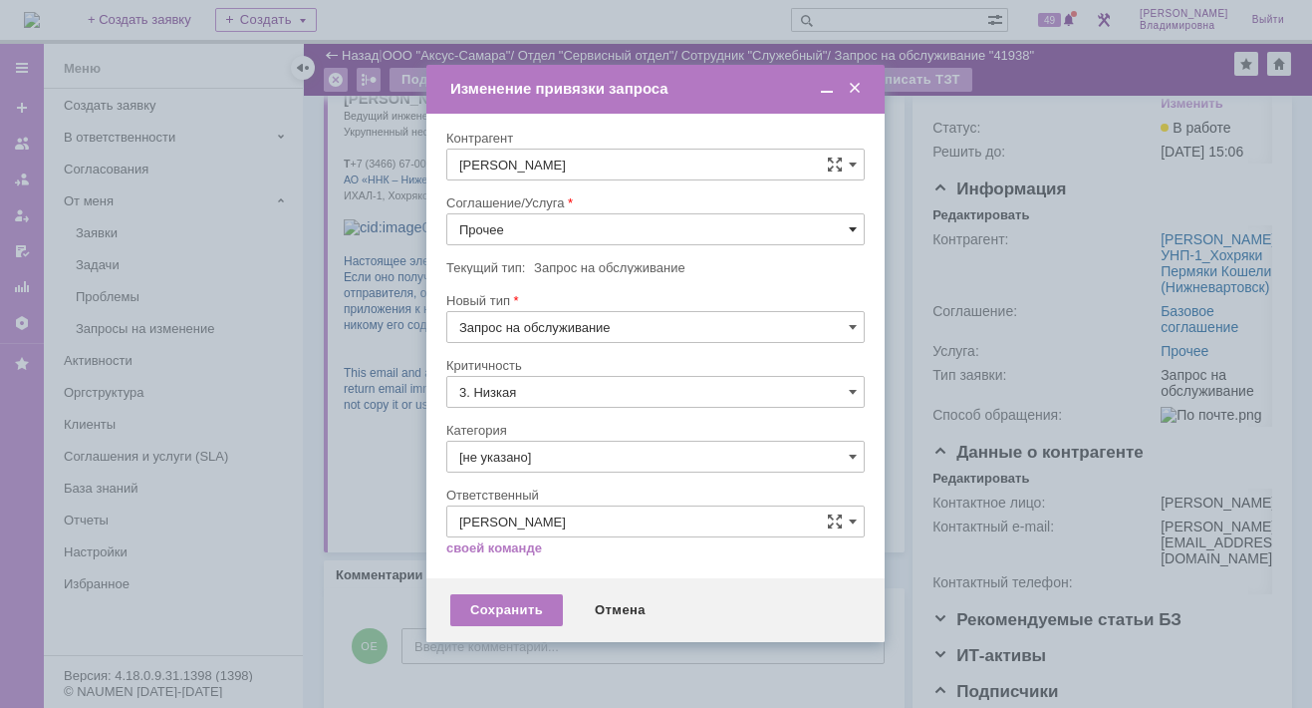
click at [850, 225] on span at bounding box center [853, 229] width 8 height 16
click at [562, 467] on span "ПТ_Замена расходных материалов / ресурсных деталей" at bounding box center [655, 475] width 393 height 16
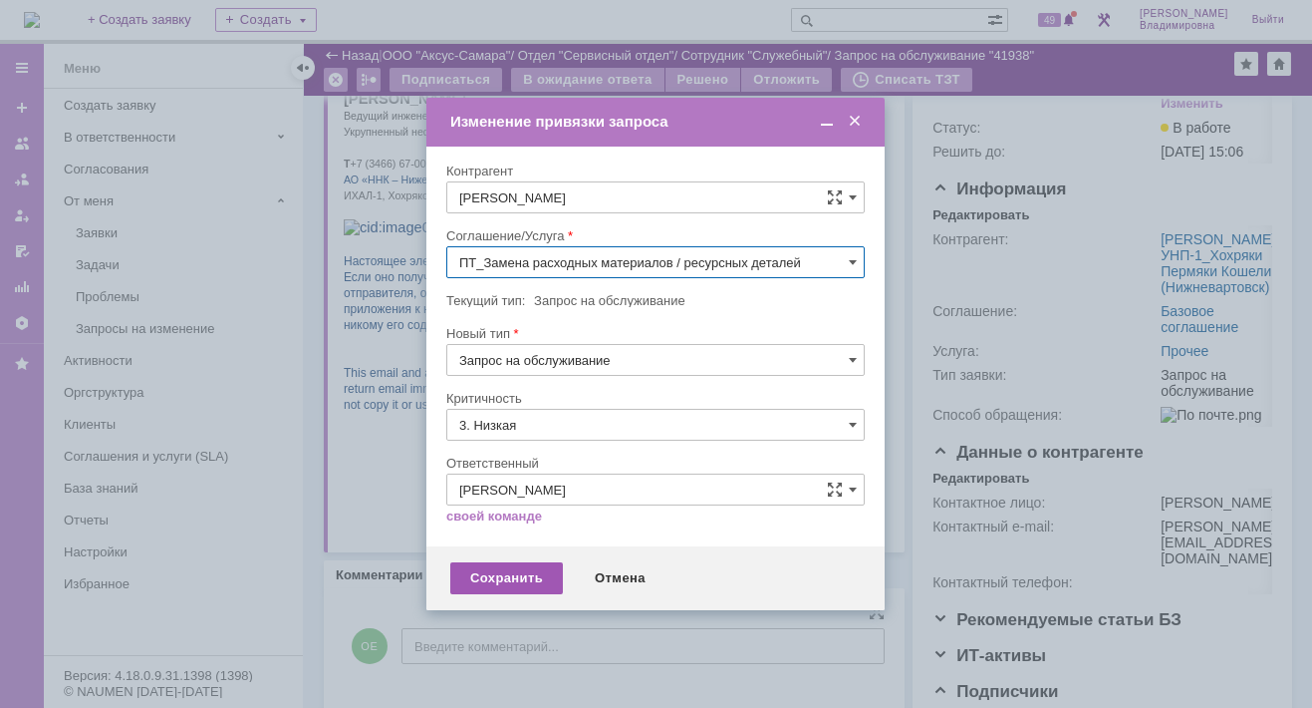
type input "ПТ_Замена расходных материалов / ресурсных деталей"
click at [505, 569] on div "Сохранить" at bounding box center [506, 578] width 113 height 32
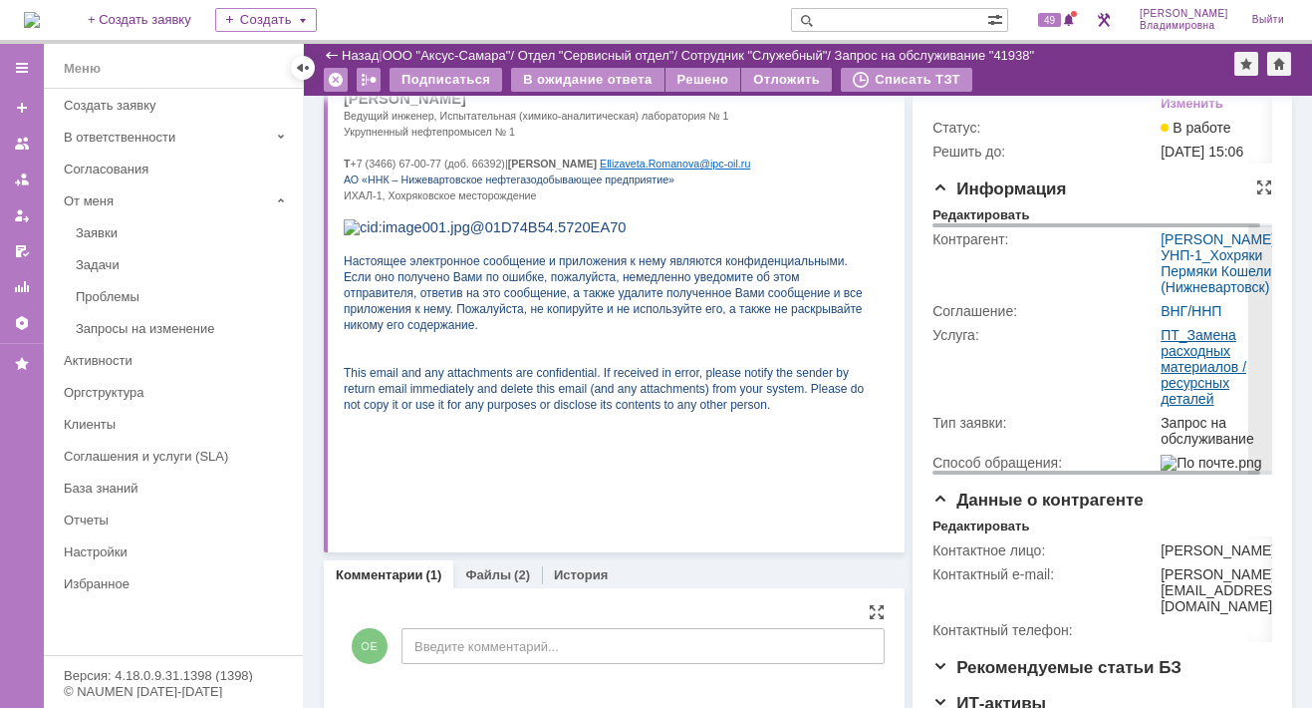
scroll to position [551, 0]
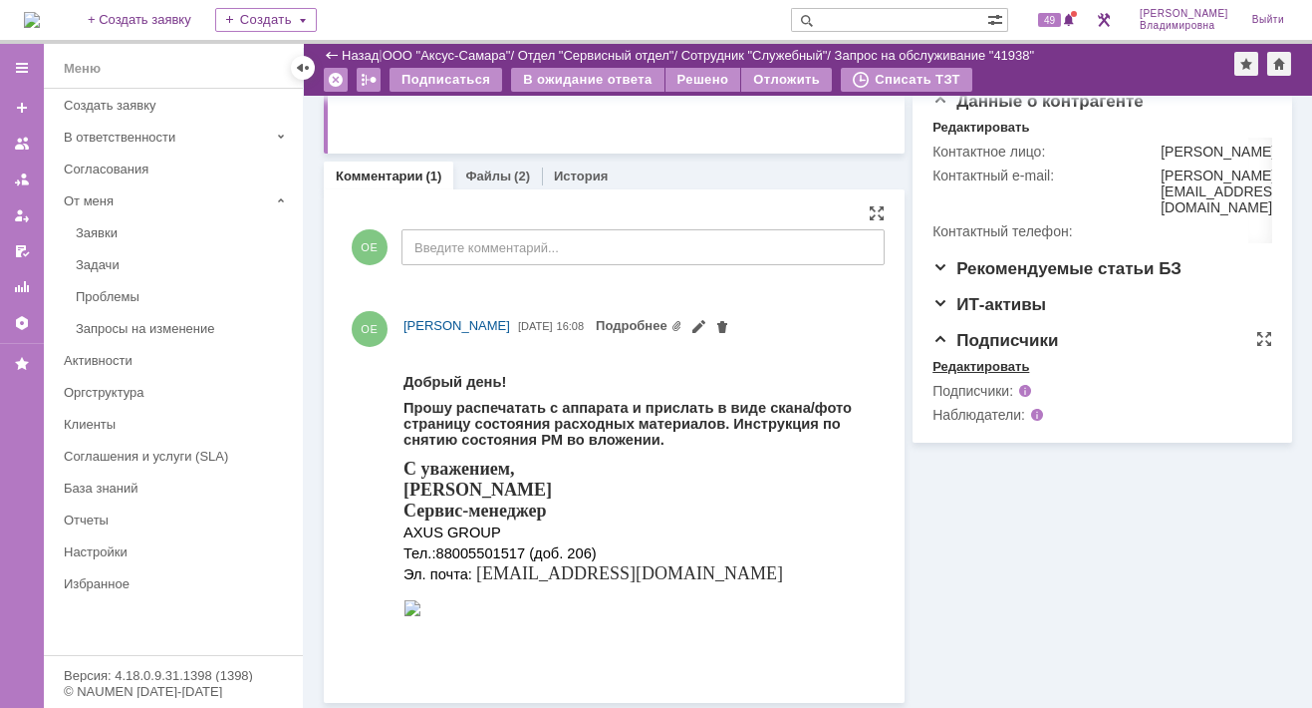
click at [963, 375] on div "Редактировать" at bounding box center [981, 367] width 97 height 16
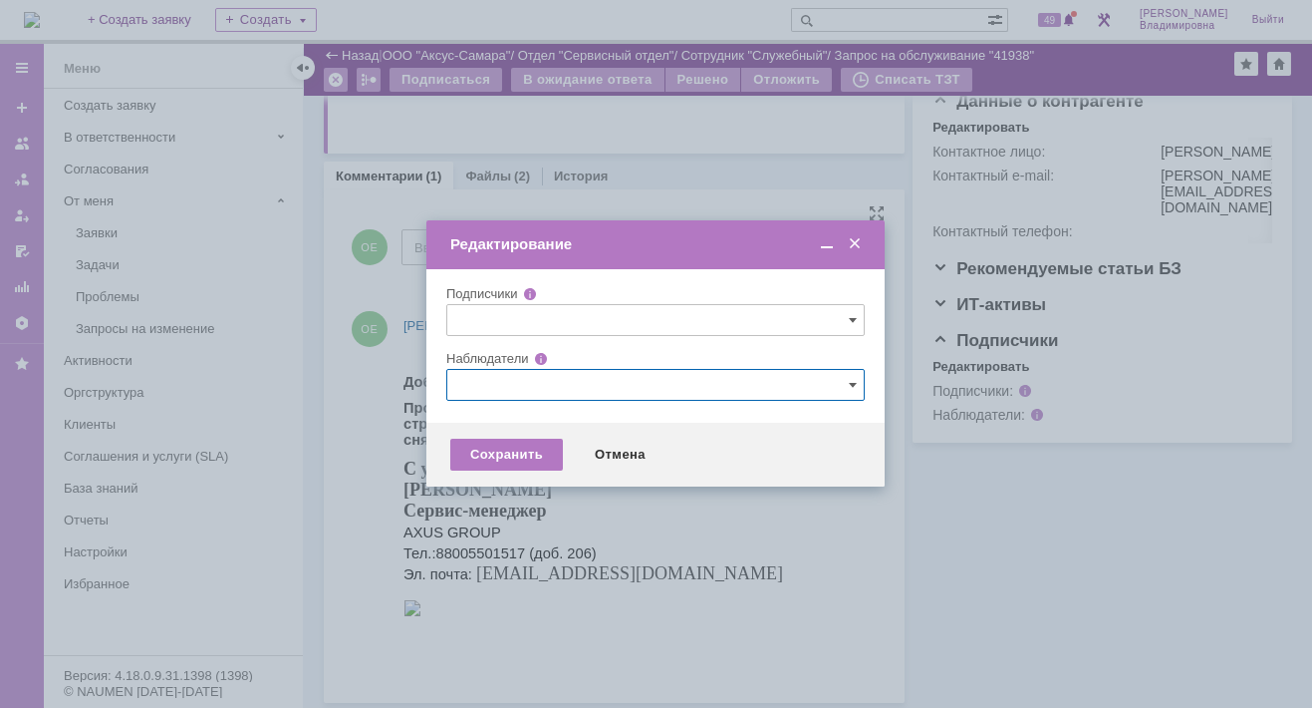
click at [476, 386] on input "text" at bounding box center [655, 385] width 419 height 32
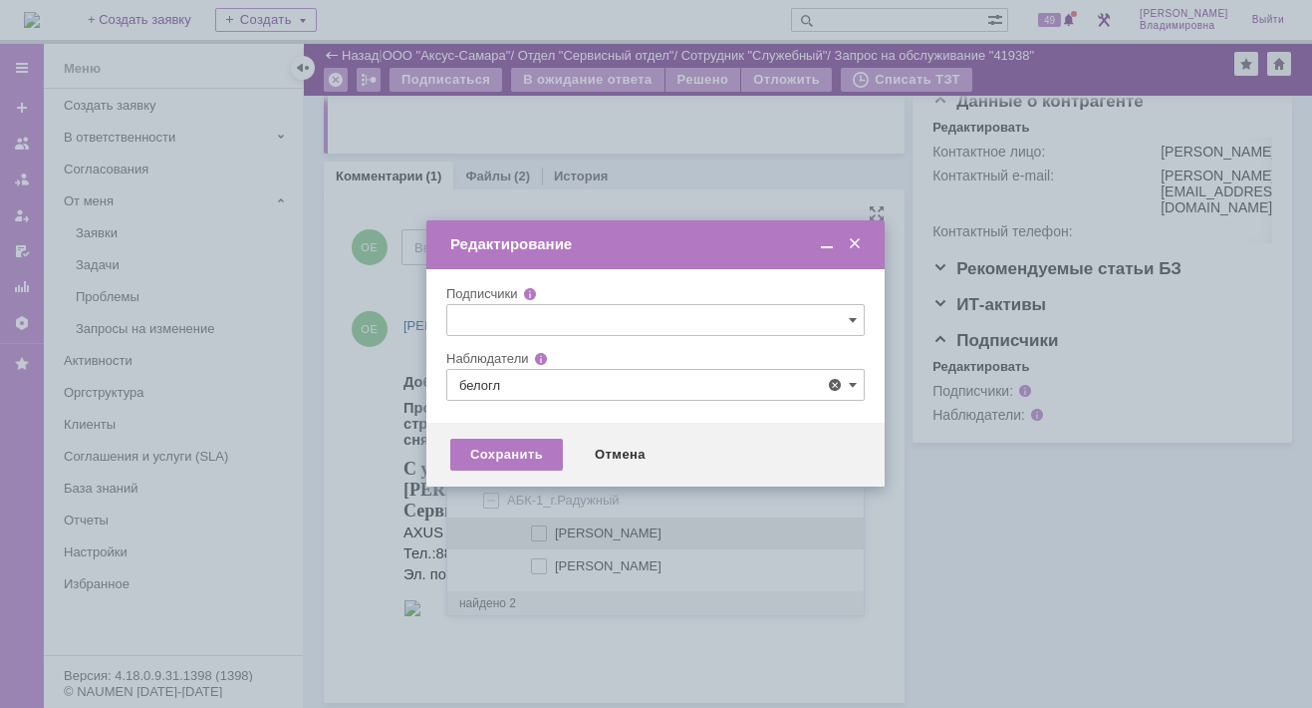
click at [555, 529] on span at bounding box center [555, 530] width 0 height 10
click at [541, 529] on input "[PERSON_NAME]" at bounding box center [540, 533] width 13 height 13
type input "[PERSON_NAME]"
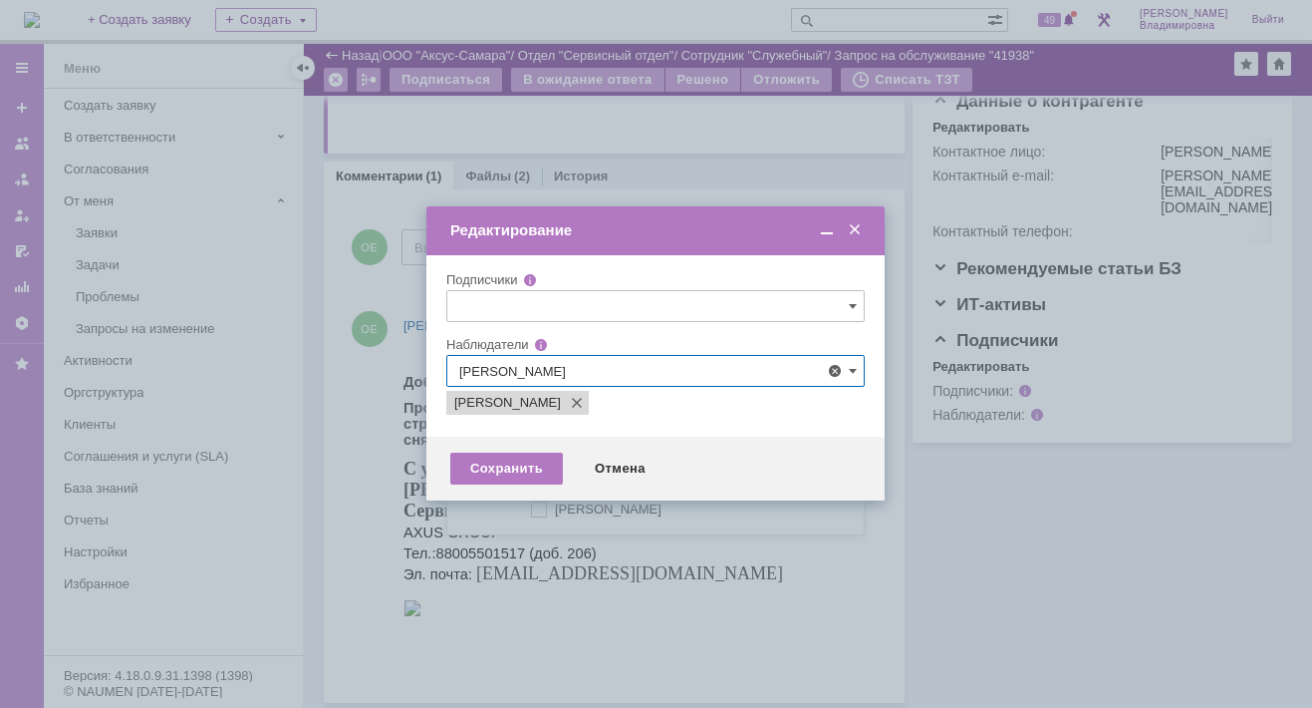
click at [375, 432] on div at bounding box center [656, 354] width 1312 height 708
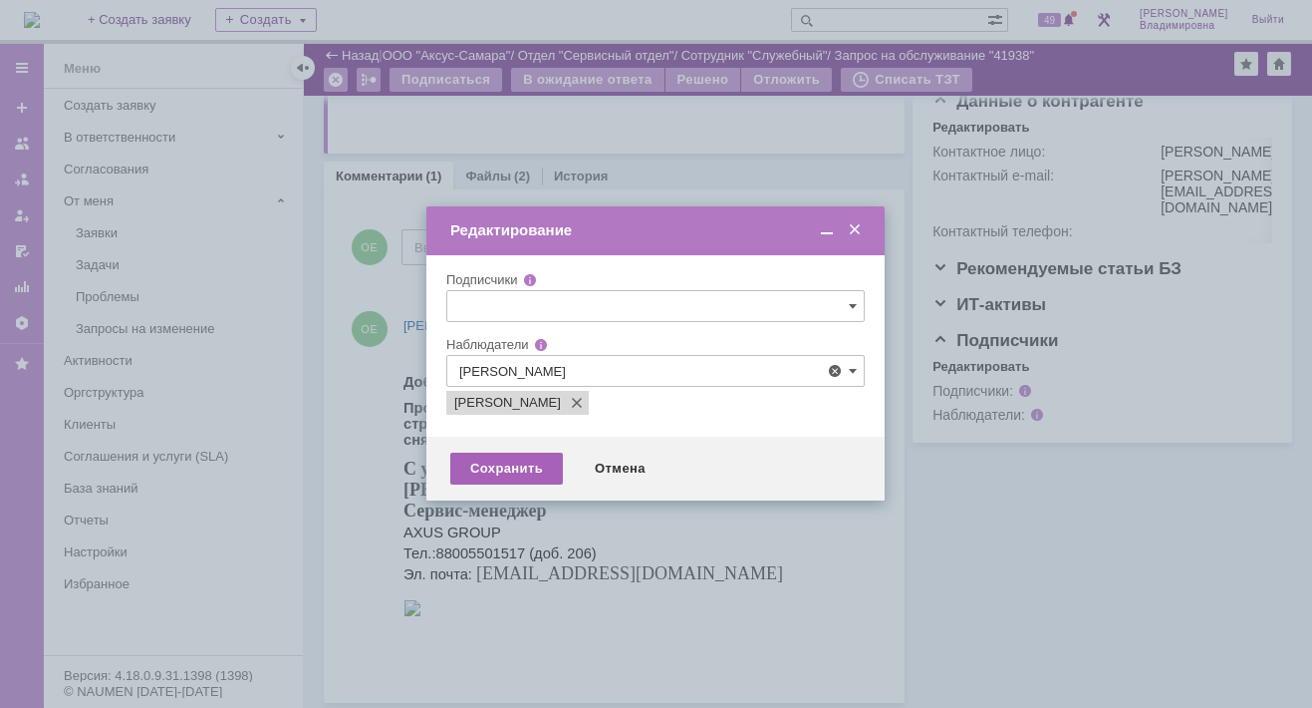
click at [528, 462] on div "Сохранить" at bounding box center [506, 468] width 113 height 32
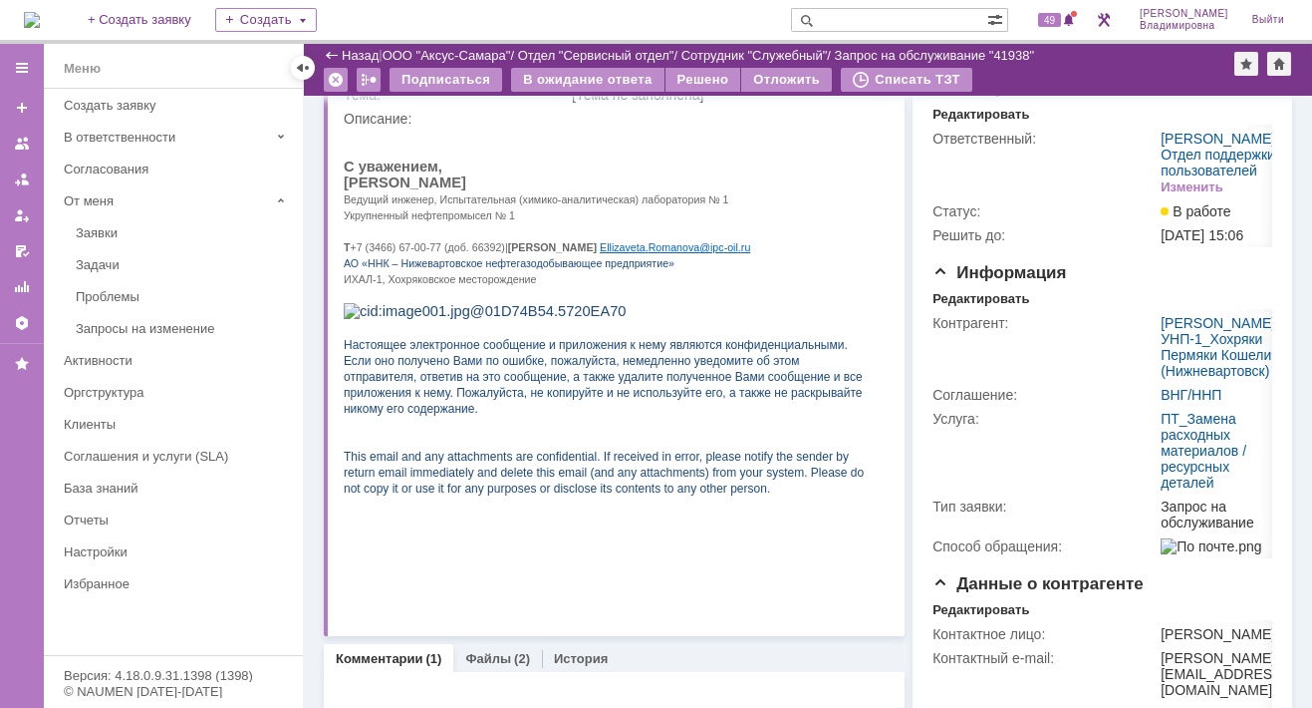
scroll to position [53, 0]
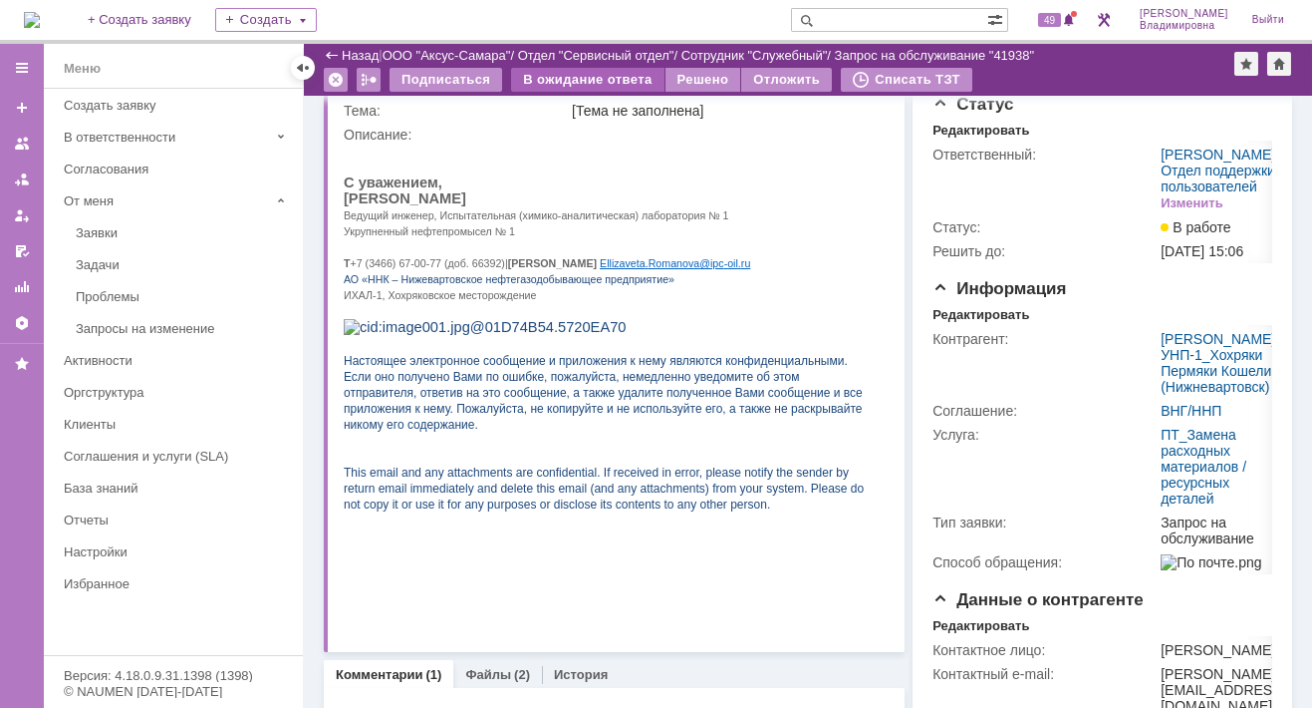
click at [608, 81] on div "В ожидание ответа" at bounding box center [587, 80] width 152 height 24
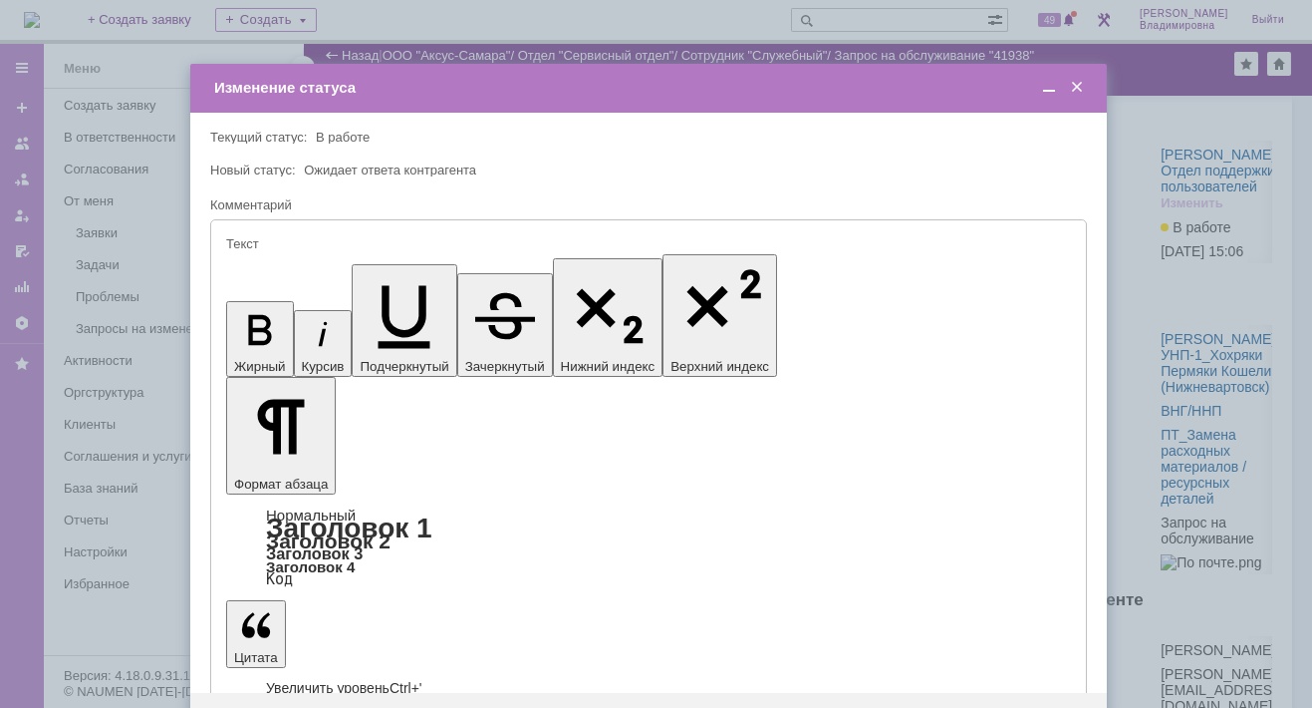
type input "[не указано]"
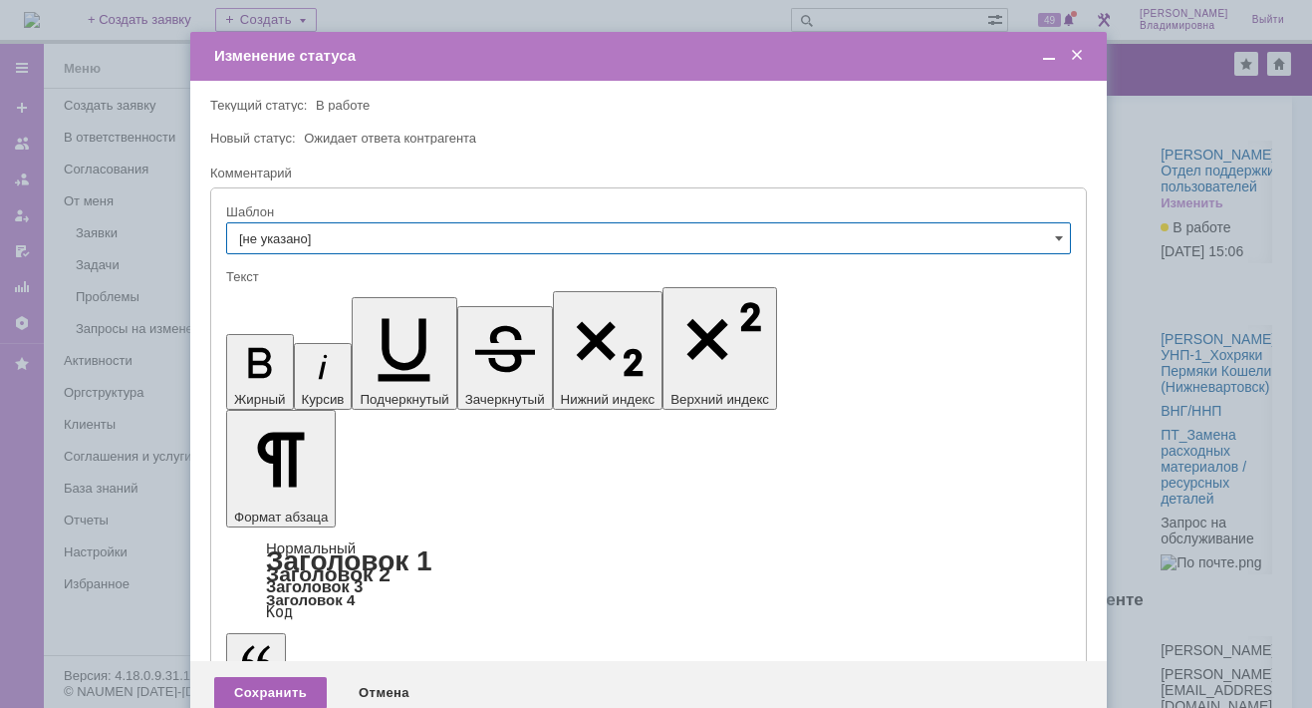
click at [245, 677] on div "Сохранить" at bounding box center [270, 693] width 113 height 32
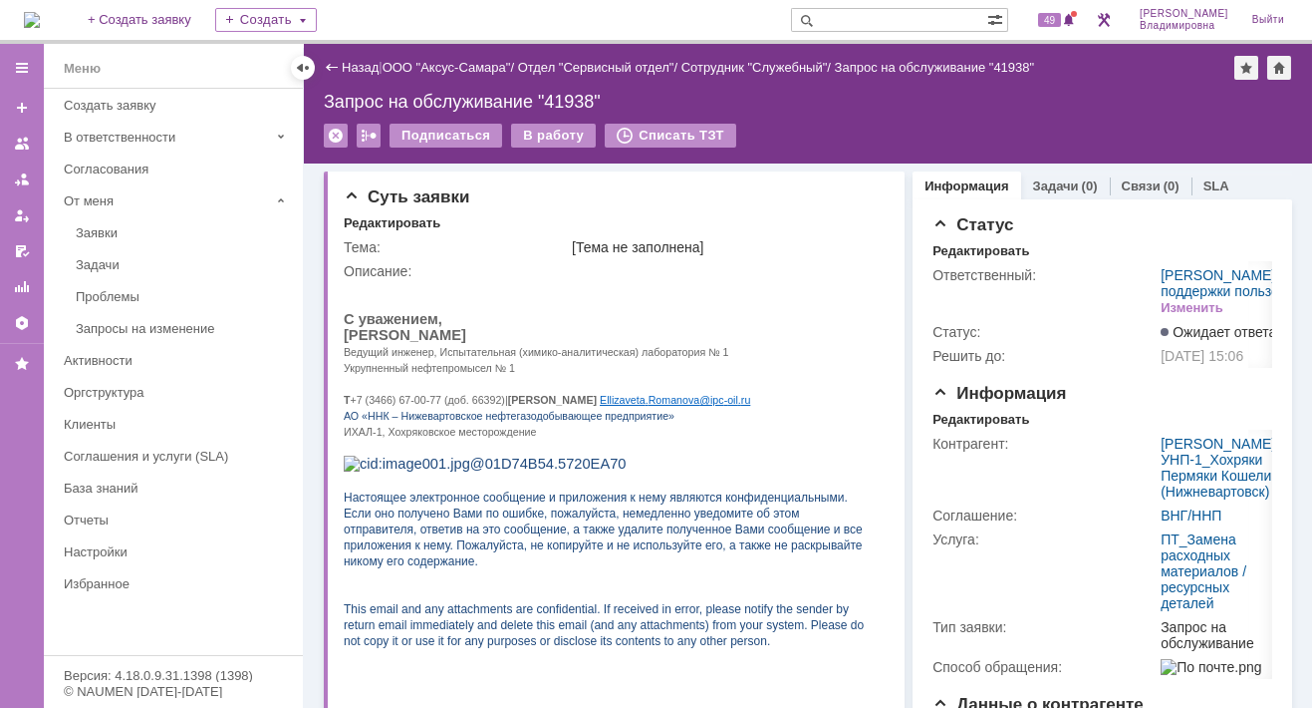
click at [859, 11] on input "text" at bounding box center [889, 20] width 196 height 24
type input "41721"
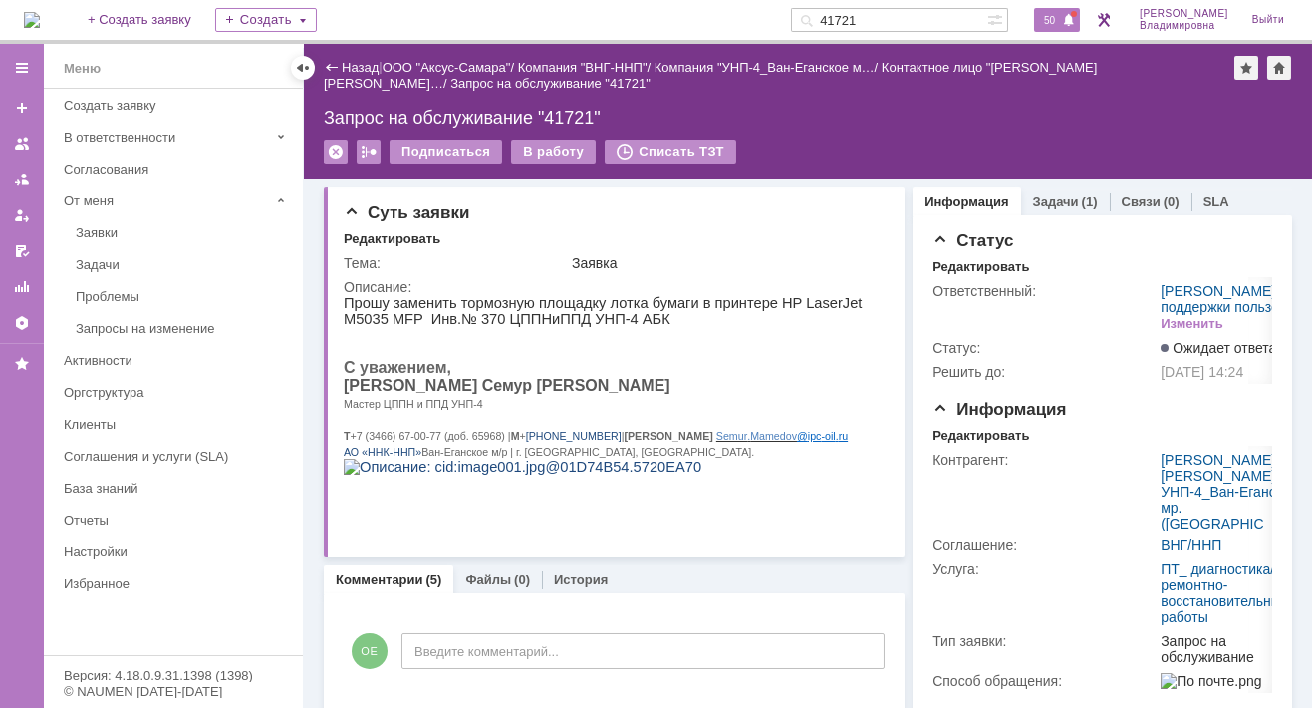
click at [1061, 25] on span "50" at bounding box center [1049, 20] width 23 height 14
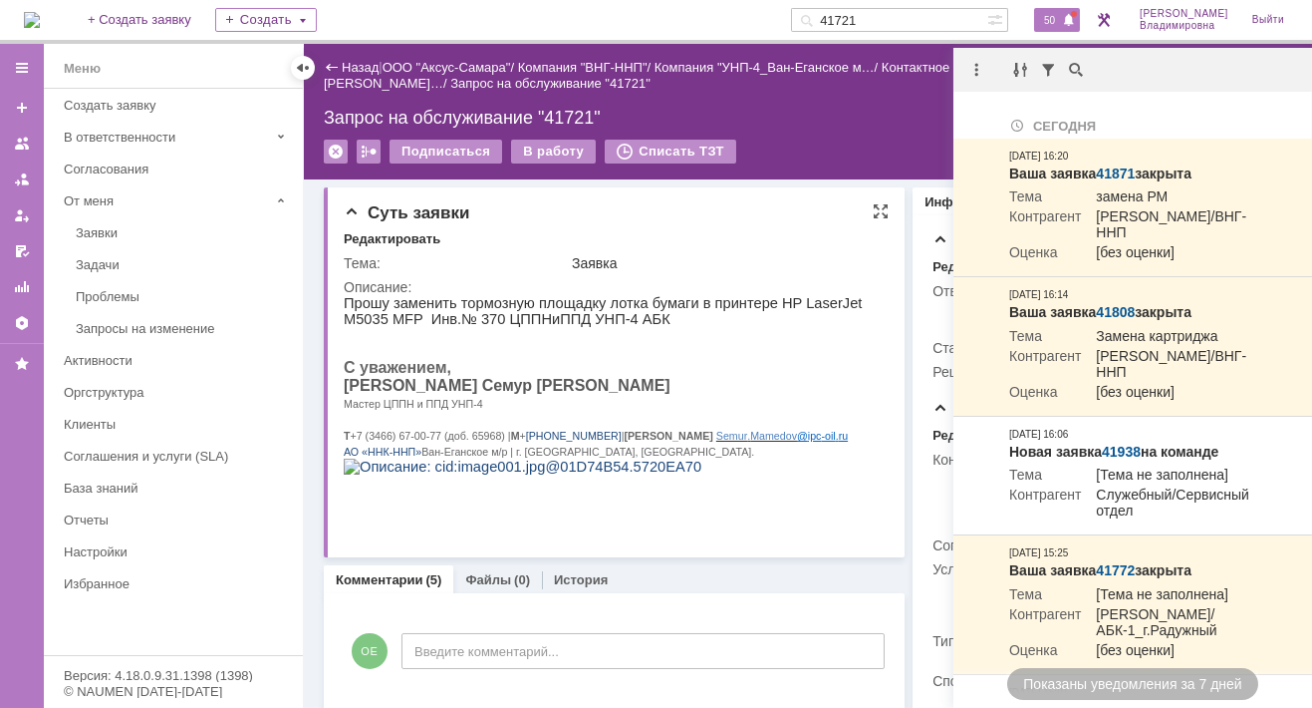
drag, startPoint x: 674, startPoint y: 235, endPoint x: 621, endPoint y: 235, distance: 52.8
click at [674, 235] on div "Редактировать" at bounding box center [616, 240] width 545 height 18
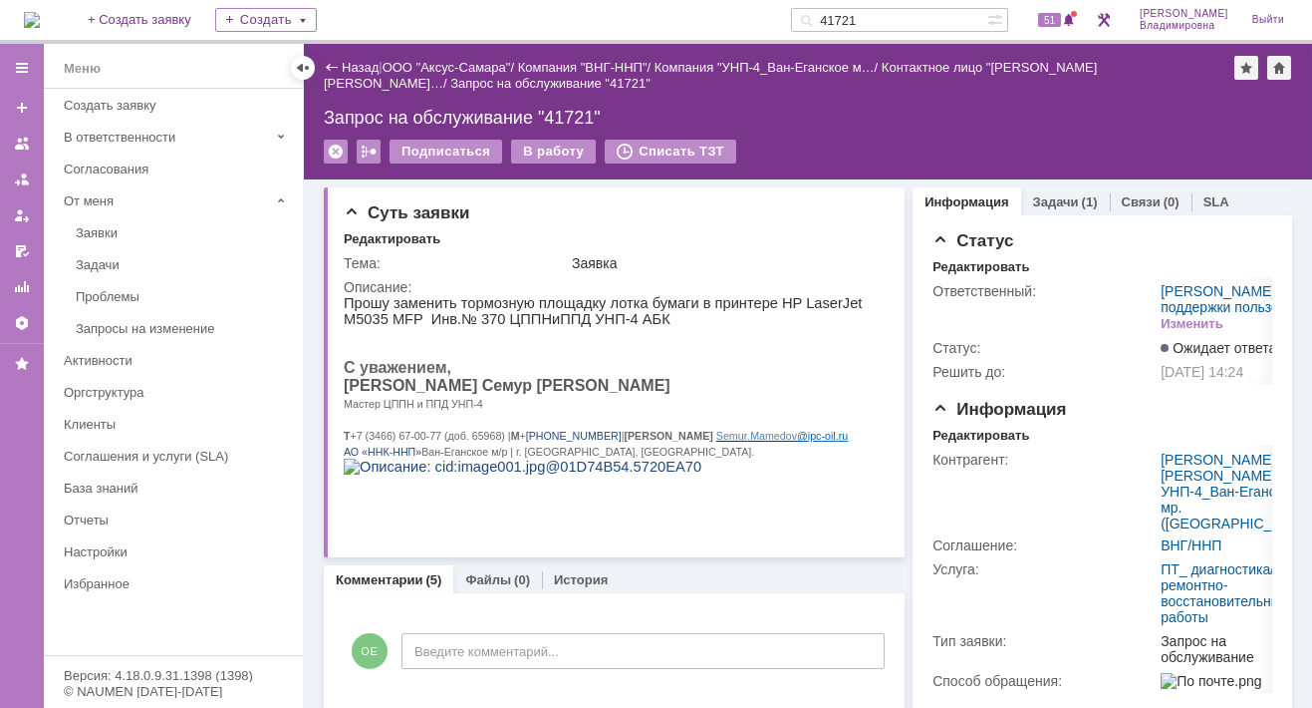
click at [40, 18] on img at bounding box center [32, 20] width 16 height 16
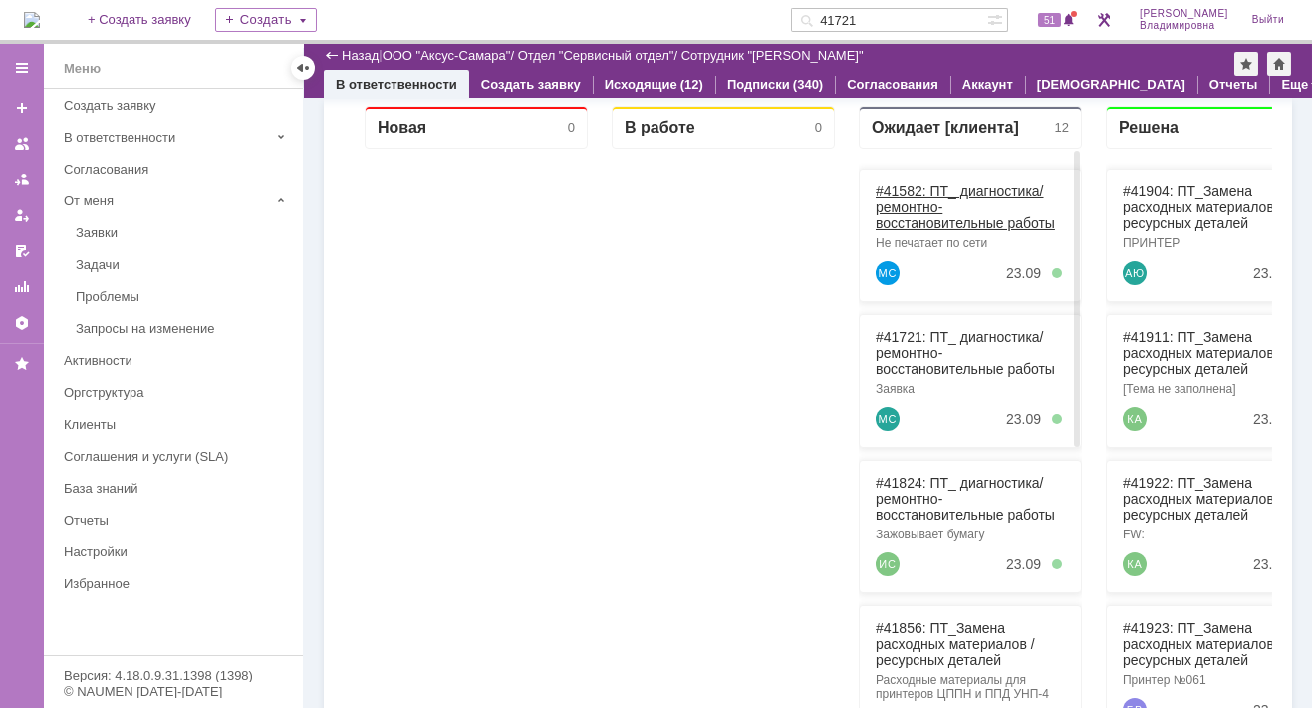
scroll to position [895, 0]
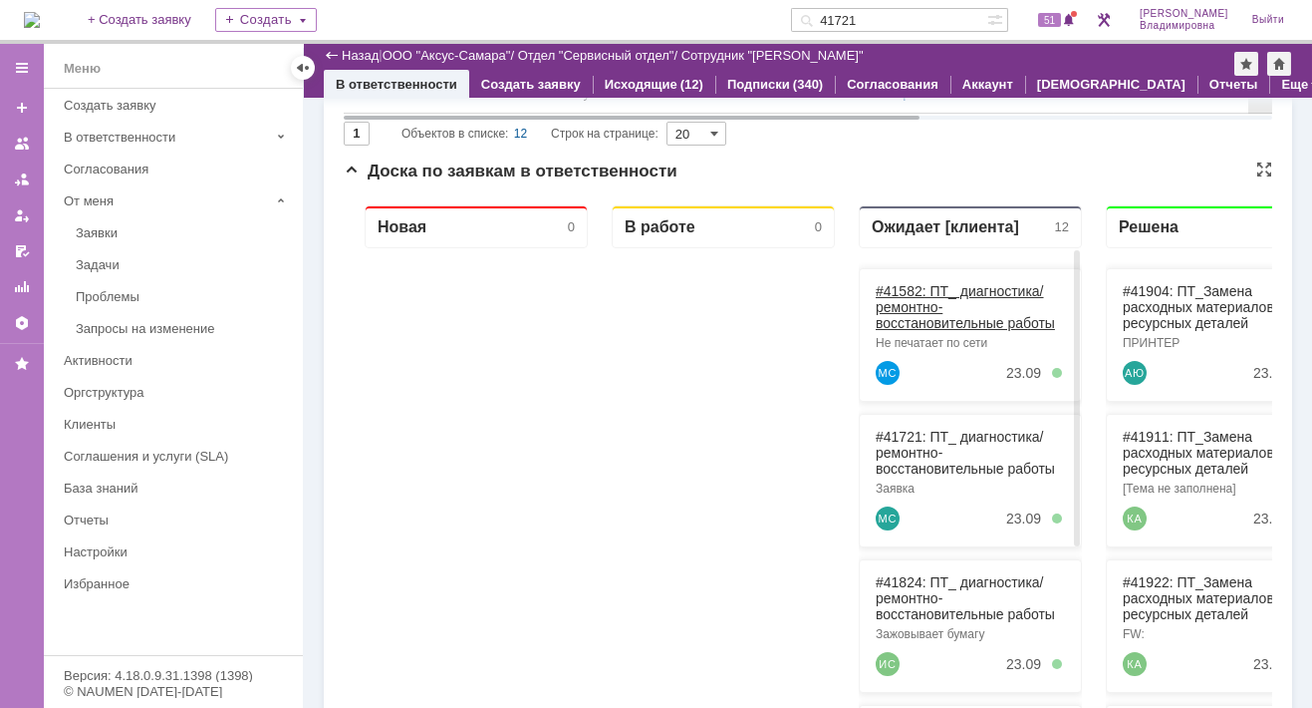
click at [905, 288] on link "#41582: ПТ_ диагностика/ ремонтно-восстановительные работы" at bounding box center [965, 307] width 179 height 48
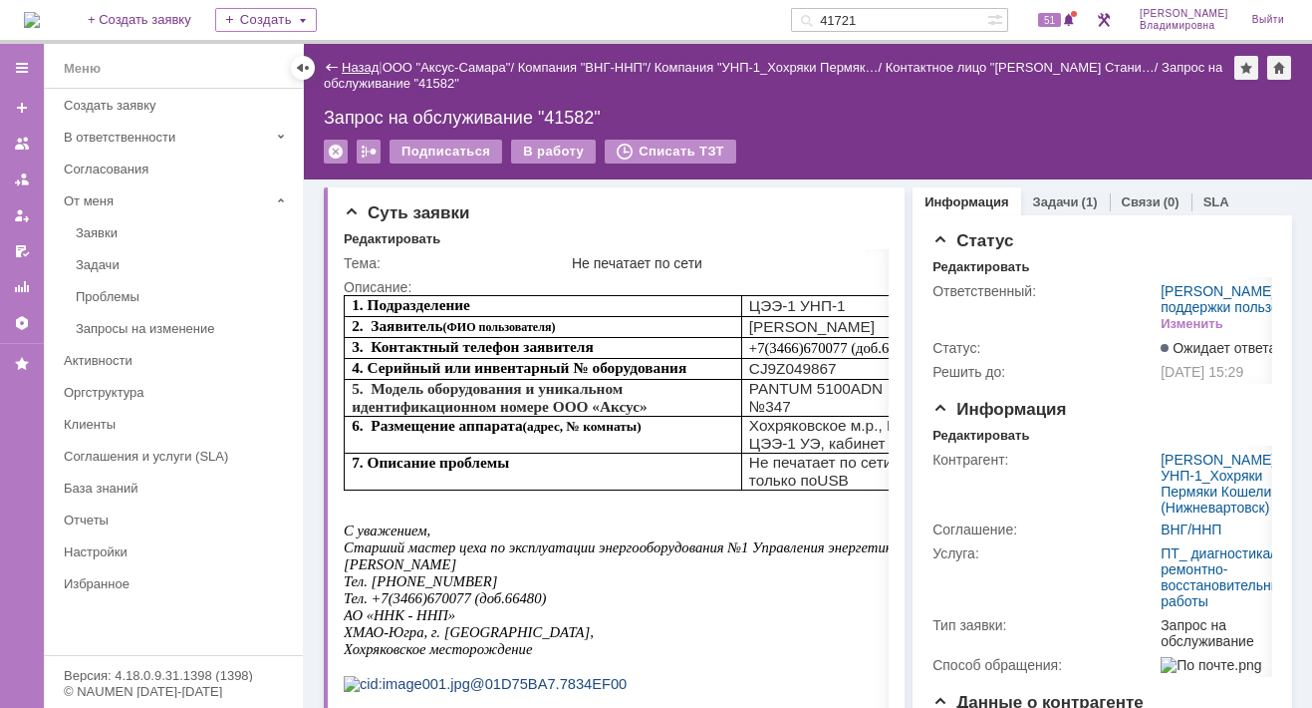
click at [362, 63] on link "Назад" at bounding box center [360, 67] width 37 height 15
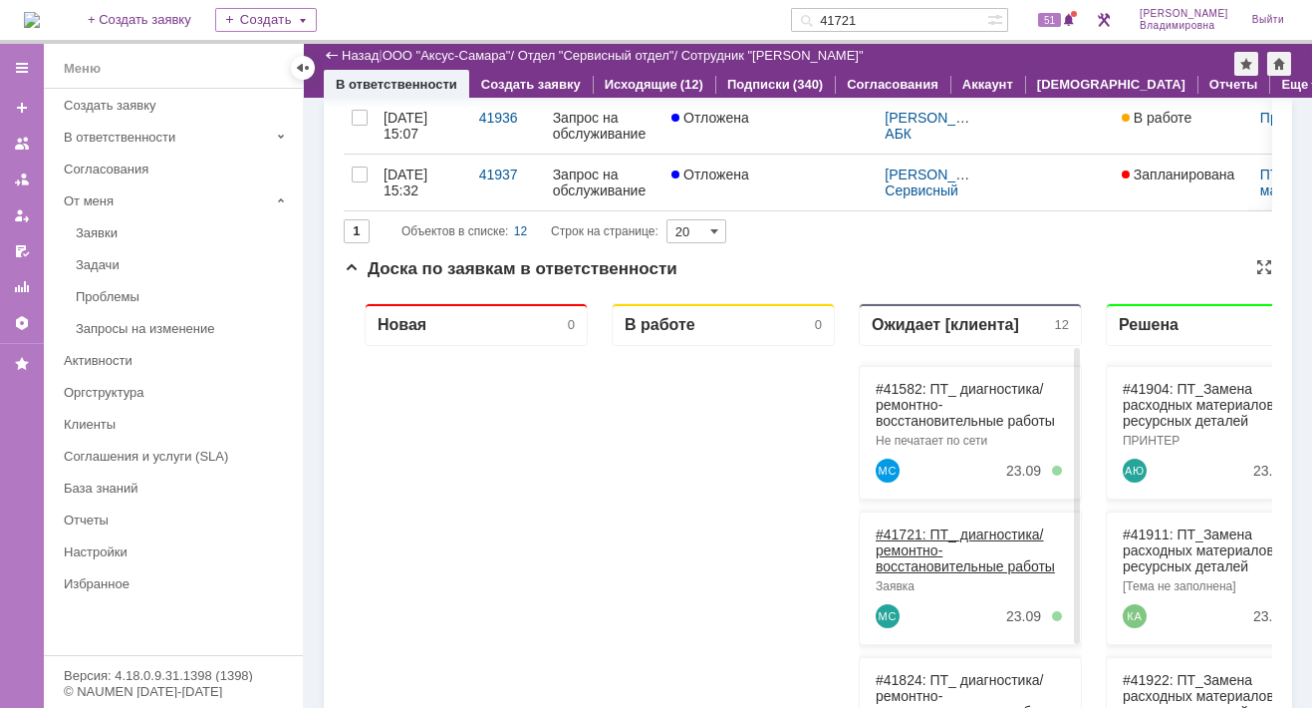
click at [904, 528] on link "#41721: ПТ_ диагностика/ ремонтно-восстановительные работы" at bounding box center [965, 550] width 179 height 48
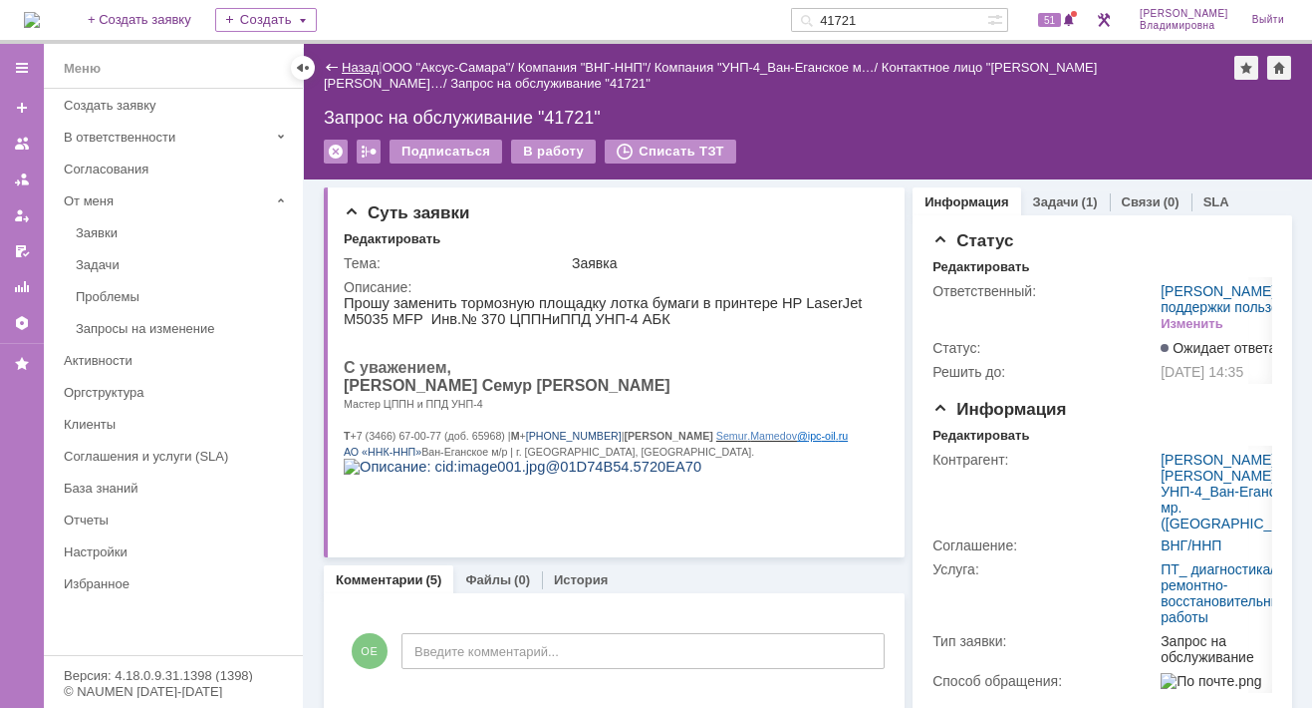
click at [344, 65] on link "Назад" at bounding box center [360, 67] width 37 height 15
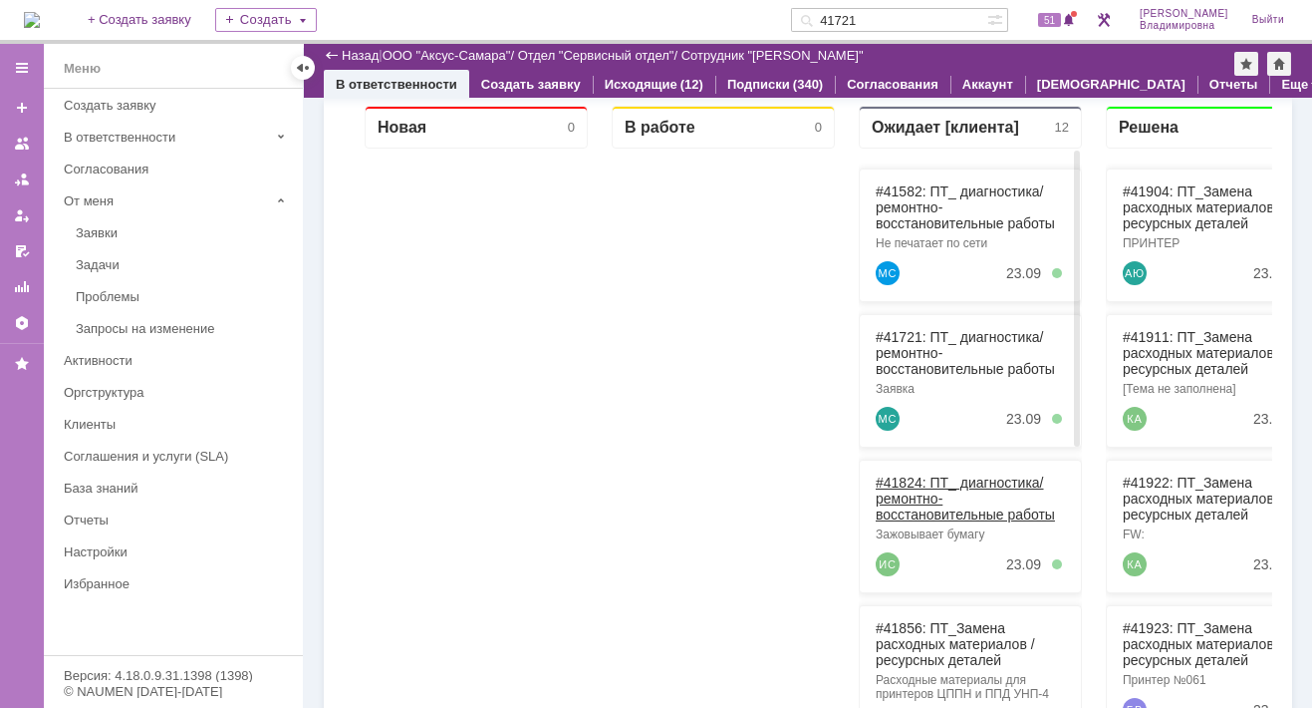
click at [911, 480] on link "#41824: ПТ_ диагностика/ ремонтно-восстановительные работы" at bounding box center [965, 498] width 179 height 48
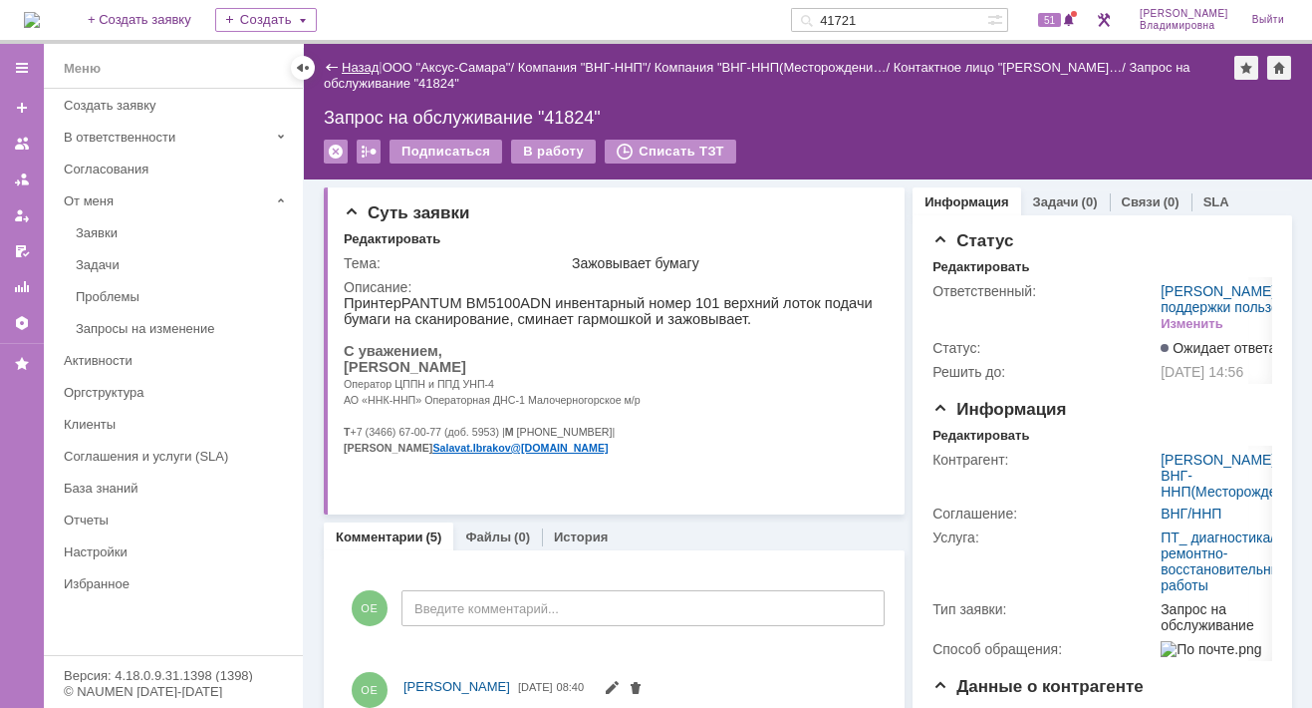
click at [363, 66] on link "Назад" at bounding box center [360, 67] width 37 height 15
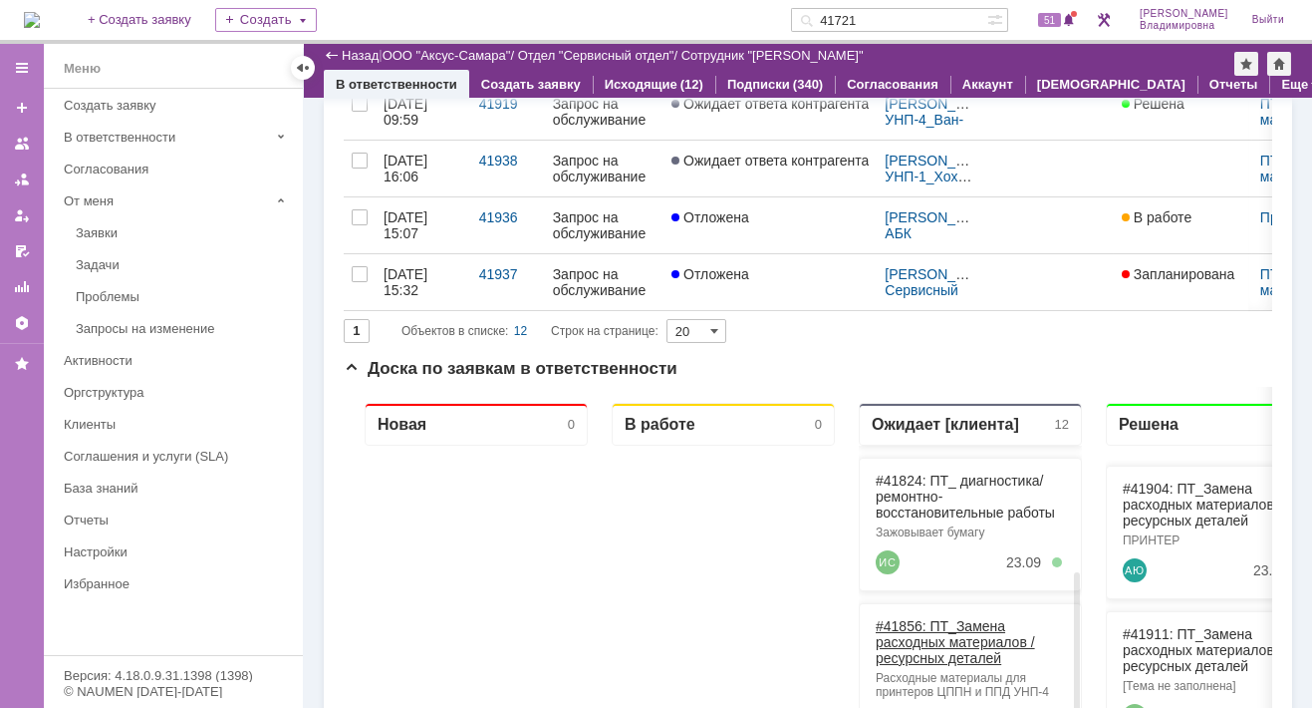
click at [914, 623] on link "#41856: ПТ_Замена расходных материалов / ресурсных деталей" at bounding box center [955, 642] width 159 height 48
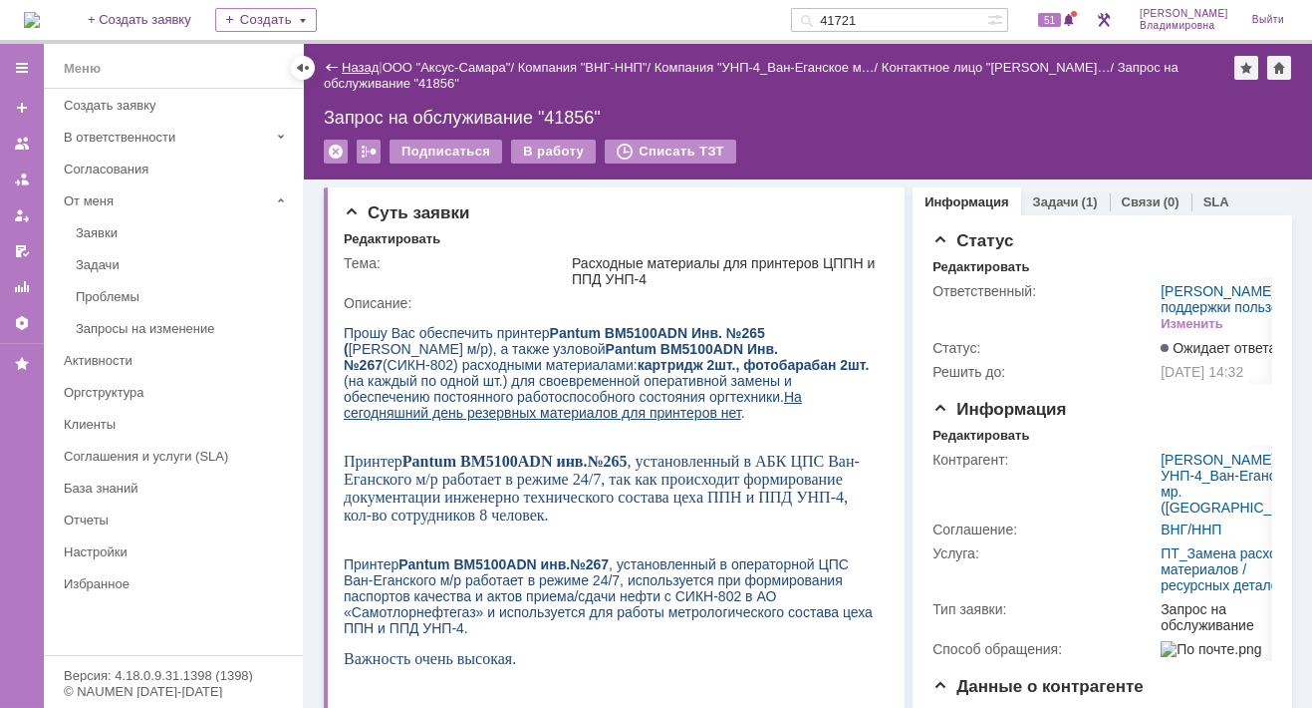
click at [358, 66] on link "Назад" at bounding box center [360, 67] width 37 height 15
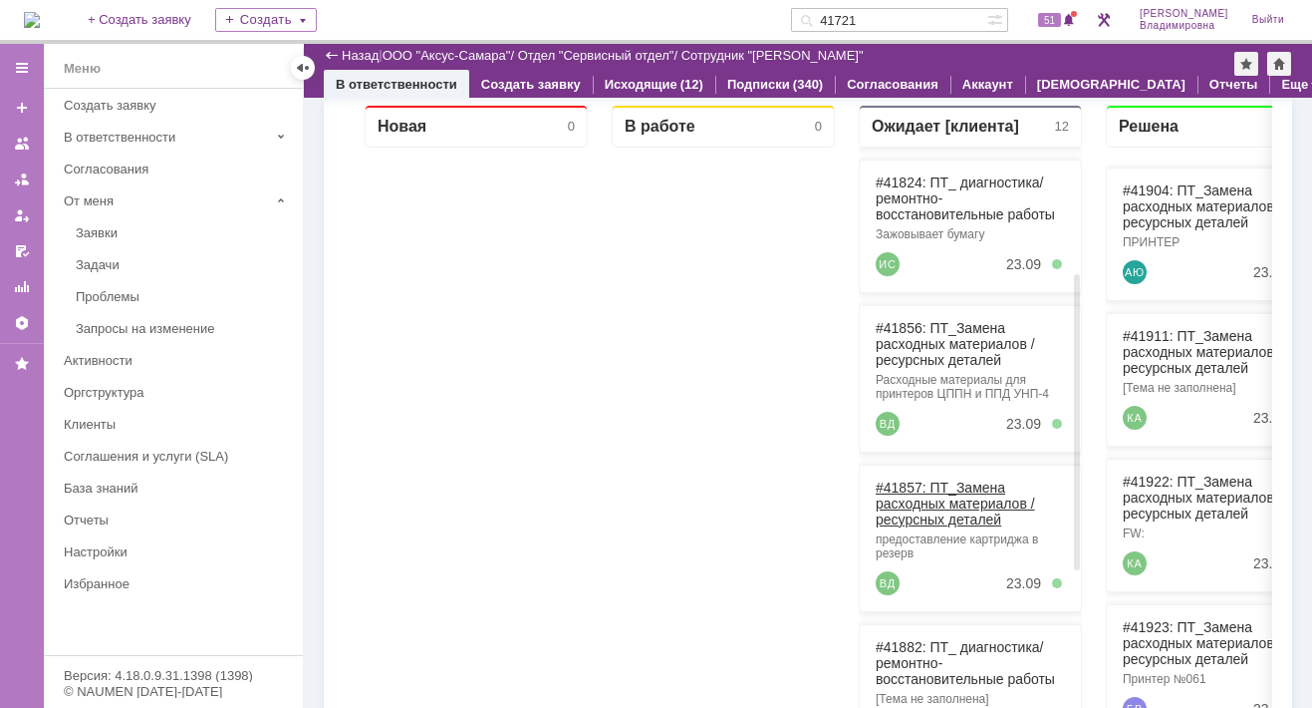
click at [902, 481] on link "#41857: ПТ_Замена расходных материалов / ресурсных деталей" at bounding box center [955, 503] width 159 height 48
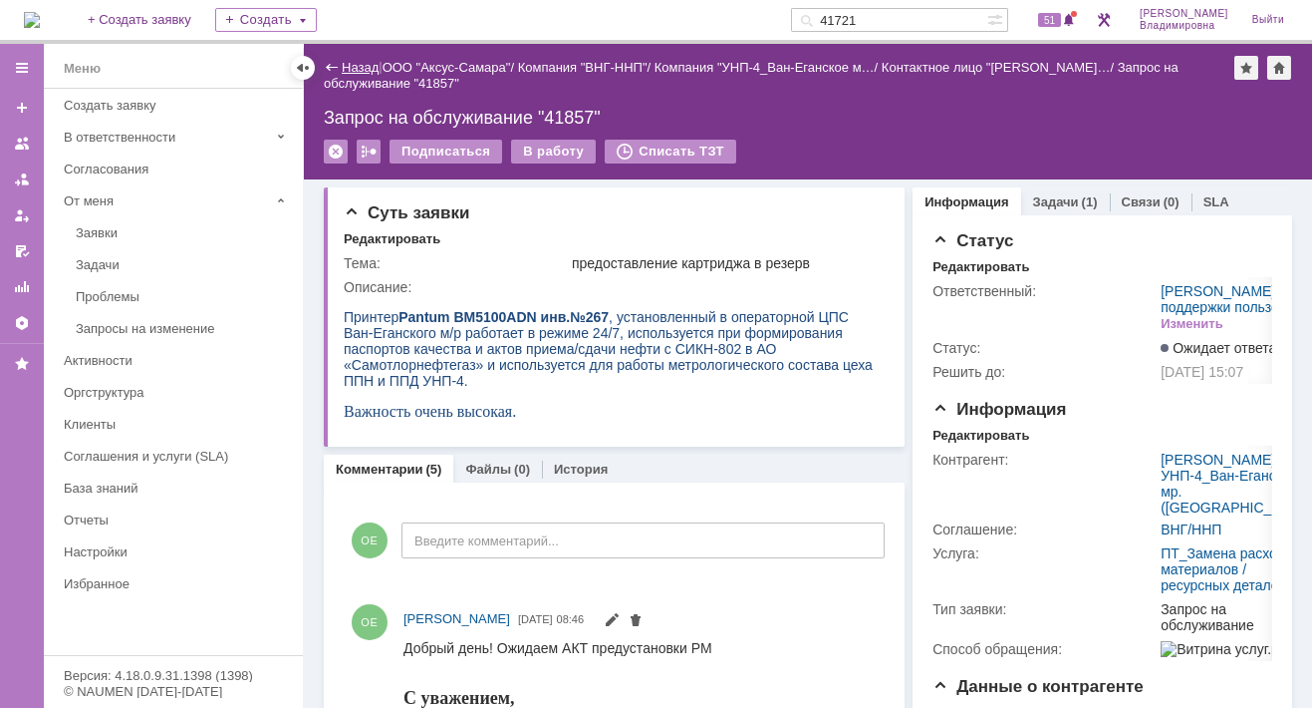
click at [358, 67] on link "Назад" at bounding box center [360, 67] width 37 height 15
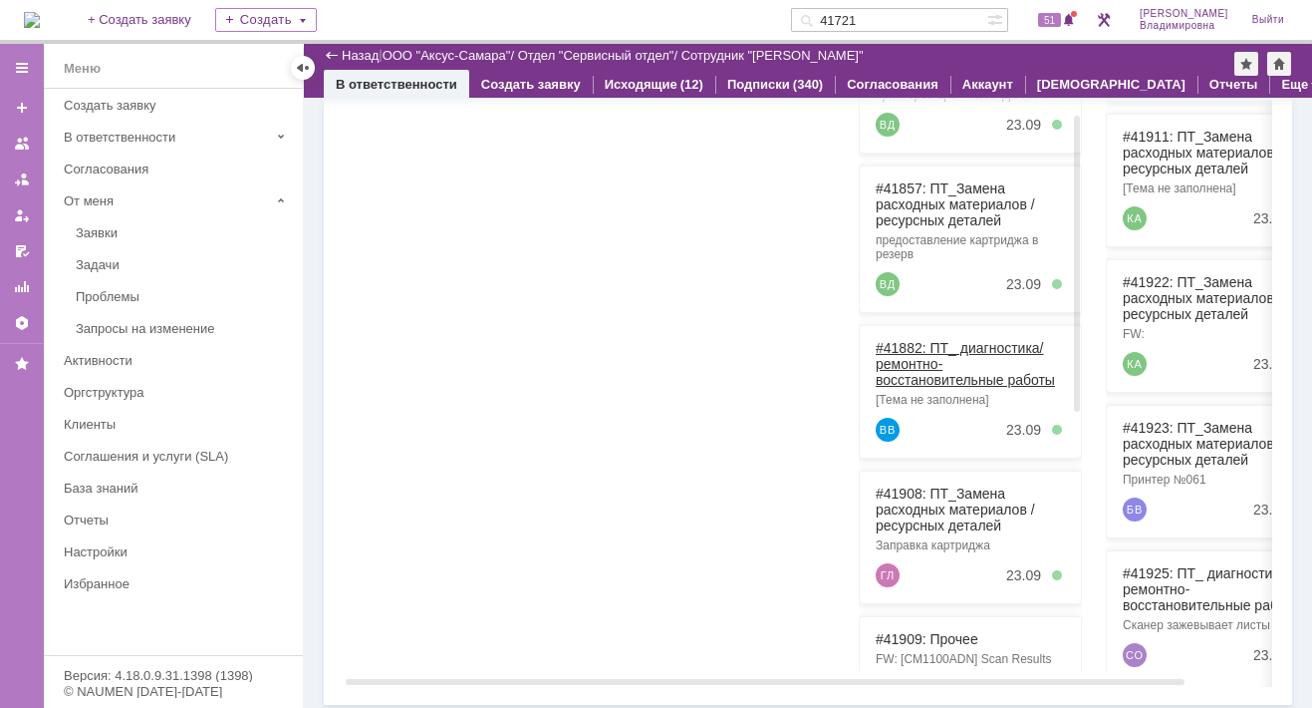
click at [911, 343] on link "#41882: ПТ_ диагностика/ ремонтно-восстановительные работы" at bounding box center [965, 364] width 179 height 48
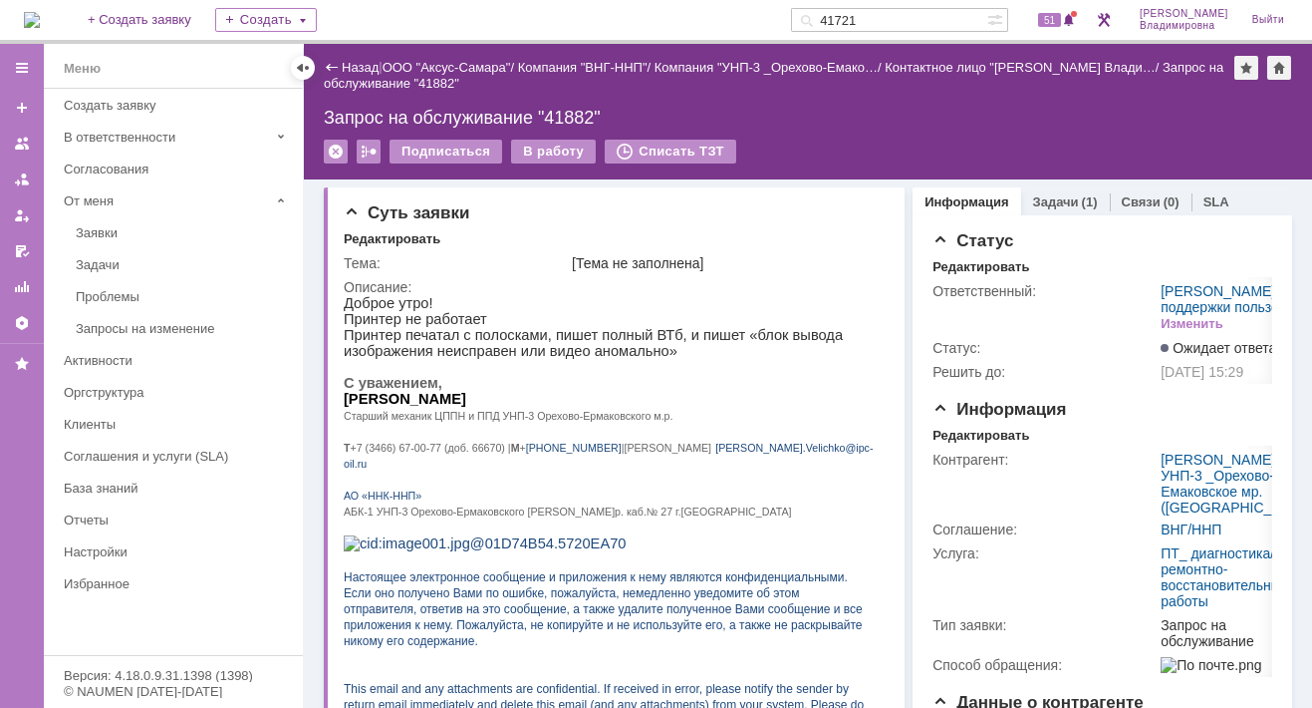
click at [355, 63] on link "Назад" at bounding box center [360, 67] width 37 height 15
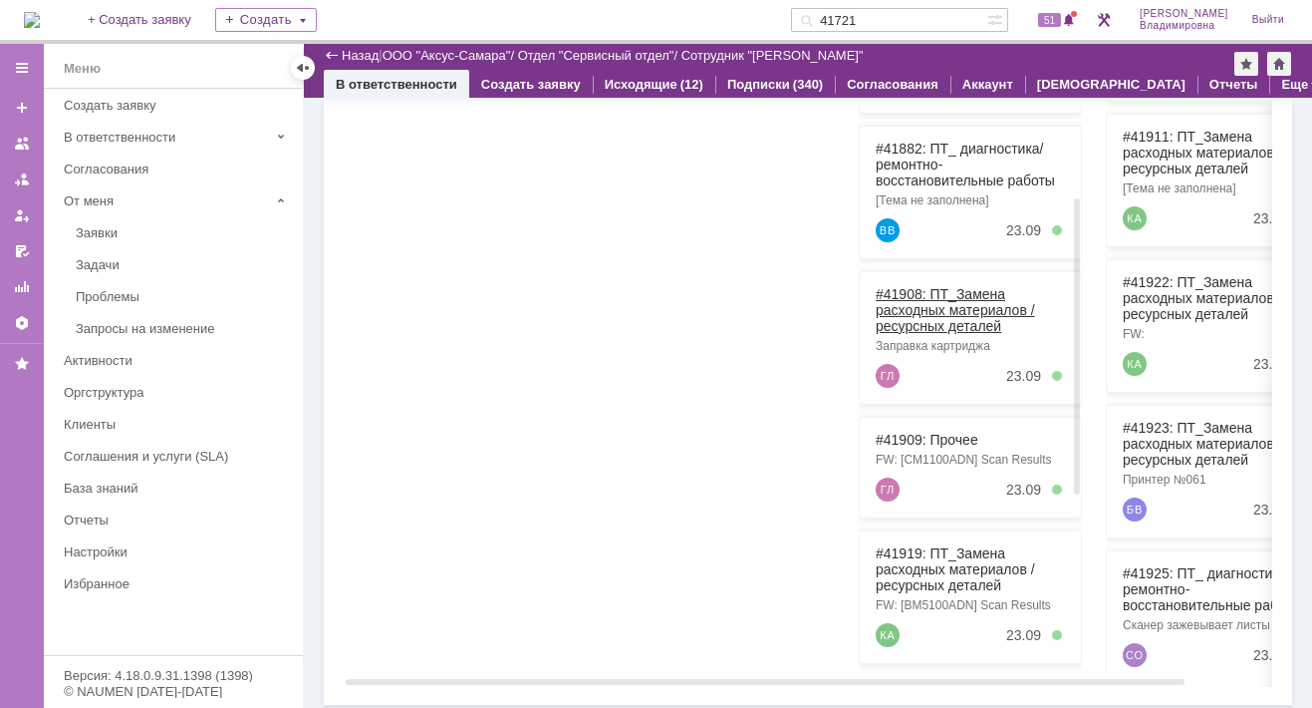
click at [916, 287] on link "#41908: ПТ_Замена расходных материалов / ресурсных деталей" at bounding box center [955, 310] width 159 height 48
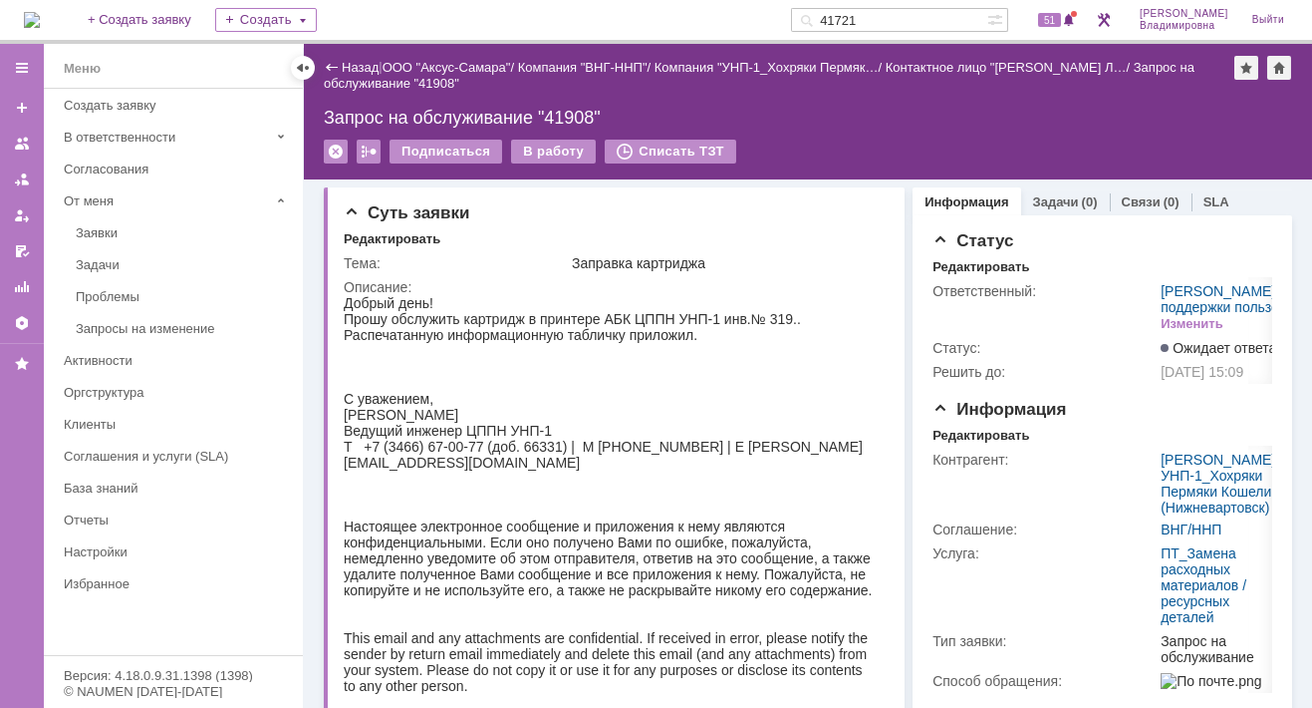
drag, startPoint x: 356, startPoint y: 63, endPoint x: 357, endPoint y: 74, distance: 11.0
click at [357, 63] on link "Назад" at bounding box center [360, 67] width 37 height 15
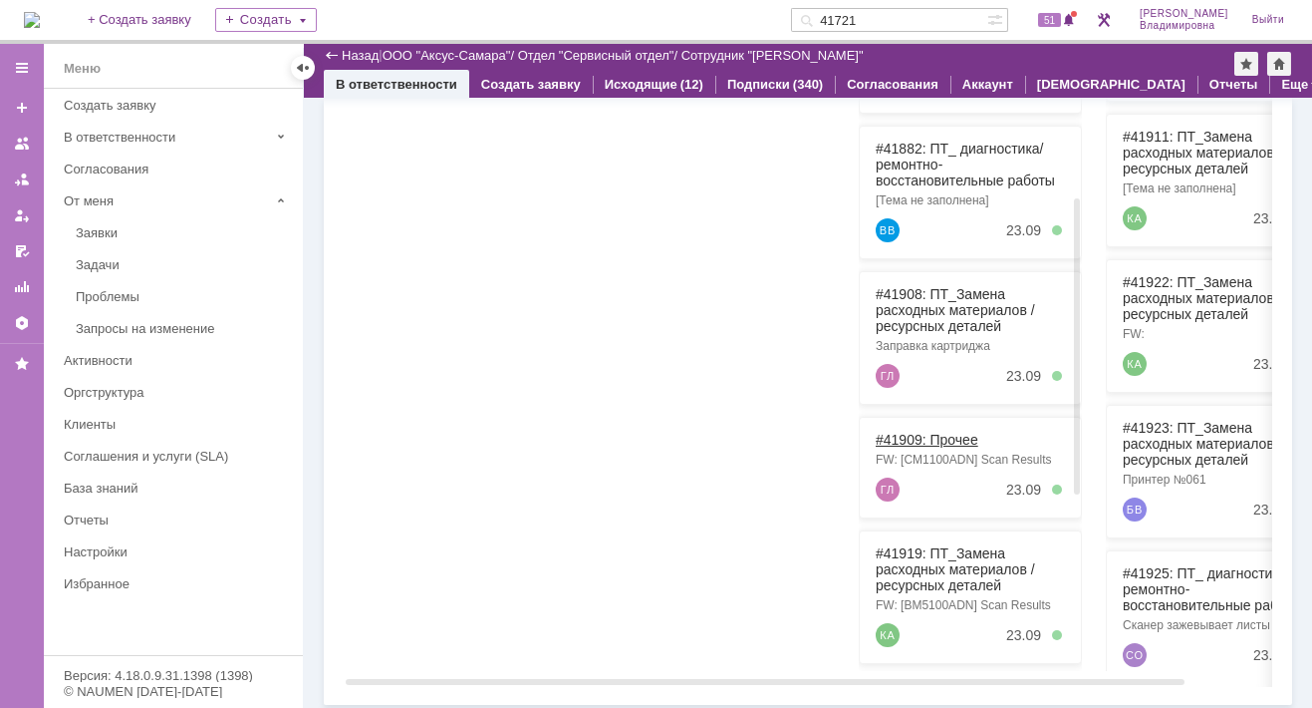
click at [906, 432] on link "#41909: Прочее" at bounding box center [927, 440] width 103 height 16
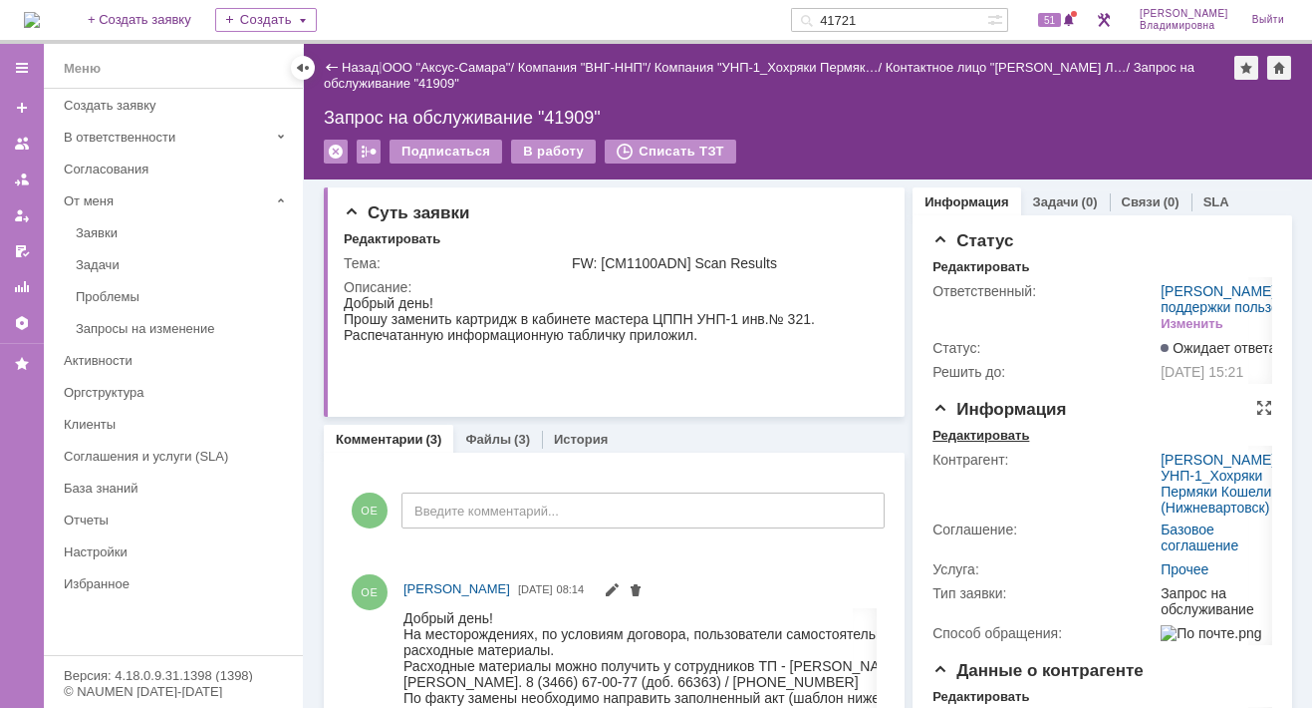
click at [950, 443] on div "Редактировать" at bounding box center [981, 436] width 97 height 16
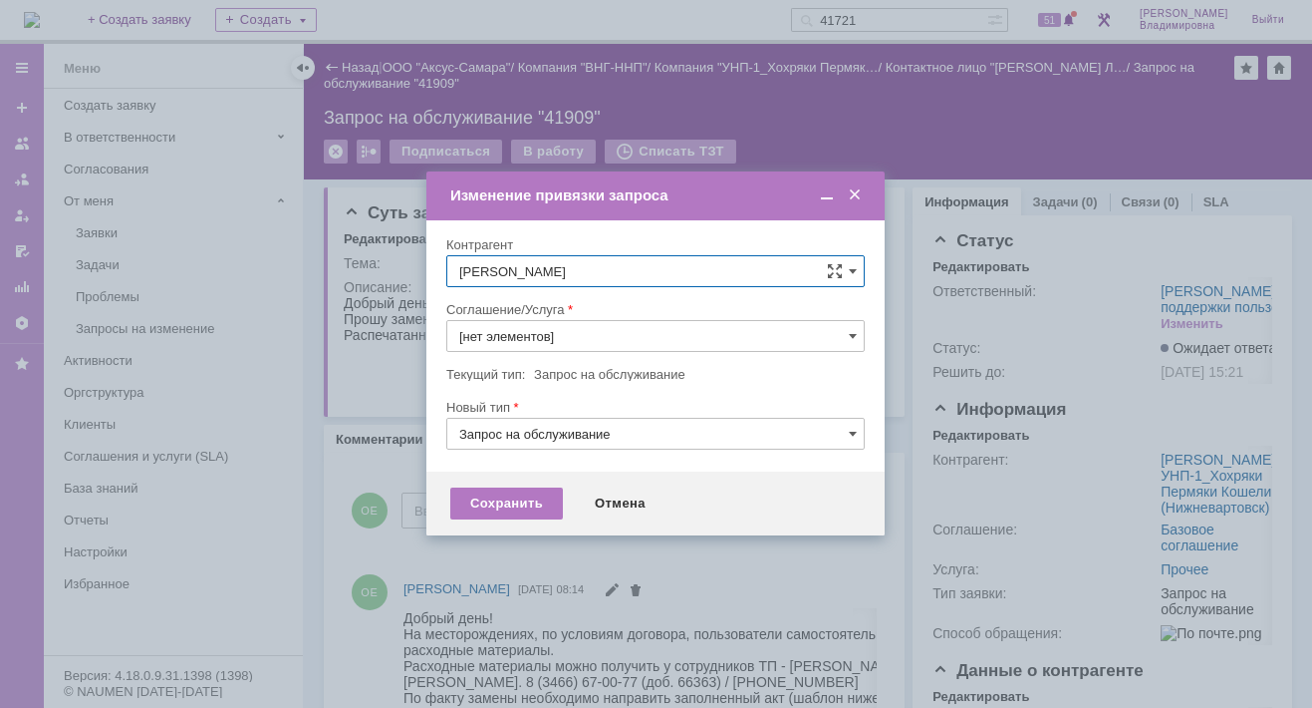
type input "Прочее"
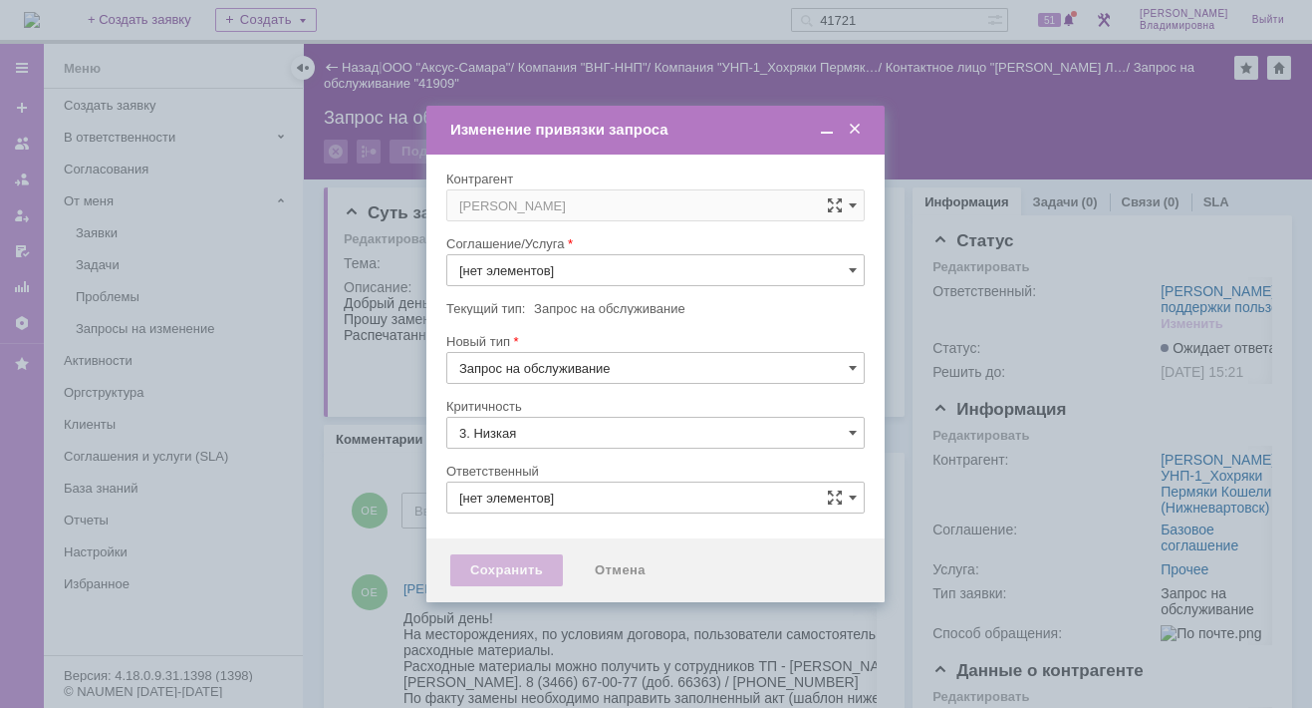
type input "[не указано]"
type input "[PERSON_NAME]"
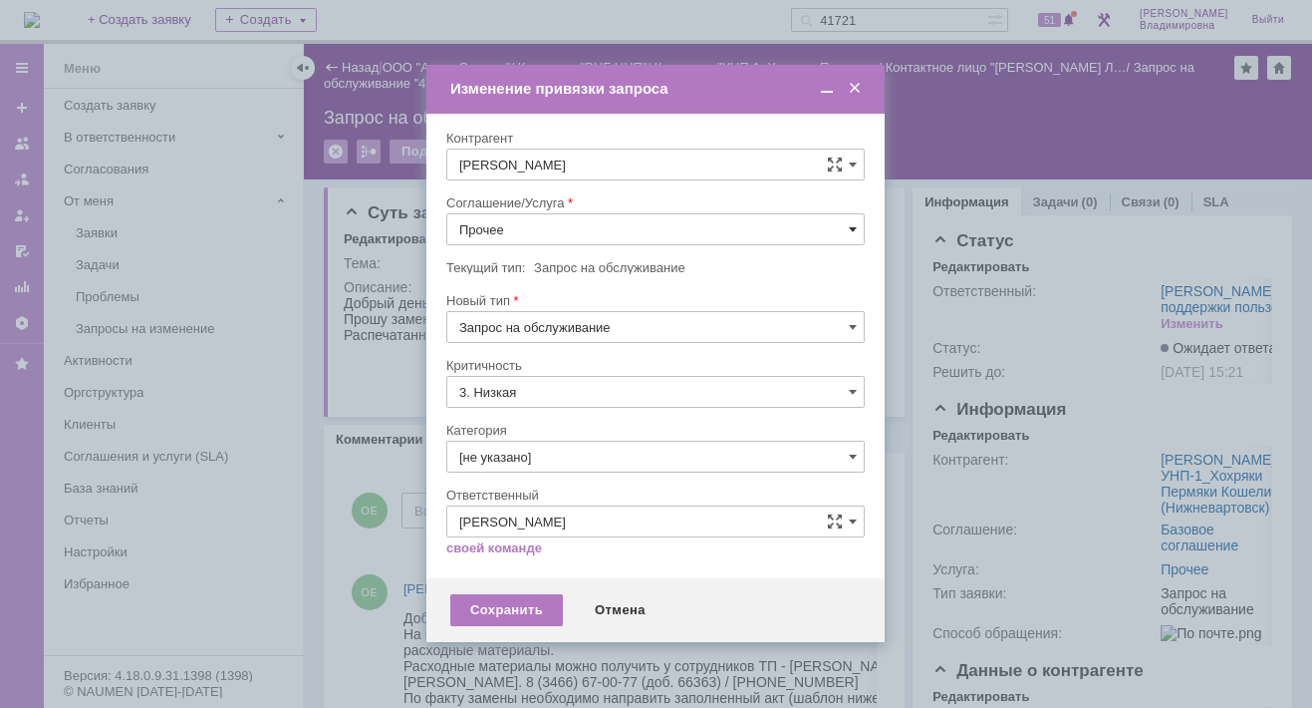
click at [853, 225] on span at bounding box center [853, 229] width 8 height 16
click at [537, 467] on span "ПТ_Замена расходных материалов / ресурсных деталей" at bounding box center [655, 475] width 393 height 16
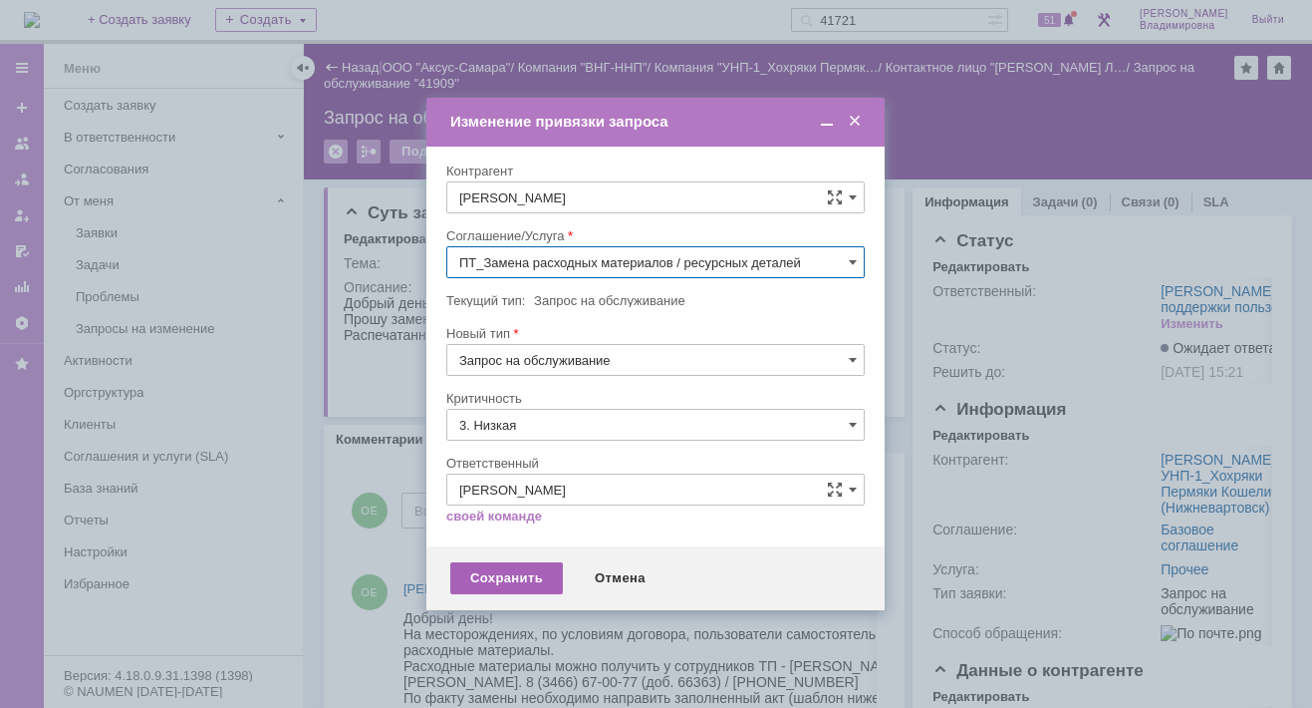
type input "ПТ_Замена расходных материалов / ресурсных деталей"
click at [504, 571] on div "Сохранить" at bounding box center [506, 578] width 113 height 32
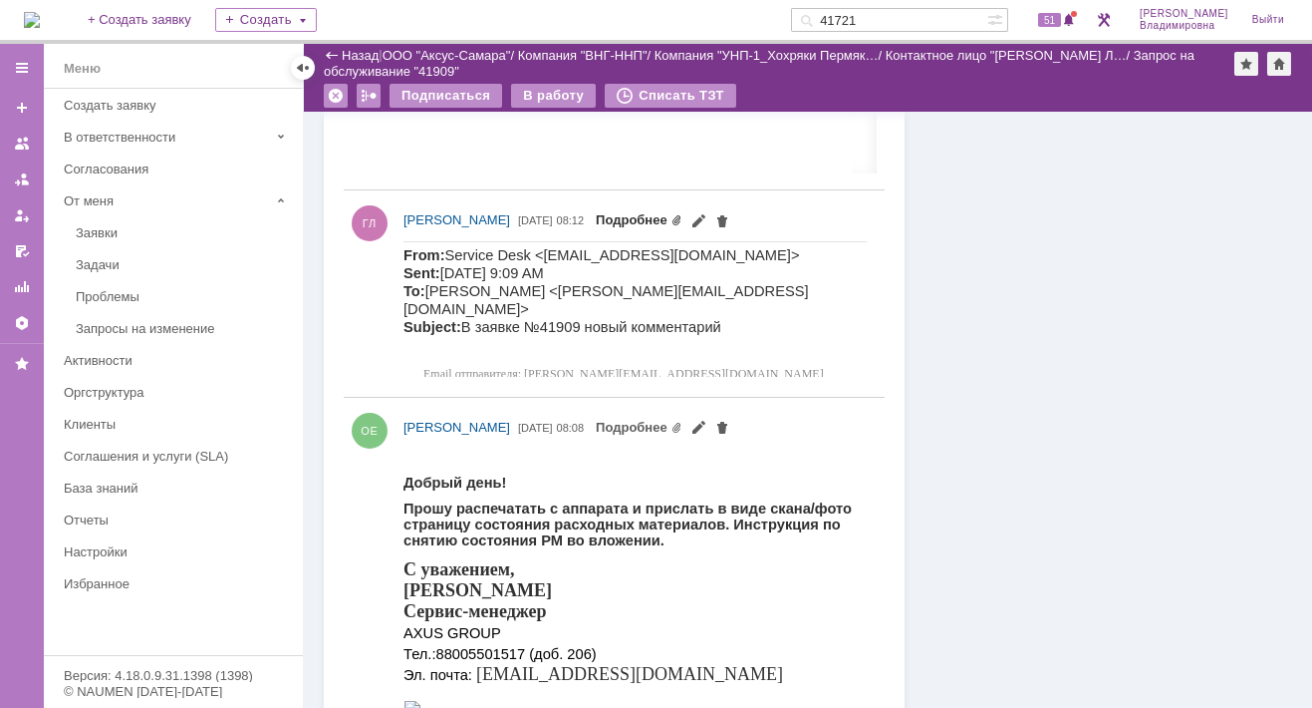
click at [683, 220] on link "Подробнее" at bounding box center [639, 219] width 87 height 15
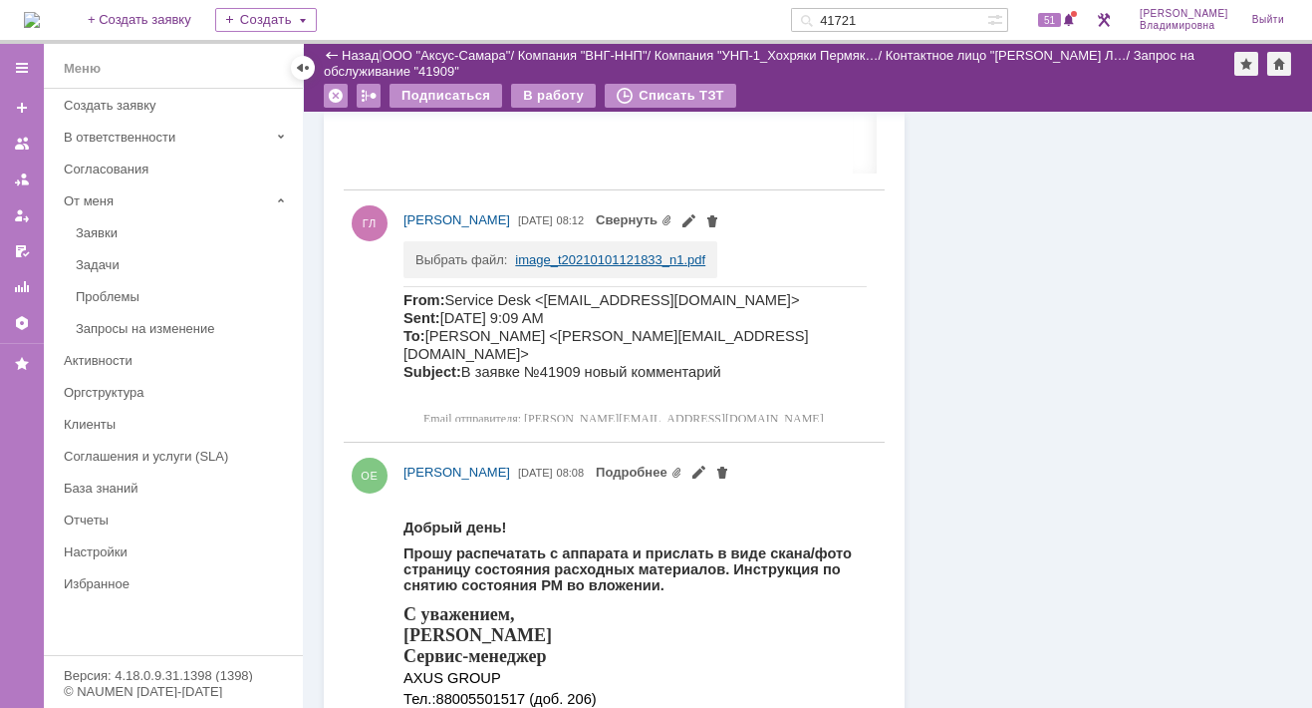
click at [534, 252] on link "image_t20210101121833_n1.pdf" at bounding box center [610, 259] width 190 height 15
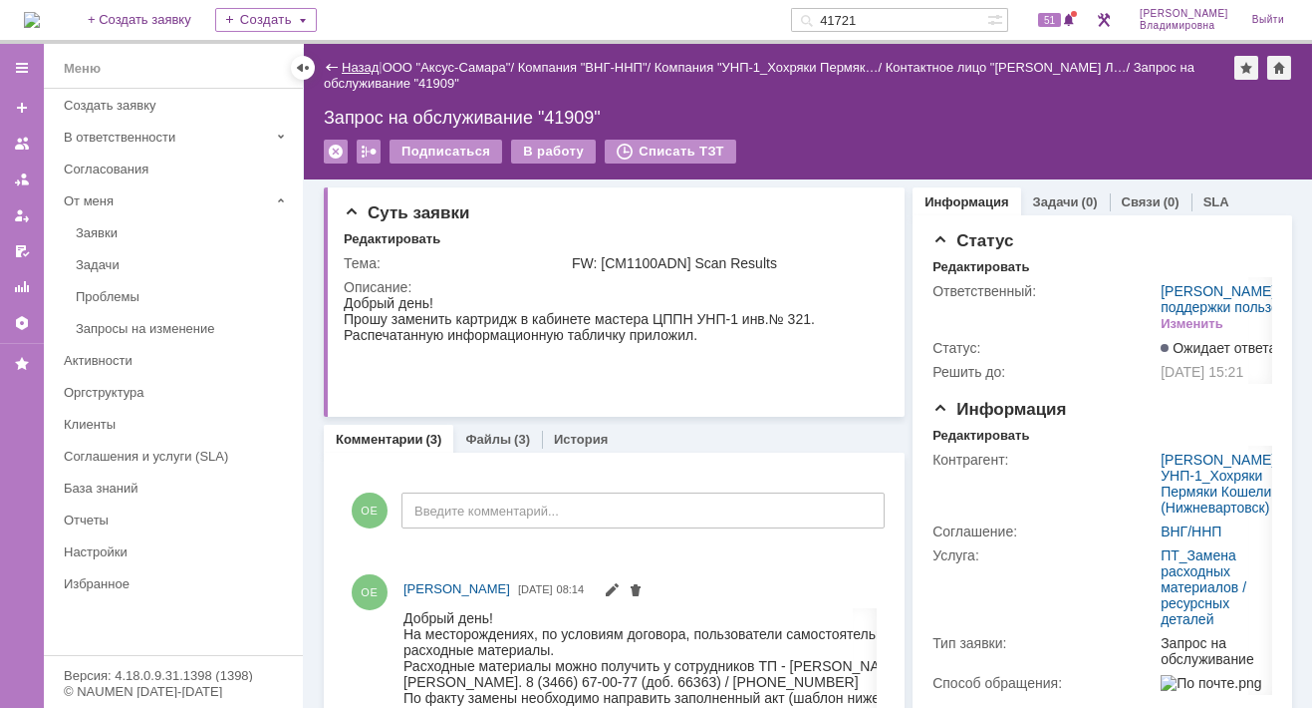
click at [354, 61] on link "Назад" at bounding box center [360, 67] width 37 height 15
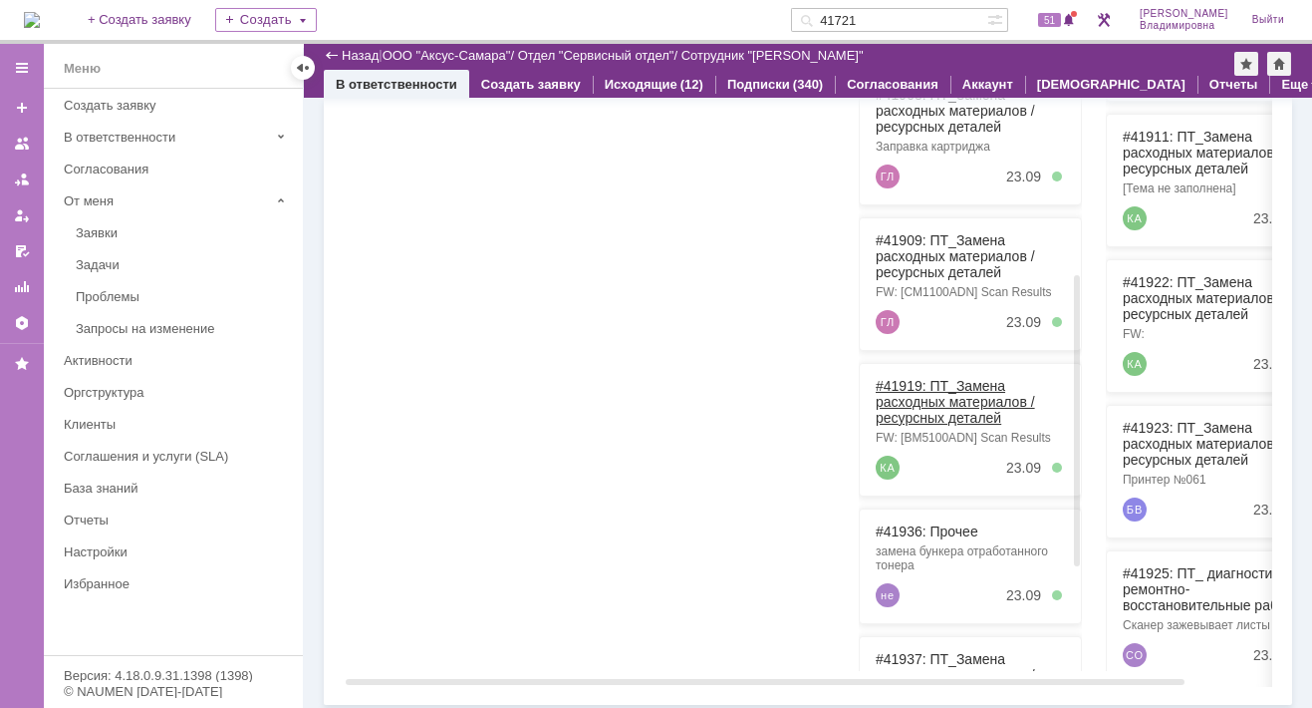
click at [907, 378] on link "#41919: ПТ_Замена расходных материалов / ресурсных деталей" at bounding box center [955, 402] width 159 height 48
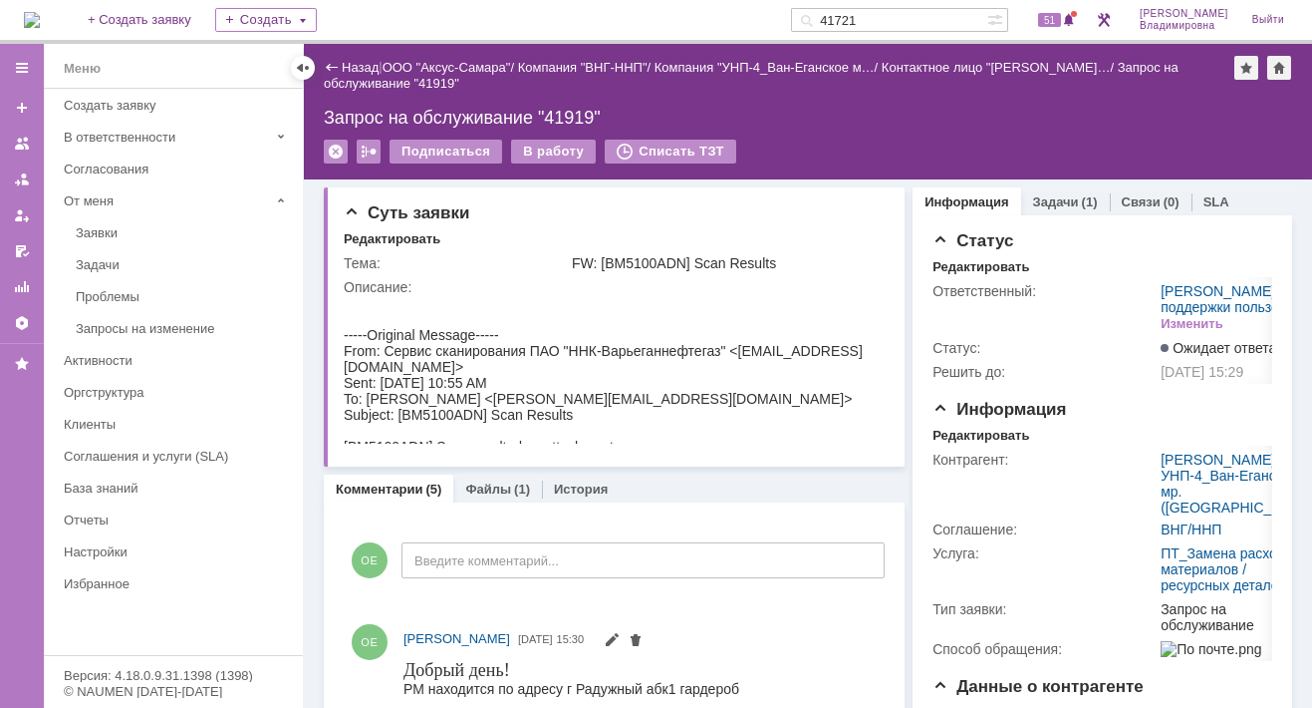
click at [336, 66] on div "Назад" at bounding box center [351, 67] width 55 height 15
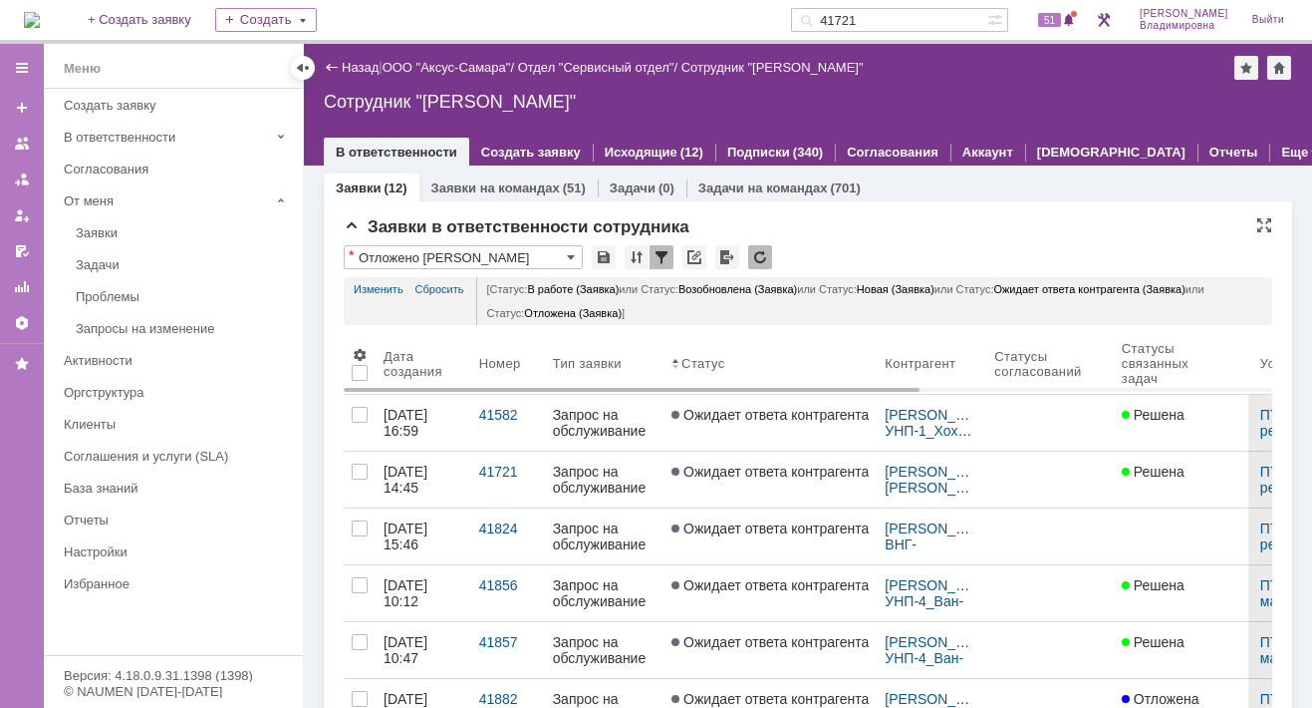
scroll to position [474, 0]
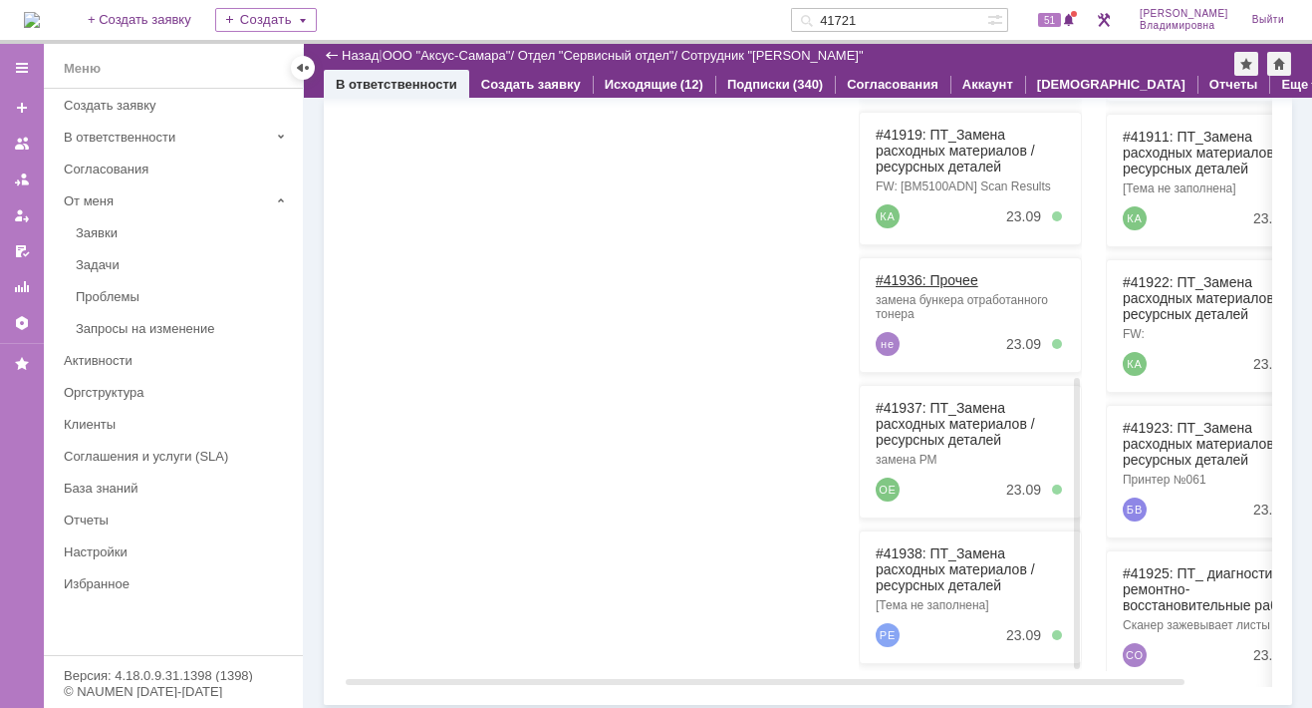
click at [902, 272] on link "#41936: Прочее" at bounding box center [927, 280] width 103 height 16
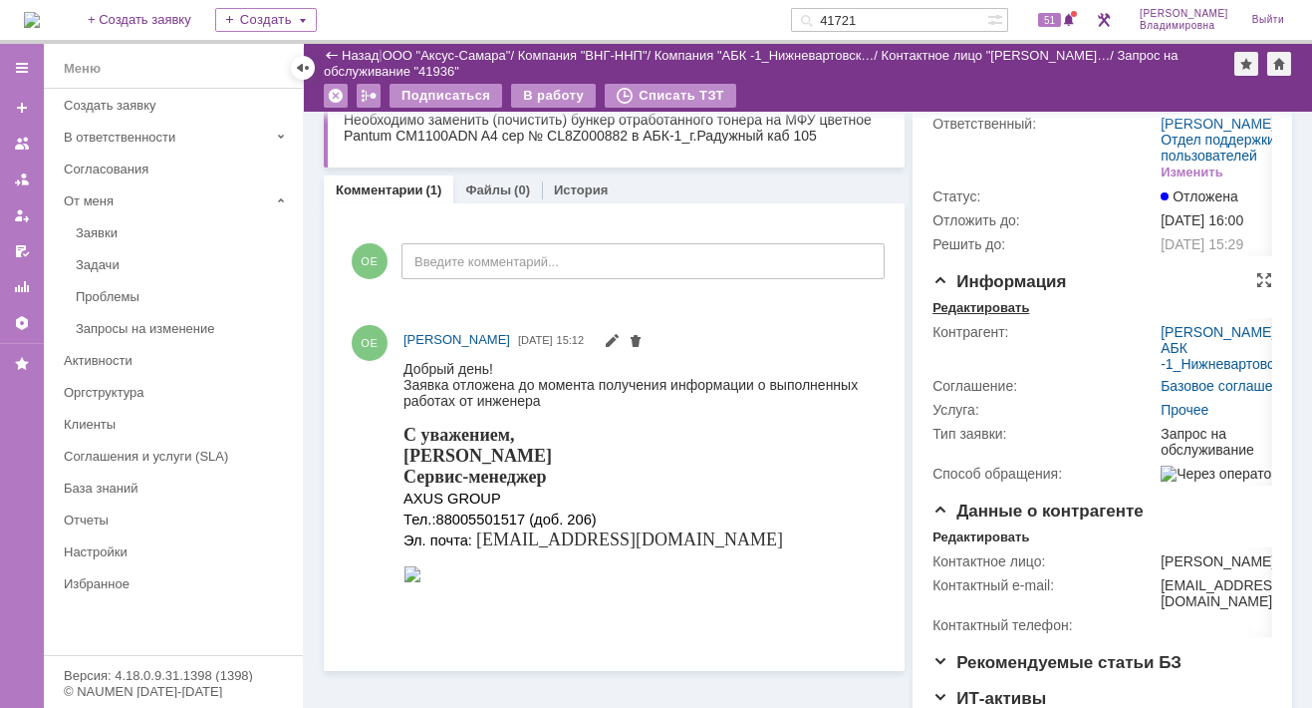
click at [968, 316] on div "Редактировать" at bounding box center [981, 308] width 97 height 16
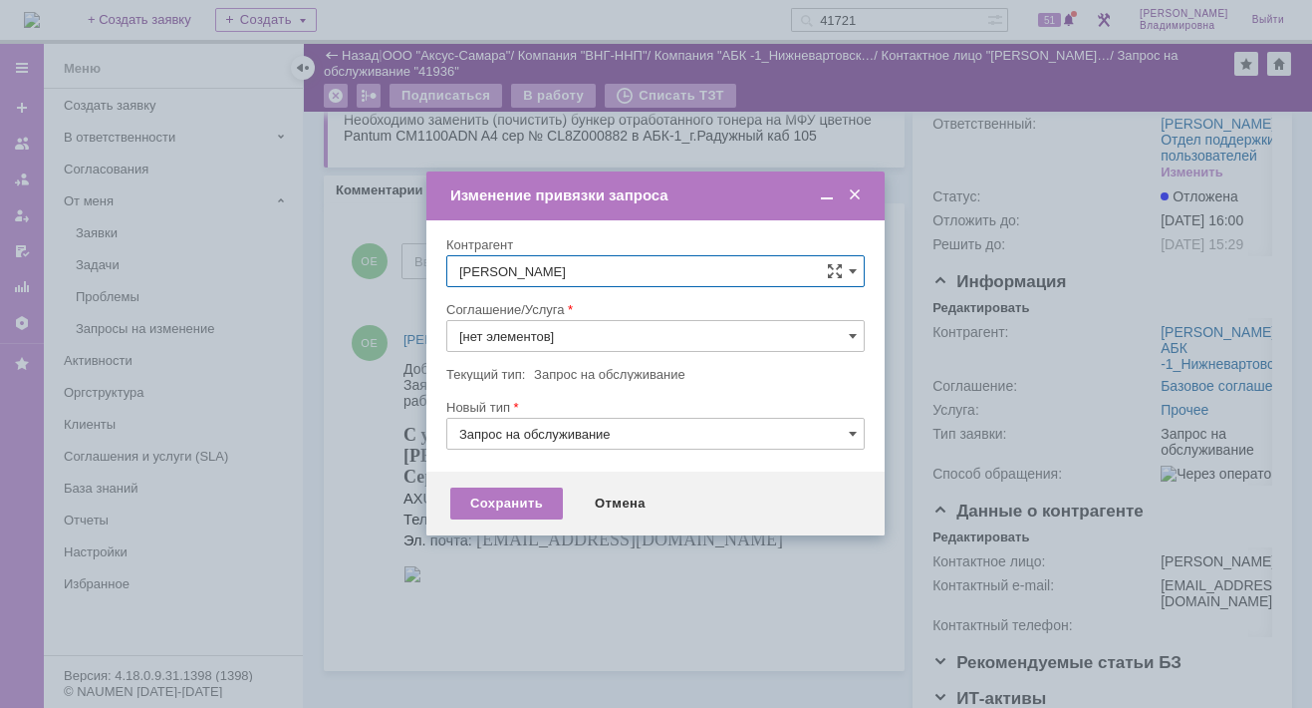
type input "Прочее"
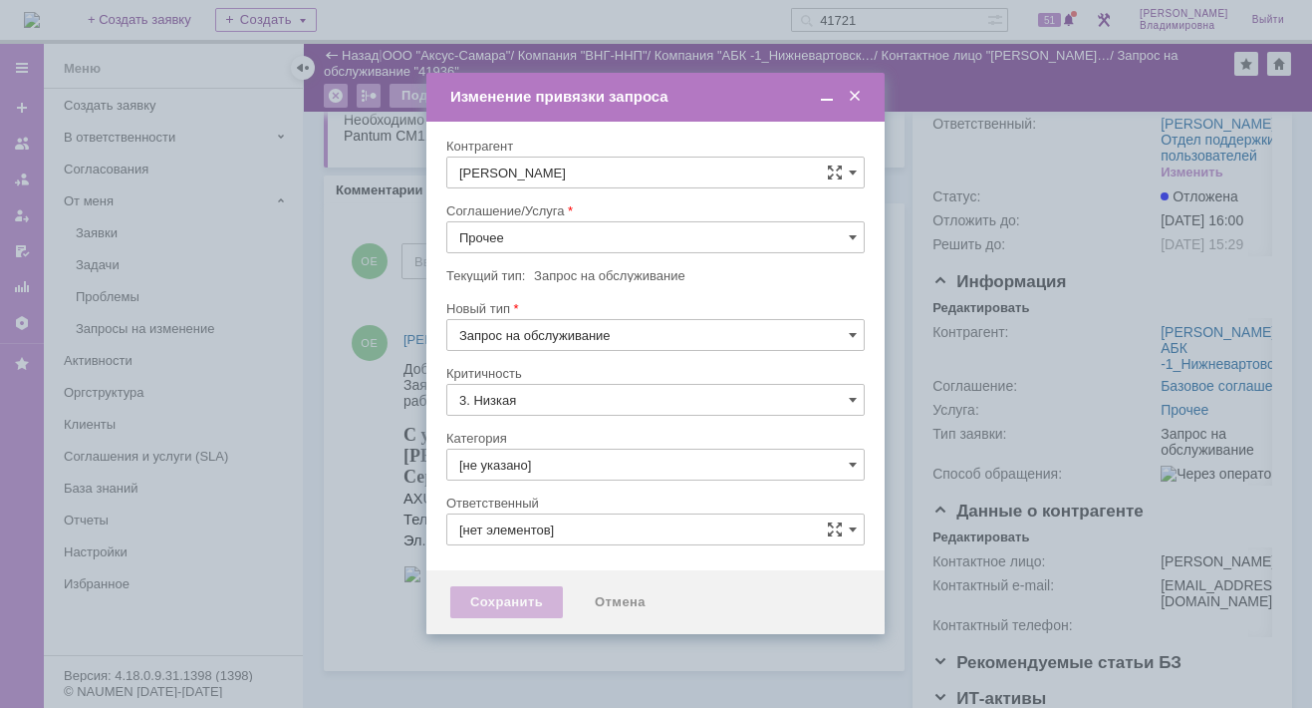
type input "[PERSON_NAME]"
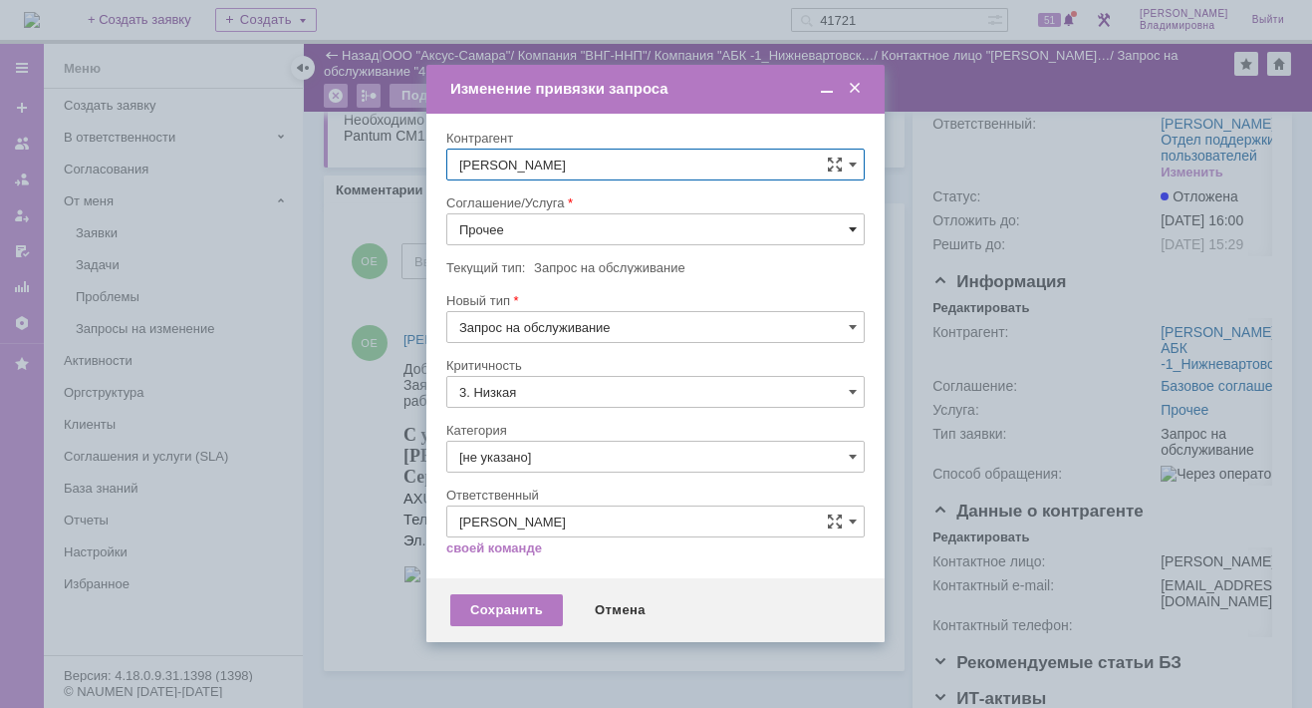
click at [852, 224] on span at bounding box center [853, 229] width 8 height 16
click at [569, 470] on span "ПТ_Замена расходных материалов / ресурсных деталей" at bounding box center [655, 475] width 393 height 16
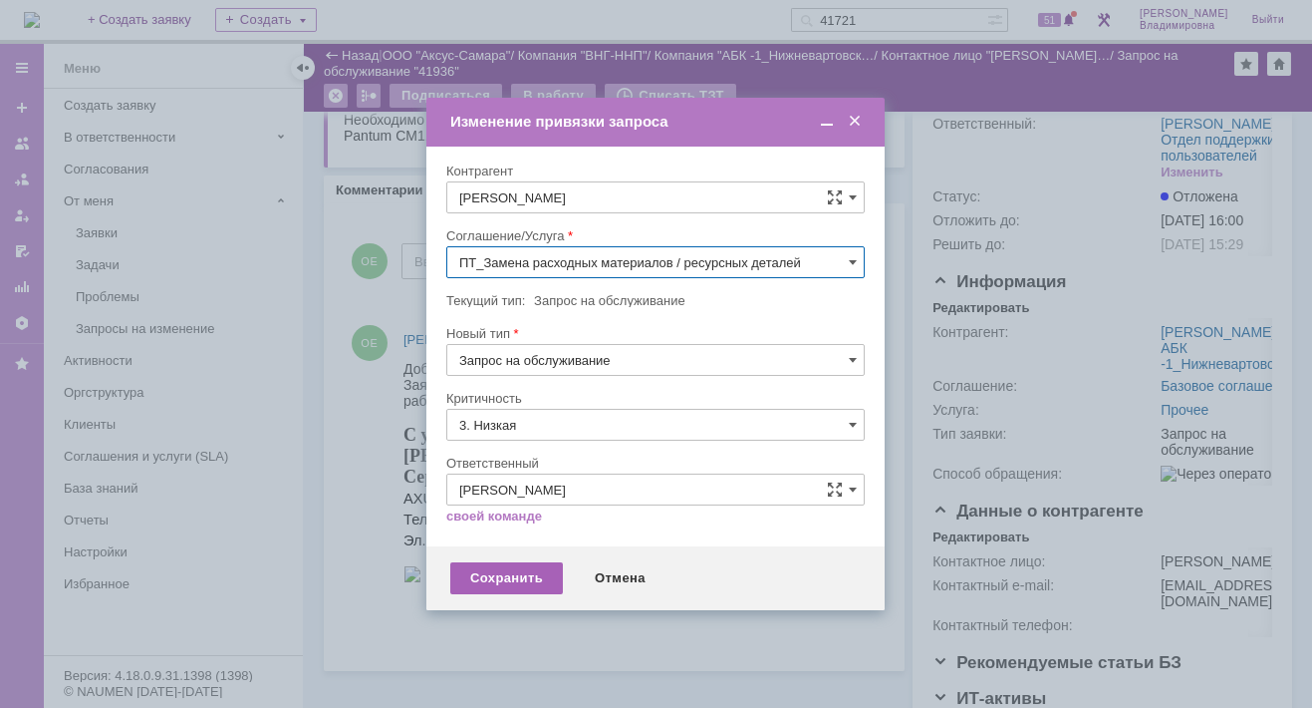
type input "ПТ_Замена расходных материалов / ресурсных деталей"
click at [520, 577] on div "Сохранить" at bounding box center [506, 578] width 113 height 32
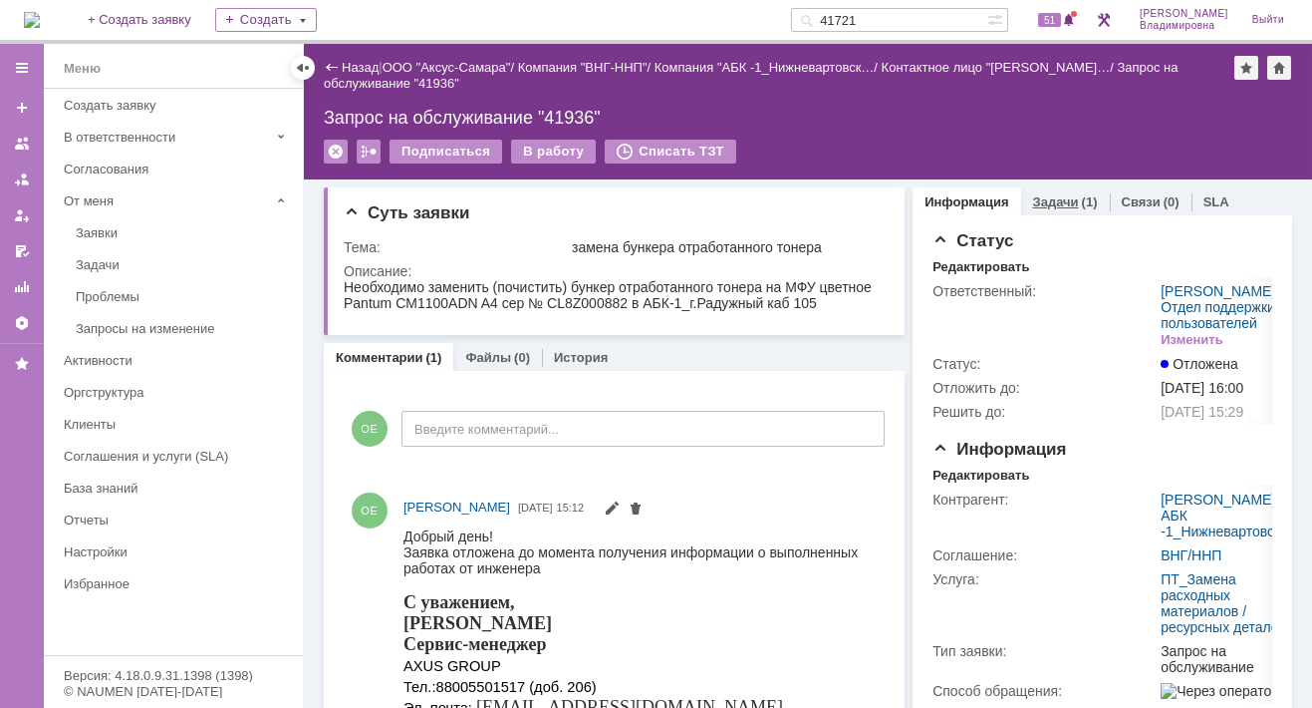
click at [1040, 194] on link "Задачи" at bounding box center [1056, 201] width 46 height 15
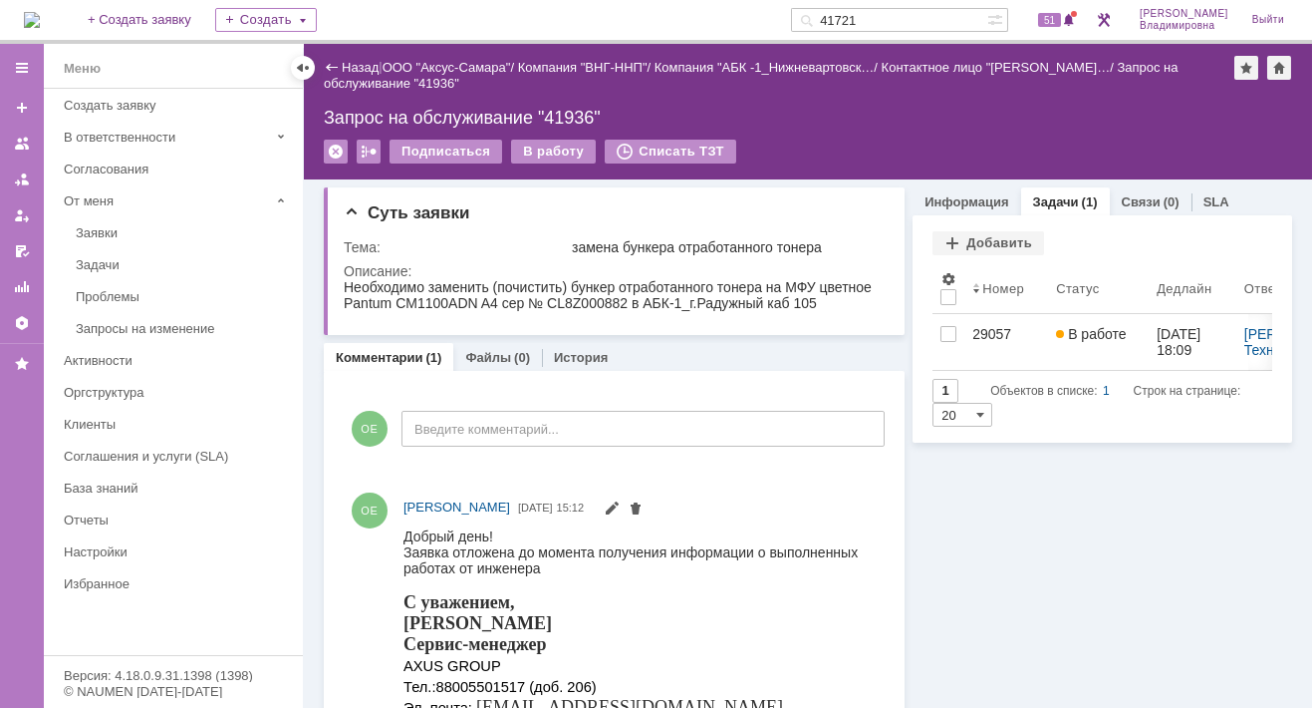
click at [699, 344] on div "Комментарии (1) Файлы (0) История" at bounding box center [614, 357] width 581 height 28
click at [366, 61] on link "Назад" at bounding box center [360, 67] width 37 height 15
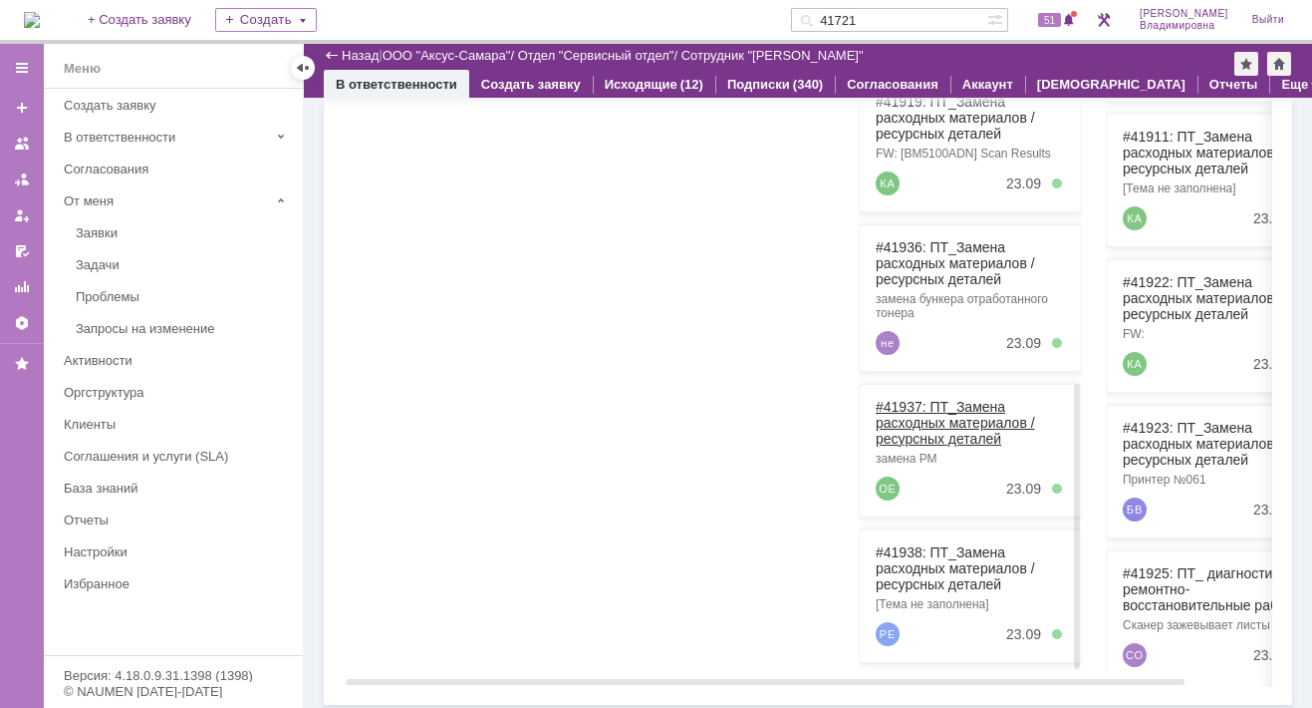
click at [907, 399] on link "#41937: ПТ_Замена расходных материалов / ресурсных деталей" at bounding box center [955, 423] width 159 height 48
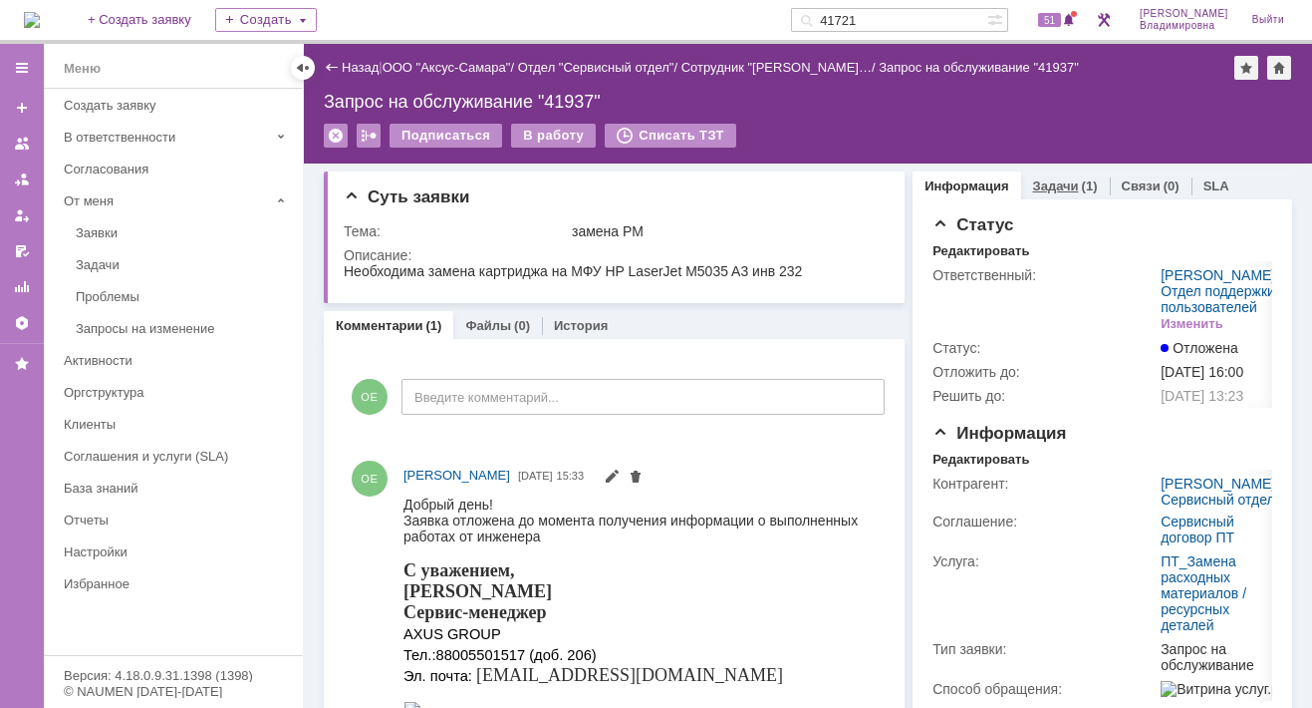
click at [1045, 183] on link "Задачи" at bounding box center [1056, 185] width 46 height 15
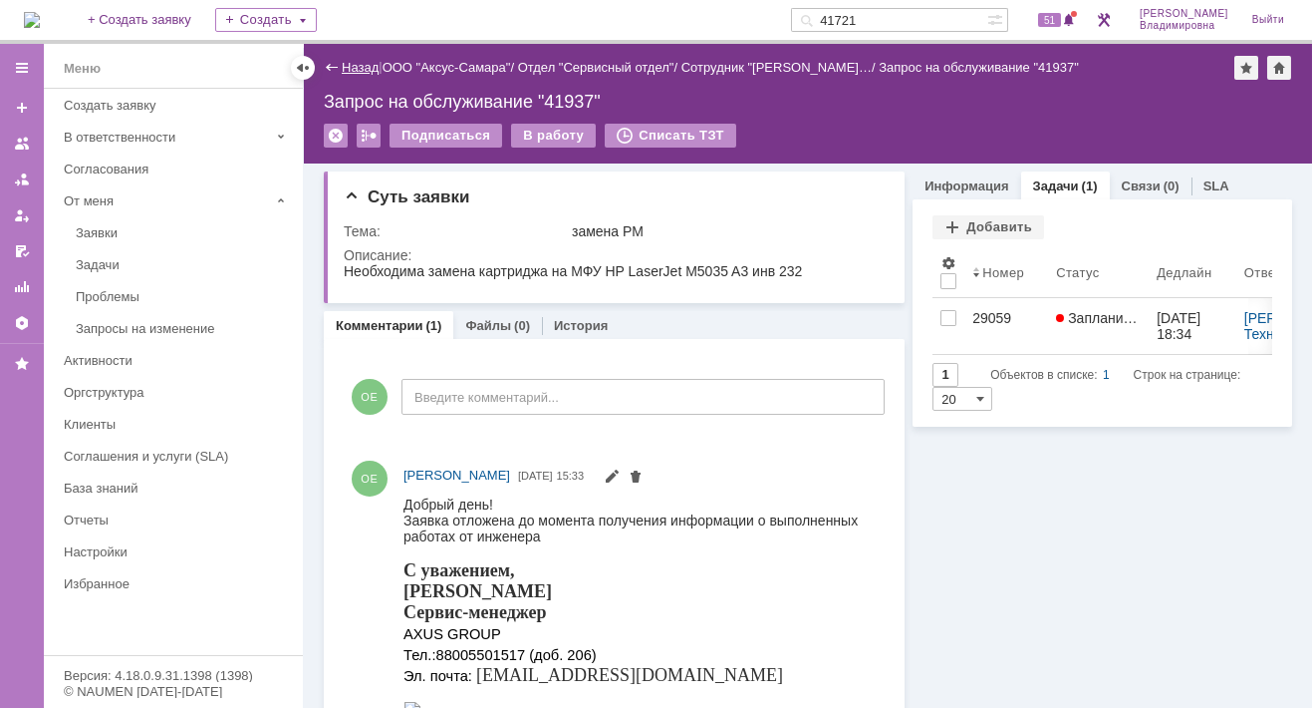
click at [344, 65] on link "Назад" at bounding box center [360, 67] width 37 height 15
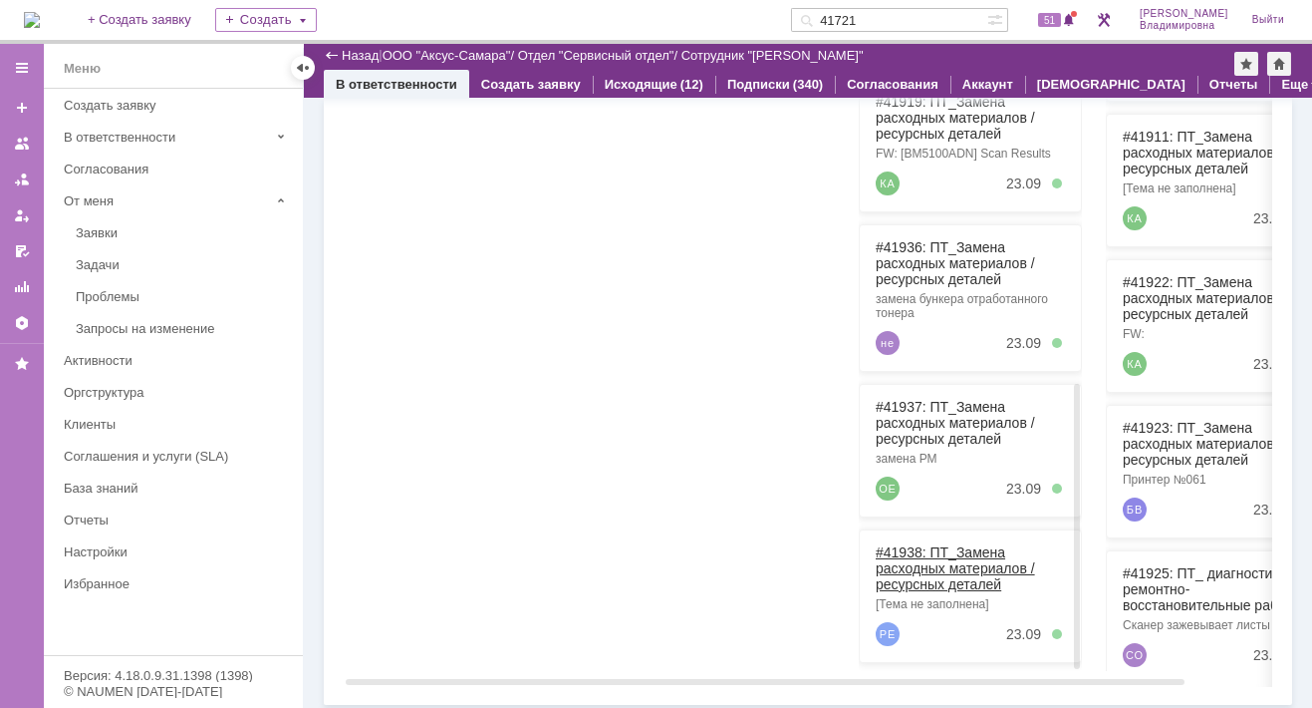
click at [912, 546] on link "#41938: ПТ_Замена расходных материалов / ресурсных деталей" at bounding box center [955, 568] width 159 height 48
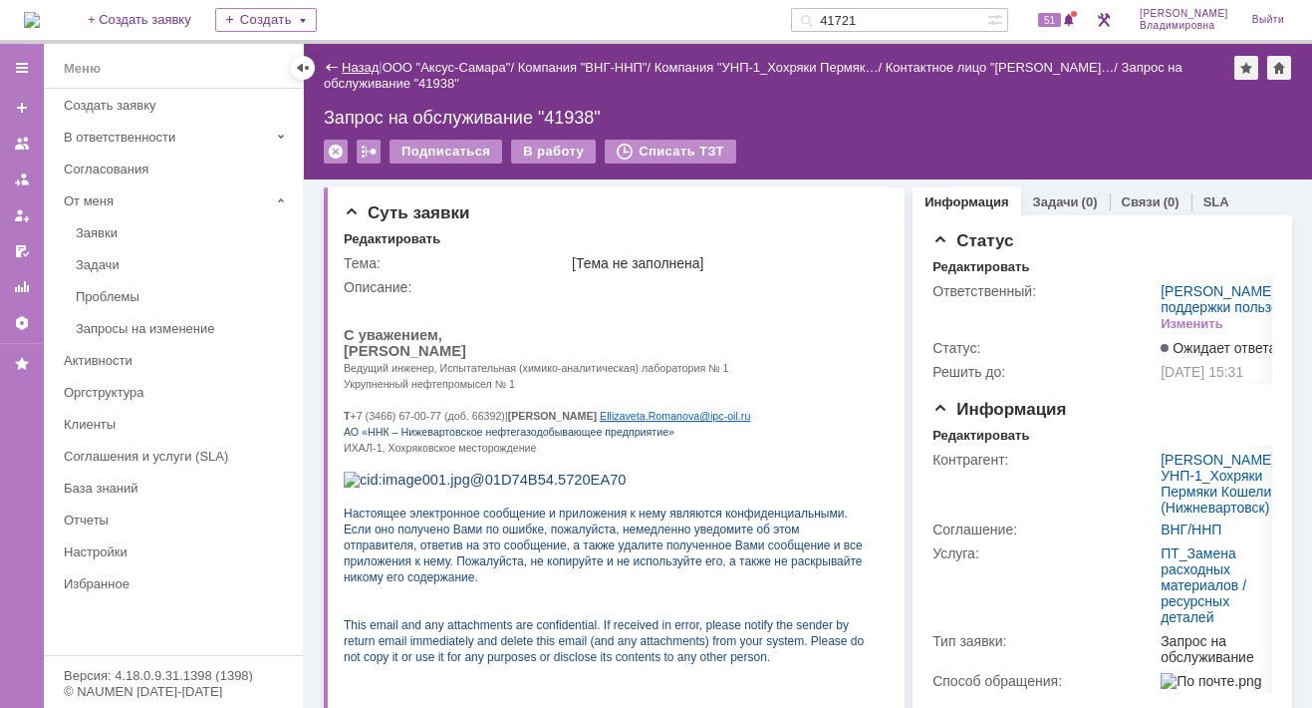
click at [355, 66] on link "Назад" at bounding box center [360, 67] width 37 height 15
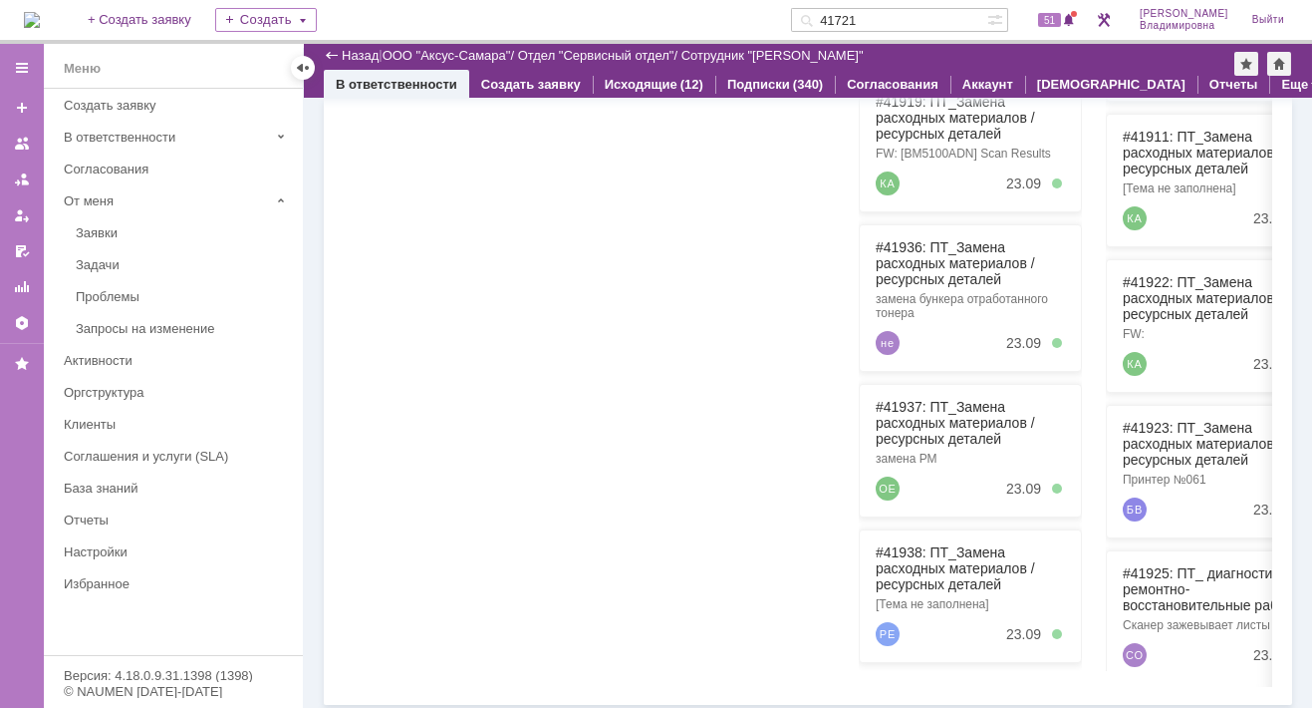
drag, startPoint x: 849, startPoint y: 13, endPoint x: 903, endPoint y: 17, distance: 54.0
click at [903, 17] on input "41721" at bounding box center [889, 20] width 196 height 24
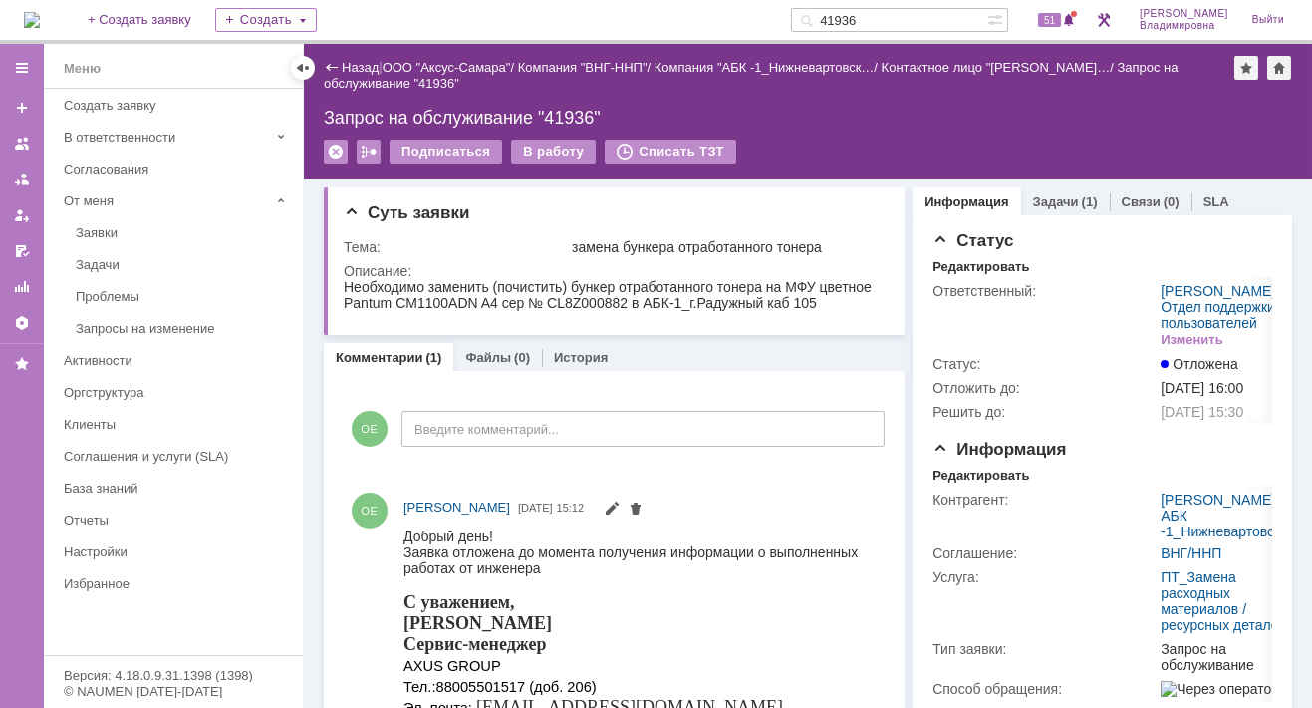
click at [896, 20] on input "41936" at bounding box center [889, 20] width 196 height 24
click at [889, 19] on input "41936" at bounding box center [889, 20] width 196 height 24
type input "41937"
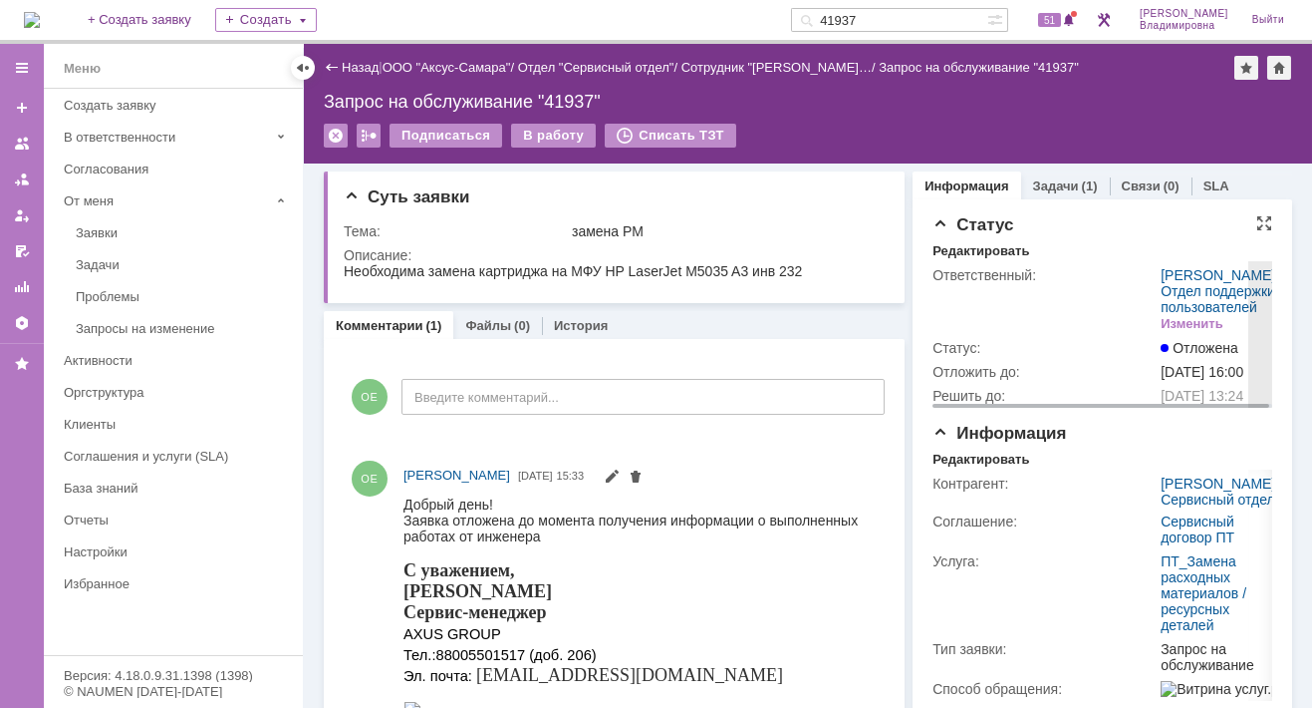
click at [1078, 334] on td "Ответственный:" at bounding box center [1045, 299] width 224 height 73
click at [1059, 13] on span "50" at bounding box center [1049, 20] width 23 height 14
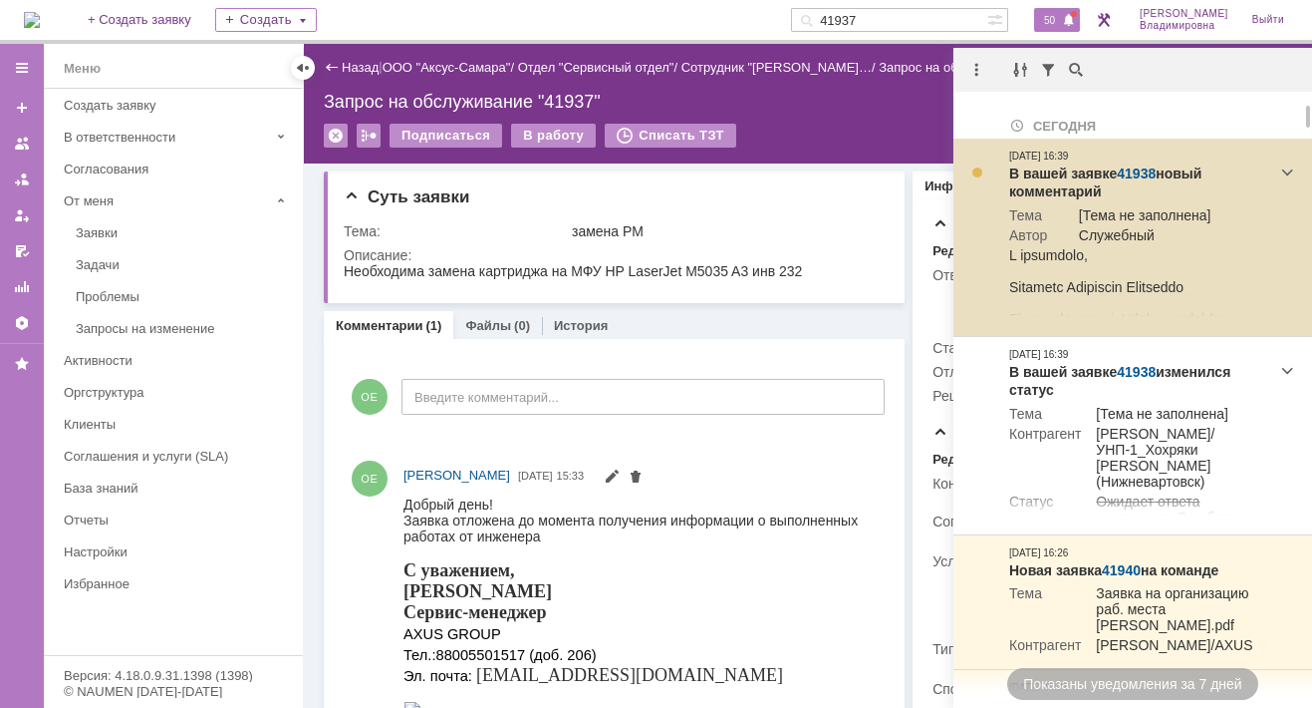
click at [1139, 169] on link "41938" at bounding box center [1136, 173] width 39 height 16
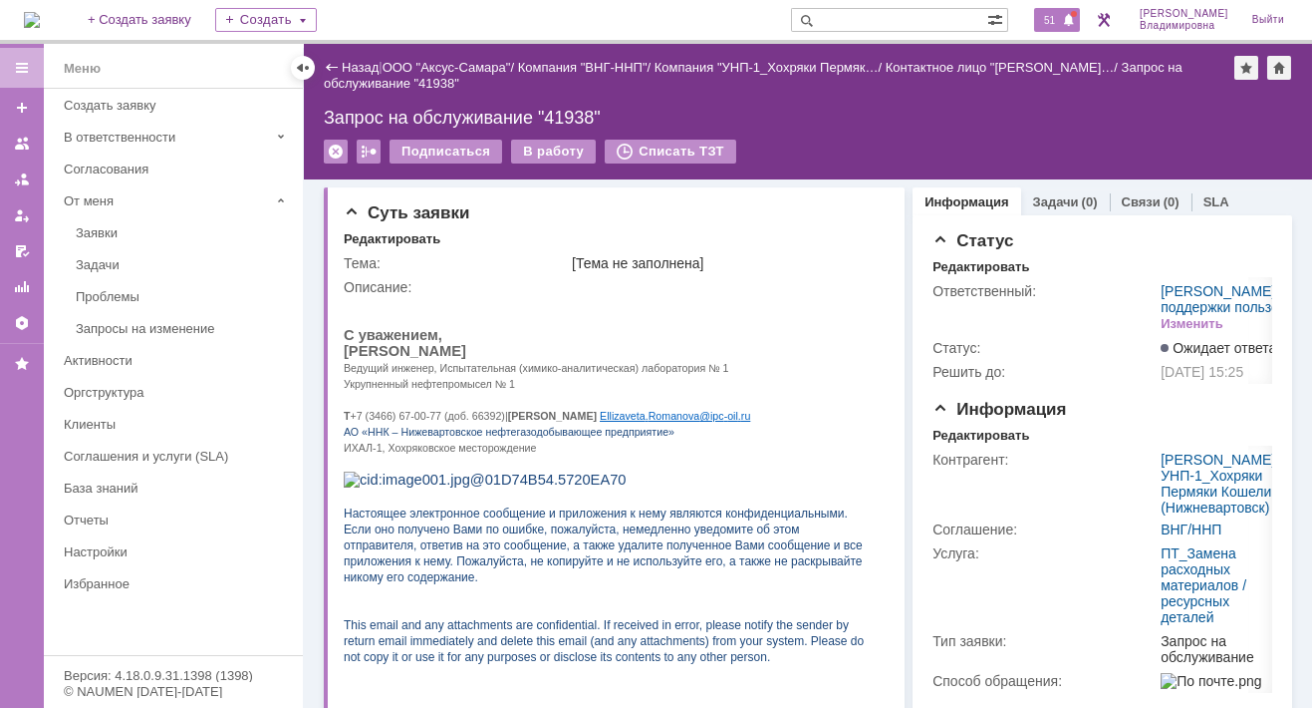
click at [1059, 21] on span "51" at bounding box center [1049, 20] width 23 height 14
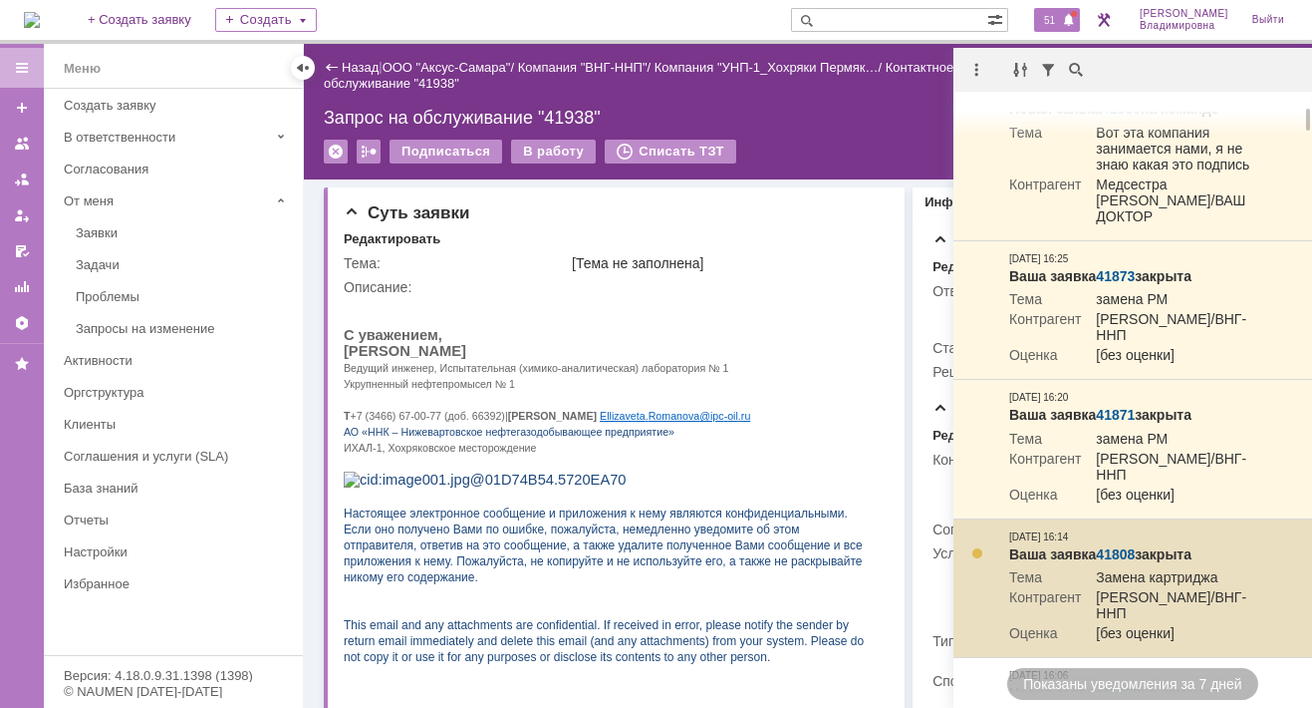
scroll to position [299, 0]
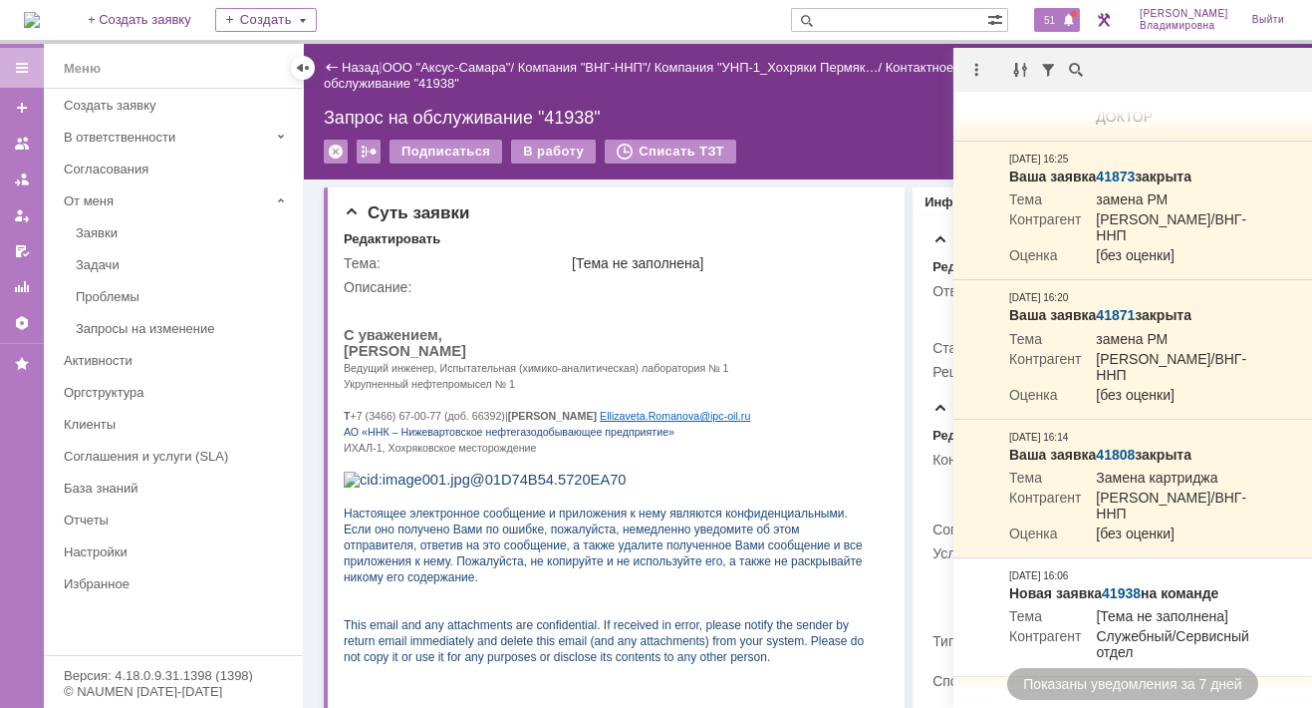
click at [1061, 21] on span "51" at bounding box center [1049, 20] width 23 height 14
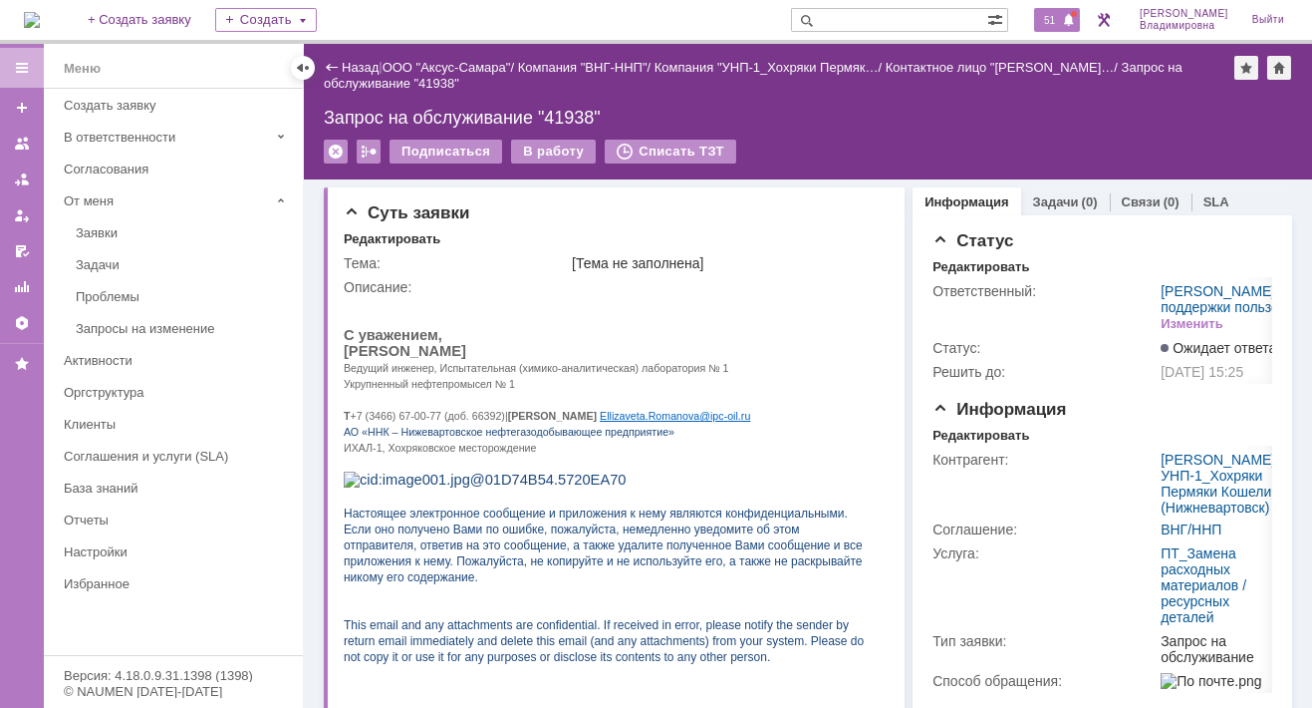
click at [1052, 19] on span "51" at bounding box center [1049, 20] width 23 height 14
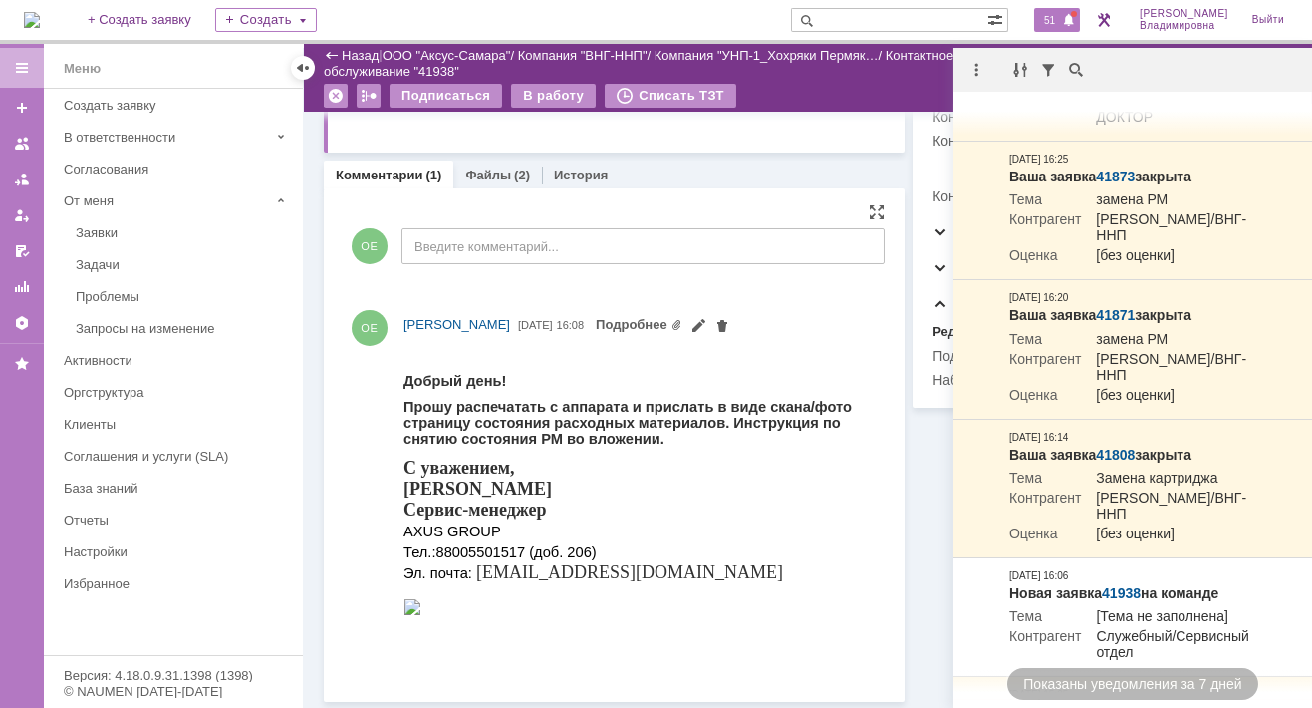
scroll to position [285, 0]
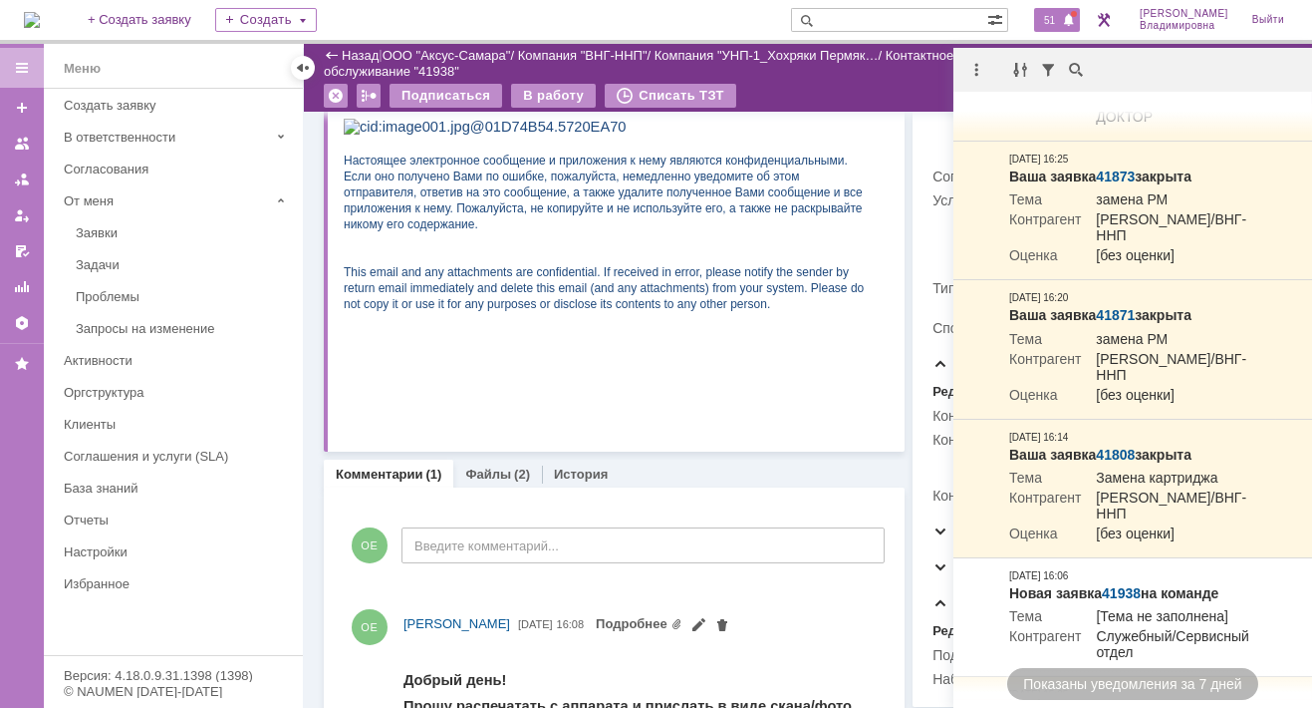
click at [485, 359] on p at bounding box center [609, 351] width 530 height 16
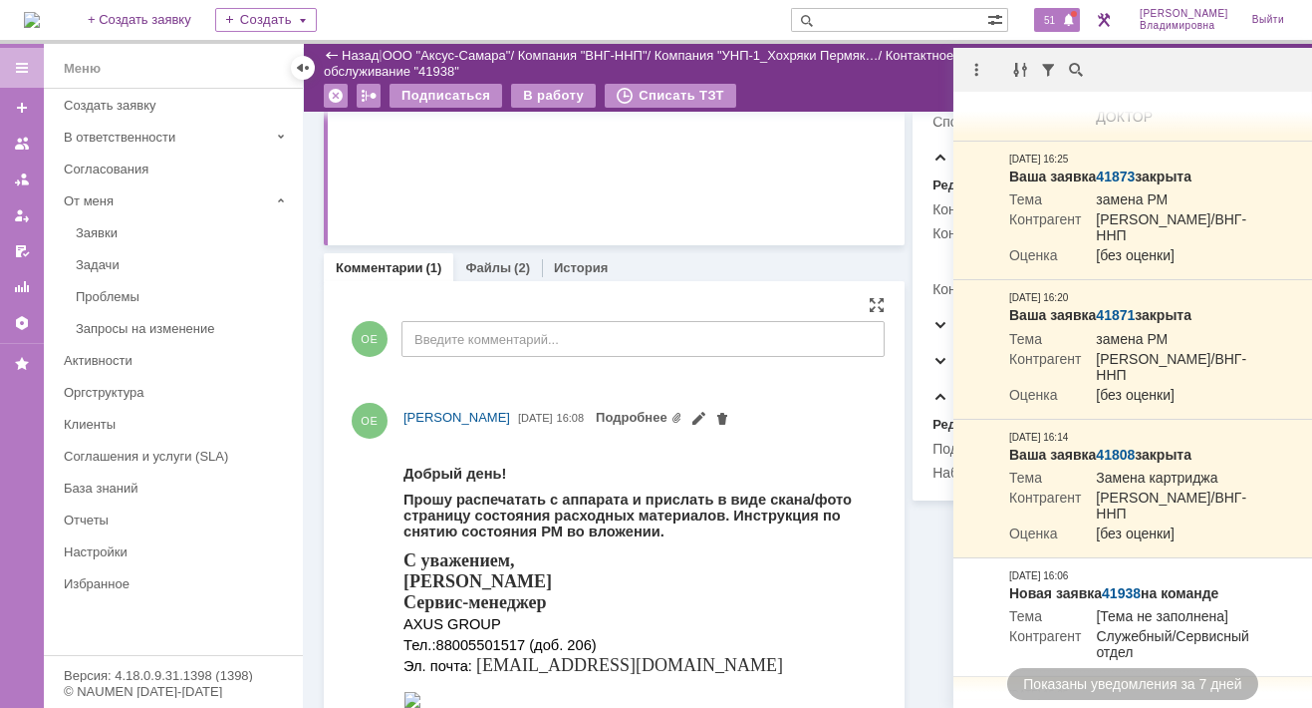
scroll to position [584, 0]
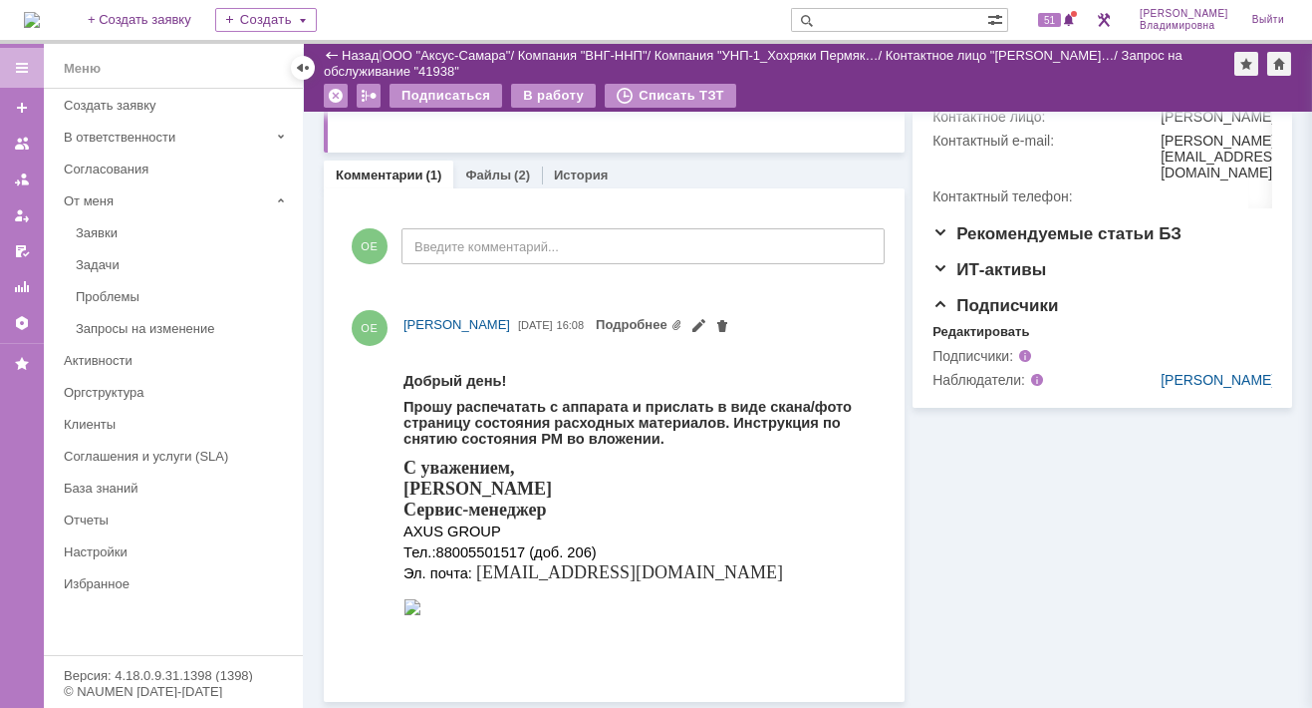
click at [724, 169] on div "Комментарии (1) Файлы (2) История" at bounding box center [614, 174] width 581 height 28
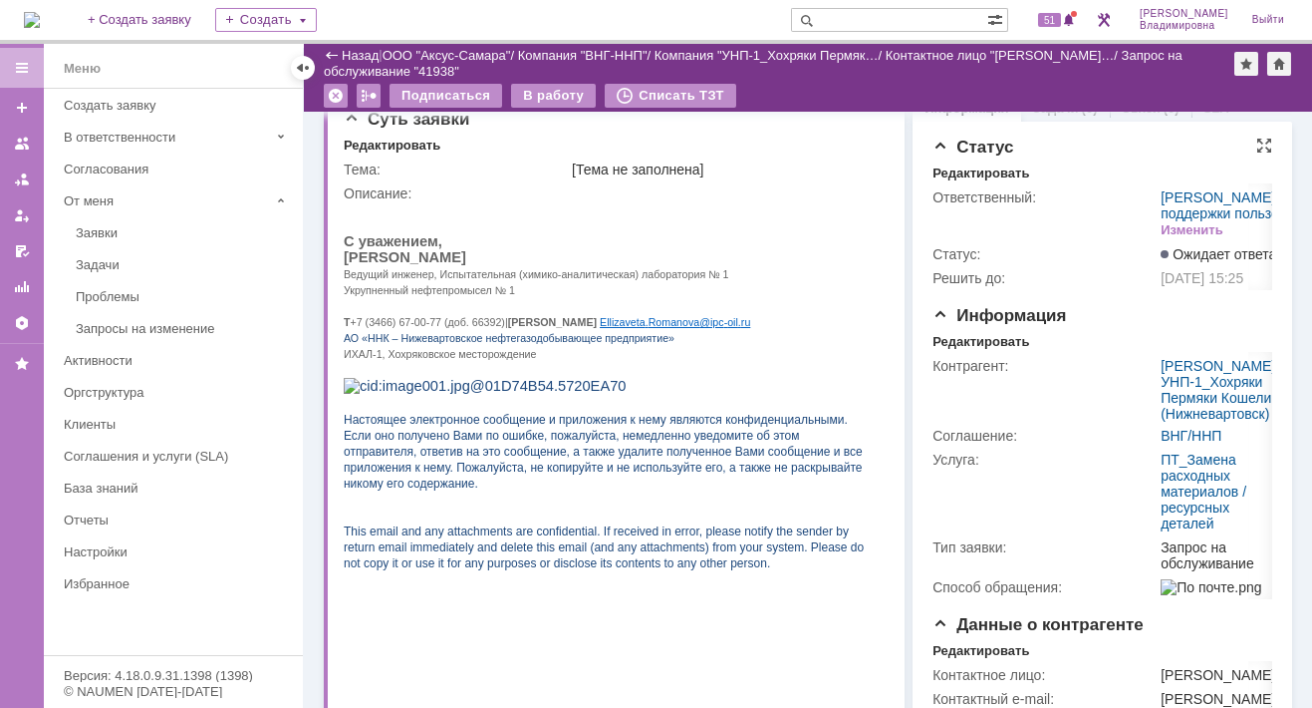
scroll to position [0, 0]
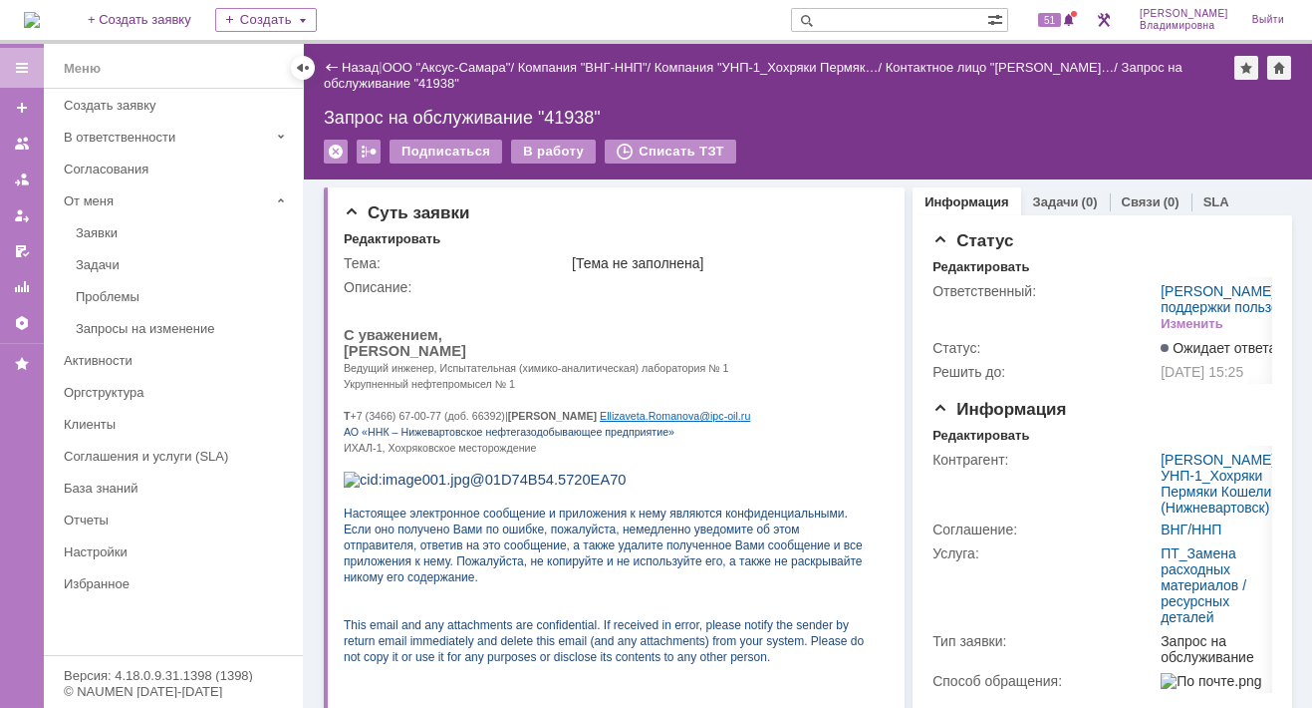
drag, startPoint x: 664, startPoint y: 92, endPoint x: 652, endPoint y: 95, distance: 12.3
click at [664, 92] on div "Назад | ООО "Аксус-Самара" / Компания "ВНГ-ННП" / Компания "УНП-1_Хохряки Пермя…" at bounding box center [808, 76] width 969 height 40
click at [682, 208] on div "Суть заявки" at bounding box center [616, 213] width 545 height 20
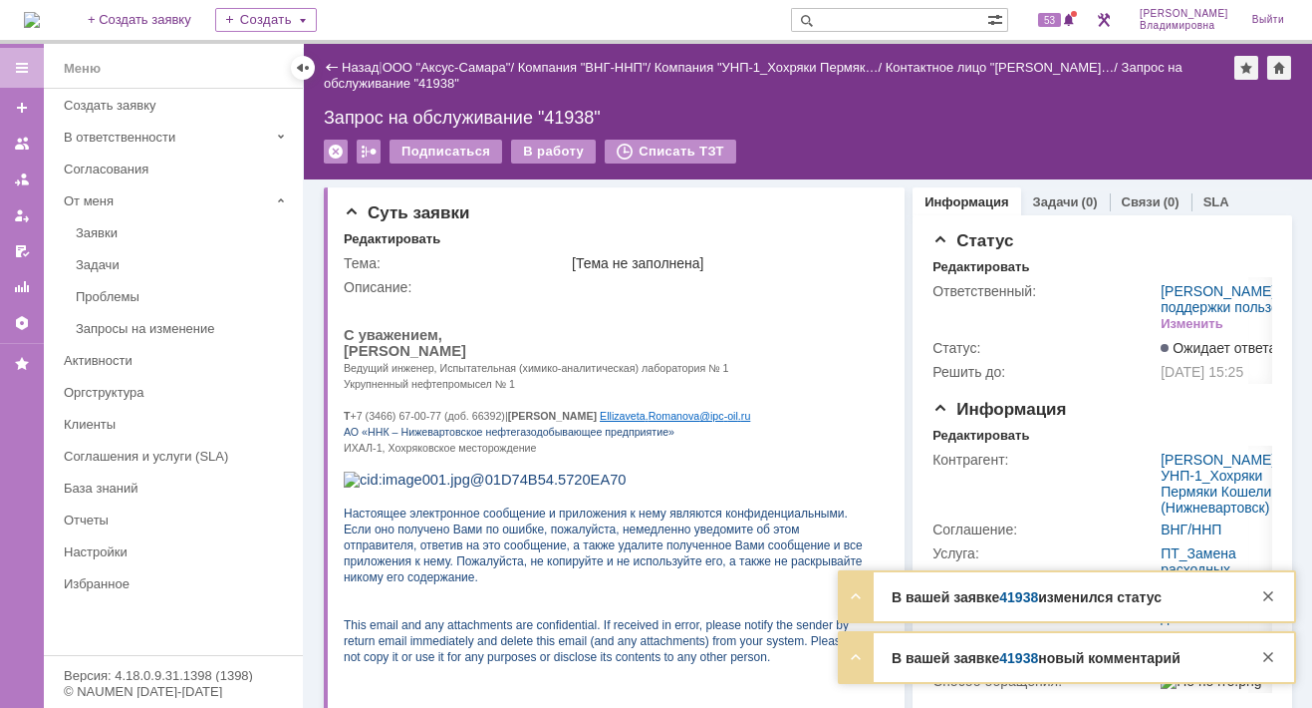
click at [1043, 22] on div "53" at bounding box center [1050, 20] width 60 height 40
click at [1012, 601] on link "41938" at bounding box center [1019, 597] width 39 height 16
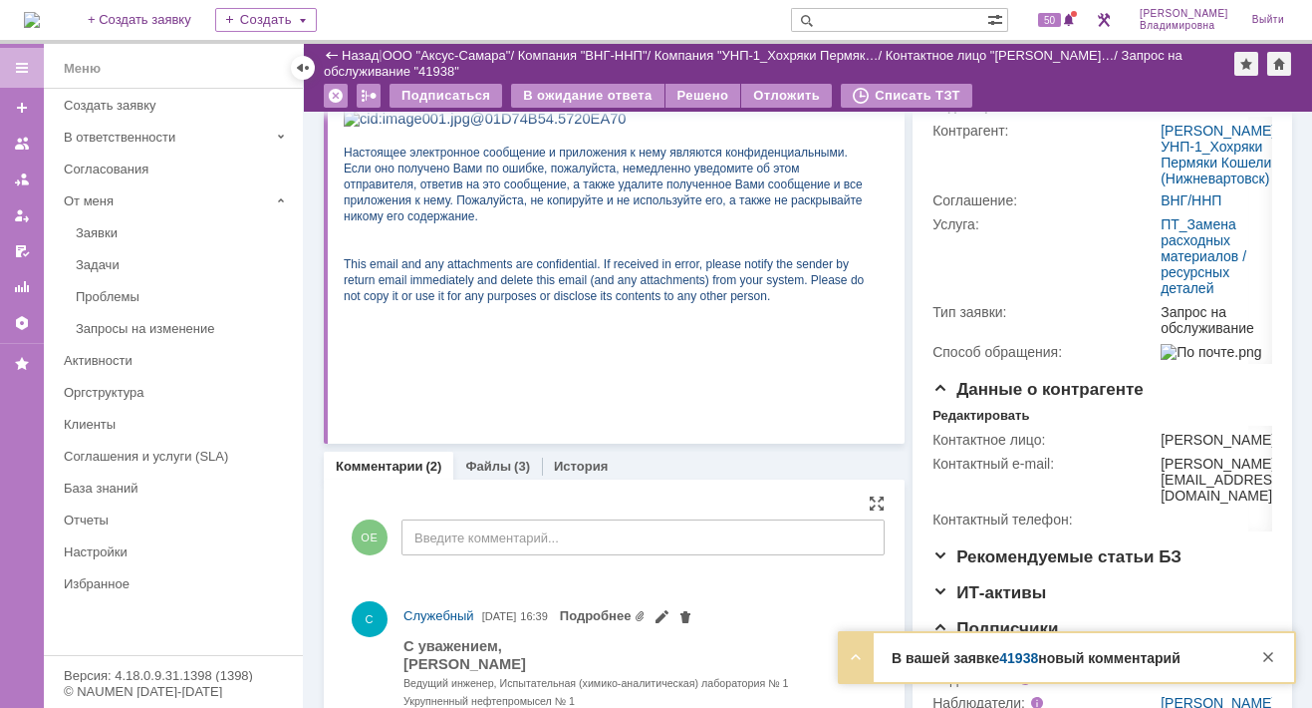
scroll to position [498, 0]
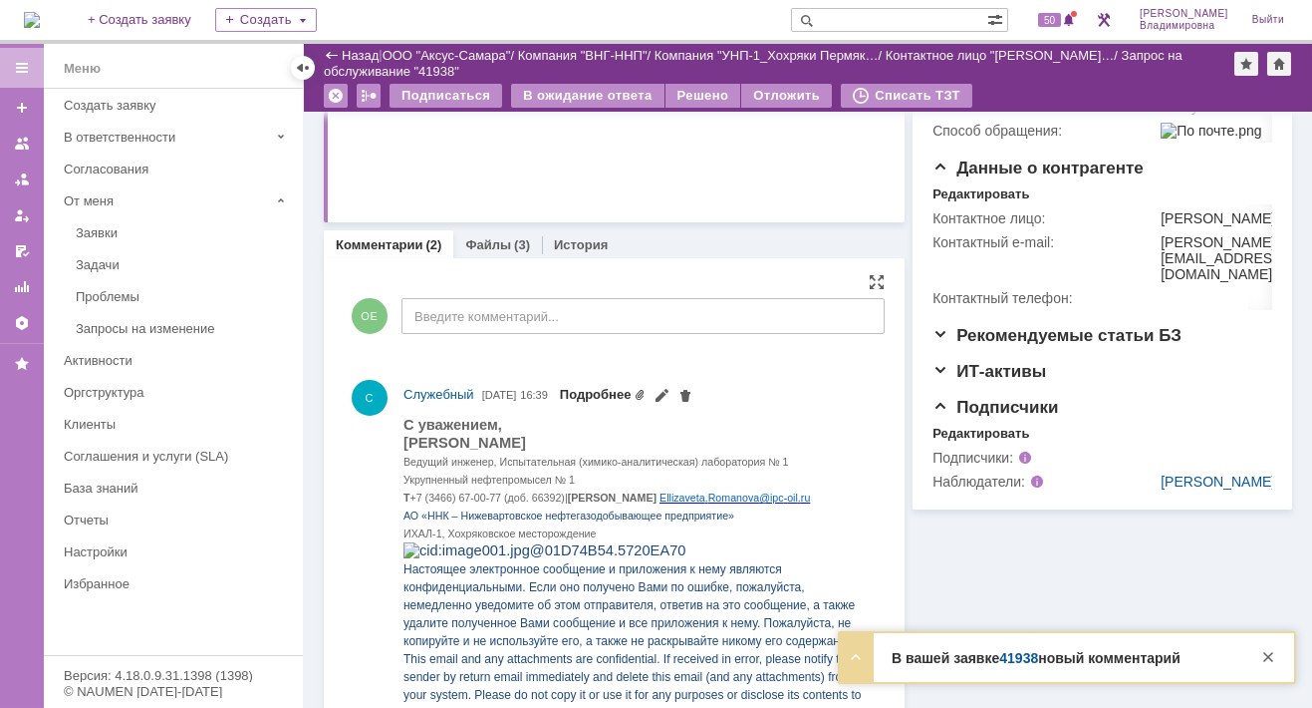
click at [647, 397] on link "Подробнее" at bounding box center [603, 394] width 87 height 15
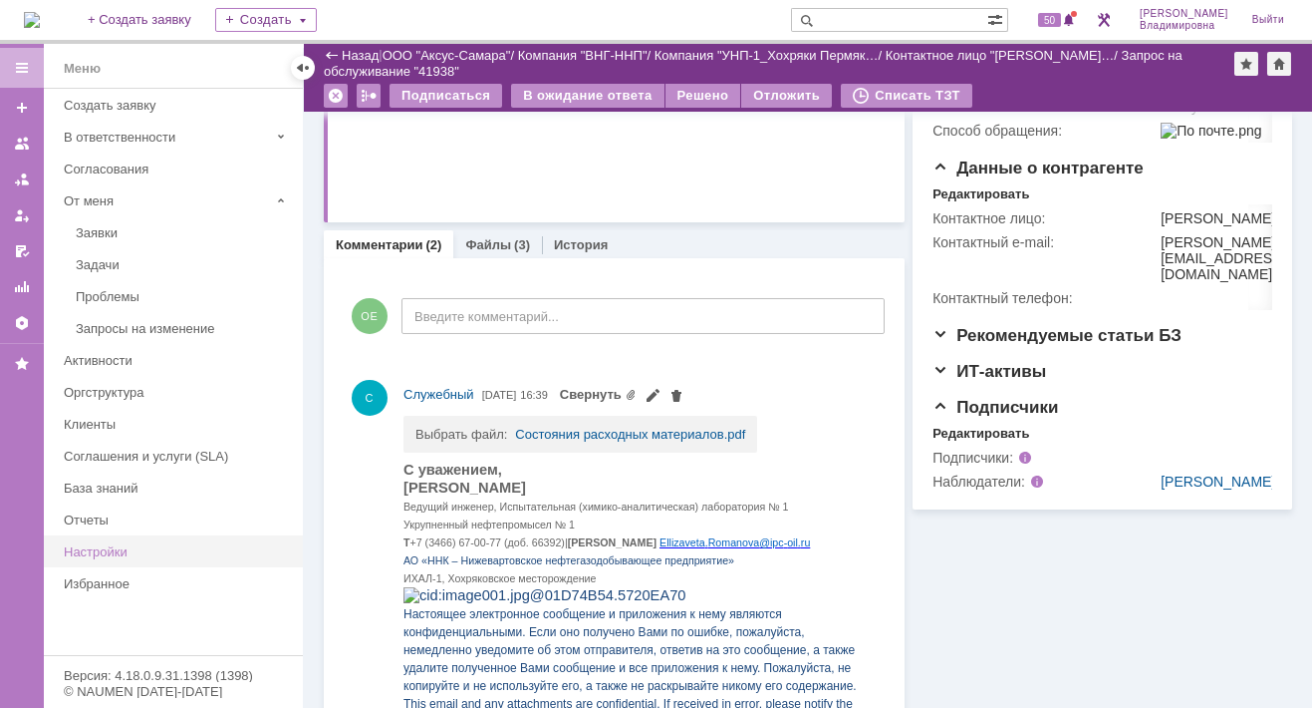
click at [150, 544] on div "Настройки" at bounding box center [177, 551] width 227 height 15
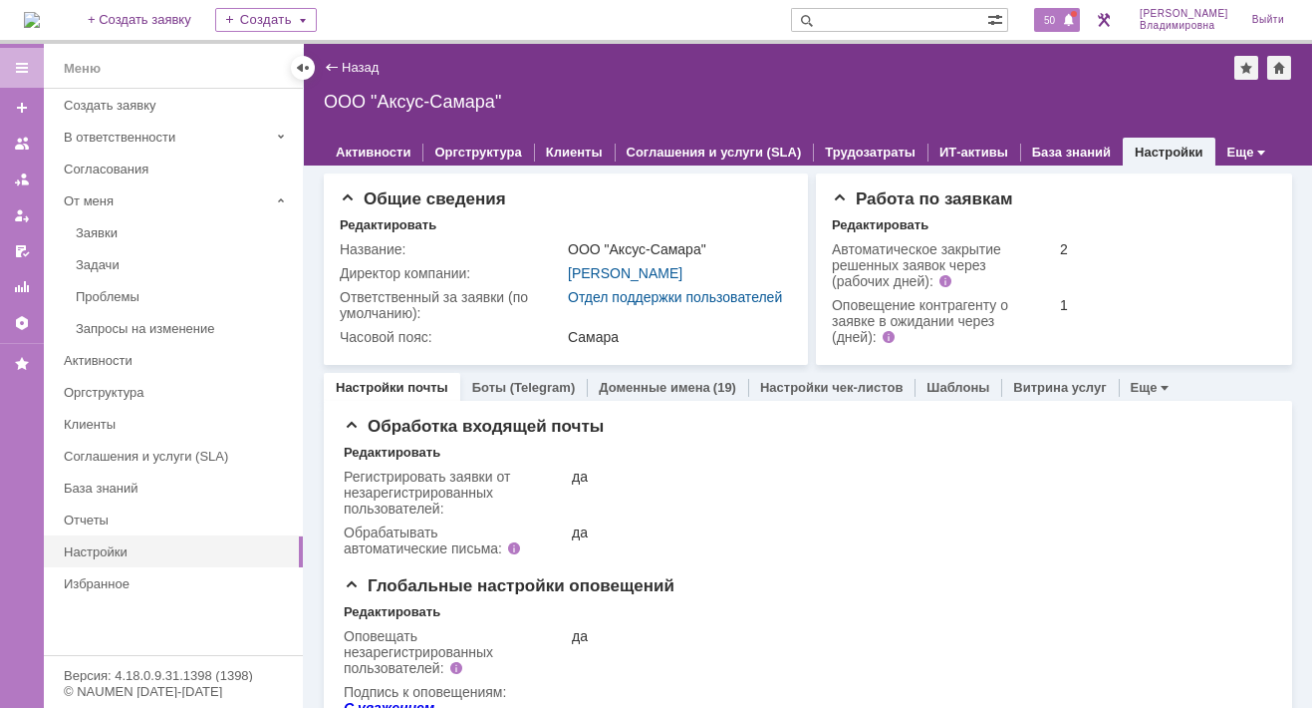
click at [1061, 19] on span "50" at bounding box center [1049, 20] width 23 height 14
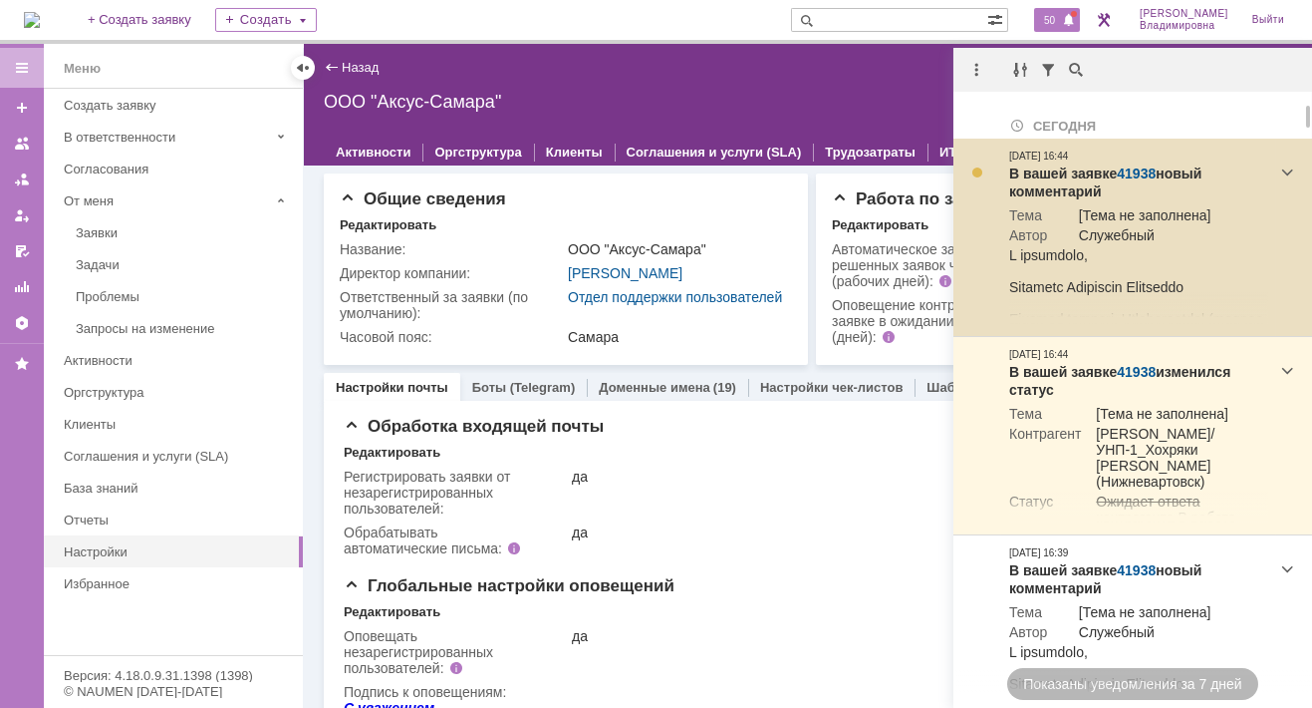
click at [1142, 174] on link "41938" at bounding box center [1136, 173] width 39 height 16
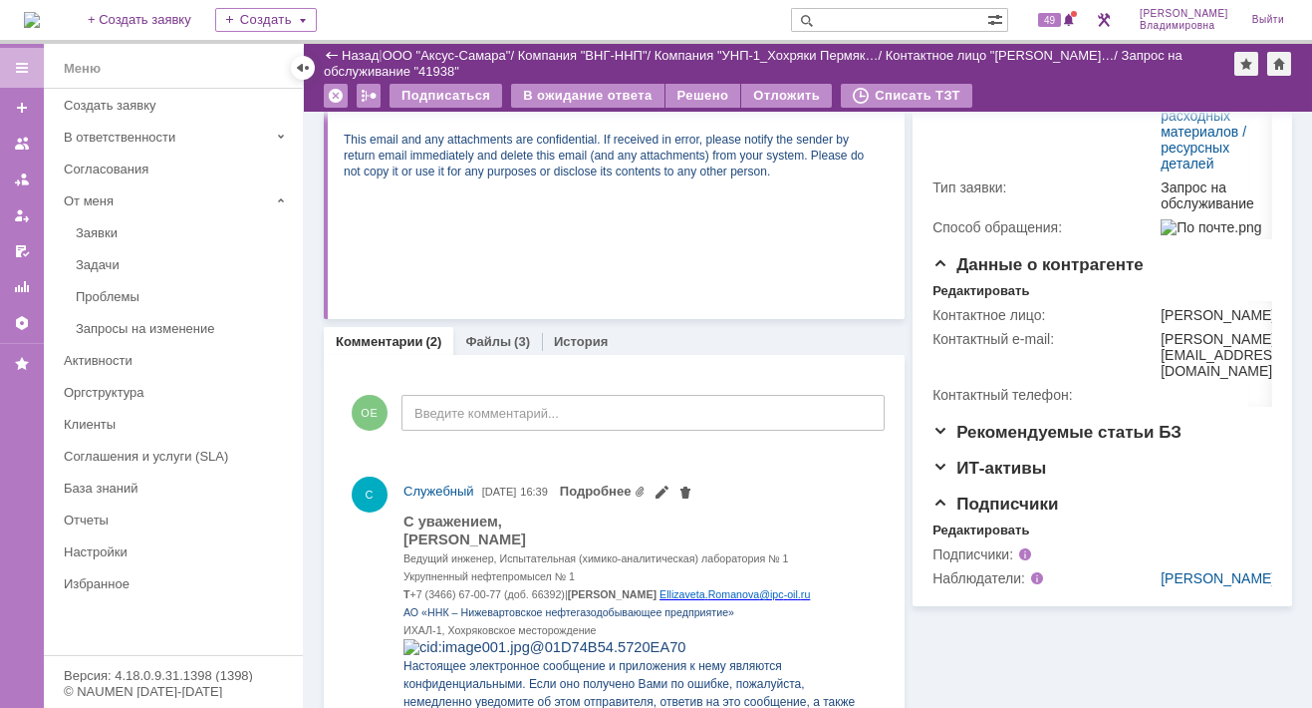
scroll to position [698, 0]
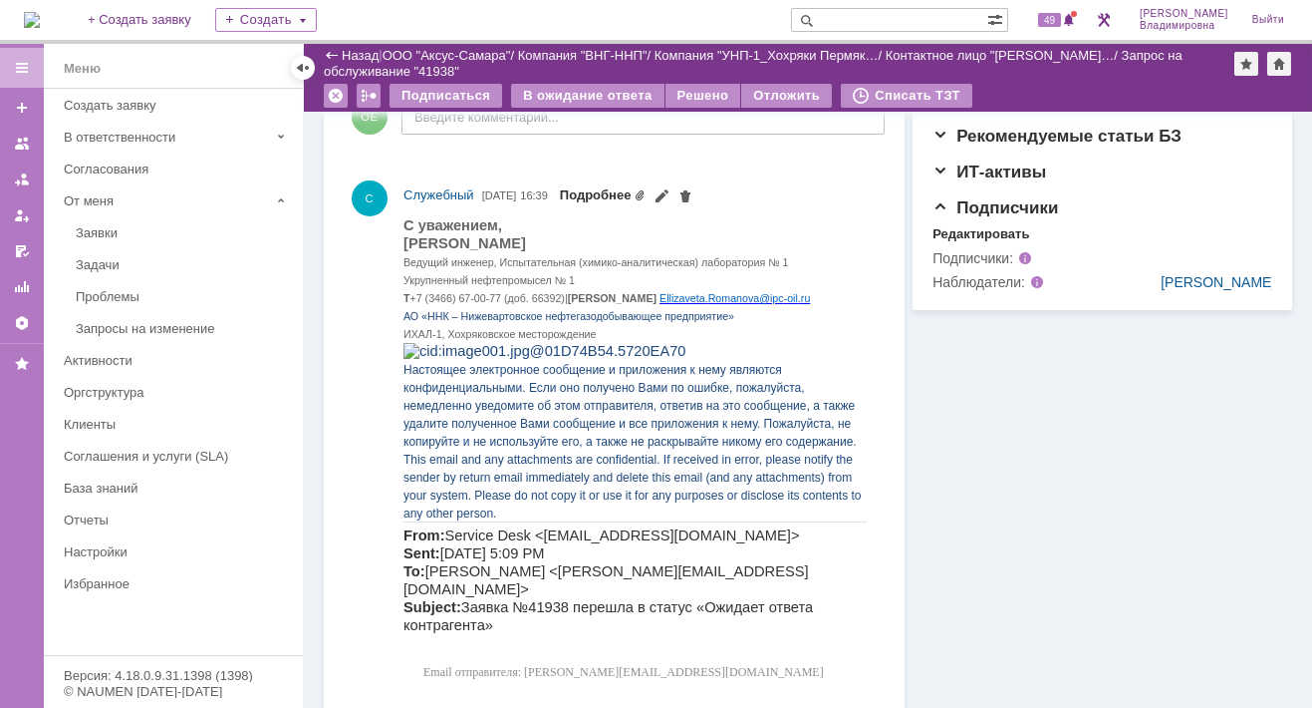
click at [647, 191] on link "Подробнее" at bounding box center [603, 194] width 87 height 15
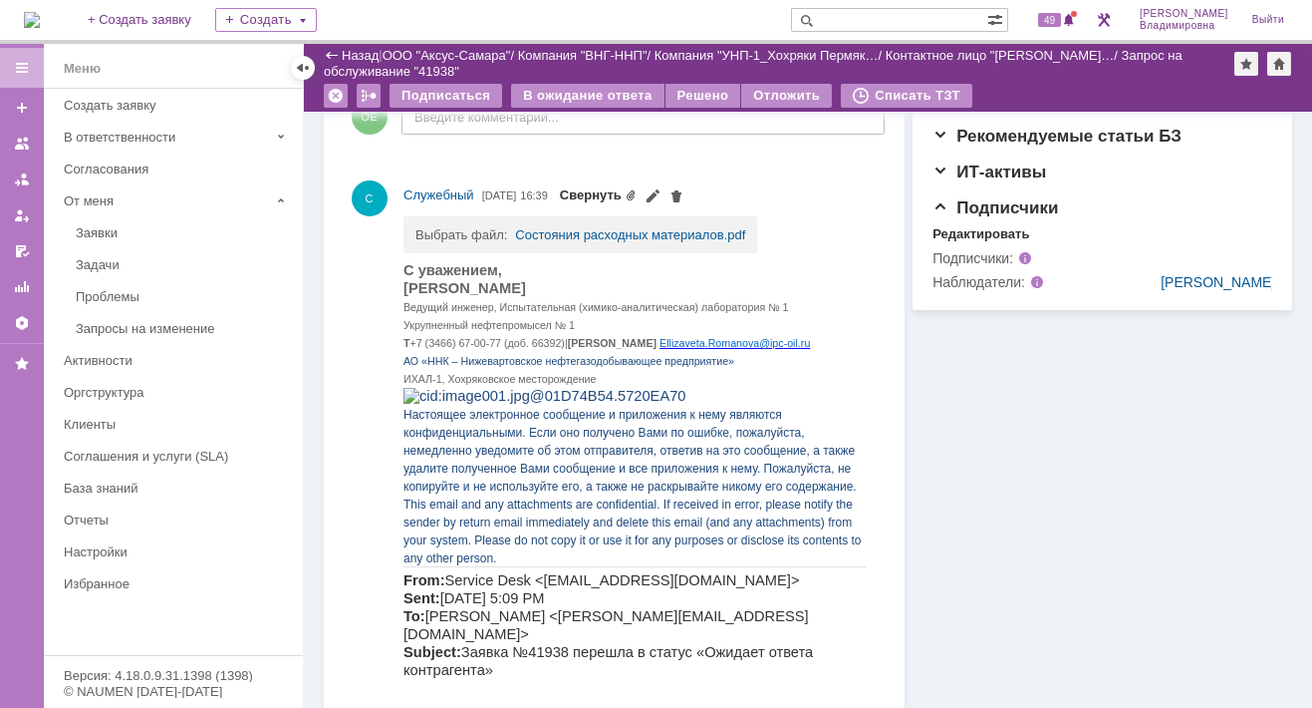
click at [659, 191] on span "Свернуть" at bounding box center [622, 194] width 125 height 16
click at [598, 236] on link "Состояния расходных материалов.pdf" at bounding box center [630, 234] width 230 height 15
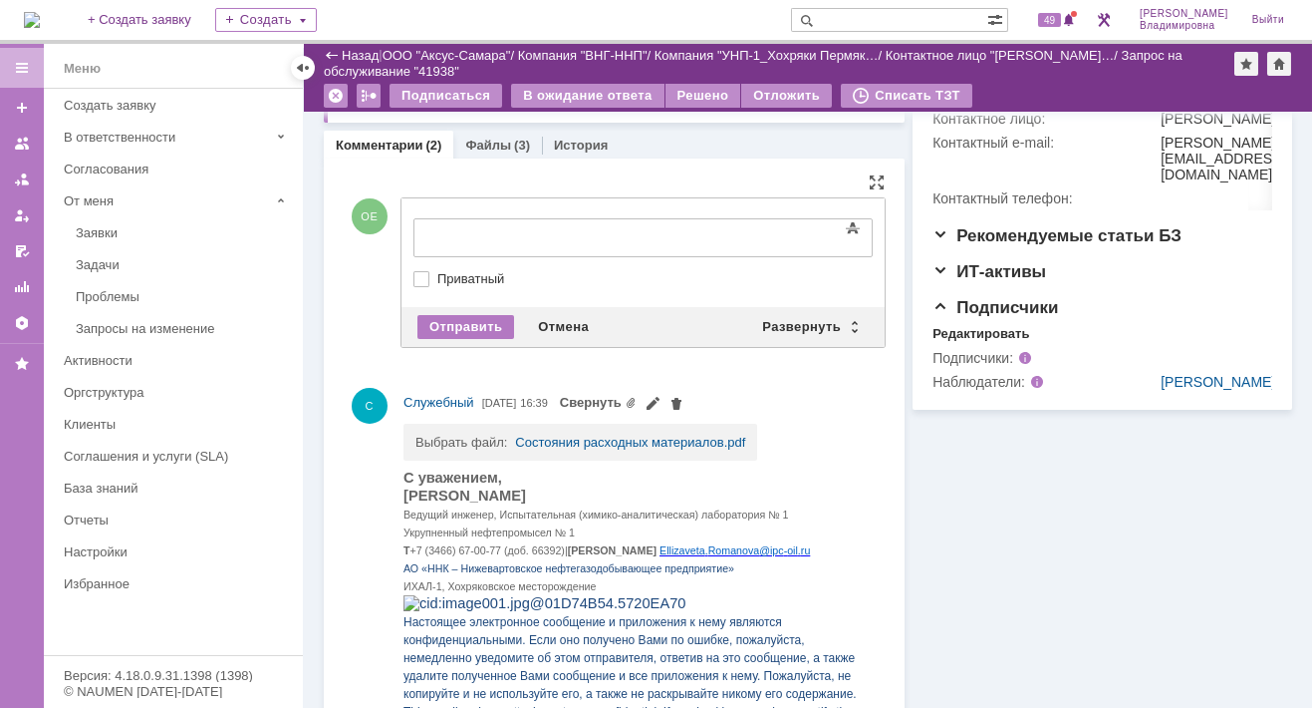
scroll to position [0, 0]
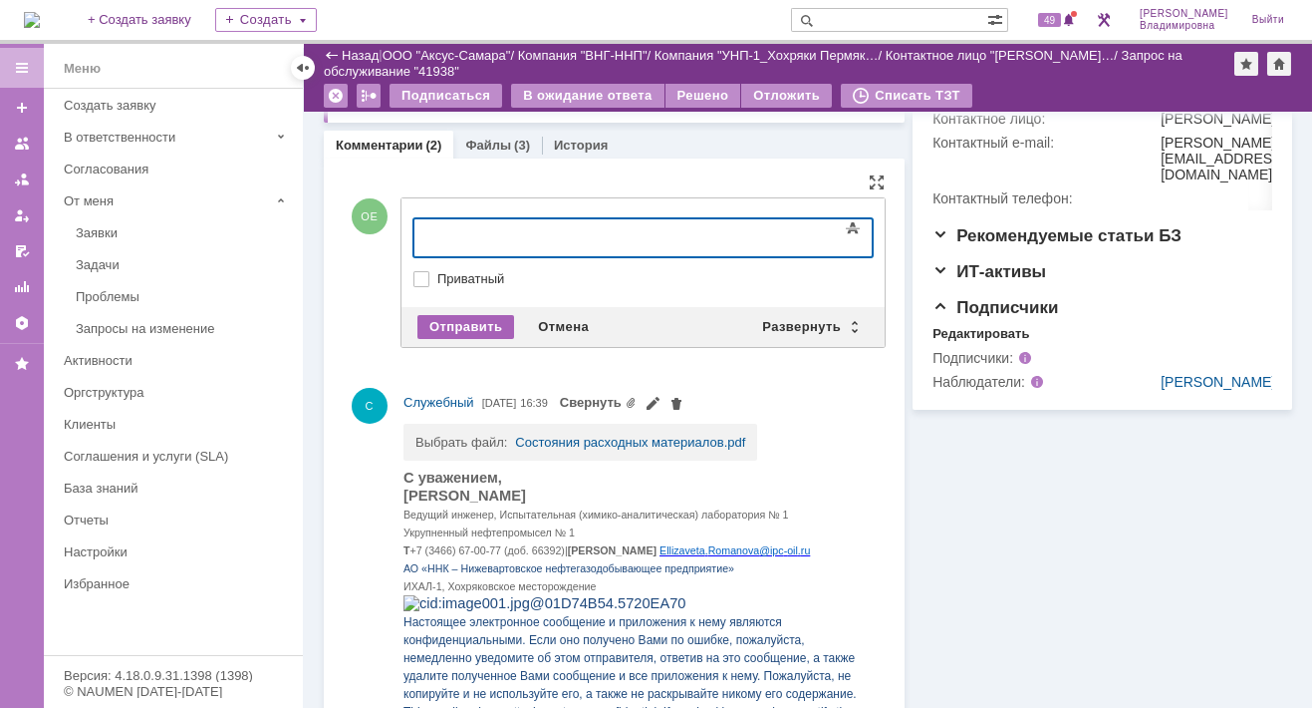
click at [474, 316] on div "Отправить" at bounding box center [466, 327] width 97 height 24
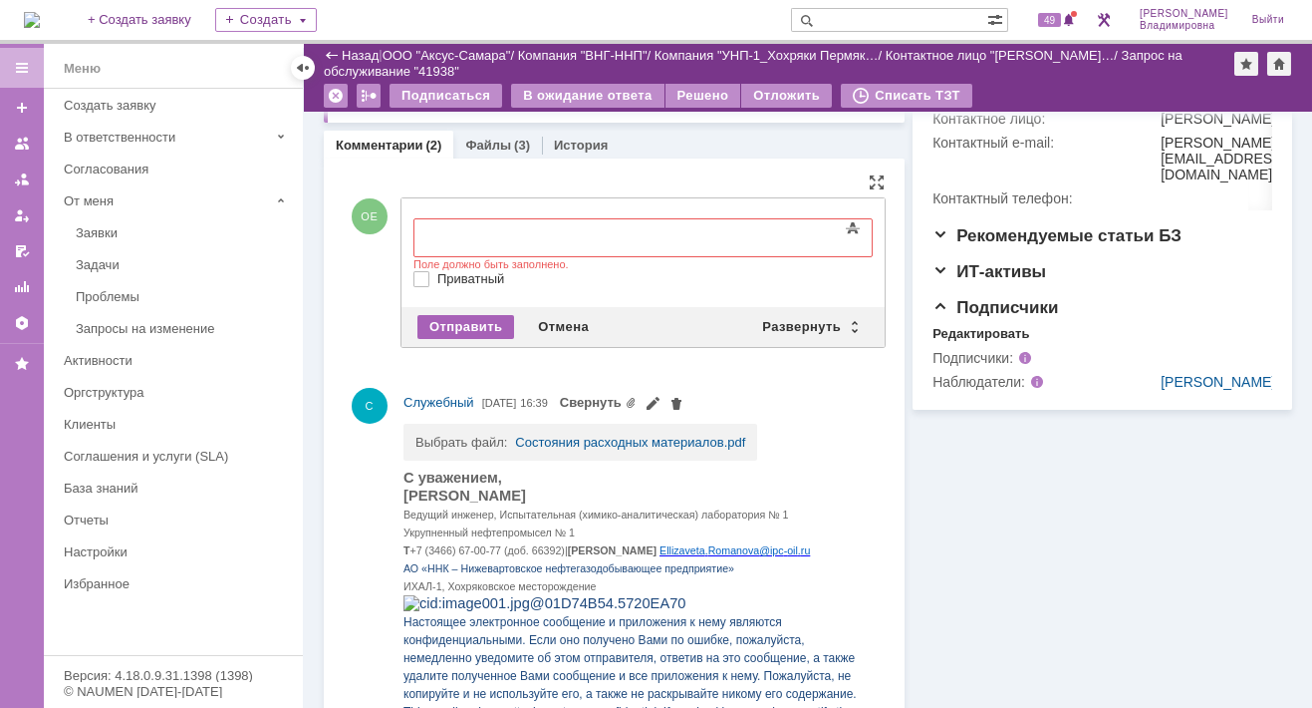
scroll to position [654, 0]
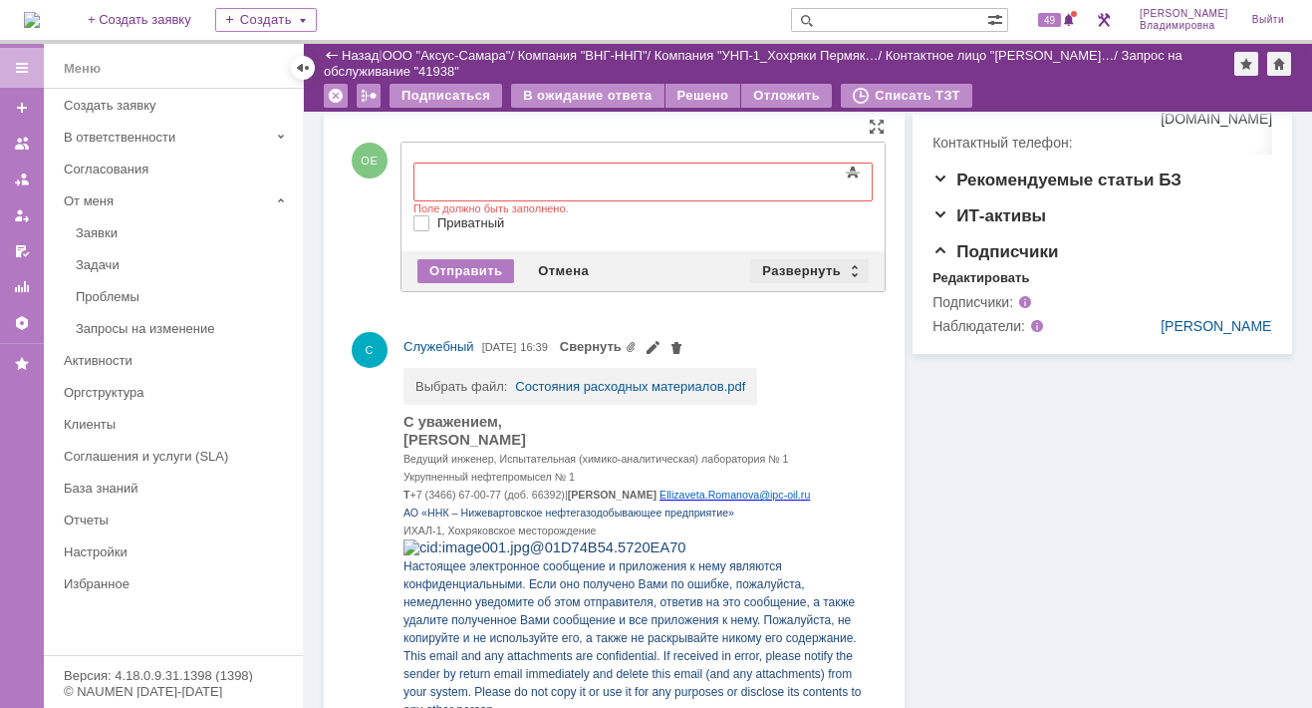
click at [801, 263] on div "Развернуть" at bounding box center [809, 271] width 119 height 24
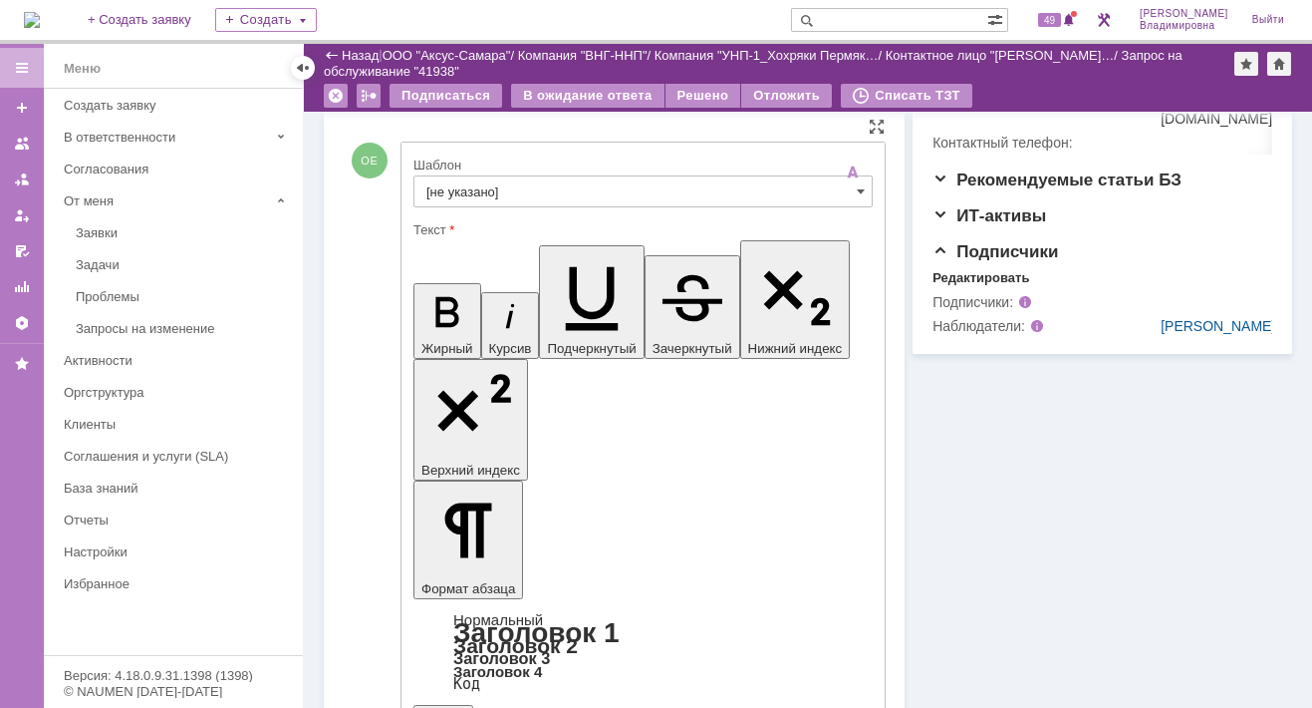
scroll to position [0, 0]
click at [857, 189] on span at bounding box center [861, 191] width 8 height 16
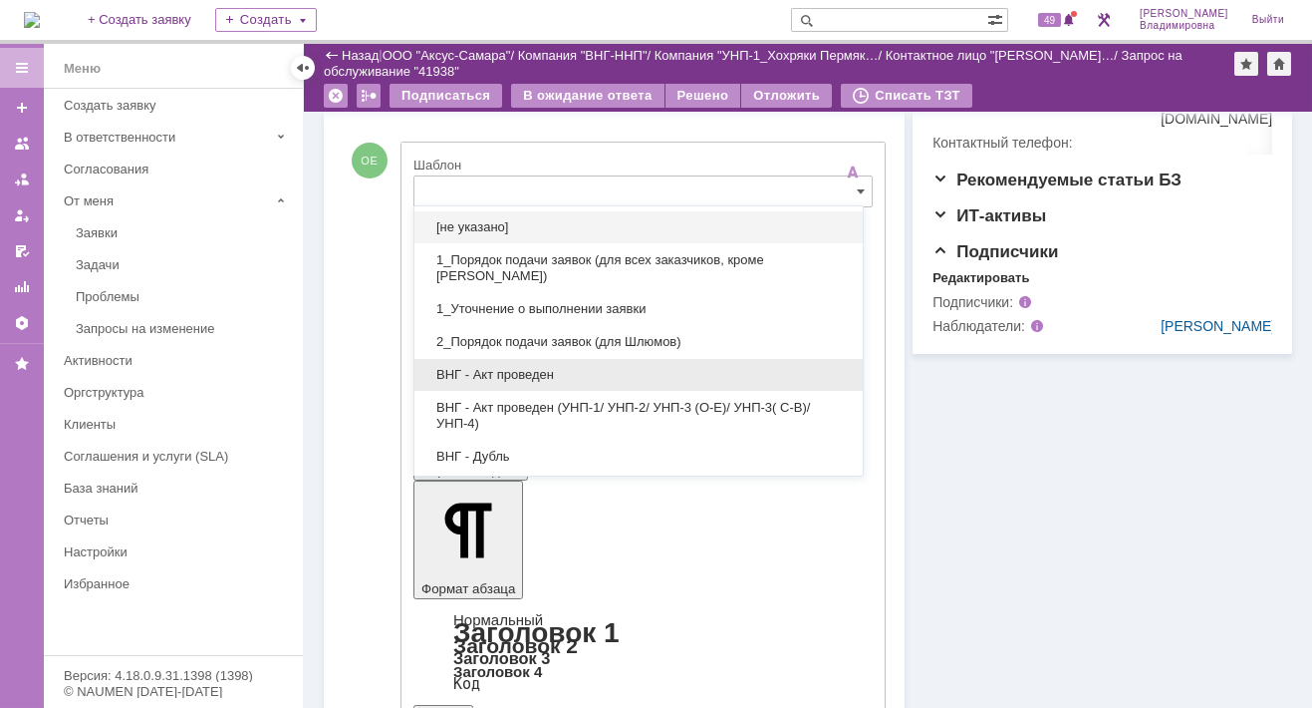
click at [507, 368] on span "ВНГ - Акт проведен" at bounding box center [639, 375] width 425 height 16
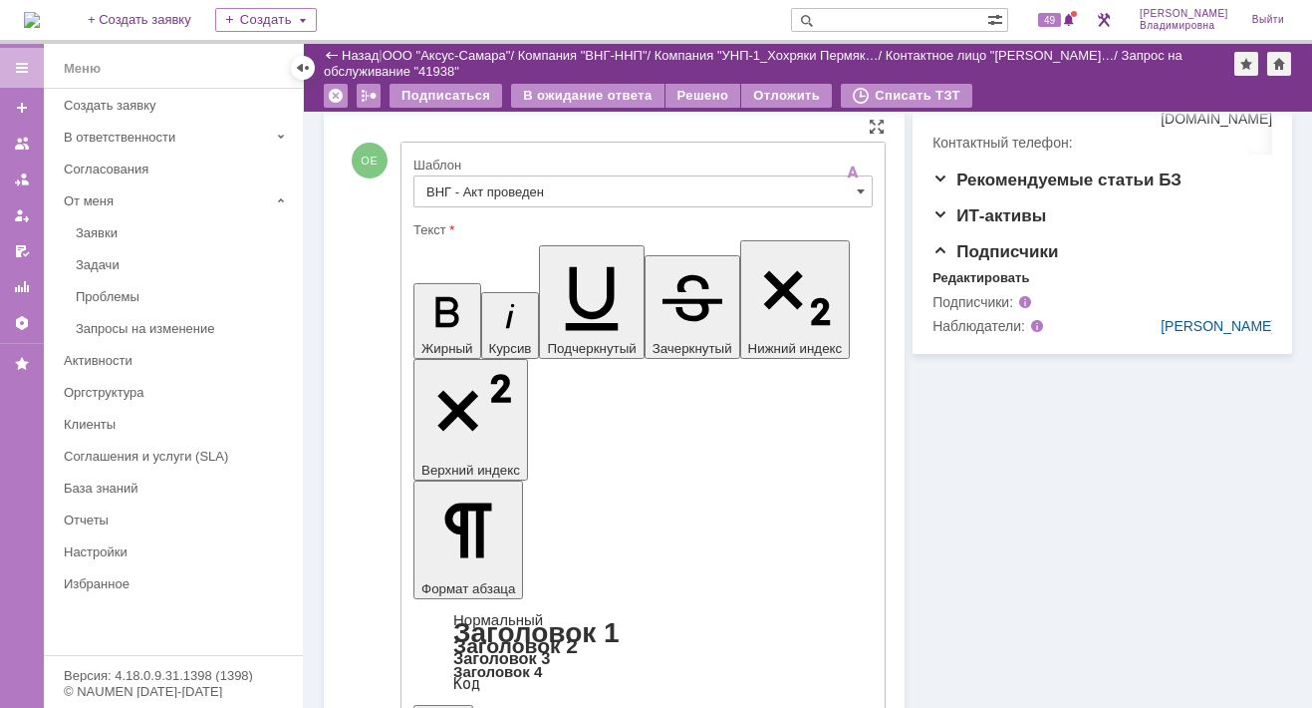
drag, startPoint x: 430, startPoint y: 4343, endPoint x: 517, endPoint y: 4372, distance: 92.3
click at [857, 189] on span at bounding box center [861, 191] width 8 height 16
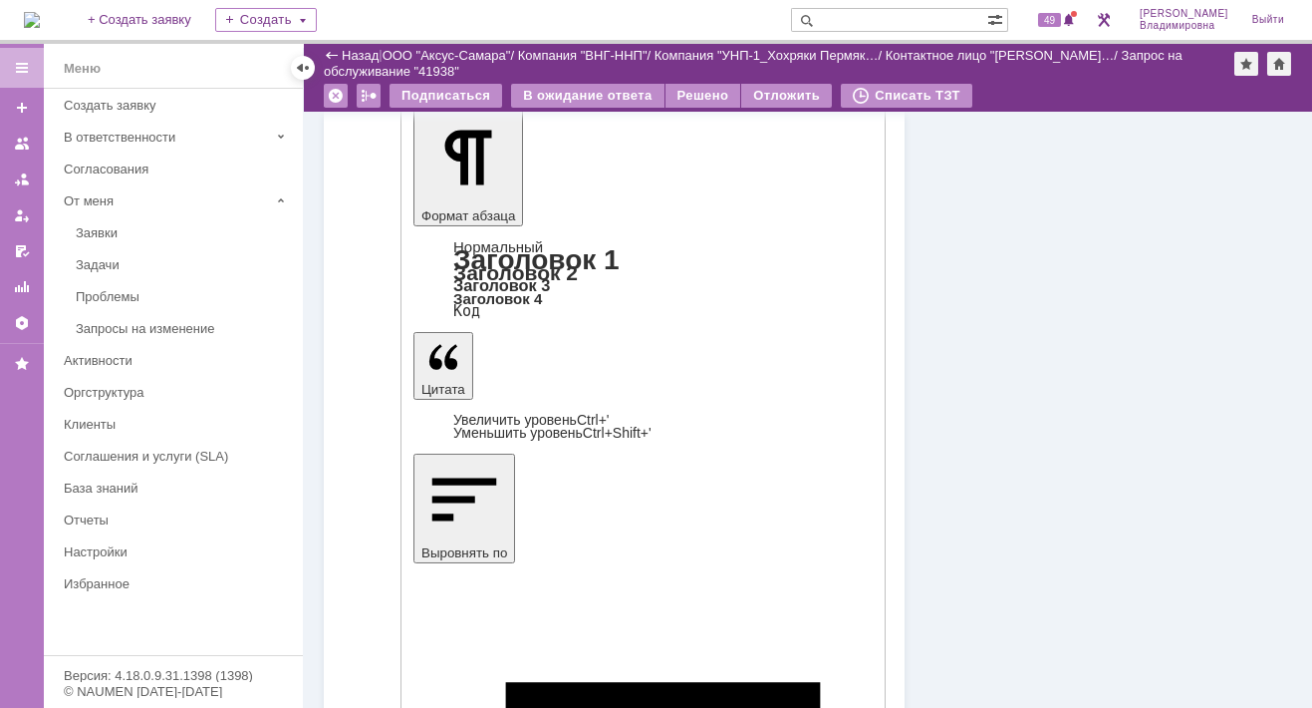
scroll to position [1151, 0]
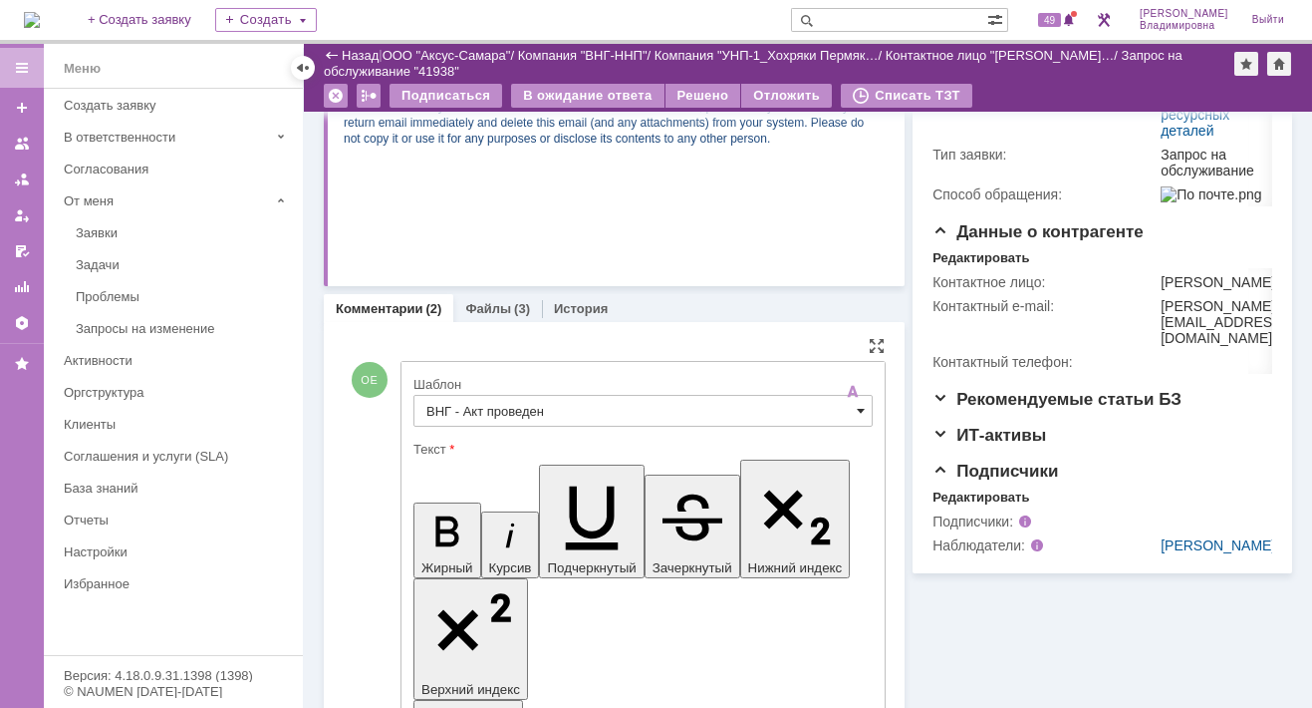
click at [857, 405] on span at bounding box center [861, 411] width 8 height 16
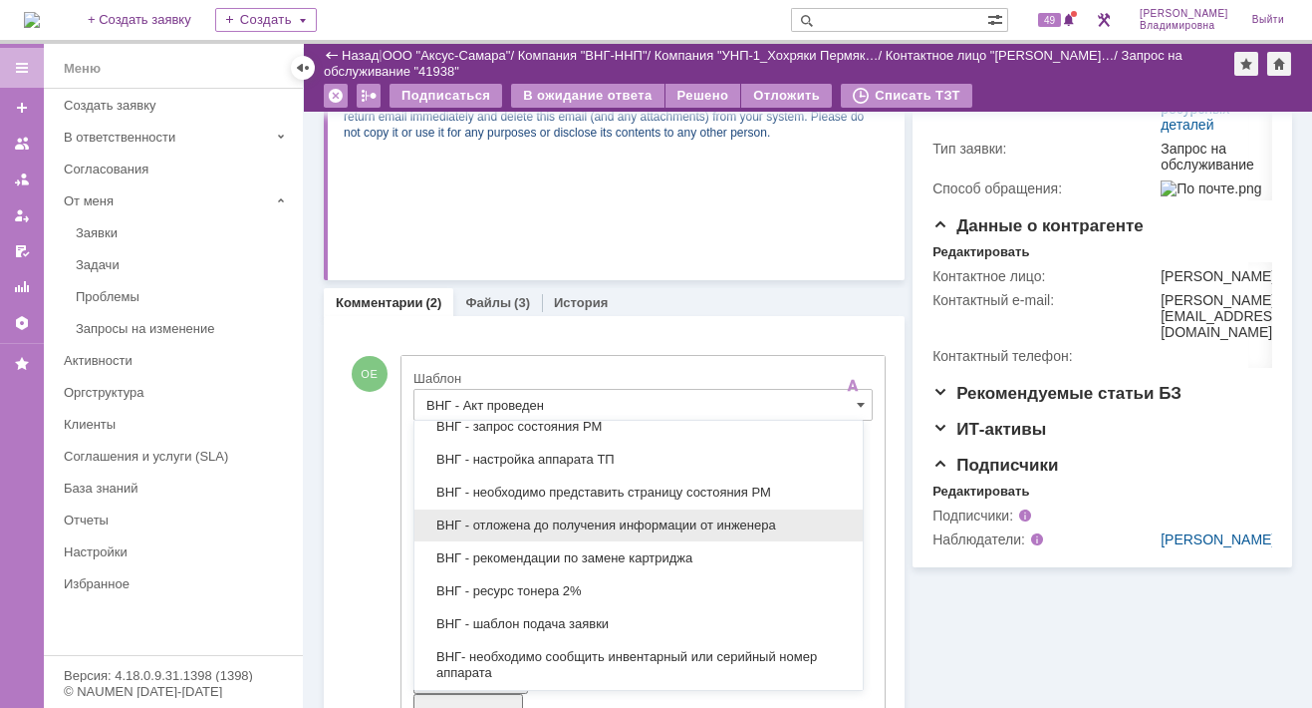
scroll to position [598, 0]
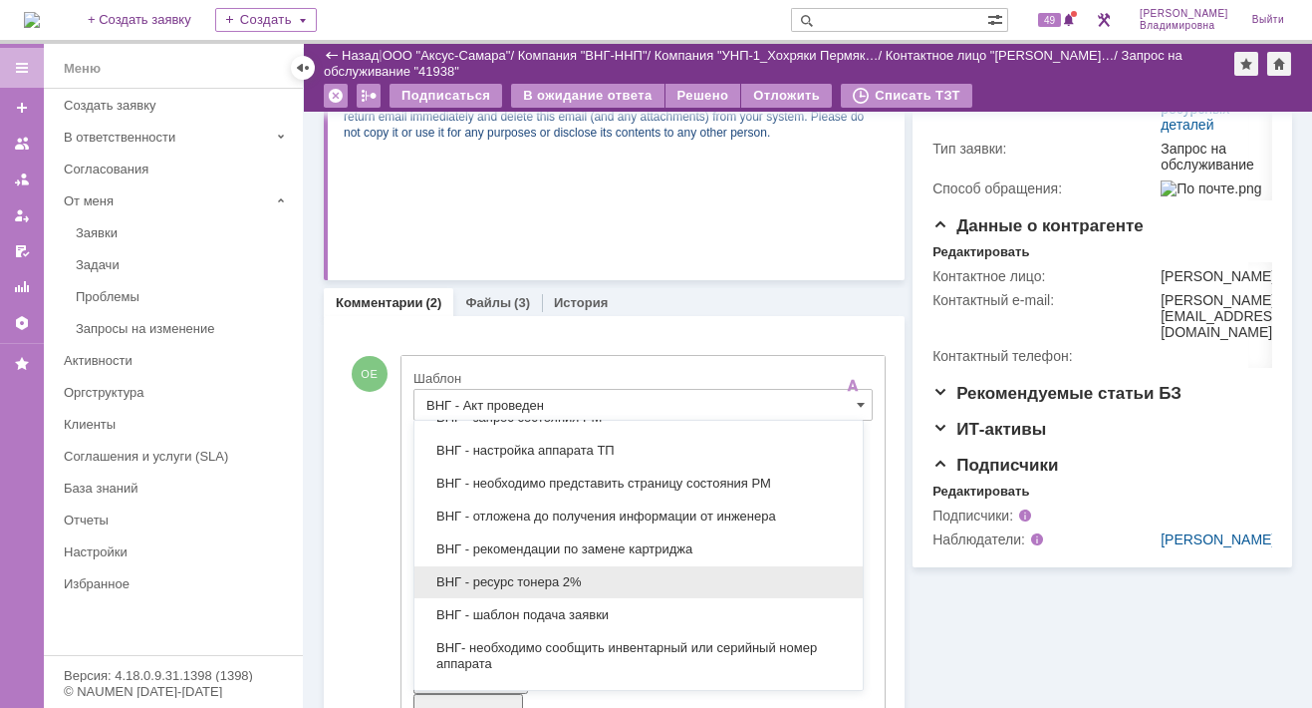
click at [523, 574] on span "ВНГ - ресурс тонера 2%" at bounding box center [639, 582] width 425 height 16
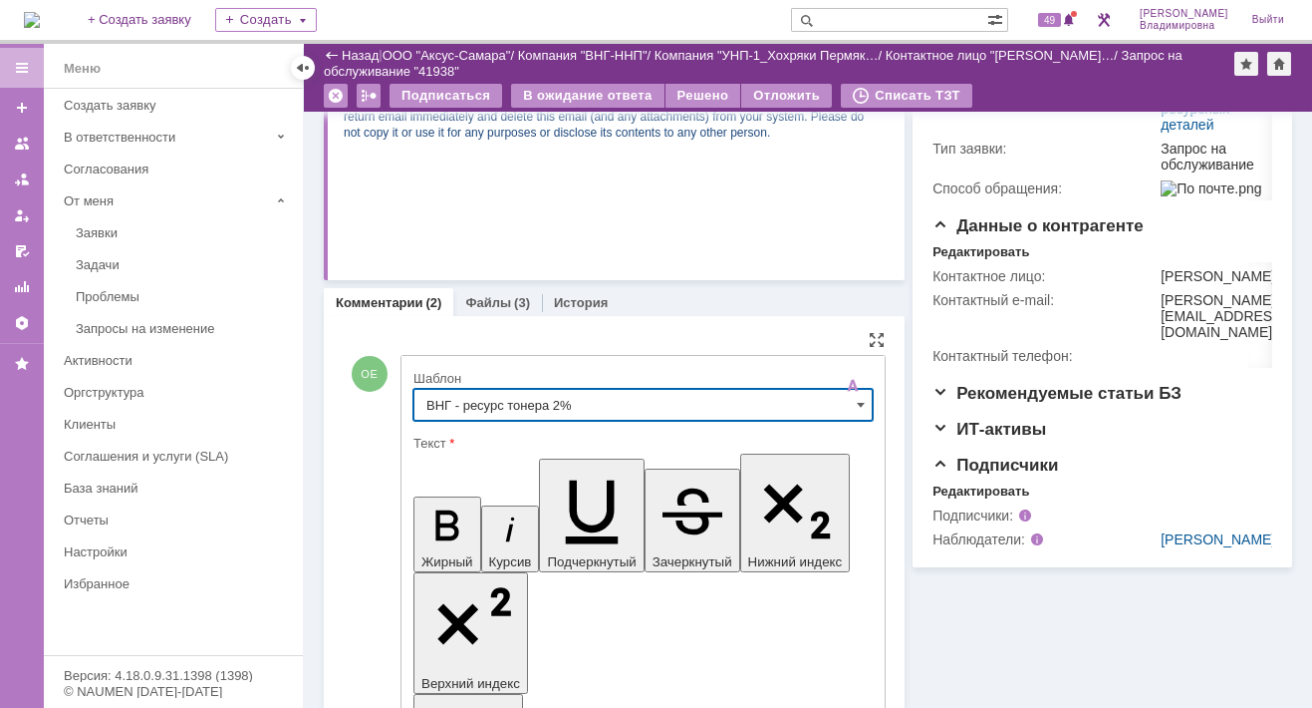
type input "ВНГ - ресурс тонера 2%"
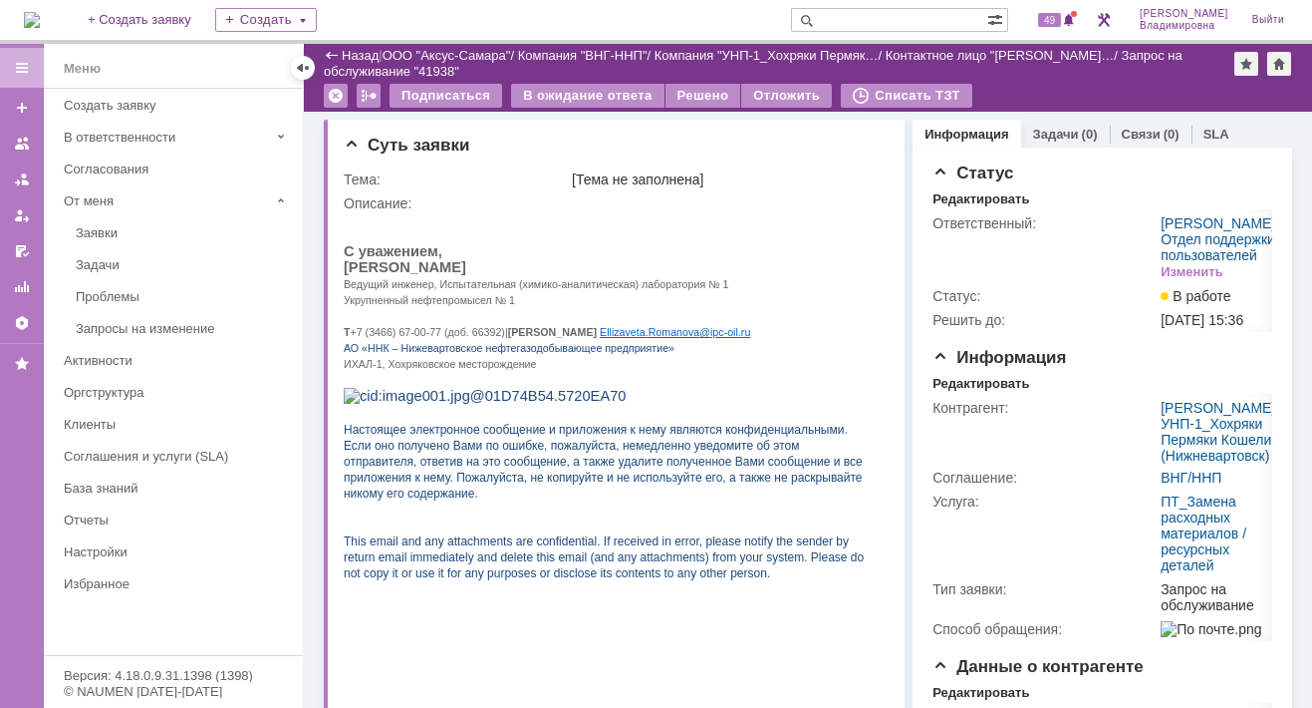
scroll to position [0, 0]
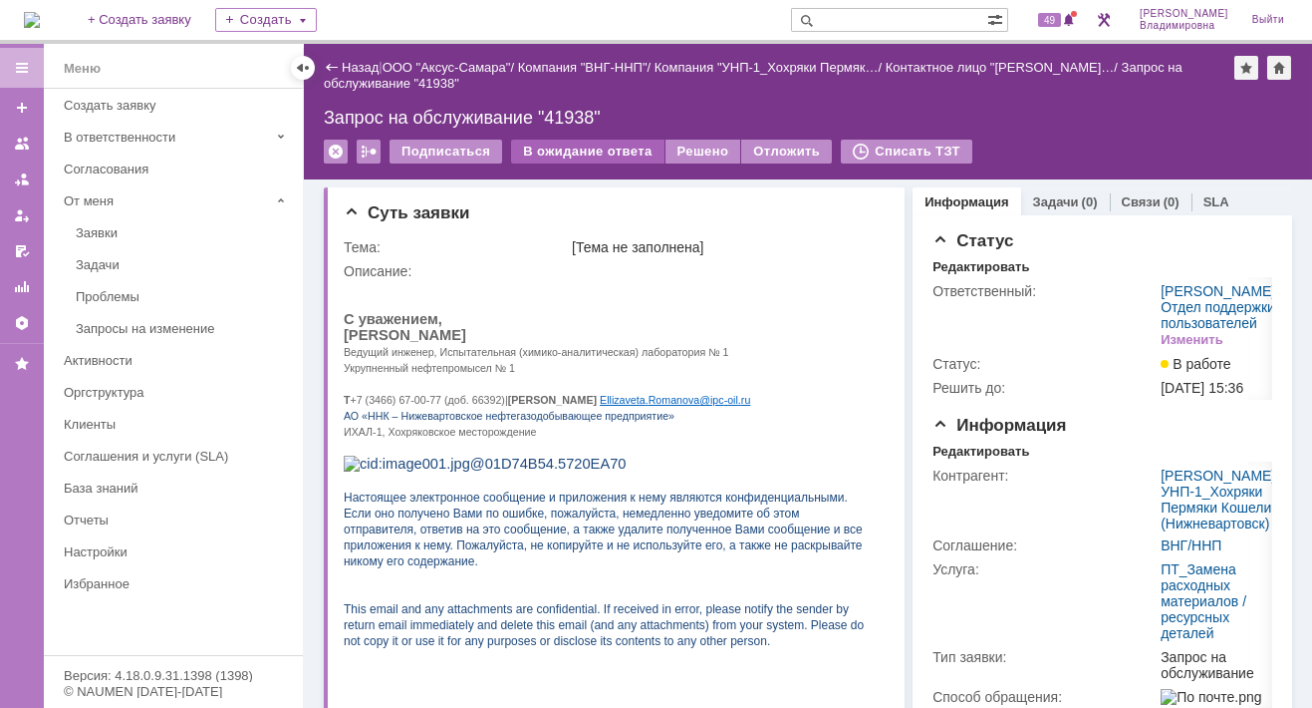
click at [586, 152] on div "В ожидание ответа" at bounding box center [587, 152] width 152 height 24
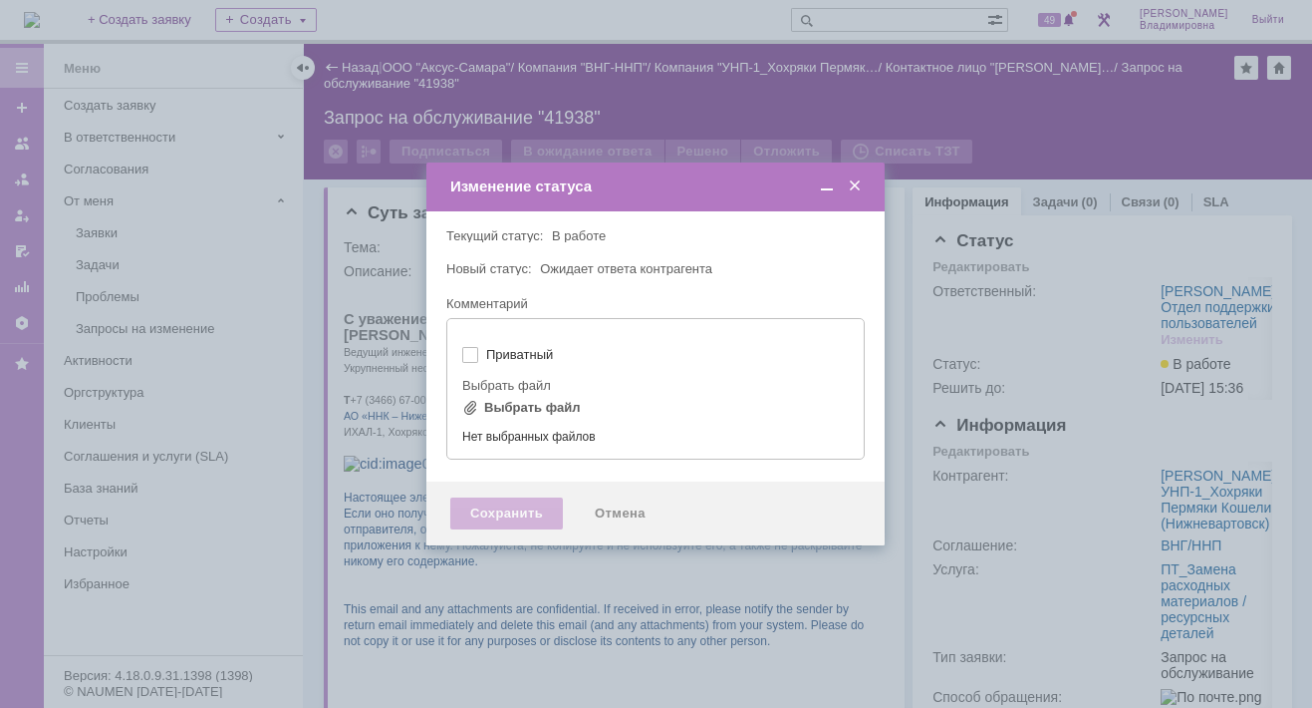
type input "[не указано]"
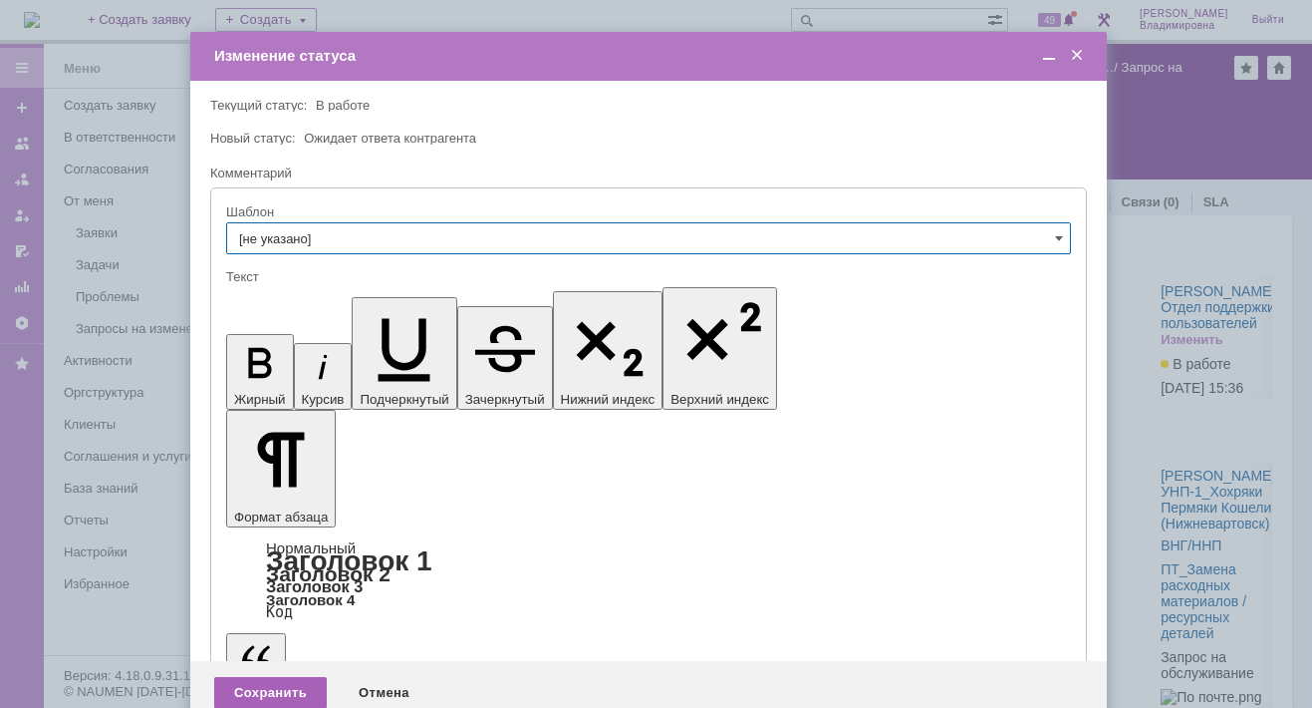
click at [269, 677] on div "Сохранить" at bounding box center [270, 693] width 113 height 32
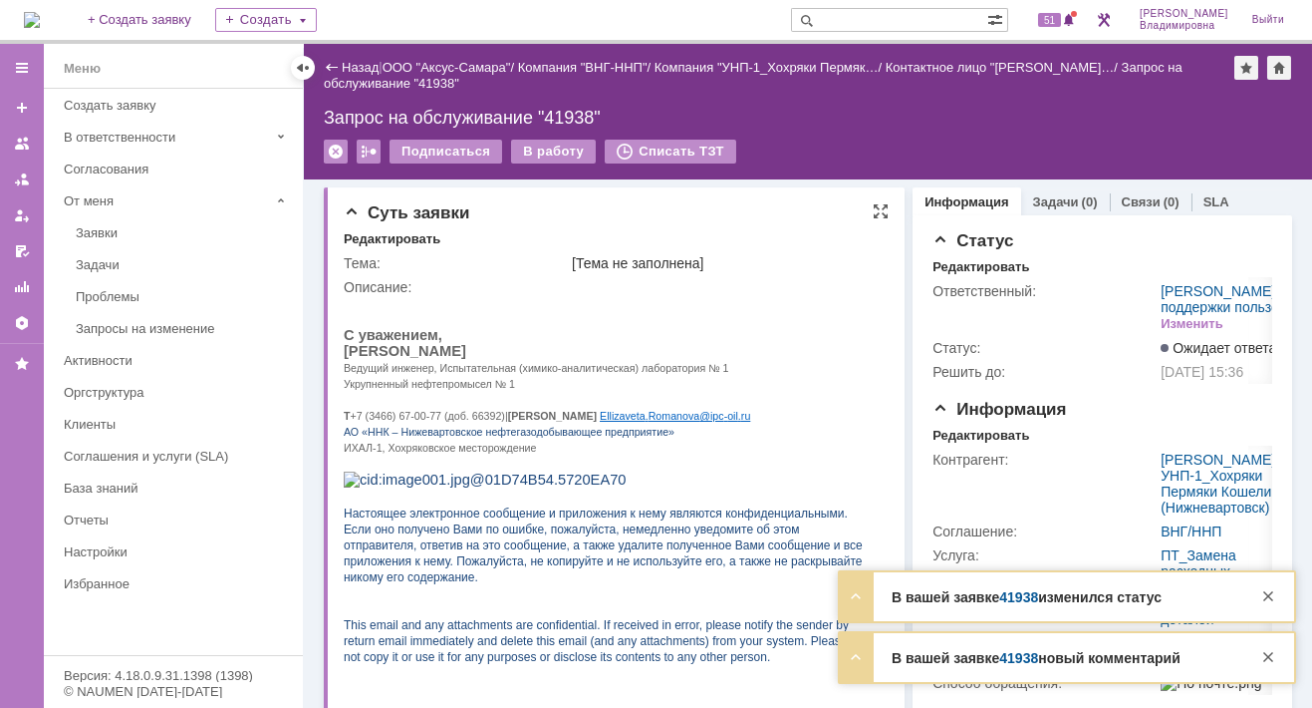
click at [710, 387] on p "Укрупненный нефтепромысел № 1" at bounding box center [609, 383] width 530 height 16
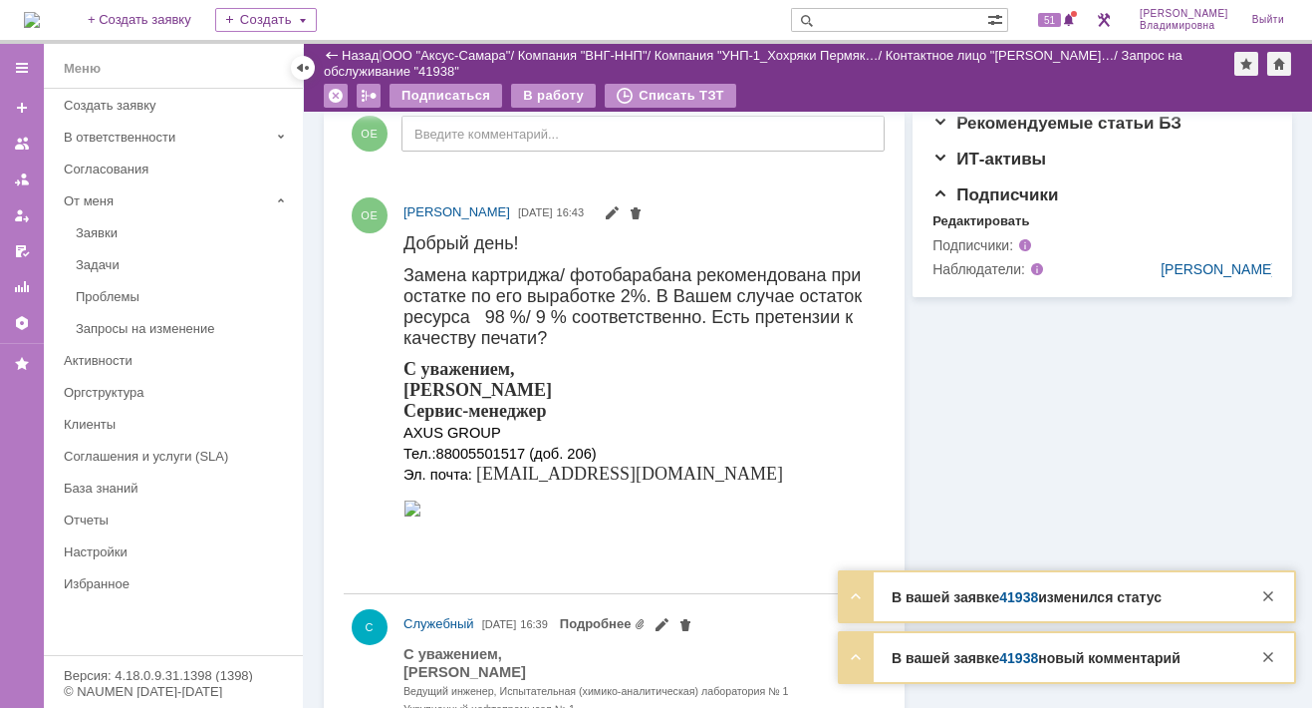
scroll to position [698, 0]
click at [639, 385] on div "С уважением, [PERSON_NAME]-менеджер AXUS GROUP Тел.: [PHONE_NUMBER] (доб. 206) …" at bounding box center [635, 420] width 463 height 126
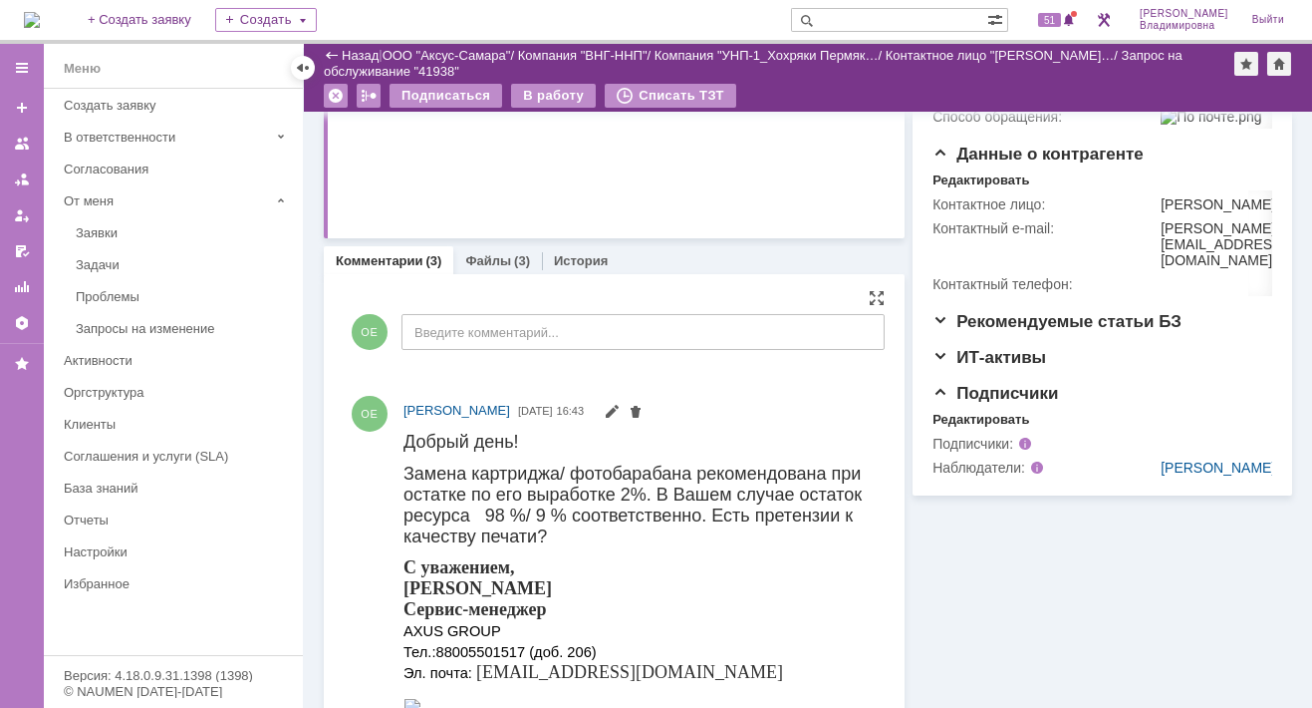
scroll to position [897, 0]
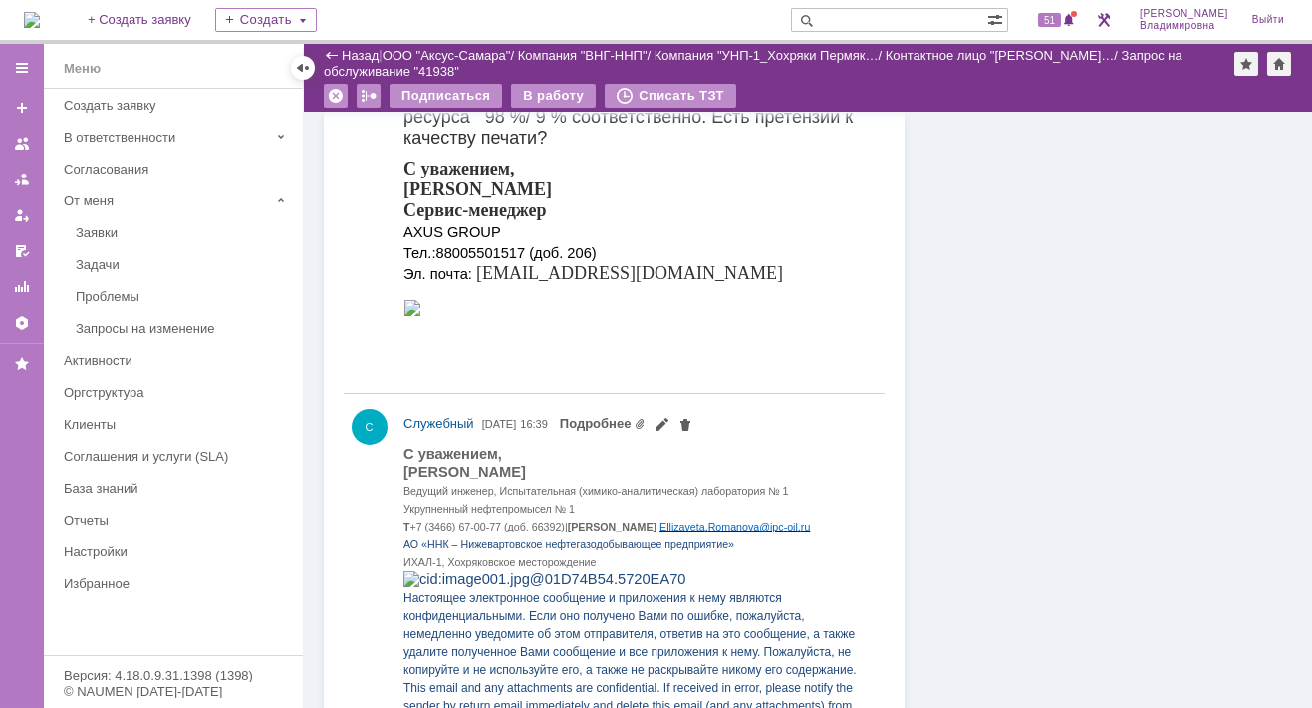
click at [40, 20] on img at bounding box center [32, 20] width 16 height 16
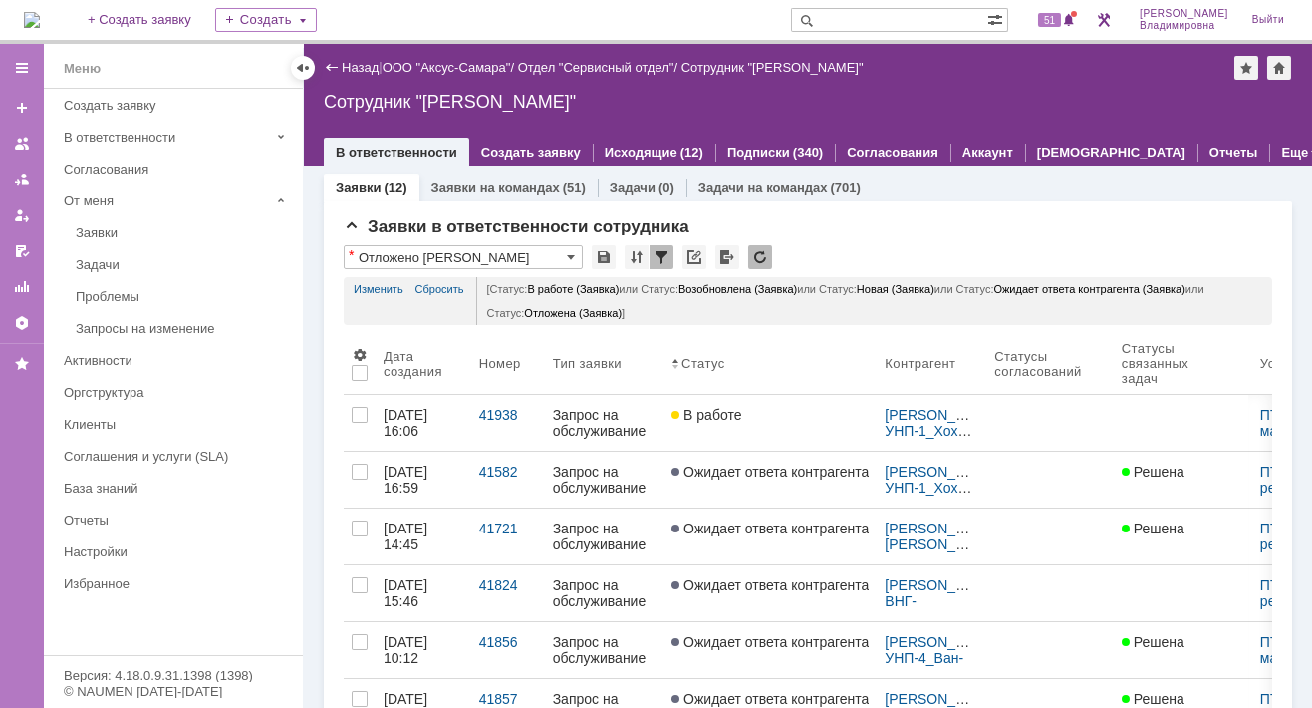
click at [872, 22] on input "text" at bounding box center [889, 20] width 196 height 24
click at [864, 14] on input "text" at bounding box center [889, 20] width 196 height 24
type input "41938"
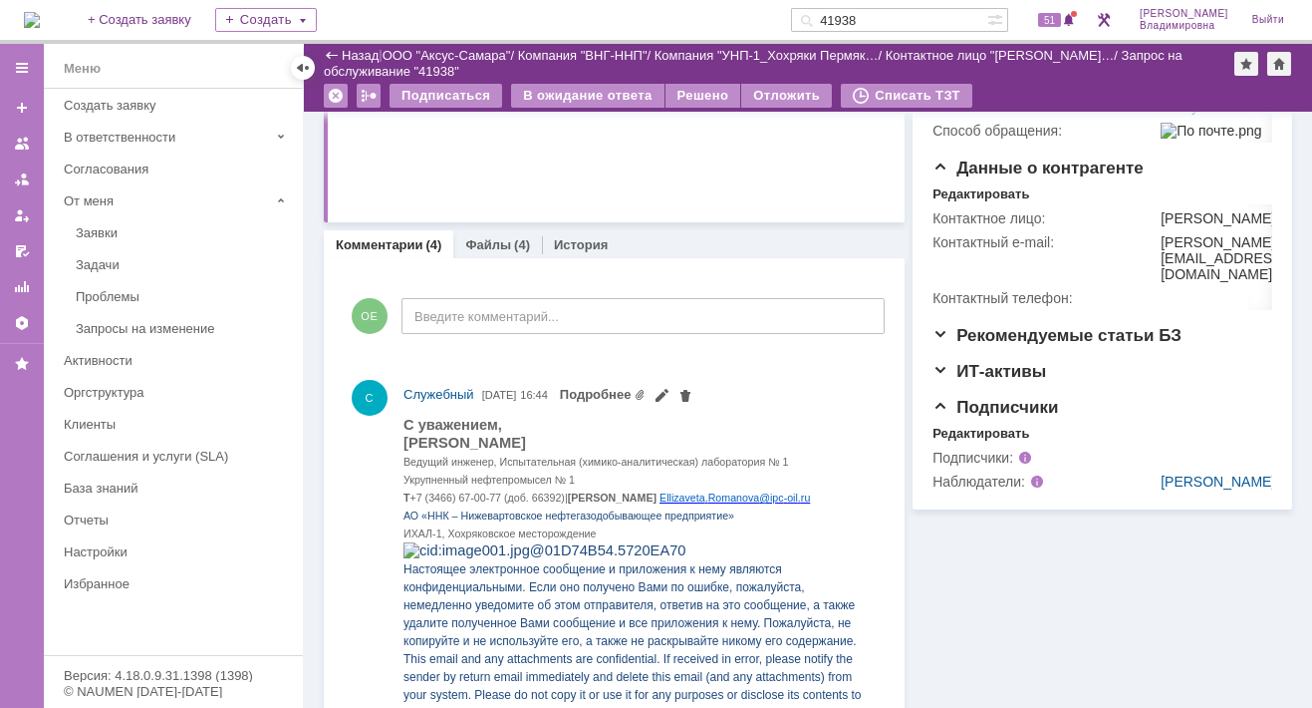
click at [386, 240] on link "Комментарии" at bounding box center [380, 244] width 88 height 15
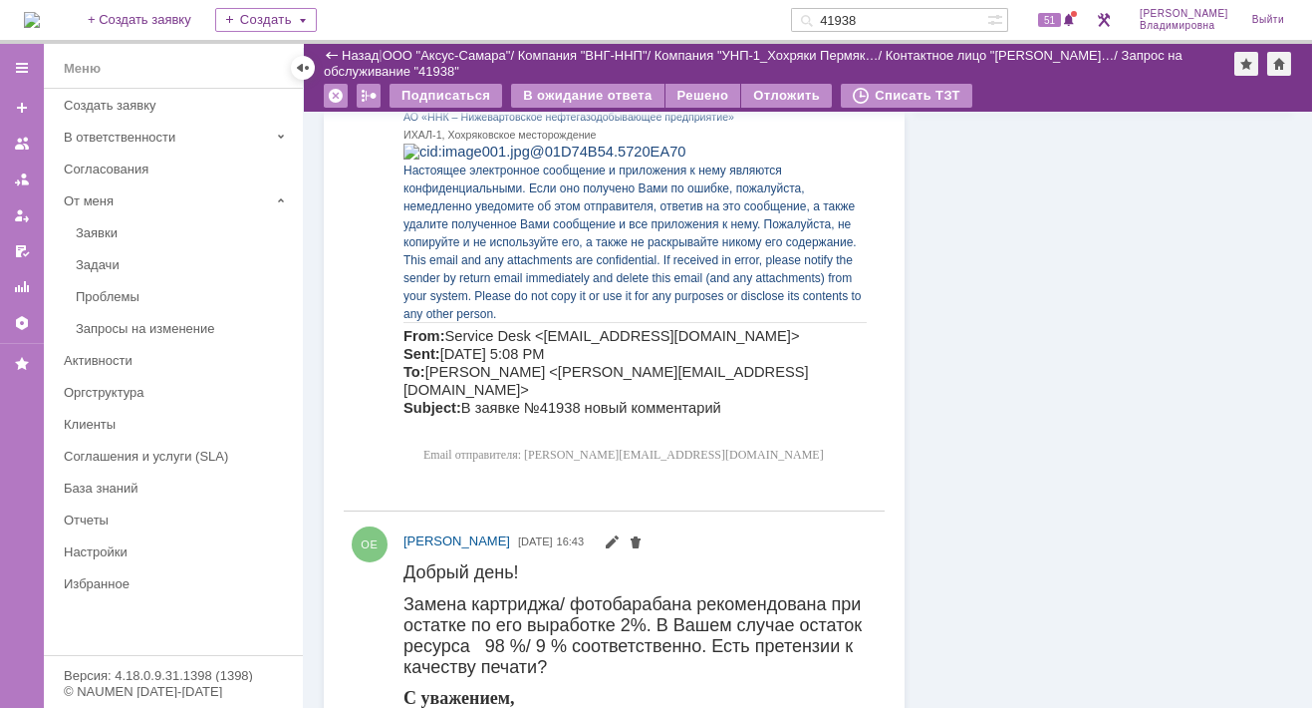
scroll to position [399, 0]
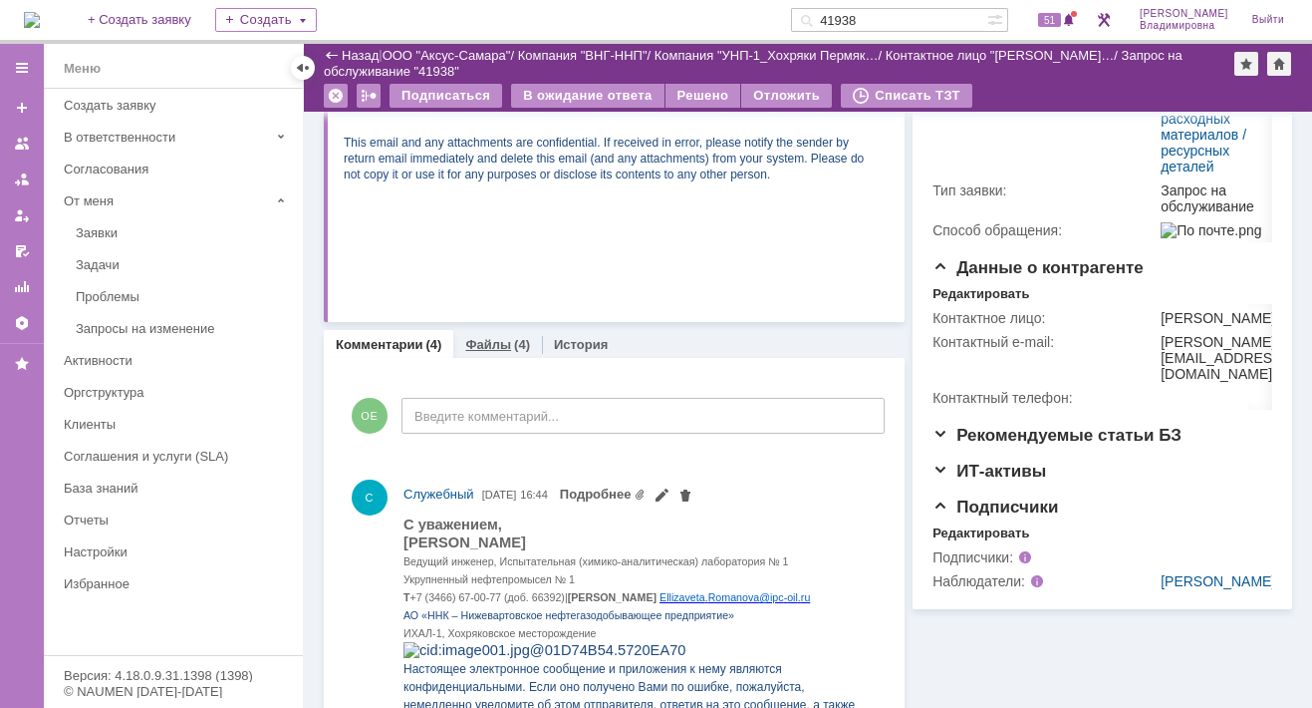
click at [487, 338] on link "Файлы" at bounding box center [488, 344] width 46 height 15
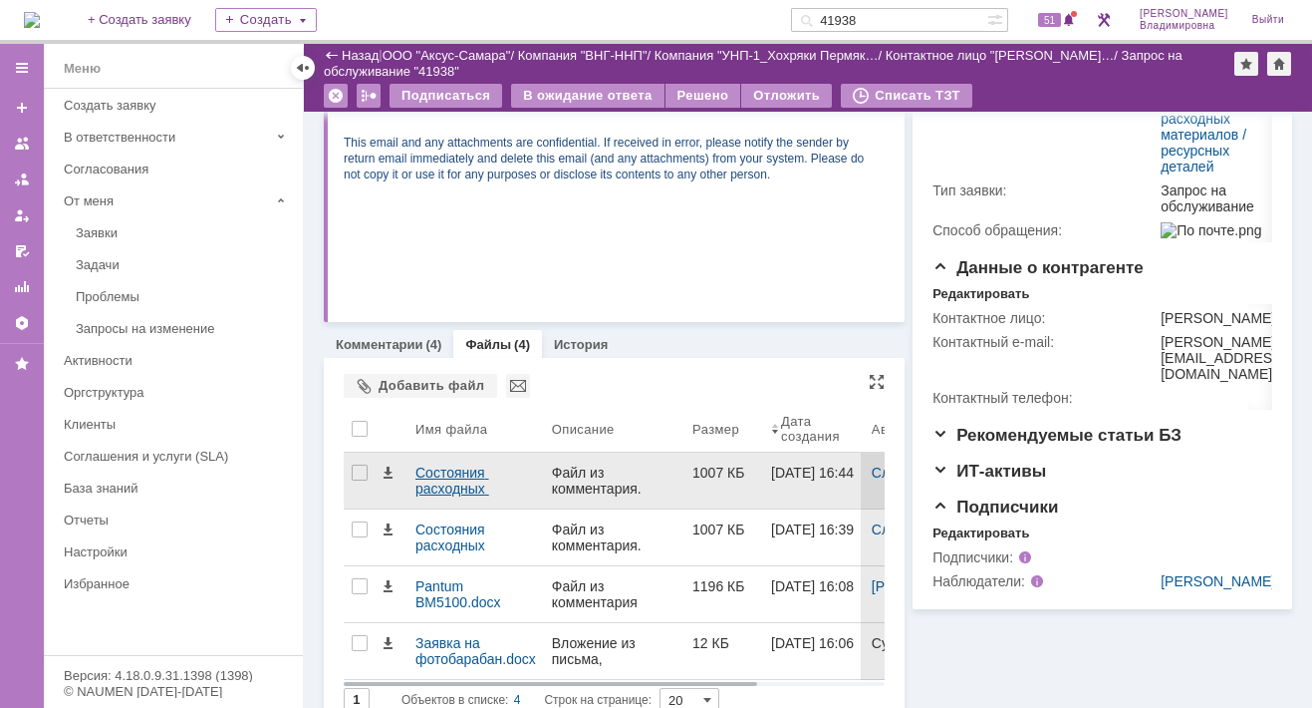
click at [441, 474] on div "Состояния расходных материалов.pdf" at bounding box center [476, 480] width 121 height 32
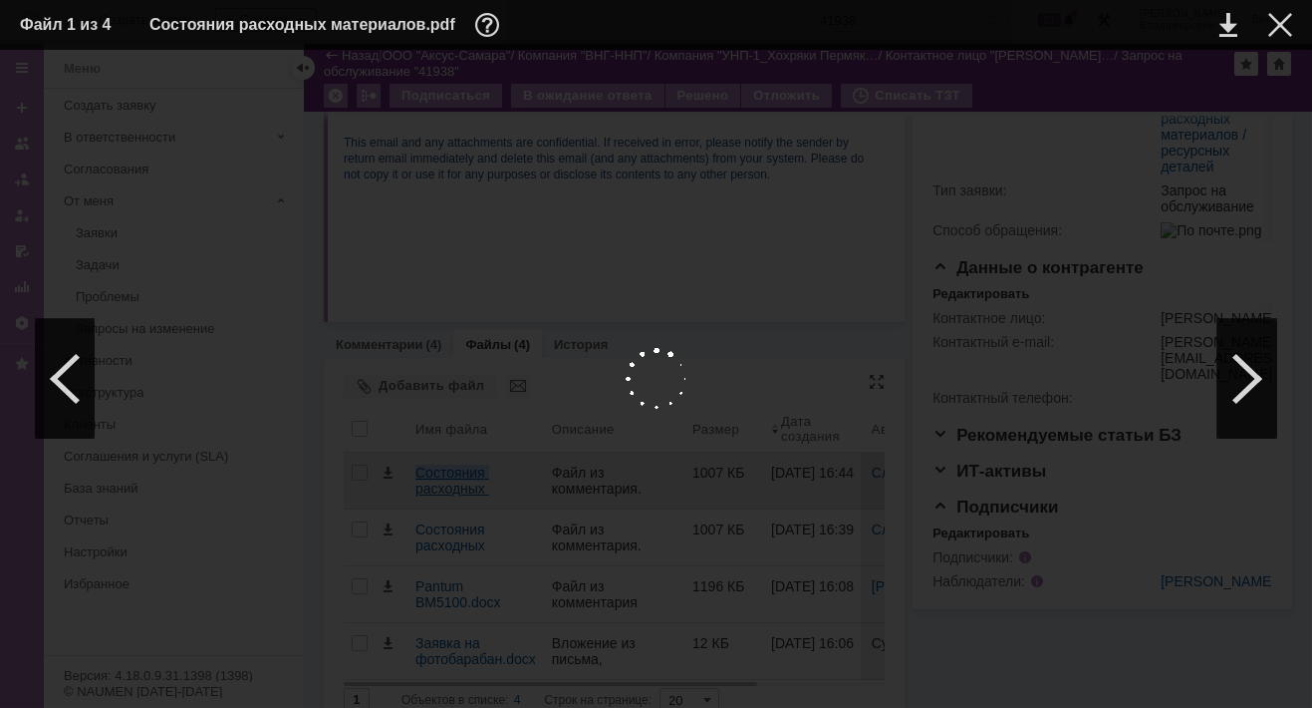
click at [441, 474] on body "Идет загрузка, пожалуйста, подождите. На домашнюю + Создать заявку Создать 4193…" at bounding box center [656, 354] width 1312 height 708
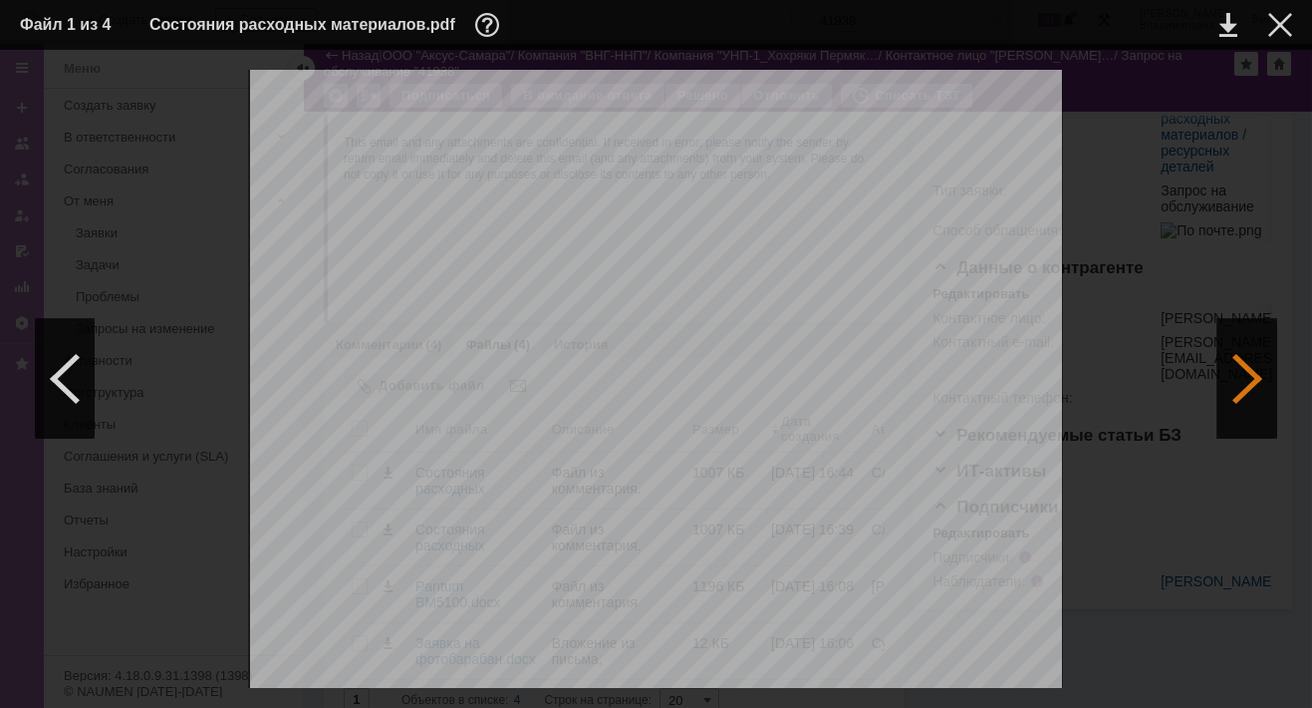
click at [1245, 372] on div at bounding box center [1248, 379] width 60 height 120
click at [1245, 373] on div at bounding box center [1248, 379] width 60 height 120
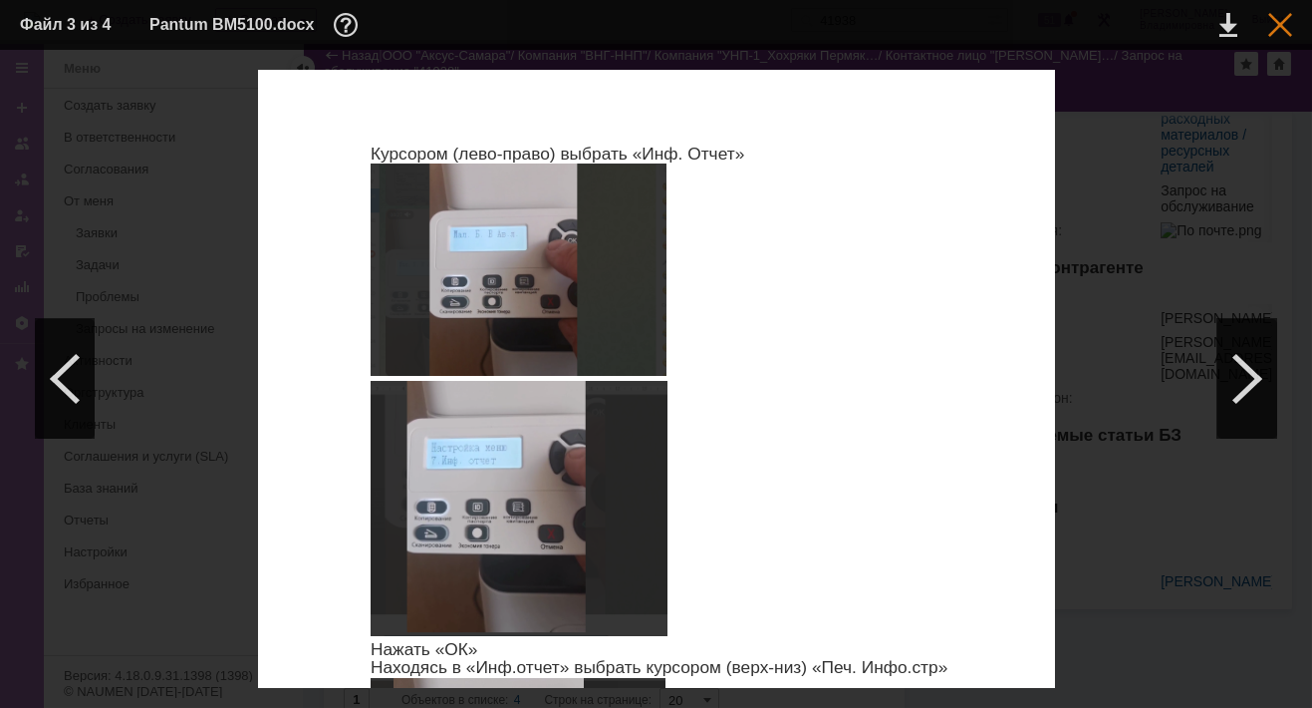
click at [1277, 17] on div at bounding box center [1281, 25] width 24 height 24
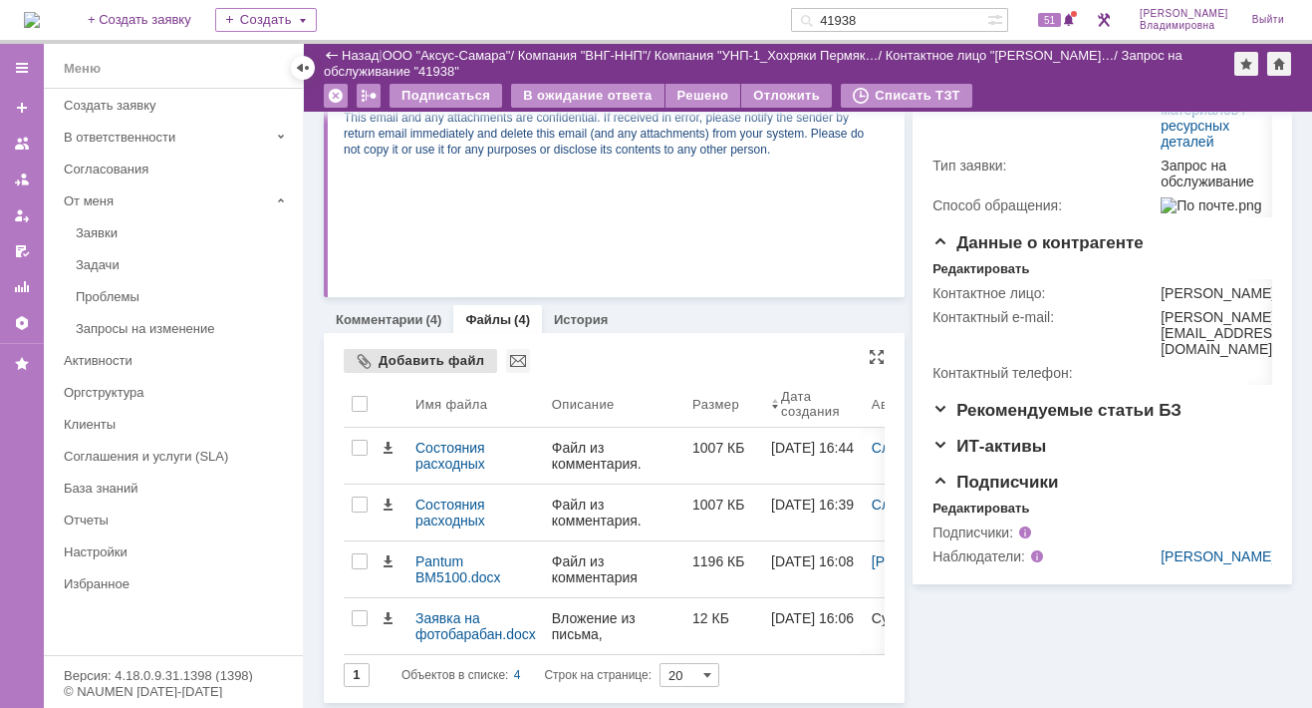
scroll to position [431, 0]
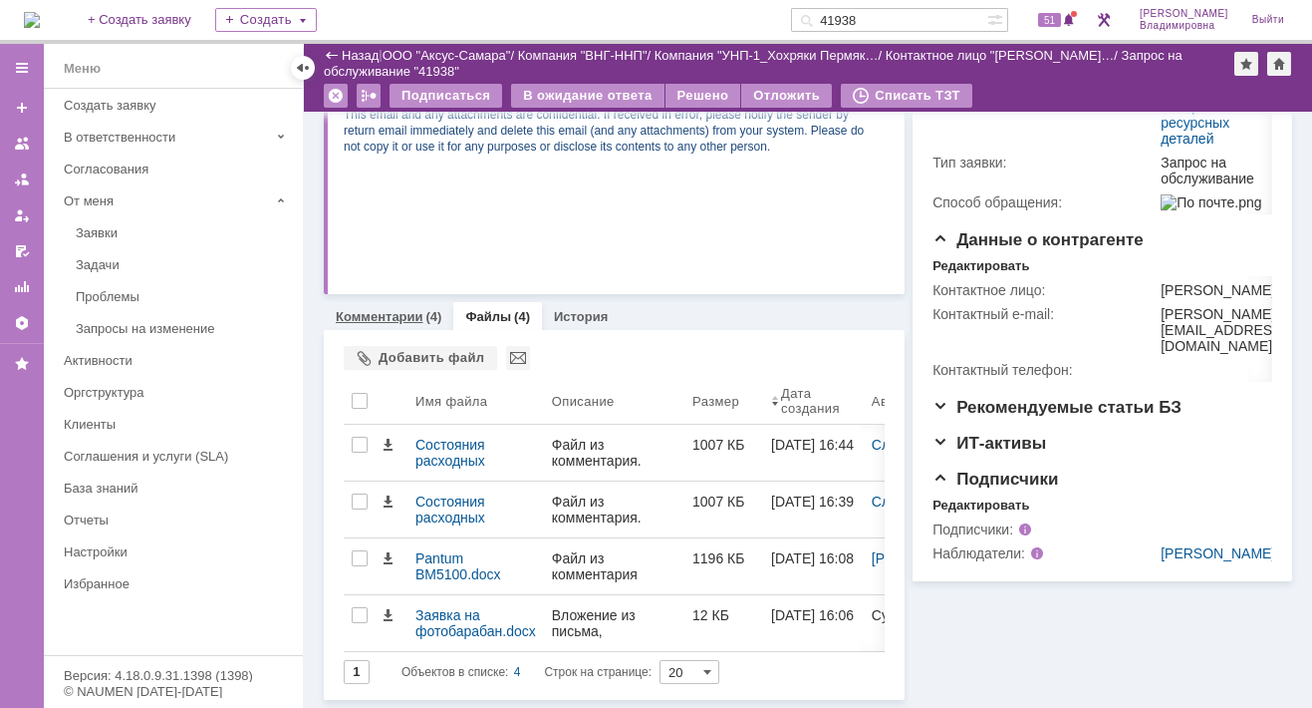
click at [404, 302] on div "Комментарии (4)" at bounding box center [389, 316] width 130 height 29
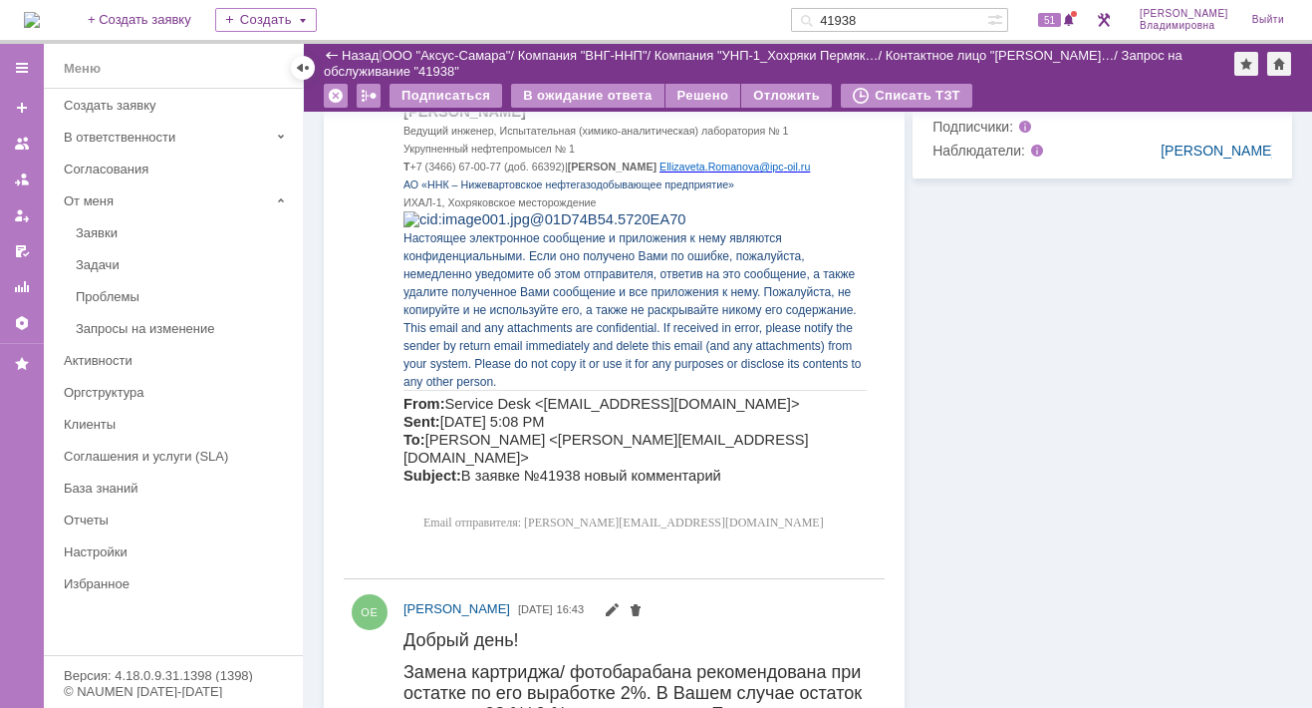
scroll to position [431, 0]
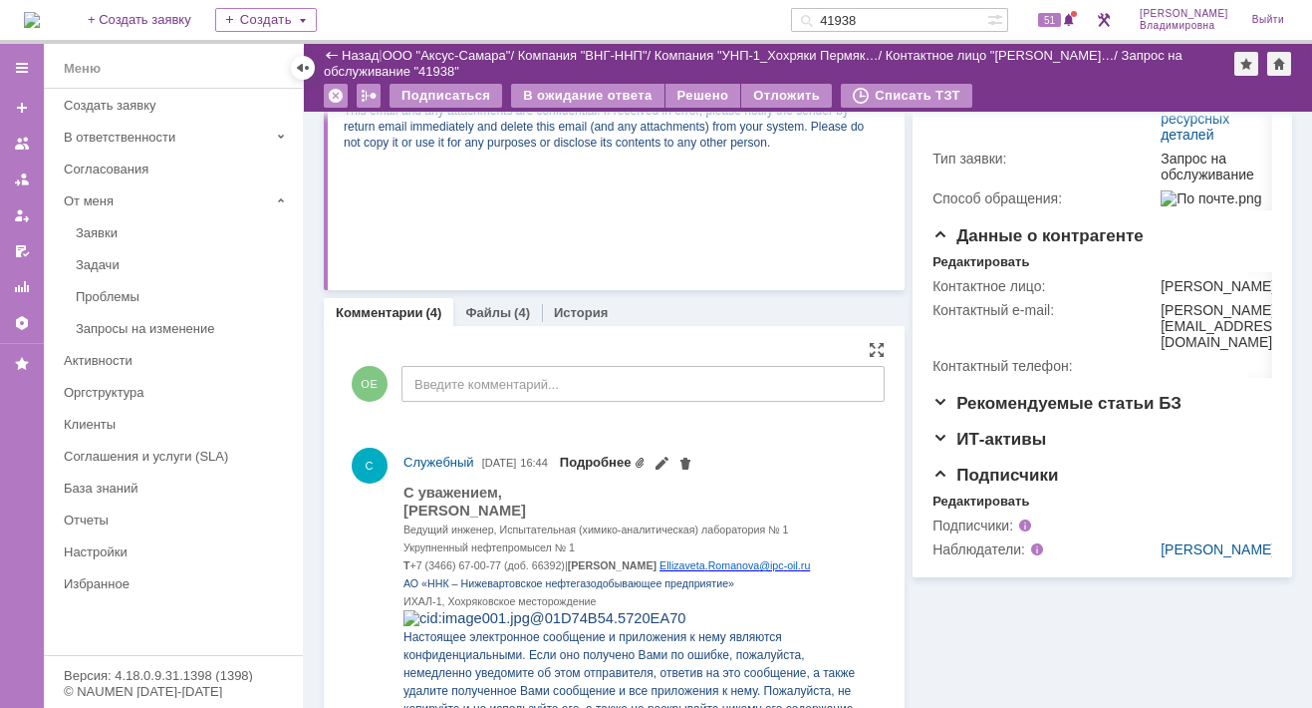
click at [647, 456] on link "Подробнее" at bounding box center [603, 461] width 87 height 15
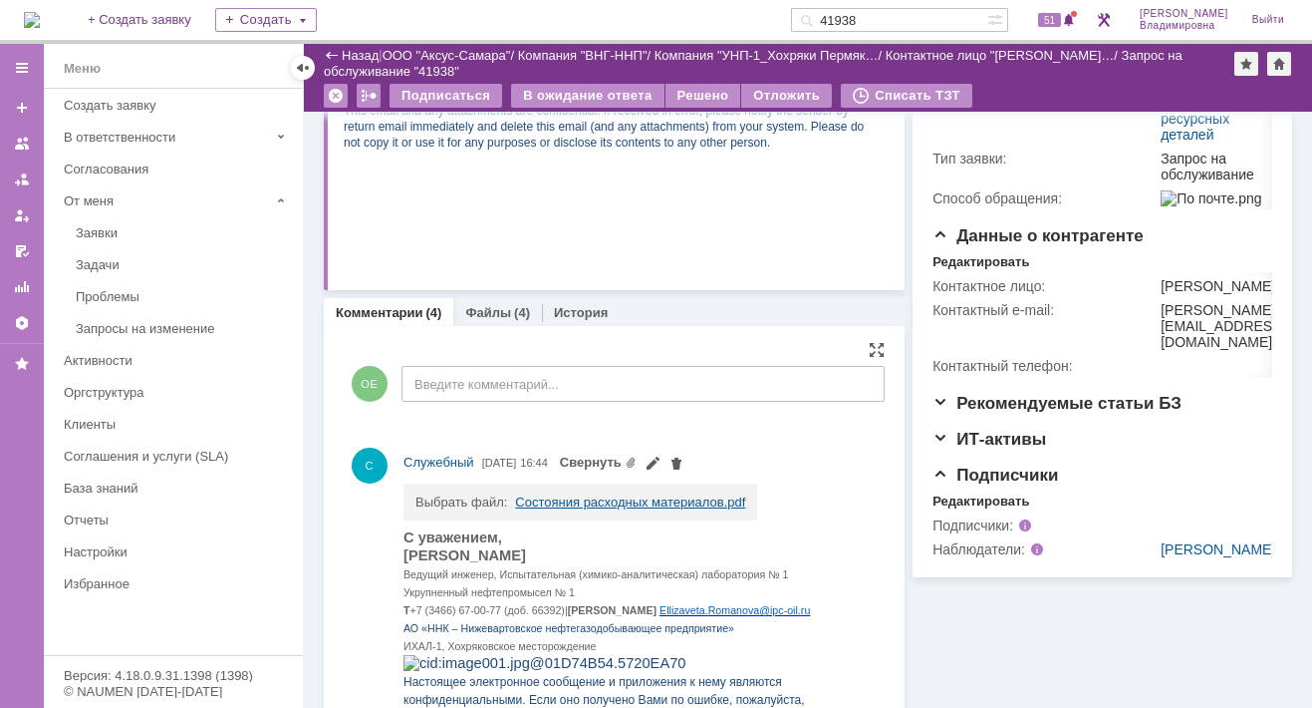
click at [550, 501] on link "Состояния расходных материалов.pdf" at bounding box center [630, 501] width 230 height 15
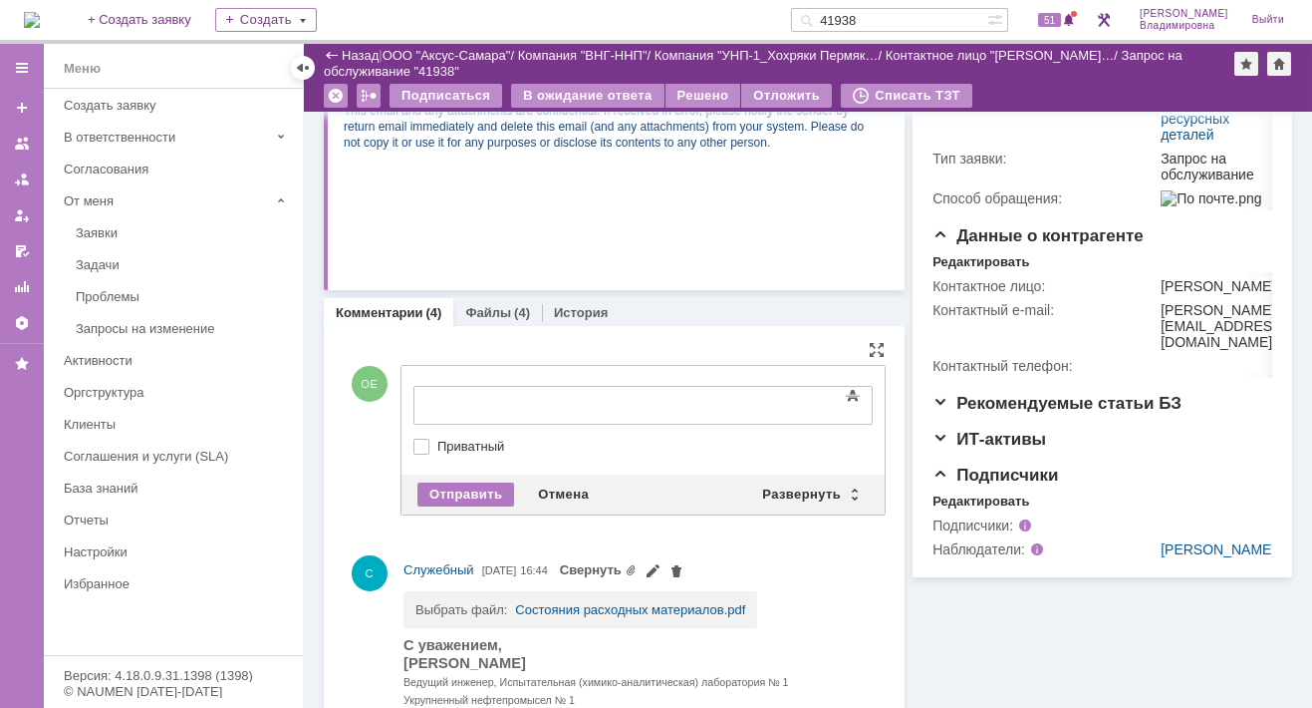
scroll to position [0, 0]
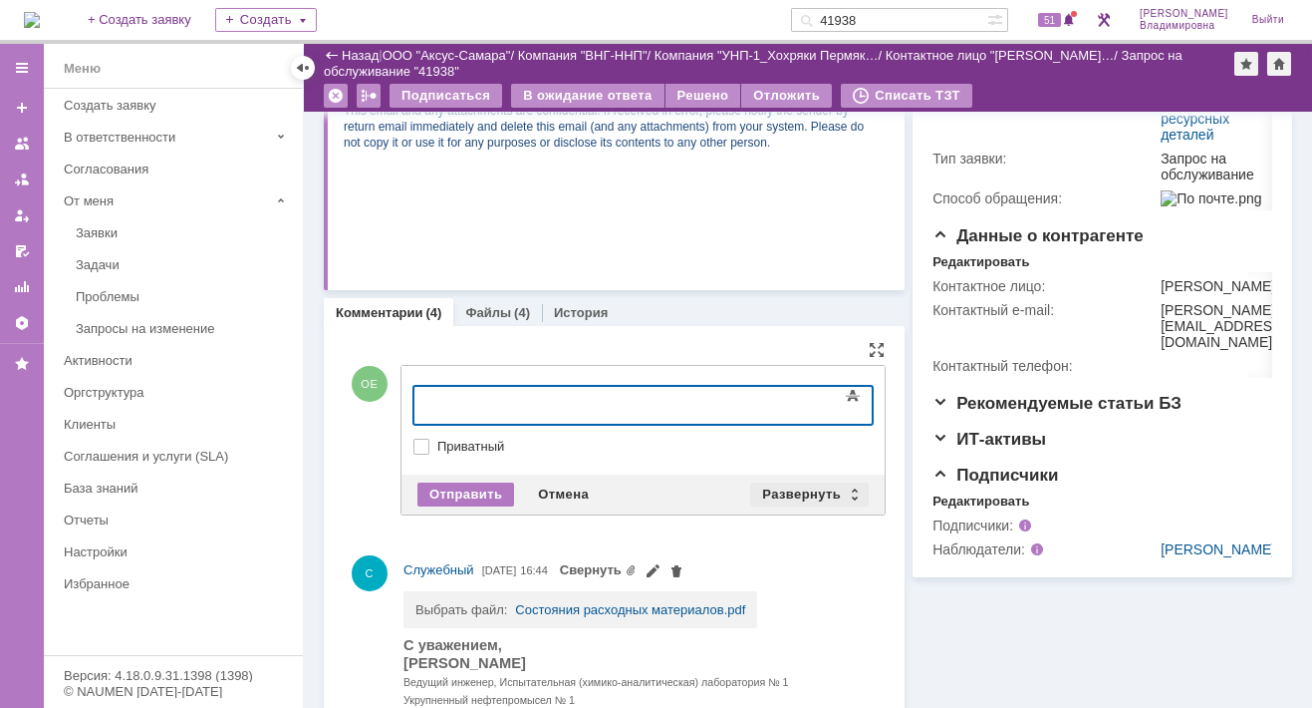
click at [825, 484] on div "Развернуть" at bounding box center [809, 494] width 119 height 24
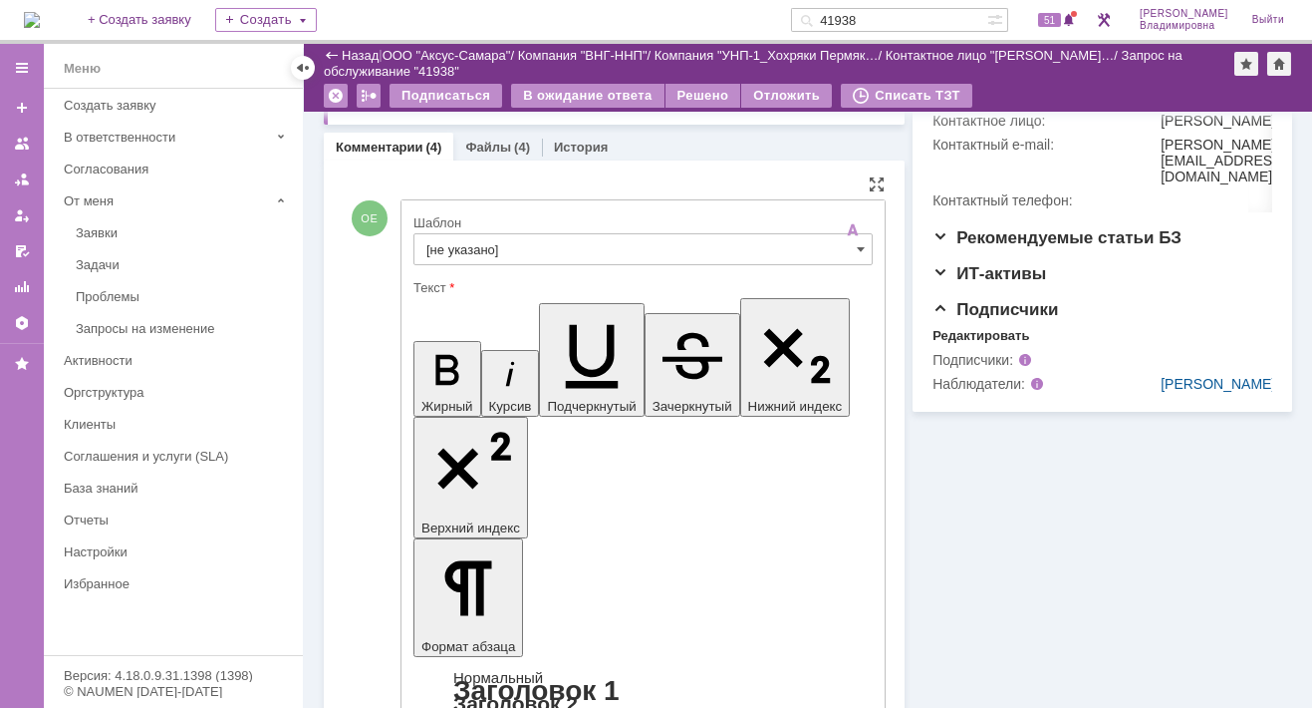
scroll to position [598, 0]
click at [447, 240] on input "[не указано]" at bounding box center [643, 247] width 459 height 32
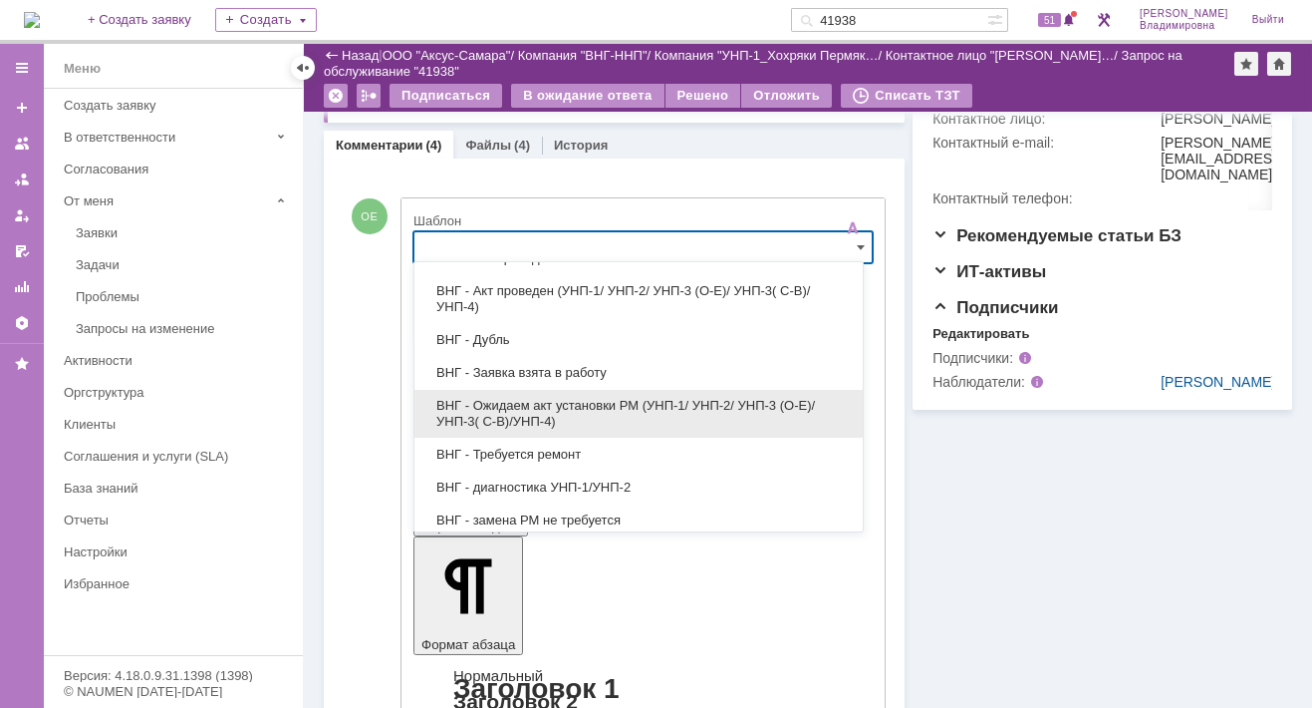
scroll to position [199, 0]
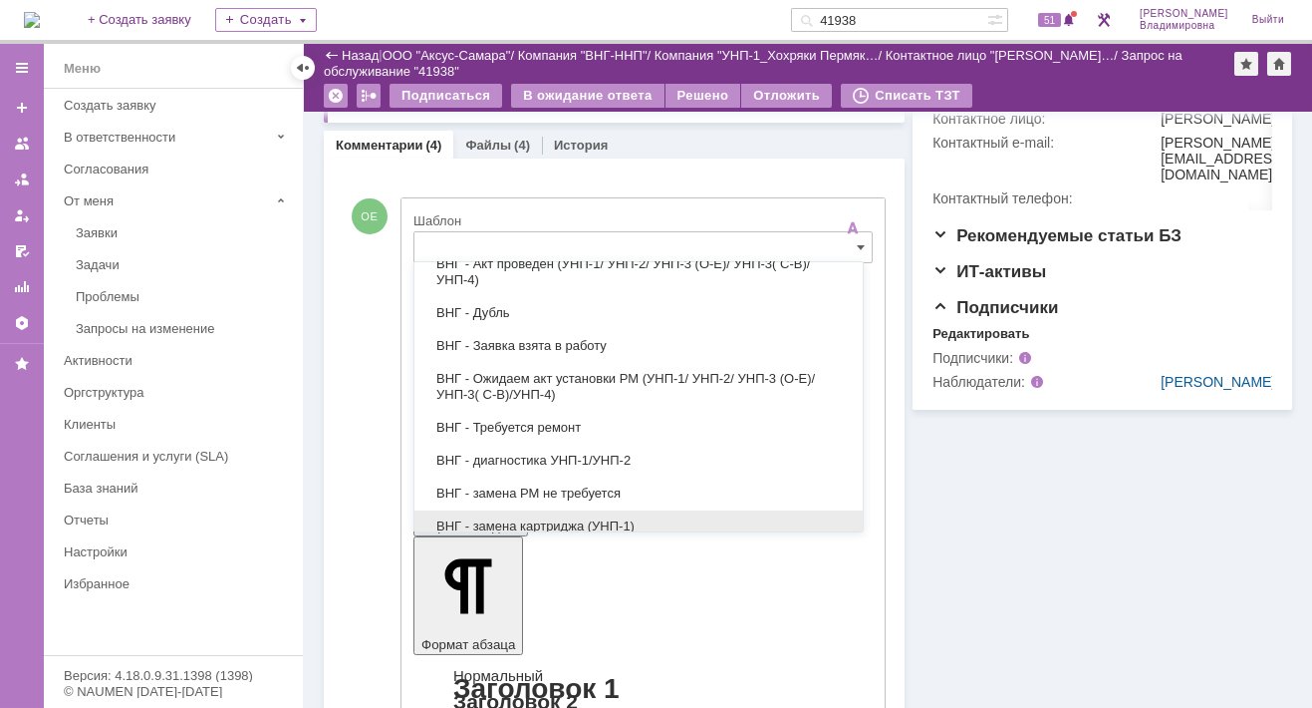
click at [556, 518] on span "ВНГ - замена картриджа (УНП-1)" at bounding box center [639, 526] width 425 height 16
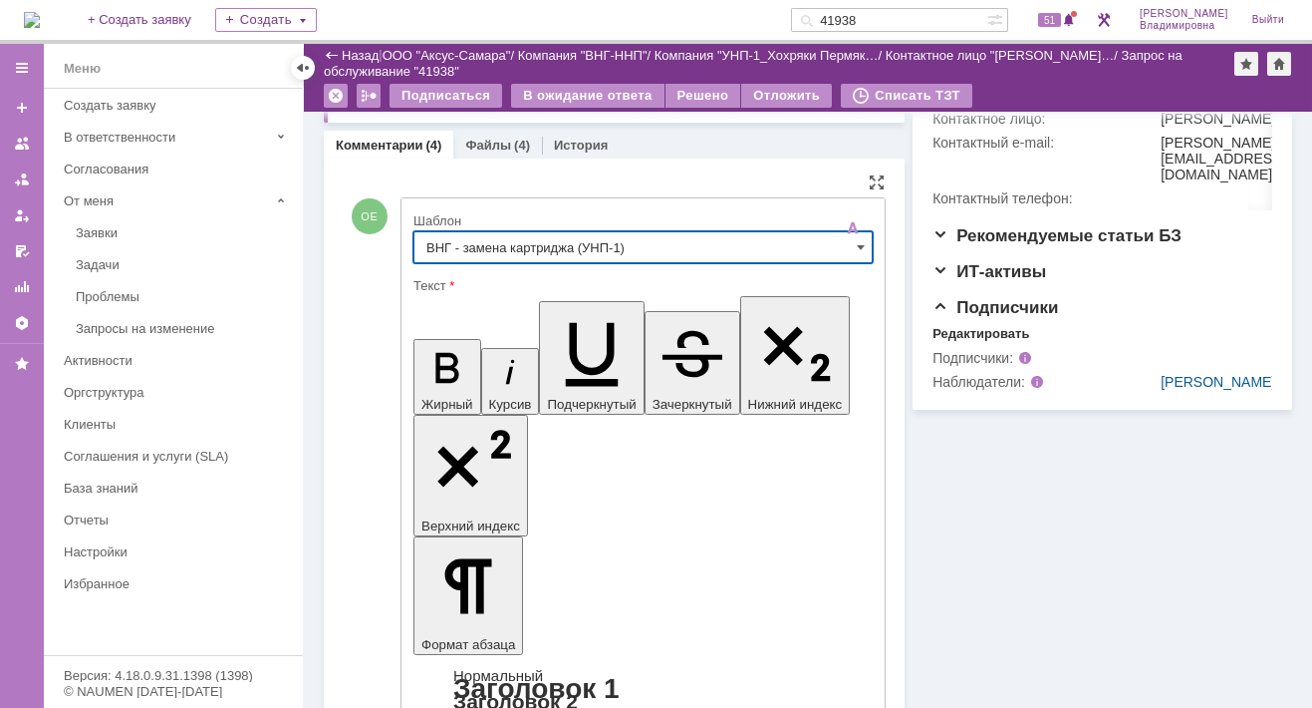
type input "ВНГ - замена картриджа (УНП-1)"
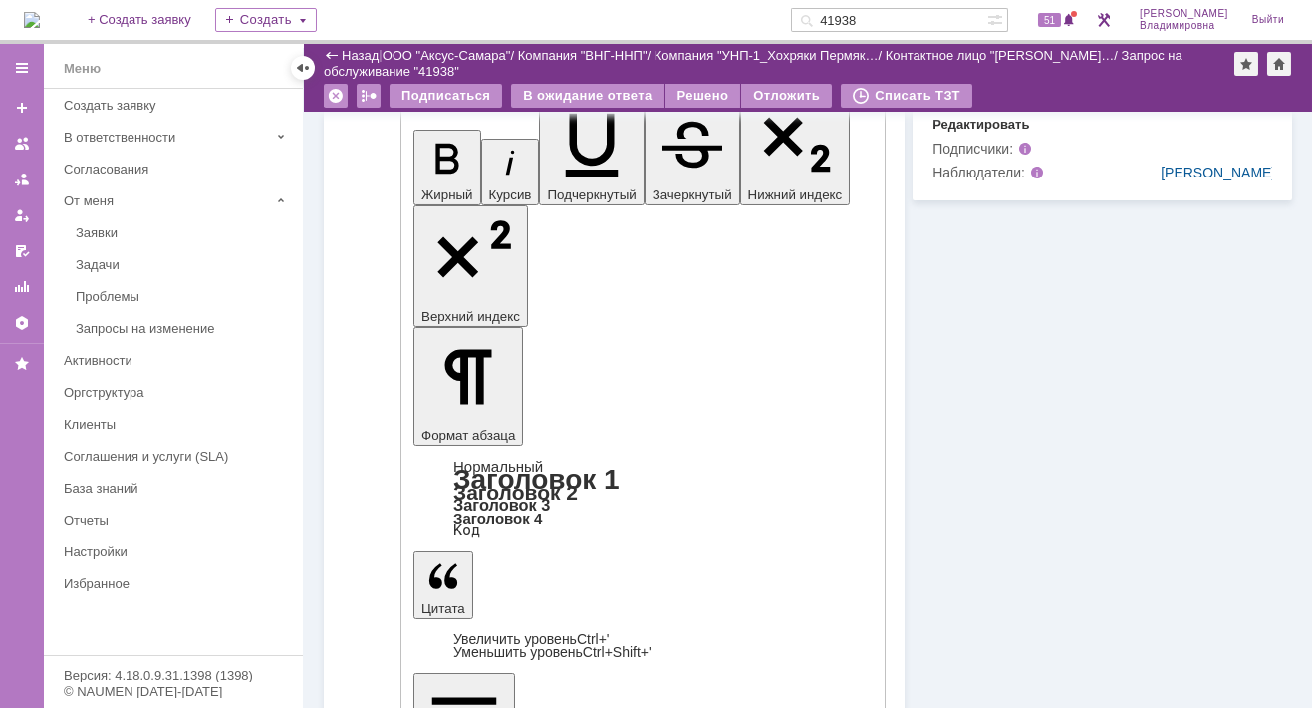
scroll to position [1195, 0]
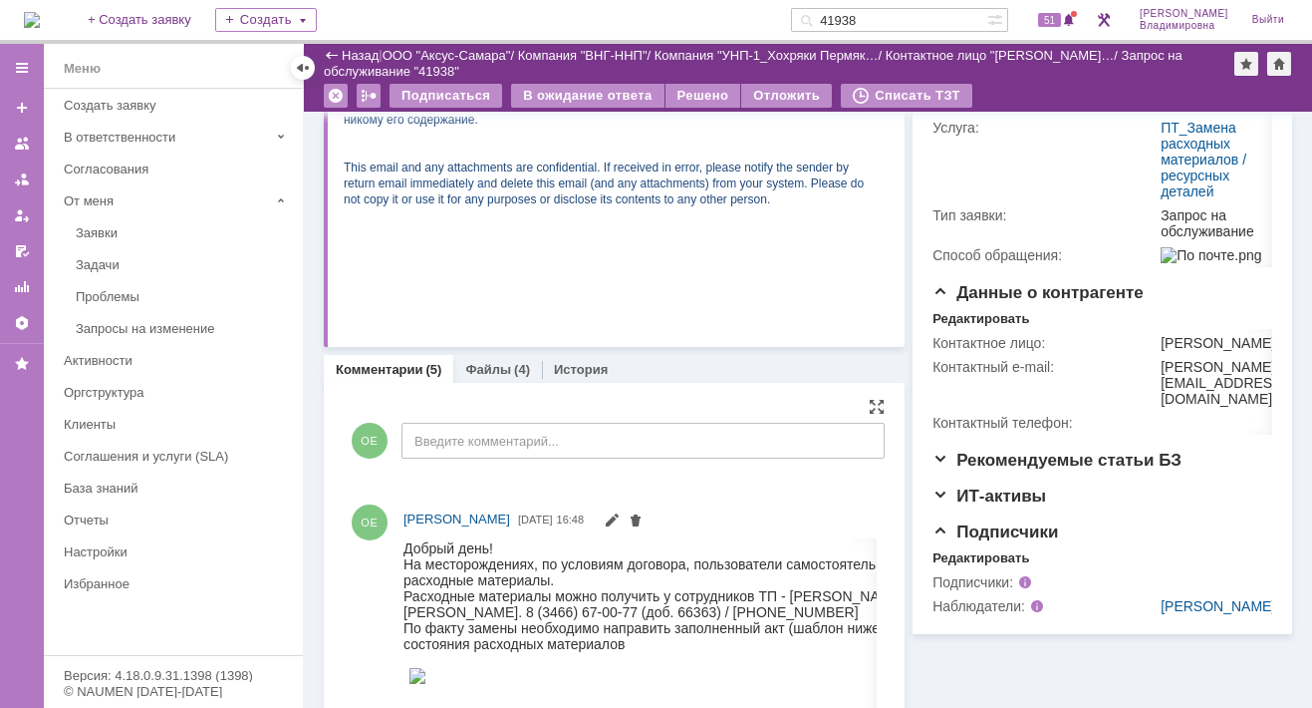
scroll to position [598, 0]
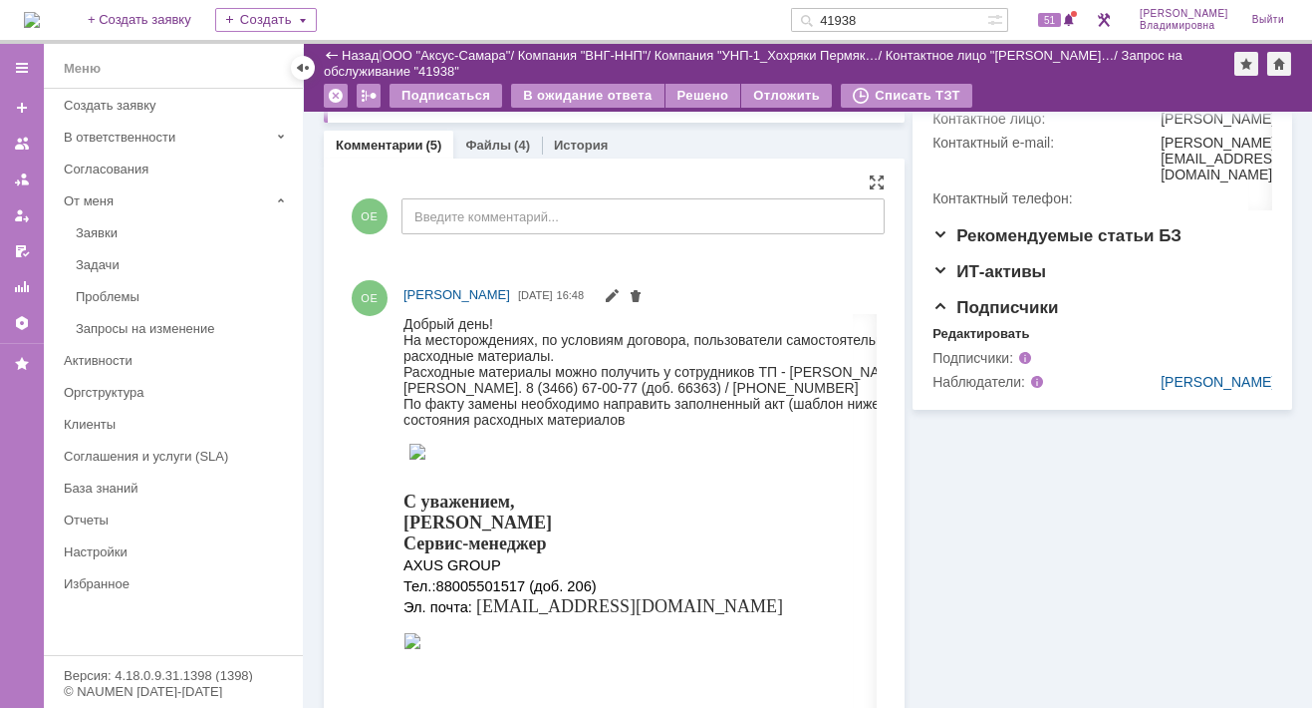
drag, startPoint x: 890, startPoint y: 15, endPoint x: 829, endPoint y: 15, distance: 60.8
click at [829, 15] on div "41938" at bounding box center [889, 20] width 196 height 24
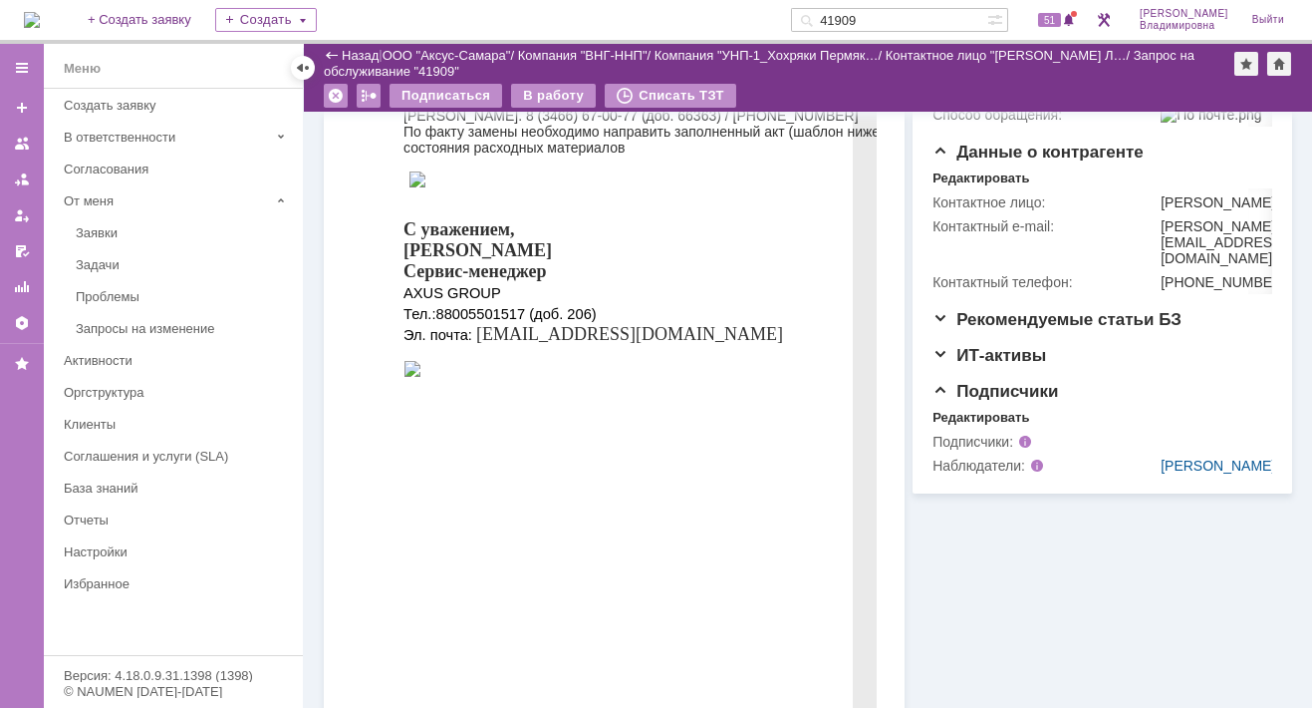
scroll to position [1095, 0]
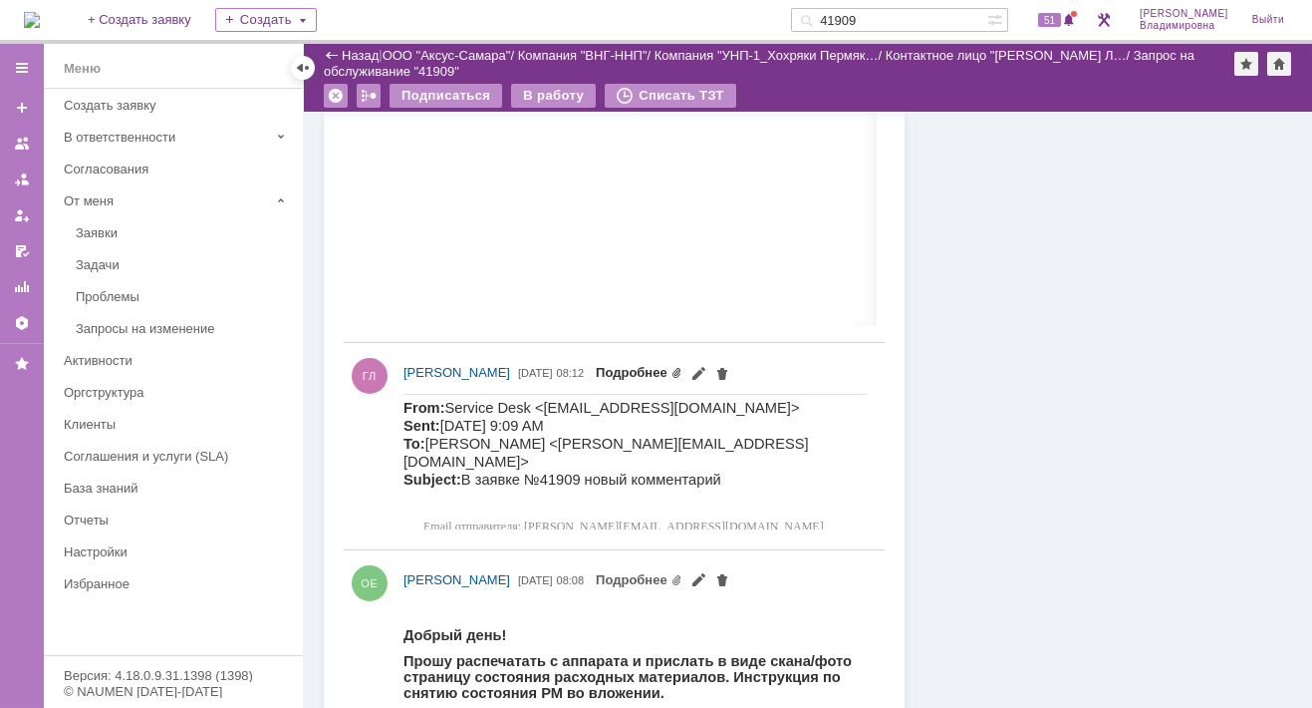
click at [683, 369] on link "Подробнее" at bounding box center [639, 372] width 87 height 15
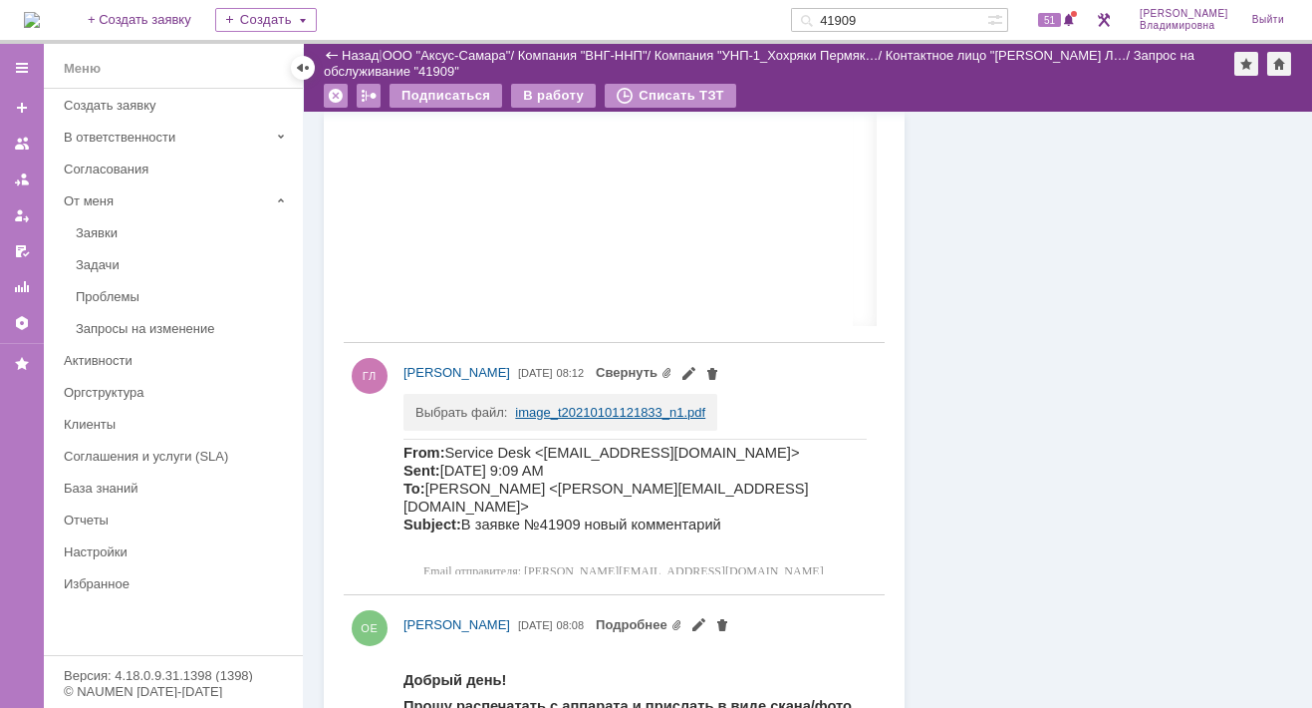
click at [547, 410] on link "image_t20210101121833_n1.pdf" at bounding box center [610, 412] width 190 height 15
drag, startPoint x: 884, startPoint y: 12, endPoint x: 896, endPoint y: 16, distance: 12.6
click at [896, 16] on input "41909" at bounding box center [889, 20] width 196 height 24
click at [896, 13] on input "41909" at bounding box center [889, 20] width 196 height 24
type input "41908"
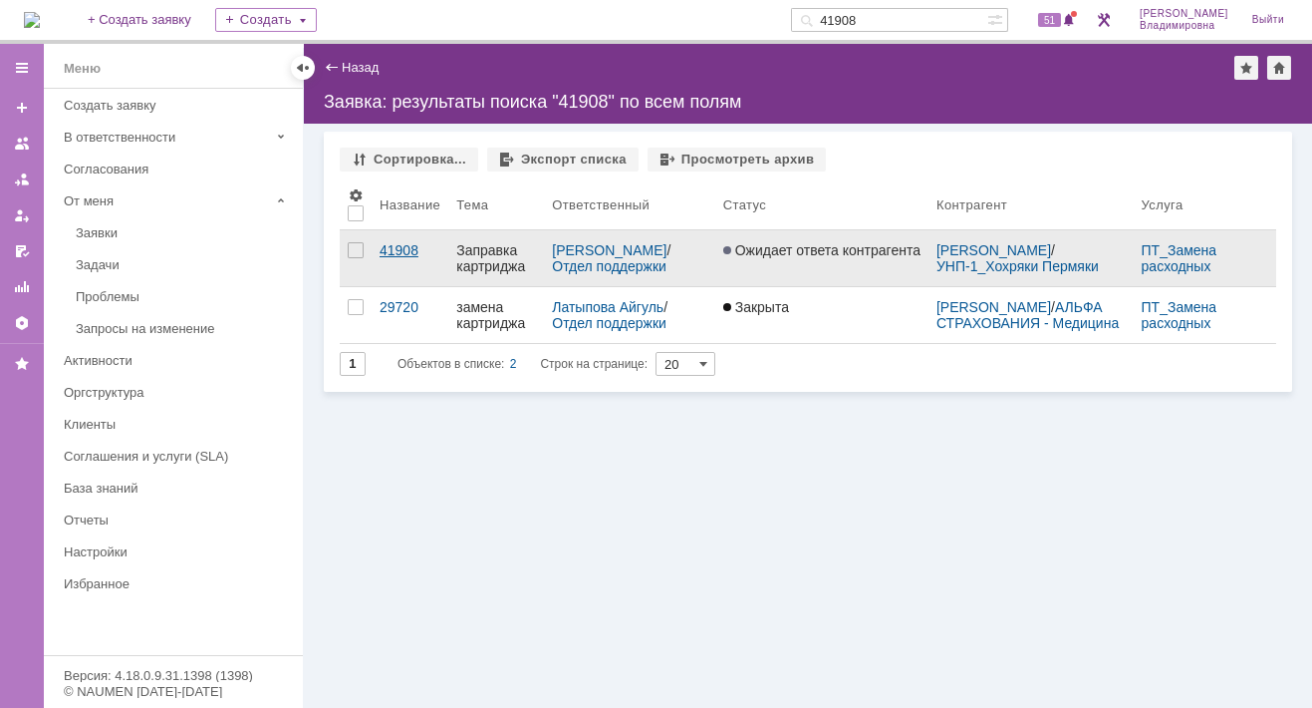
click at [401, 247] on div "41908" at bounding box center [410, 250] width 61 height 16
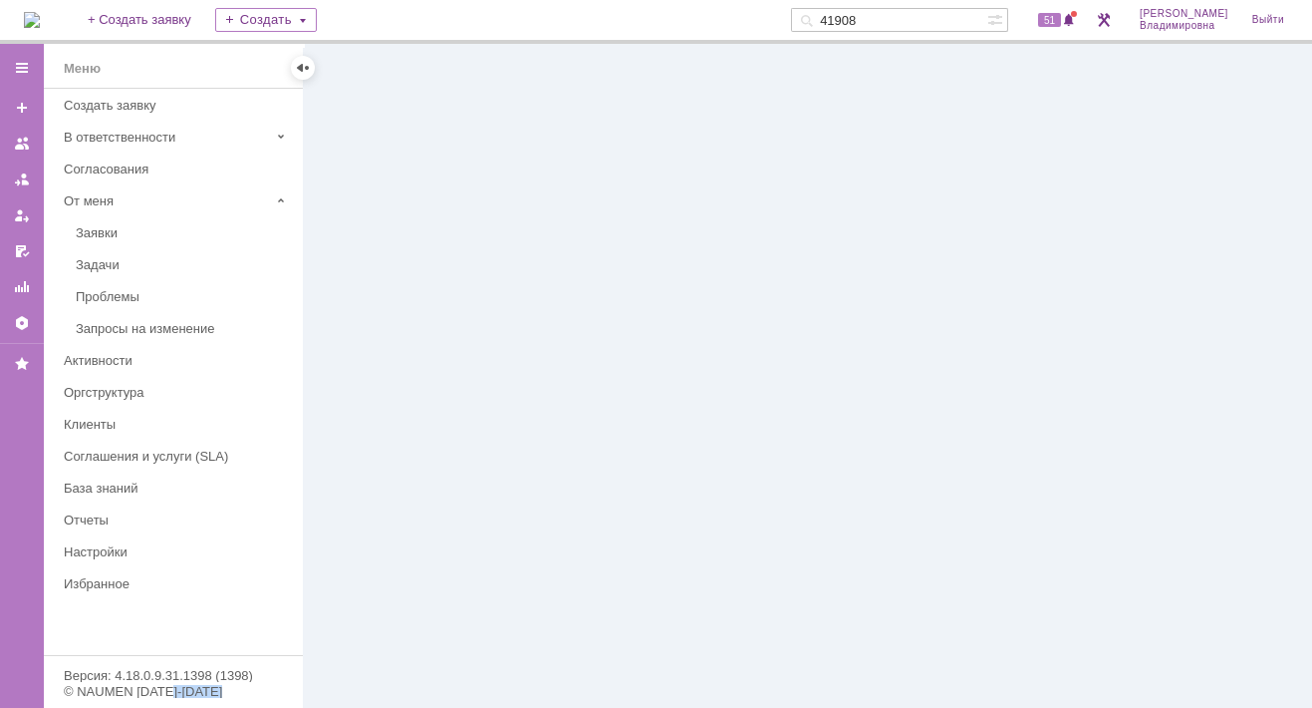
click at [401, 247] on div at bounding box center [808, 376] width 1009 height 664
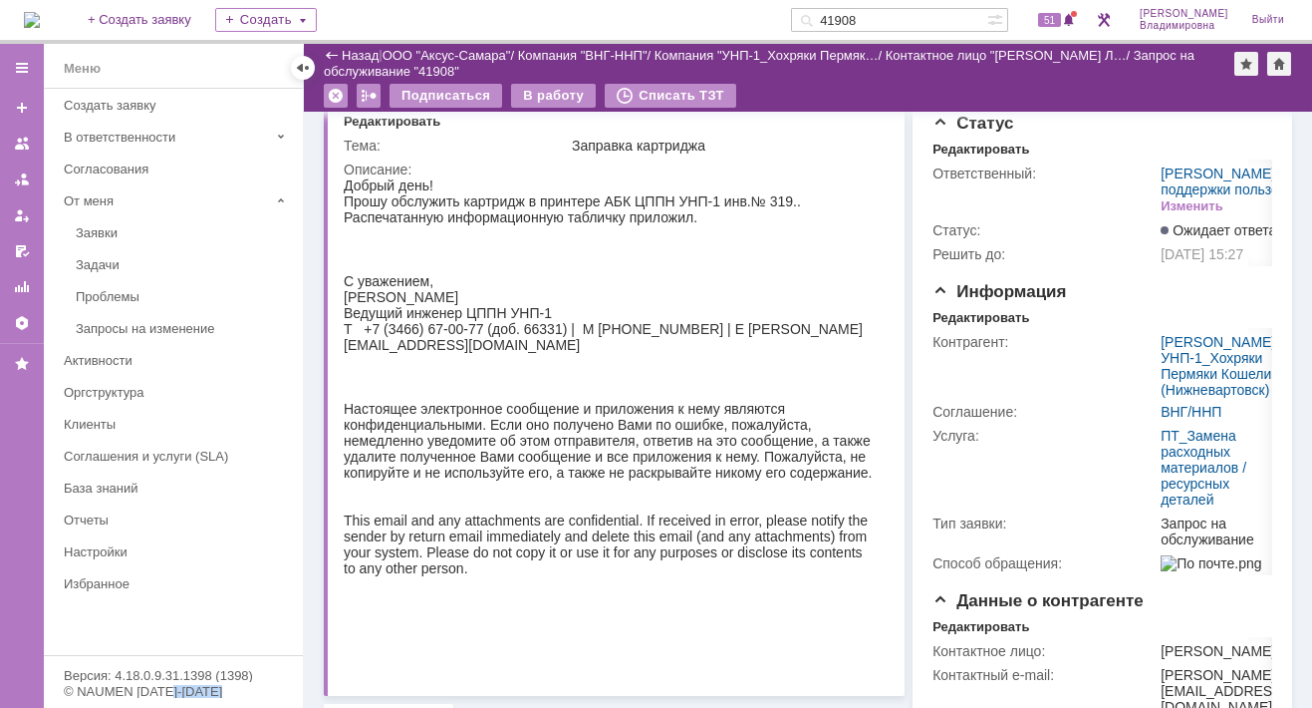
scroll to position [547, 0]
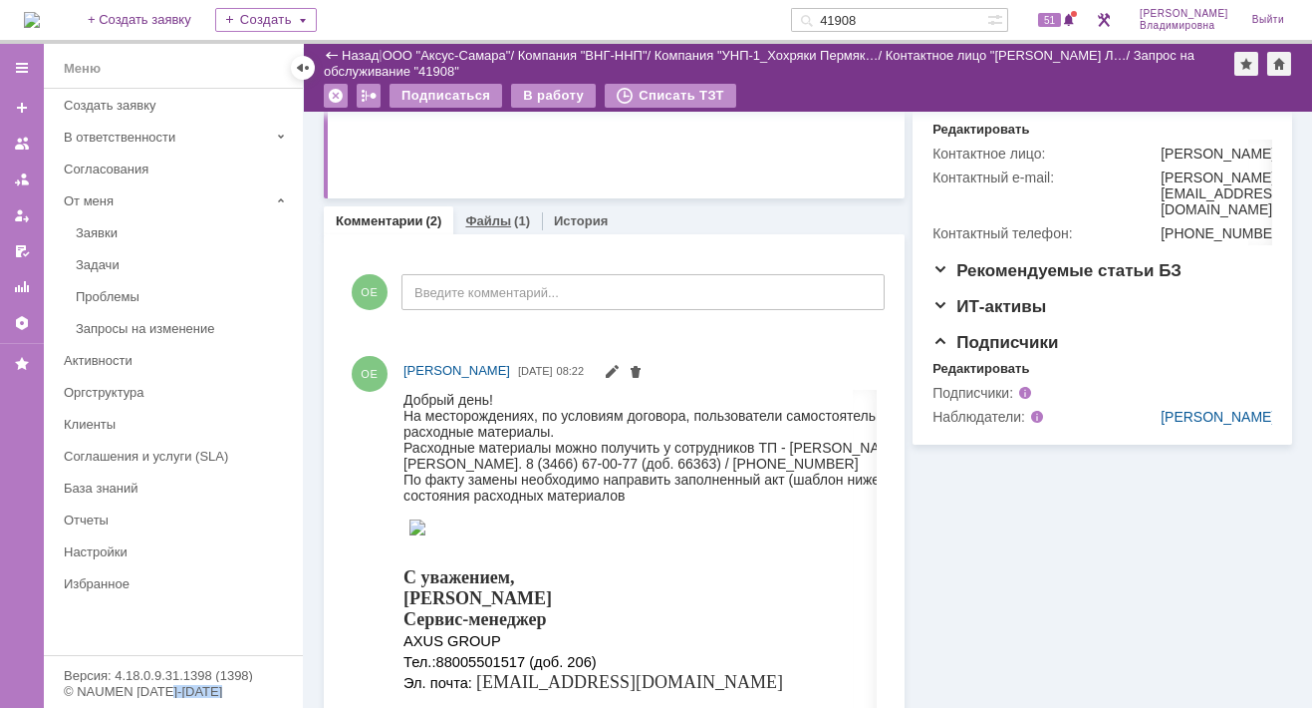
click at [468, 220] on link "Файлы" at bounding box center [488, 220] width 46 height 15
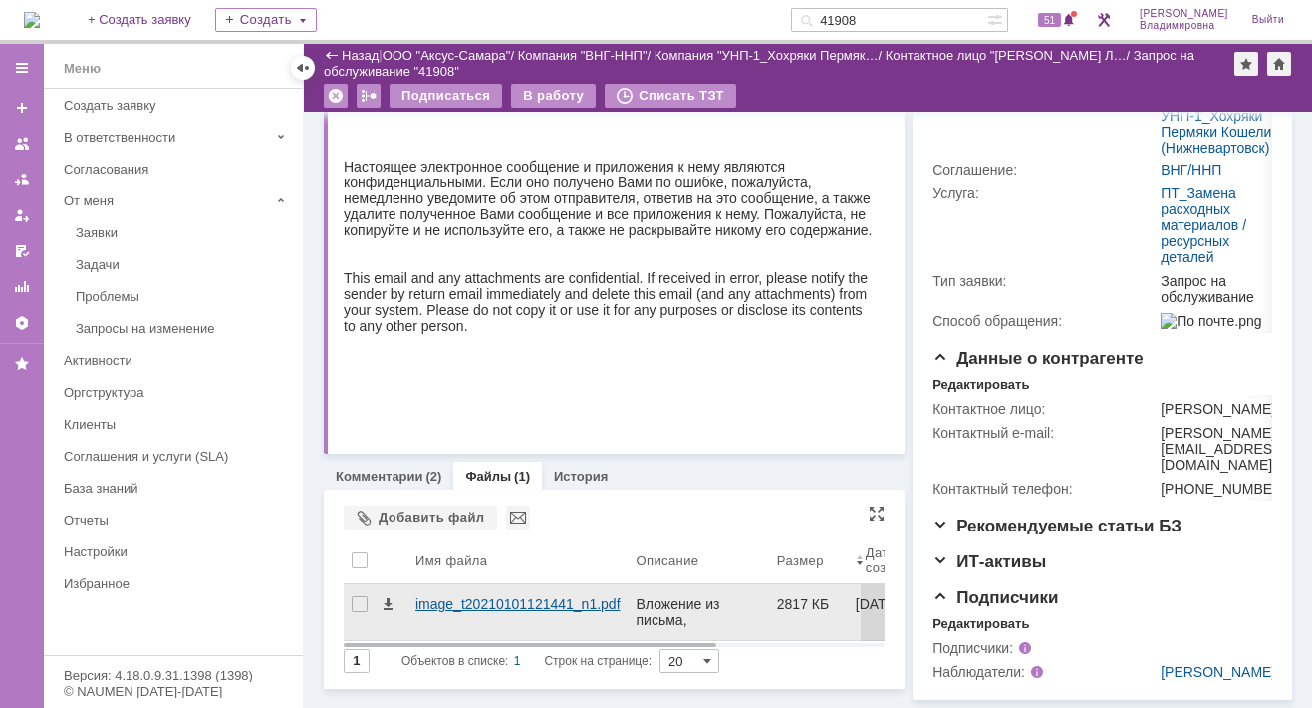
click at [416, 596] on div "image_t20210101121441_n1.pdf" at bounding box center [518, 604] width 205 height 16
click at [416, 506] on body "Идет загрузка, пожалуйста, подождите. На домашнюю + Создать заявку Создать 4190…" at bounding box center [656, 354] width 1312 height 708
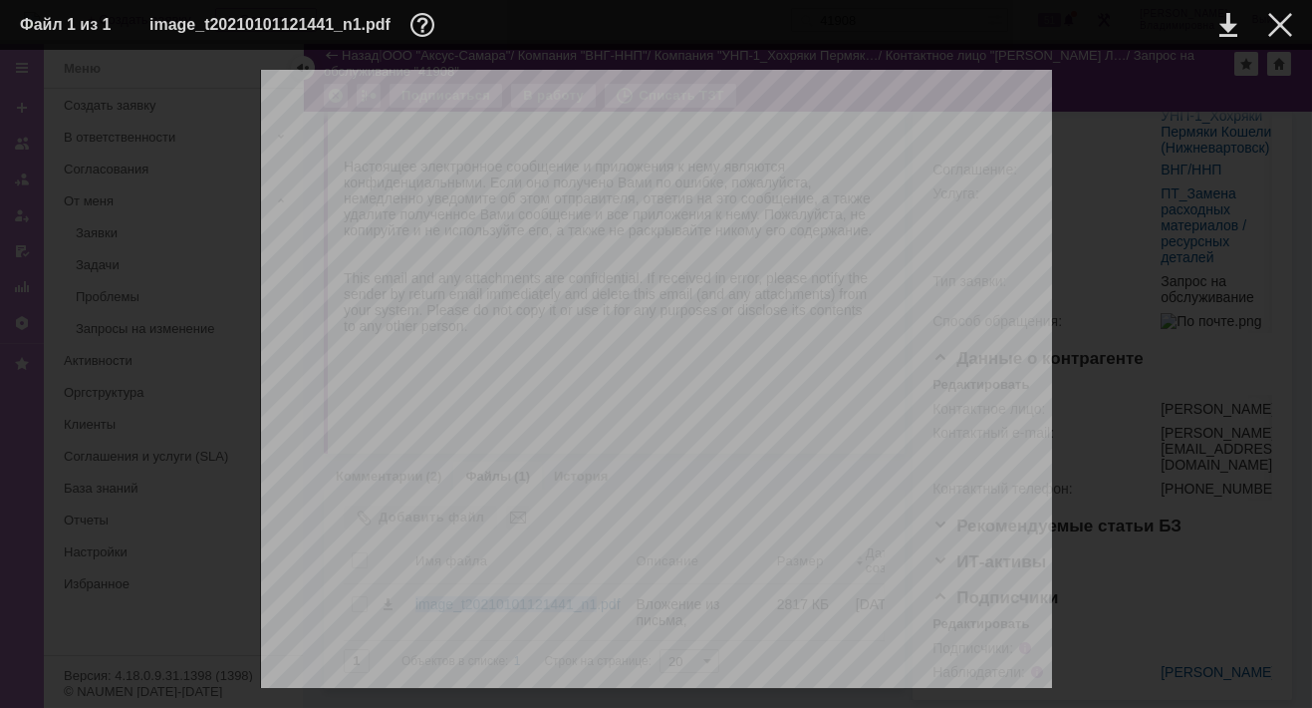
scroll to position [0, 0]
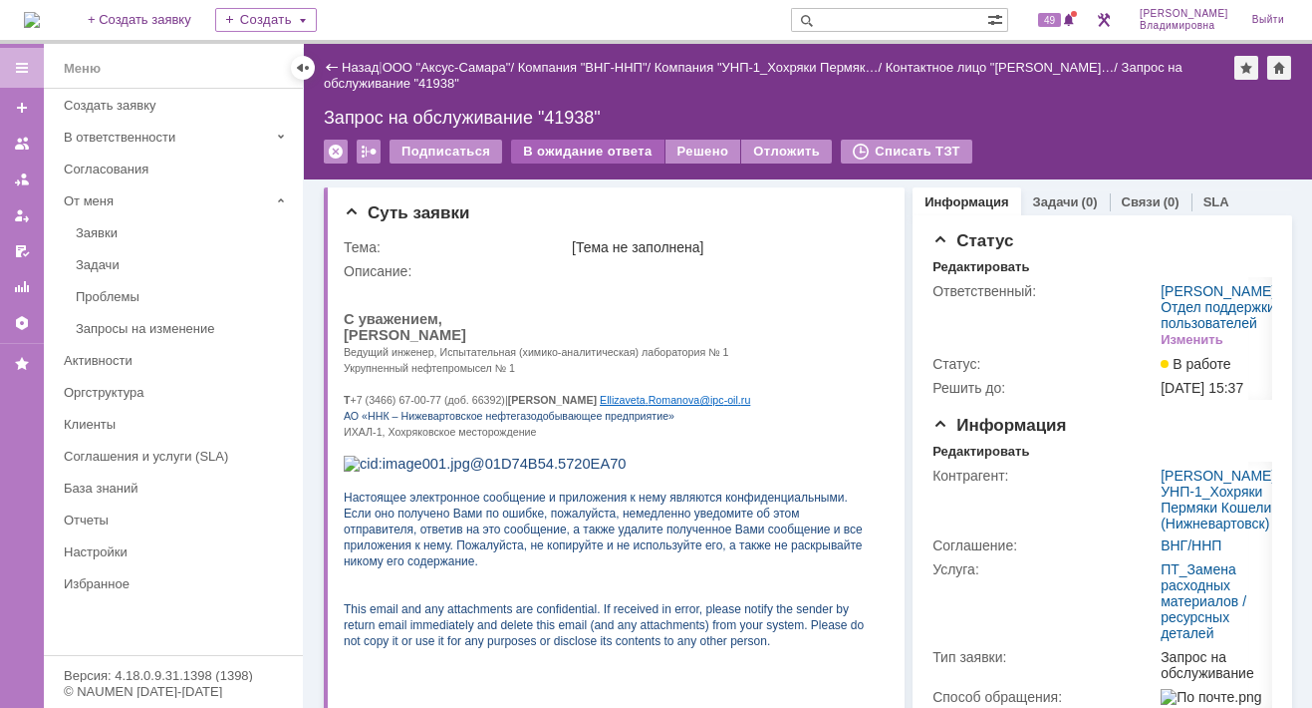
click at [612, 146] on div "В ожидание ответа" at bounding box center [587, 152] width 152 height 24
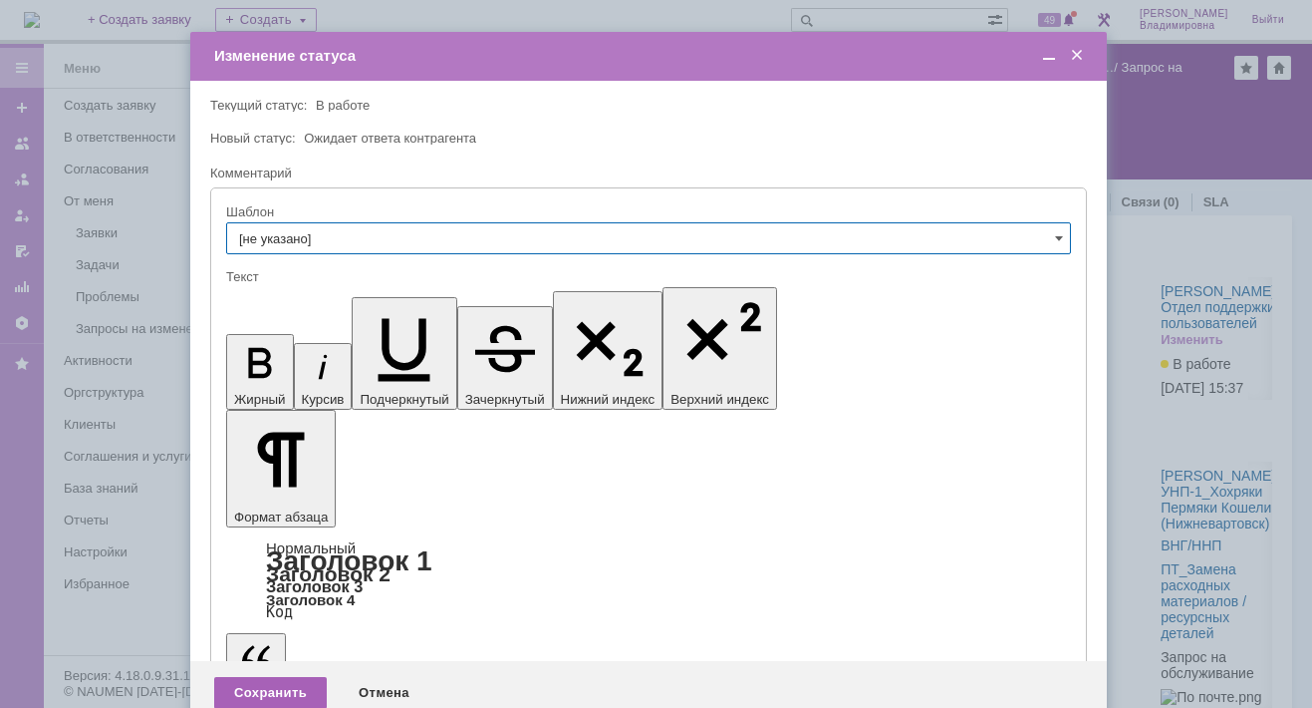
click at [266, 677] on div "Сохранить" at bounding box center [270, 693] width 113 height 32
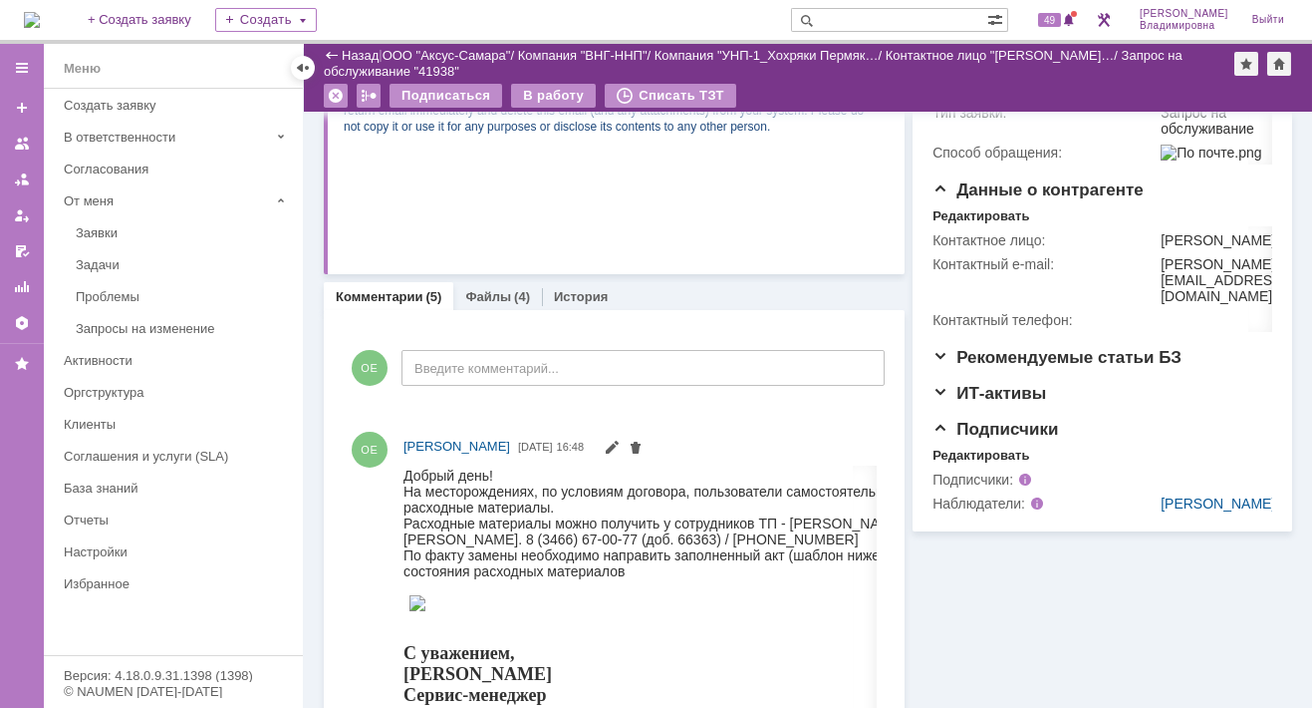
scroll to position [498, 0]
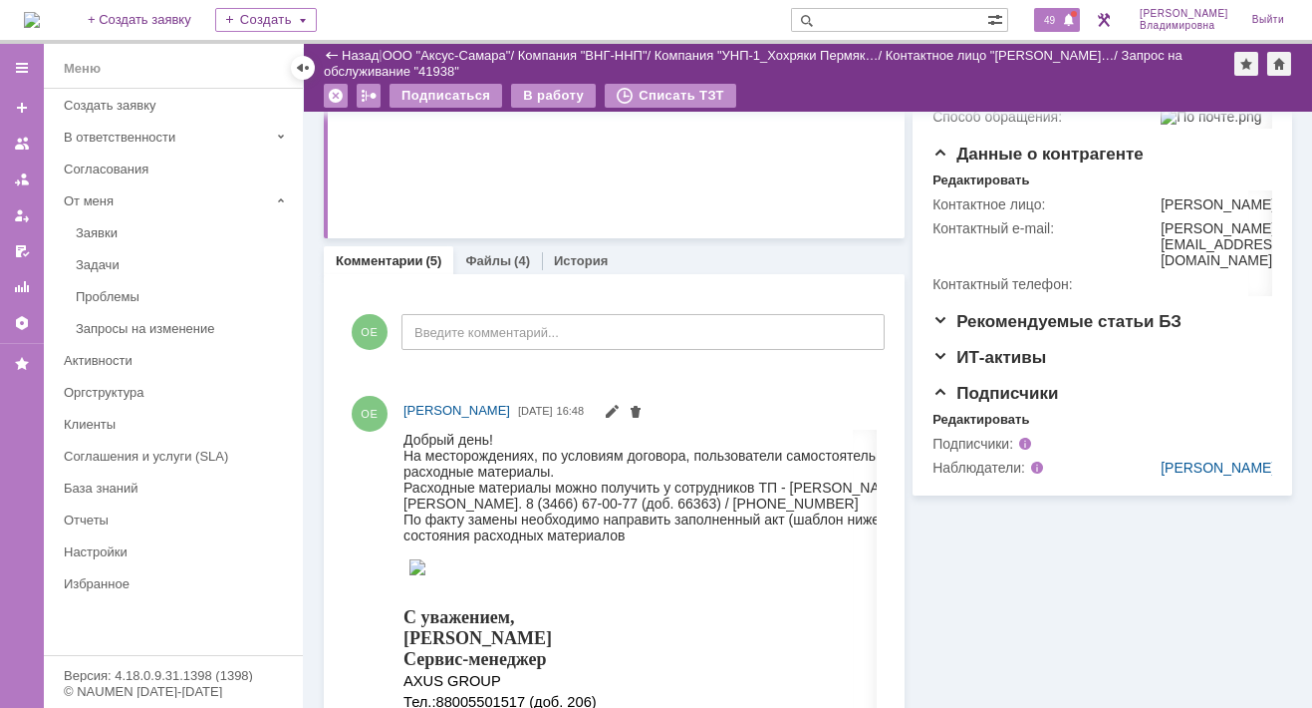
click at [1059, 25] on span "49" at bounding box center [1049, 20] width 23 height 14
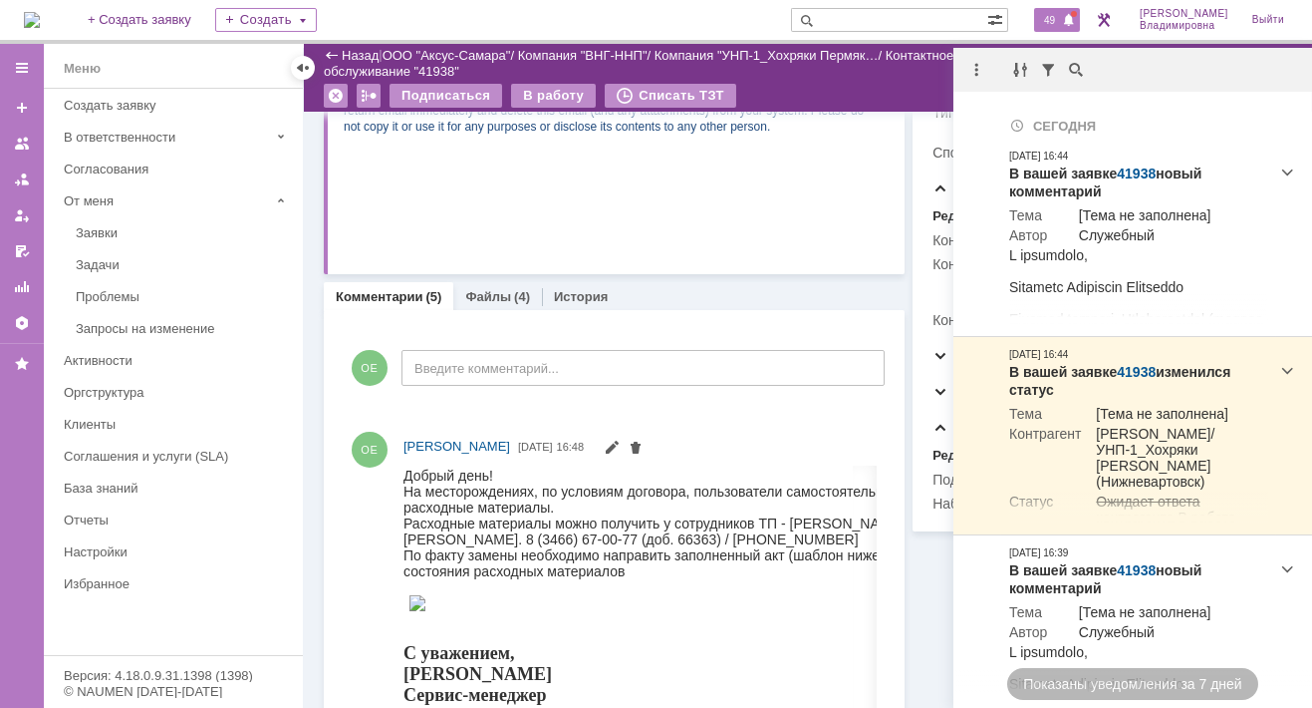
scroll to position [399, 0]
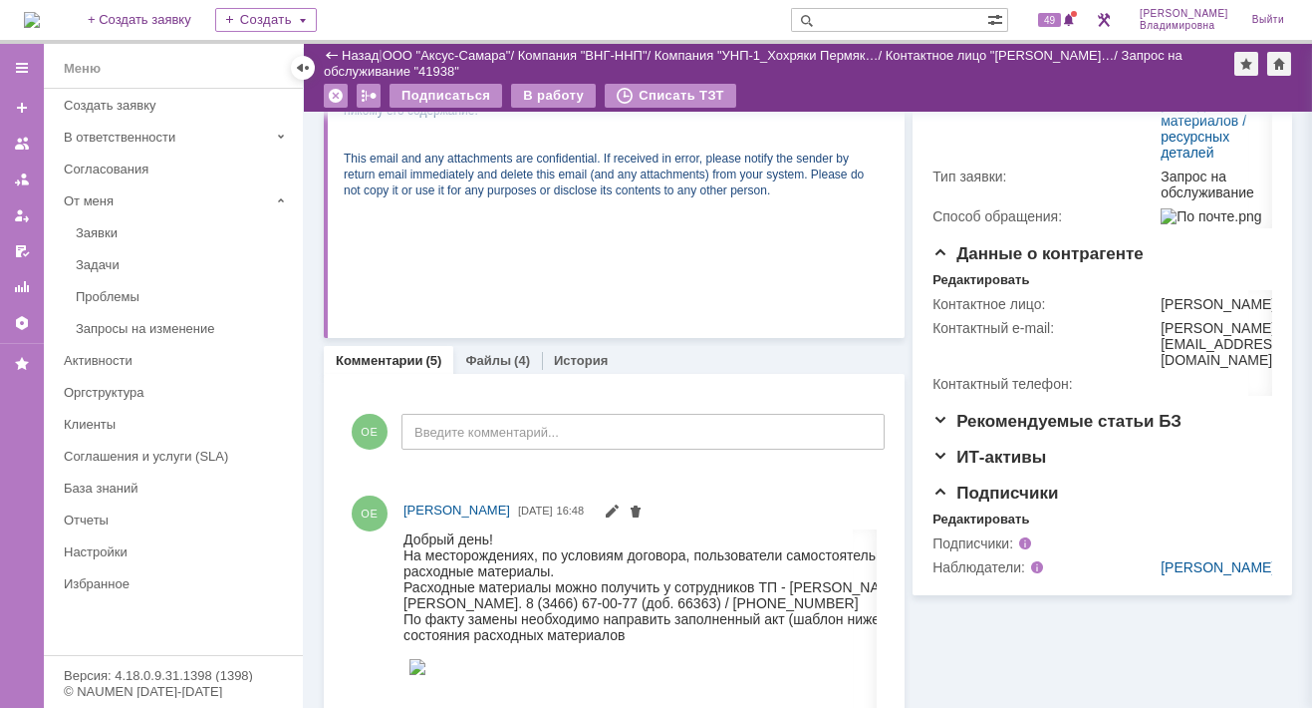
click at [40, 19] on img at bounding box center [32, 20] width 16 height 16
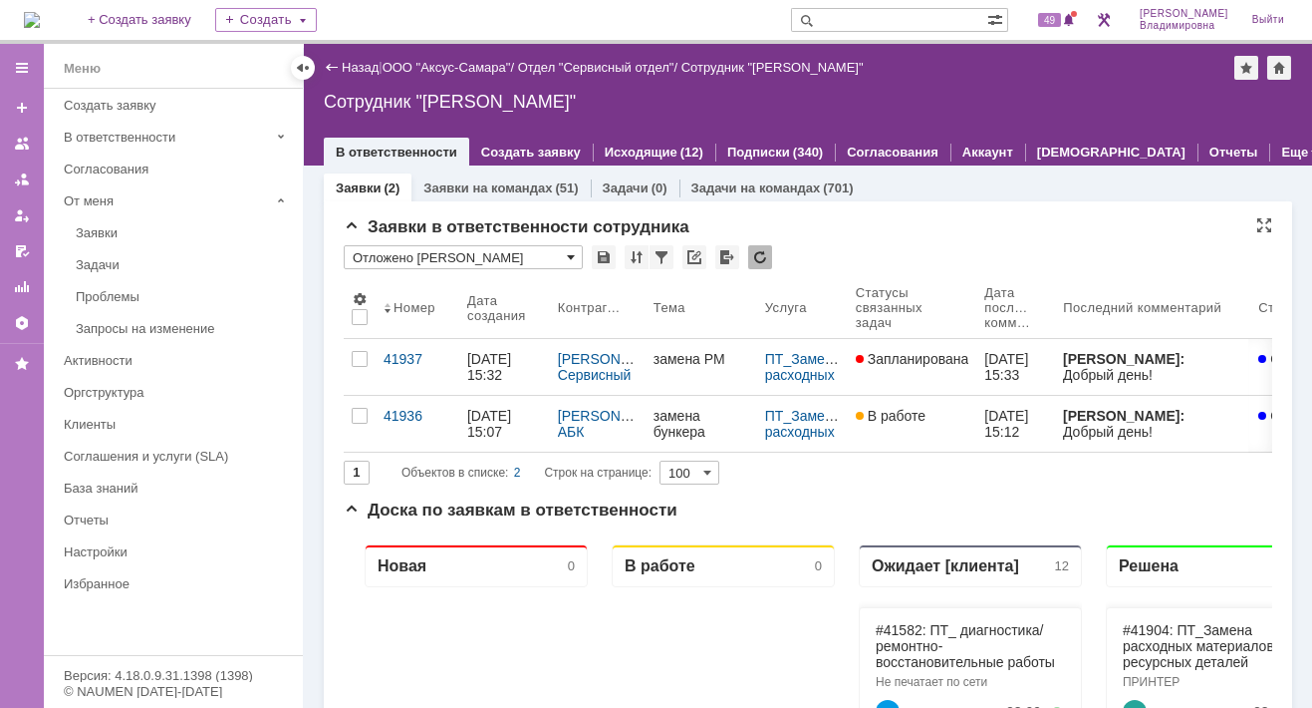
click at [568, 252] on span at bounding box center [571, 257] width 8 height 16
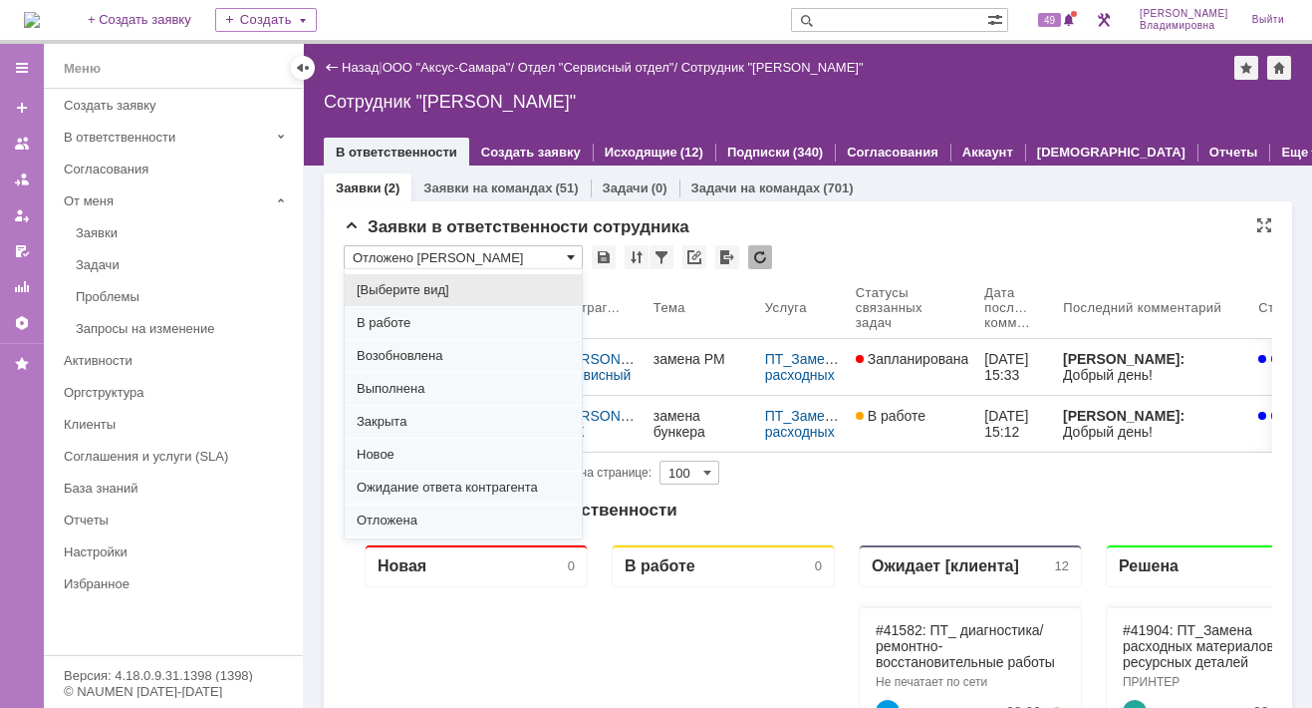
scroll to position [247, 0]
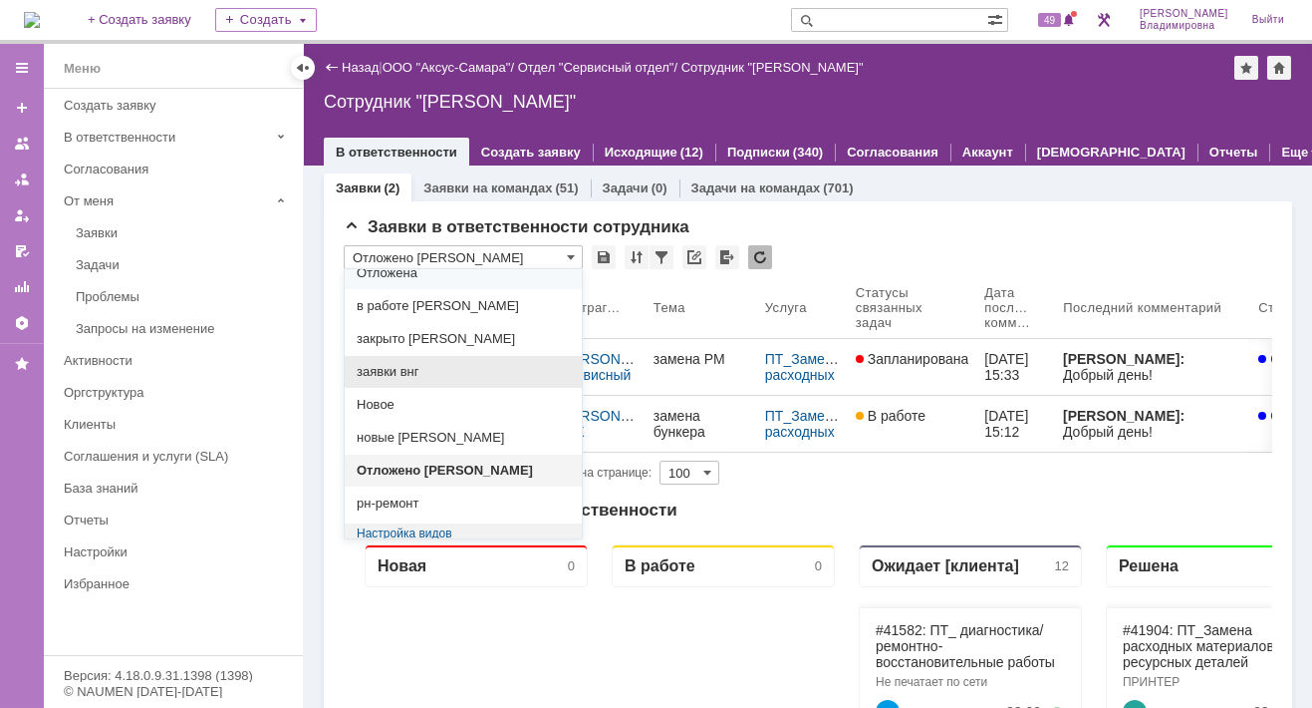
click at [399, 367] on span "заявки внг" at bounding box center [463, 372] width 213 height 16
type input "заявки внг"
type input "20"
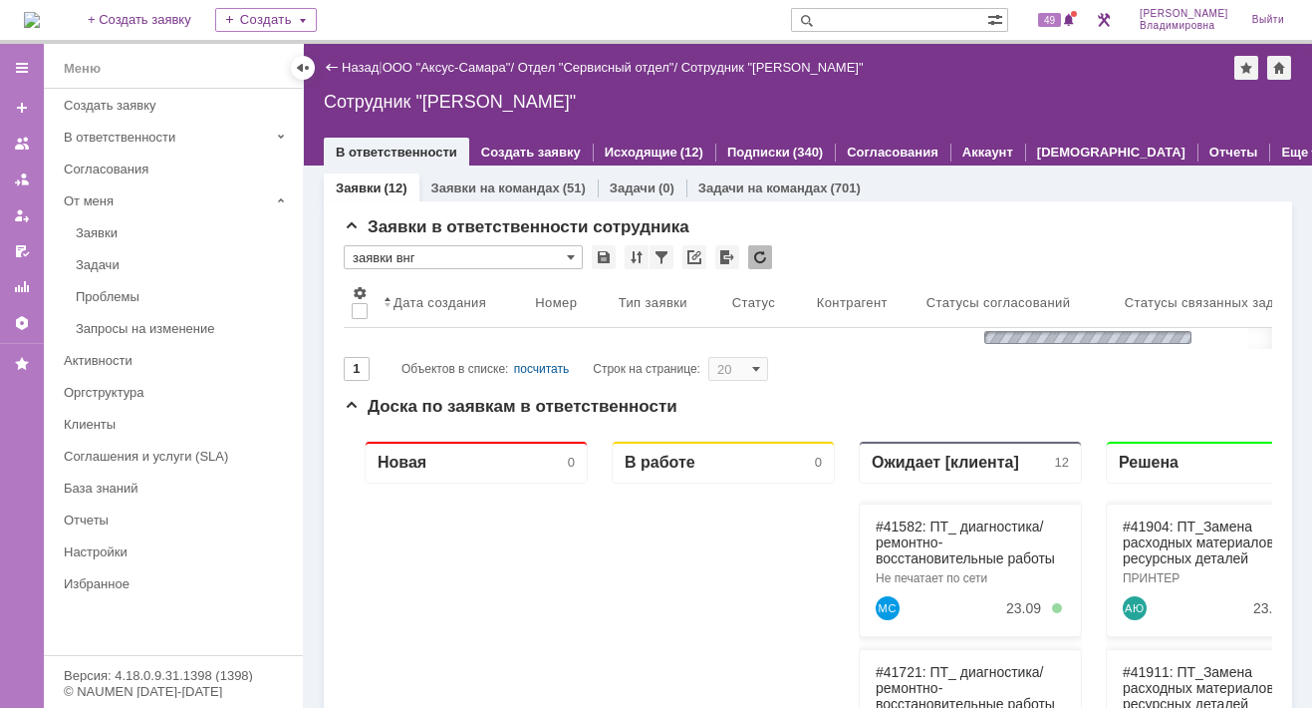
type input "заявки внг"
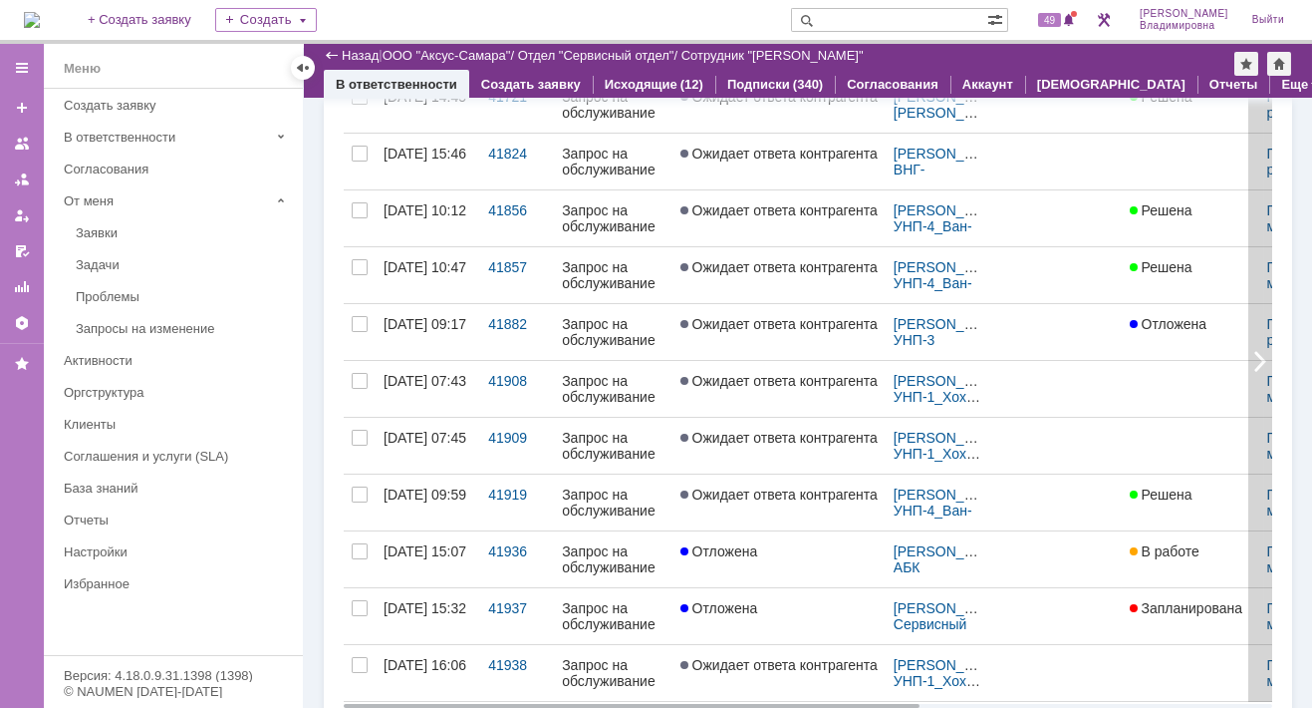
scroll to position [399, 0]
